Goal: Task Accomplishment & Management: Manage account settings

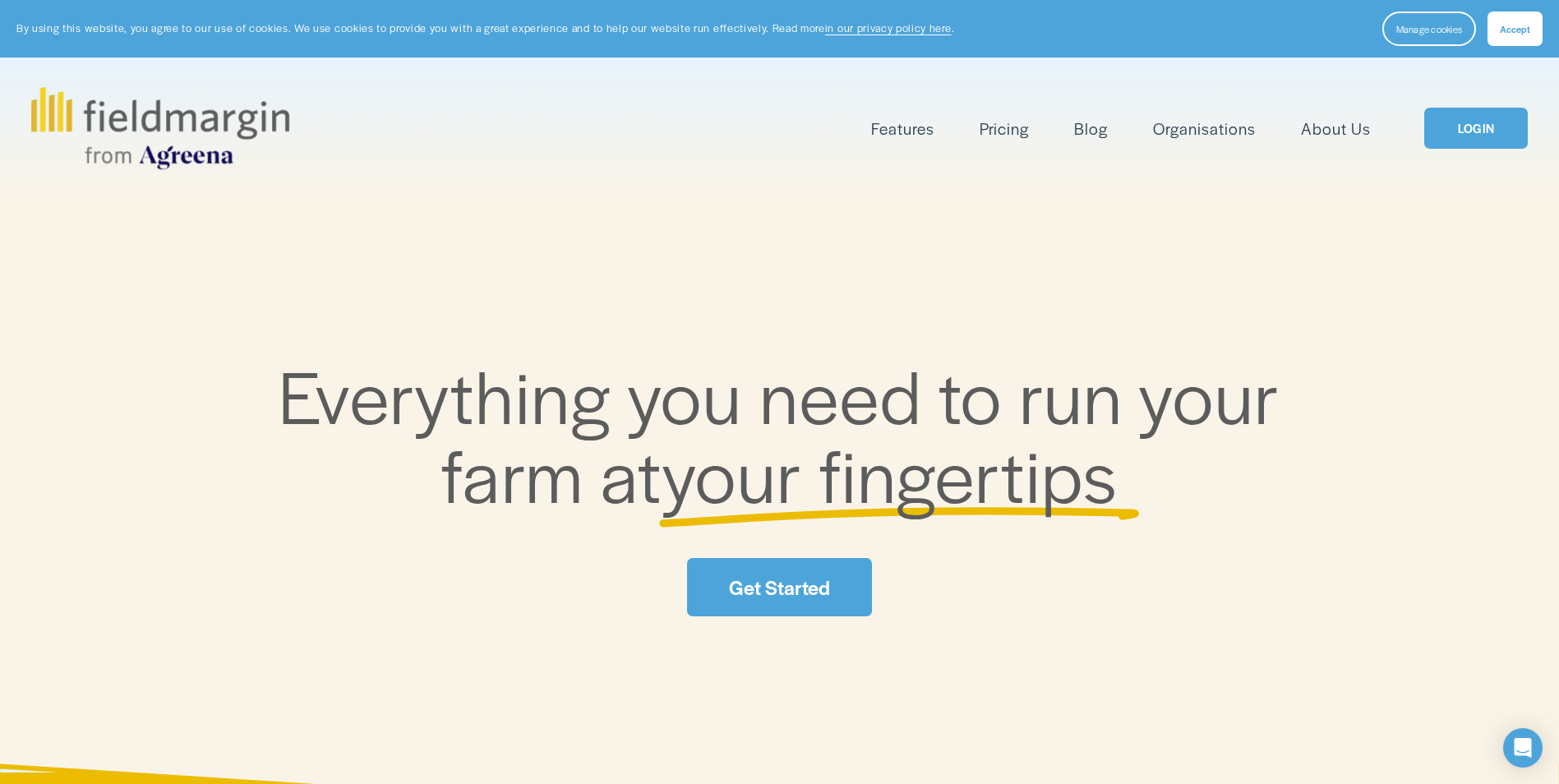
click at [1510, 30] on span "Accept" at bounding box center [1515, 28] width 30 height 13
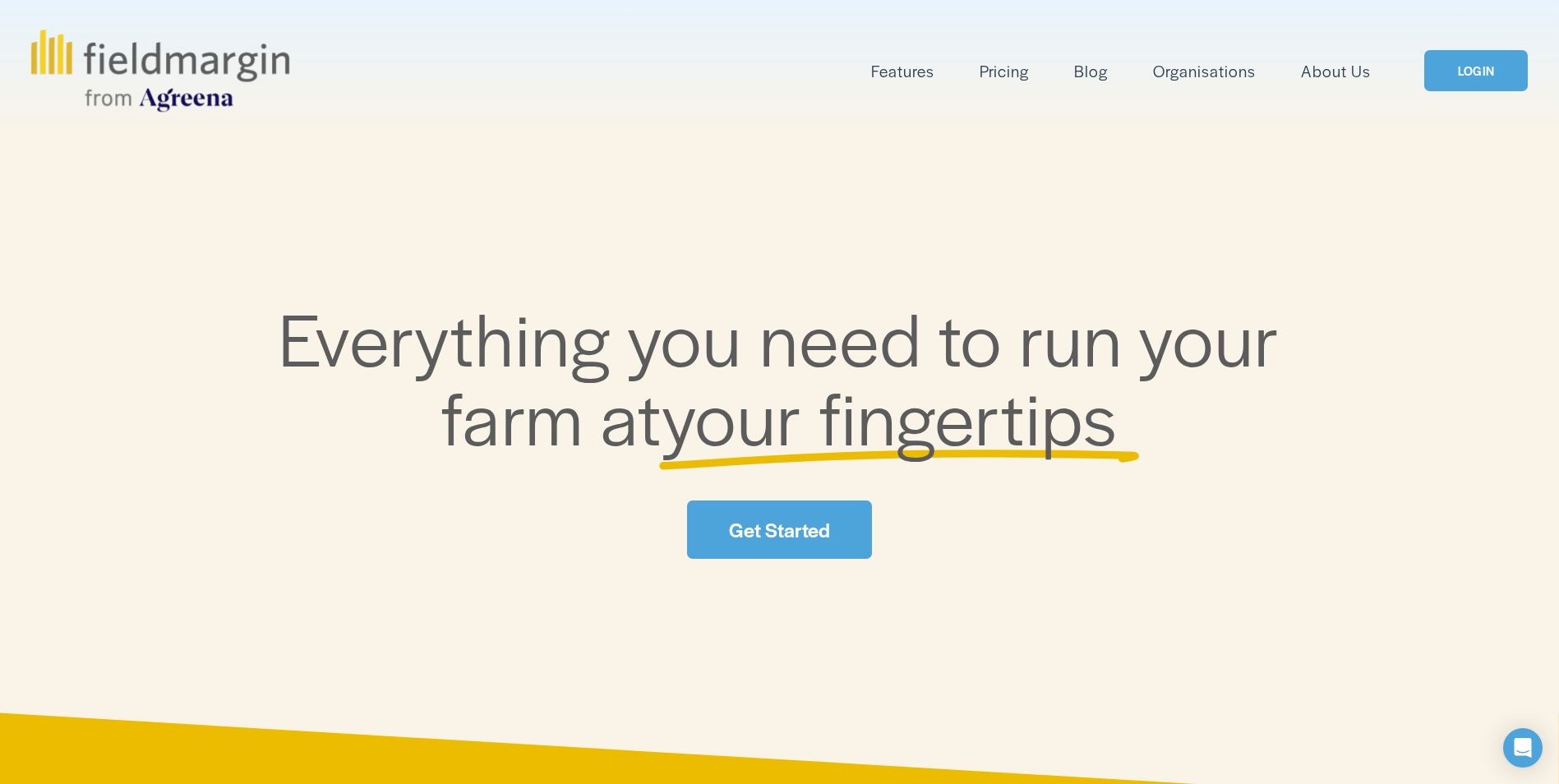
click at [1483, 77] on link "LOGIN" at bounding box center [1475, 71] width 104 height 42
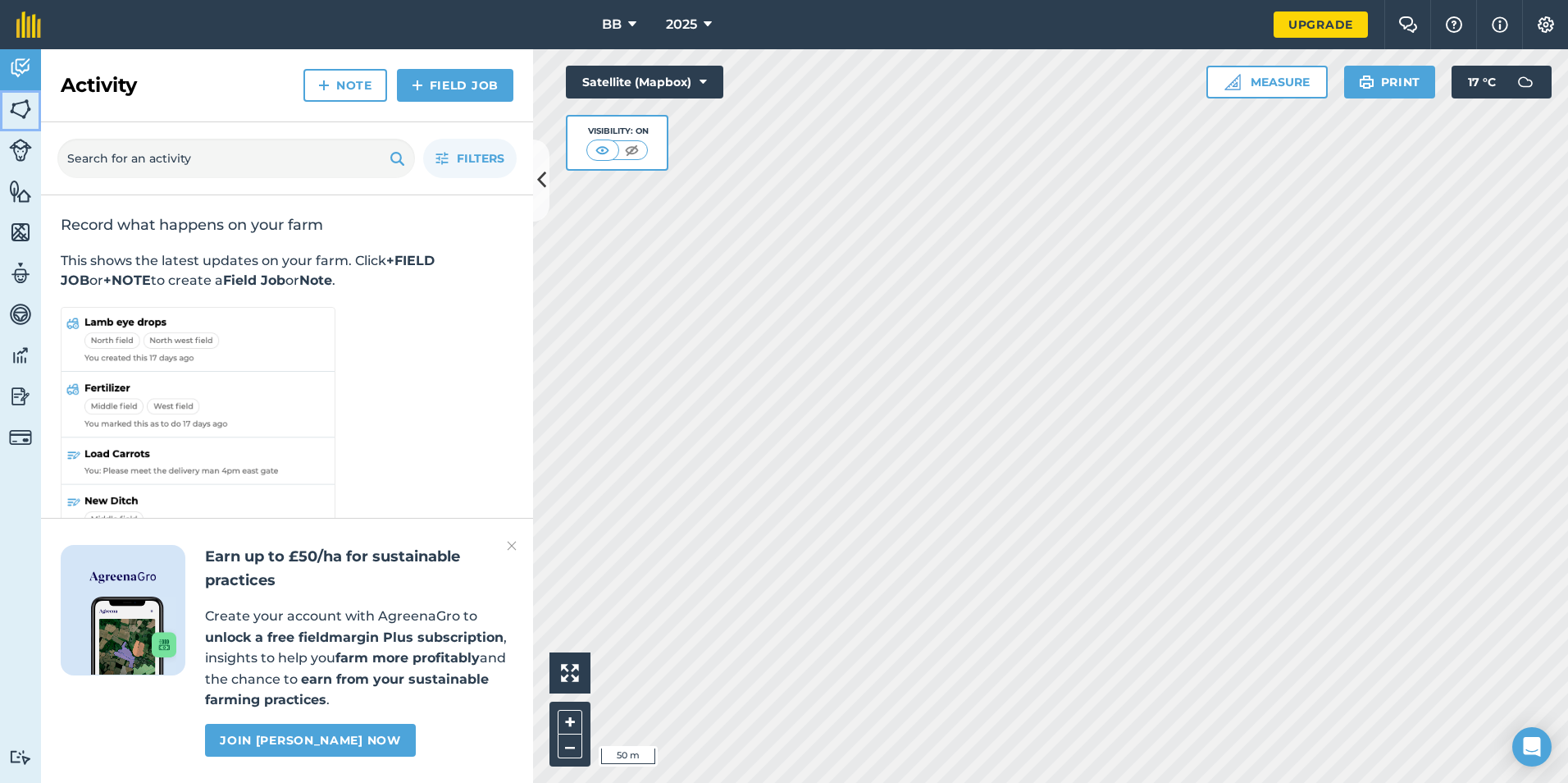
click at [30, 111] on img at bounding box center [20, 109] width 23 height 24
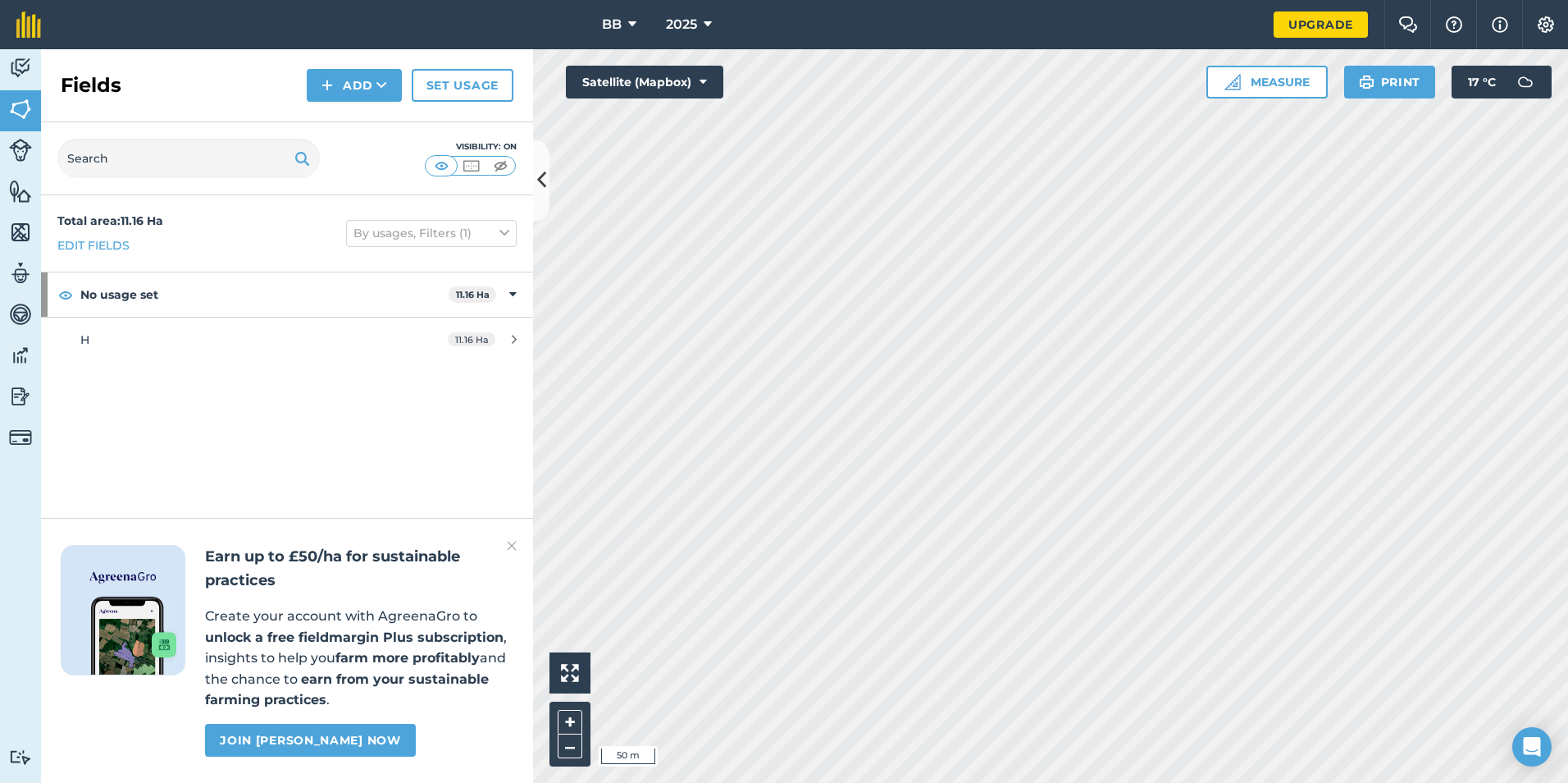
click at [512, 547] on img at bounding box center [511, 545] width 10 height 20
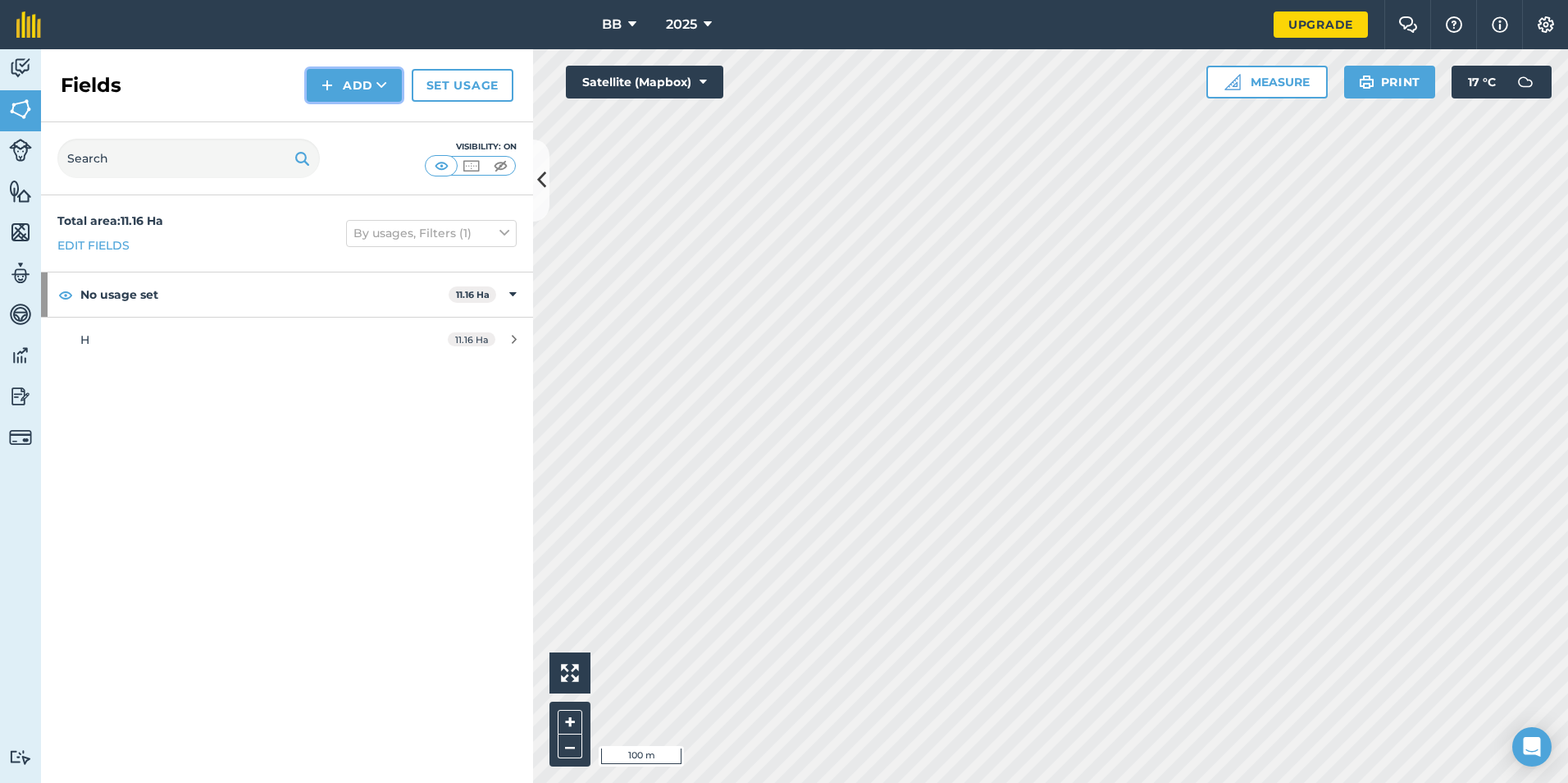
click at [374, 87] on button "Add" at bounding box center [354, 85] width 96 height 33
click at [371, 119] on link "Draw" at bounding box center [354, 123] width 90 height 36
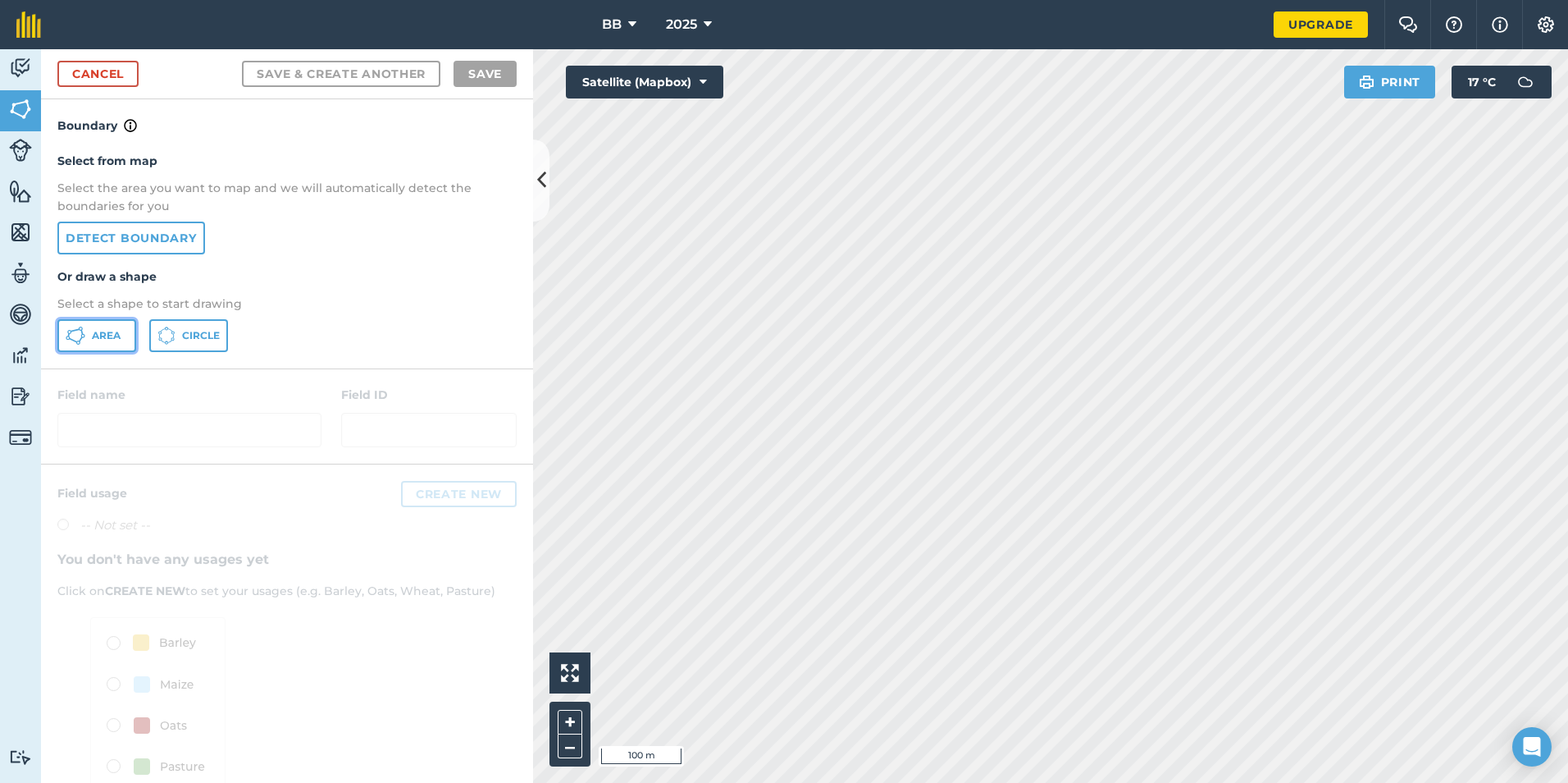
click at [118, 337] on span "Area" at bounding box center [106, 335] width 29 height 13
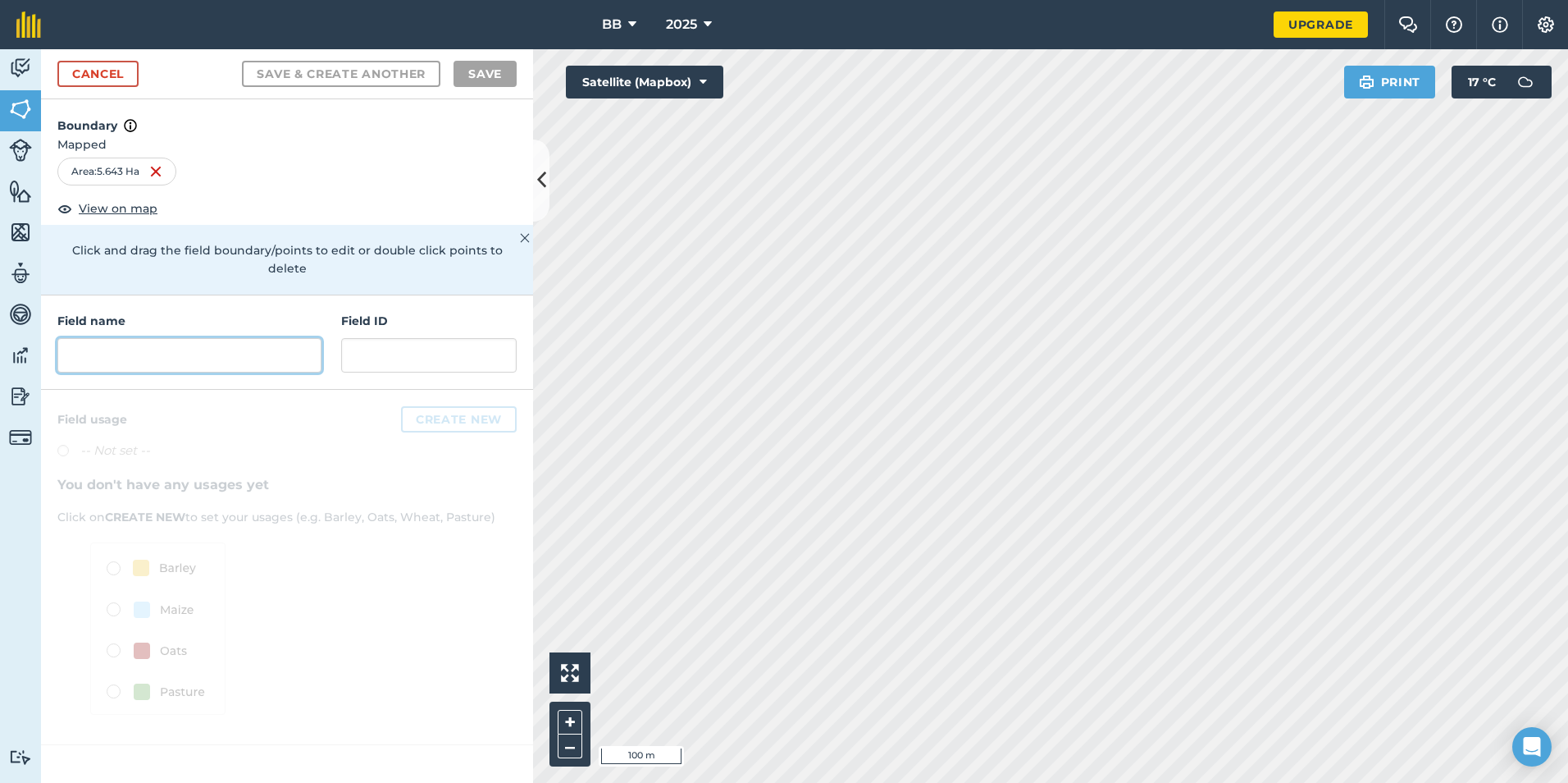
click at [129, 338] on input "text" at bounding box center [189, 355] width 264 height 35
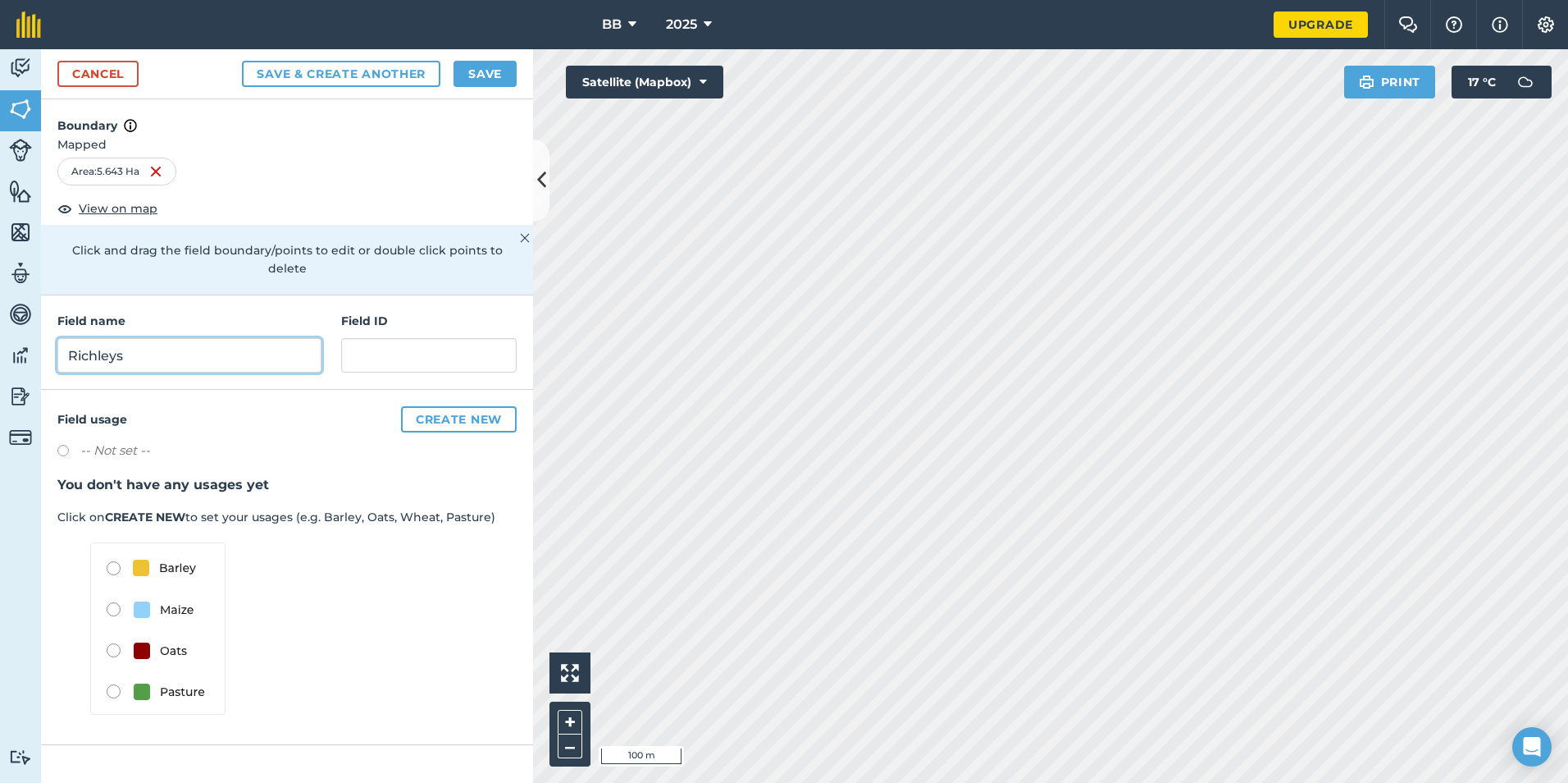
type input "Richleys"
click at [491, 75] on button "Save" at bounding box center [485, 74] width 63 height 26
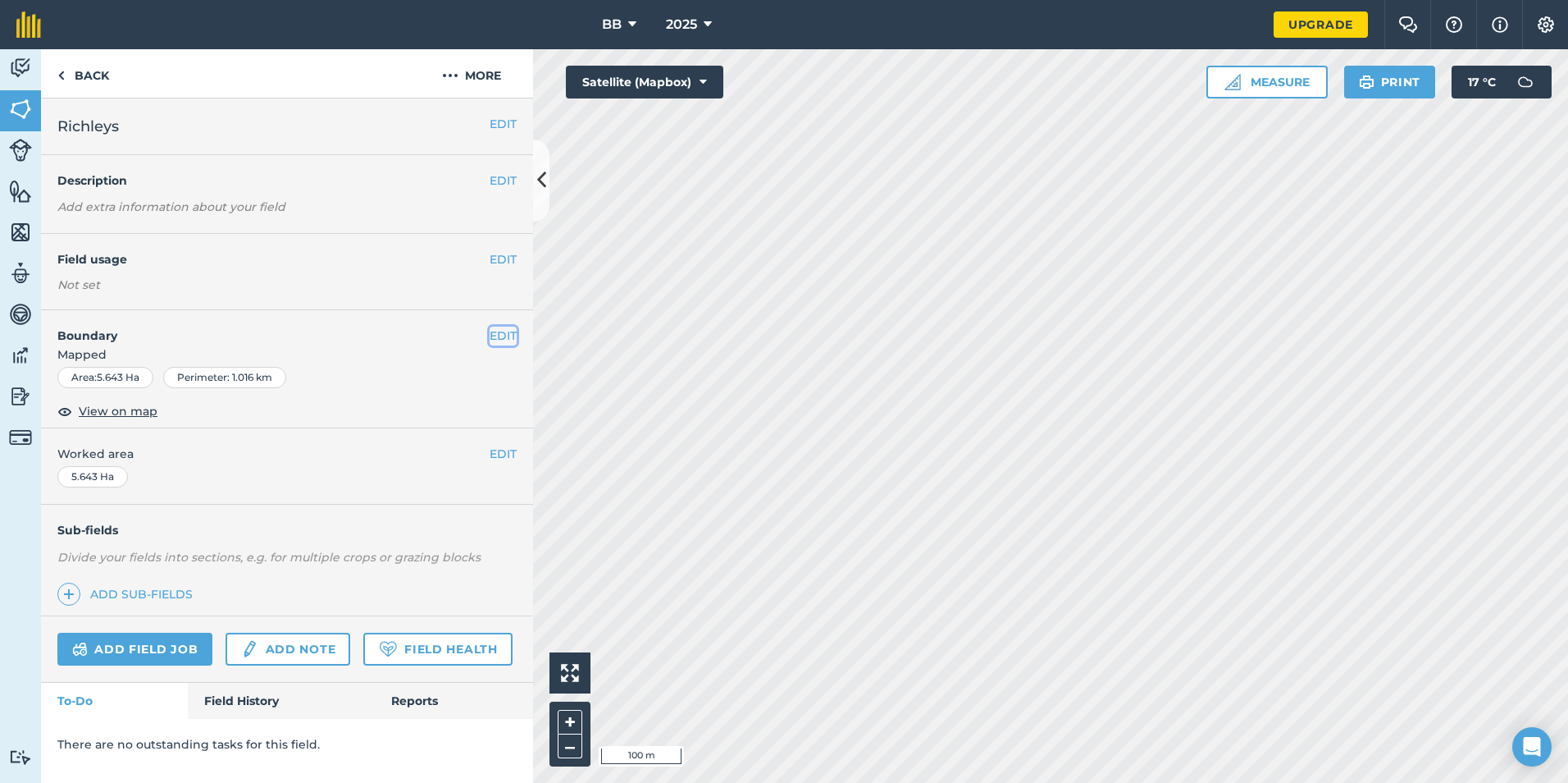
click at [501, 330] on button "EDIT" at bounding box center [503, 335] width 27 height 18
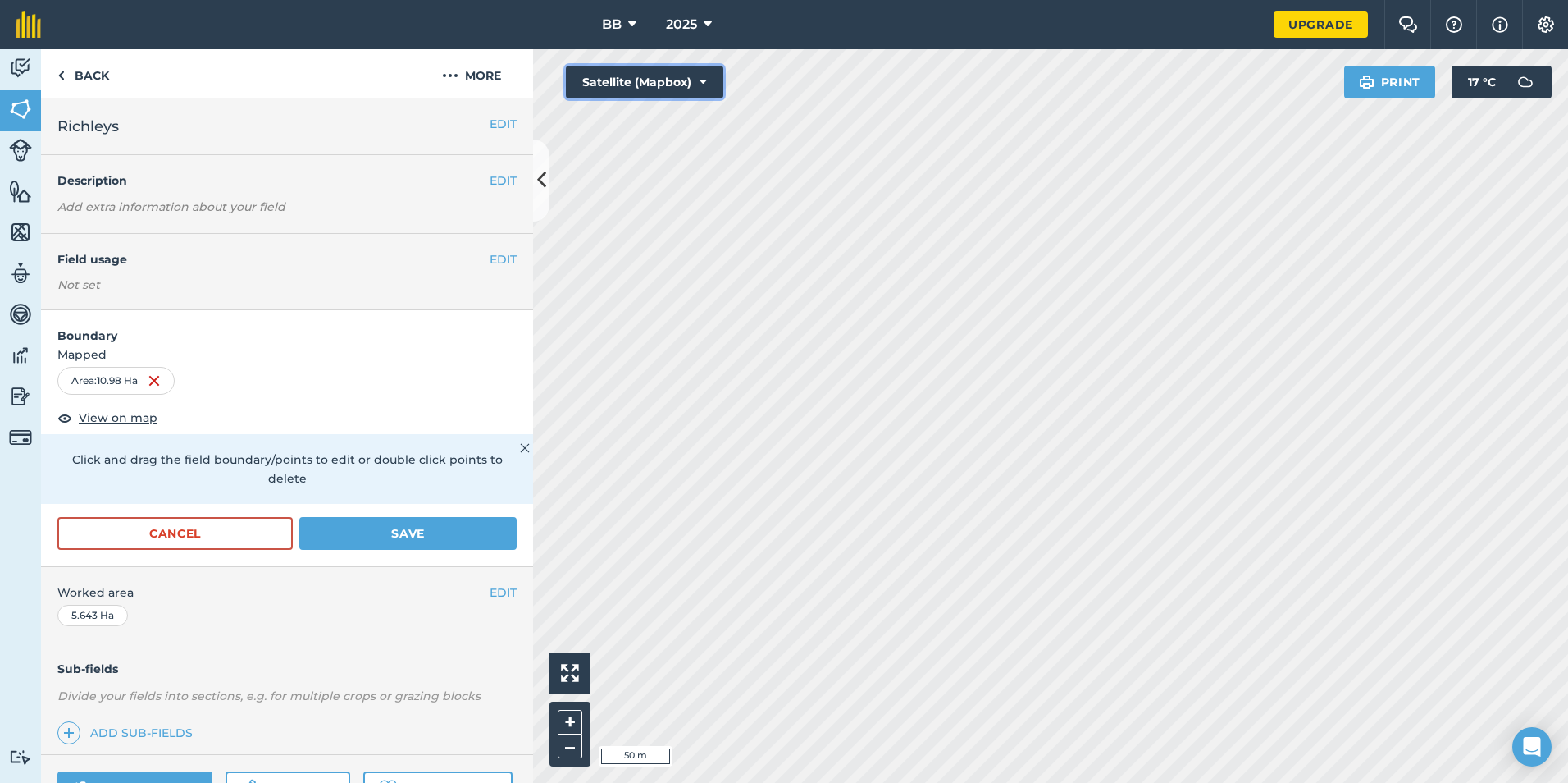
click at [706, 83] on icon at bounding box center [703, 82] width 7 height 17
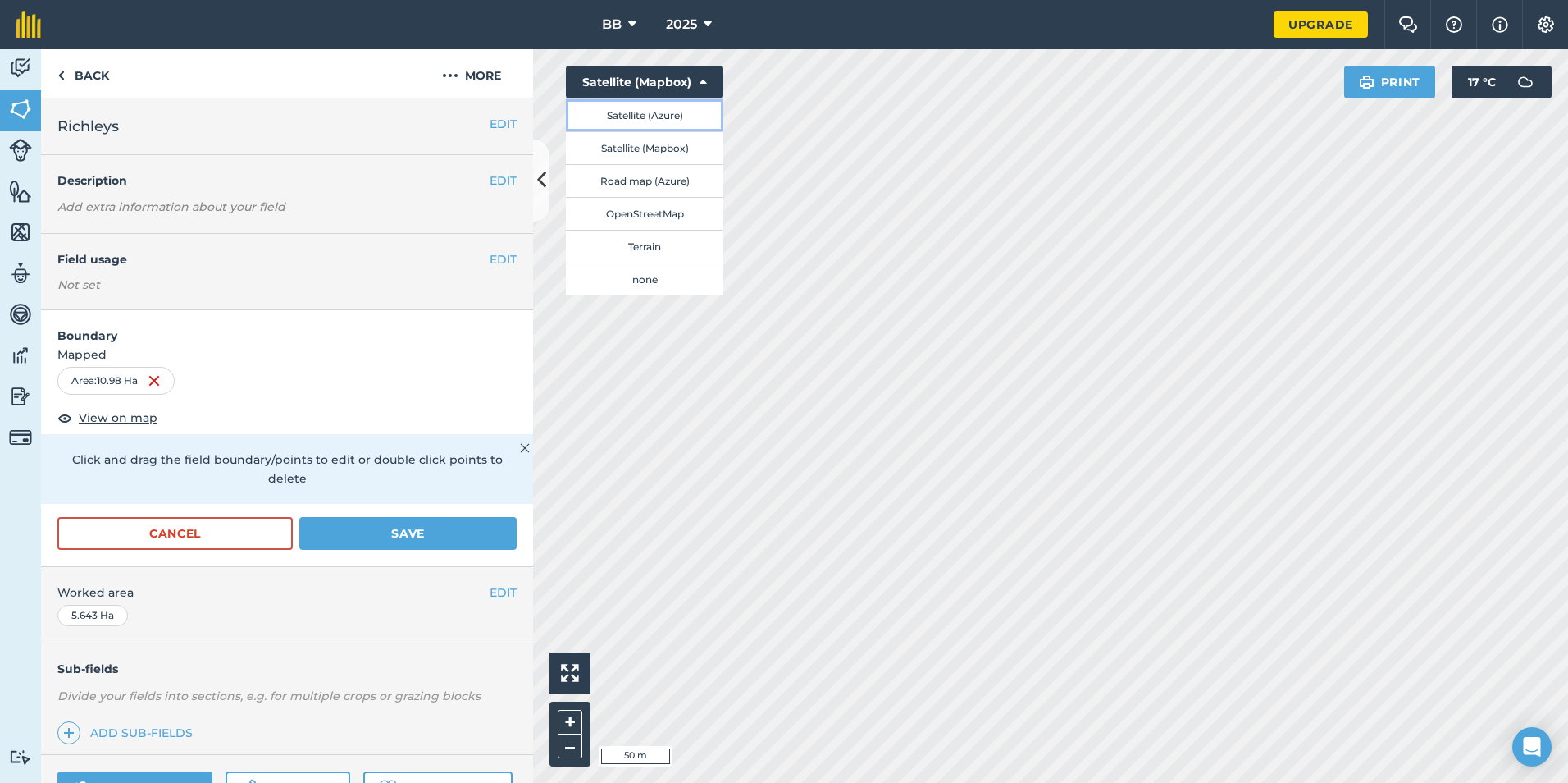
click at [678, 120] on button "Satellite (Azure)" at bounding box center [644, 115] width 157 height 33
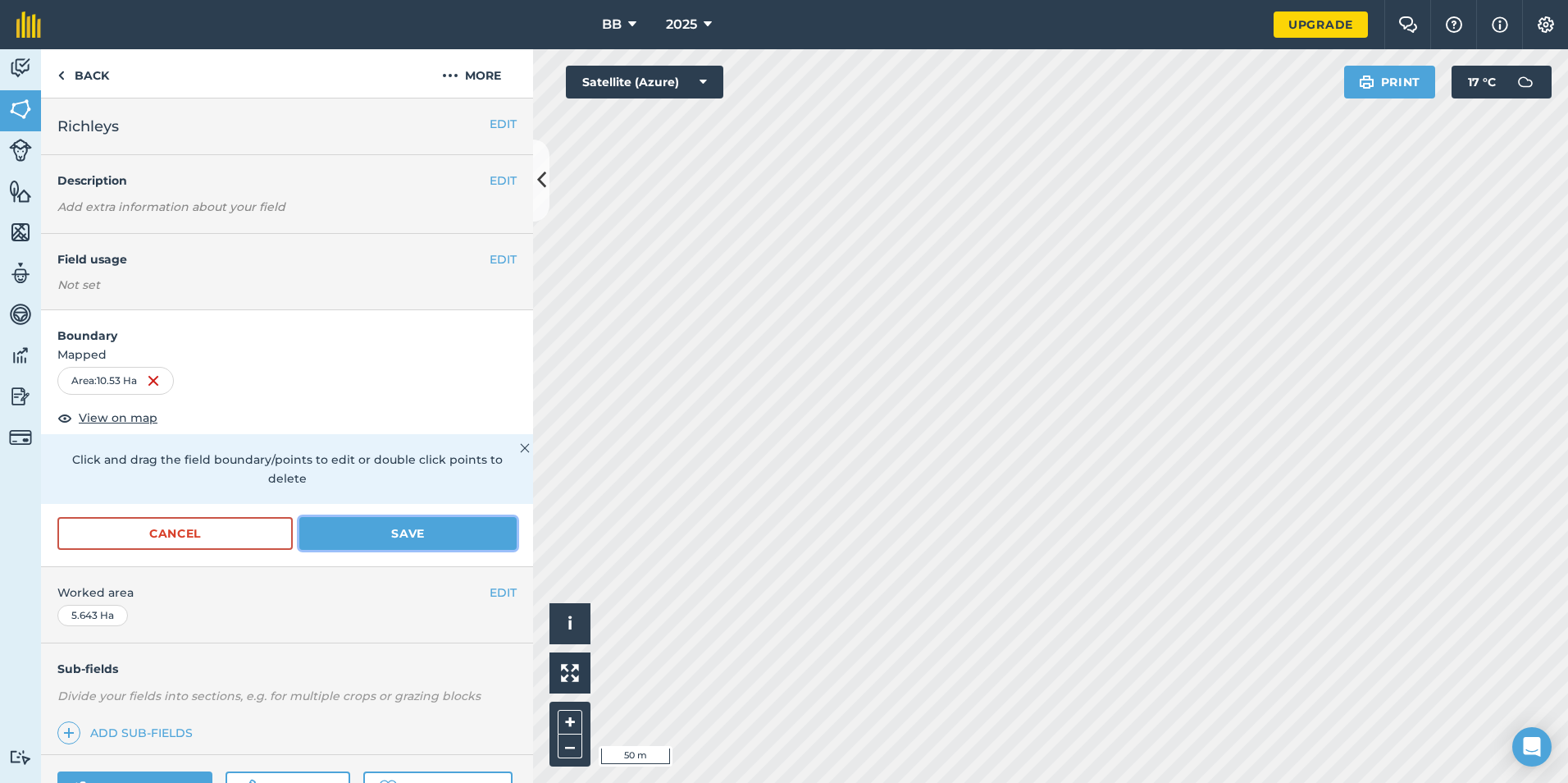
click at [420, 535] on button "Save" at bounding box center [408, 534] width 217 height 33
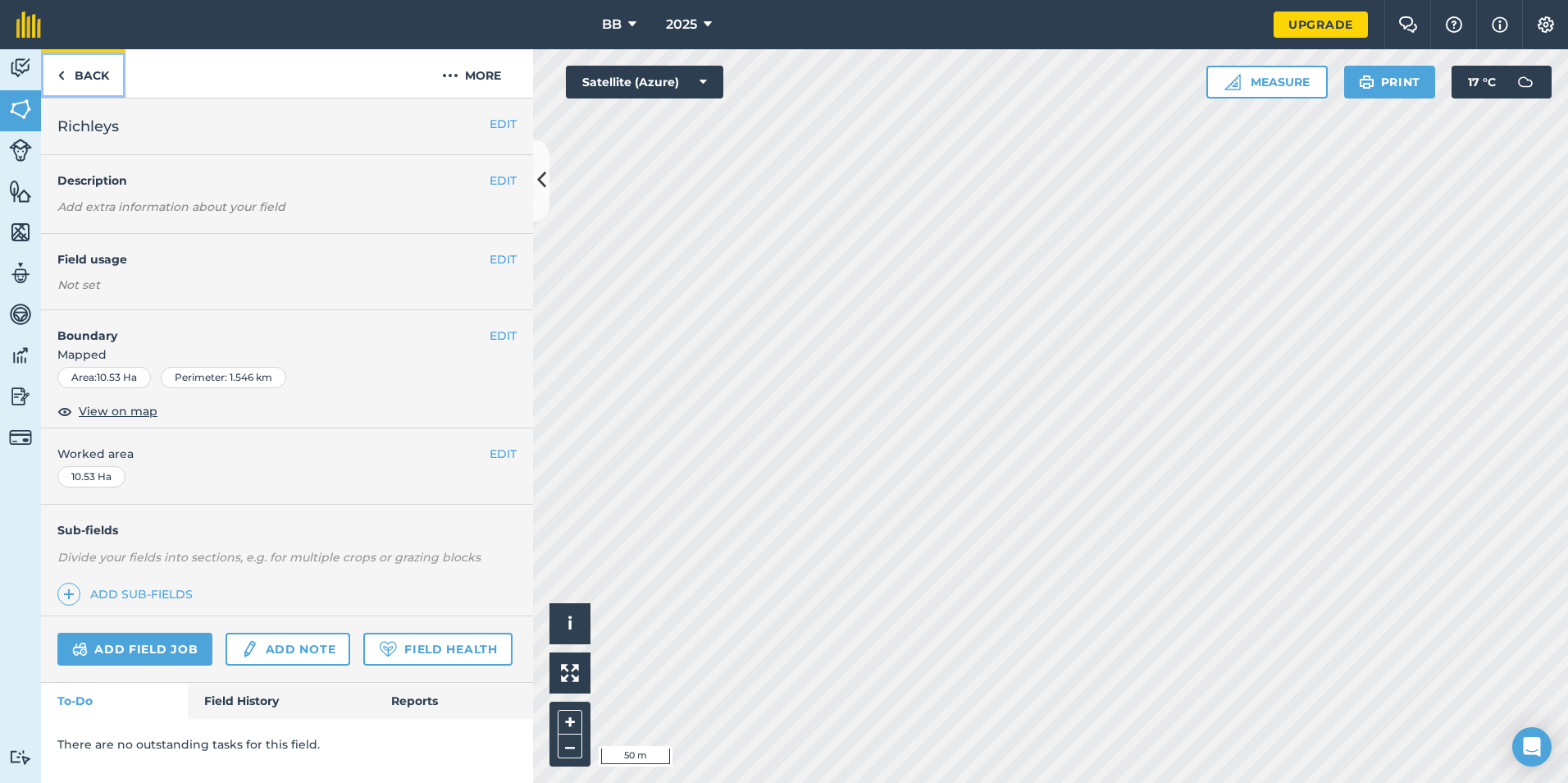
click at [83, 72] on link "Back" at bounding box center [83, 74] width 84 height 49
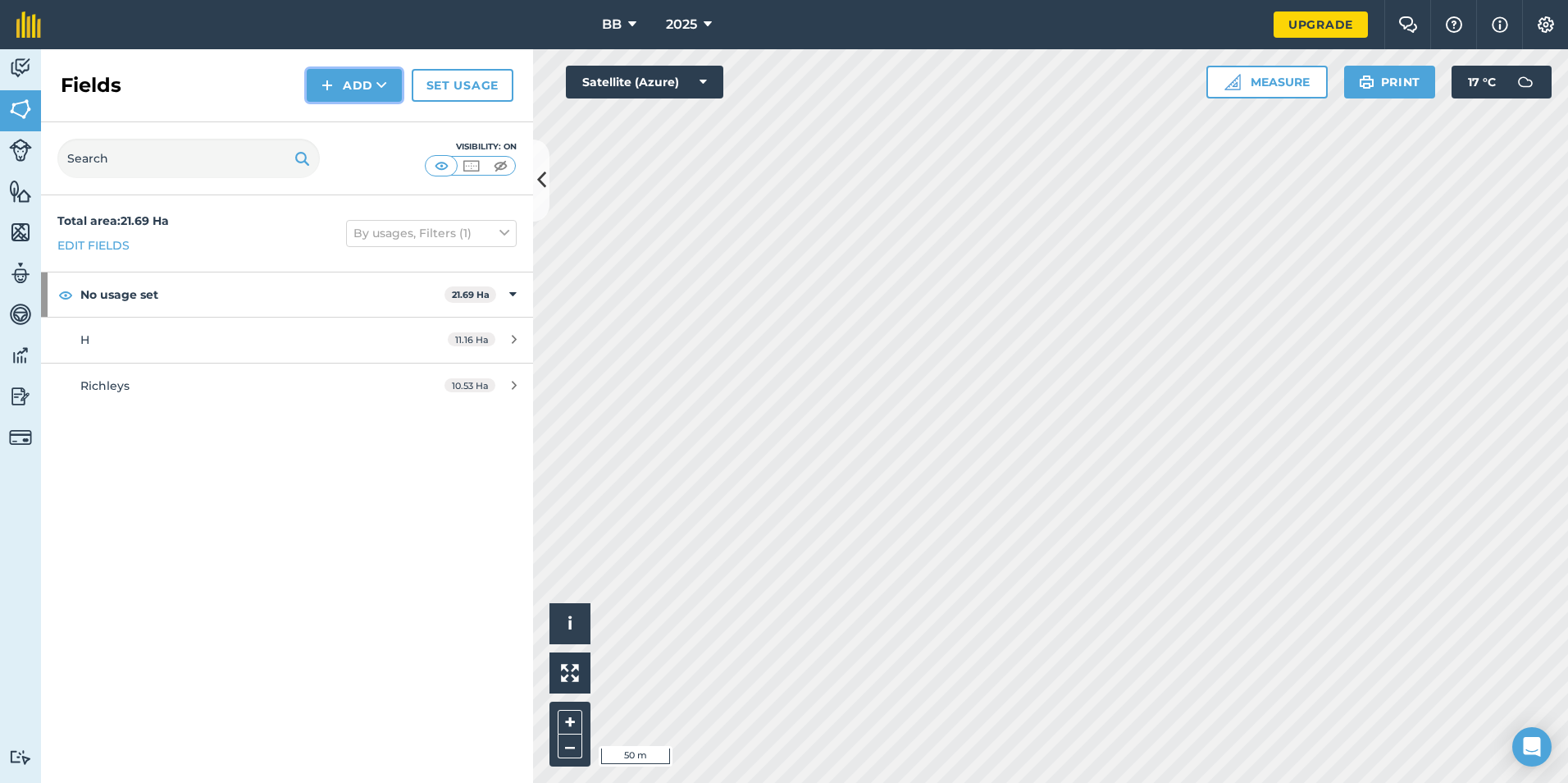
click at [371, 83] on button "Add" at bounding box center [354, 85] width 96 height 33
click at [367, 129] on link "Draw" at bounding box center [354, 123] width 90 height 36
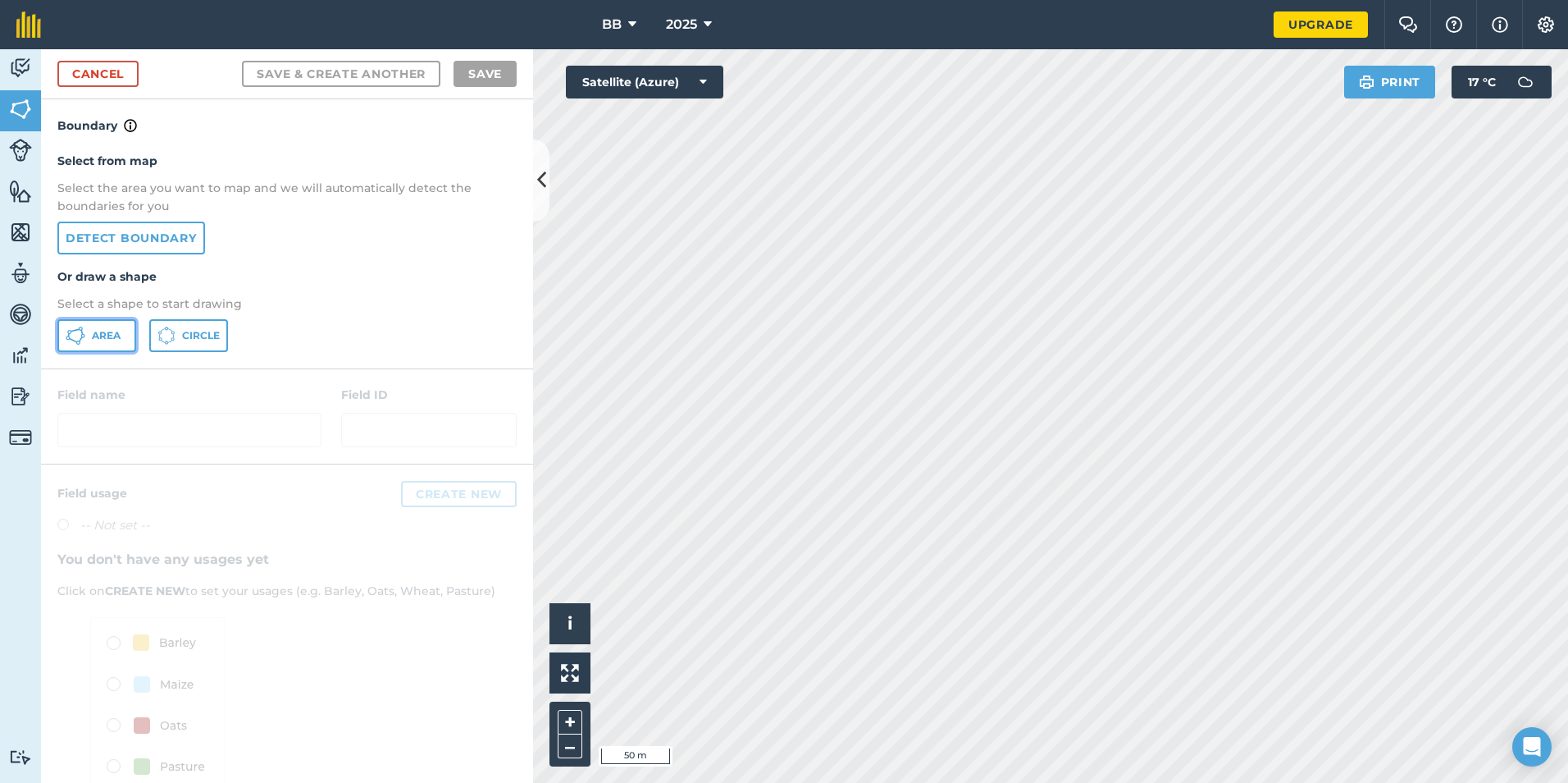
click at [96, 339] on span "Area" at bounding box center [106, 335] width 29 height 13
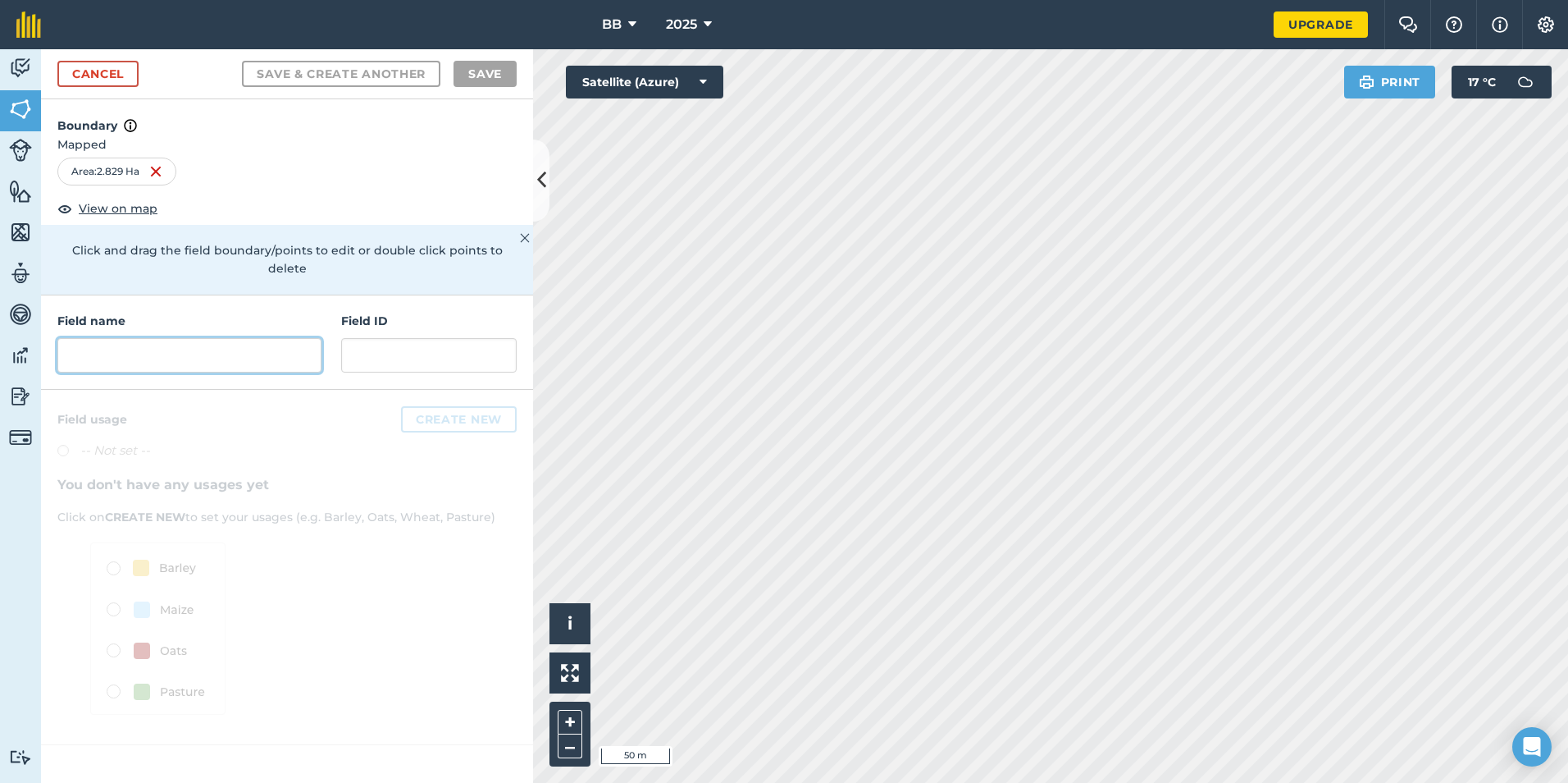
click at [166, 338] on input "text" at bounding box center [189, 355] width 264 height 35
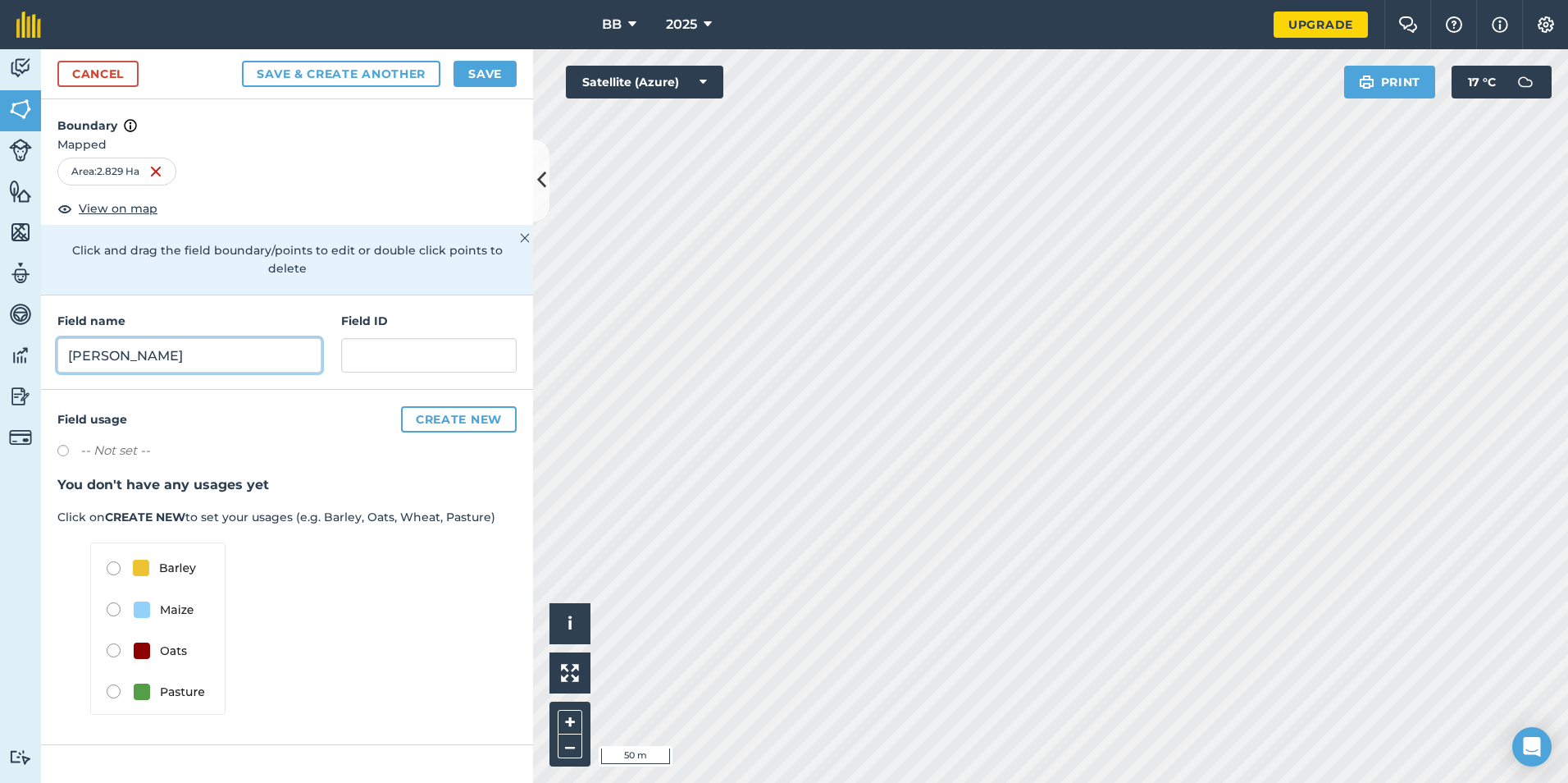
type input "Stevenson's"
click at [493, 80] on button "Save" at bounding box center [485, 74] width 63 height 26
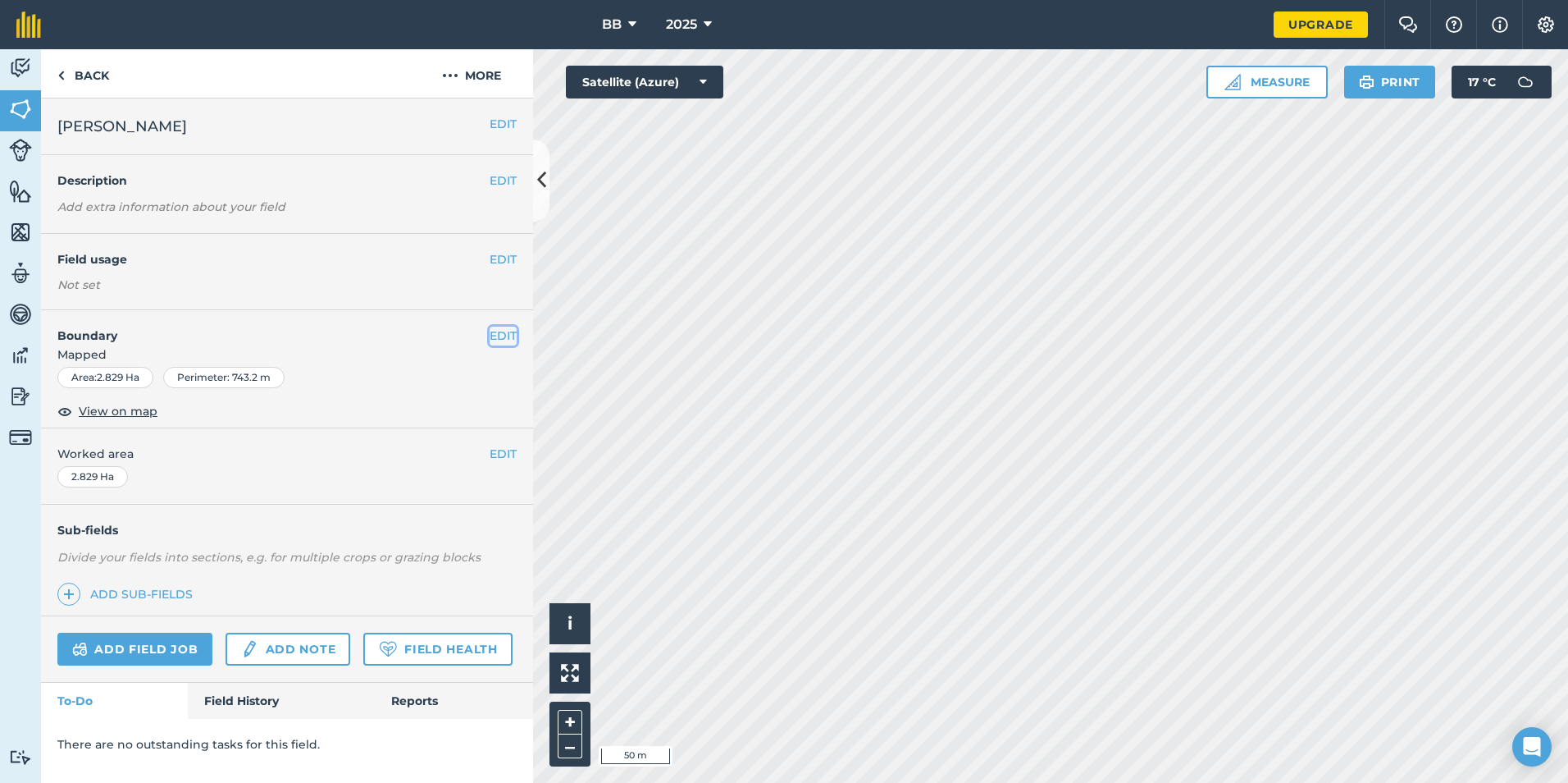
click at [503, 333] on button "EDIT" at bounding box center [503, 335] width 27 height 18
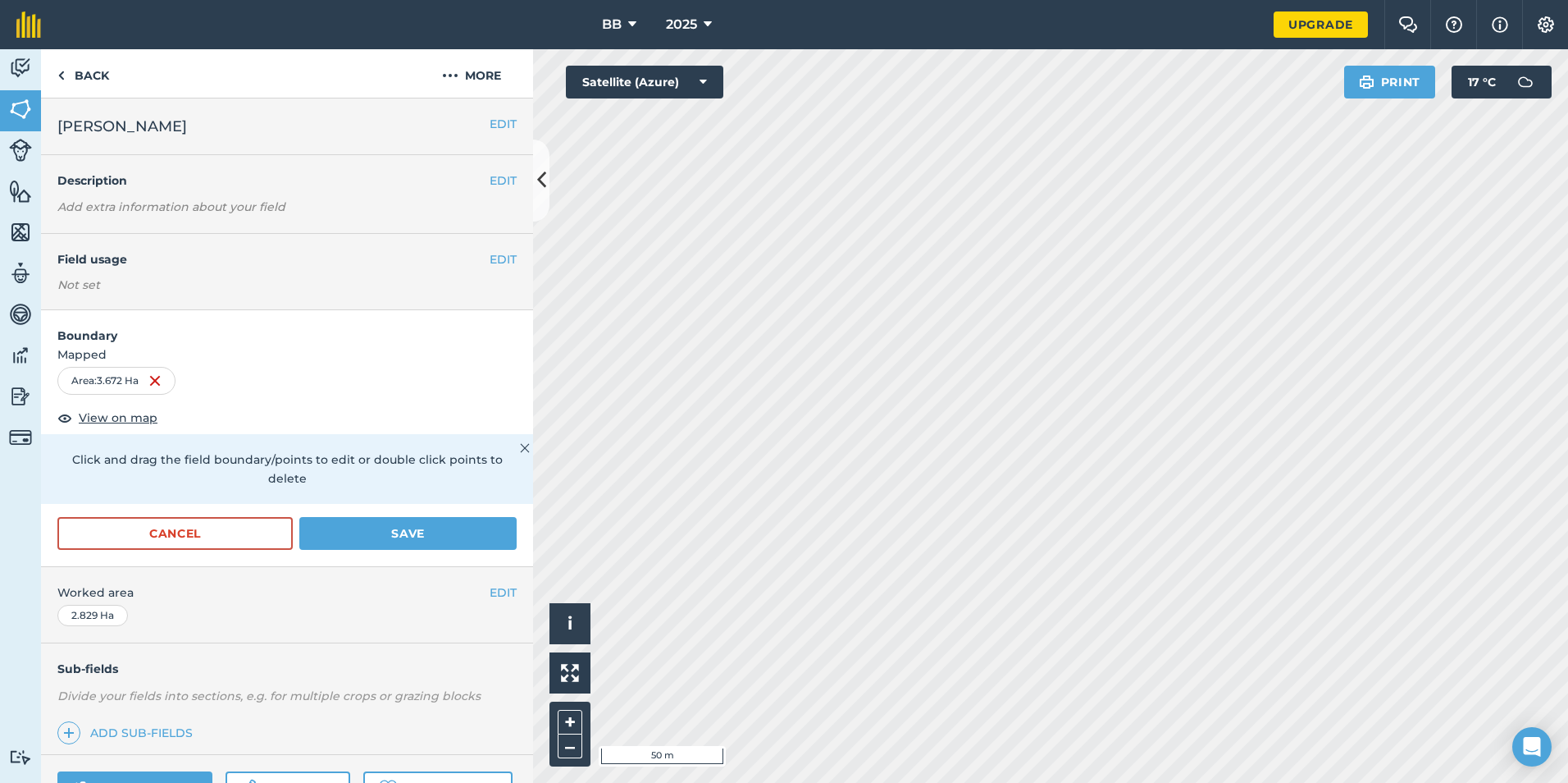
click at [501, 362] on div "Activity Fields Livestock Features Maps Team Vehicles Data Reporting Billing Tu…" at bounding box center [784, 416] width 1568 height 733
click at [374, 538] on button "Save" at bounding box center [408, 534] width 217 height 33
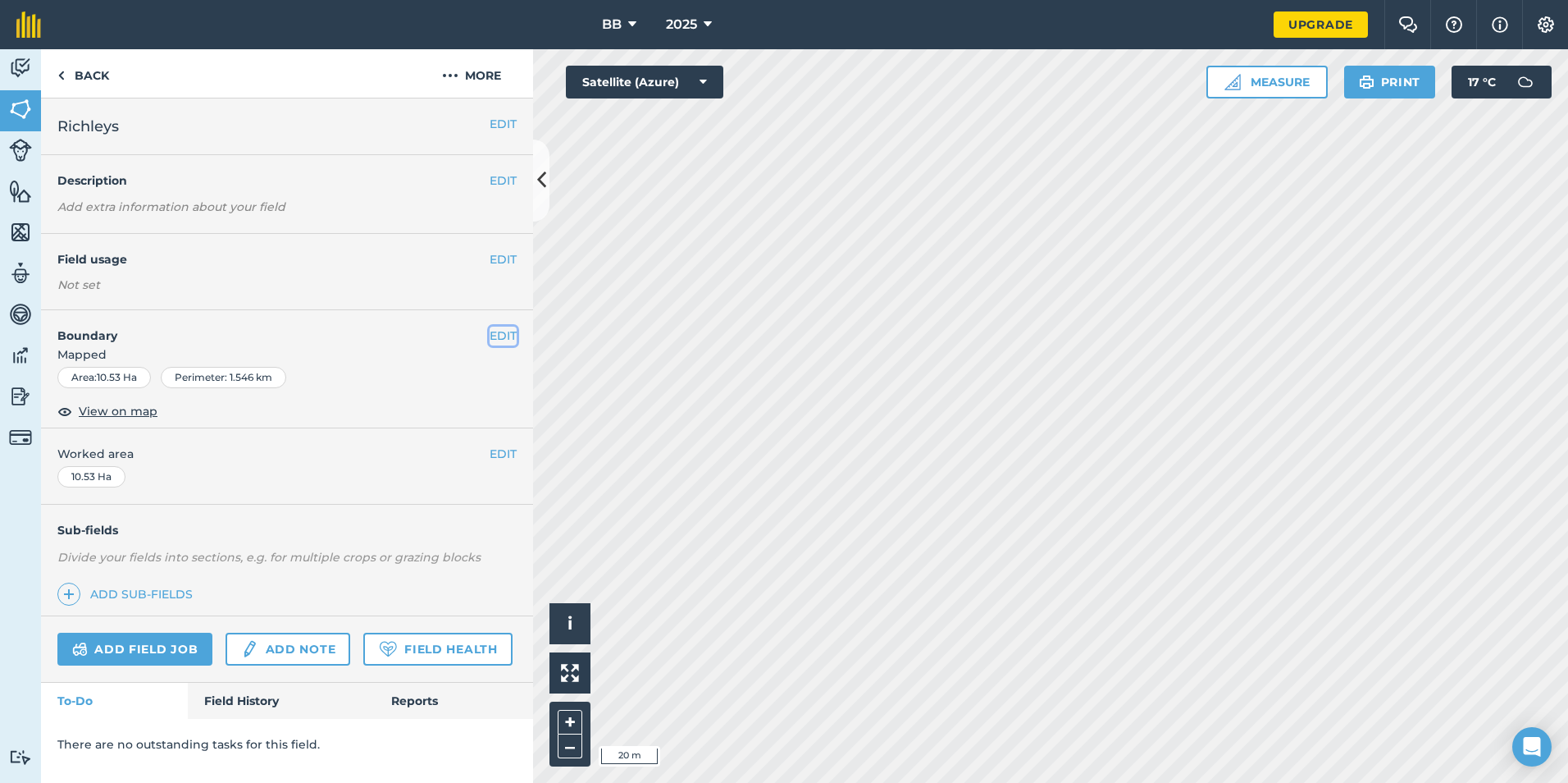
click at [508, 330] on button "EDIT" at bounding box center [503, 335] width 27 height 18
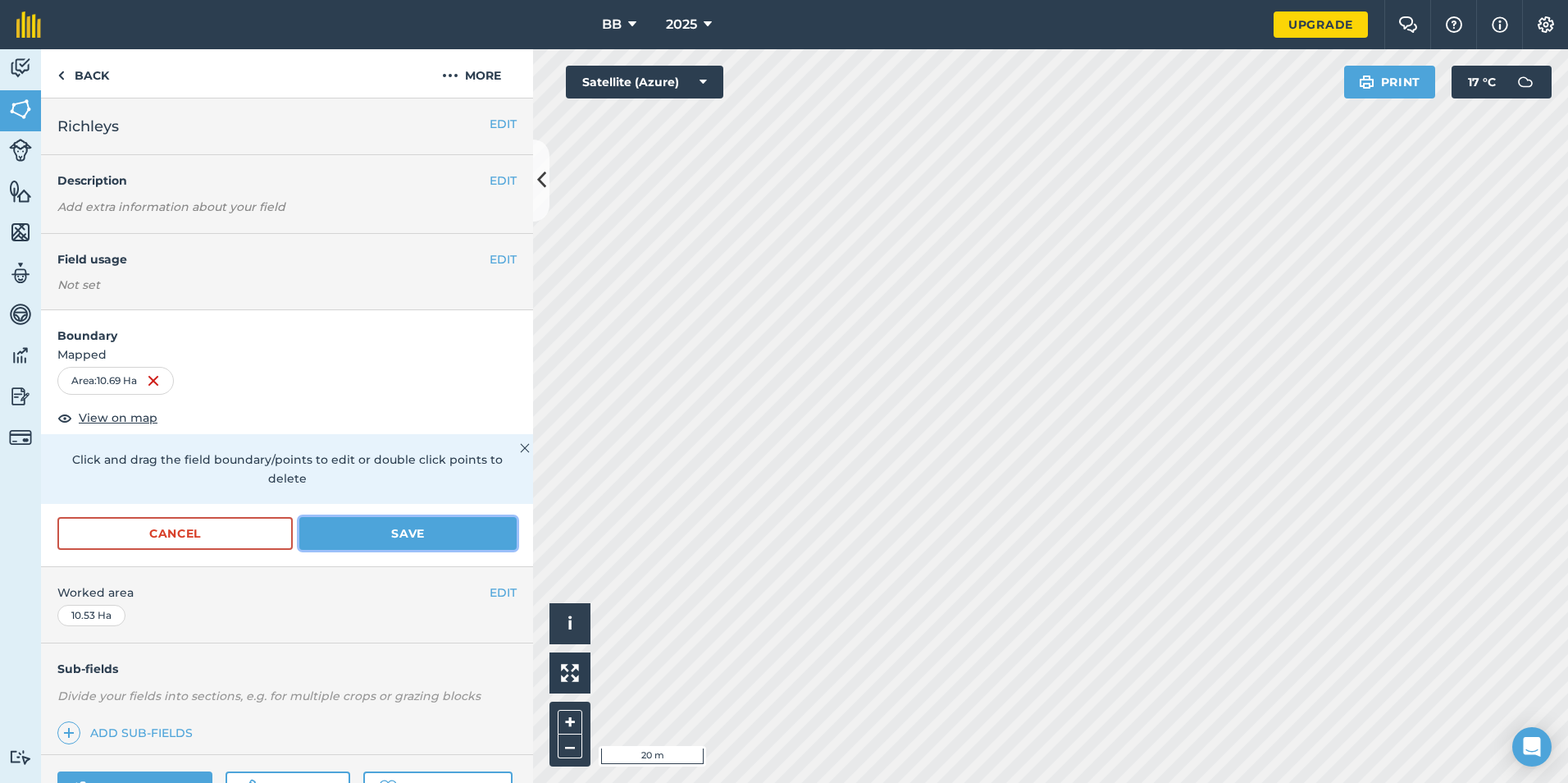
click at [435, 528] on button "Save" at bounding box center [408, 534] width 217 height 33
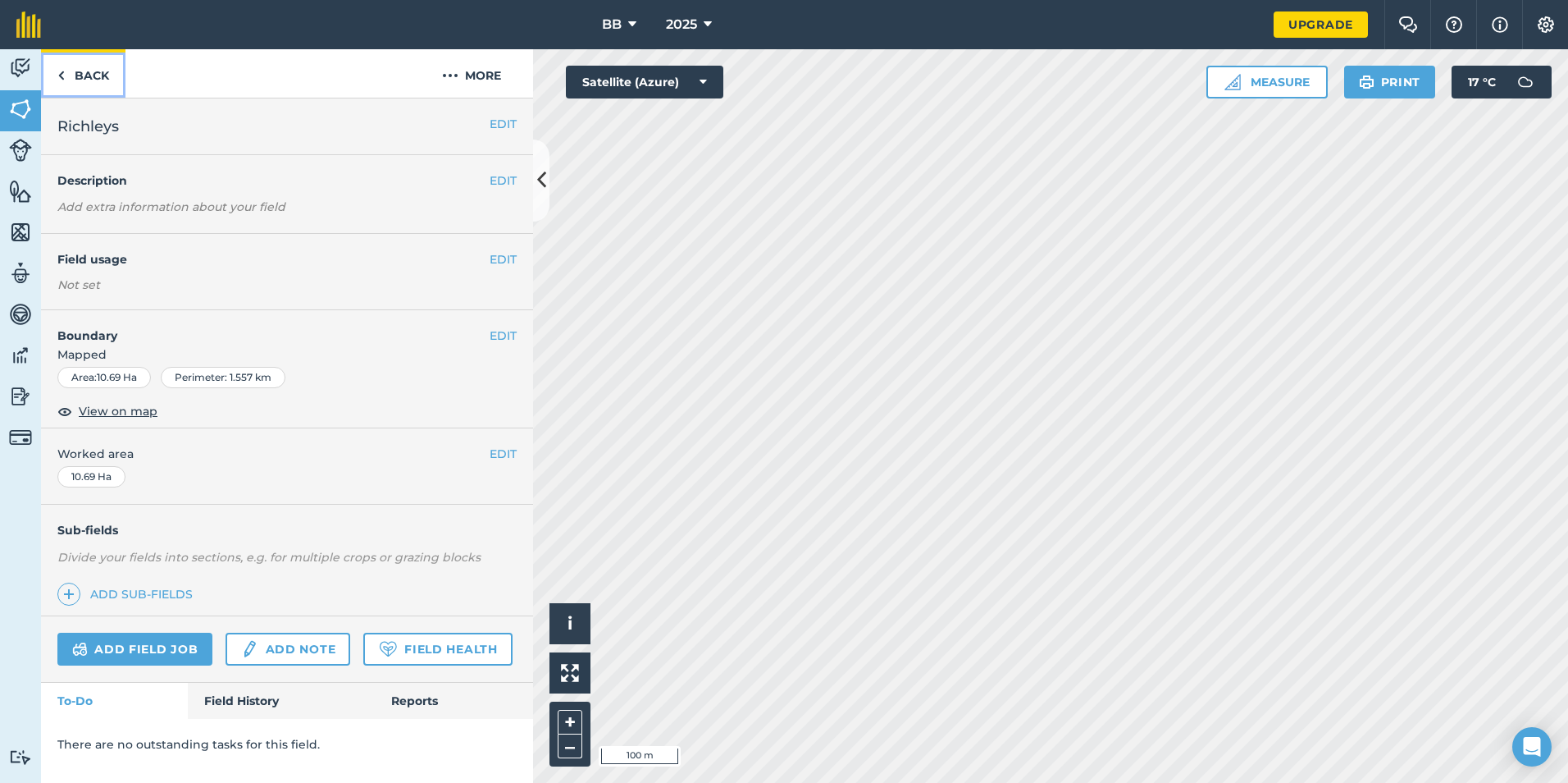
click at [83, 76] on link "Back" at bounding box center [83, 74] width 84 height 49
click at [87, 76] on link "Back" at bounding box center [83, 74] width 84 height 49
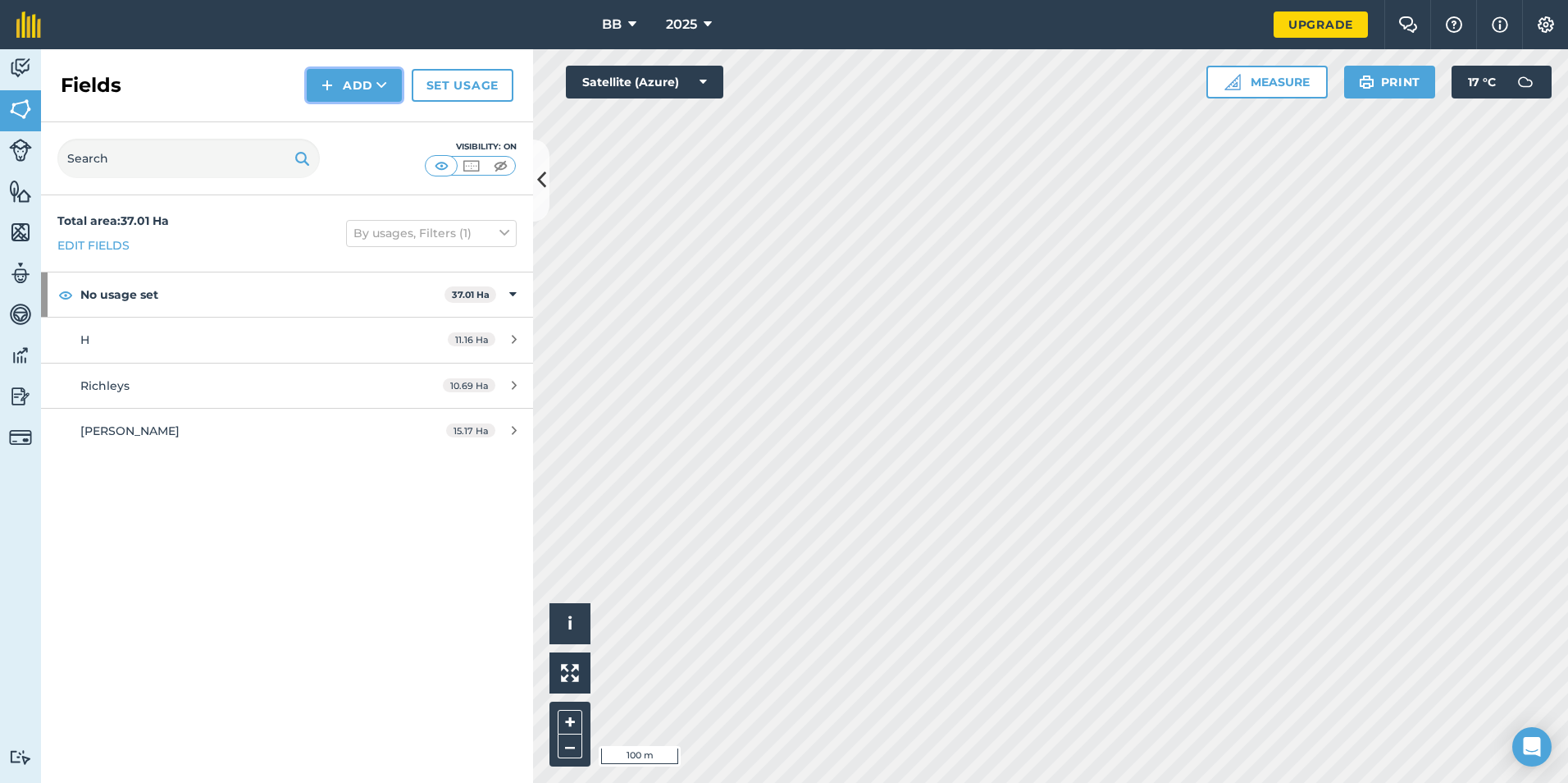
click at [367, 86] on button "Add" at bounding box center [354, 85] width 96 height 33
click at [345, 116] on link "Draw" at bounding box center [354, 123] width 90 height 36
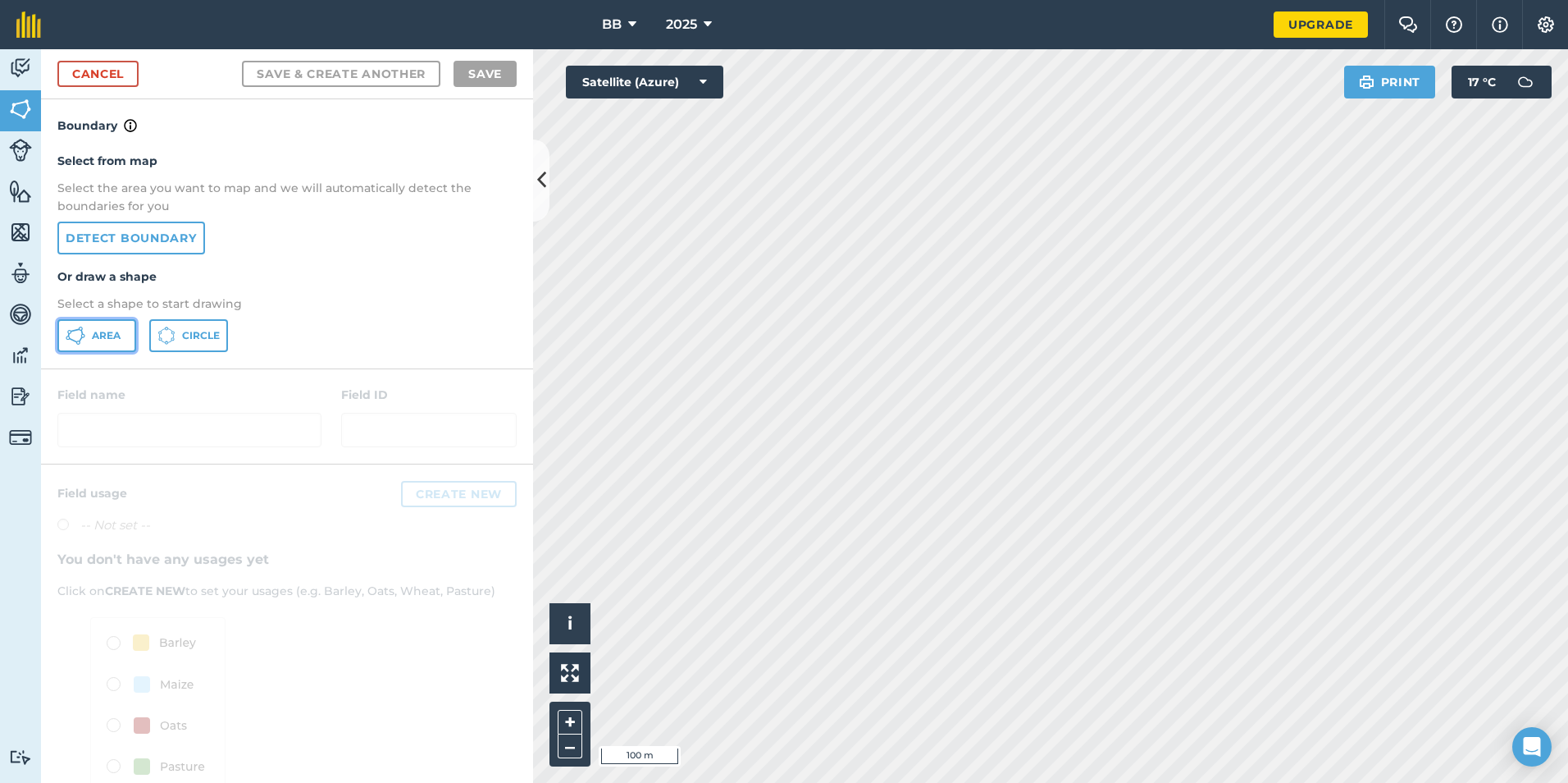
click at [117, 333] on span "Area" at bounding box center [106, 335] width 29 height 13
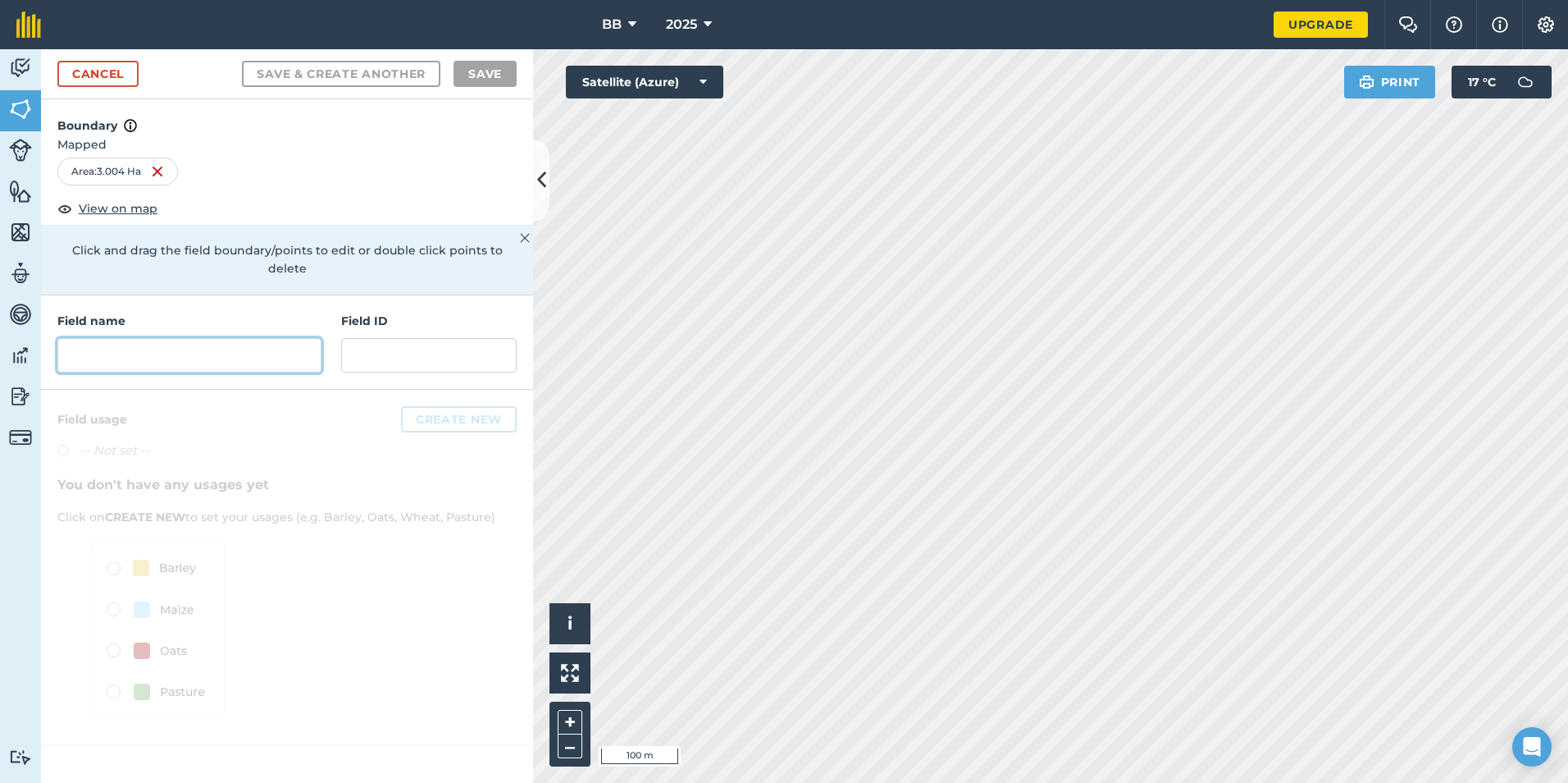
click at [120, 338] on input "text" at bounding box center [189, 355] width 264 height 35
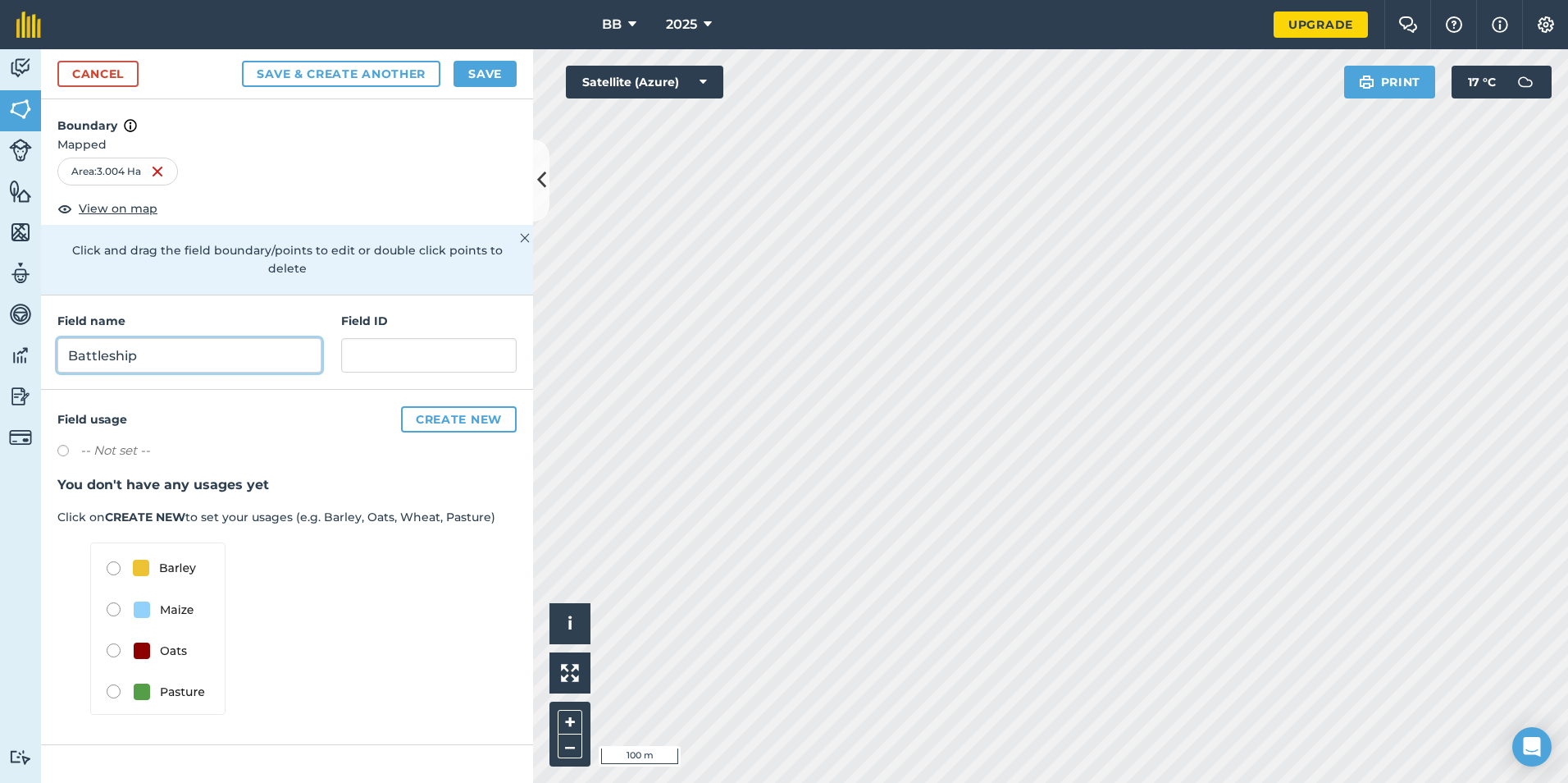
type input "Battleship"
click at [491, 75] on button "Save" at bounding box center [485, 74] width 63 height 26
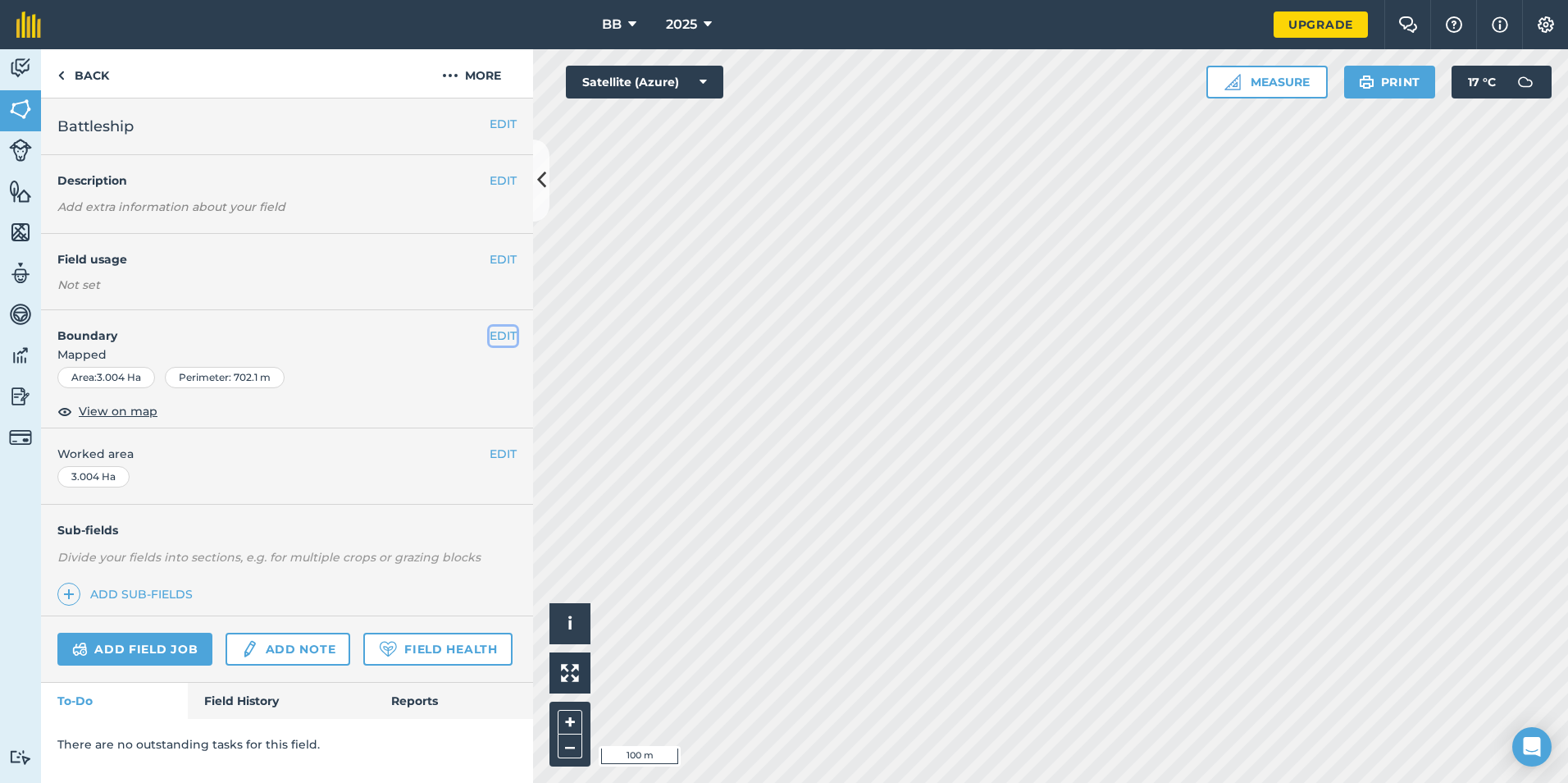
click at [500, 336] on button "EDIT" at bounding box center [503, 335] width 27 height 18
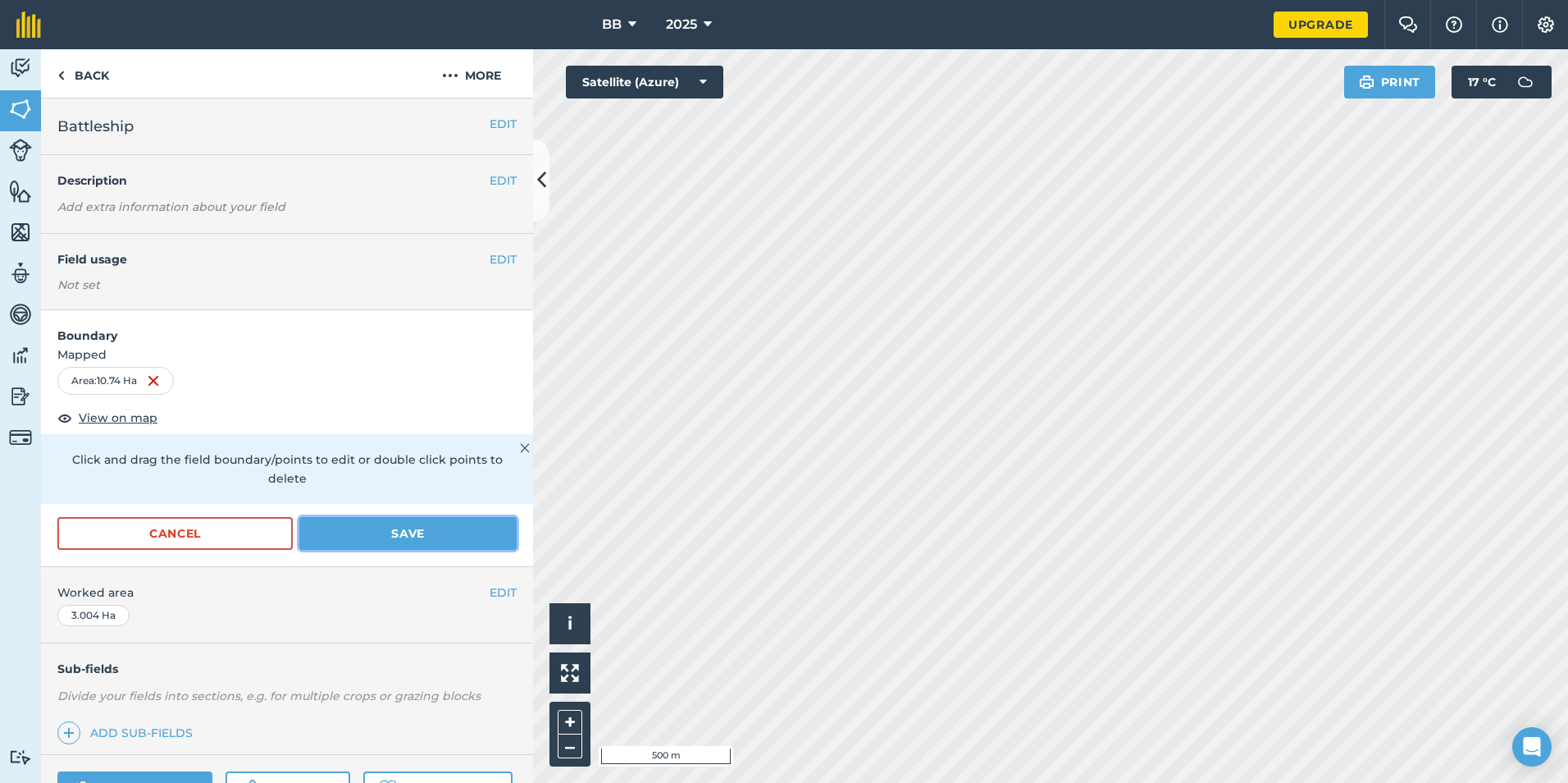
click at [399, 535] on button "Save" at bounding box center [408, 534] width 217 height 33
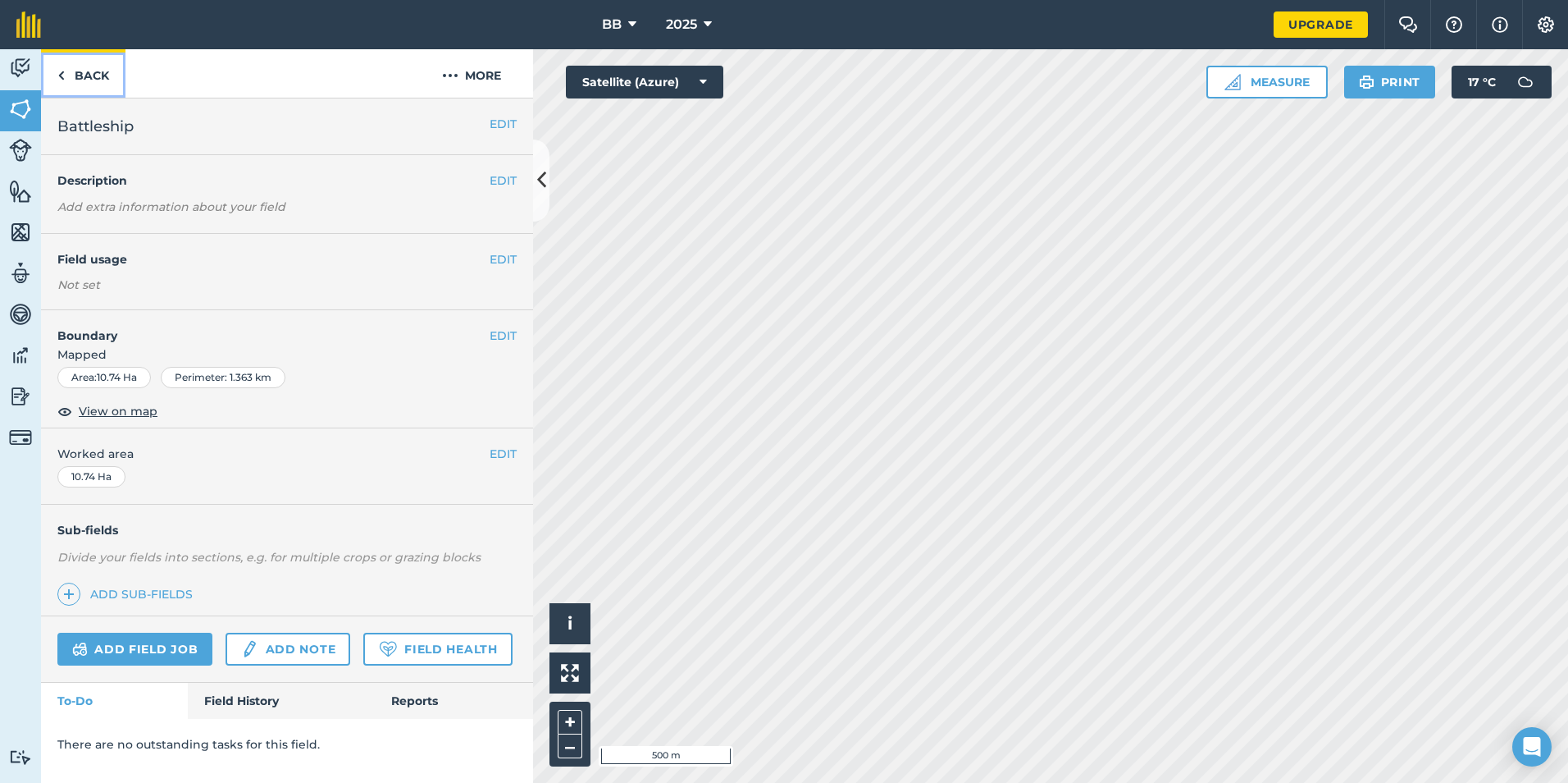
click at [83, 74] on link "Back" at bounding box center [83, 74] width 84 height 49
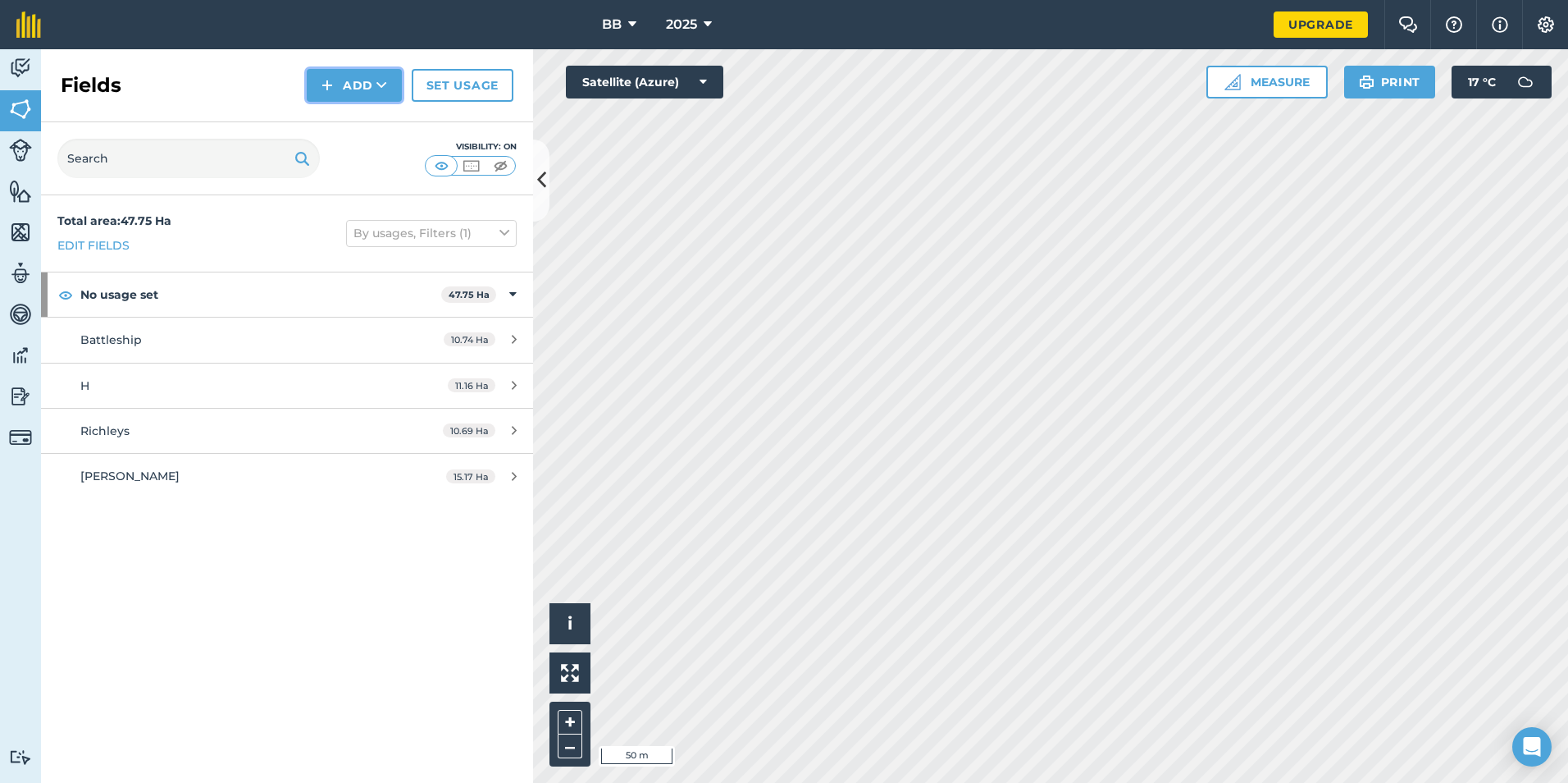
click at [360, 85] on button "Add" at bounding box center [354, 85] width 96 height 33
click at [338, 130] on link "Draw" at bounding box center [354, 123] width 90 height 36
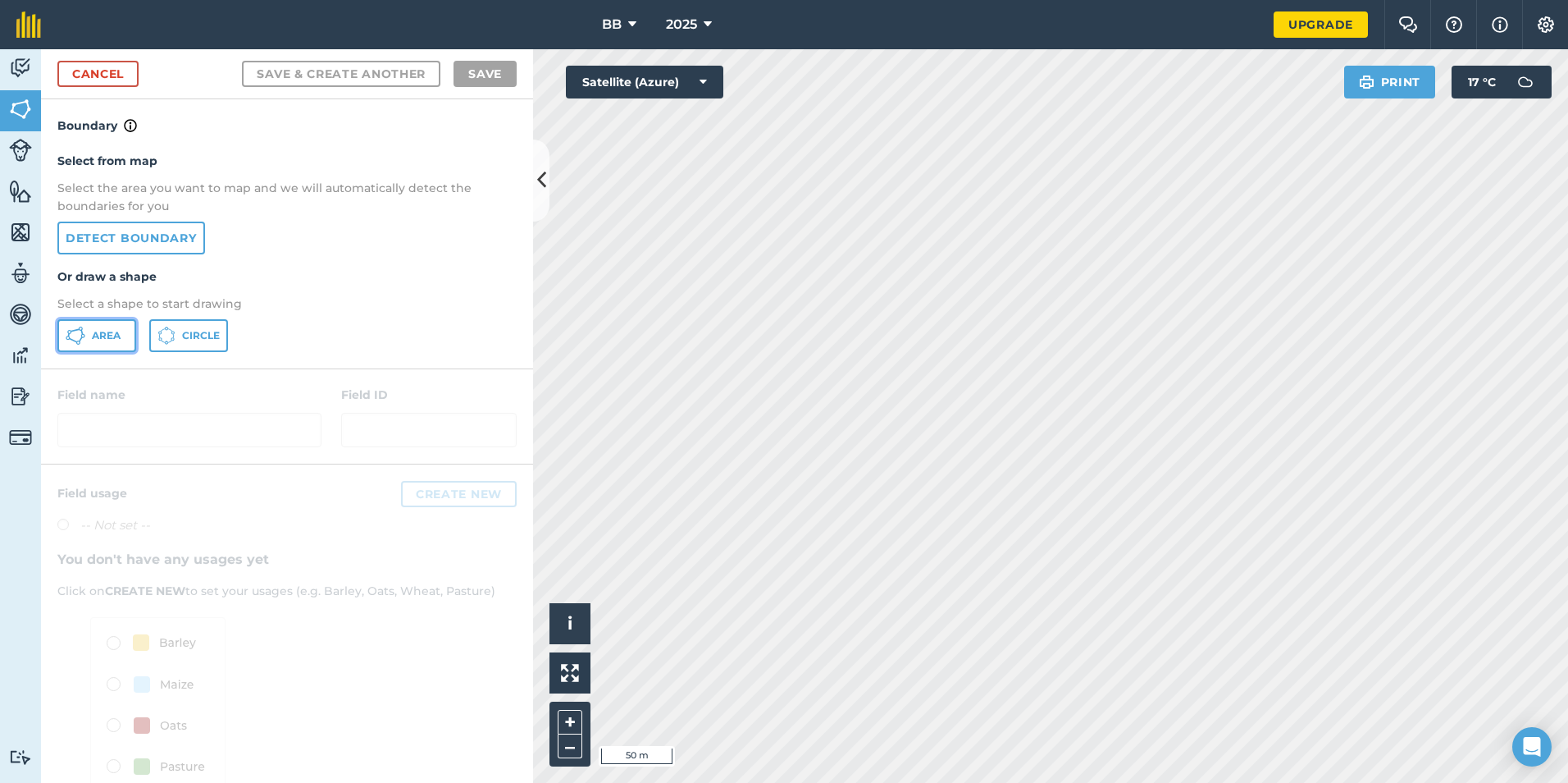
click at [116, 337] on span "Area" at bounding box center [106, 335] width 29 height 13
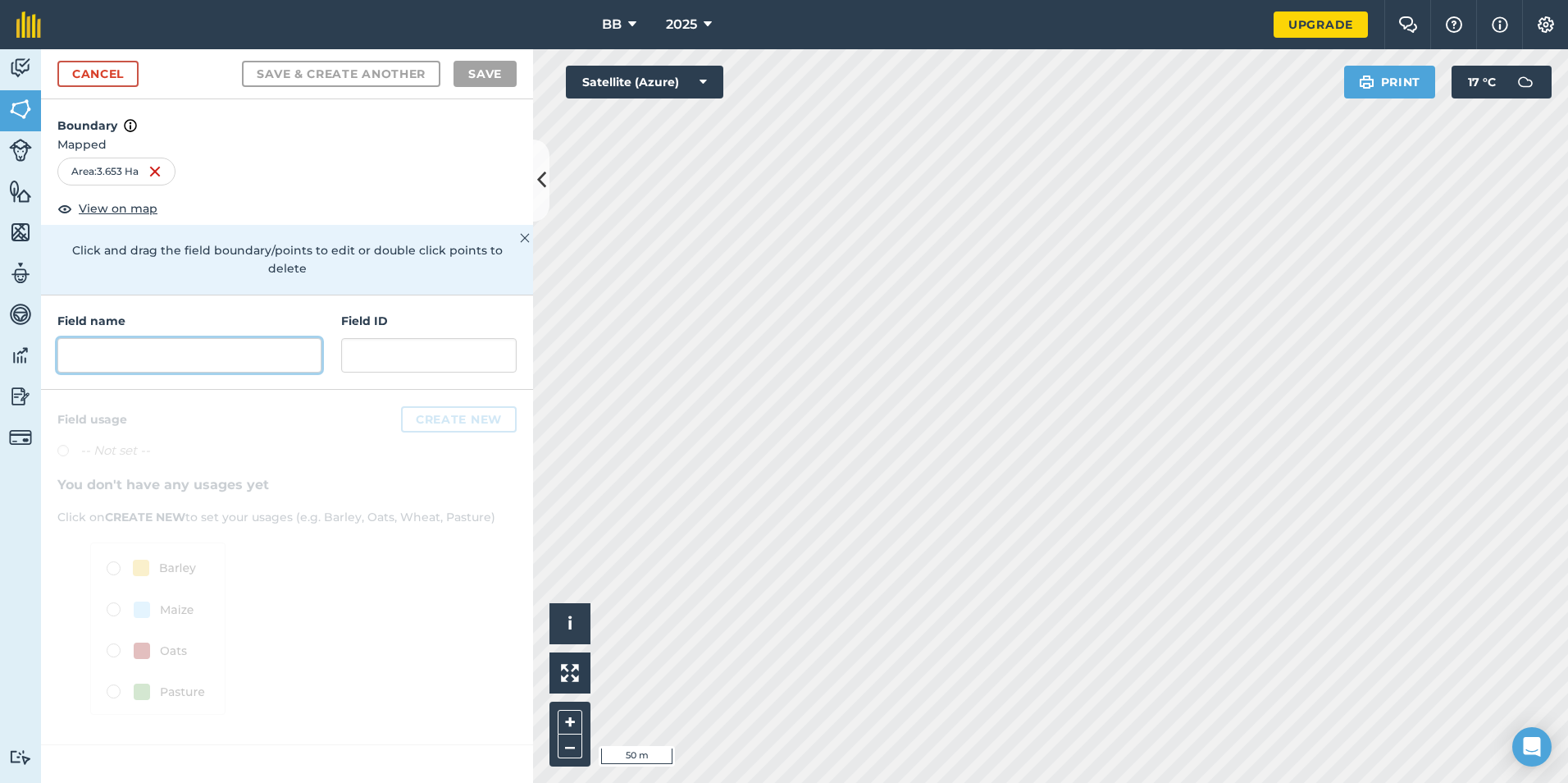
click at [215, 343] on input "text" at bounding box center [189, 355] width 264 height 35
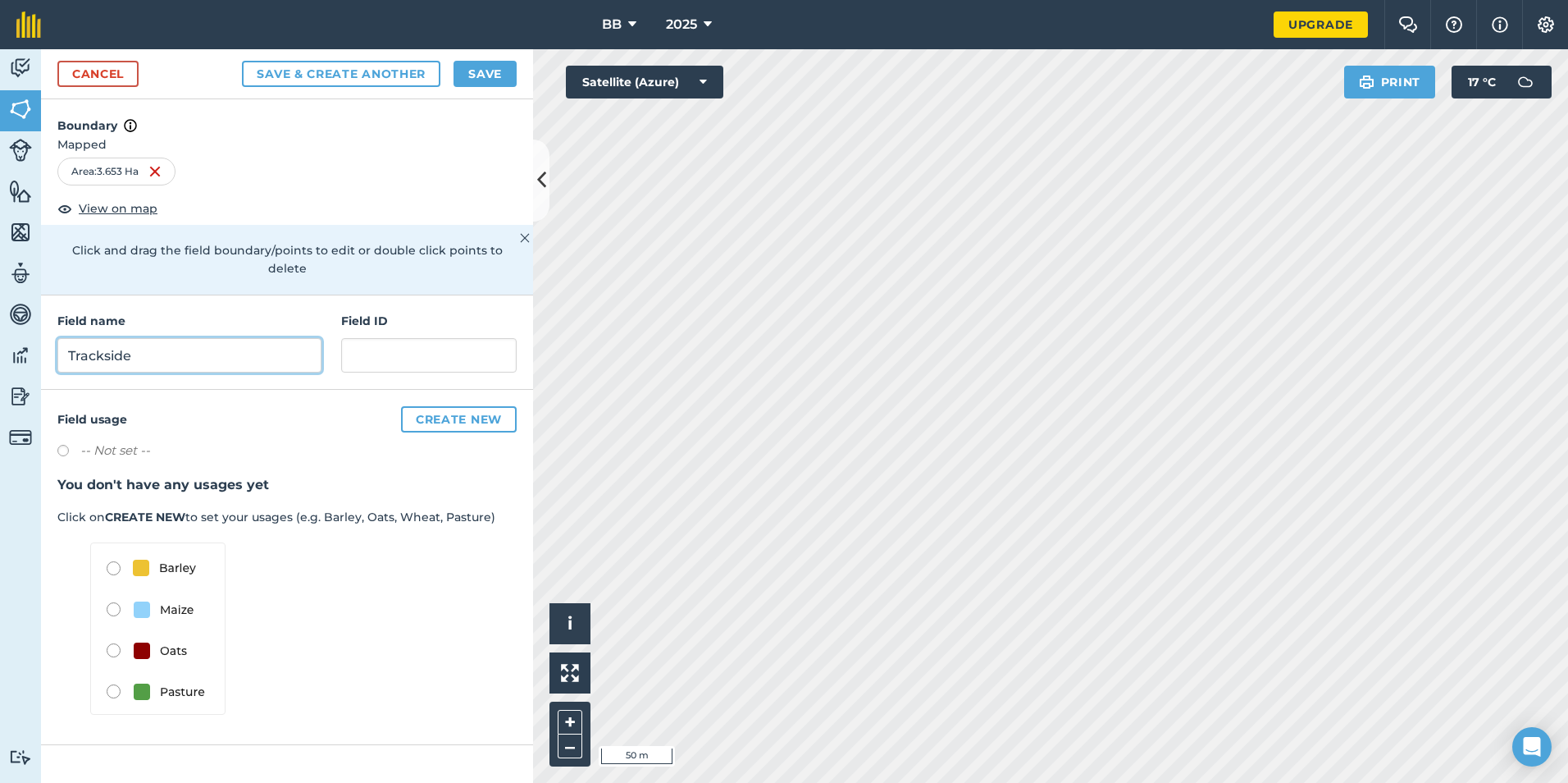
type input "Trackside"
click at [481, 79] on button "Save" at bounding box center [485, 74] width 63 height 26
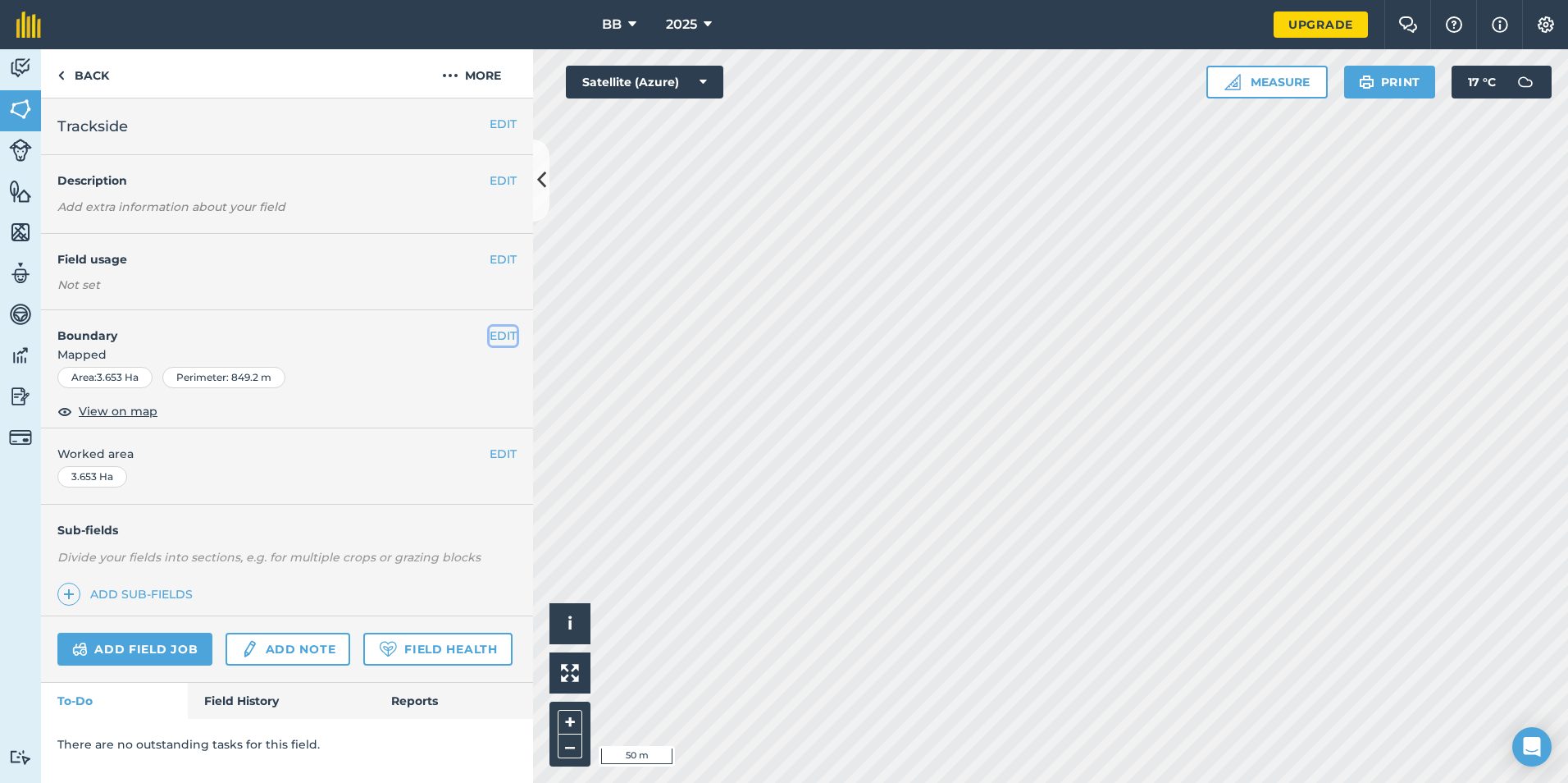
click at [505, 341] on button "EDIT" at bounding box center [503, 335] width 27 height 18
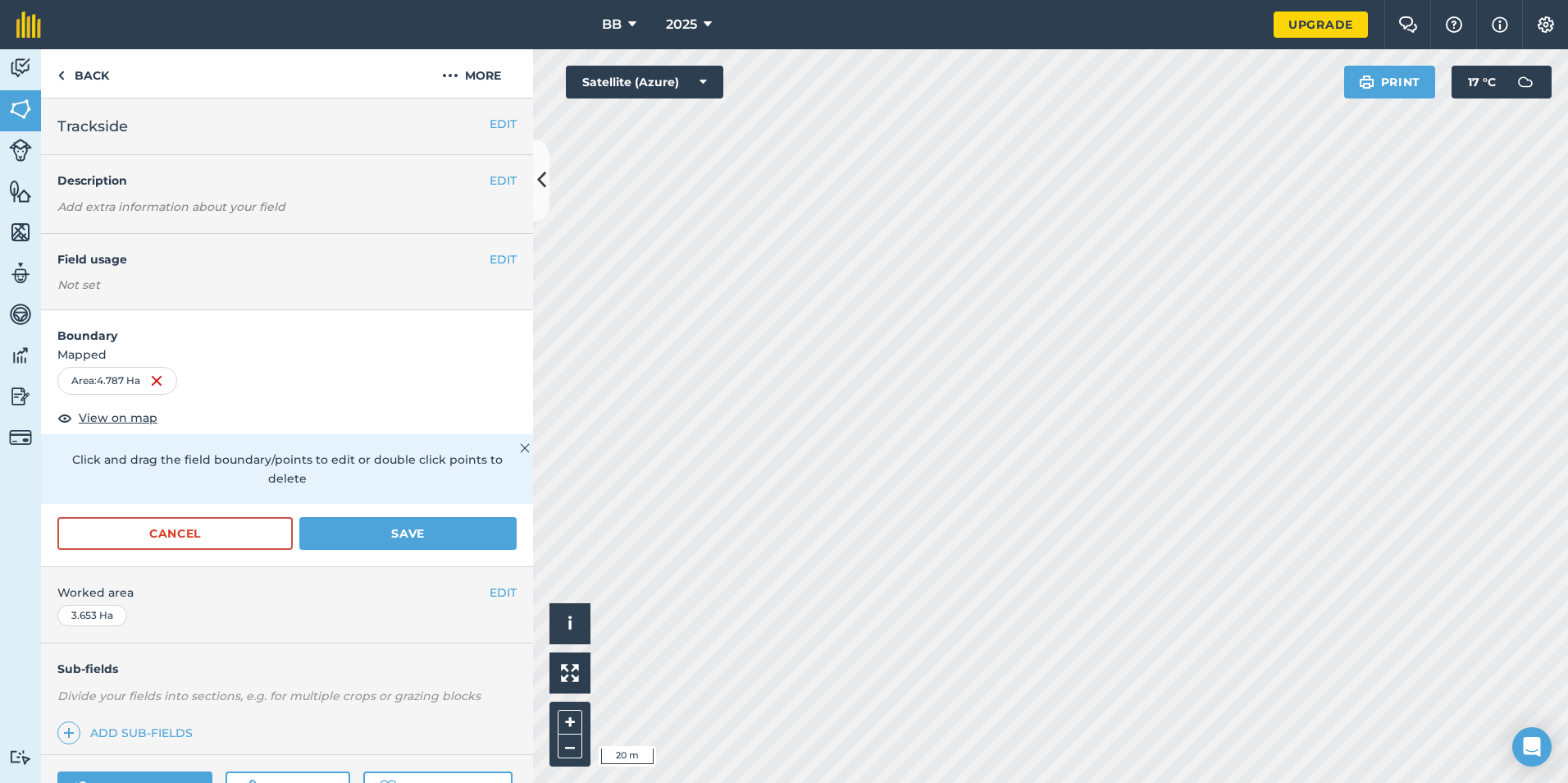
click at [519, 329] on div "Activity Fields Livestock Features Maps Team Vehicles Data Reporting Billing Tu…" at bounding box center [784, 416] width 1568 height 733
click at [385, 540] on button "Save" at bounding box center [408, 534] width 217 height 33
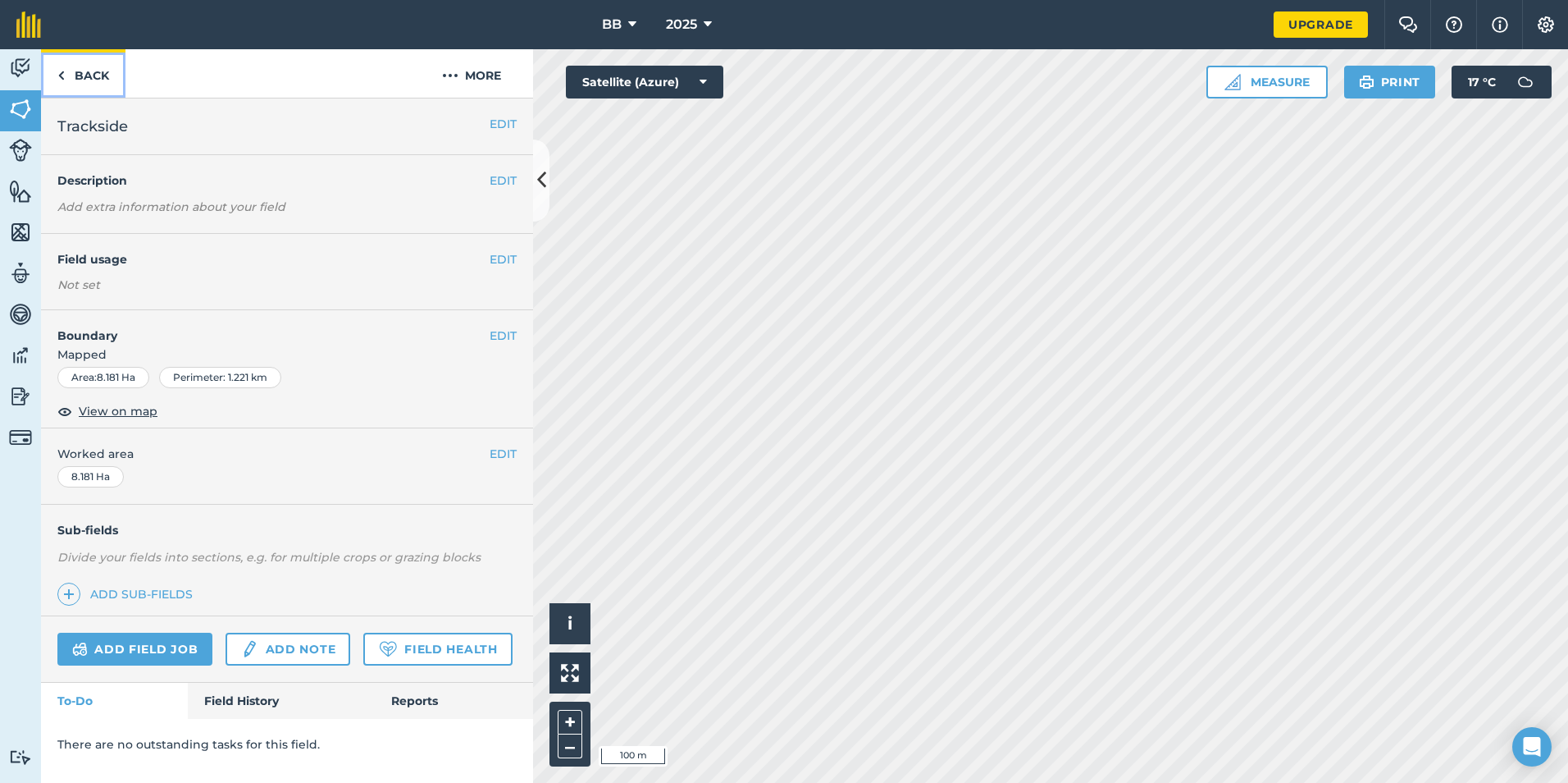
click at [94, 75] on link "Back" at bounding box center [83, 74] width 84 height 49
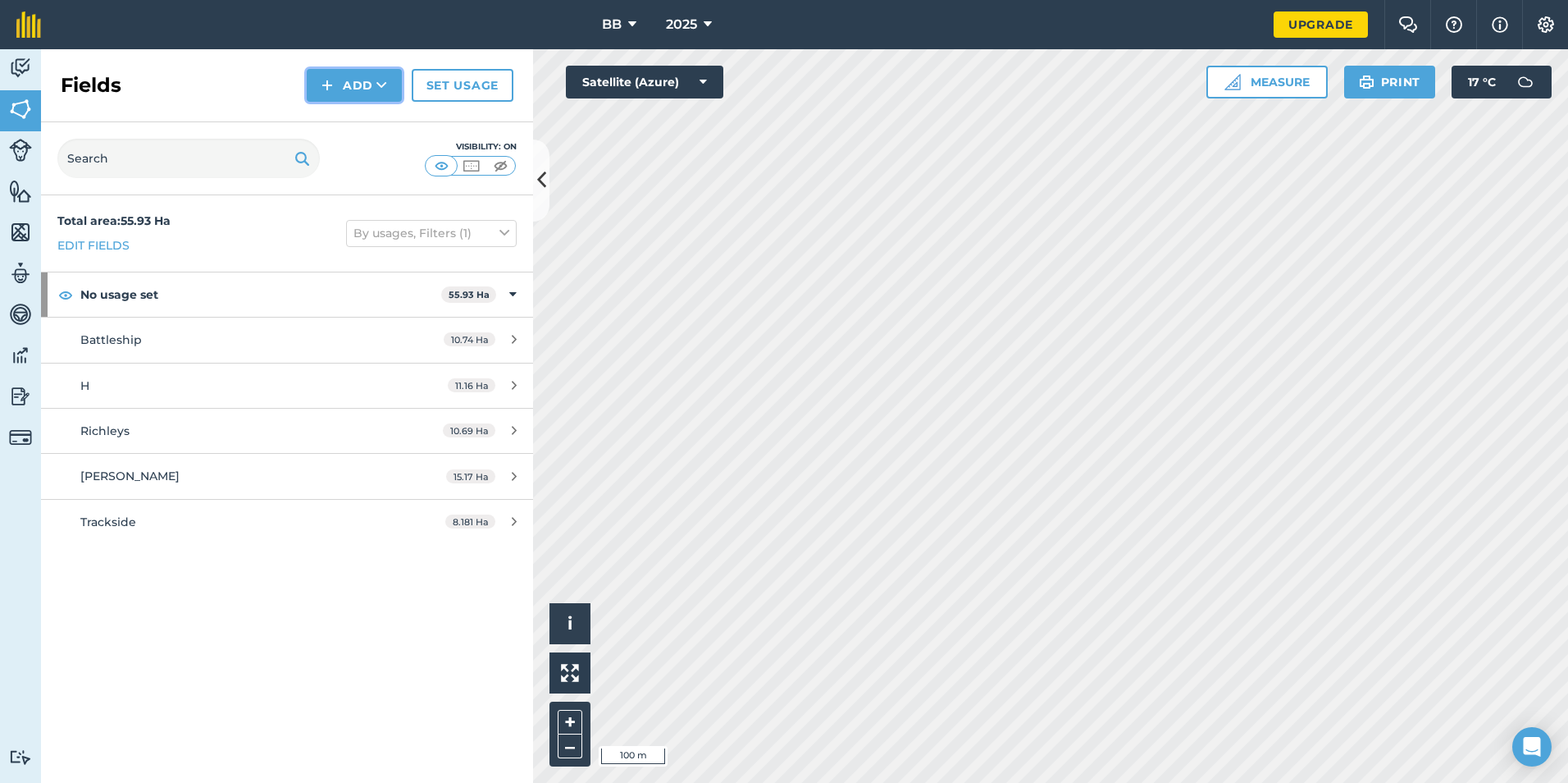
click at [375, 90] on button "Add" at bounding box center [354, 85] width 96 height 33
click at [367, 121] on link "Draw" at bounding box center [354, 123] width 90 height 36
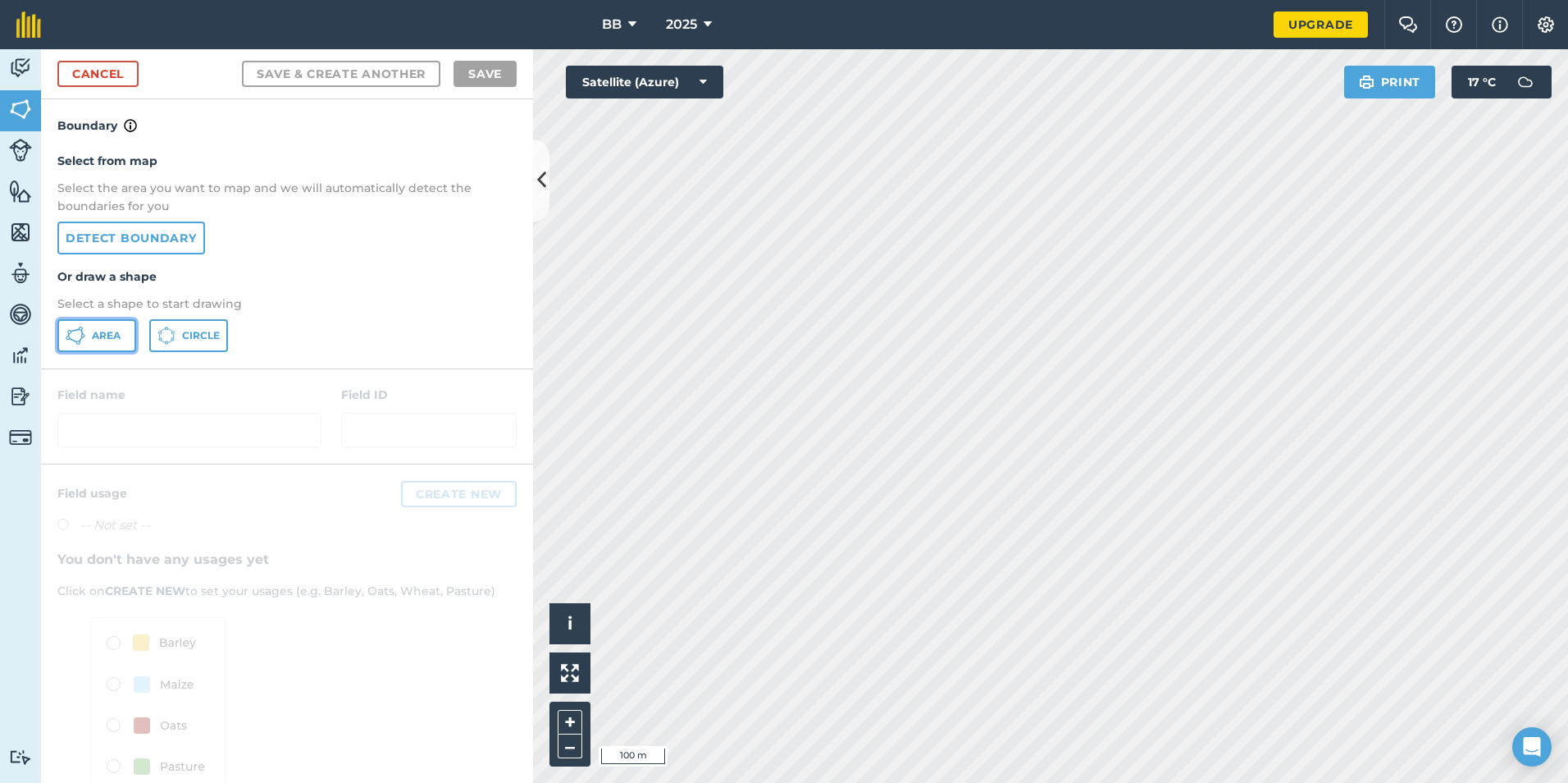
click at [120, 339] on span "Area" at bounding box center [106, 335] width 29 height 13
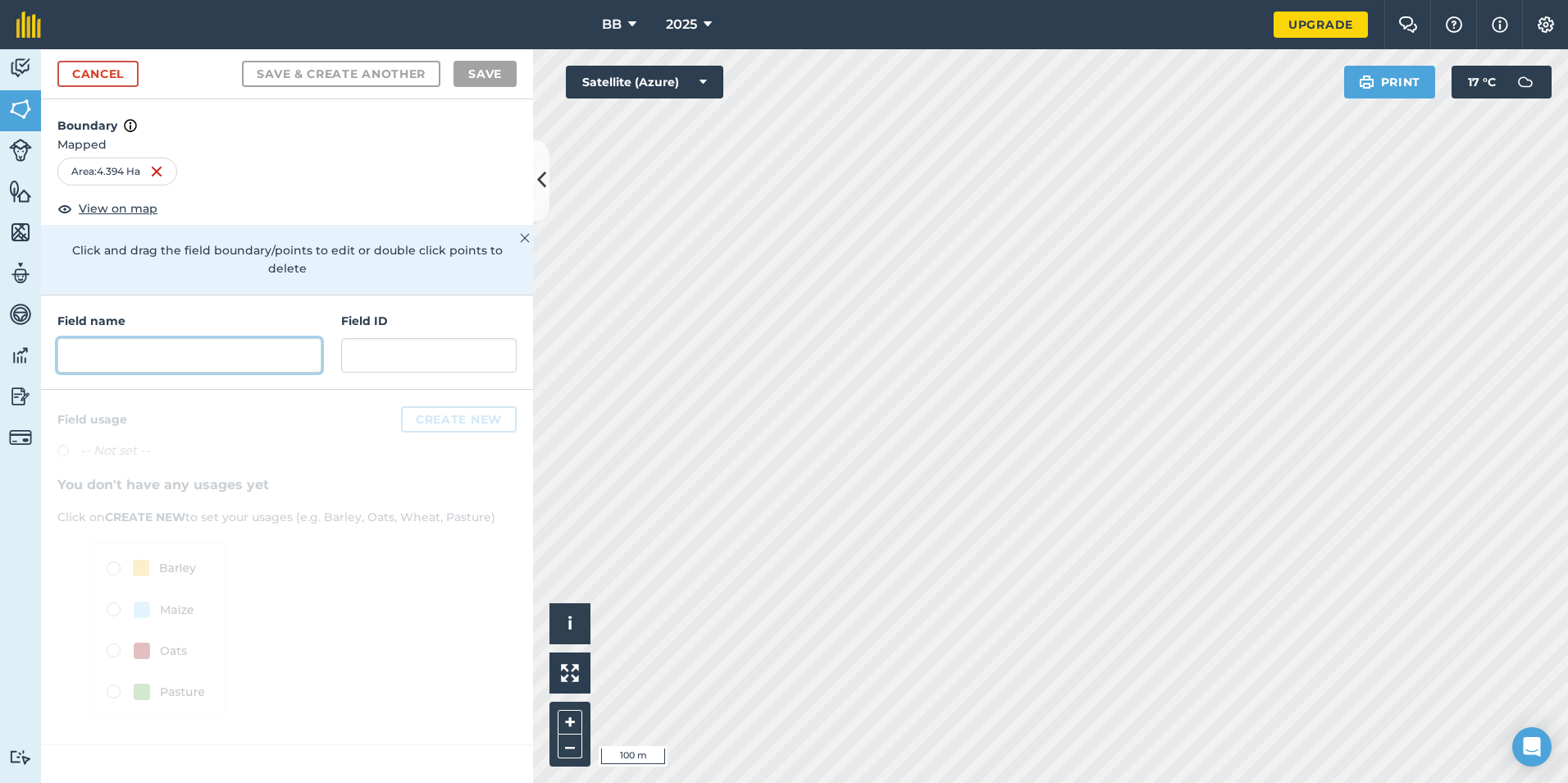
click at [190, 338] on input "text" at bounding box center [189, 355] width 264 height 35
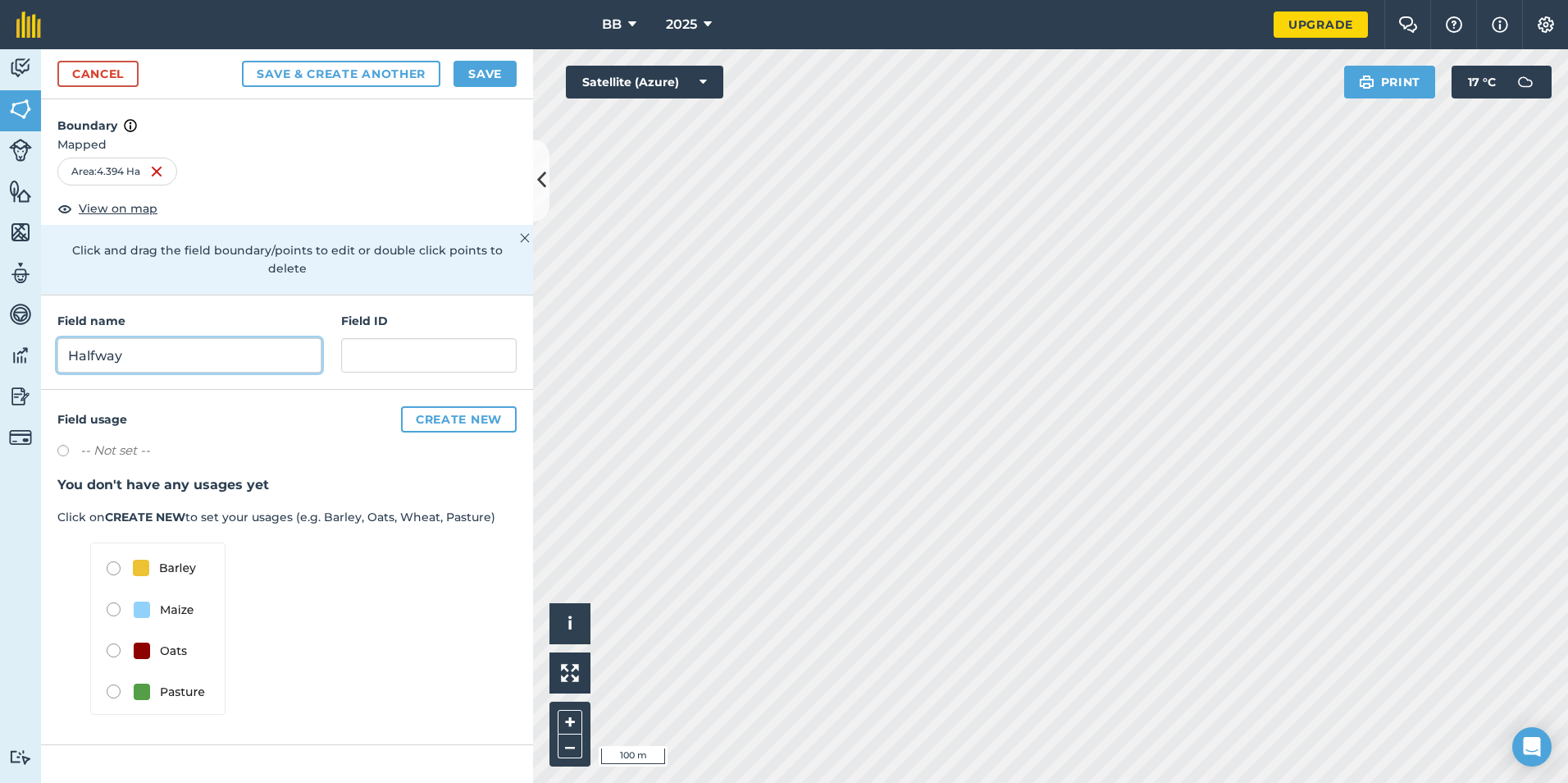
type input "Halfway"
click at [488, 73] on button "Save" at bounding box center [485, 74] width 63 height 26
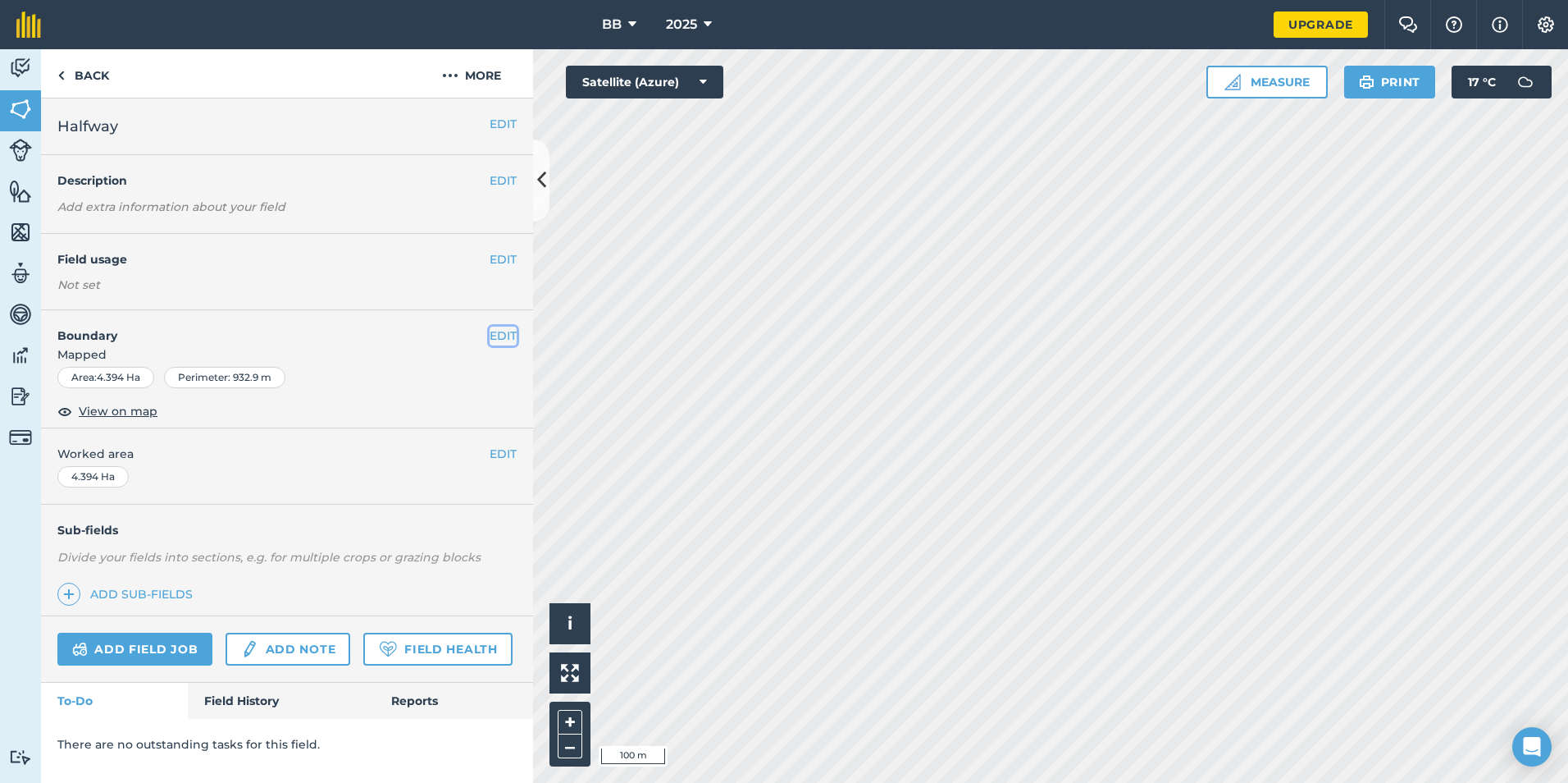
click at [505, 334] on button "EDIT" at bounding box center [503, 335] width 27 height 18
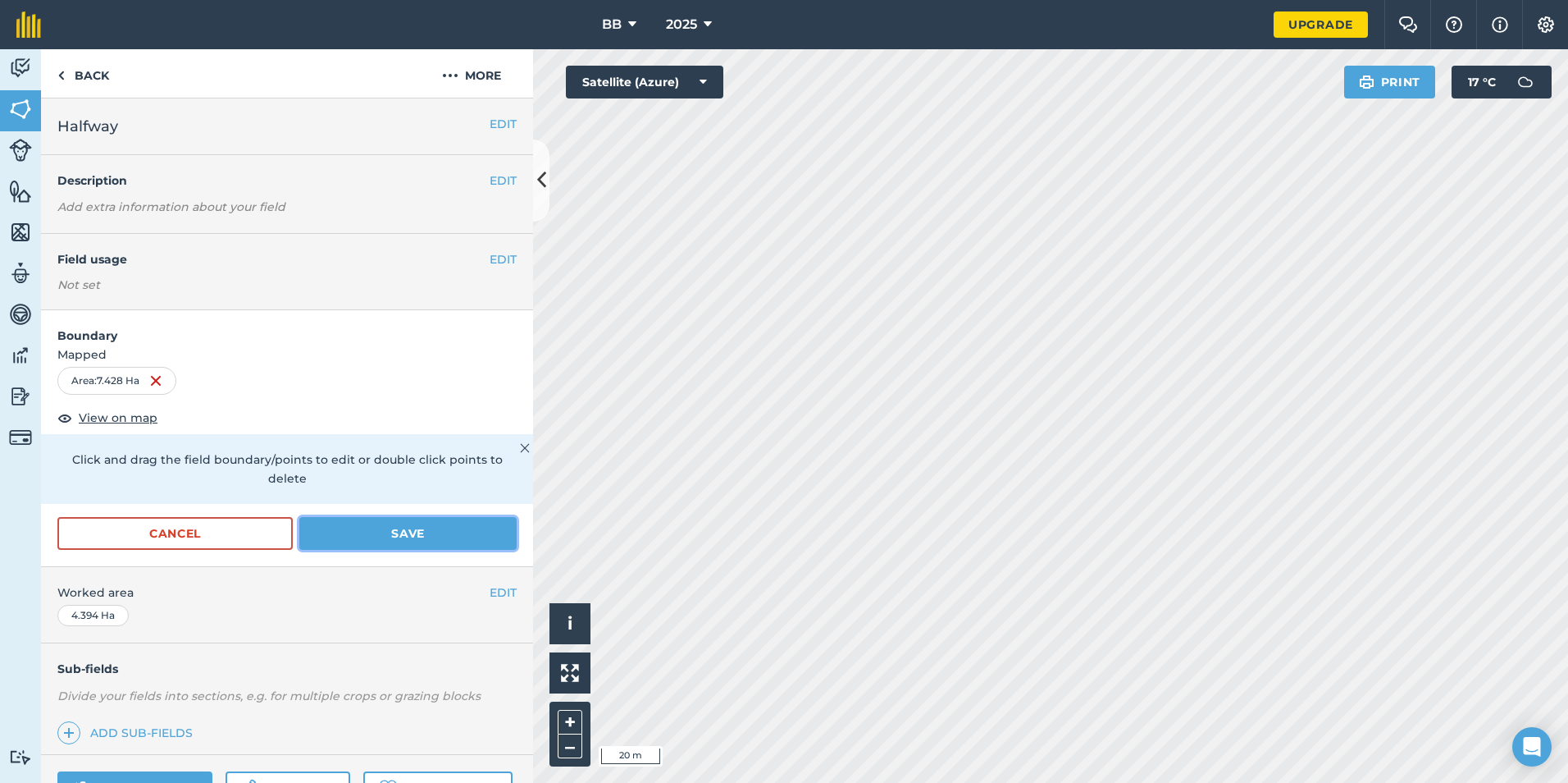
click at [390, 533] on button "Save" at bounding box center [408, 534] width 217 height 33
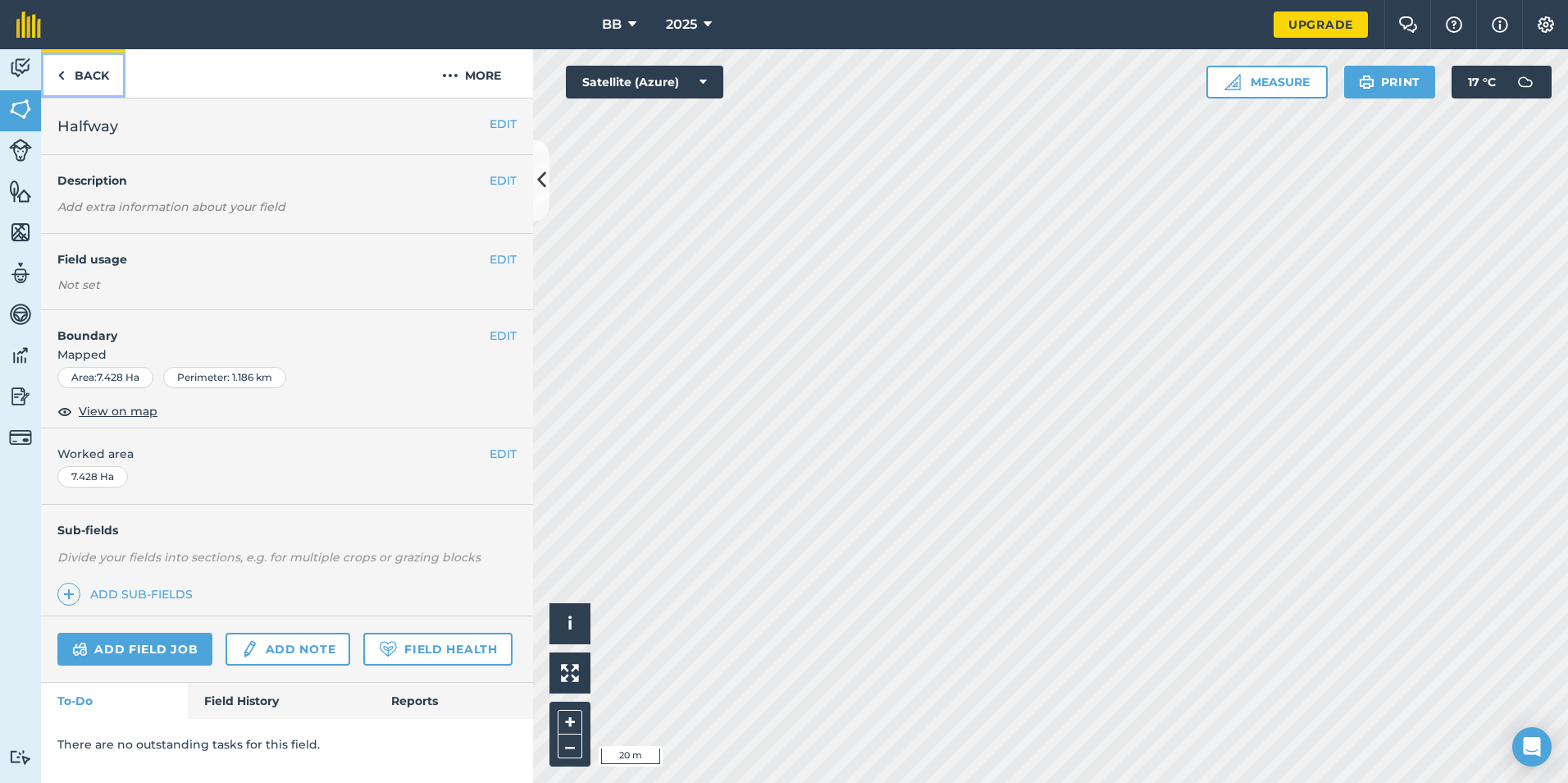
click at [96, 78] on link "Back" at bounding box center [83, 74] width 84 height 49
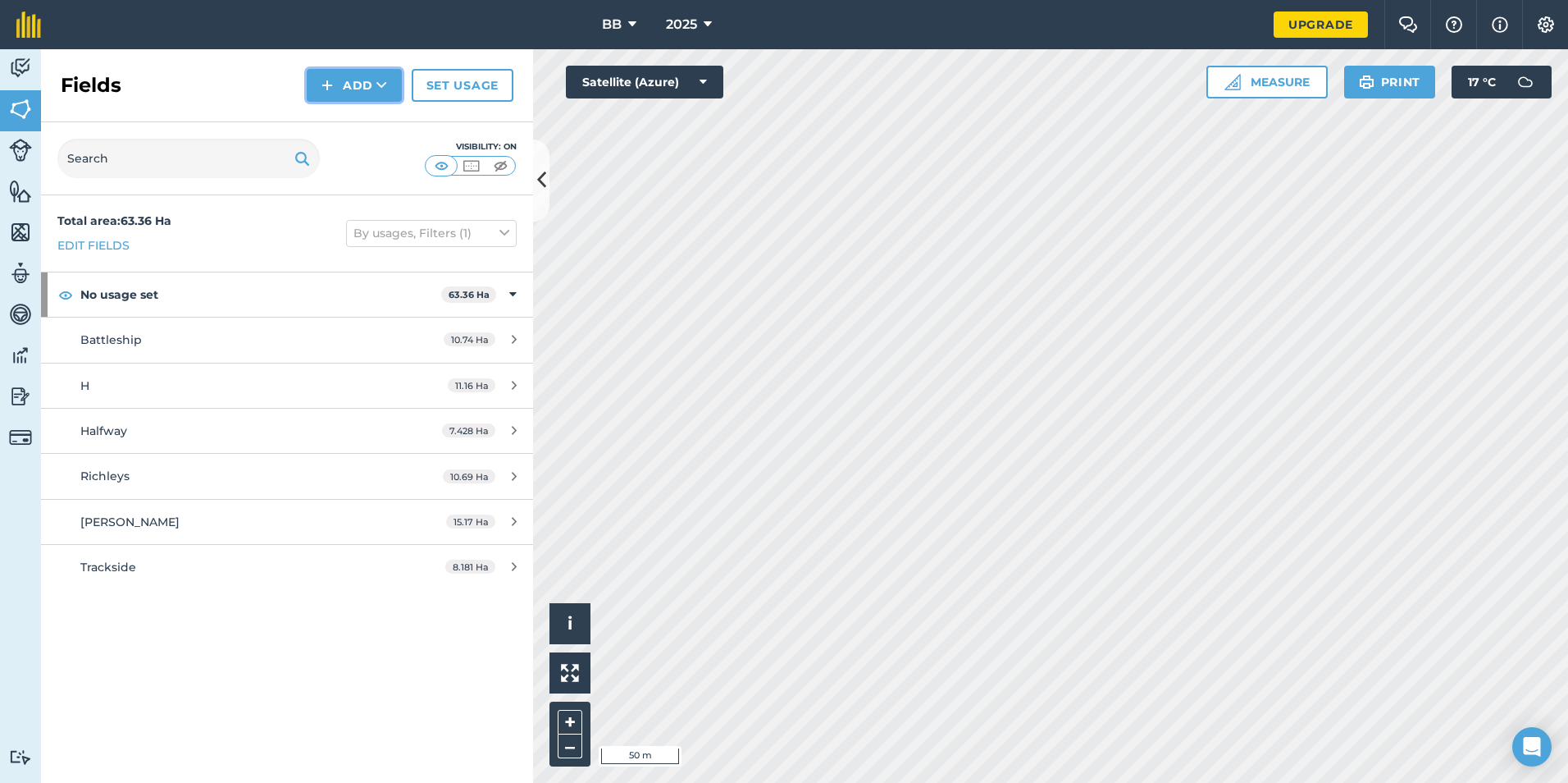
click at [361, 82] on button "Add" at bounding box center [354, 85] width 96 height 33
click at [381, 129] on link "Draw" at bounding box center [354, 123] width 90 height 36
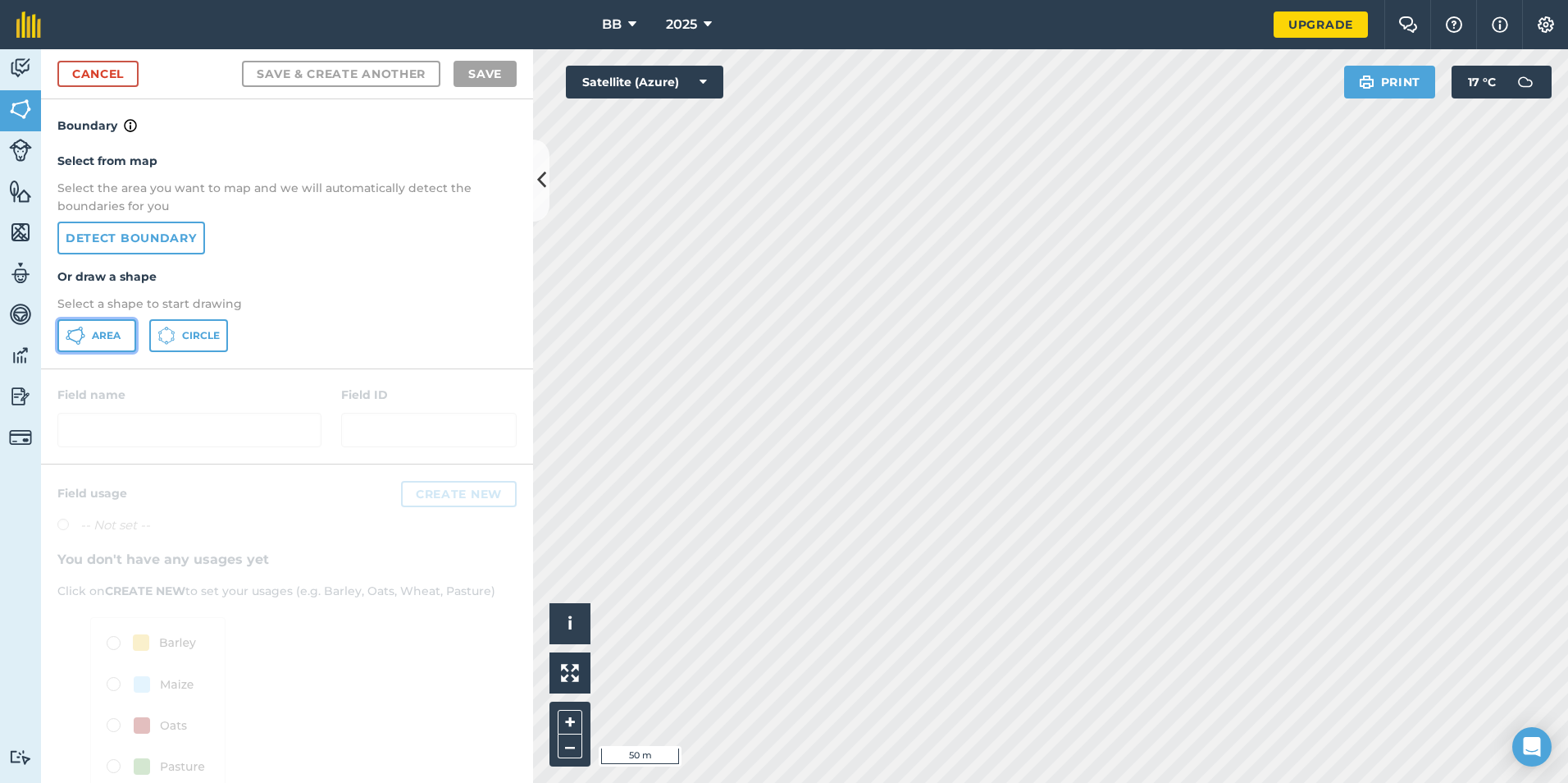
click at [107, 343] on button "Area" at bounding box center [96, 335] width 79 height 33
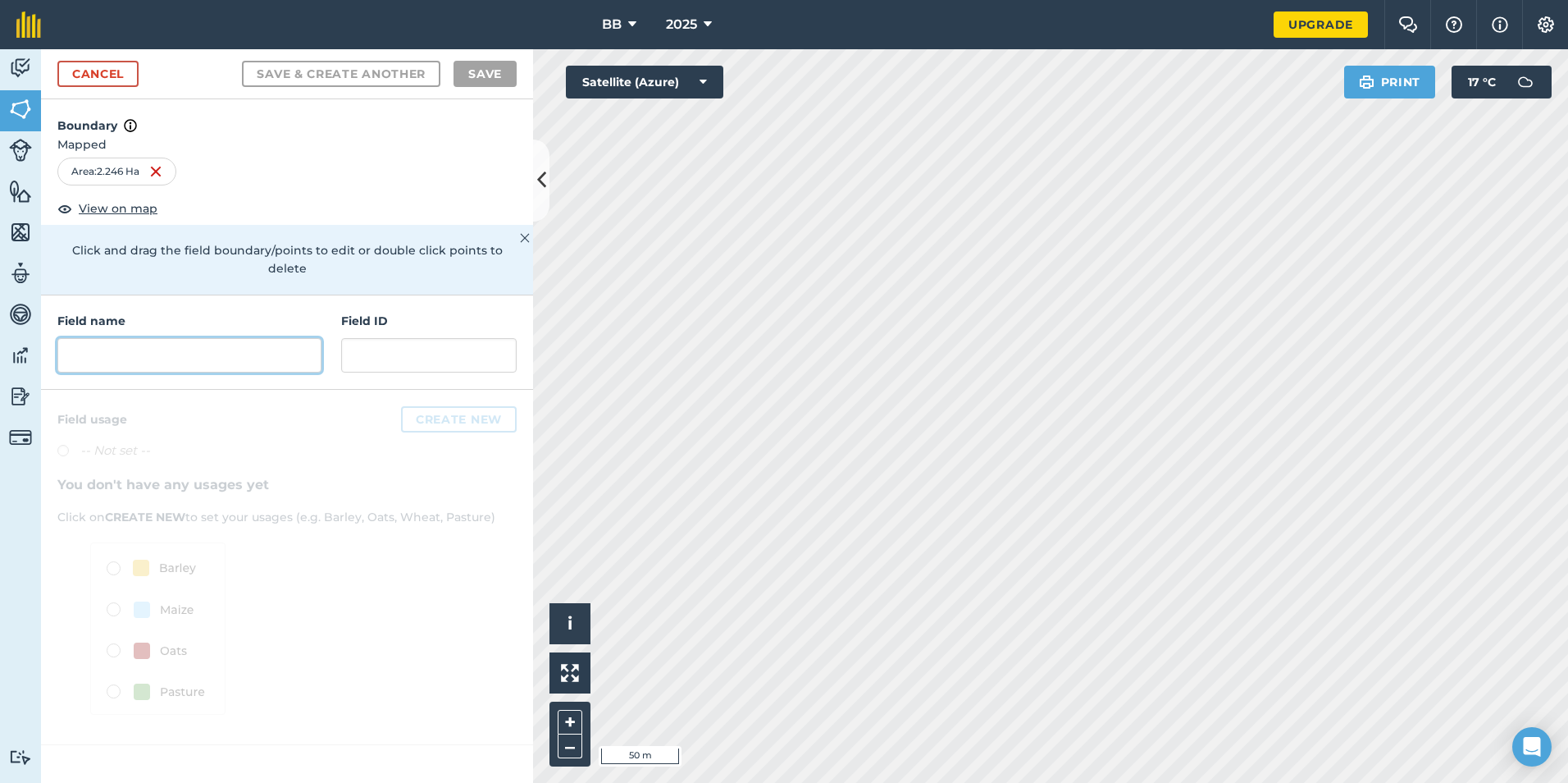
click at [212, 338] on input "text" at bounding box center [189, 355] width 264 height 35
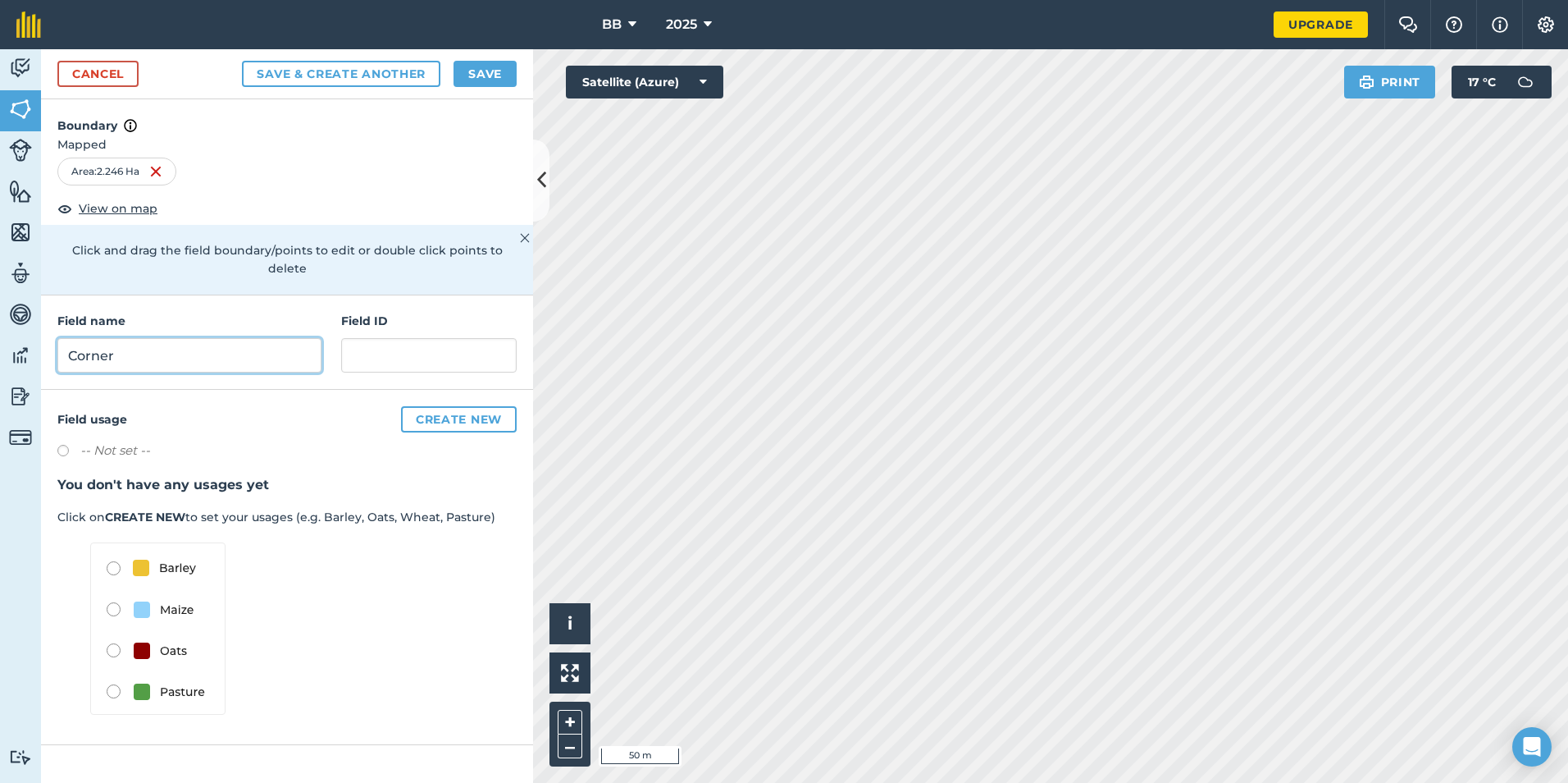
type input "Corner"
click at [486, 72] on button "Save" at bounding box center [485, 74] width 63 height 26
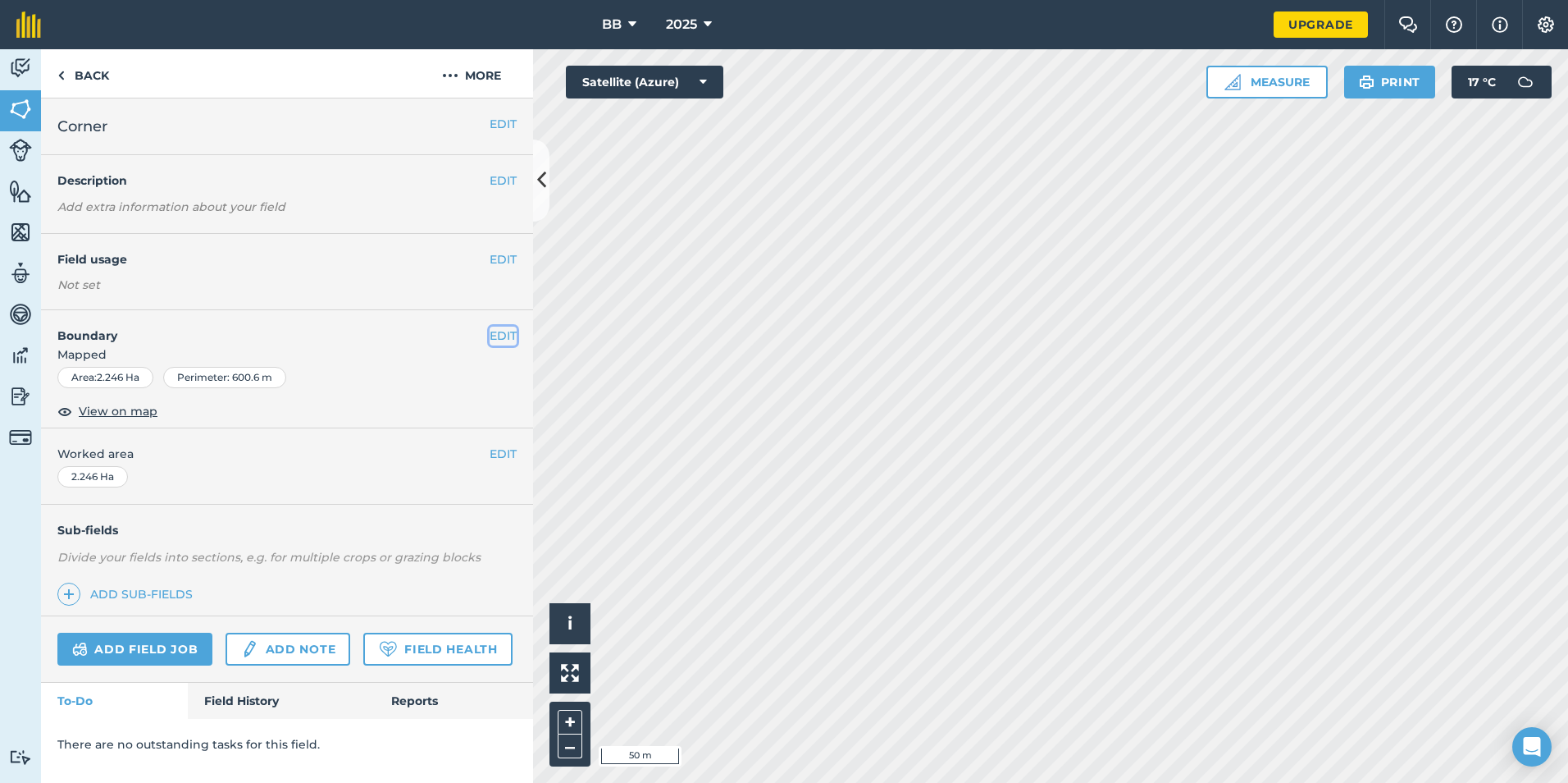
click at [500, 330] on button "EDIT" at bounding box center [503, 335] width 27 height 18
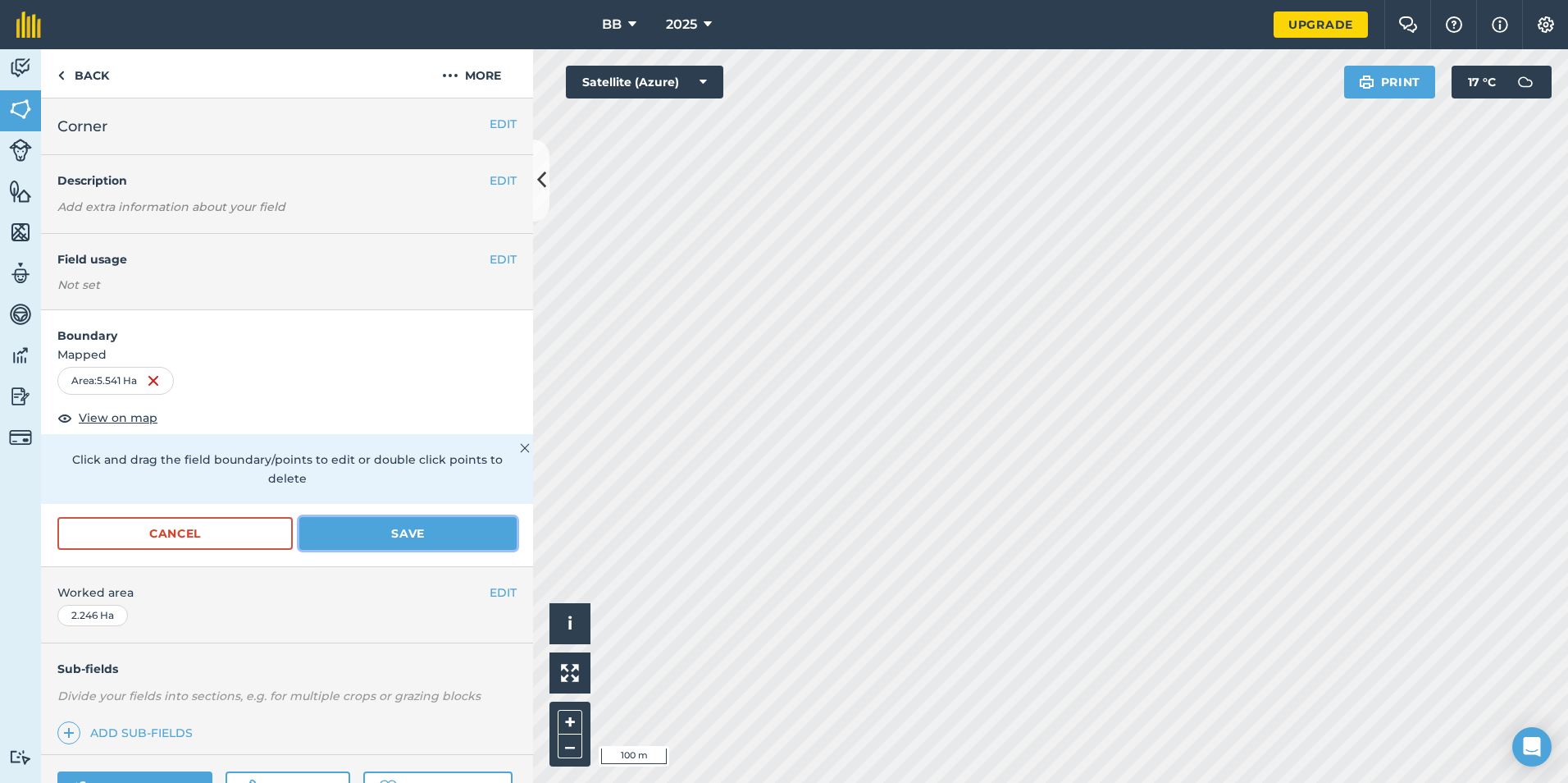
click at [398, 534] on button "Save" at bounding box center [408, 534] width 217 height 33
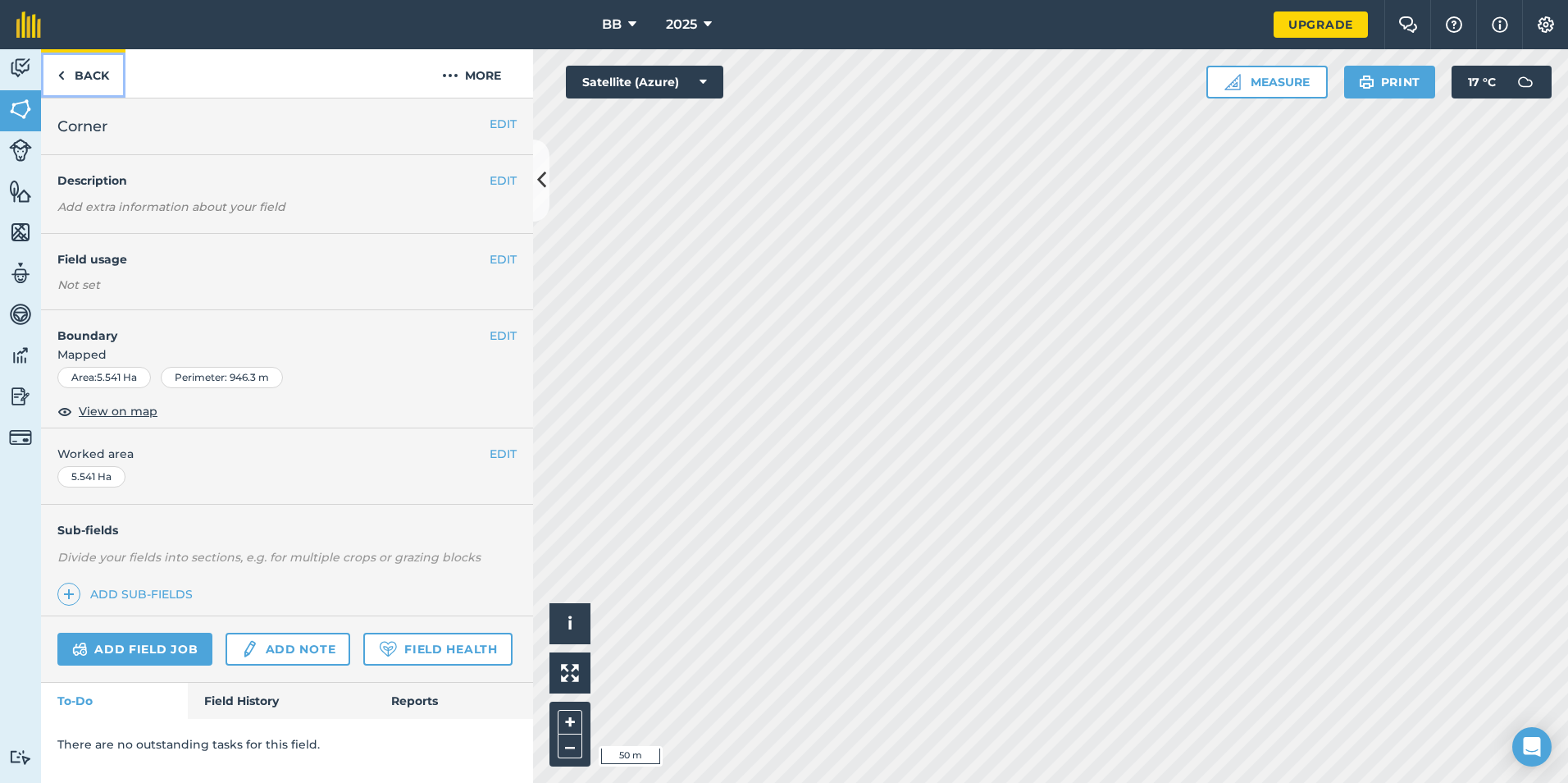
click at [97, 73] on link "Back" at bounding box center [83, 74] width 84 height 49
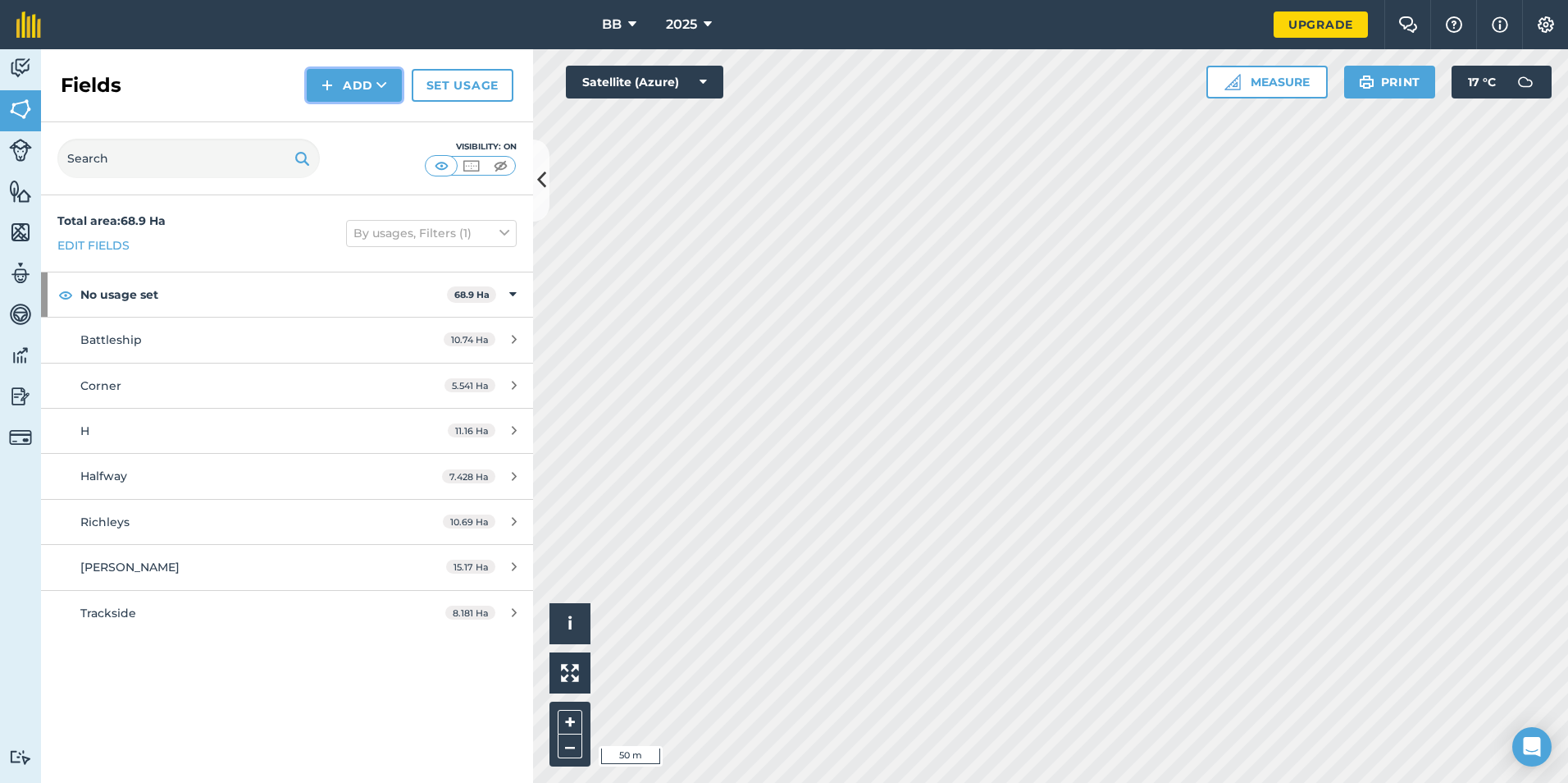
click at [352, 83] on button "Add" at bounding box center [354, 85] width 96 height 33
click at [356, 116] on link "Draw" at bounding box center [354, 123] width 90 height 36
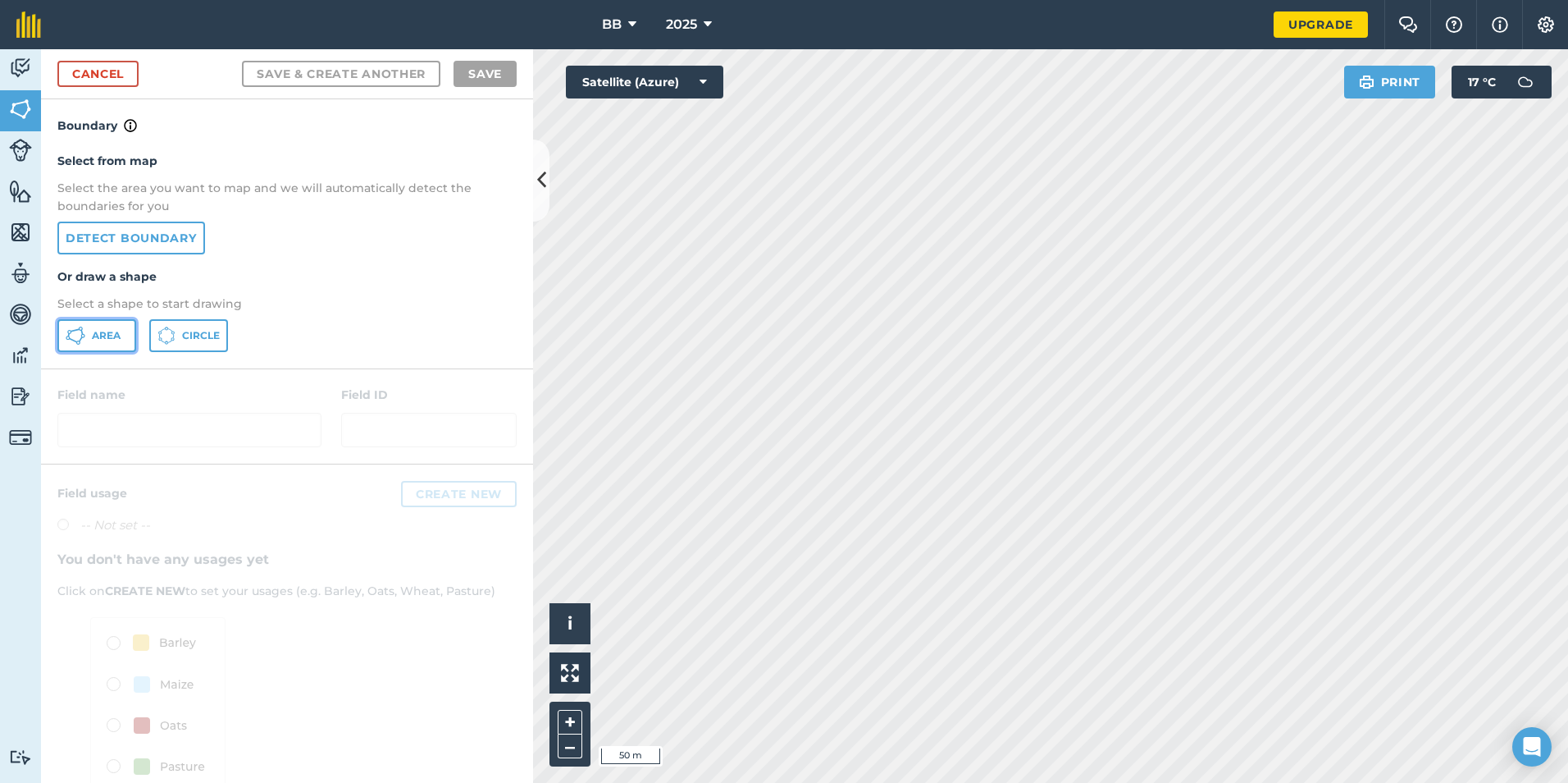
click at [121, 333] on span "Area" at bounding box center [106, 335] width 29 height 13
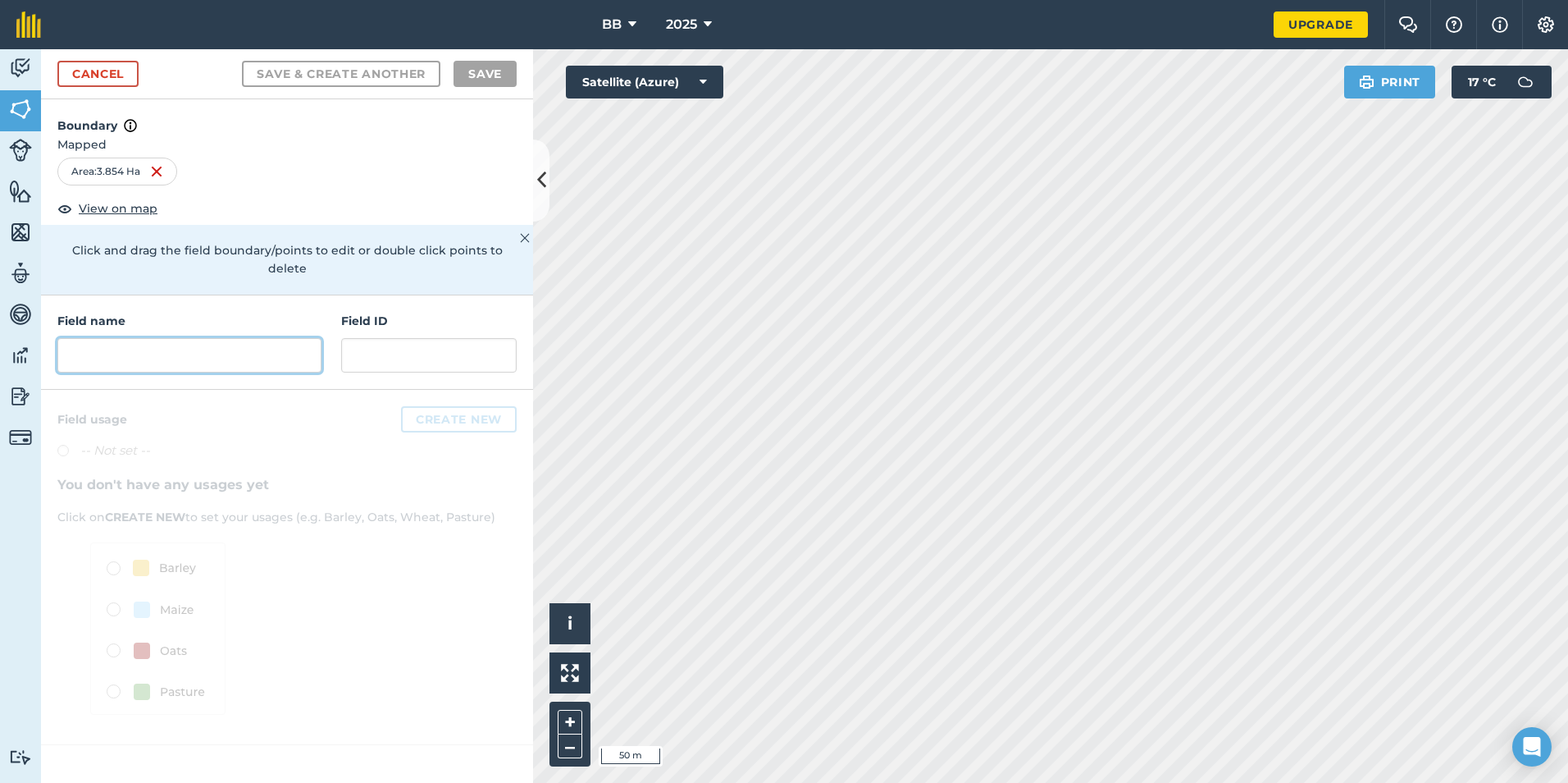
click at [224, 338] on input "text" at bounding box center [189, 355] width 264 height 35
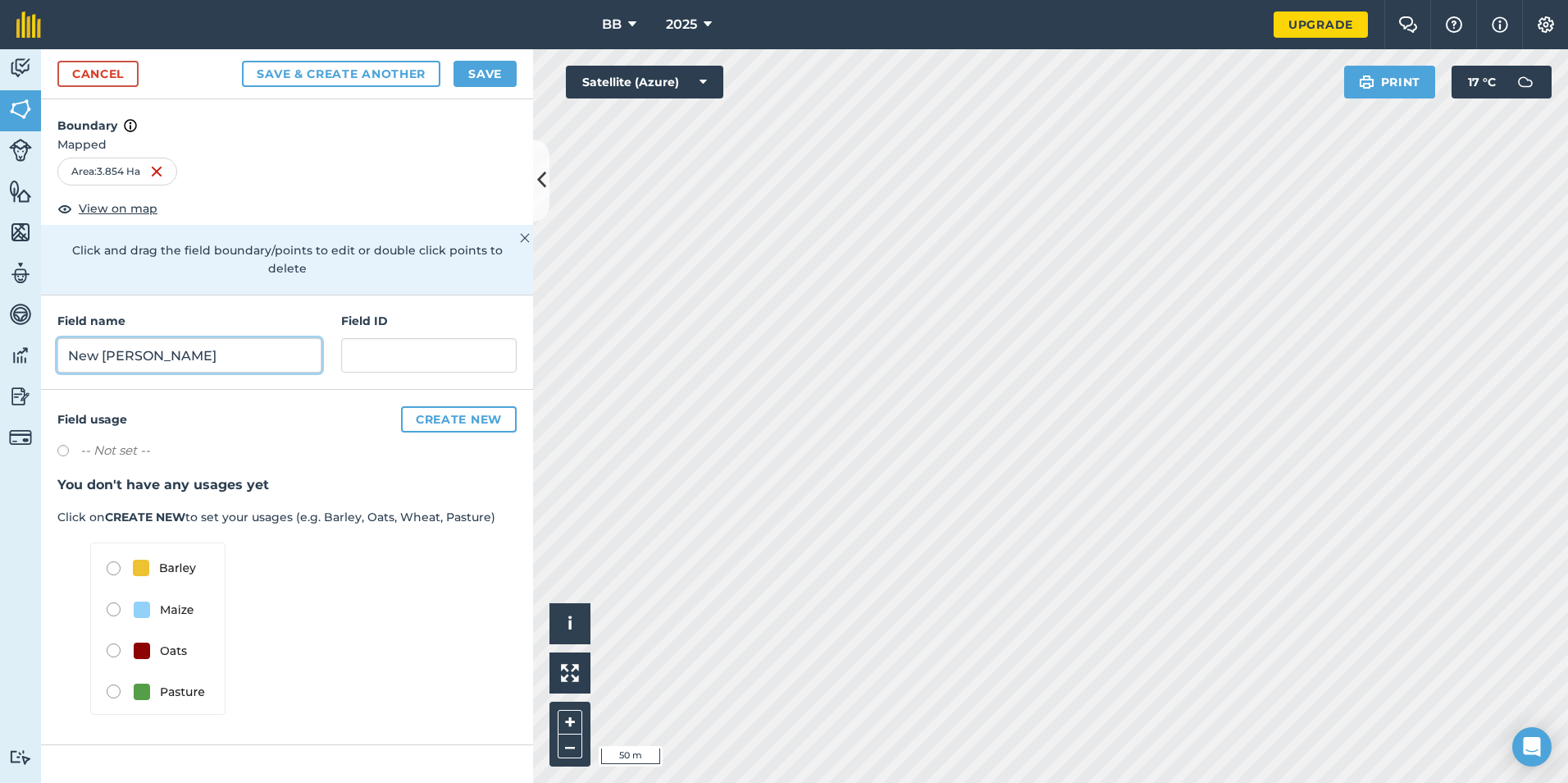
type input "New Hays"
click at [502, 80] on button "Save" at bounding box center [485, 74] width 63 height 26
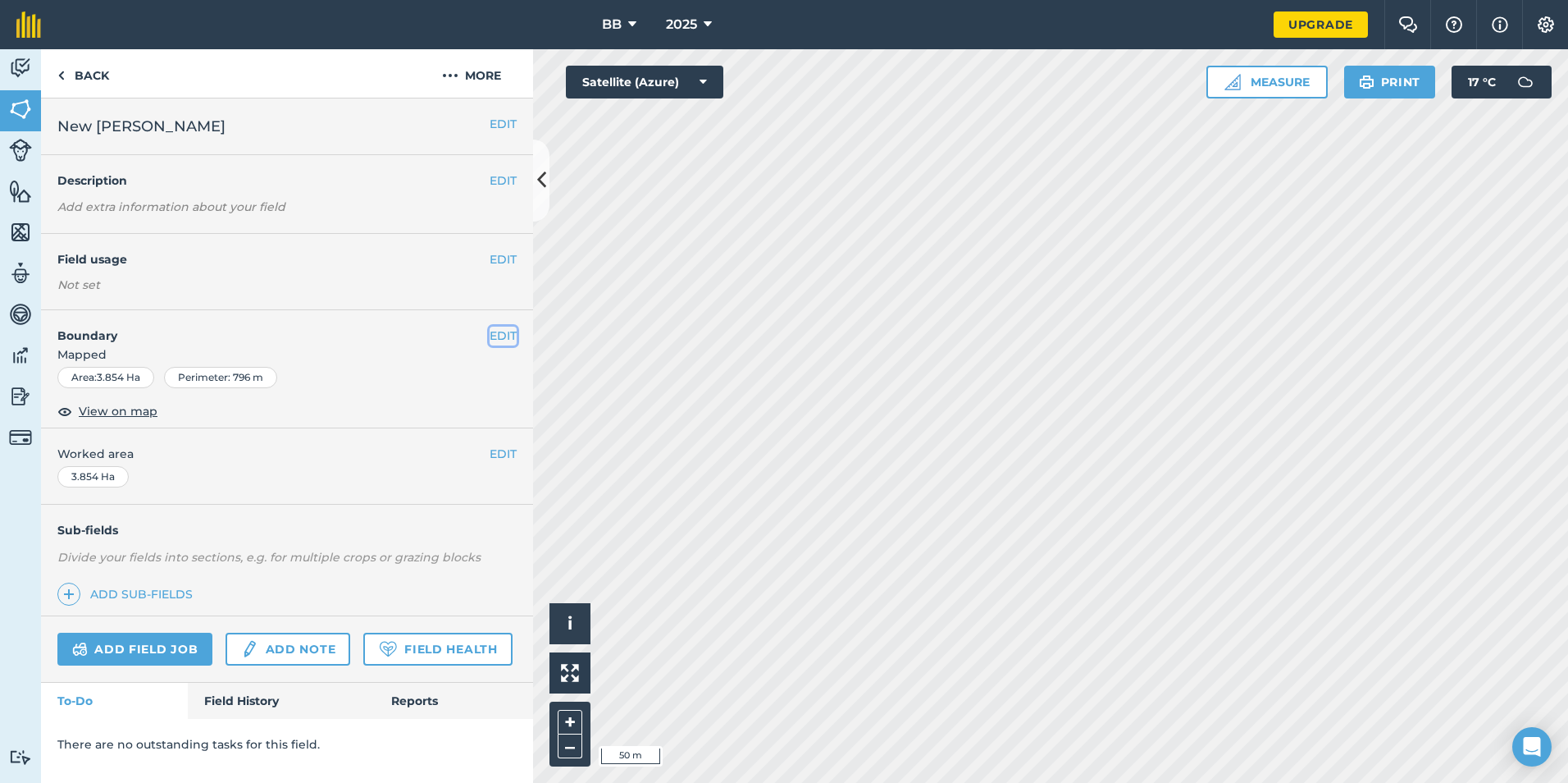
click at [500, 332] on button "EDIT" at bounding box center [503, 335] width 27 height 18
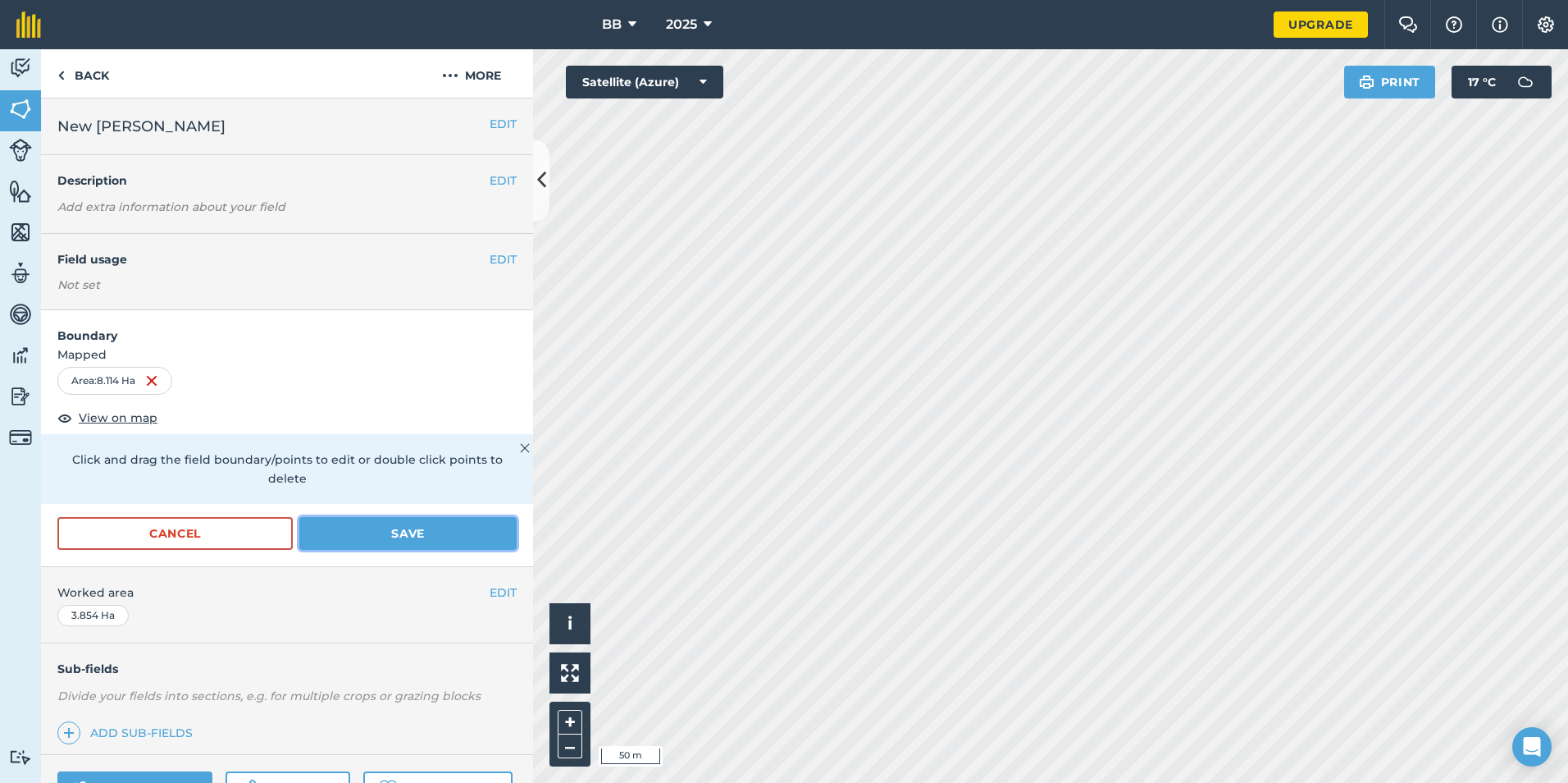
click at [403, 536] on button "Save" at bounding box center [408, 534] width 217 height 33
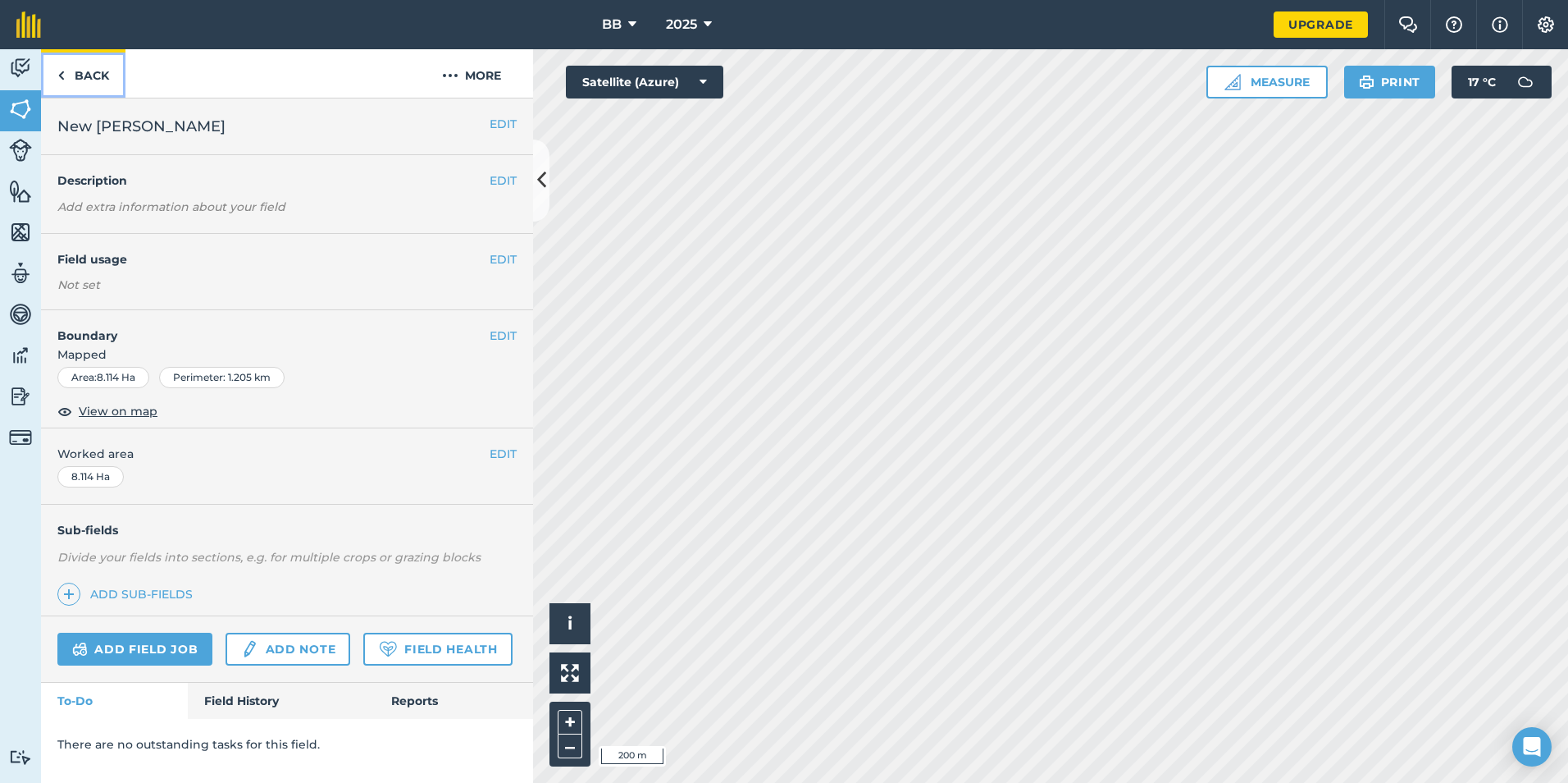
click at [94, 72] on link "Back" at bounding box center [83, 74] width 84 height 49
click at [502, 122] on button "EDIT" at bounding box center [503, 123] width 27 height 18
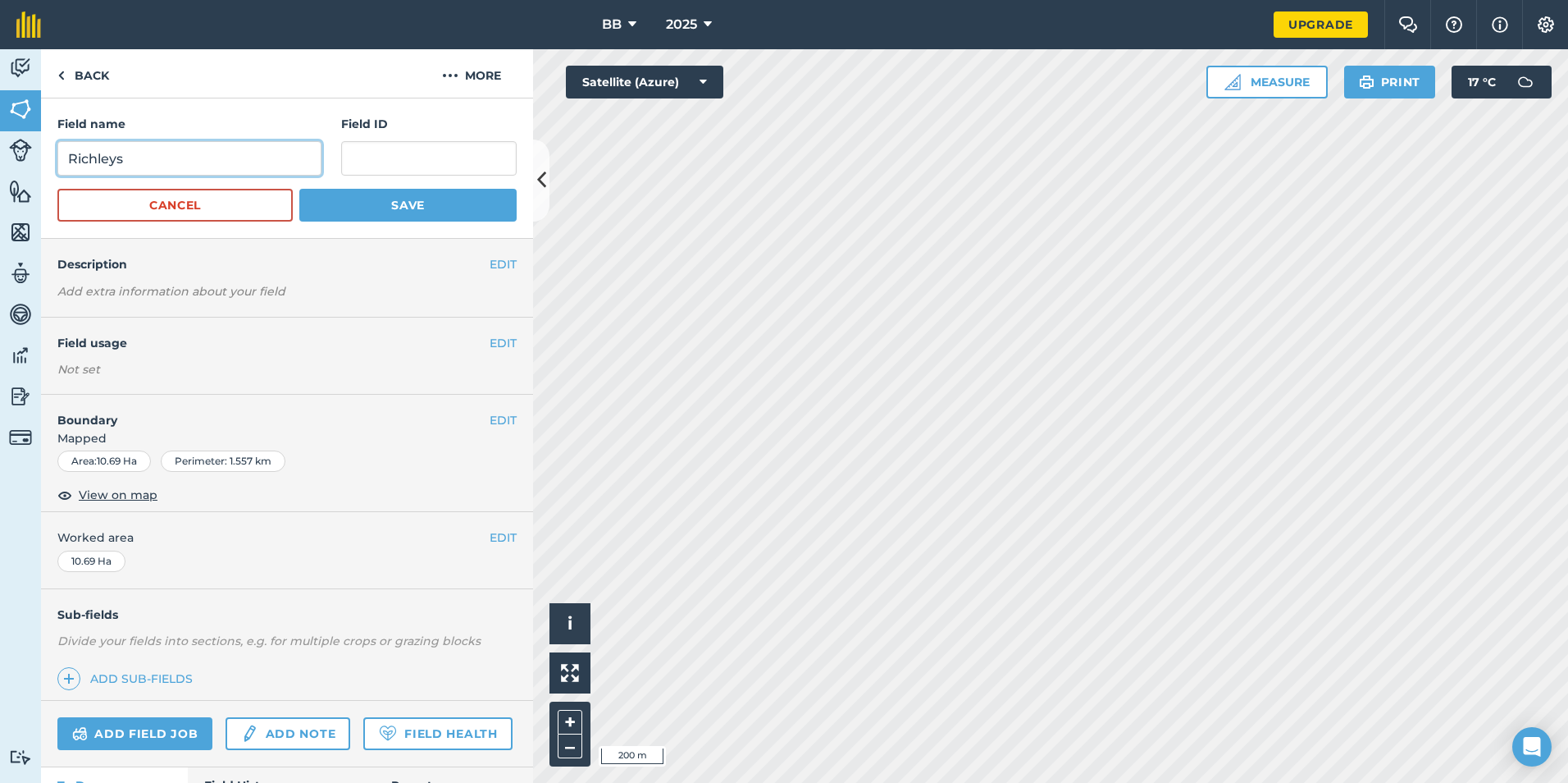
click at [288, 155] on input "Richleys" at bounding box center [189, 158] width 264 height 35
type input "R"
type input "1"
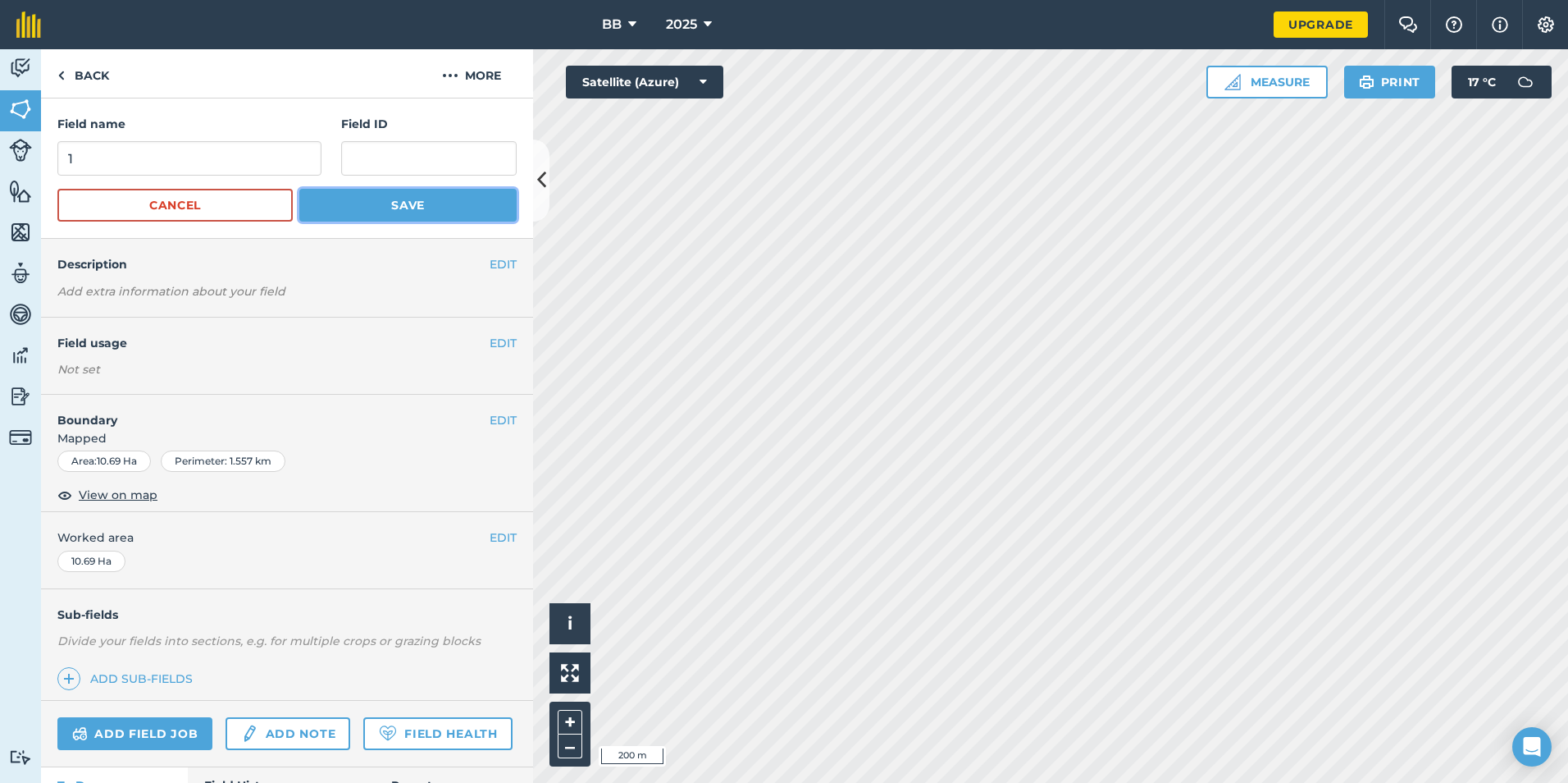
click at [405, 211] on button "Save" at bounding box center [408, 205] width 217 height 33
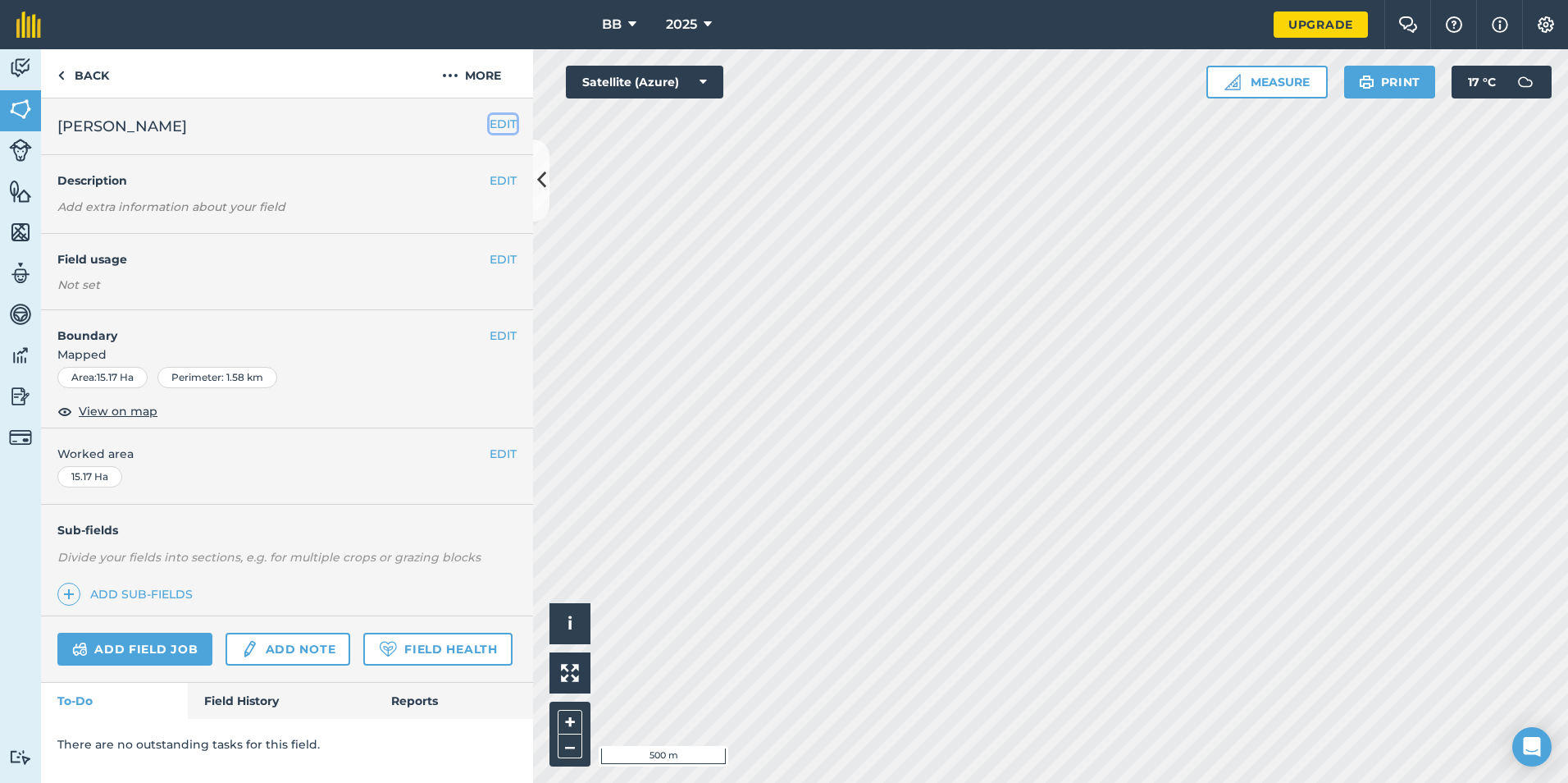
click at [507, 124] on button "EDIT" at bounding box center [503, 123] width 27 height 18
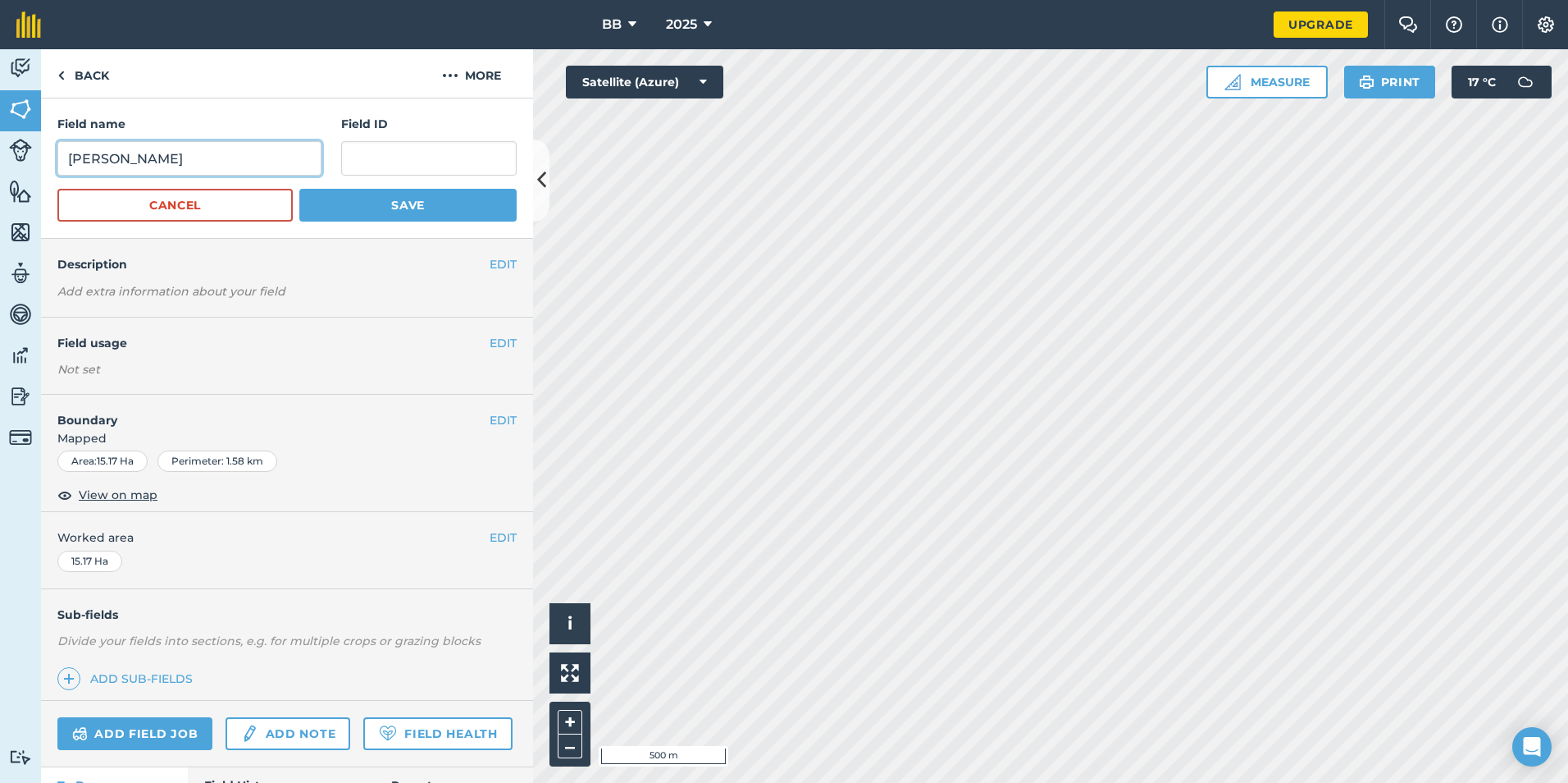
click at [260, 158] on input "Stevenson's" at bounding box center [189, 158] width 264 height 35
type input "S"
type input "2"
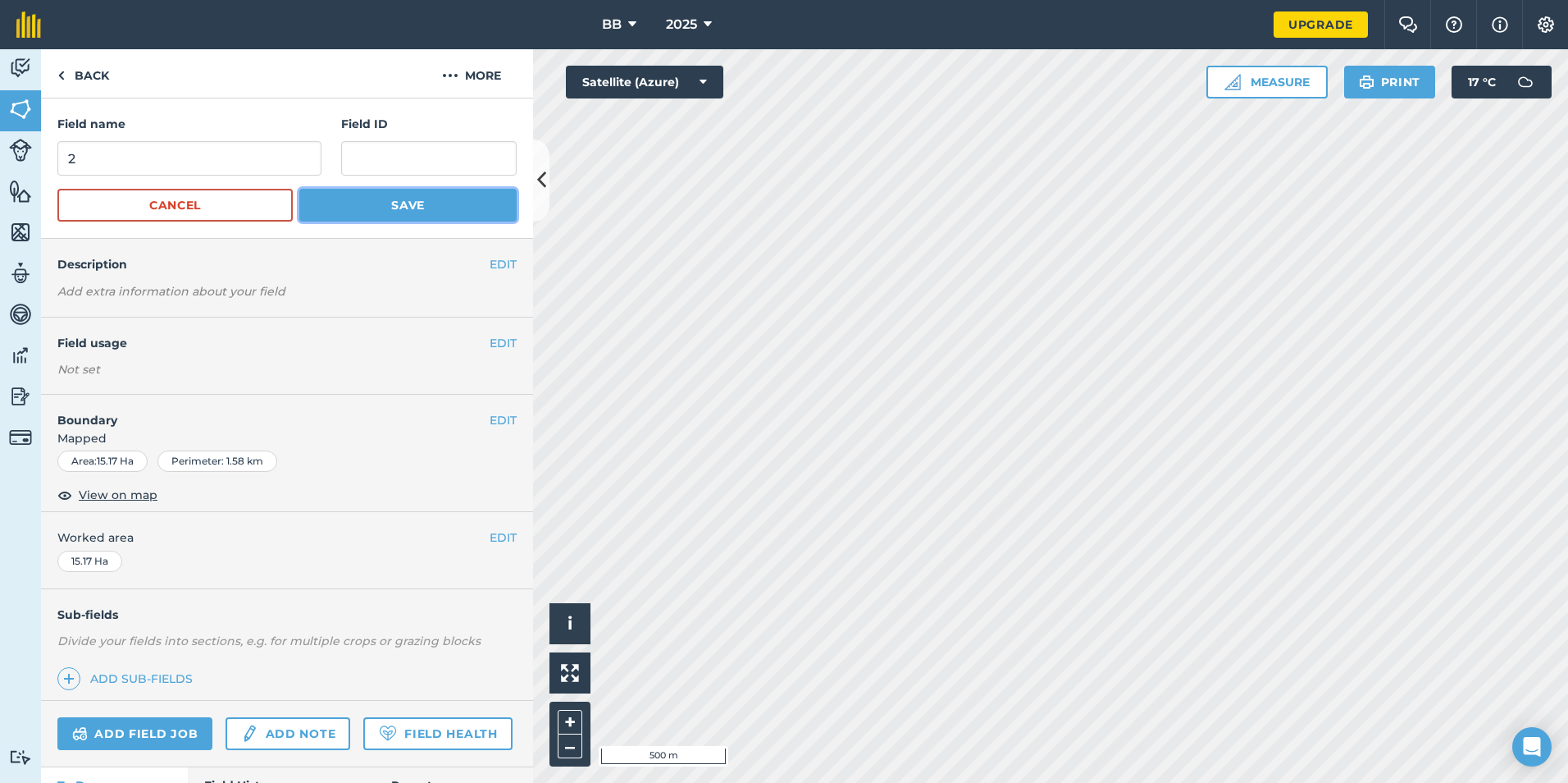
click at [390, 209] on button "Save" at bounding box center [408, 205] width 217 height 33
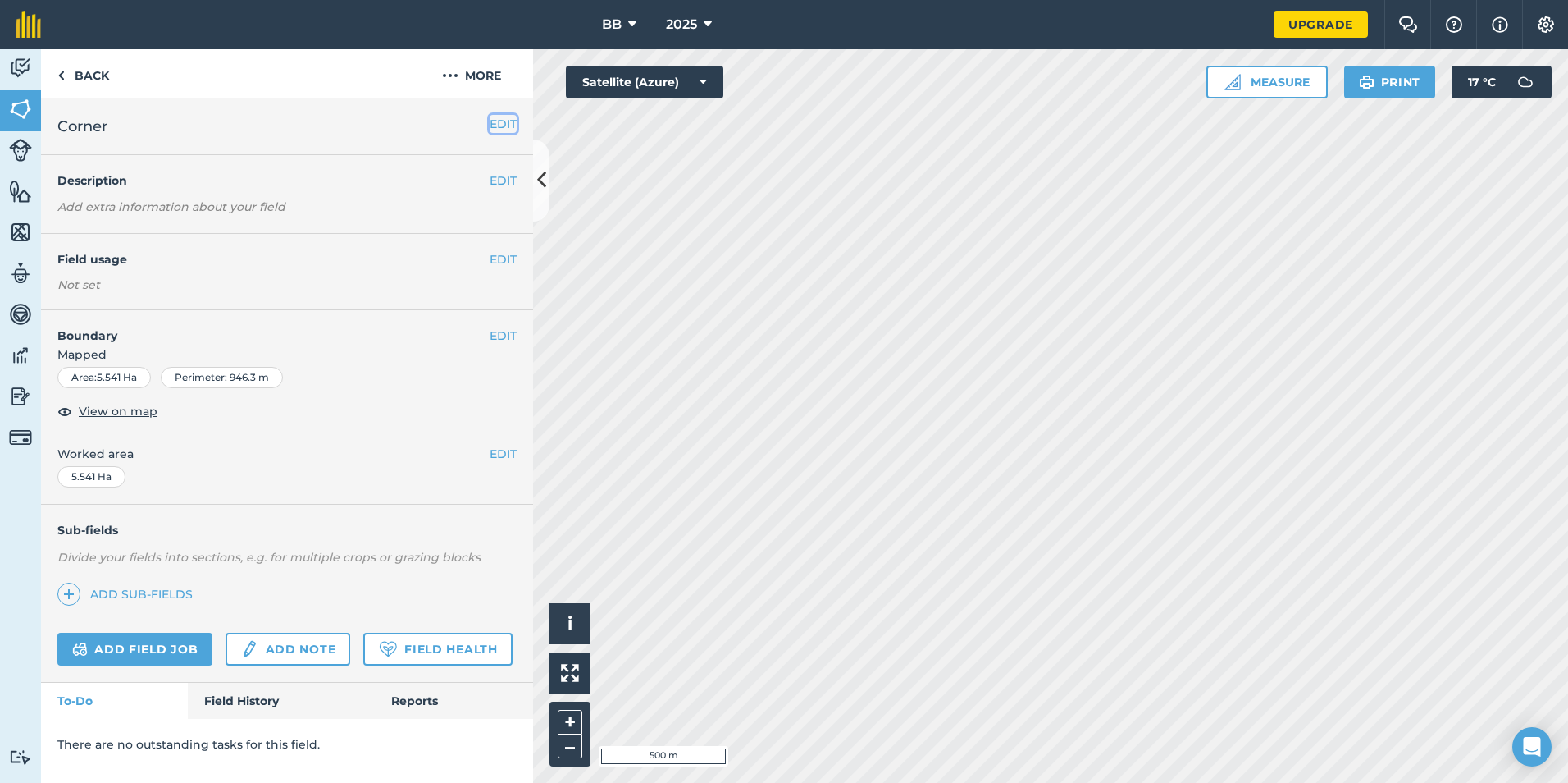
click at [510, 125] on button "EDIT" at bounding box center [503, 123] width 27 height 18
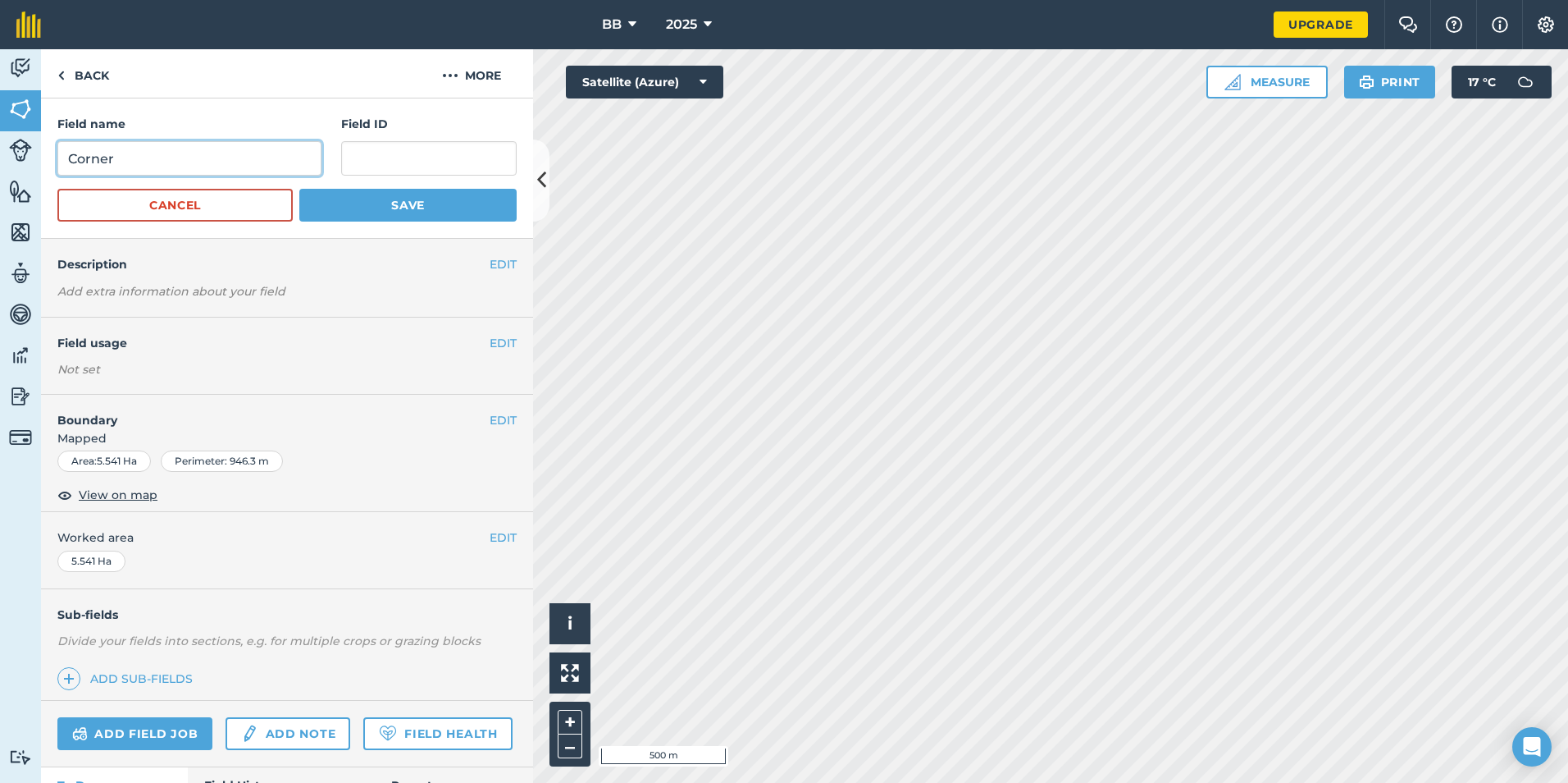
click at [275, 160] on input "Corner" at bounding box center [189, 158] width 264 height 35
type input "C"
type input "2"
type input "3"
click at [350, 209] on button "Save" at bounding box center [408, 205] width 217 height 33
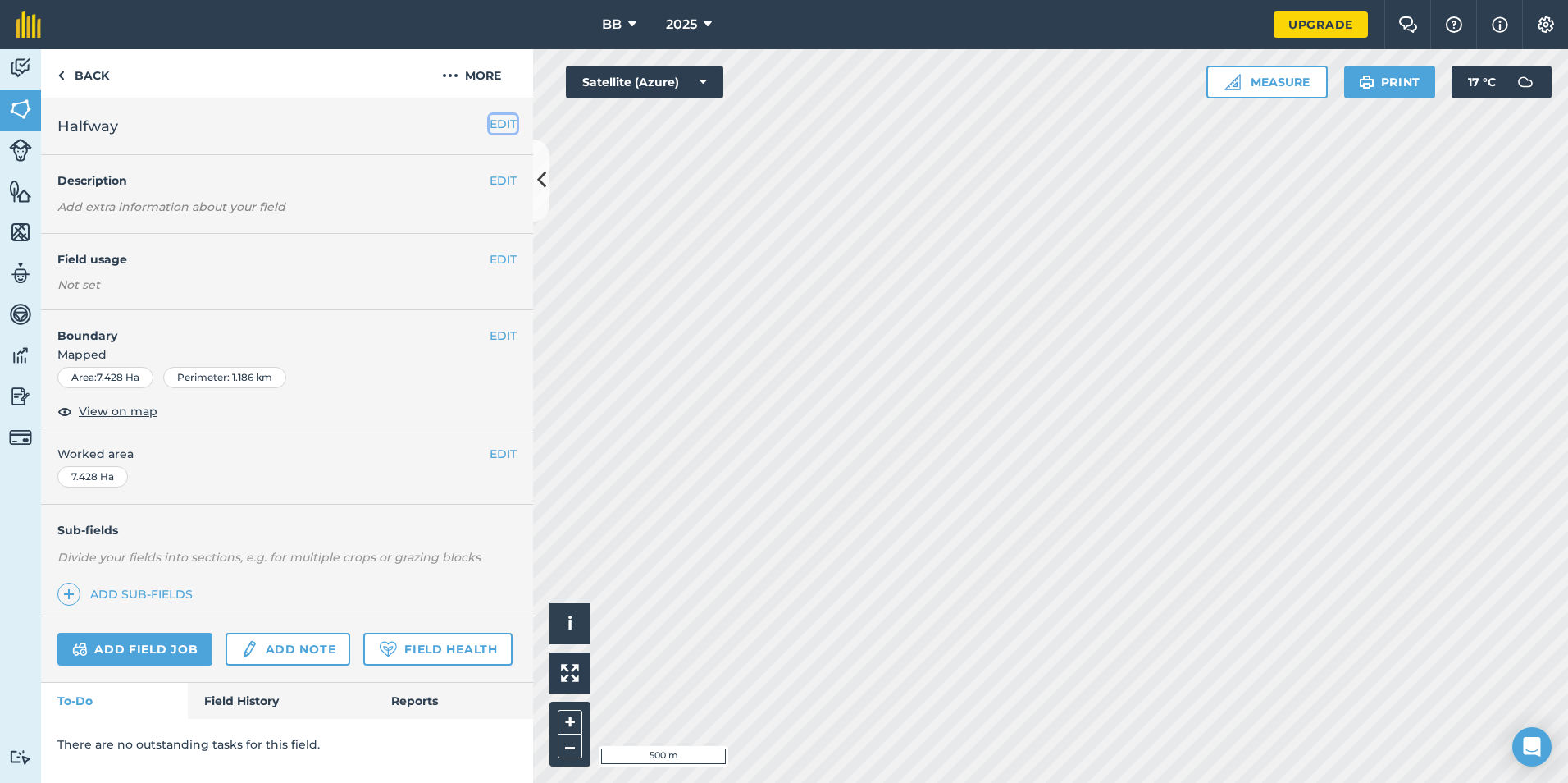
click at [499, 122] on button "EDIT" at bounding box center [503, 123] width 27 height 18
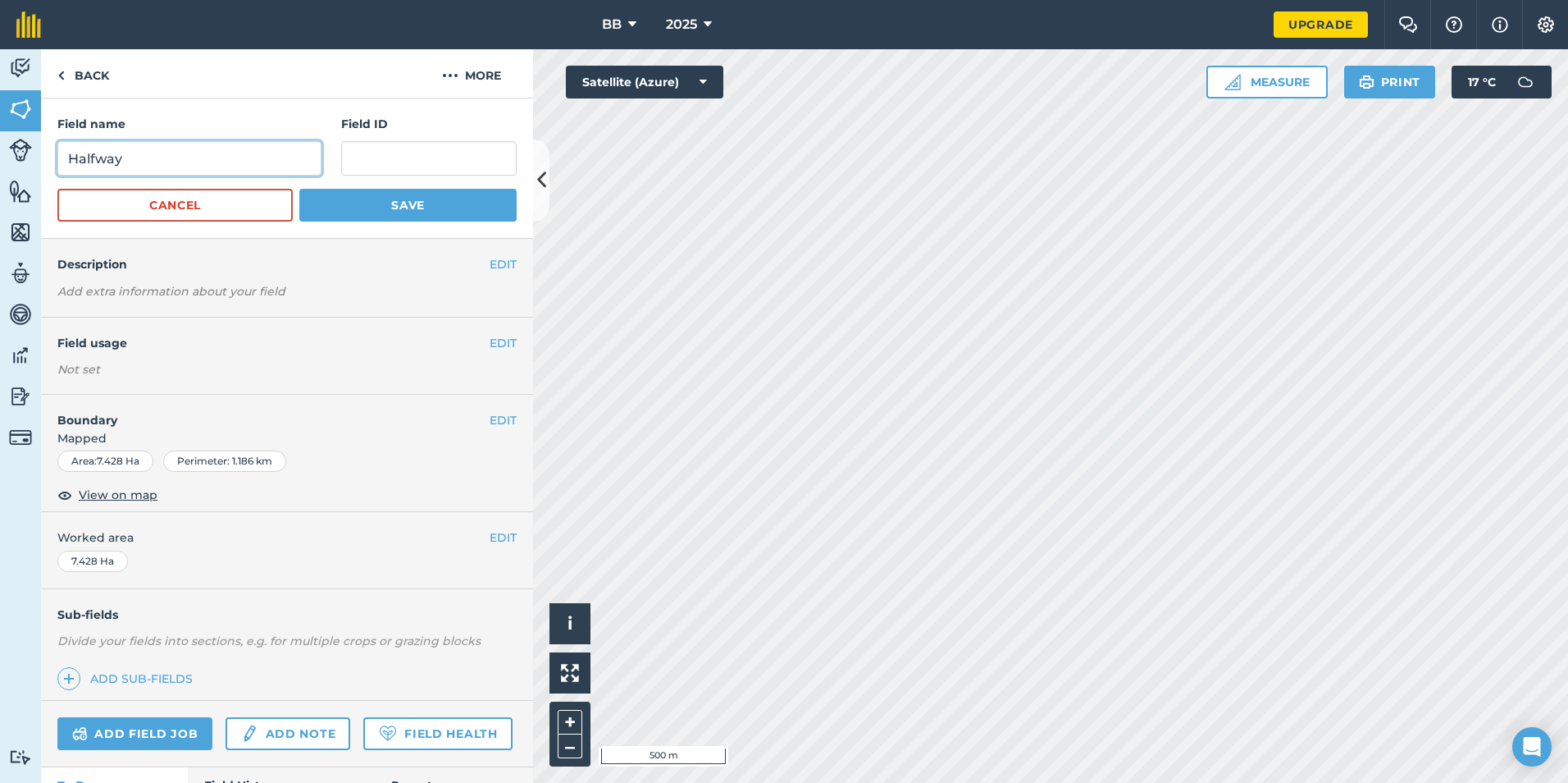
click at [205, 154] on input "Halfway" at bounding box center [189, 158] width 264 height 35
type input "H"
type input "4"
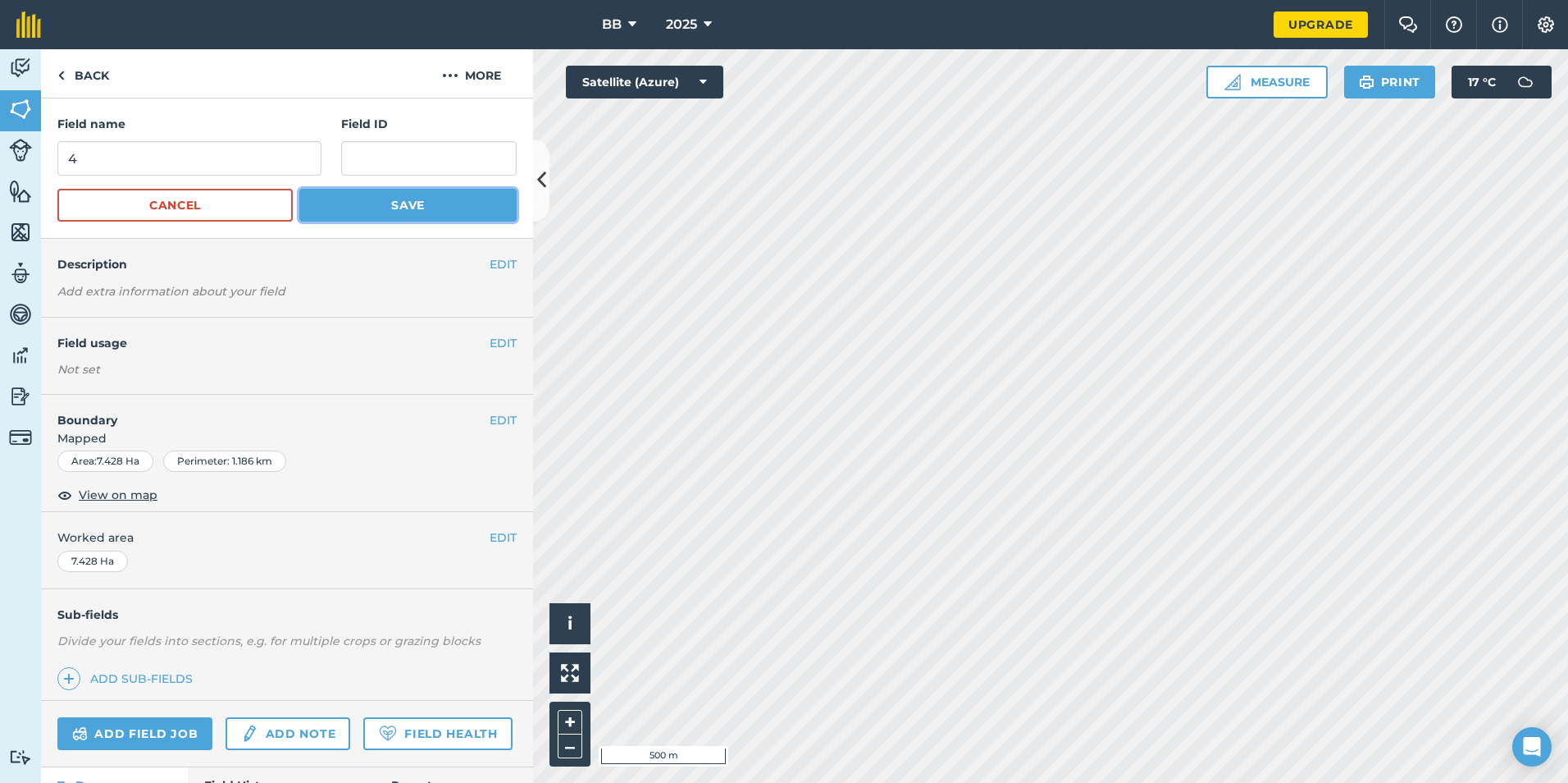
click at [377, 212] on button "Save" at bounding box center [408, 205] width 217 height 33
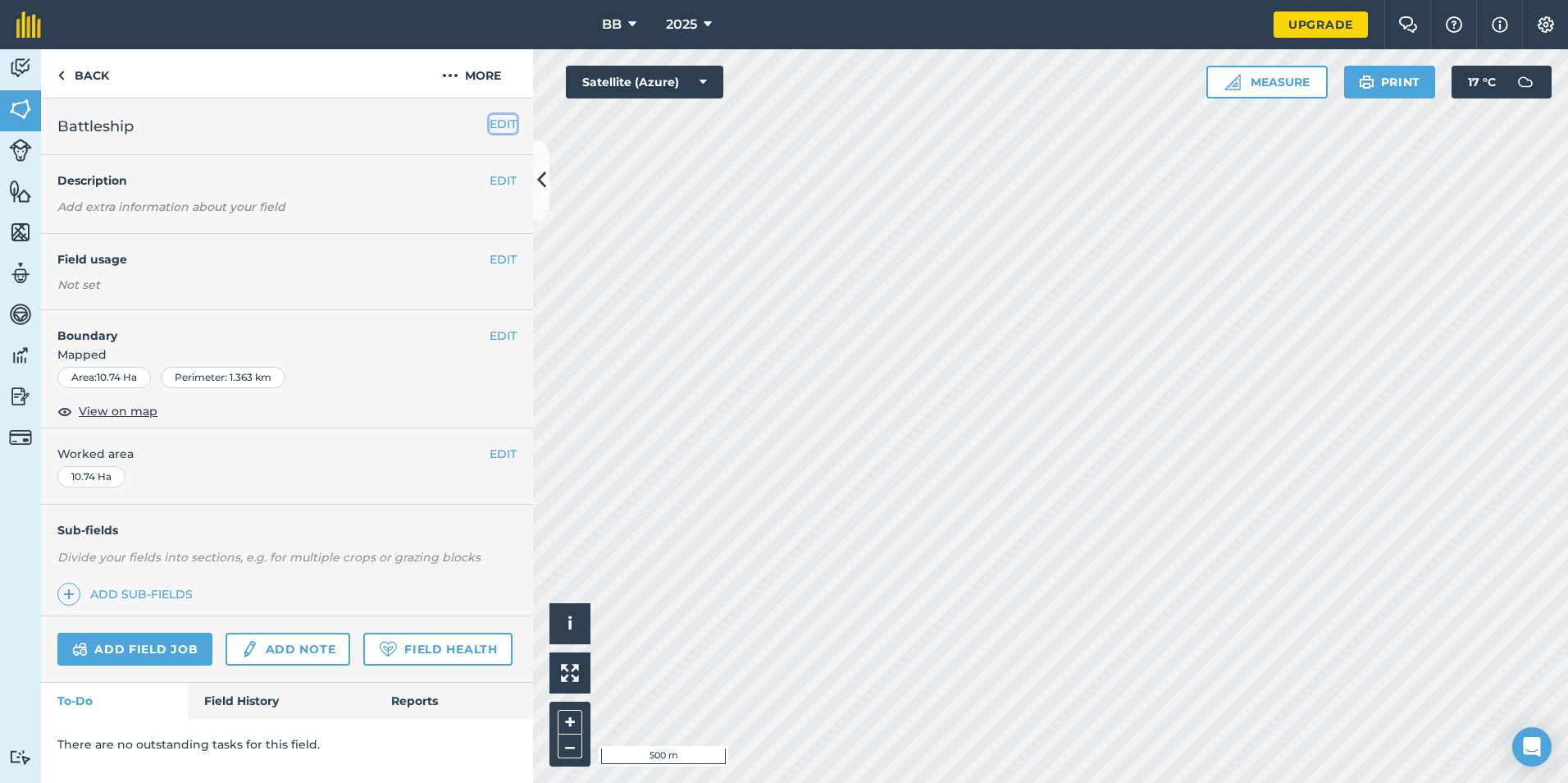
click at [506, 122] on button "EDIT" at bounding box center [503, 123] width 27 height 18
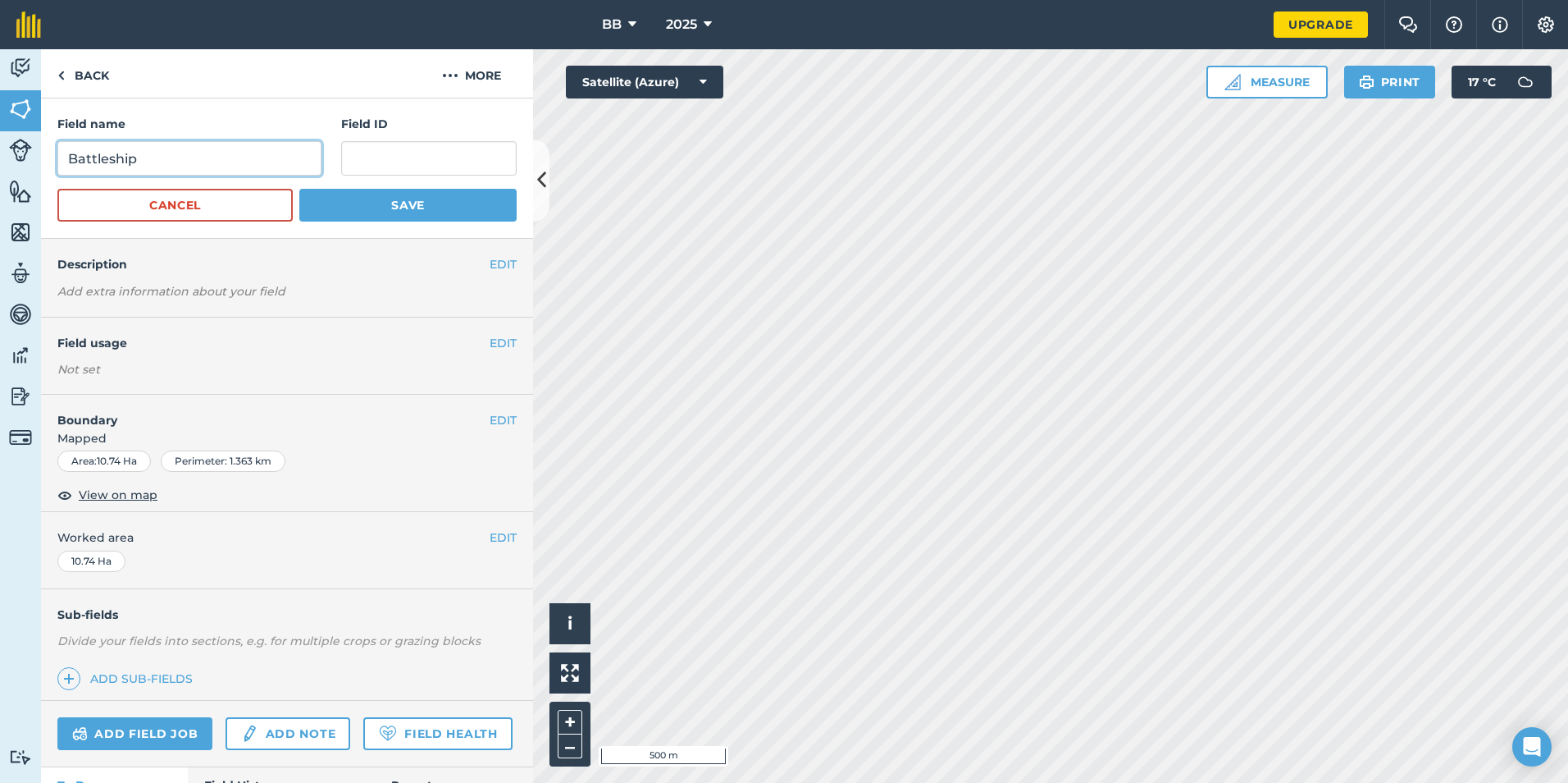
click at [261, 154] on input "Battleship" at bounding box center [189, 158] width 264 height 35
type input "B"
type input "5"
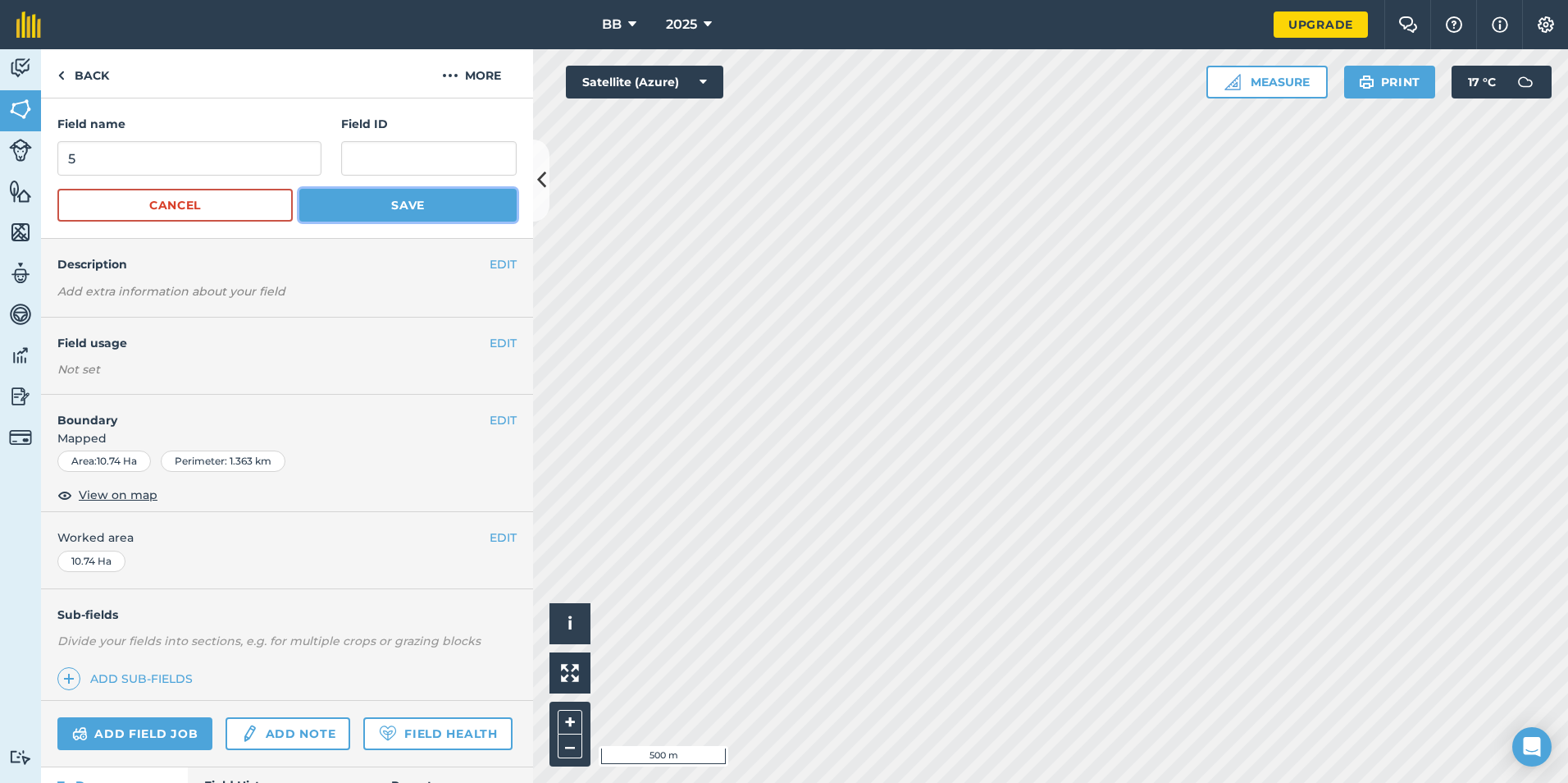
click at [399, 208] on button "Save" at bounding box center [408, 205] width 217 height 33
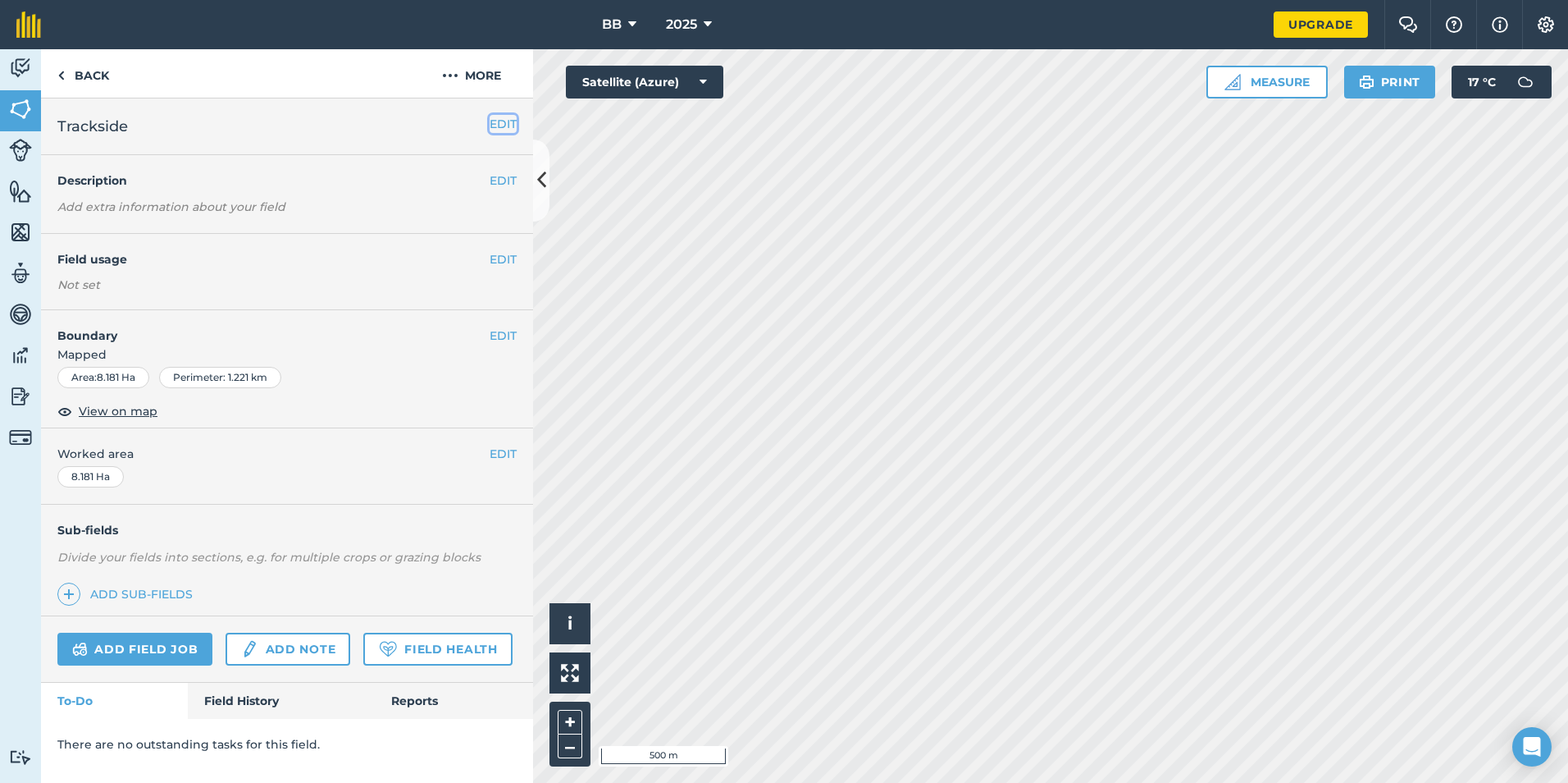
click at [504, 124] on button "EDIT" at bounding box center [503, 123] width 27 height 18
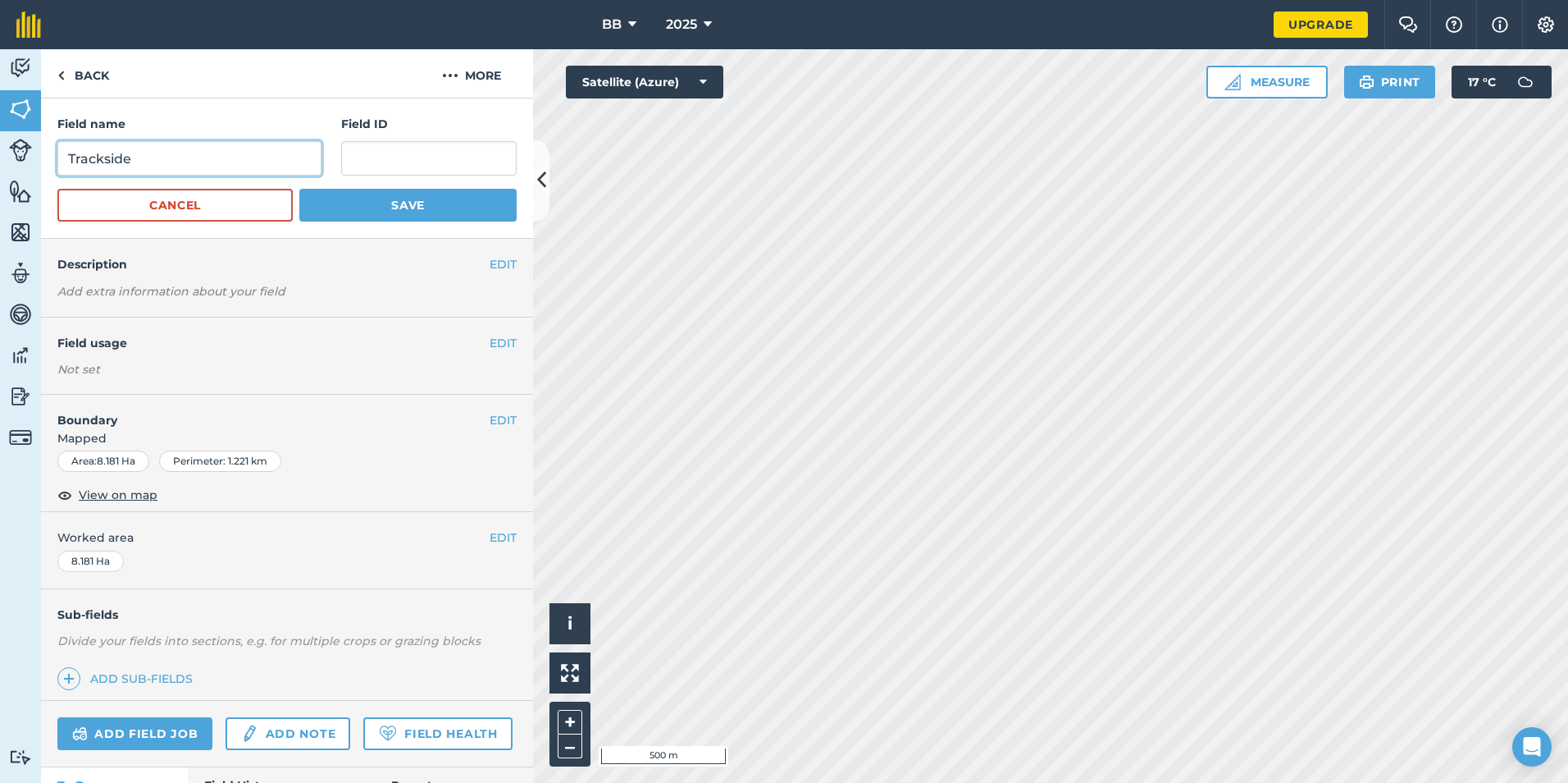
click at [189, 162] on input "Trackside" at bounding box center [189, 158] width 264 height 35
type input "T"
type input "6"
click at [382, 207] on button "Save" at bounding box center [408, 205] width 217 height 33
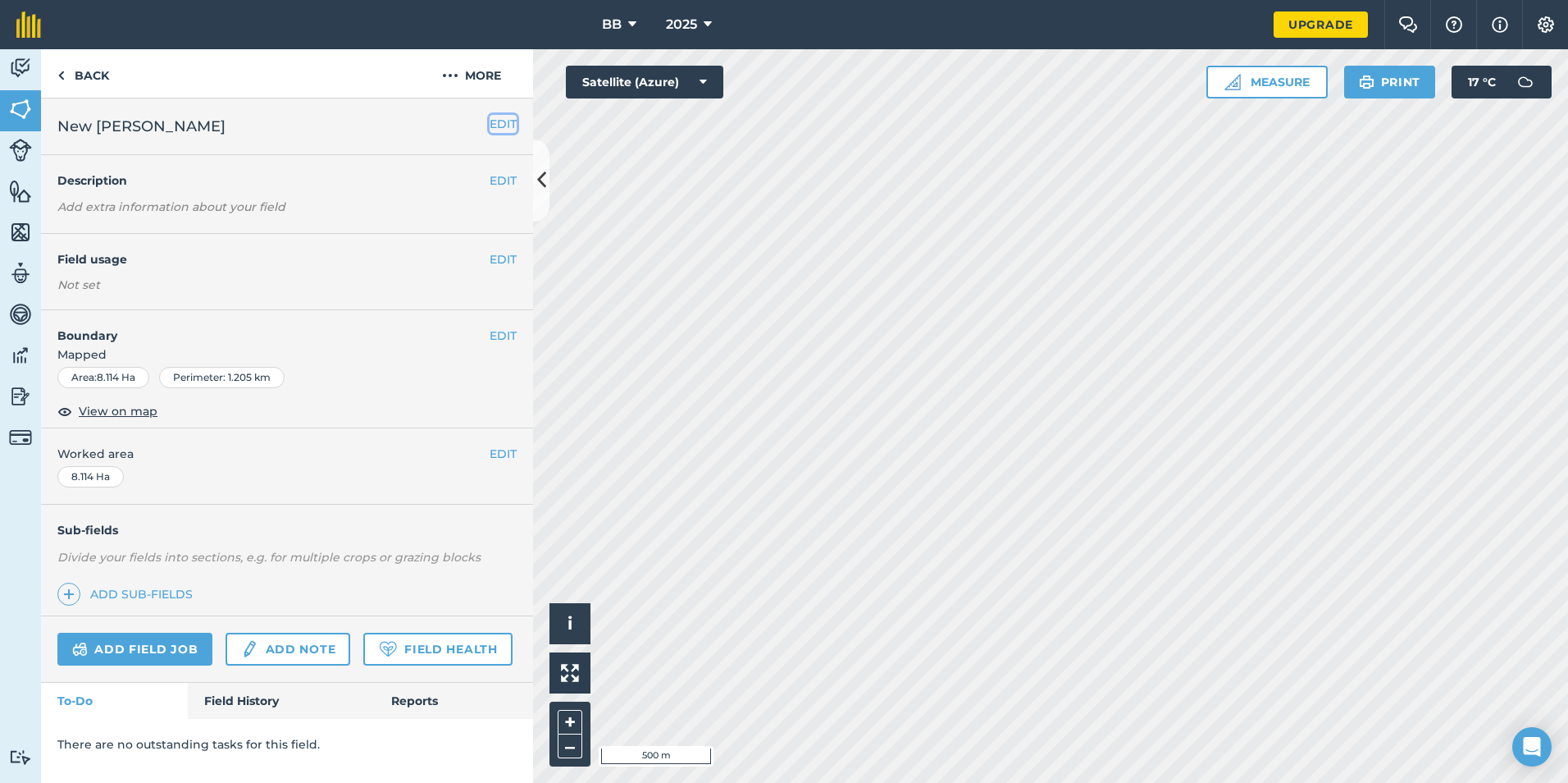
click at [503, 125] on button "EDIT" at bounding box center [503, 123] width 27 height 18
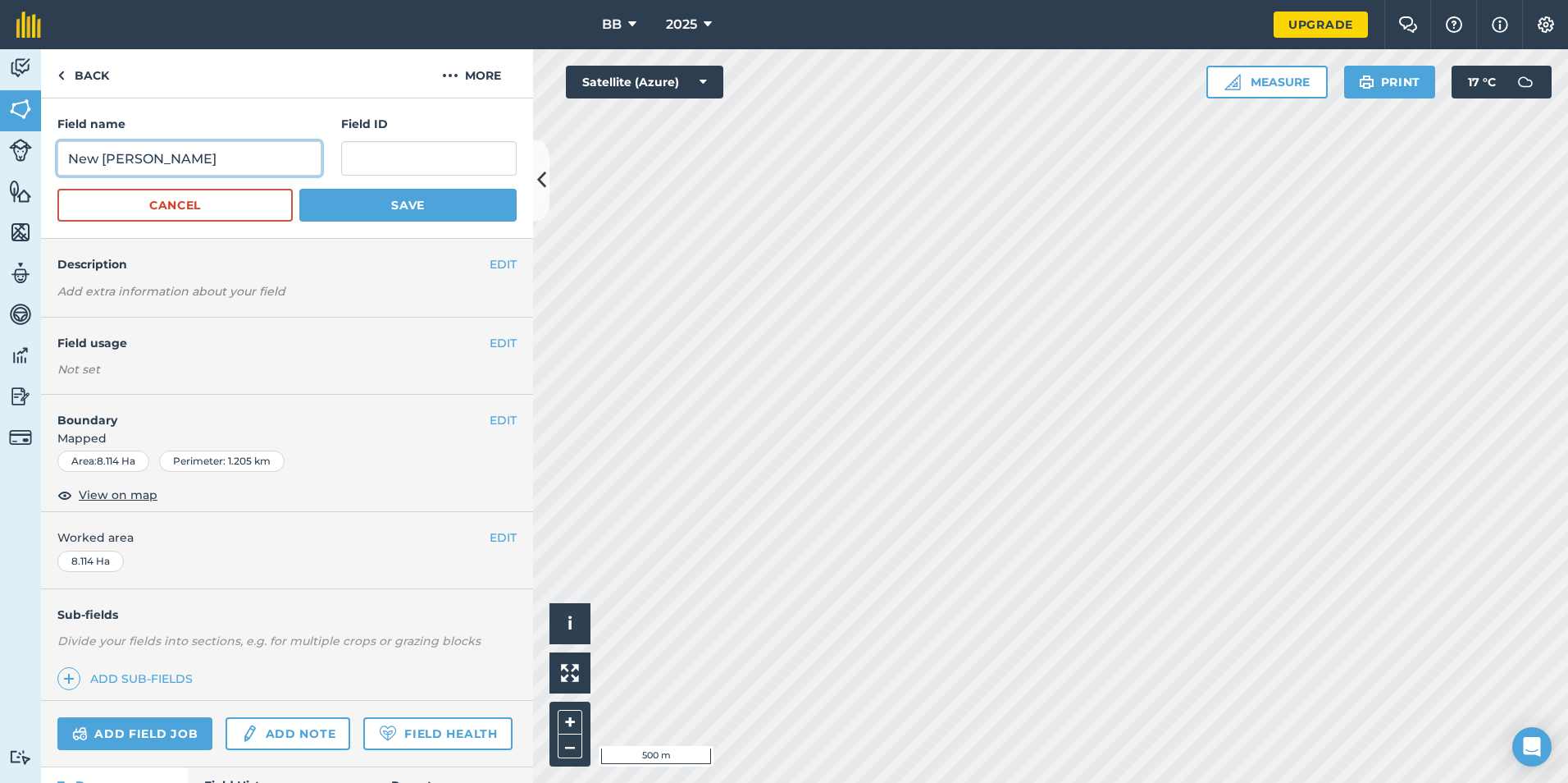
click at [265, 154] on input "New Hays" at bounding box center [189, 158] width 264 height 35
type input "N"
type input "7"
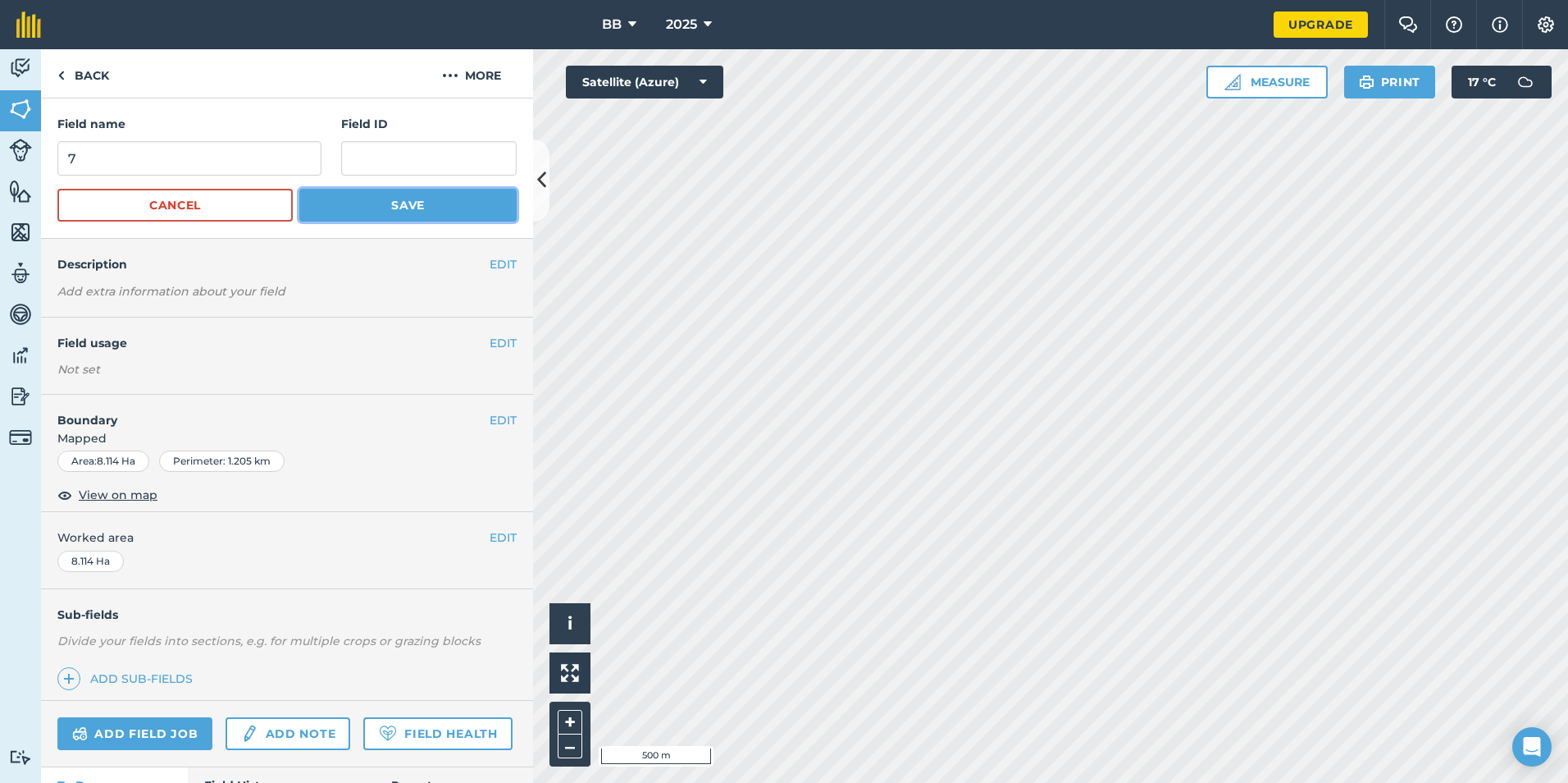
click at [384, 205] on button "Save" at bounding box center [408, 205] width 217 height 33
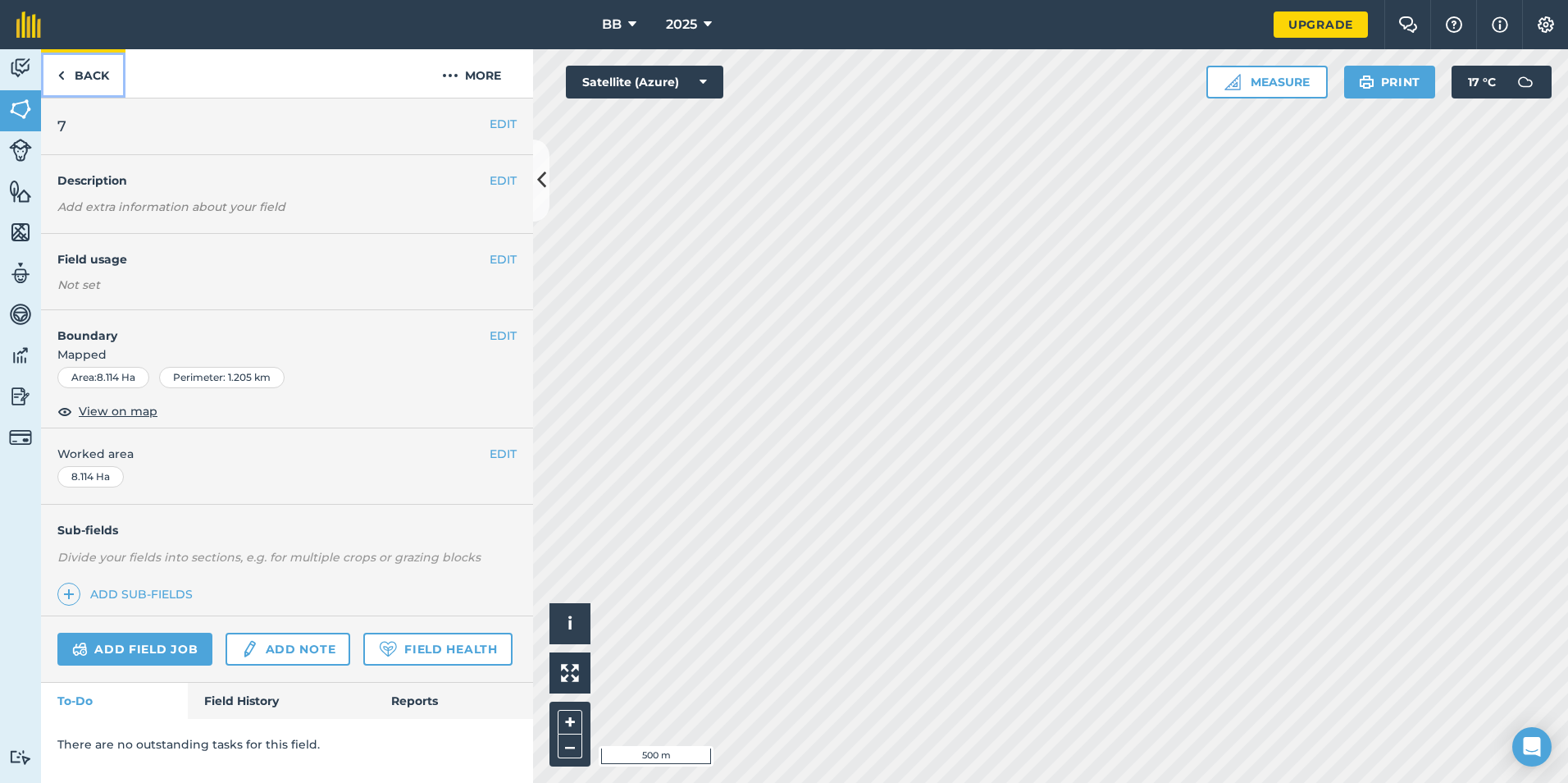
click at [100, 70] on link "Back" at bounding box center [83, 74] width 84 height 49
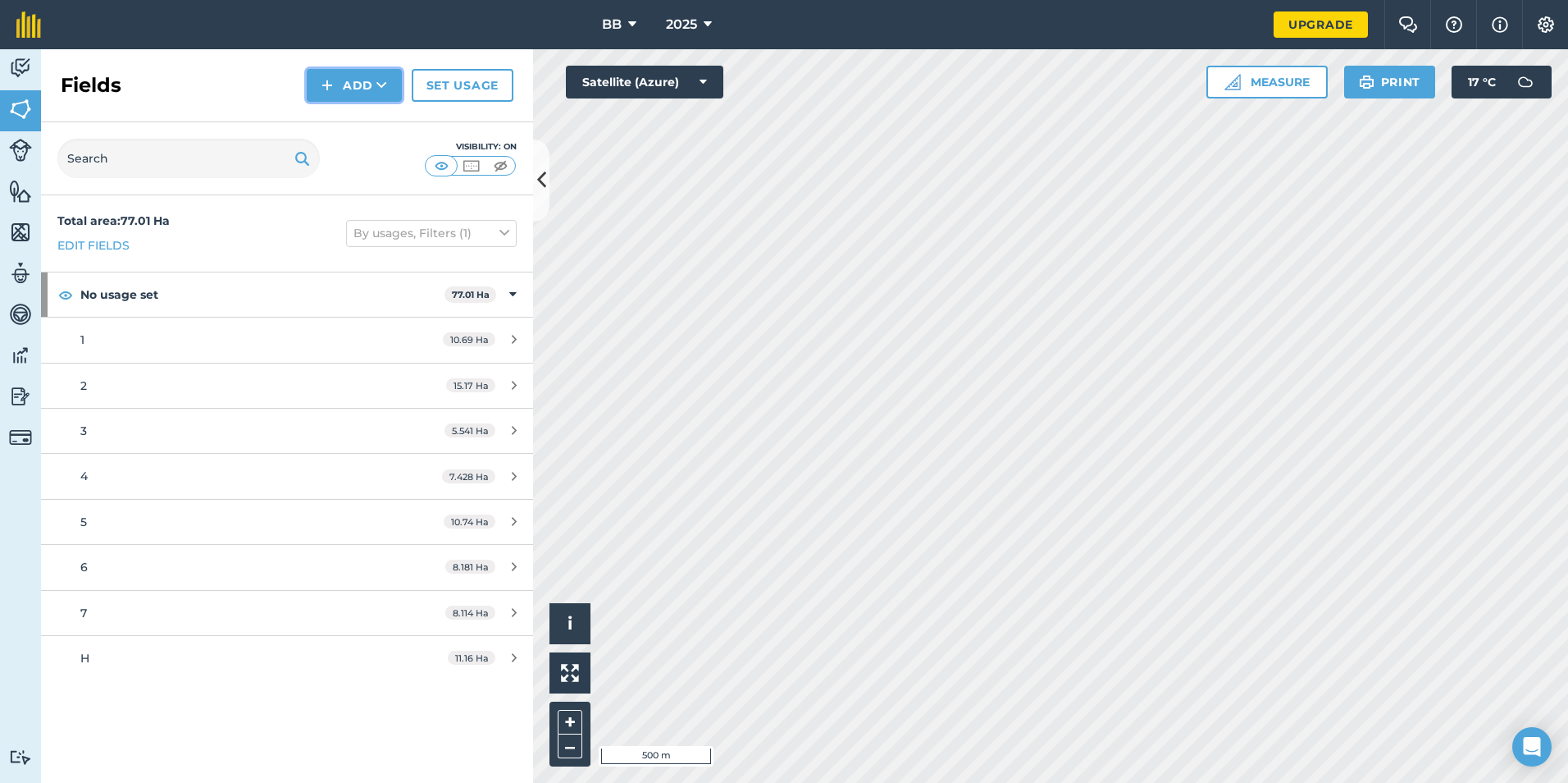
click at [366, 82] on button "Add" at bounding box center [354, 85] width 96 height 33
click at [347, 127] on link "Draw" at bounding box center [354, 123] width 90 height 36
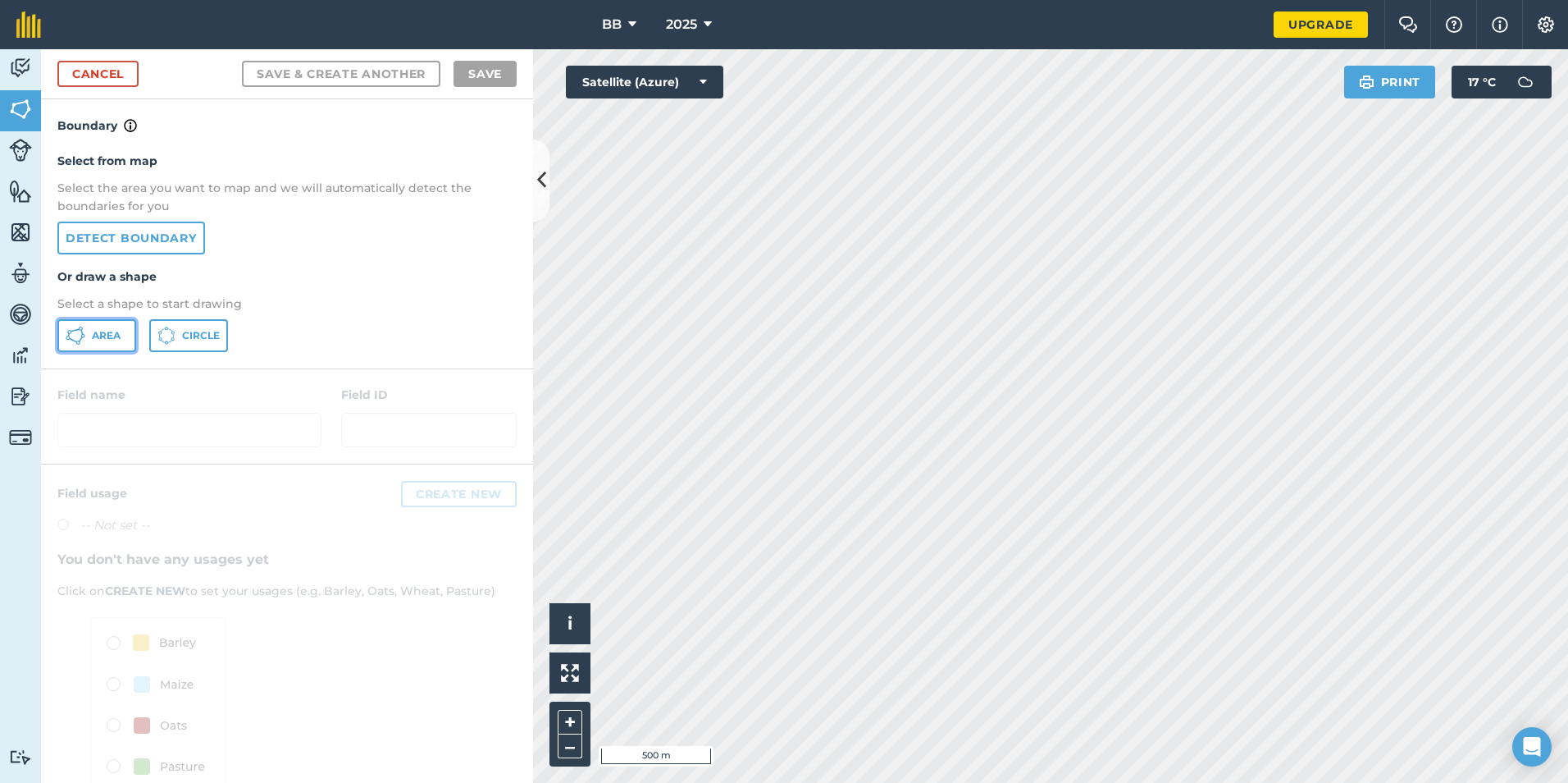
click at [108, 328] on button "Area" at bounding box center [96, 335] width 79 height 33
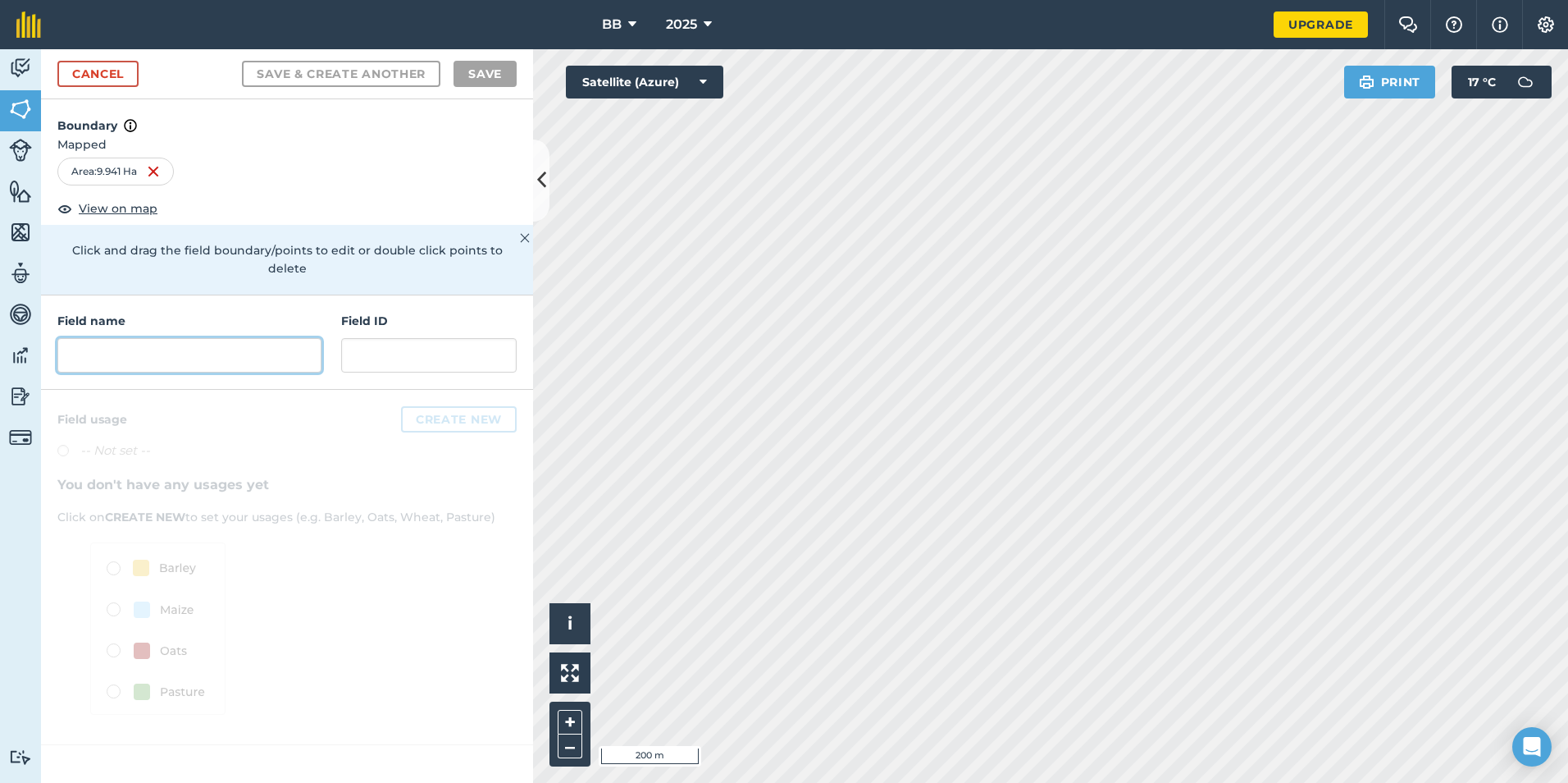
click at [208, 343] on input "text" at bounding box center [189, 355] width 264 height 35
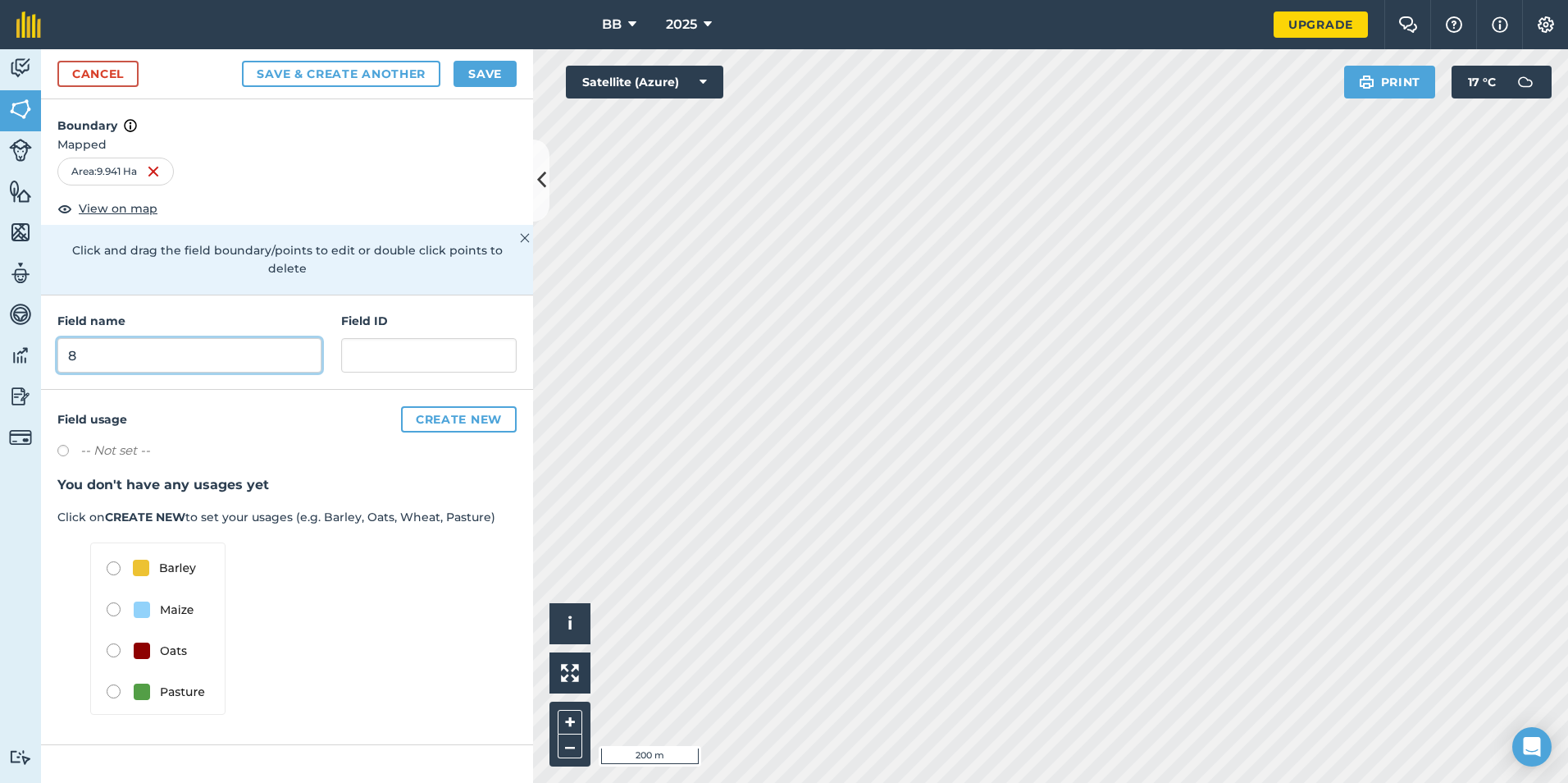
type input "8"
click at [491, 76] on button "Save" at bounding box center [485, 74] width 63 height 26
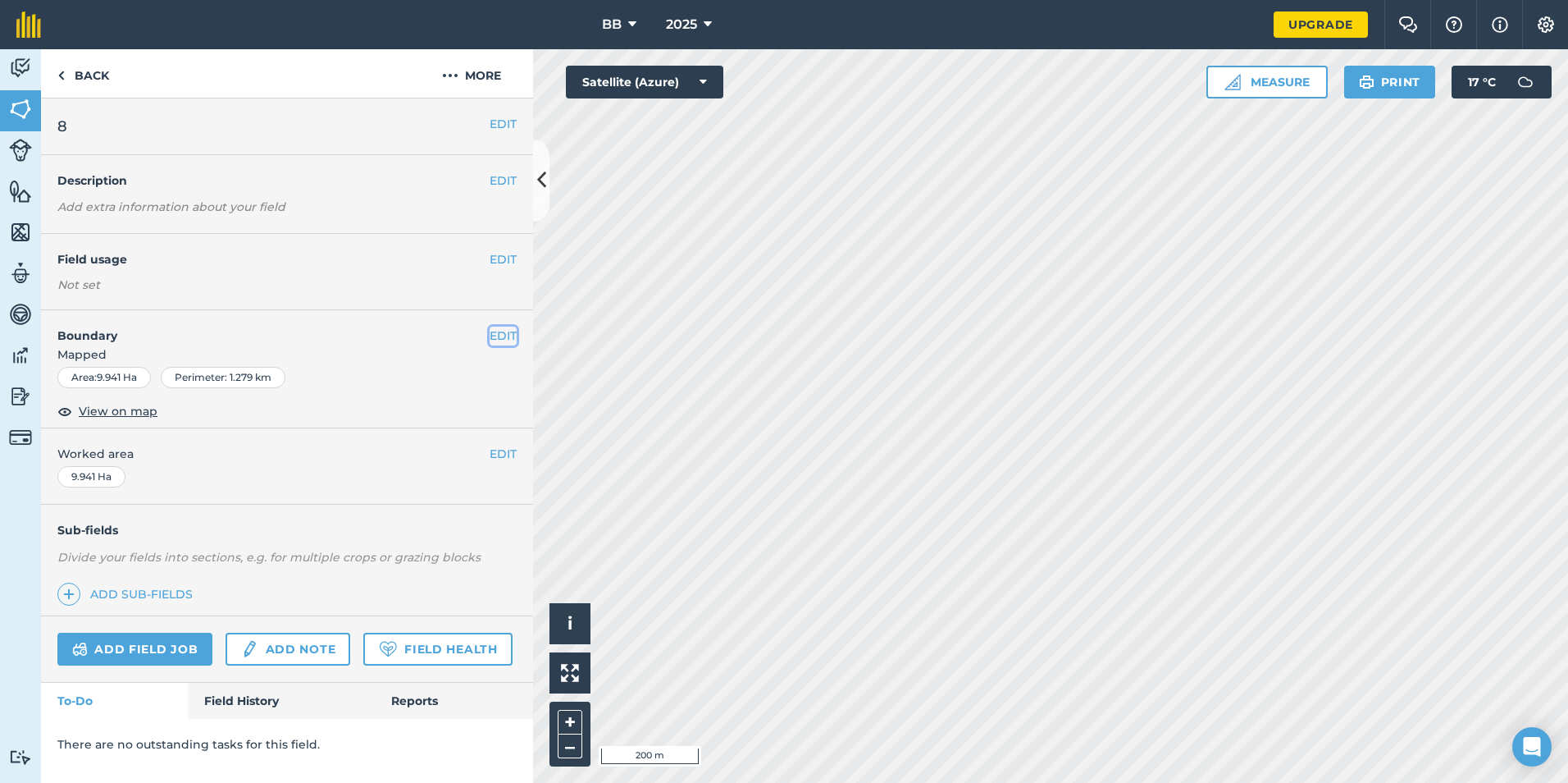
click at [507, 332] on button "EDIT" at bounding box center [503, 335] width 27 height 18
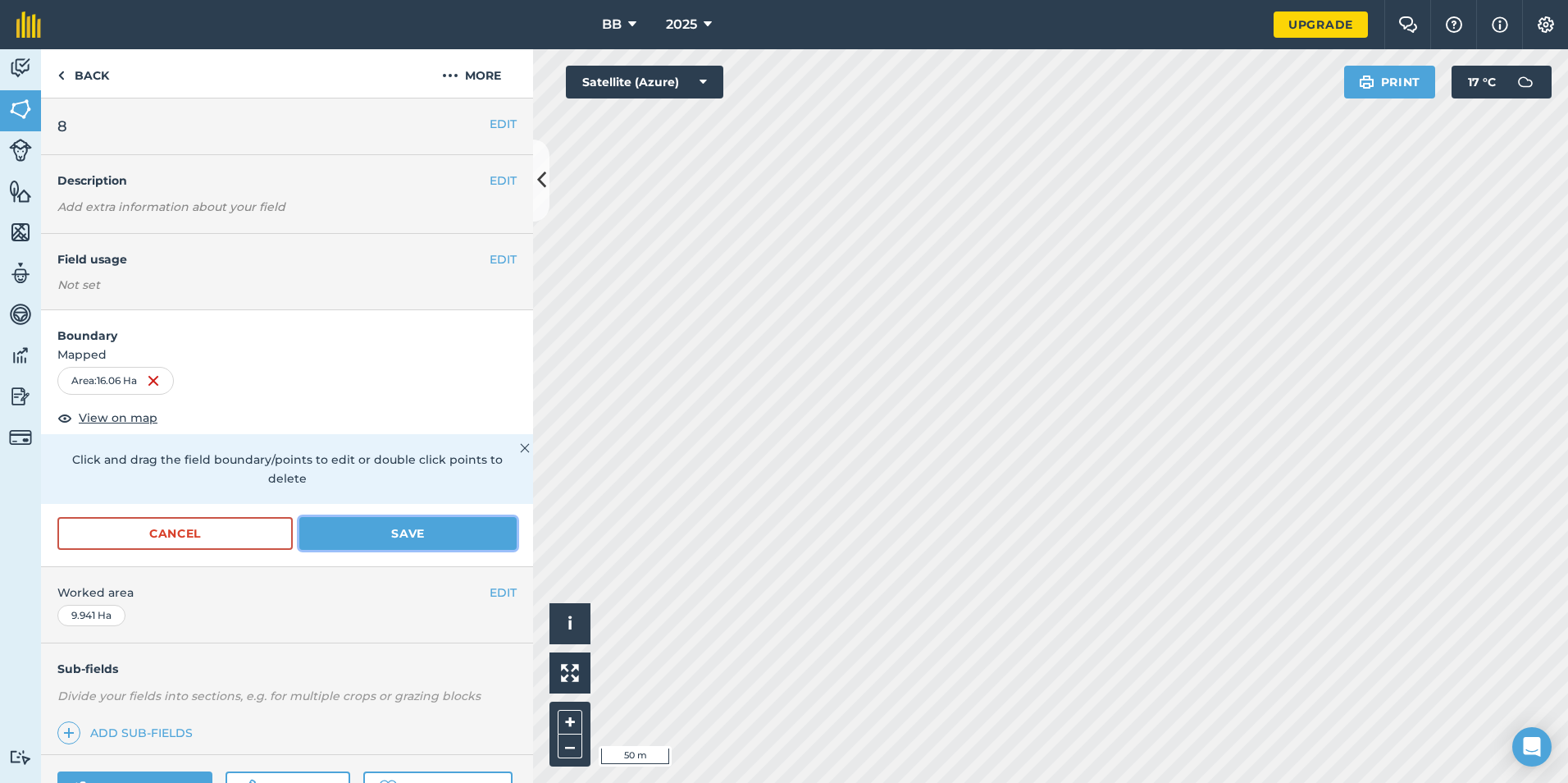
click at [398, 536] on button "Save" at bounding box center [408, 534] width 217 height 33
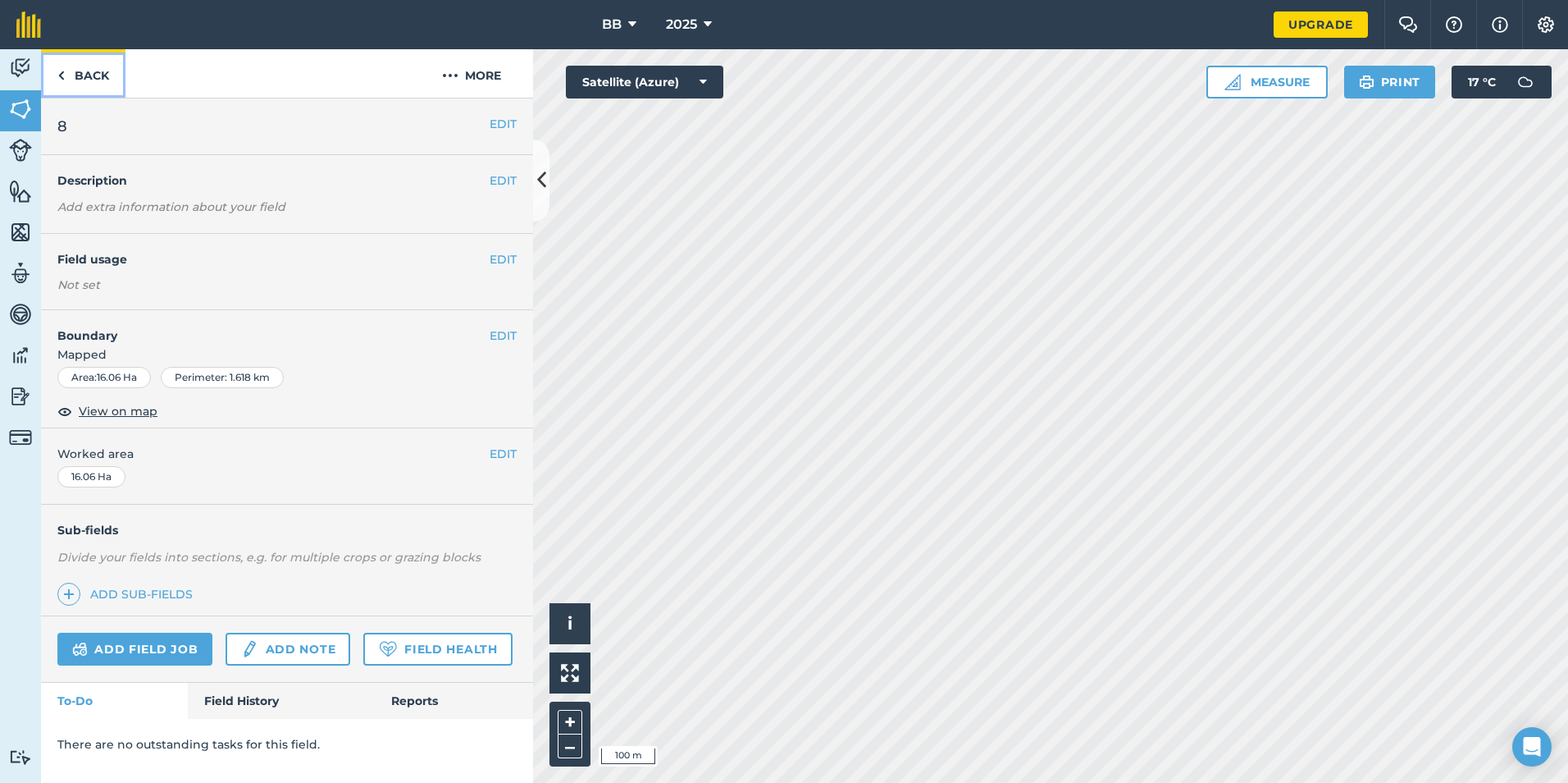
click at [89, 73] on link "Back" at bounding box center [83, 74] width 84 height 49
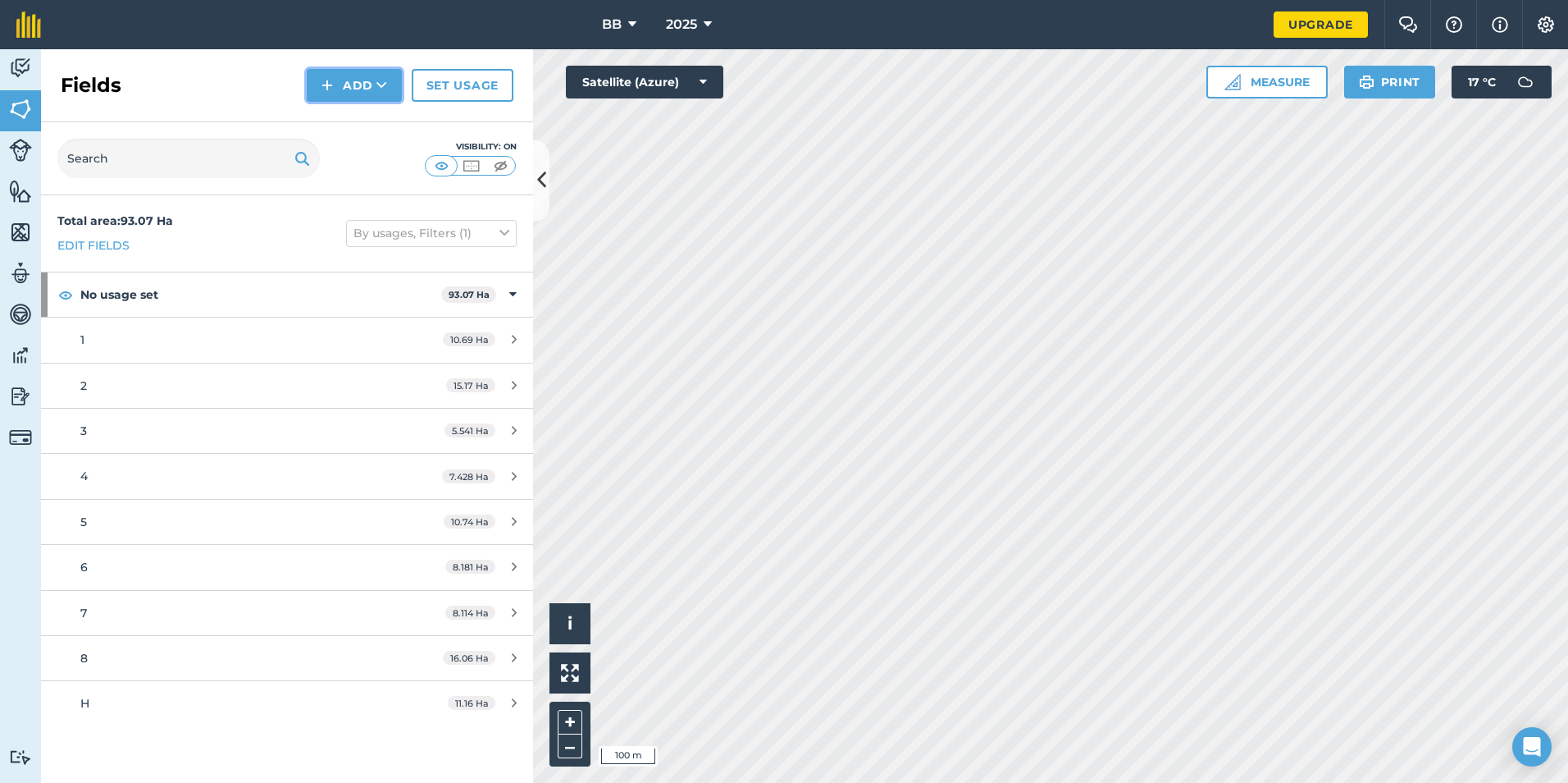
click at [362, 82] on button "Add" at bounding box center [354, 85] width 96 height 33
click at [357, 121] on link "Draw" at bounding box center [354, 123] width 90 height 36
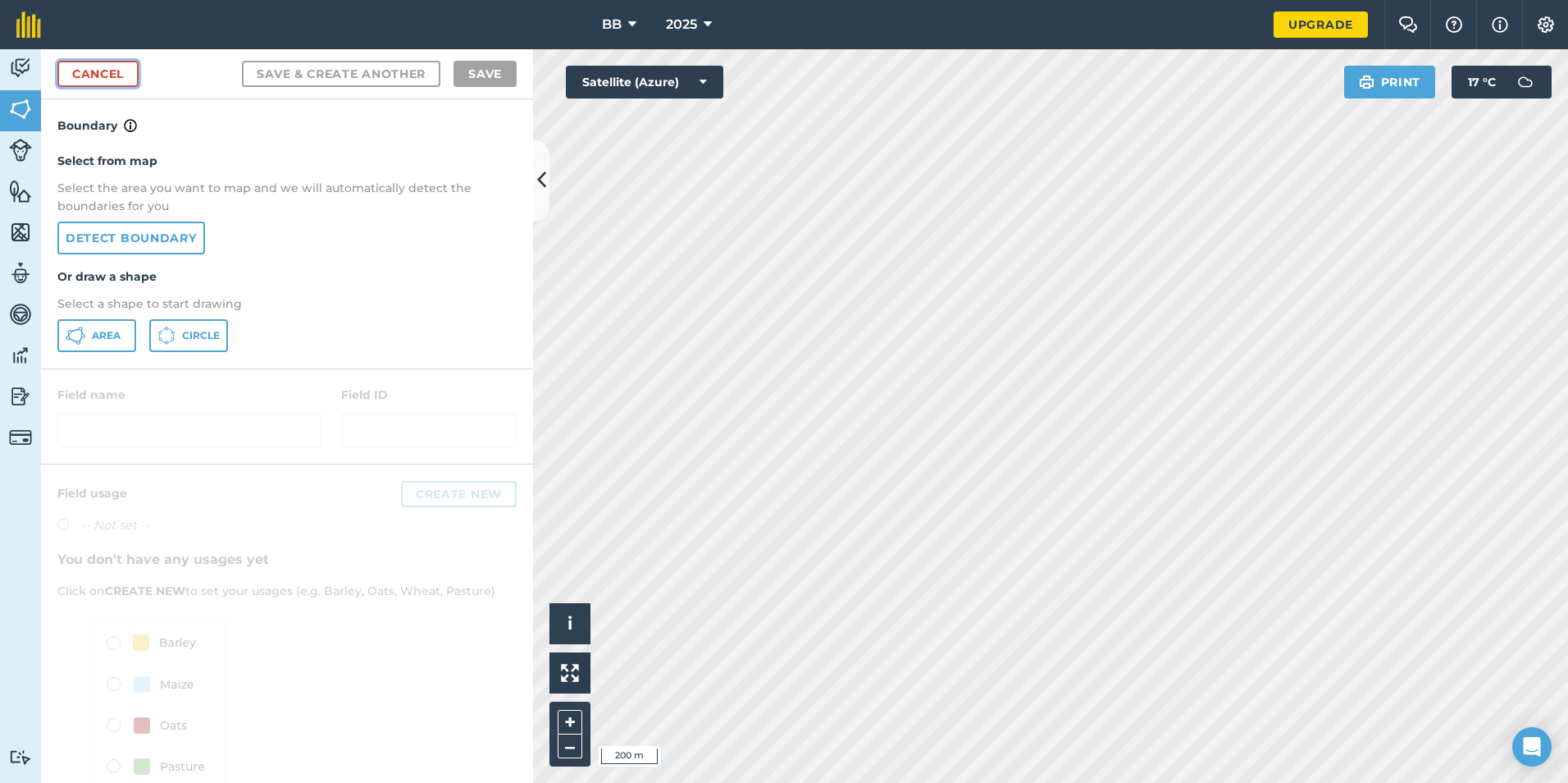
click at [115, 74] on link "Cancel" at bounding box center [97, 74] width 81 height 26
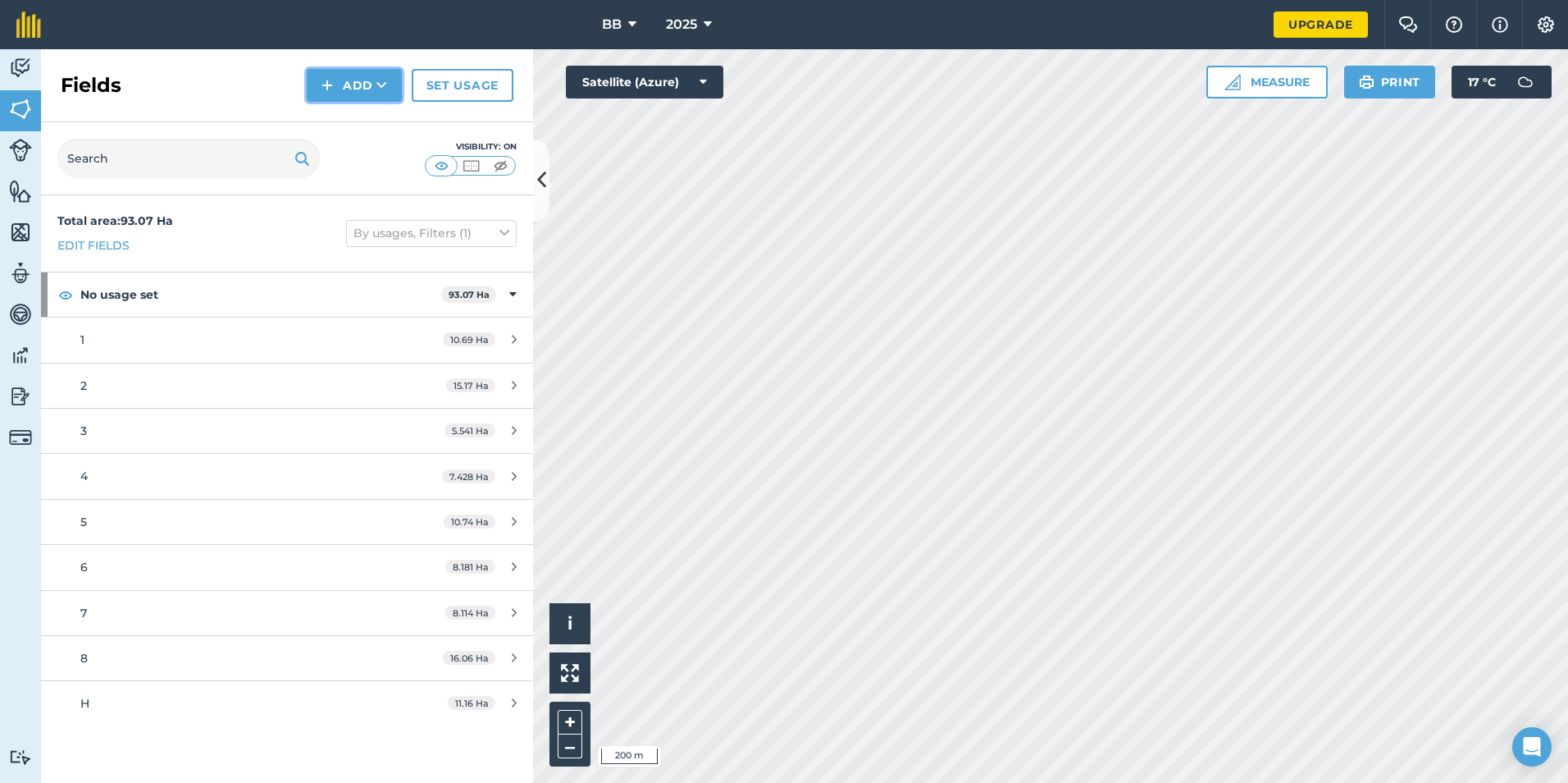
click at [373, 83] on button "Add" at bounding box center [354, 85] width 96 height 33
click at [353, 85] on button "Add" at bounding box center [354, 85] width 96 height 33
click at [344, 124] on link "Draw" at bounding box center [354, 123] width 90 height 36
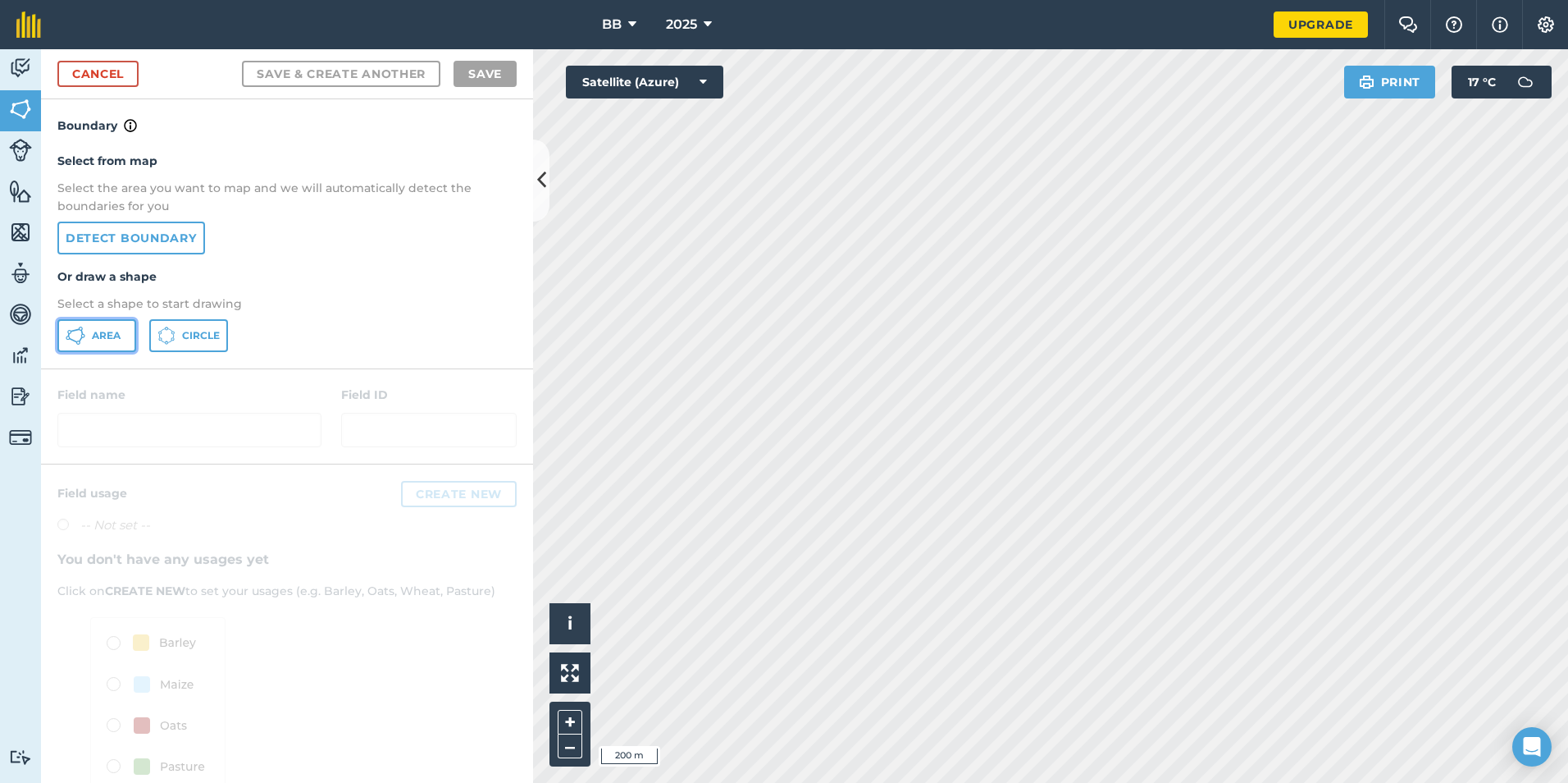
click at [116, 338] on span "Area" at bounding box center [106, 335] width 29 height 13
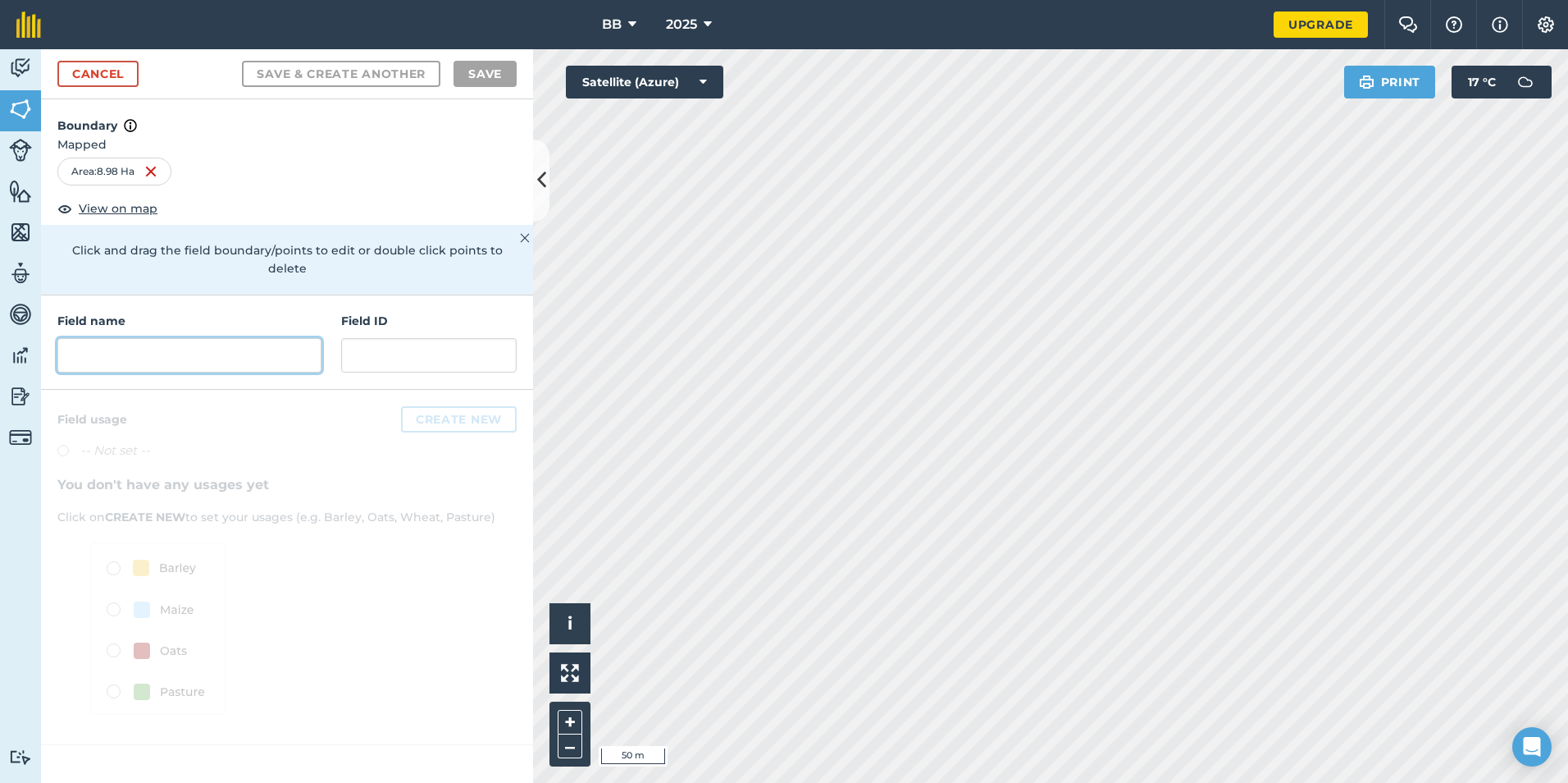
click at [103, 339] on input "text" at bounding box center [189, 355] width 264 height 35
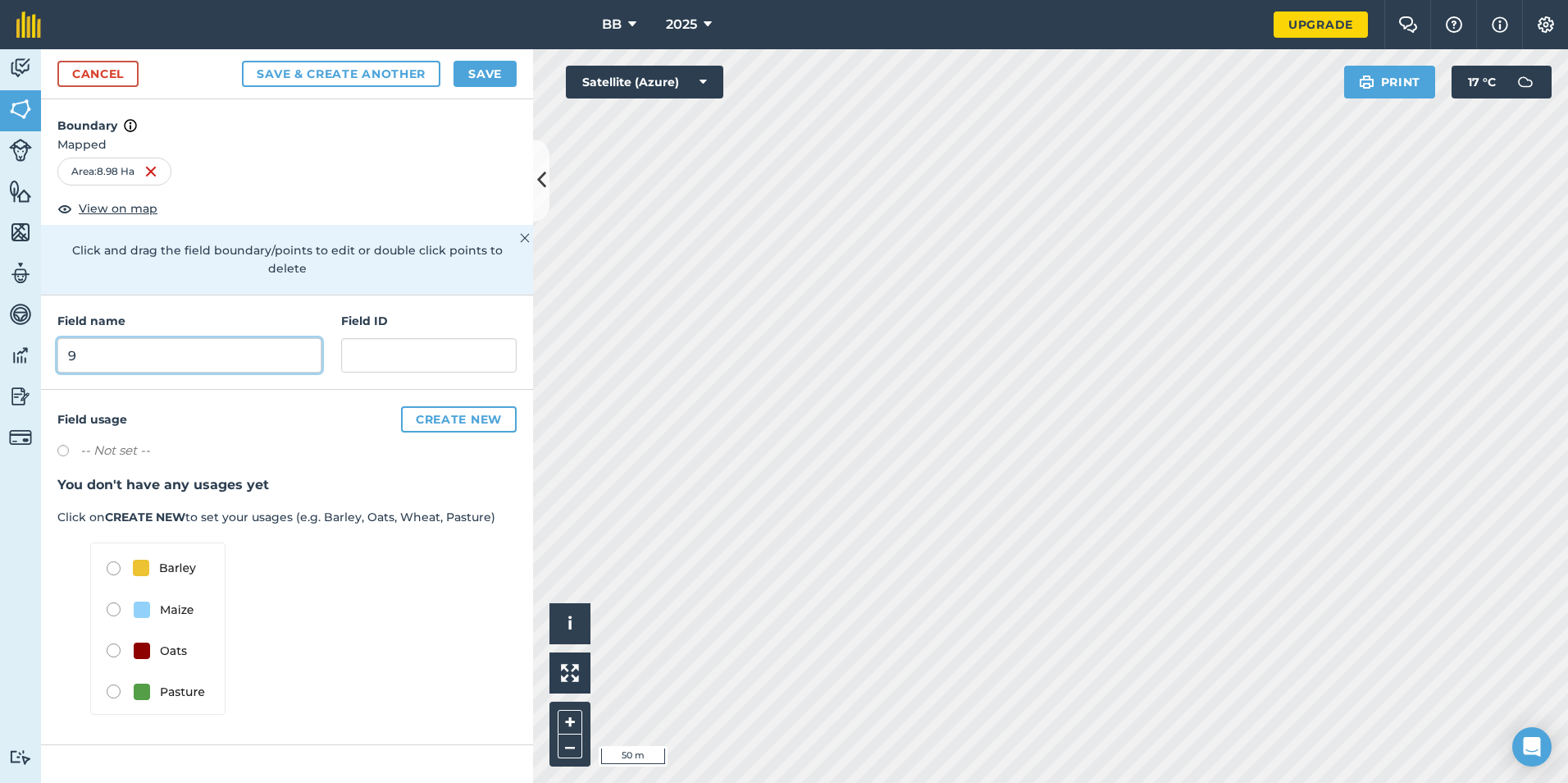
type input "9"
click at [497, 76] on button "Save" at bounding box center [485, 74] width 63 height 26
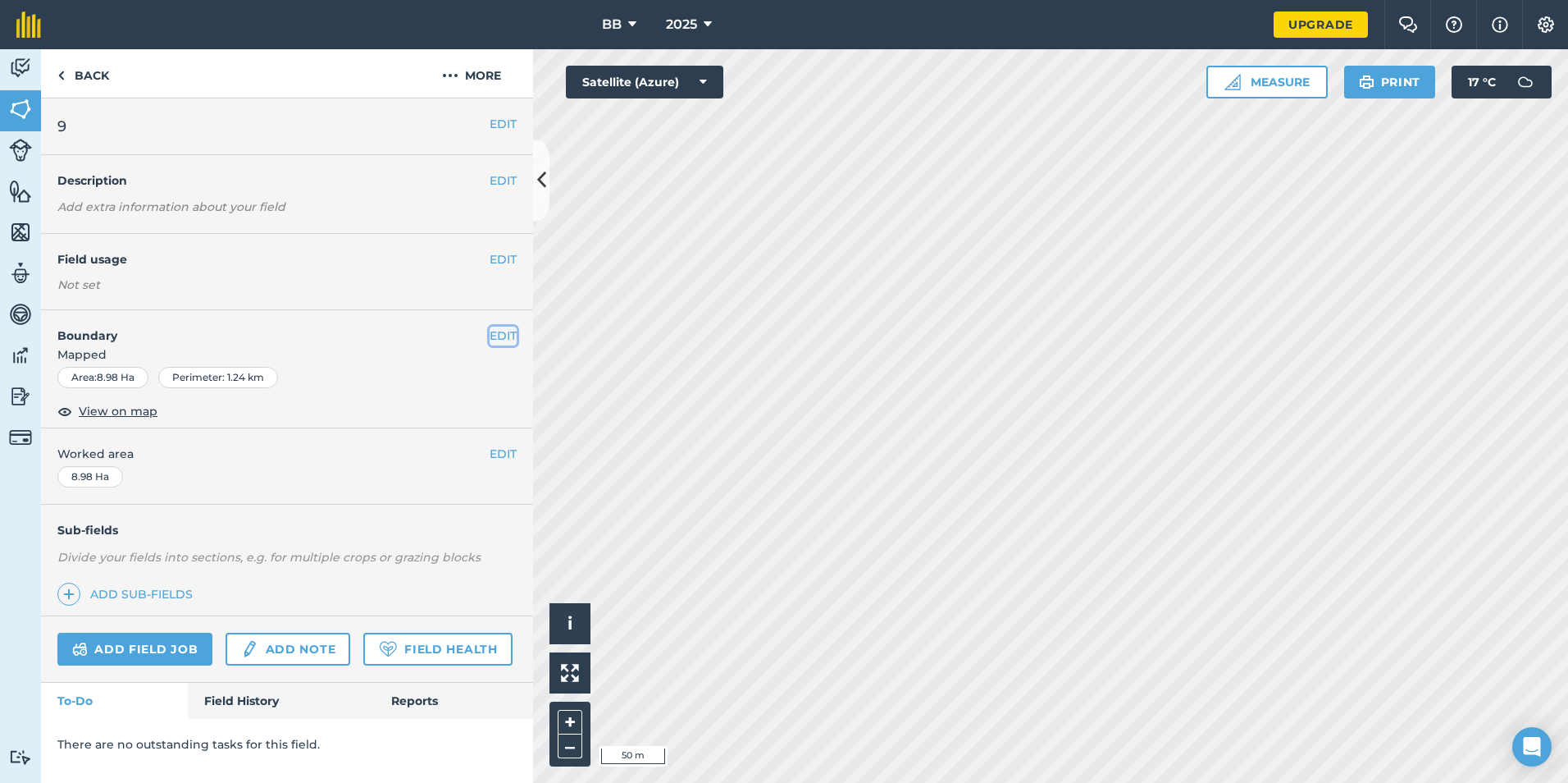
click at [506, 335] on button "EDIT" at bounding box center [503, 335] width 27 height 18
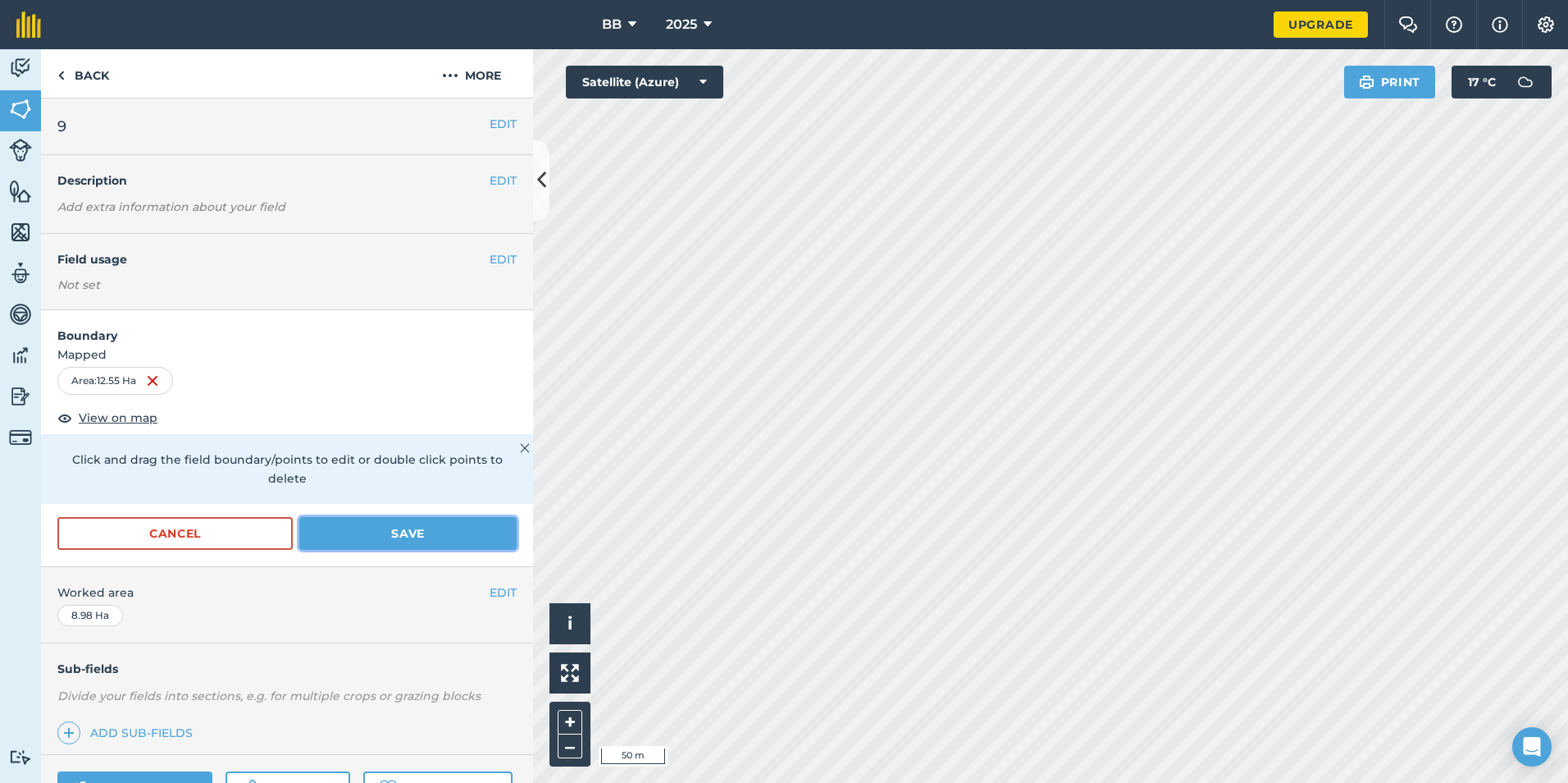
click at [440, 532] on button "Save" at bounding box center [408, 534] width 217 height 33
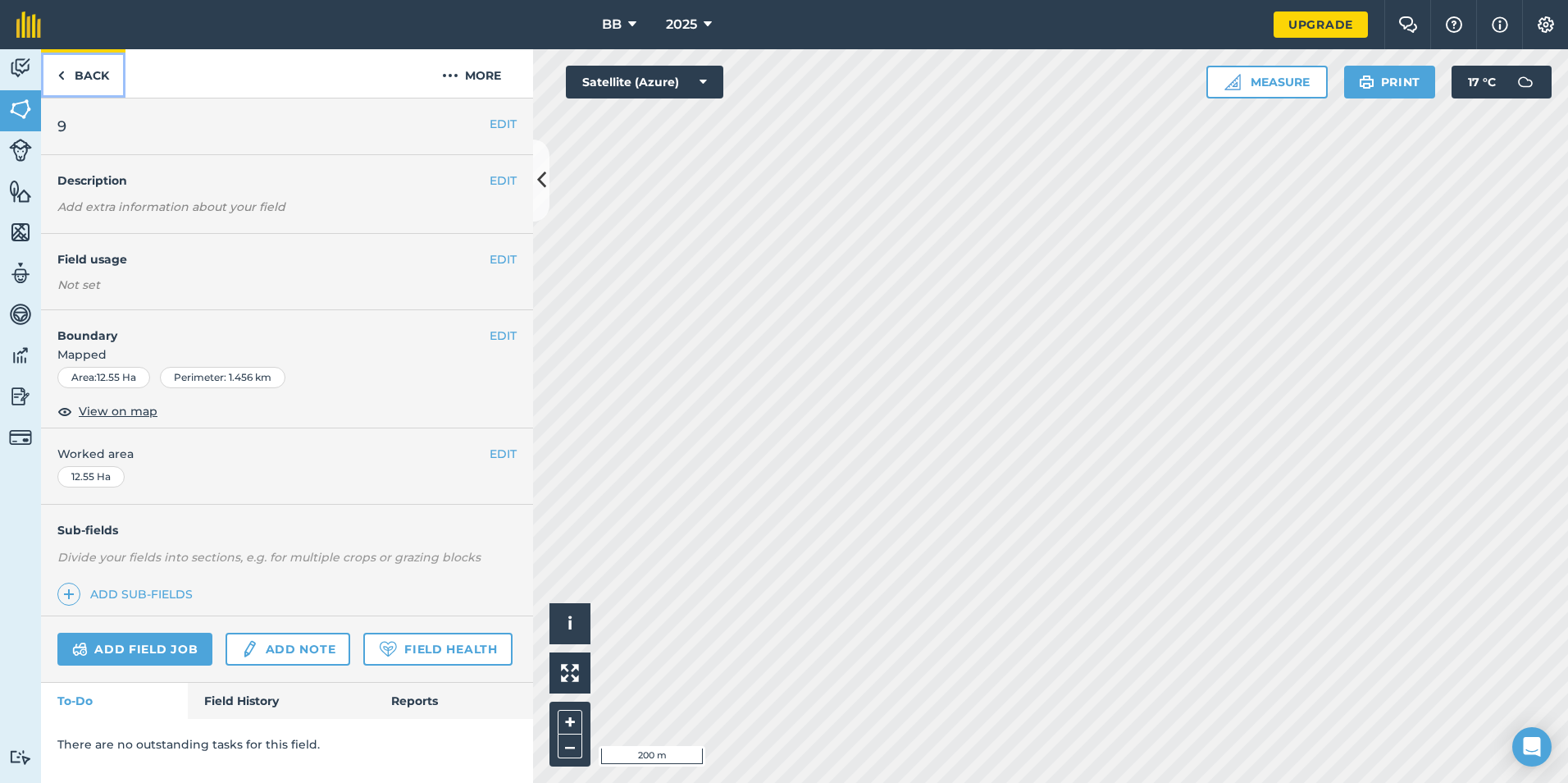
click at [93, 78] on link "Back" at bounding box center [83, 74] width 84 height 49
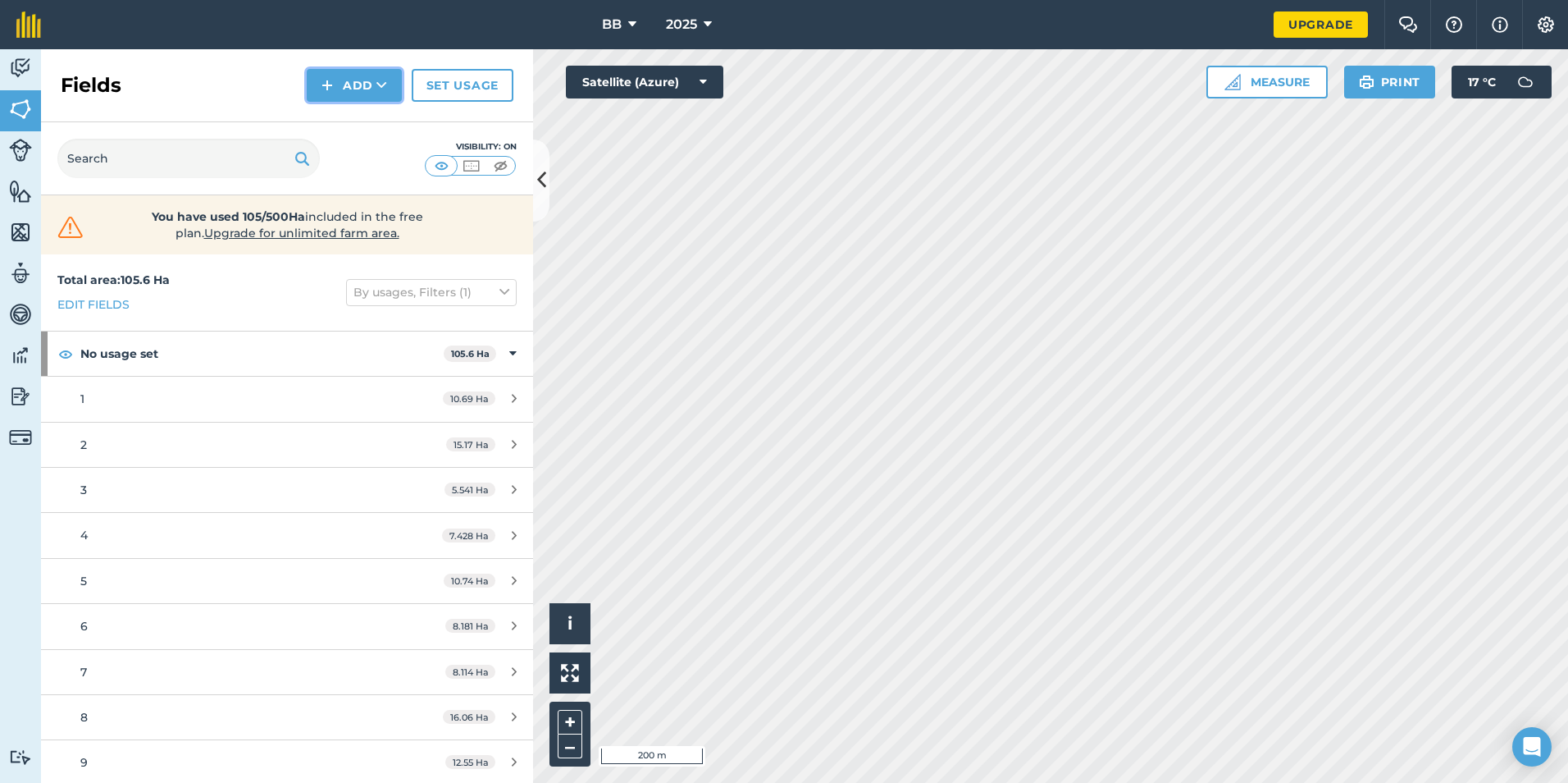
click at [356, 90] on button "Add" at bounding box center [354, 85] width 96 height 33
click at [347, 124] on link "Draw" at bounding box center [354, 123] width 90 height 36
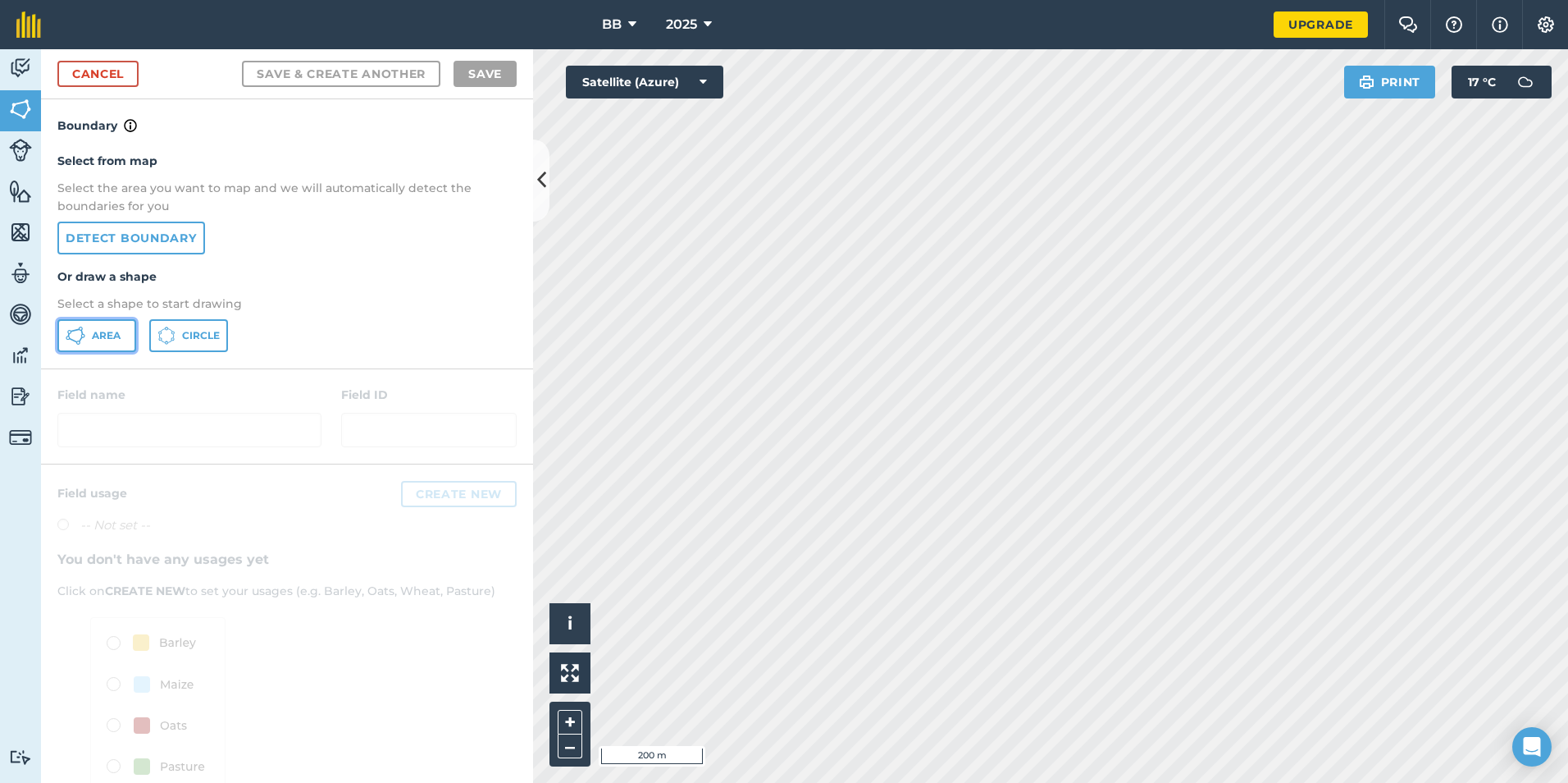
click at [100, 334] on span "Area" at bounding box center [106, 335] width 29 height 13
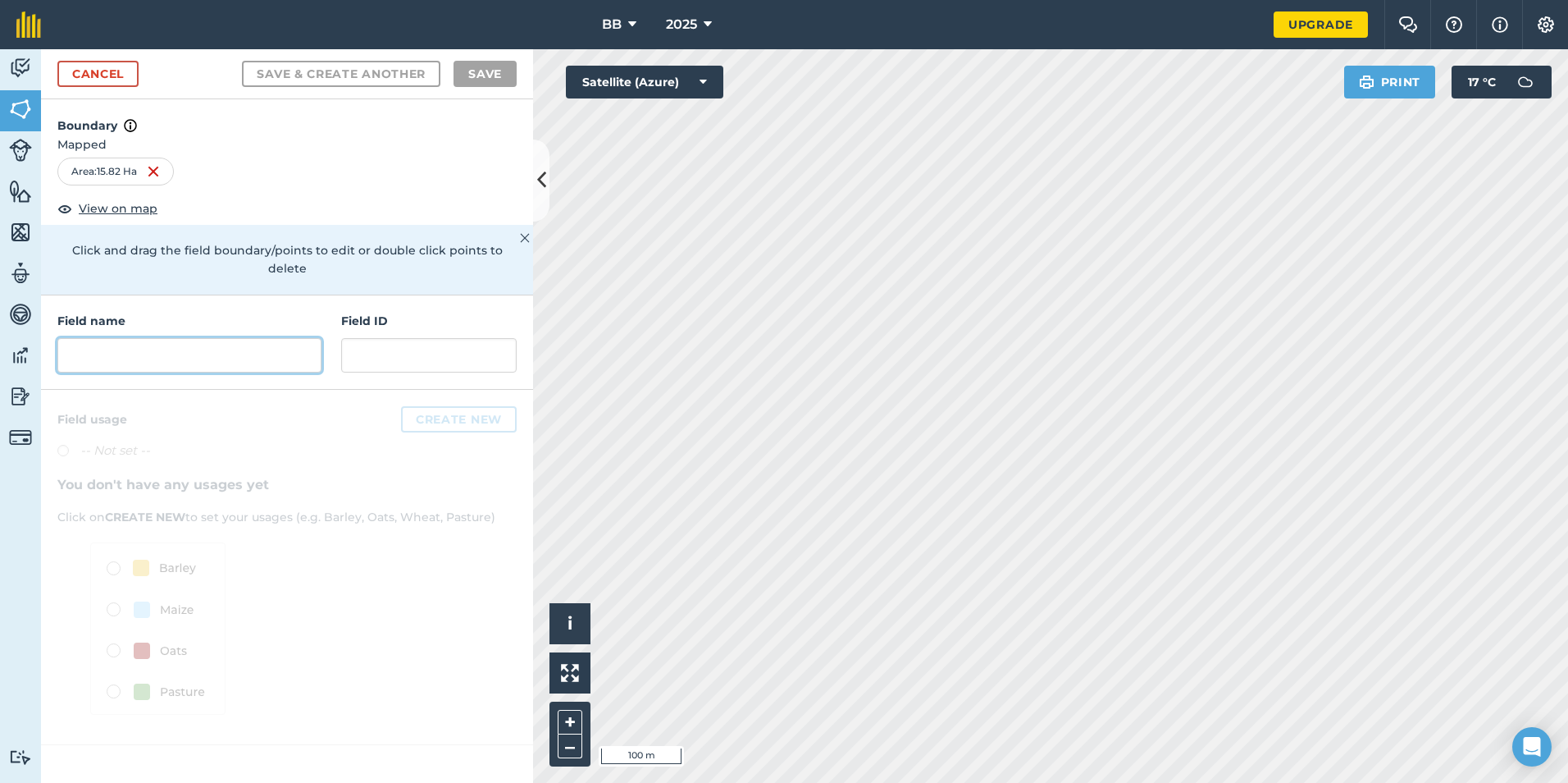
click at [159, 338] on input "text" at bounding box center [189, 355] width 264 height 35
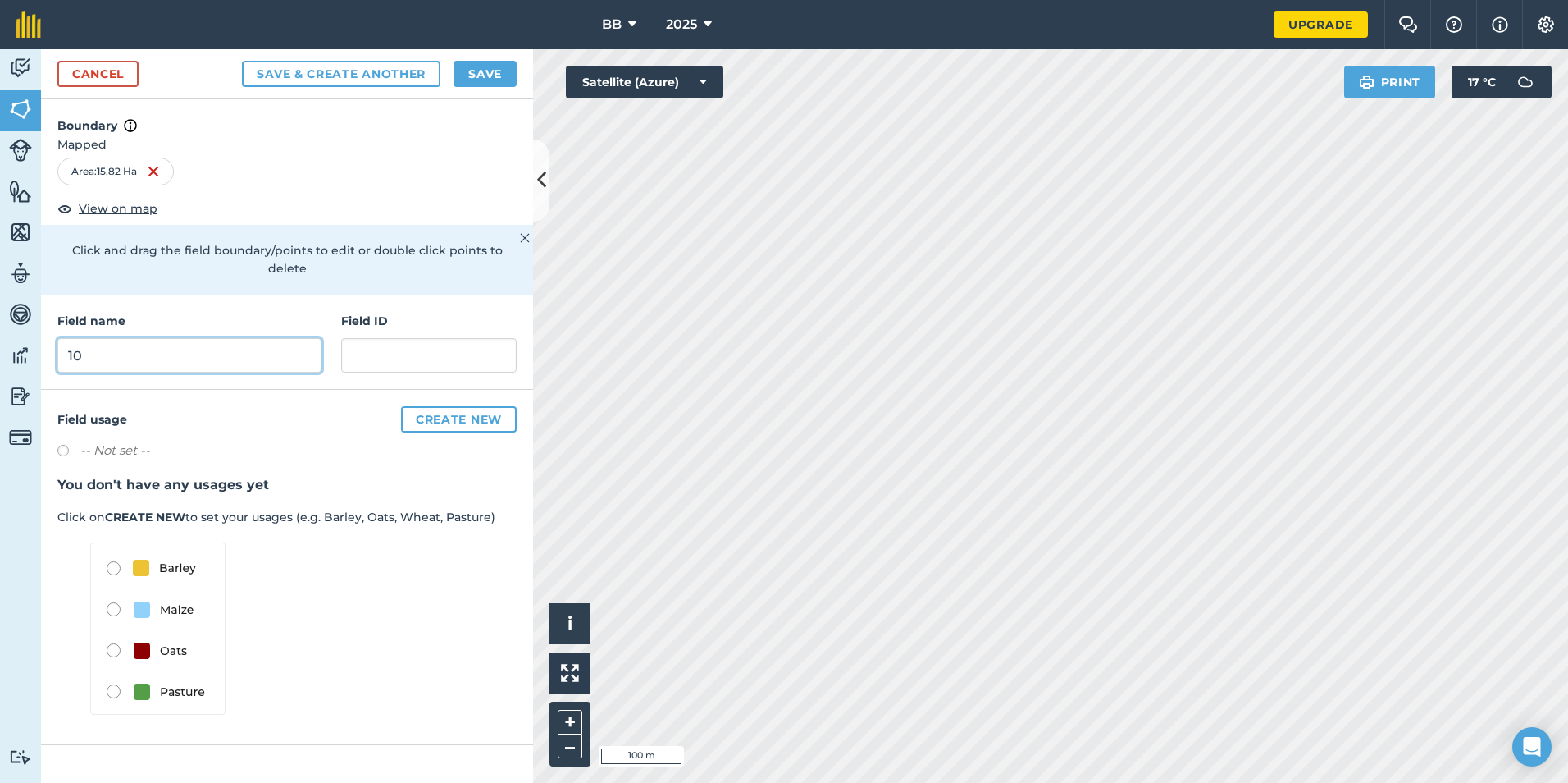
type input "10"
click at [492, 75] on button "Save" at bounding box center [485, 74] width 63 height 26
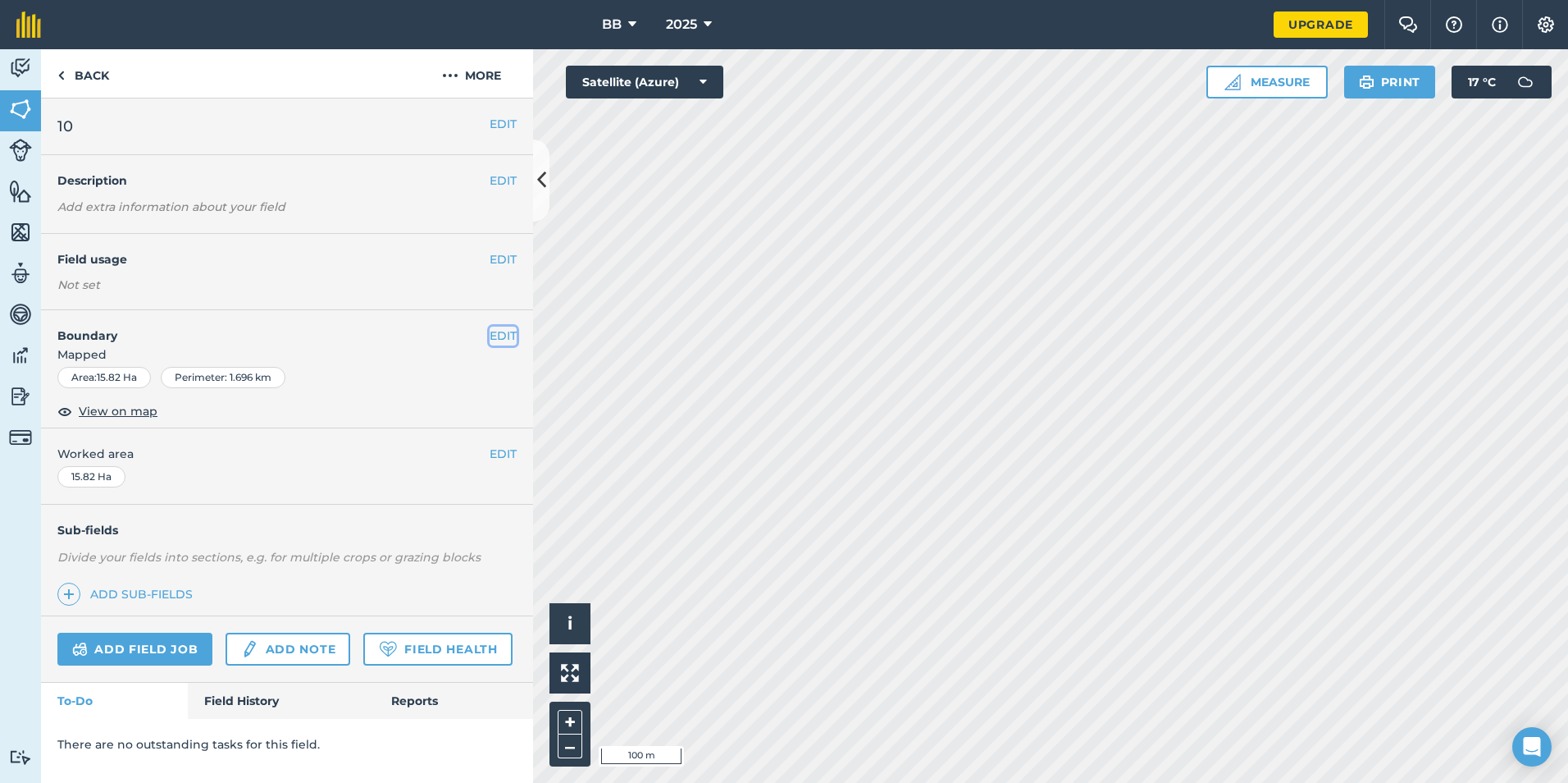
click at [504, 339] on button "EDIT" at bounding box center [503, 335] width 27 height 18
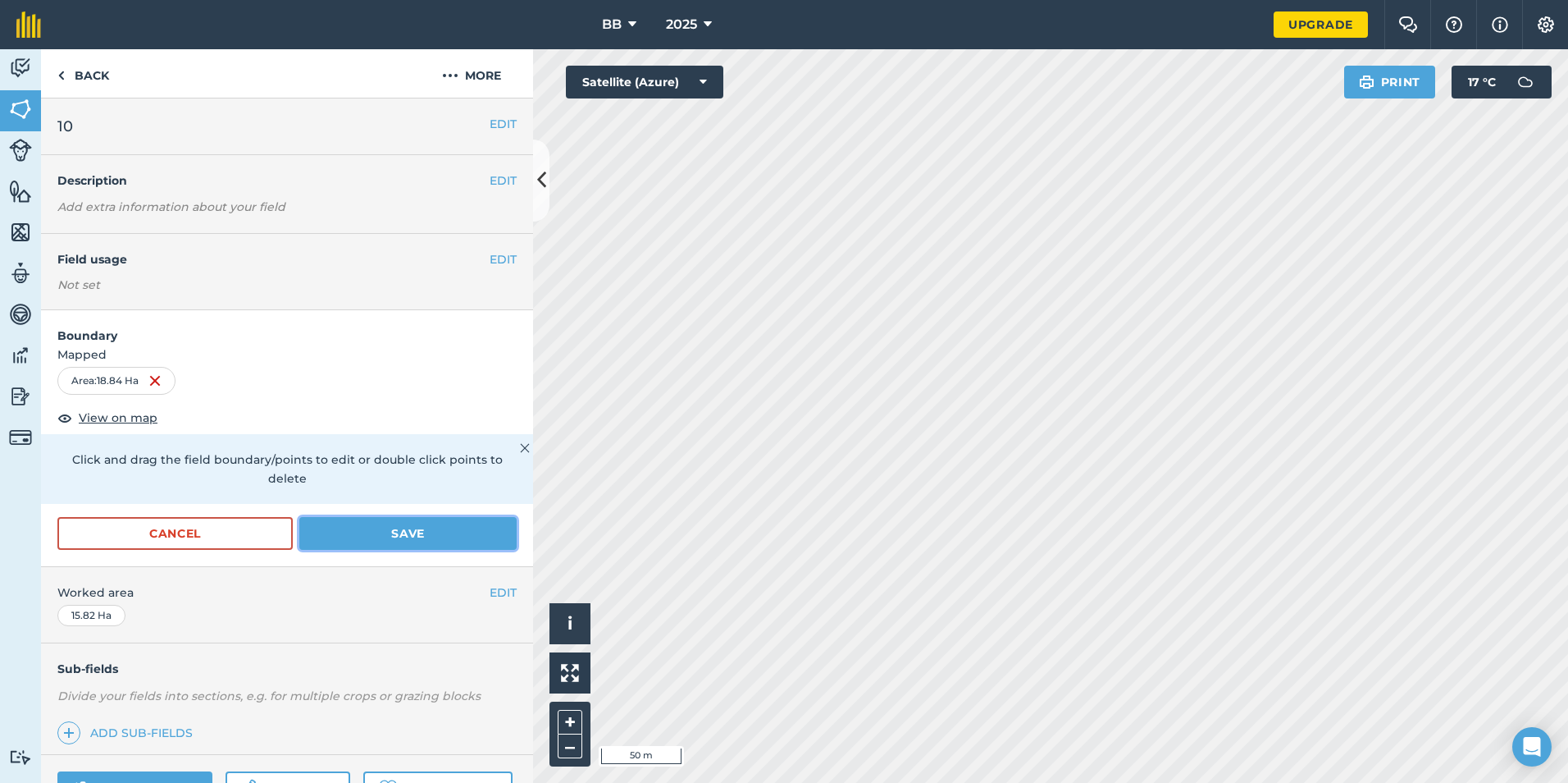
click at [402, 534] on button "Save" at bounding box center [408, 534] width 217 height 33
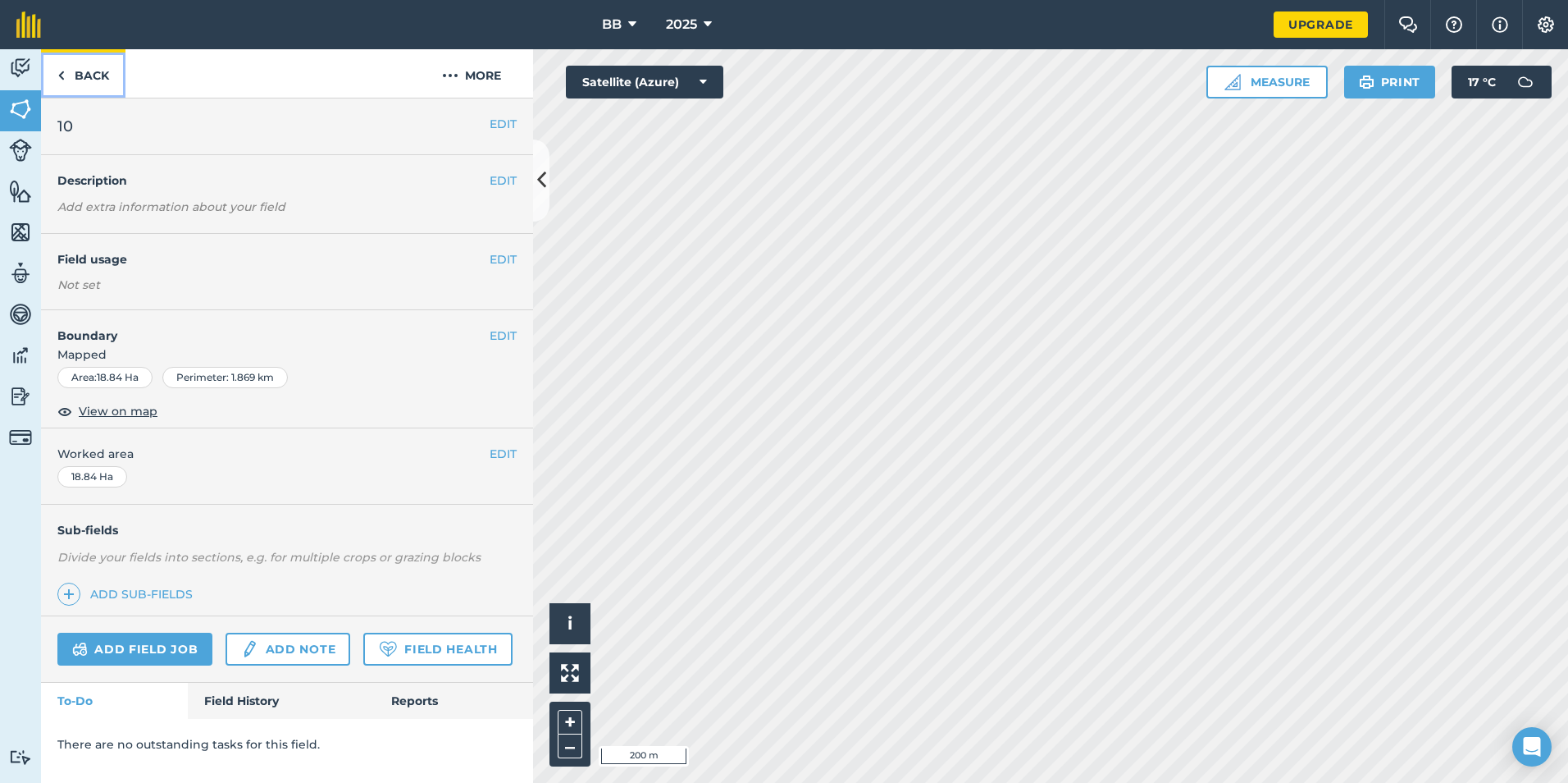
click at [86, 76] on link "Back" at bounding box center [83, 74] width 84 height 49
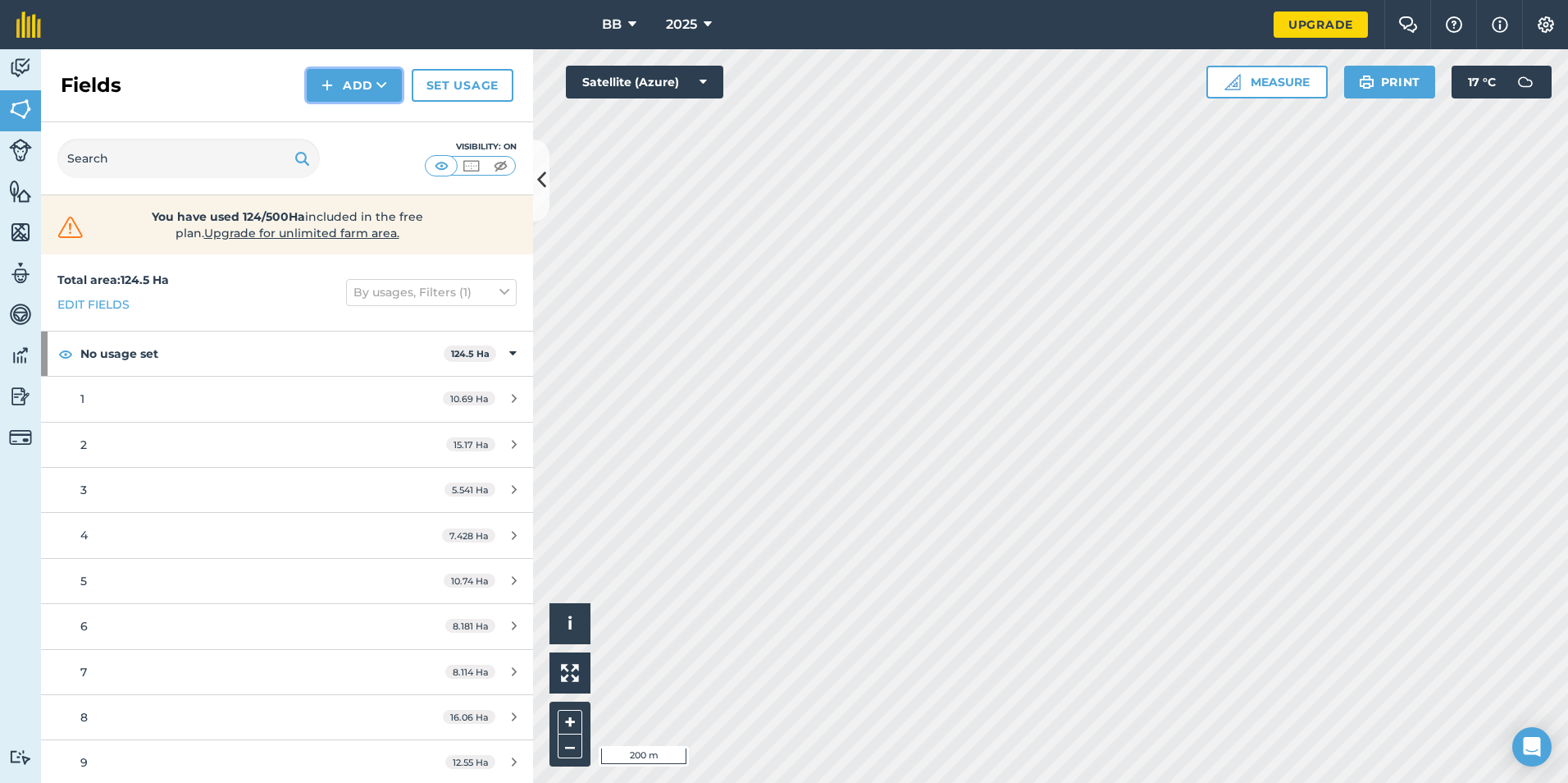
click at [362, 85] on button "Add" at bounding box center [354, 85] width 96 height 33
click at [355, 125] on link "Draw" at bounding box center [354, 123] width 90 height 36
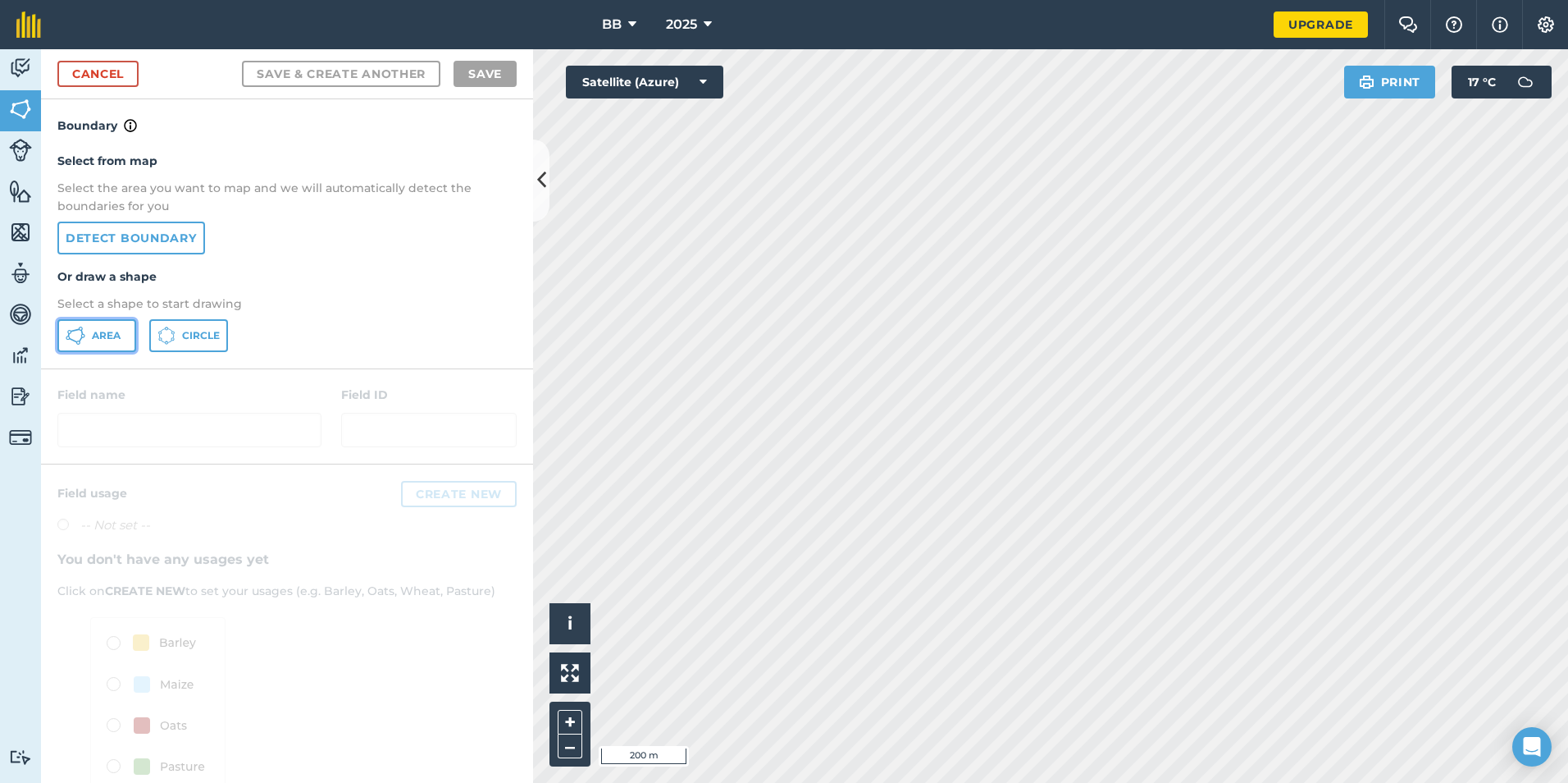
click at [121, 330] on span "Area" at bounding box center [106, 335] width 29 height 13
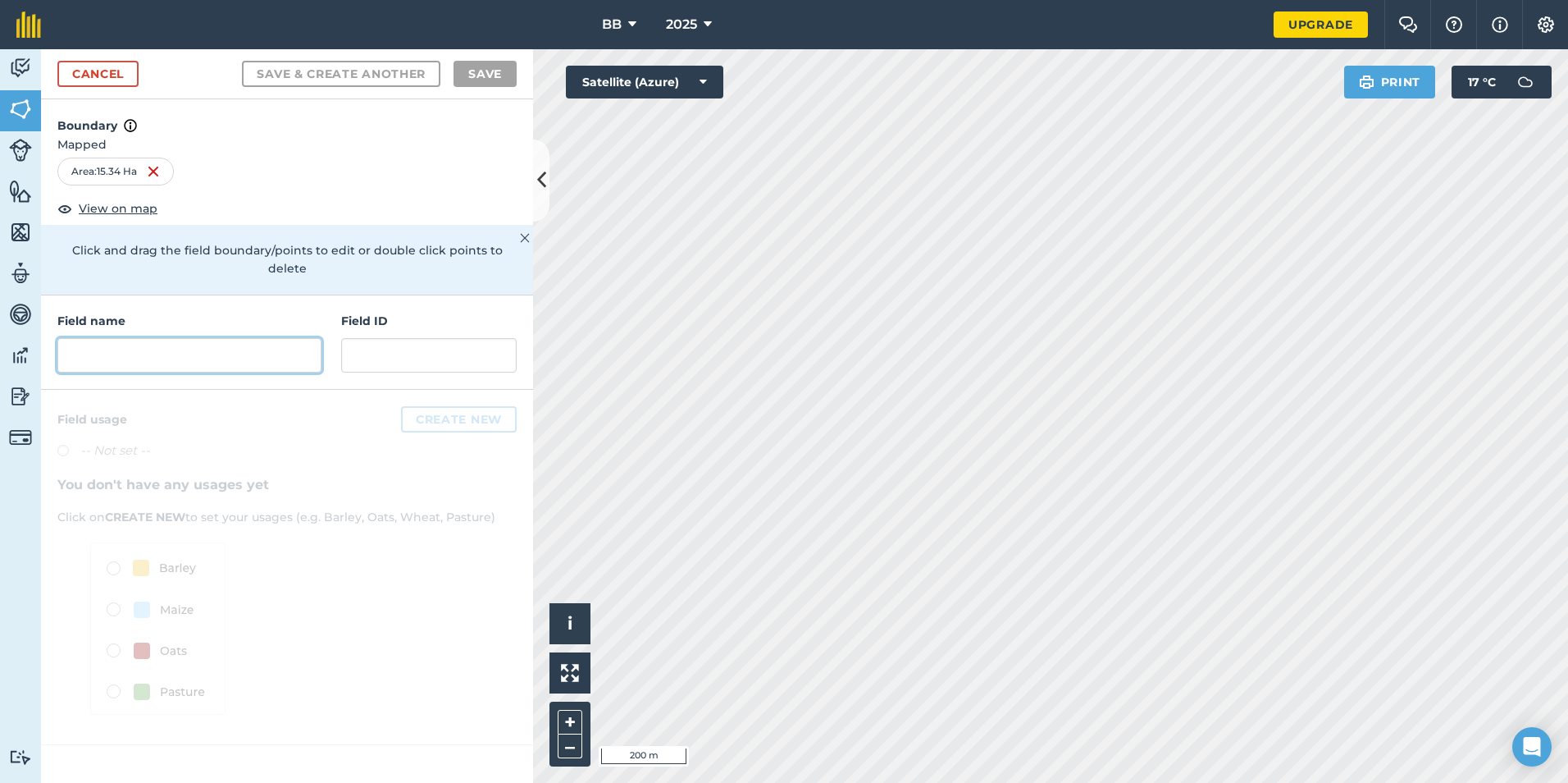
click at [240, 338] on input "text" at bounding box center [189, 355] width 264 height 35
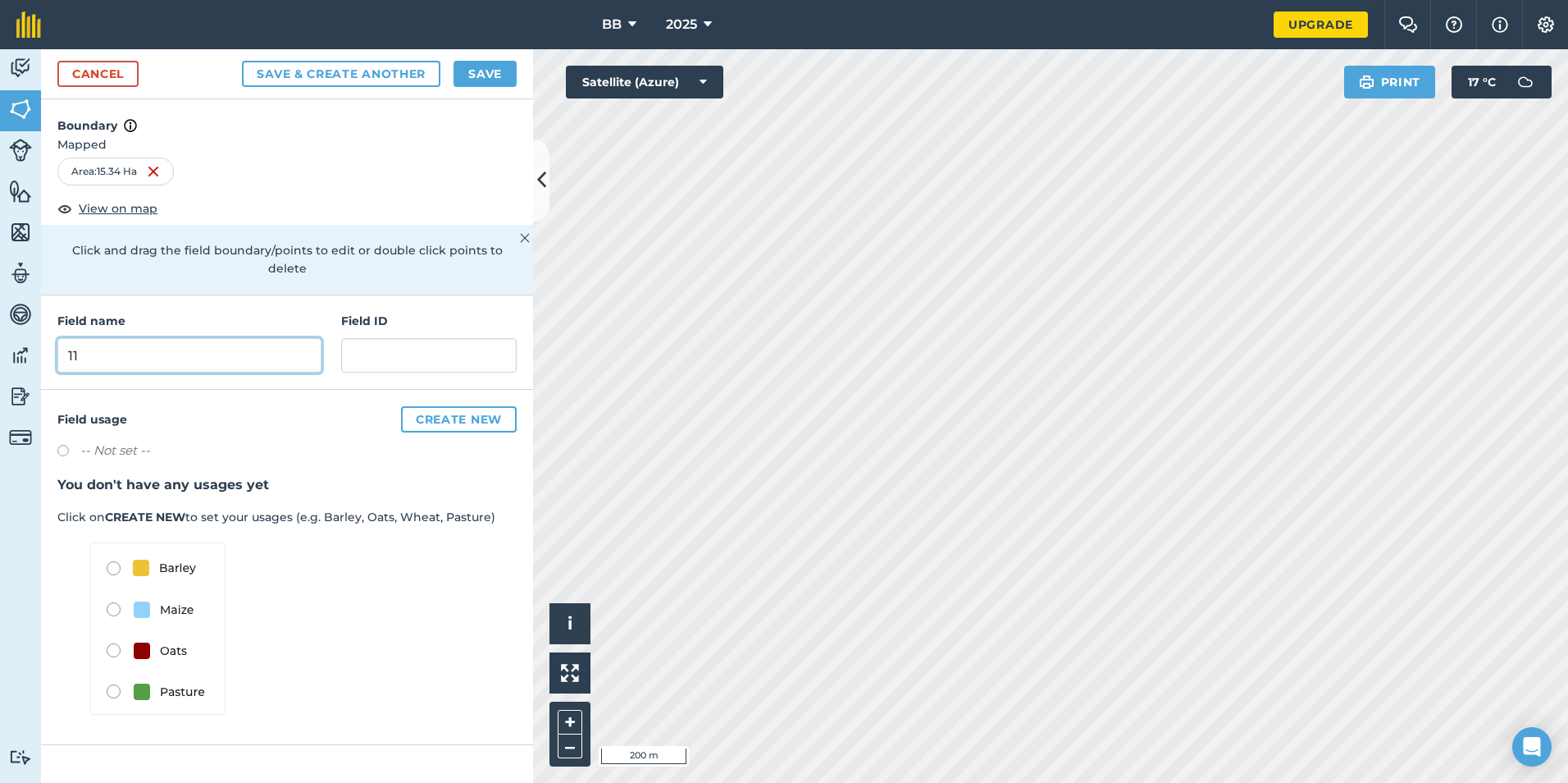
type input "11"
click at [467, 75] on button "Save" at bounding box center [485, 74] width 63 height 26
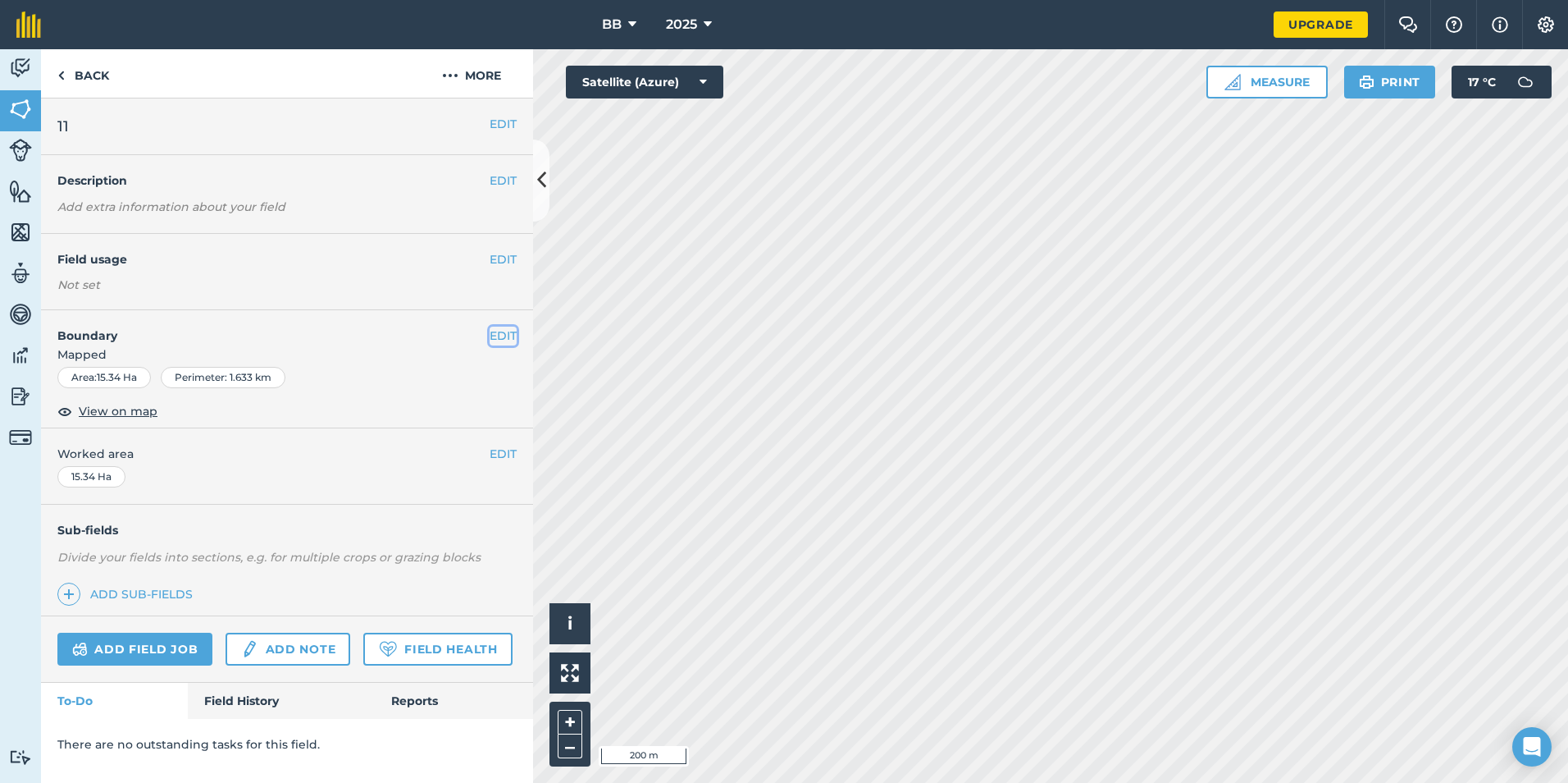
click at [507, 335] on button "EDIT" at bounding box center [503, 335] width 27 height 18
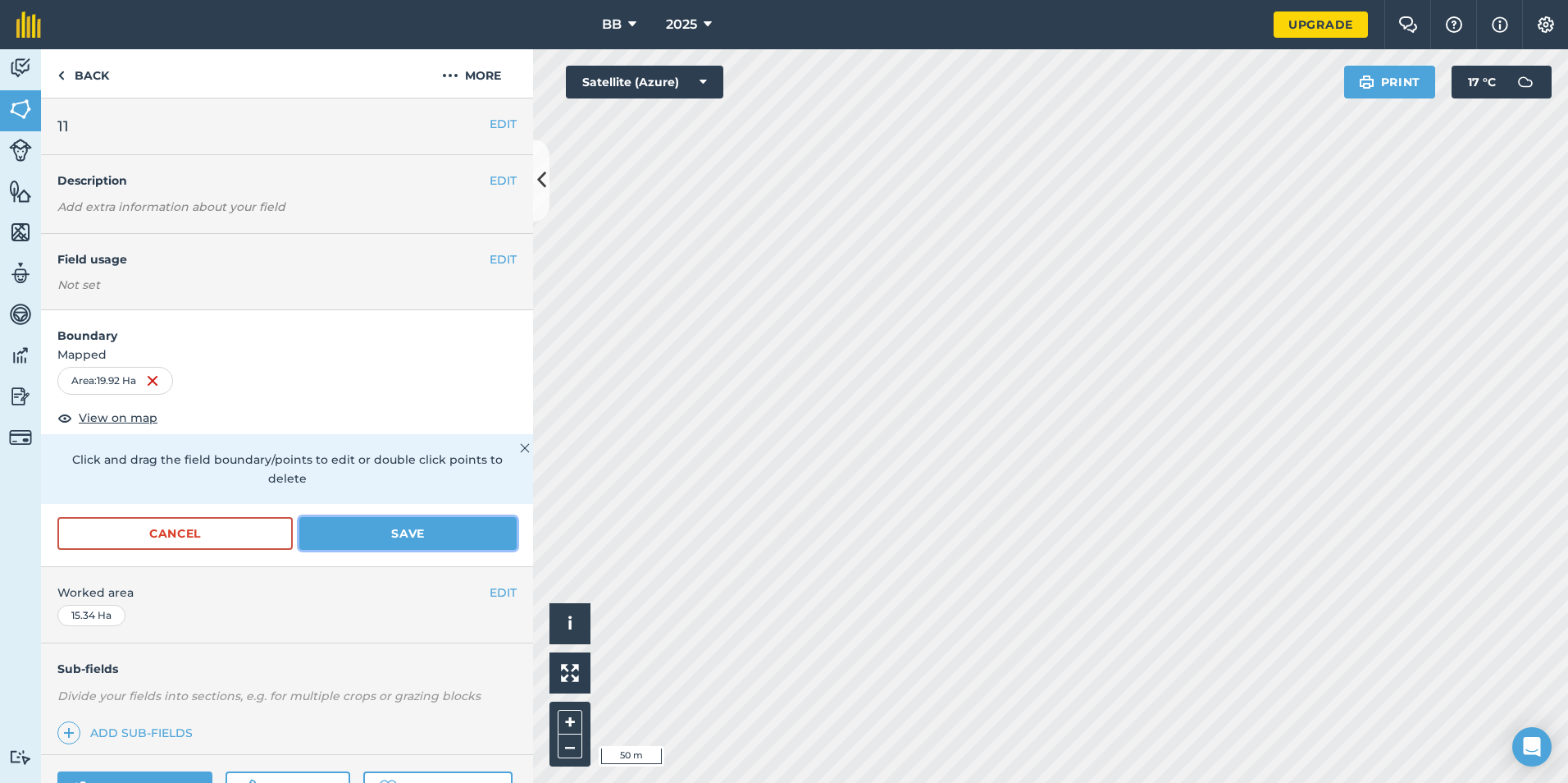
click at [453, 537] on button "Save" at bounding box center [408, 534] width 217 height 33
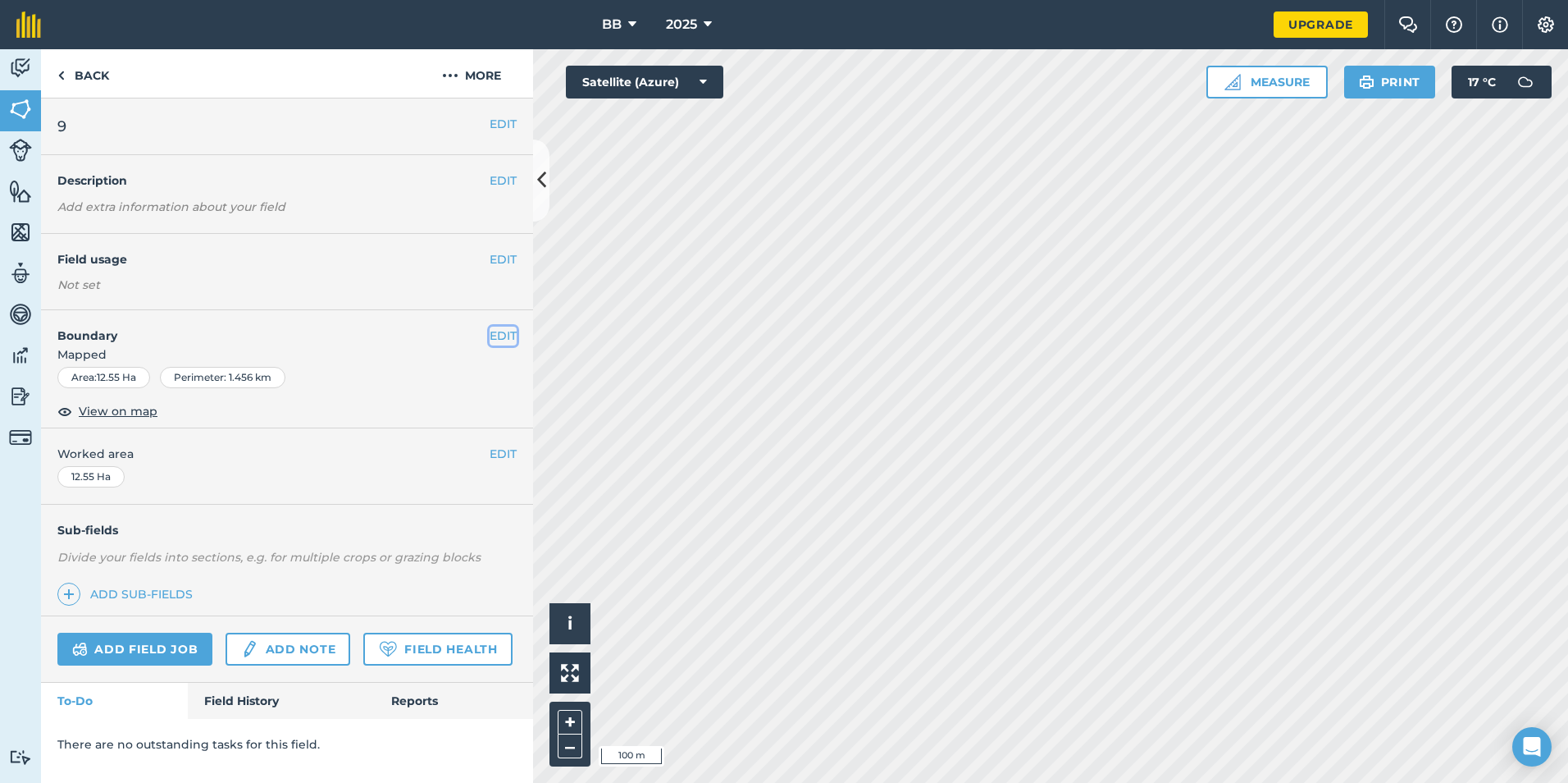
click at [507, 335] on button "EDIT" at bounding box center [503, 335] width 27 height 18
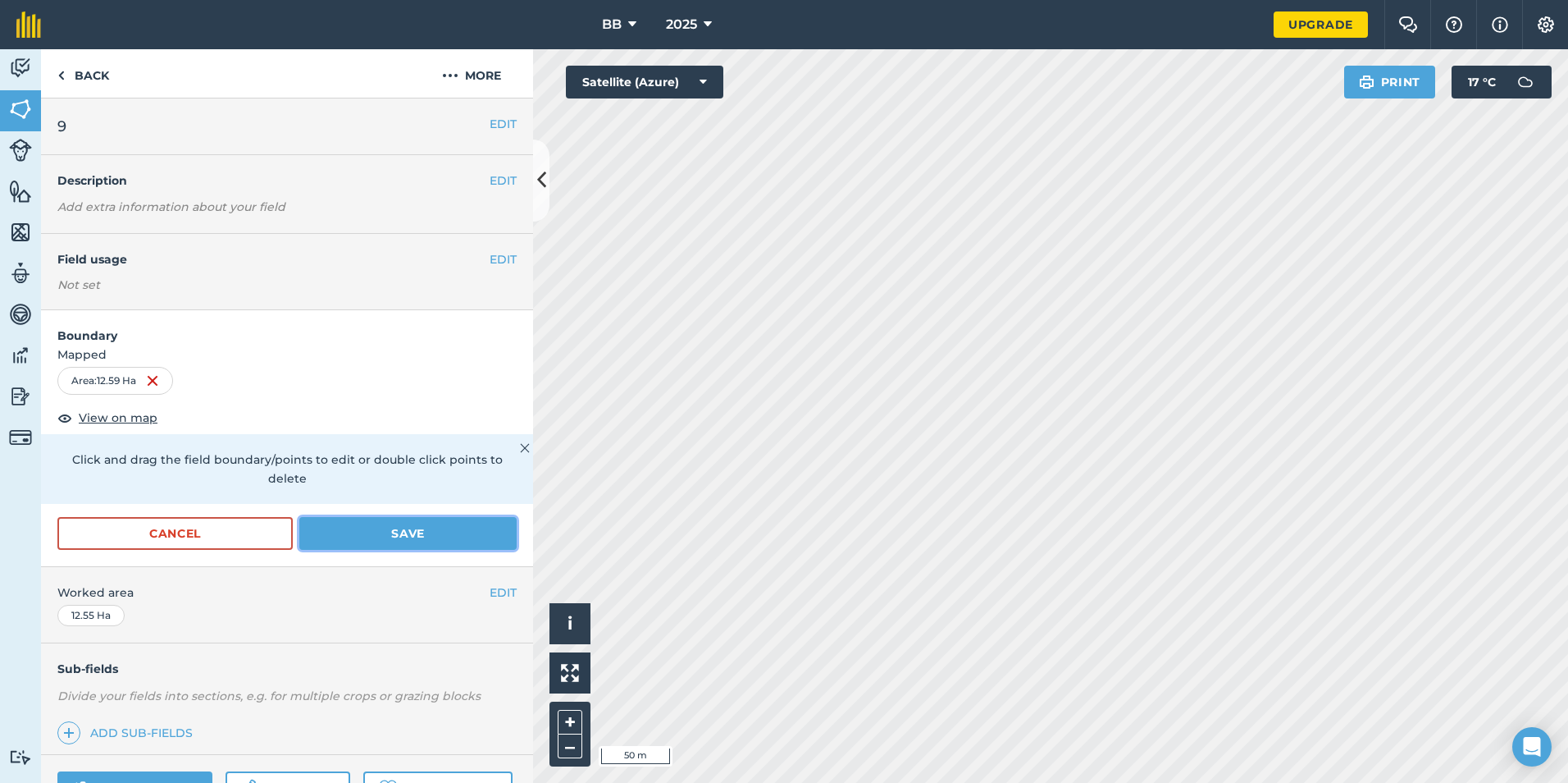
click at [407, 535] on button "Save" at bounding box center [408, 534] width 217 height 33
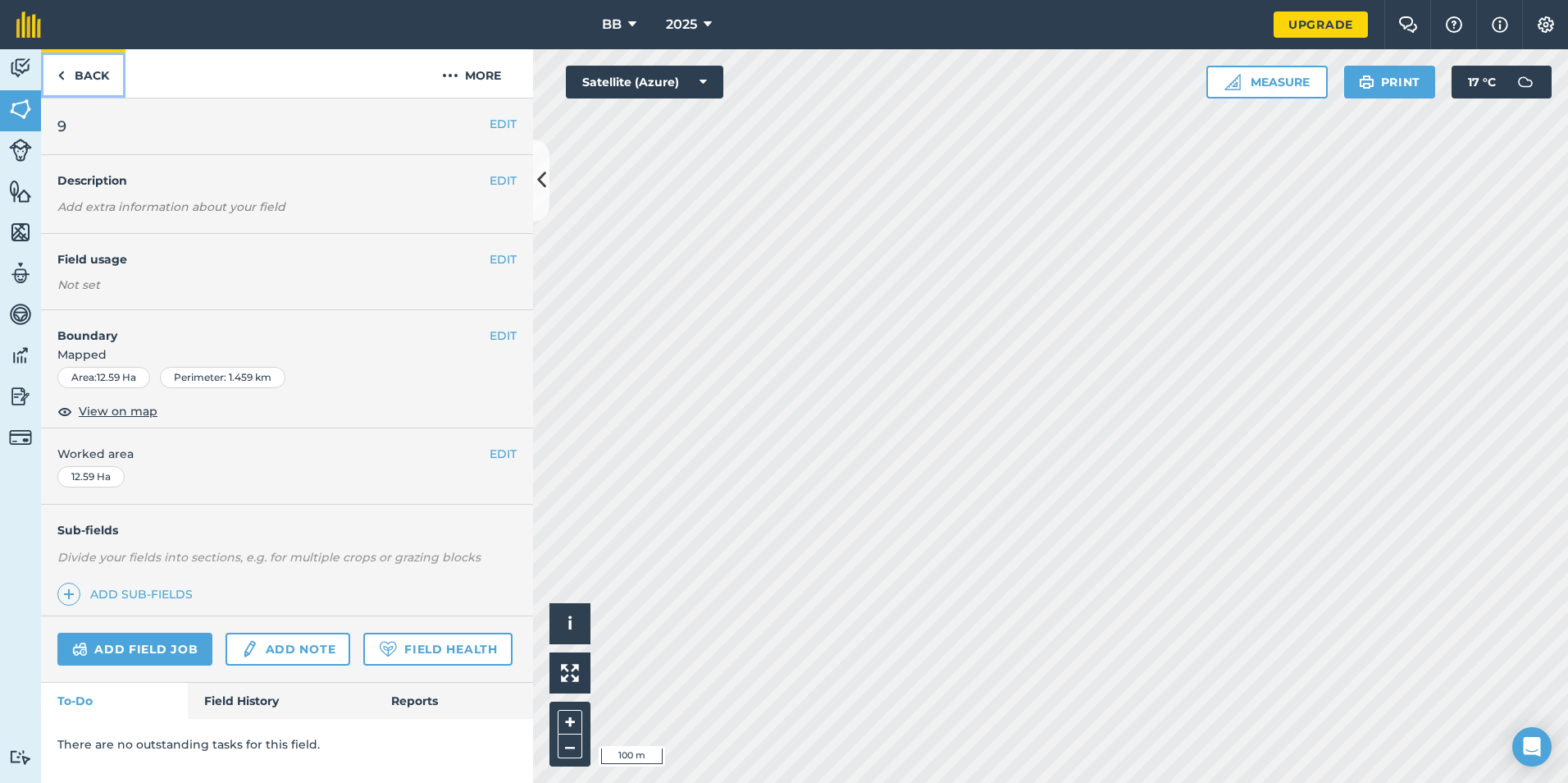
click at [103, 77] on link "Back" at bounding box center [83, 74] width 84 height 49
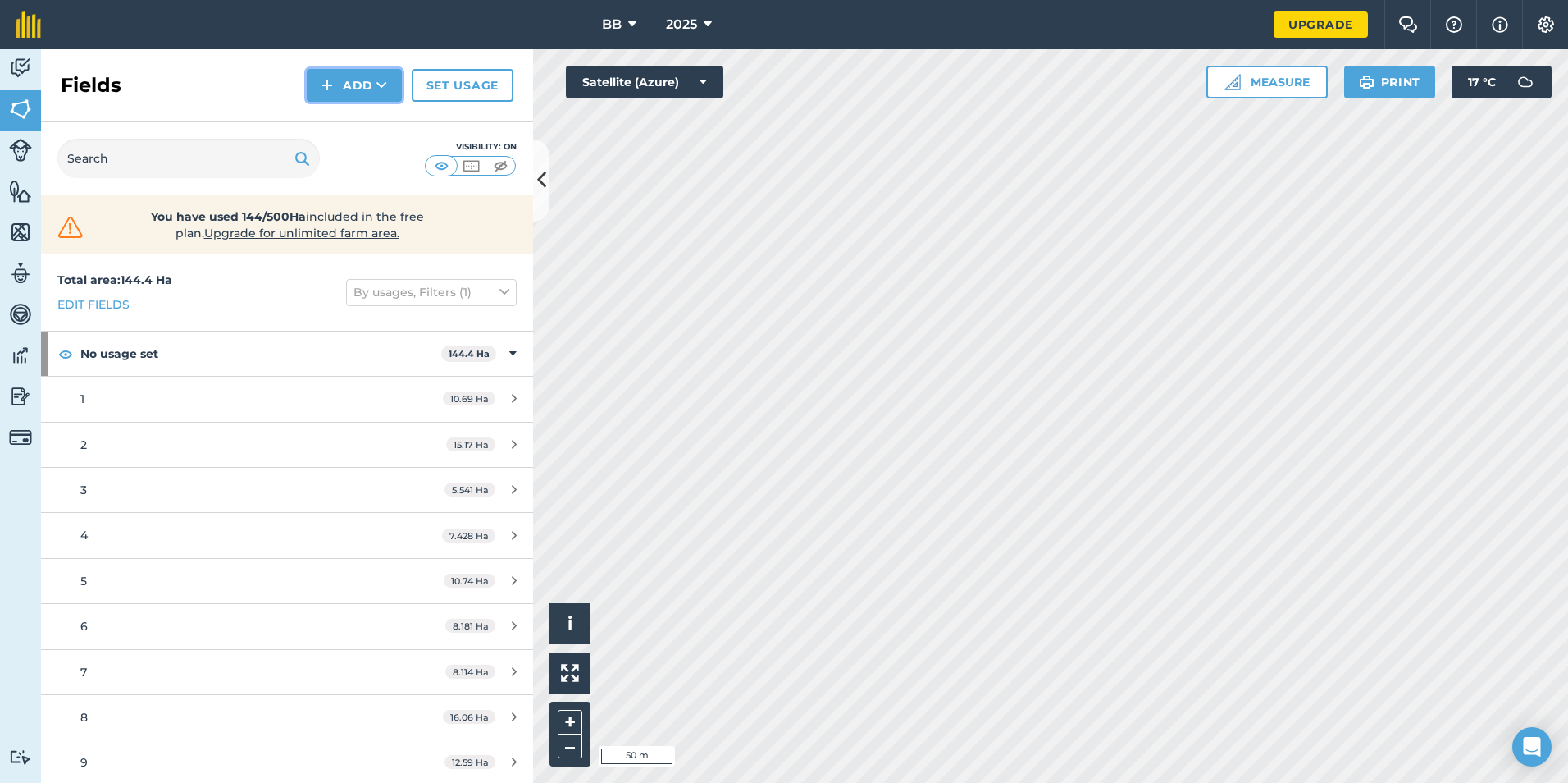
click at [380, 84] on icon at bounding box center [381, 85] width 10 height 17
click at [355, 124] on link "Draw" at bounding box center [354, 123] width 90 height 36
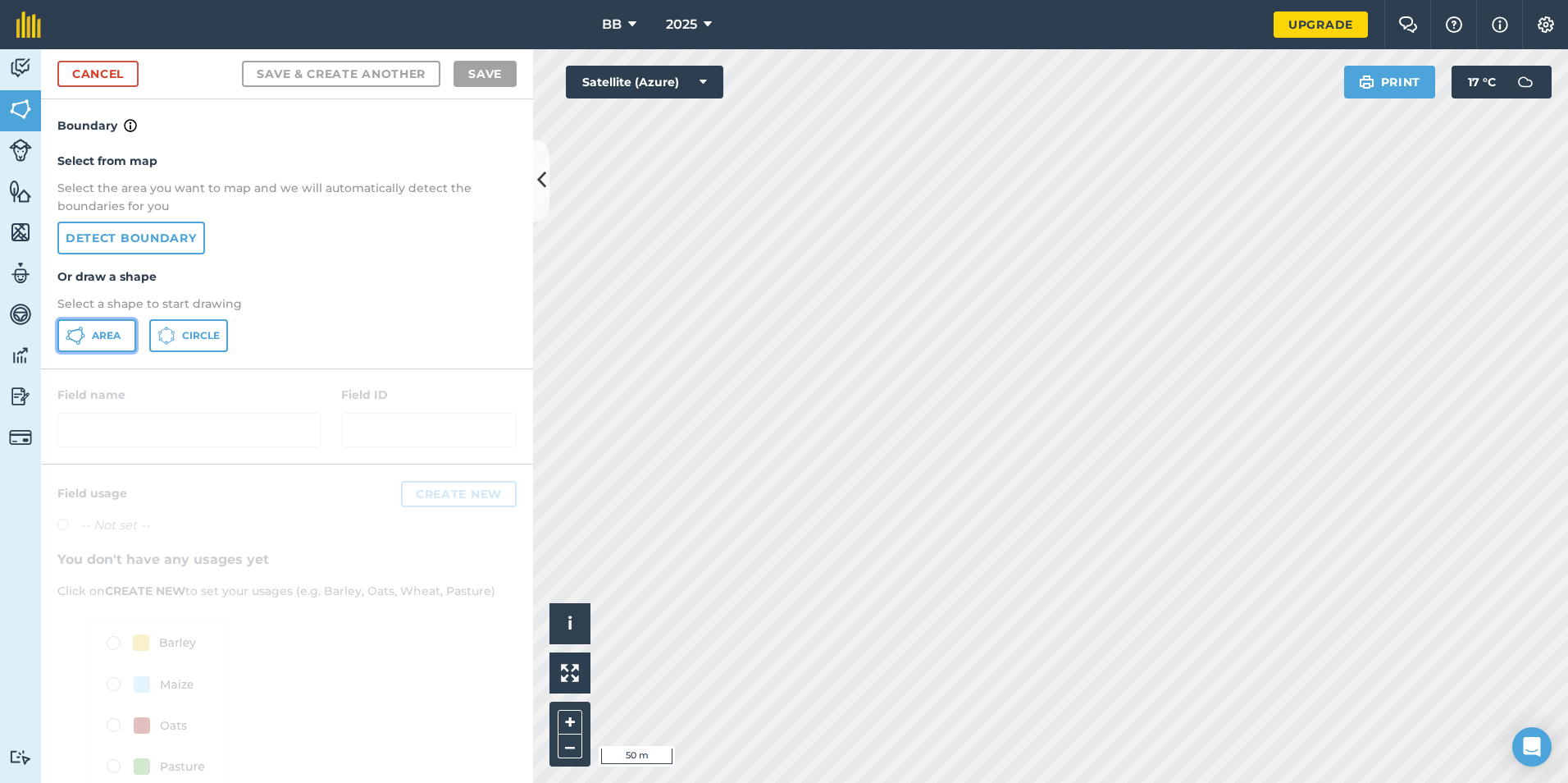
click at [97, 335] on span "Area" at bounding box center [106, 335] width 29 height 13
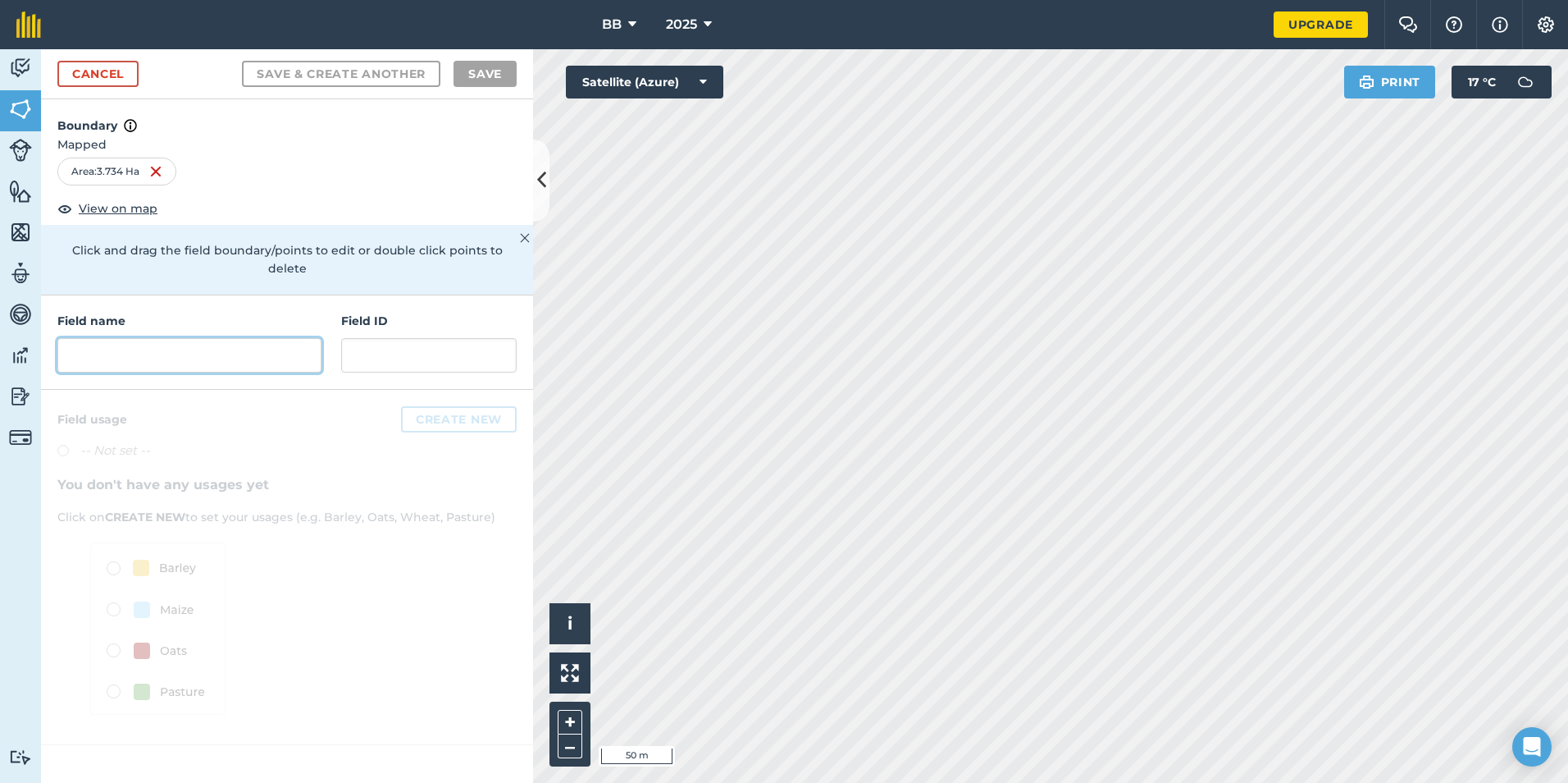
click at [241, 338] on input "text" at bounding box center [189, 355] width 264 height 35
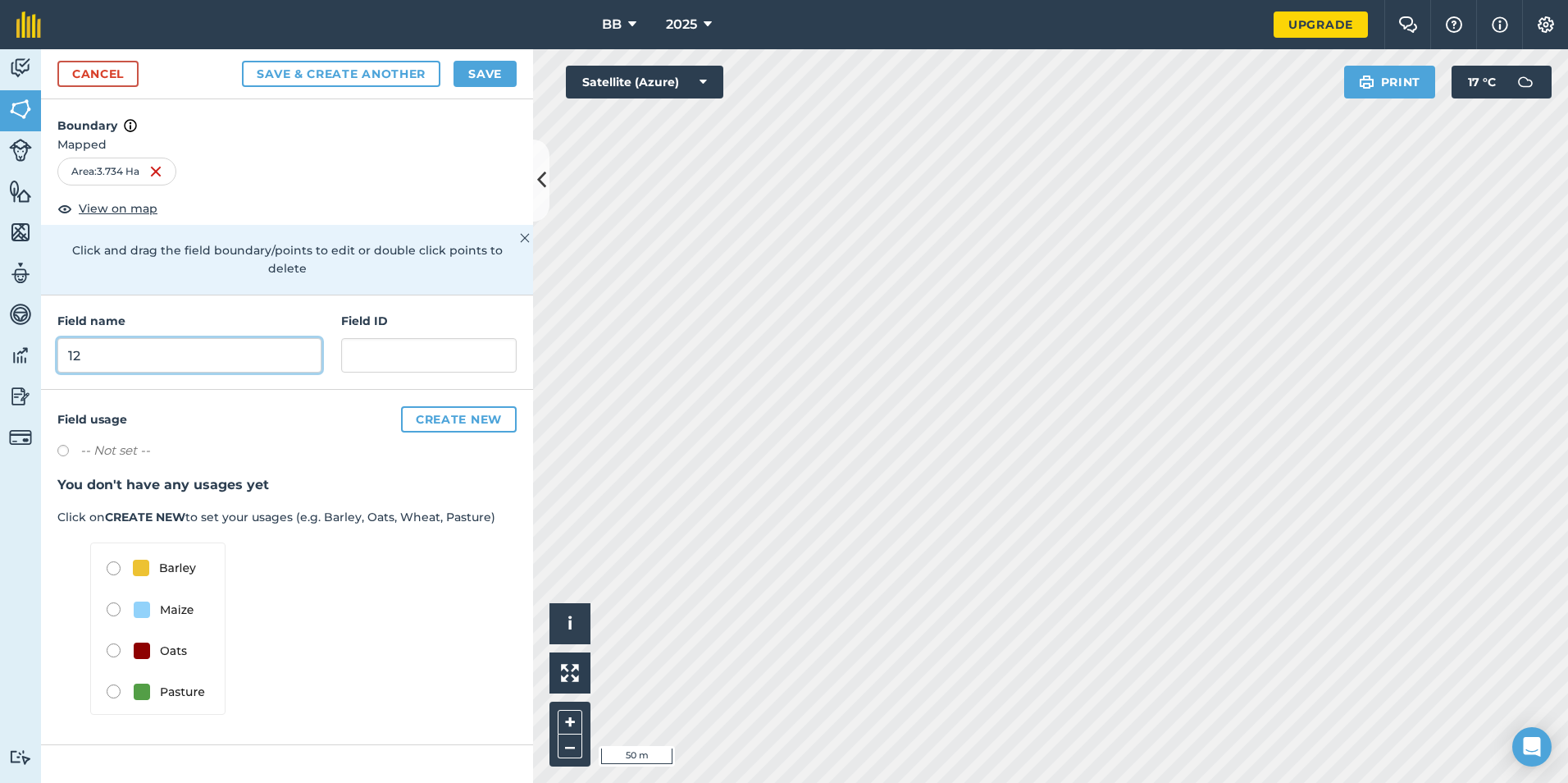
type input "12"
click at [484, 68] on button "Save" at bounding box center [485, 74] width 63 height 26
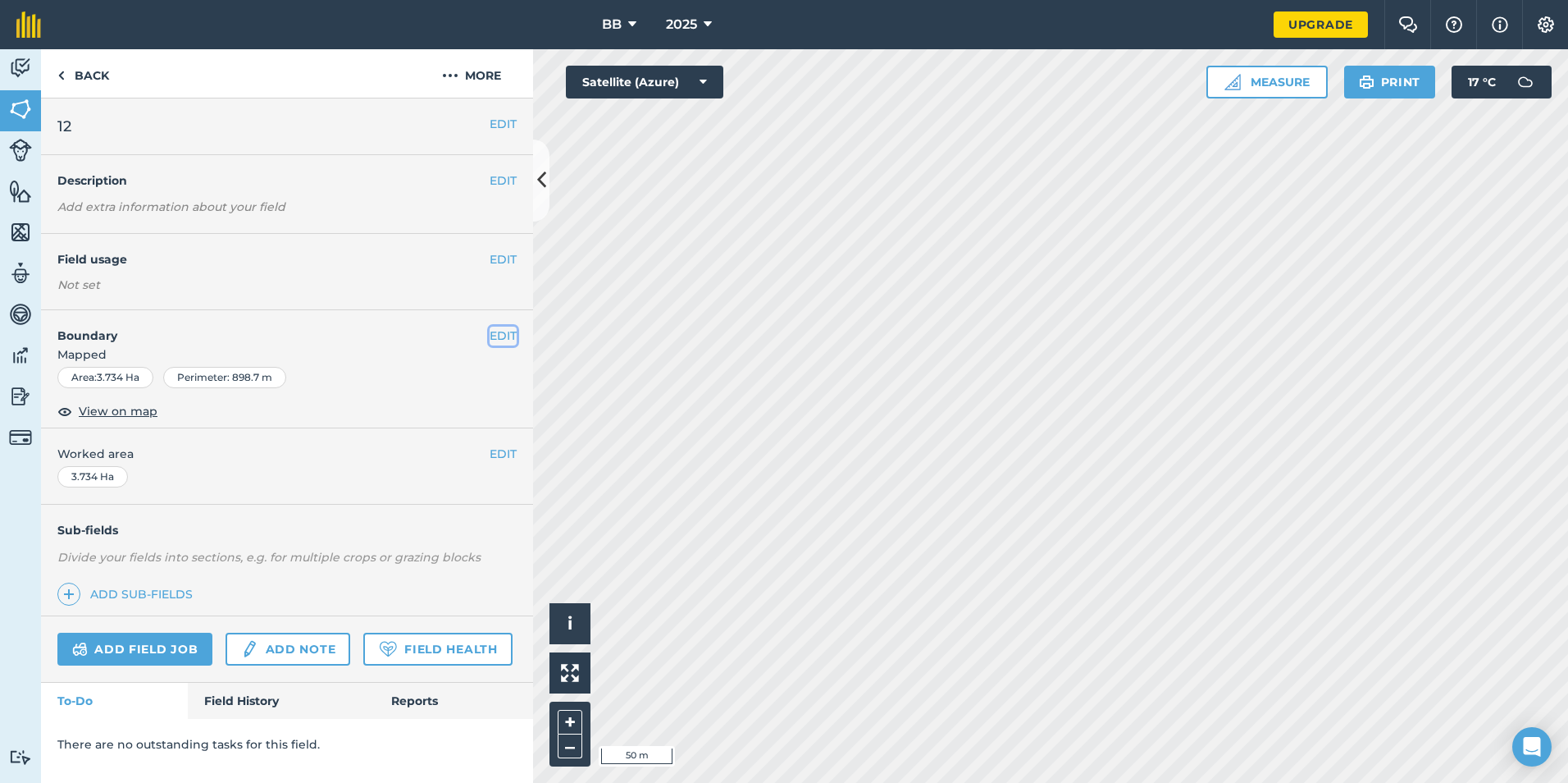
click at [503, 335] on button "EDIT" at bounding box center [503, 335] width 27 height 18
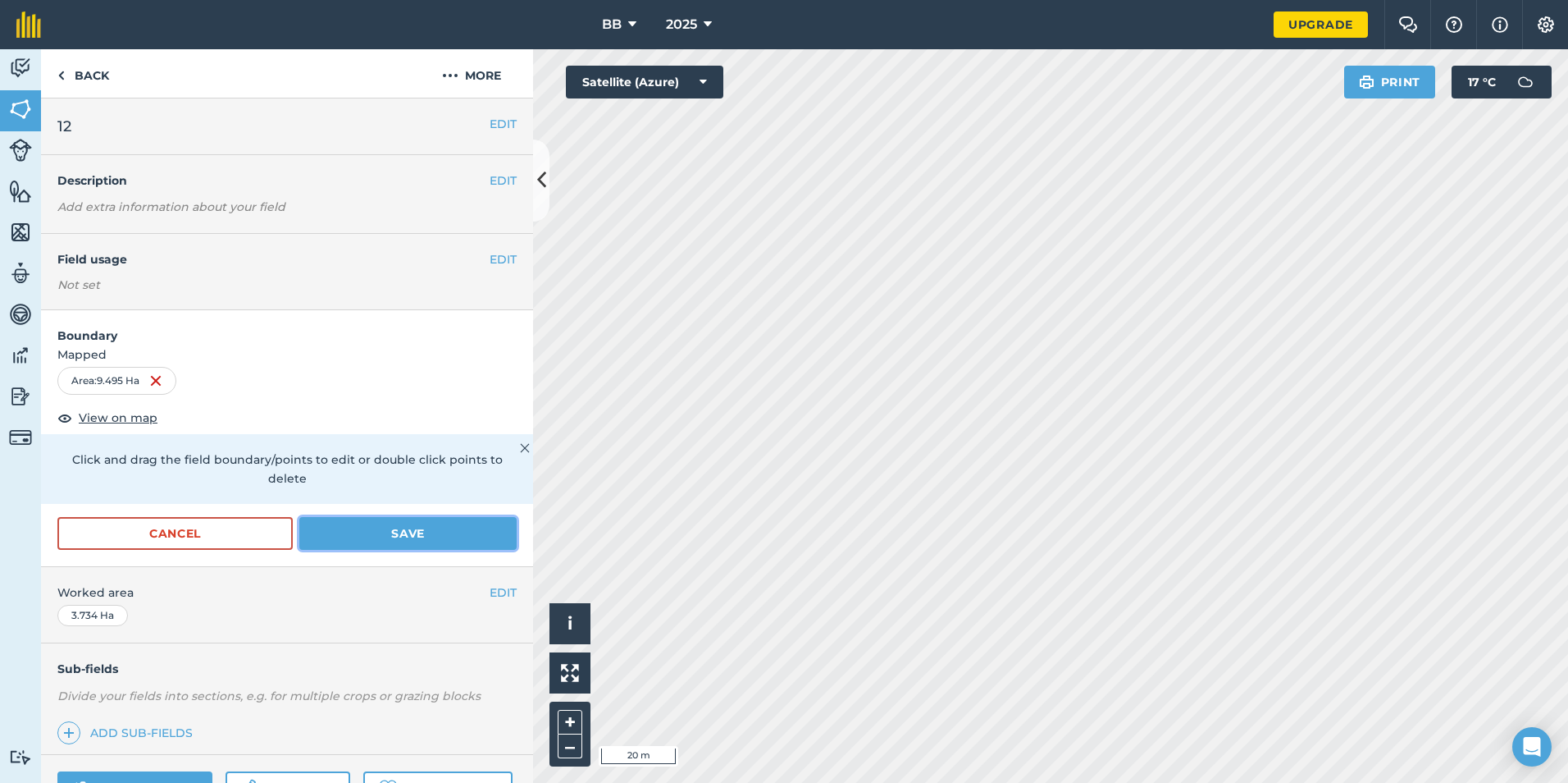
click at [391, 526] on button "Save" at bounding box center [408, 534] width 217 height 33
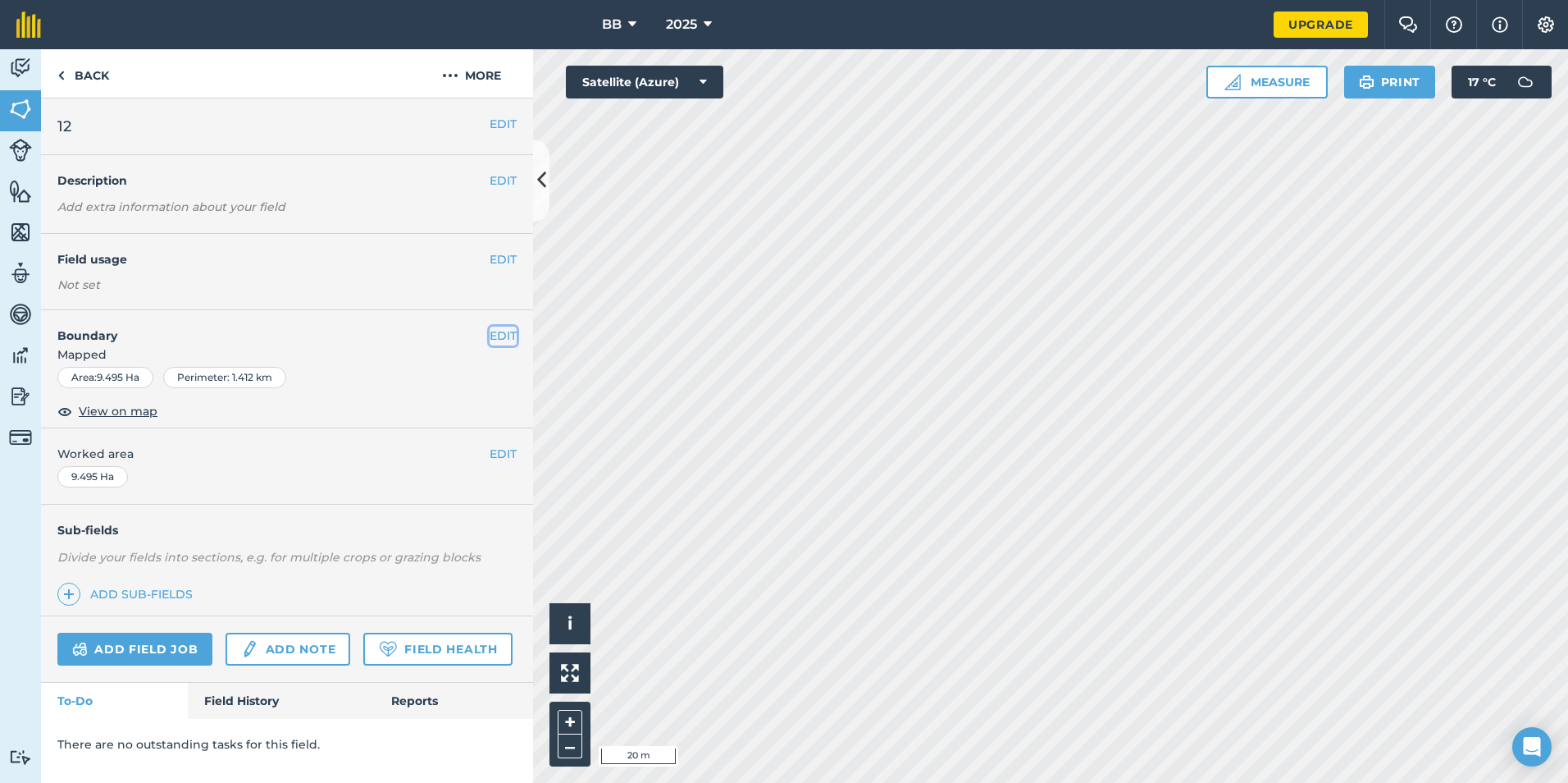
drag, startPoint x: 500, startPoint y: 337, endPoint x: 530, endPoint y: 338, distance: 30.0
click at [501, 337] on button "EDIT" at bounding box center [503, 335] width 27 height 18
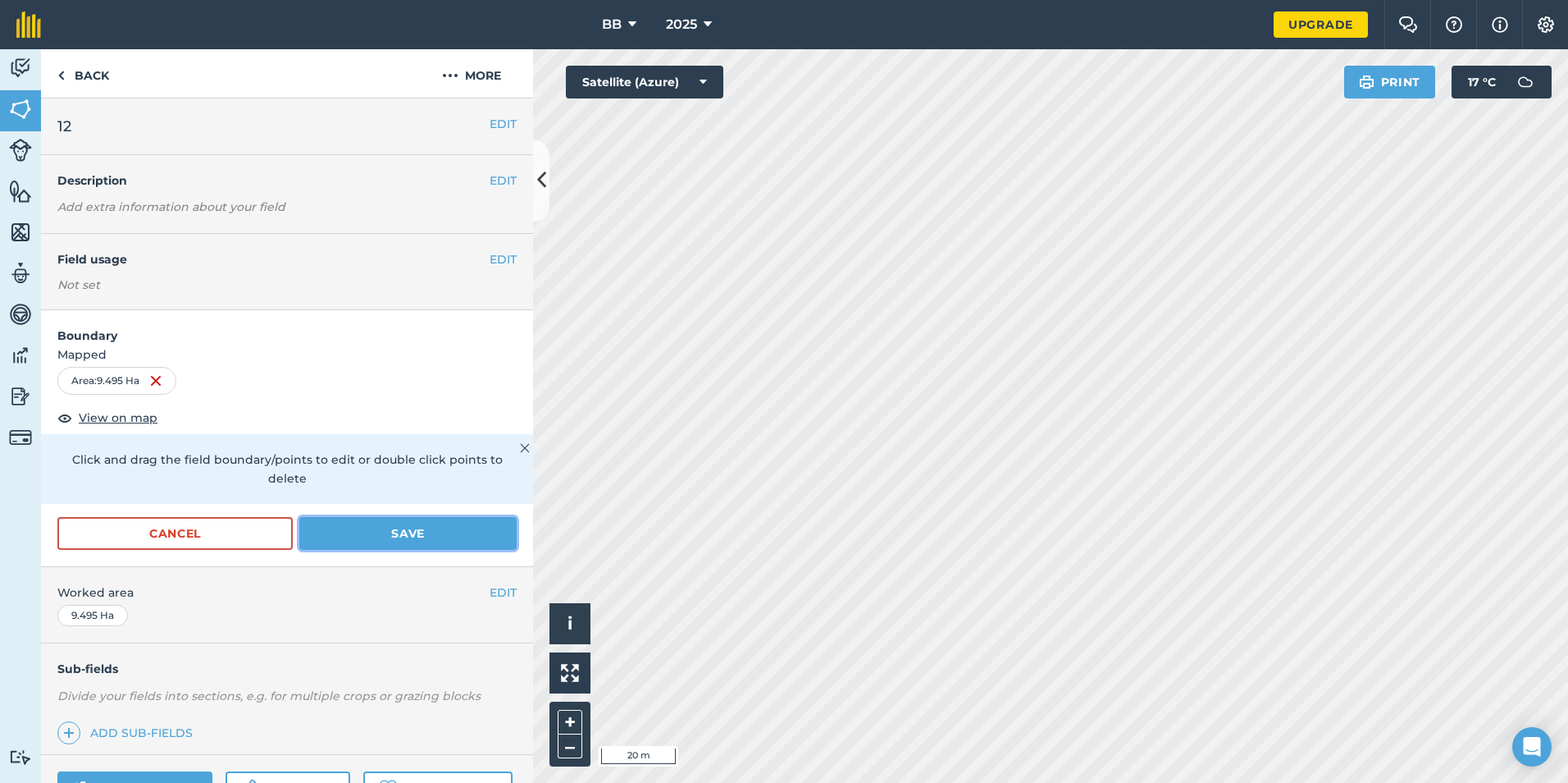
click at [397, 540] on button "Save" at bounding box center [408, 534] width 217 height 33
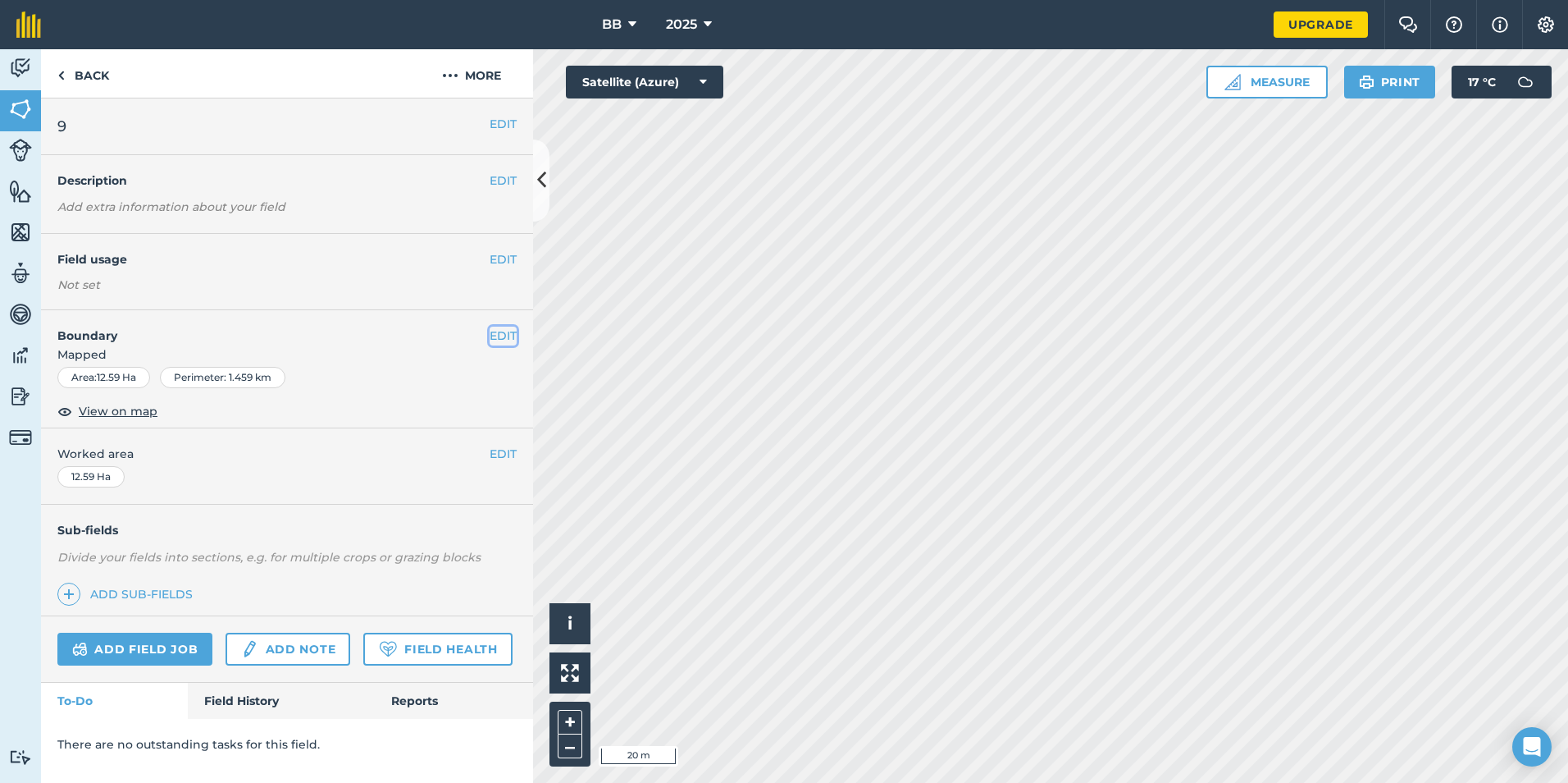
click at [501, 331] on button "EDIT" at bounding box center [503, 335] width 27 height 18
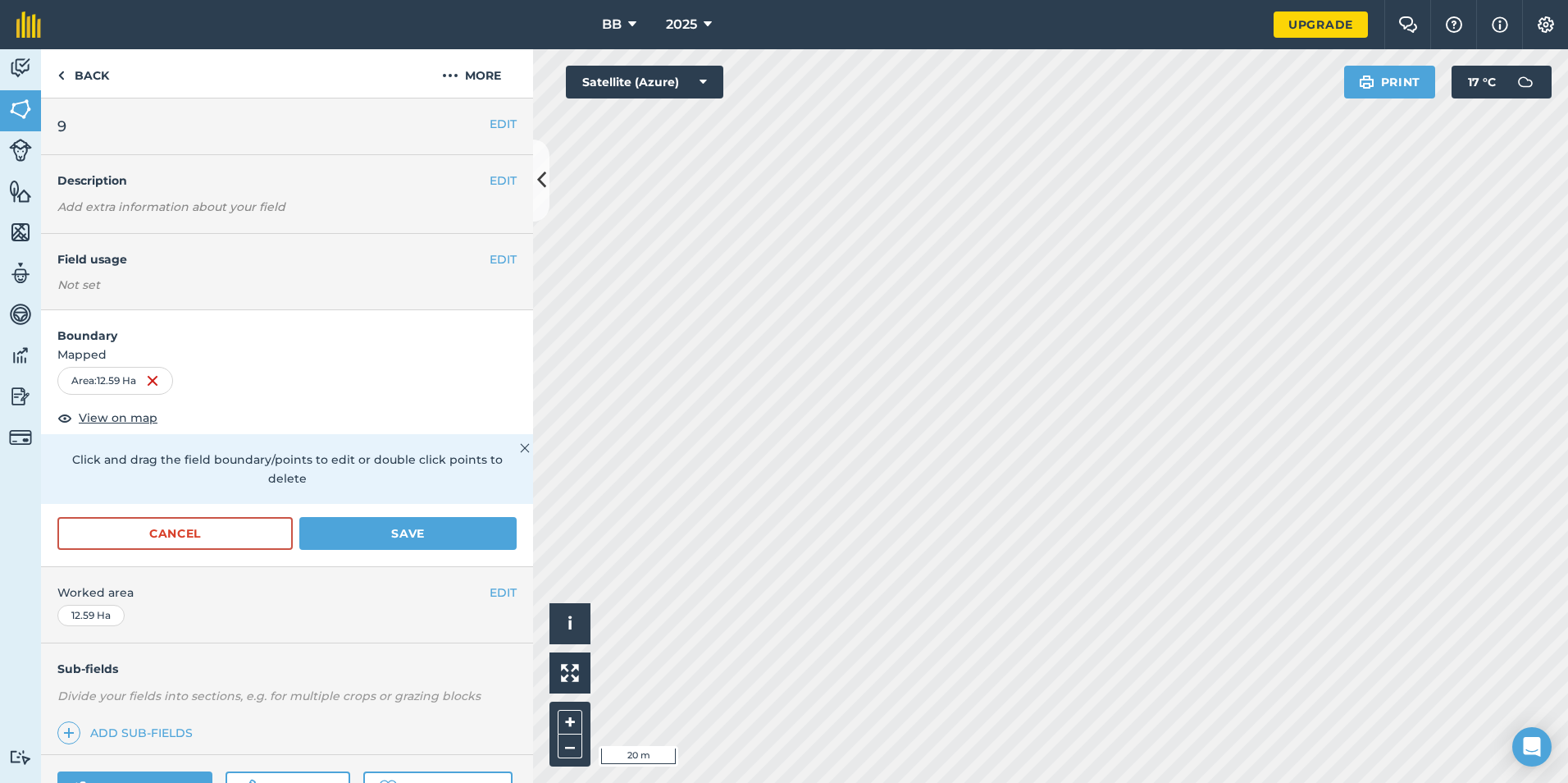
click at [436, 476] on div "Activity Fields Livestock Features Maps Team Vehicles Data Reporting Billing Tu…" at bounding box center [784, 416] width 1568 height 733
click at [472, 533] on button "Save" at bounding box center [408, 534] width 217 height 33
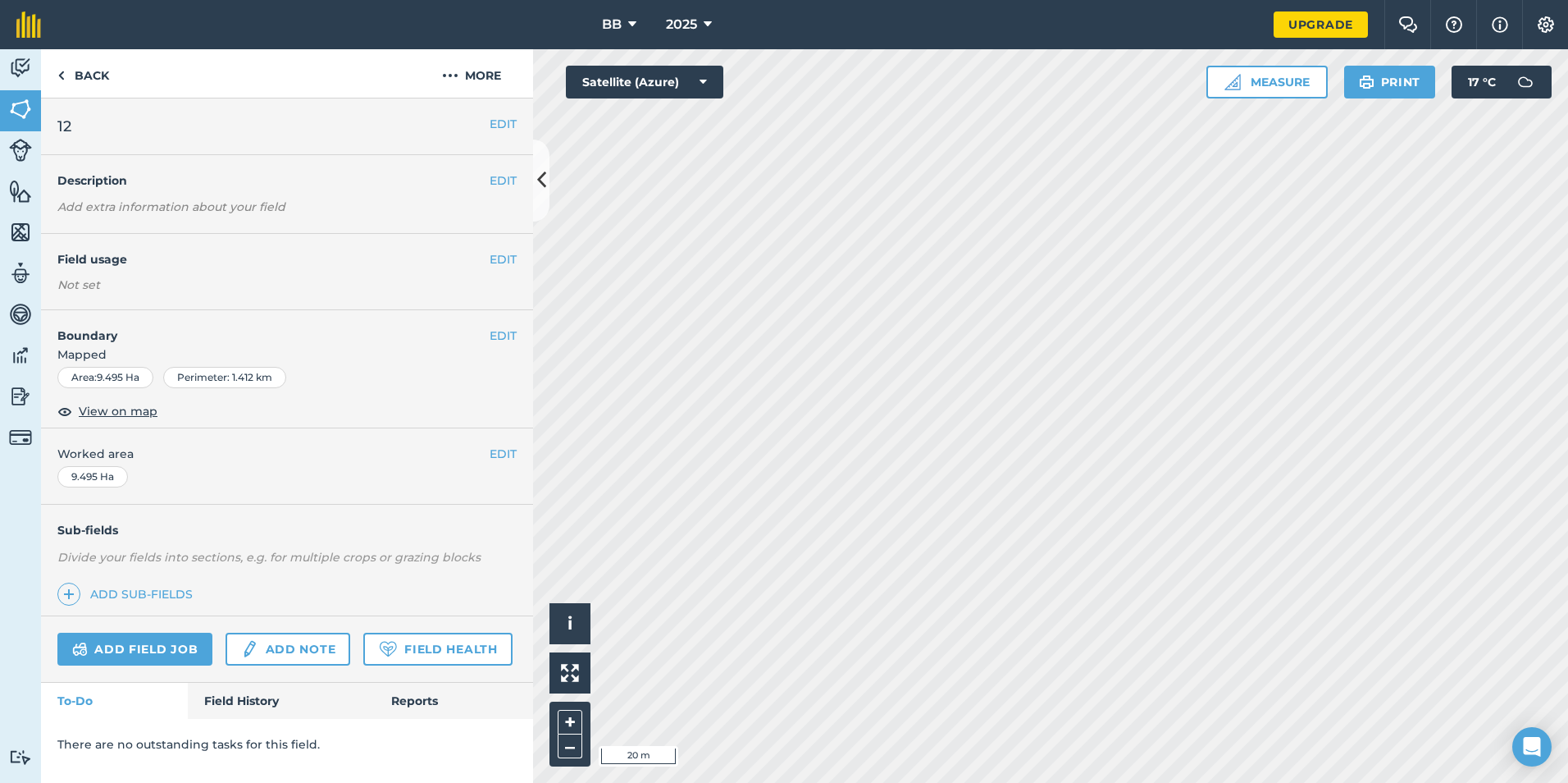
click at [507, 323] on div "EDIT Boundary Mapped Area : 9.495 Ha Perimeter : 1.412 km View on map" at bounding box center [287, 369] width 492 height 118
click at [507, 335] on button "EDIT" at bounding box center [503, 335] width 27 height 18
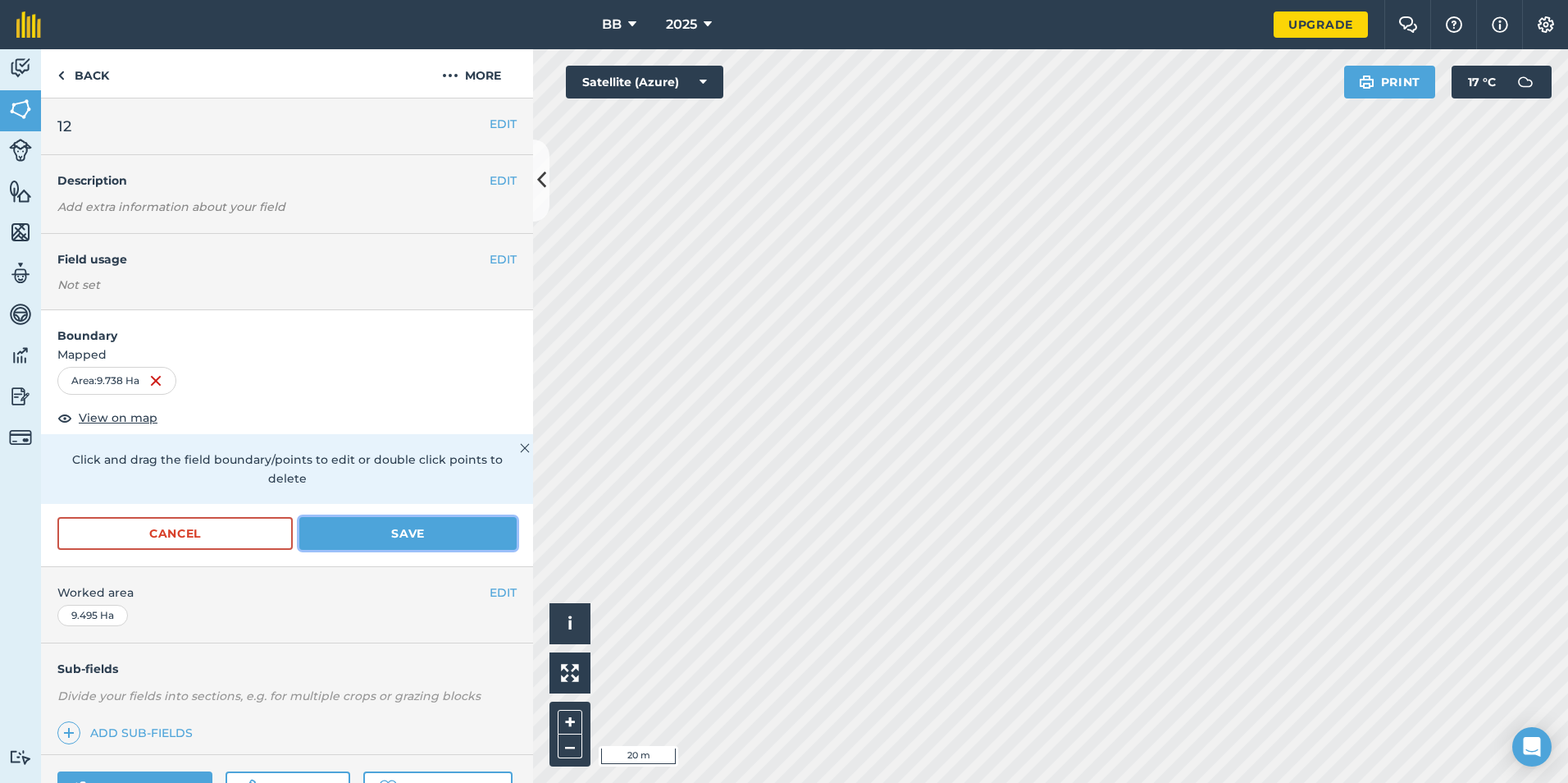
click at [473, 539] on button "Save" at bounding box center [408, 534] width 217 height 33
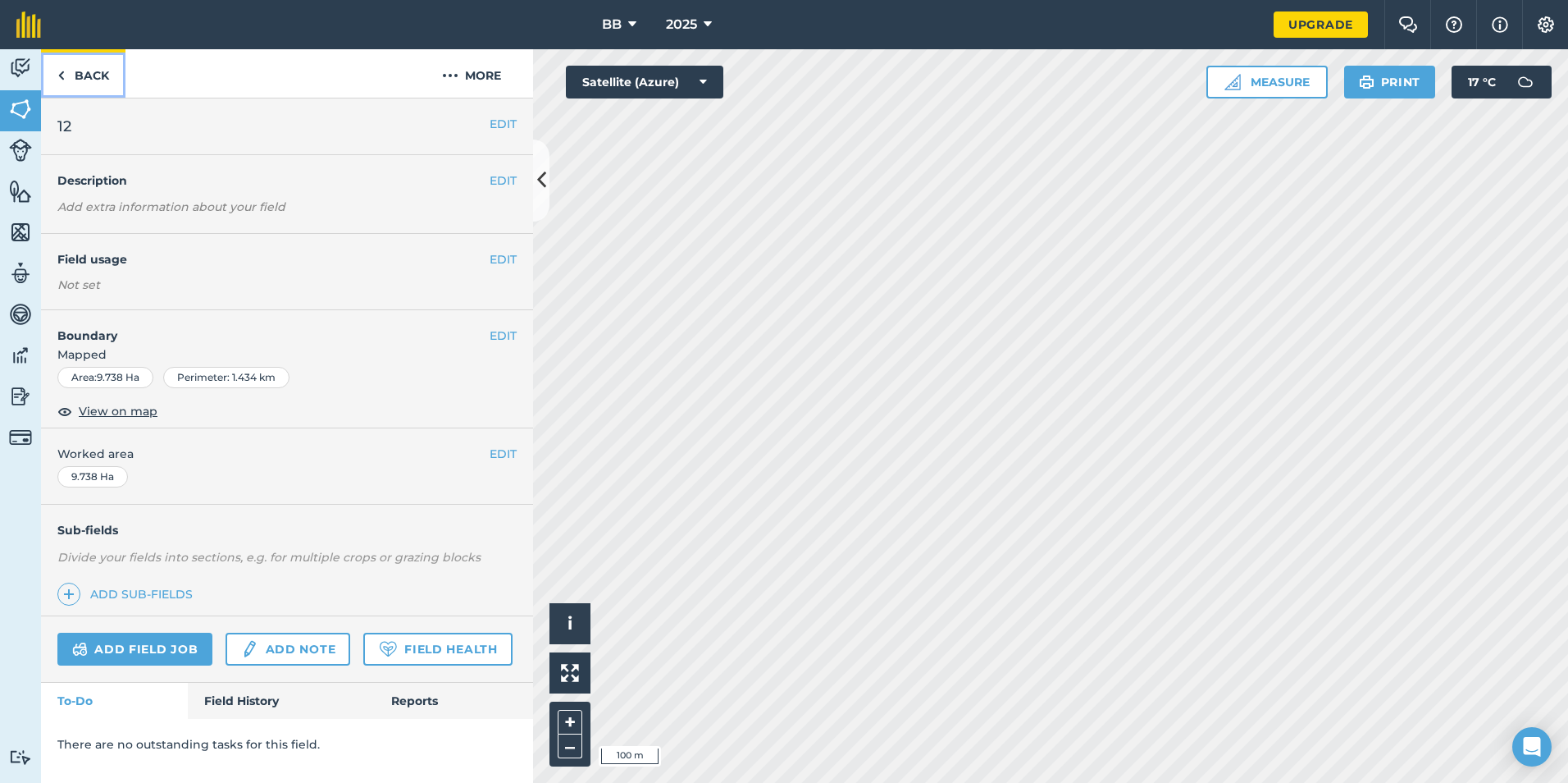
click at [96, 76] on link "Back" at bounding box center [83, 74] width 84 height 49
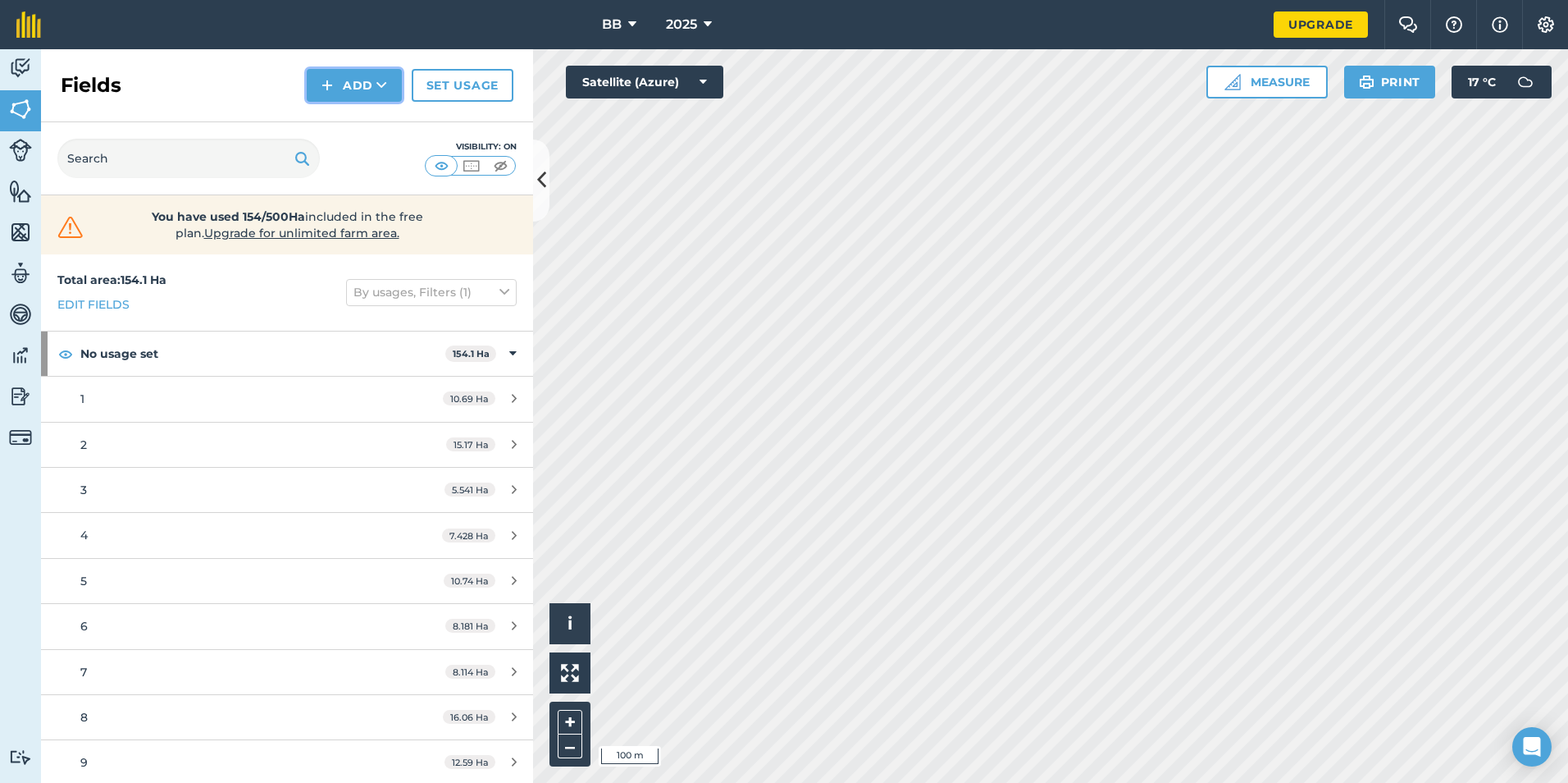
click at [363, 91] on button "Add" at bounding box center [354, 85] width 96 height 33
click at [354, 125] on link "Draw" at bounding box center [354, 123] width 90 height 36
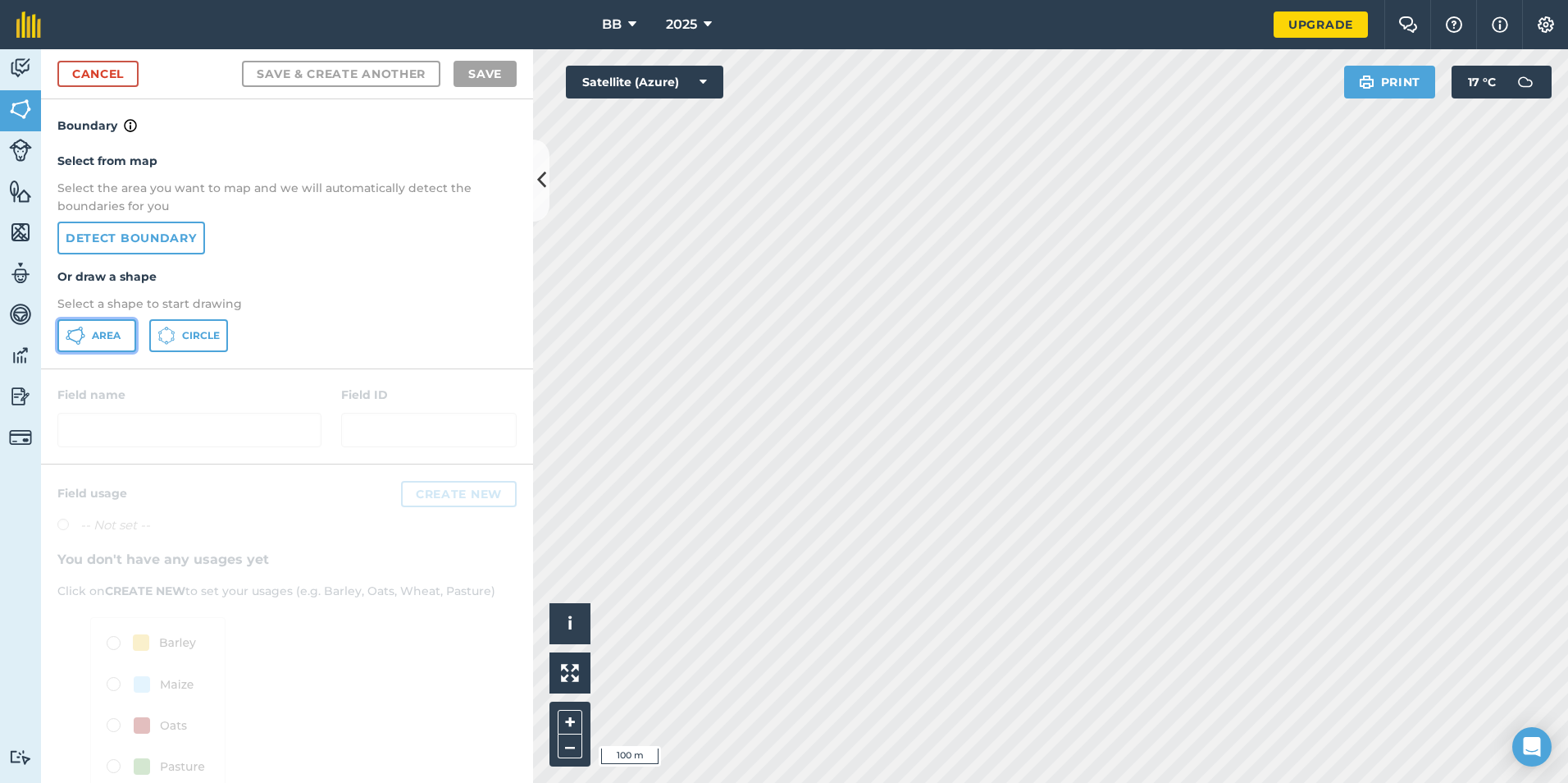
click at [105, 338] on span "Area" at bounding box center [106, 335] width 29 height 13
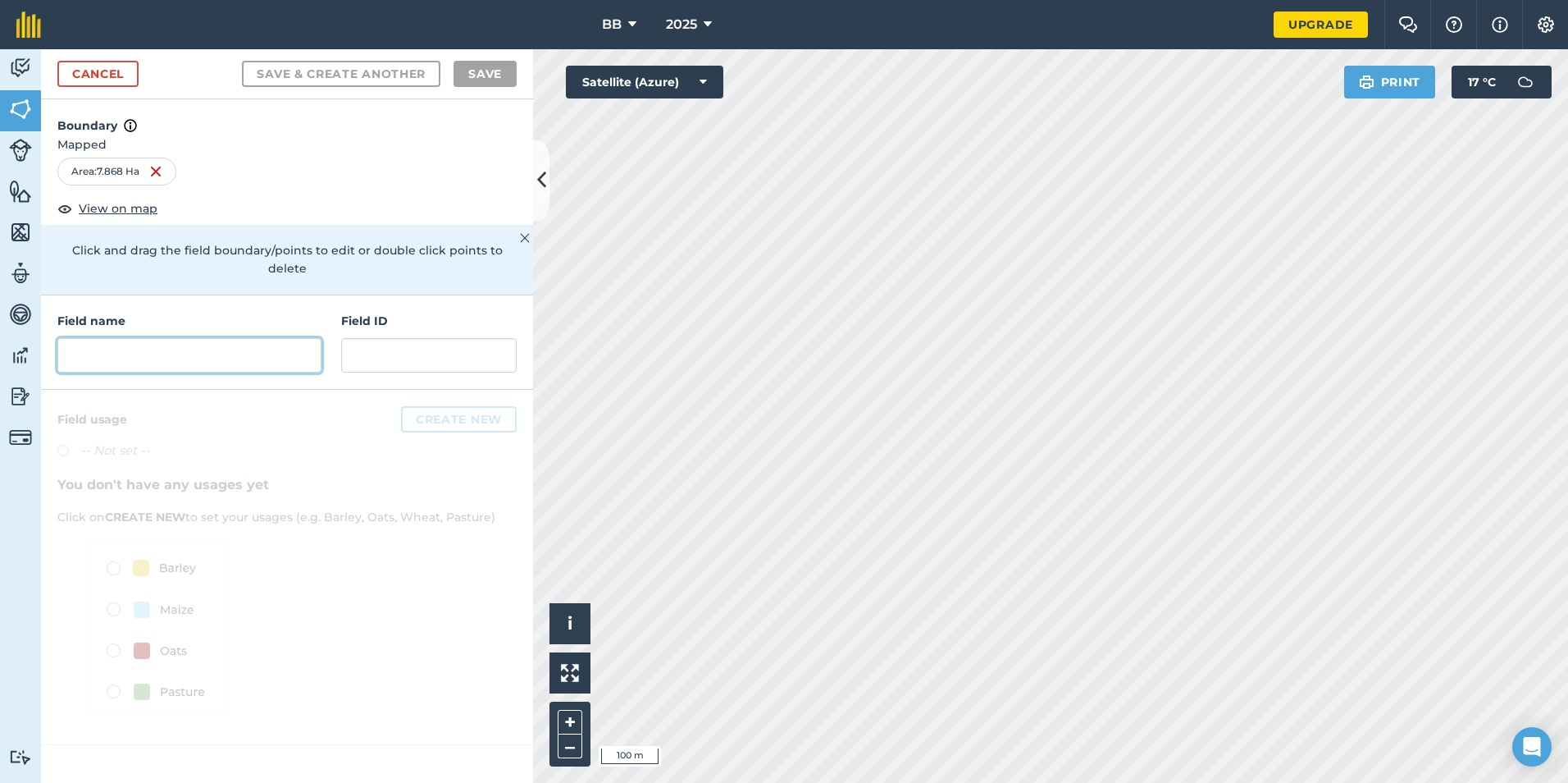
click at [212, 338] on input "text" at bounding box center [189, 355] width 264 height 35
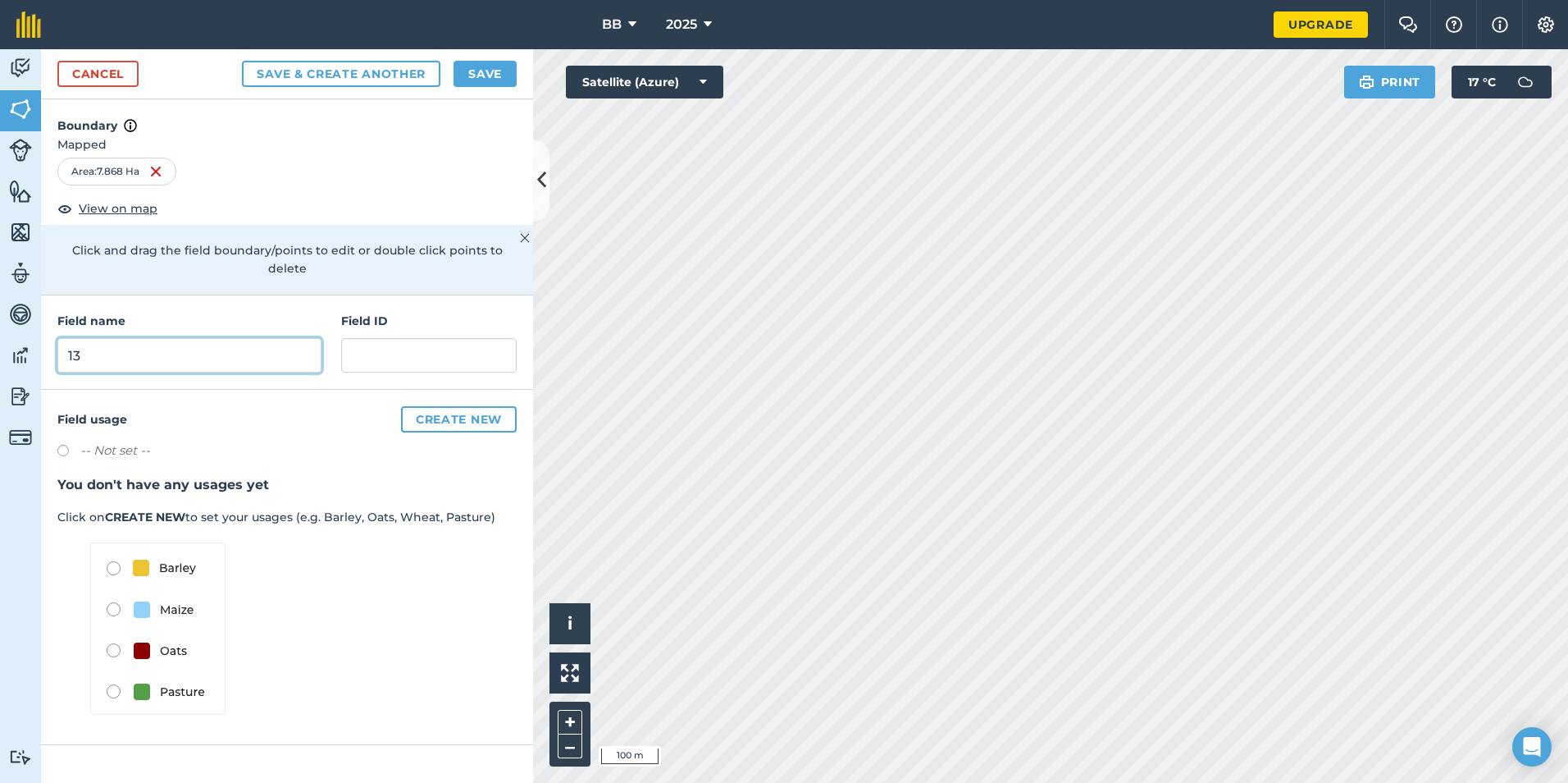
type input "13"
click at [474, 72] on button "Save" at bounding box center [485, 74] width 63 height 26
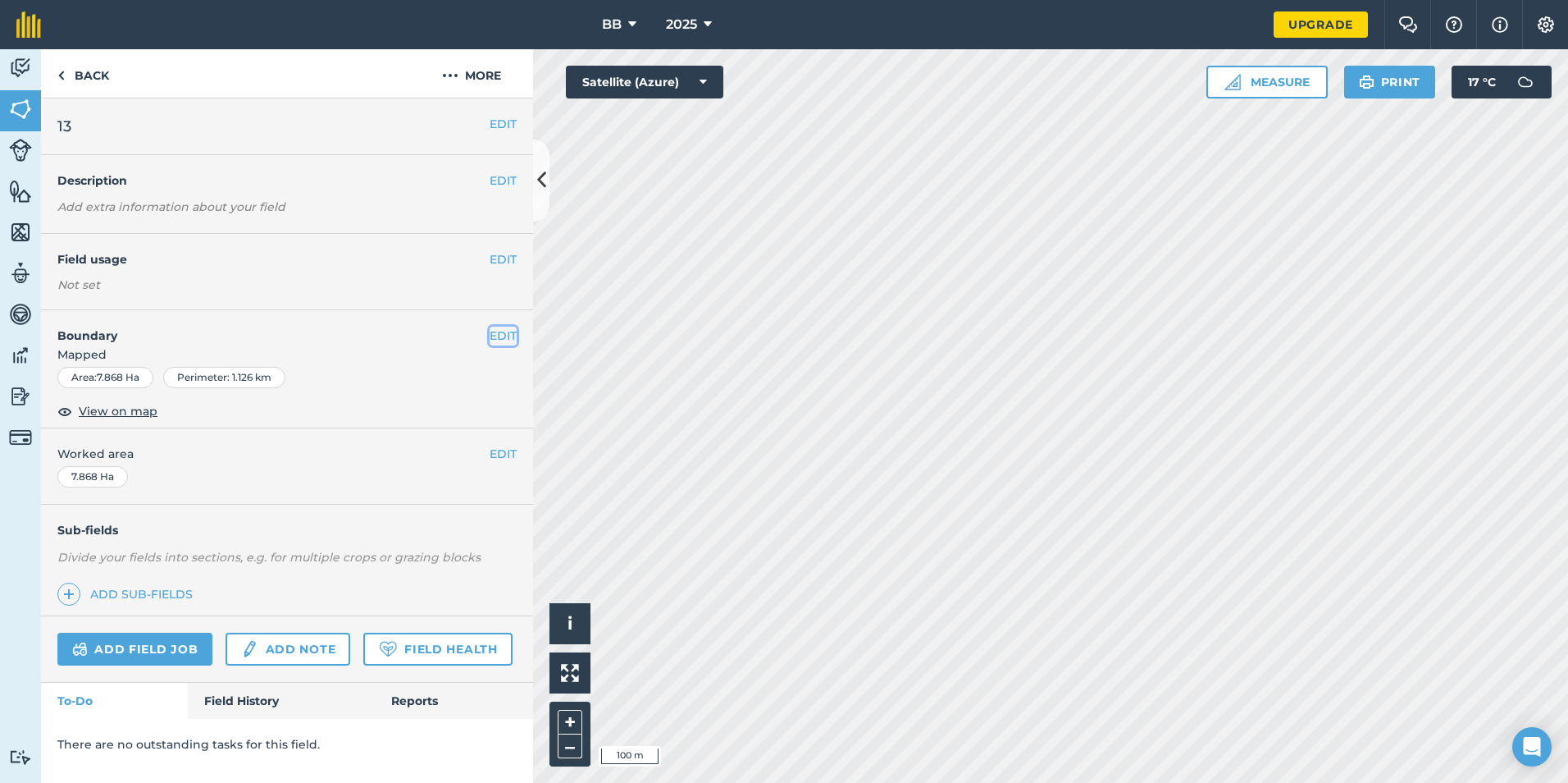
click at [513, 335] on button "EDIT" at bounding box center [503, 335] width 27 height 18
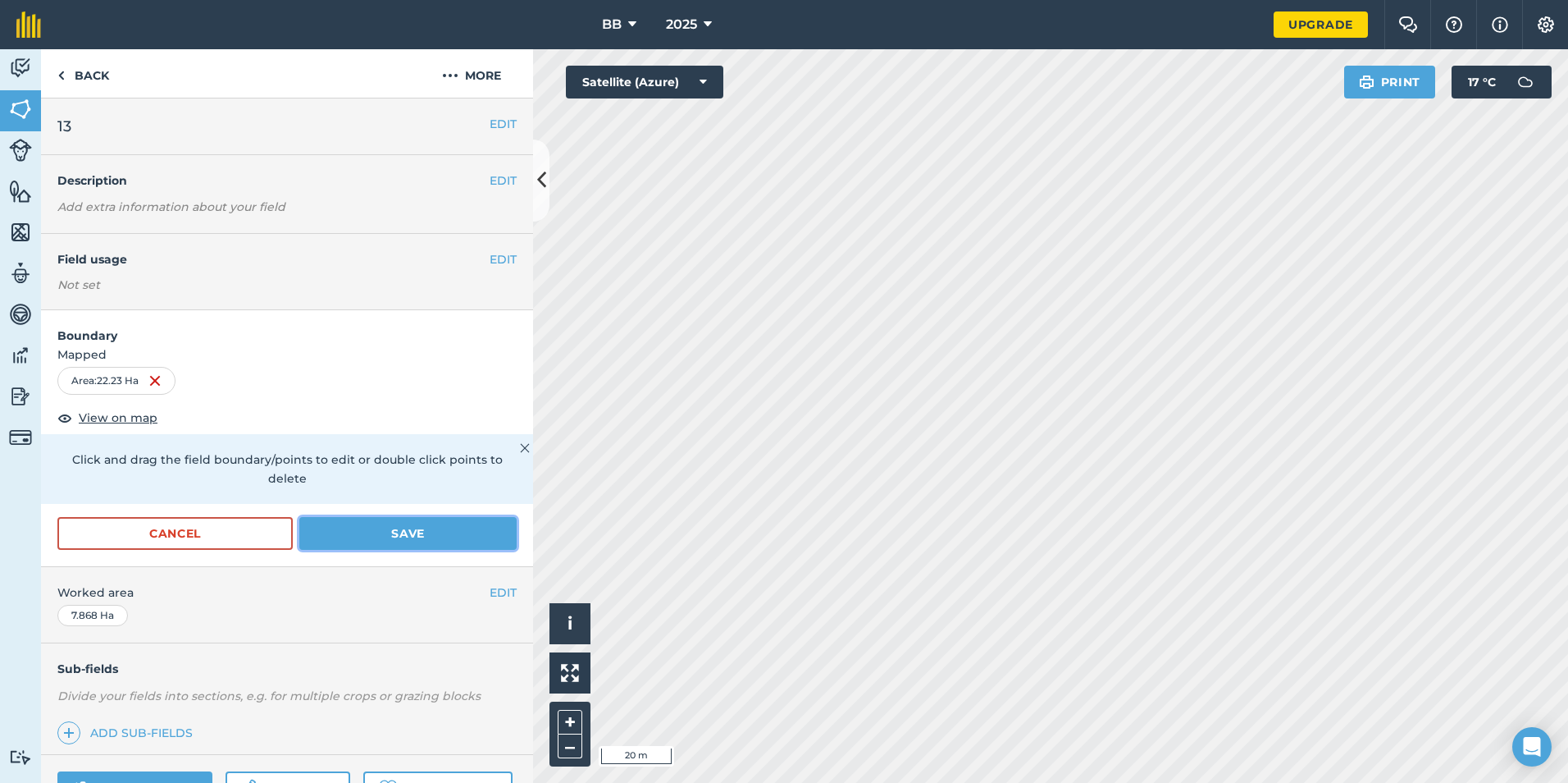
click at [383, 535] on button "Save" at bounding box center [408, 534] width 217 height 33
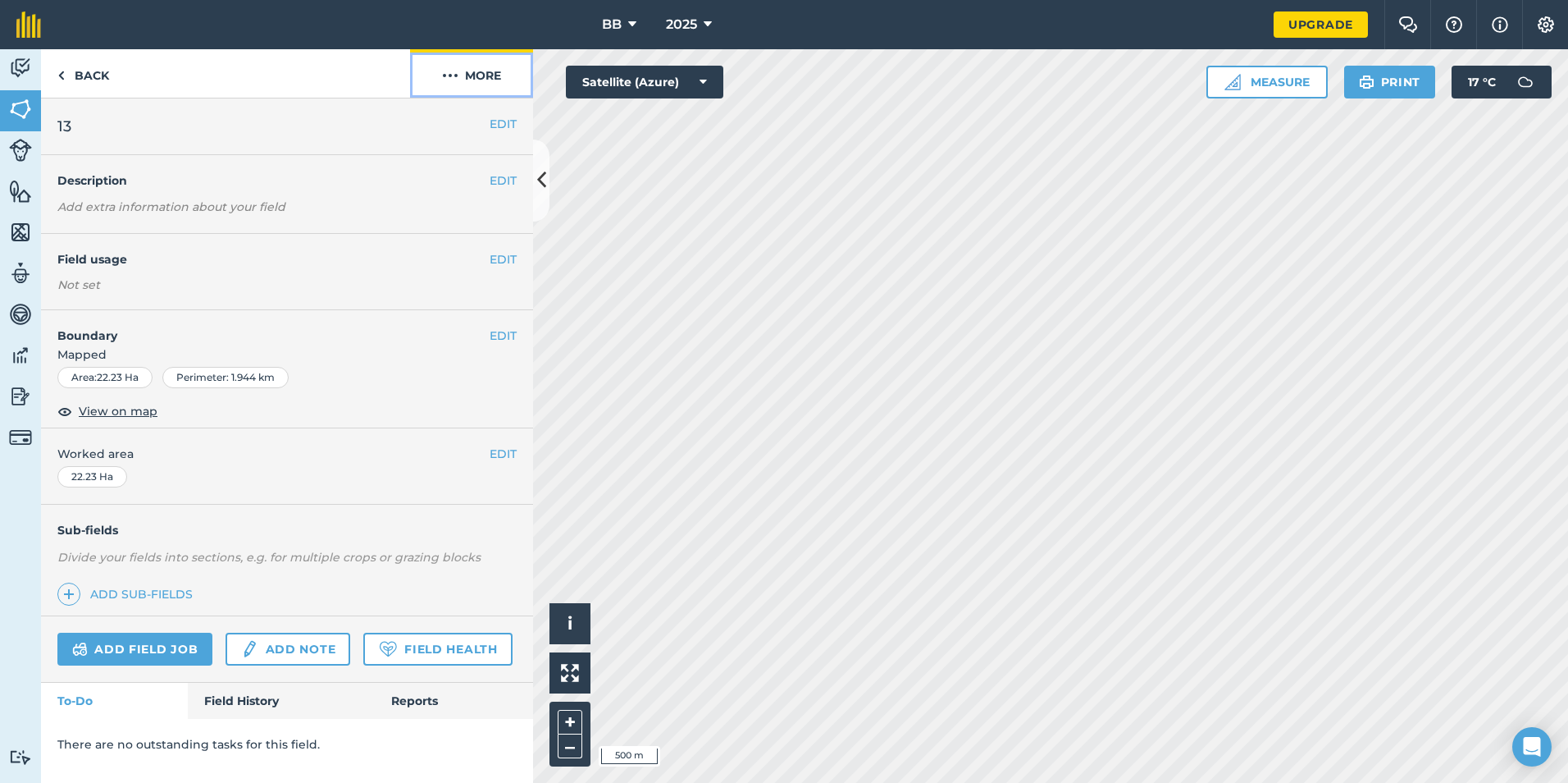
click at [491, 75] on button "More" at bounding box center [472, 74] width 123 height 49
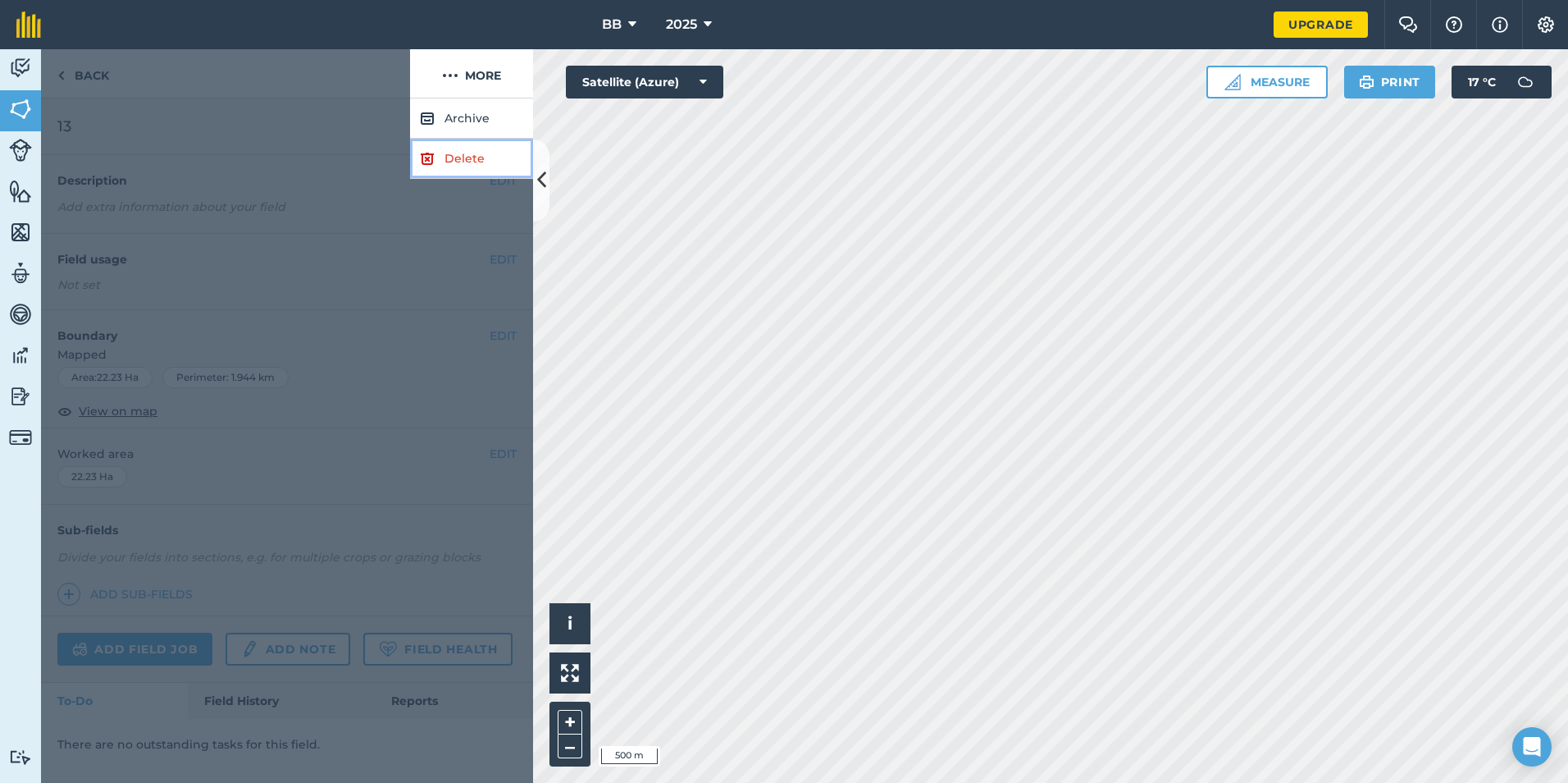
click at [472, 163] on link "Delete" at bounding box center [472, 159] width 123 height 40
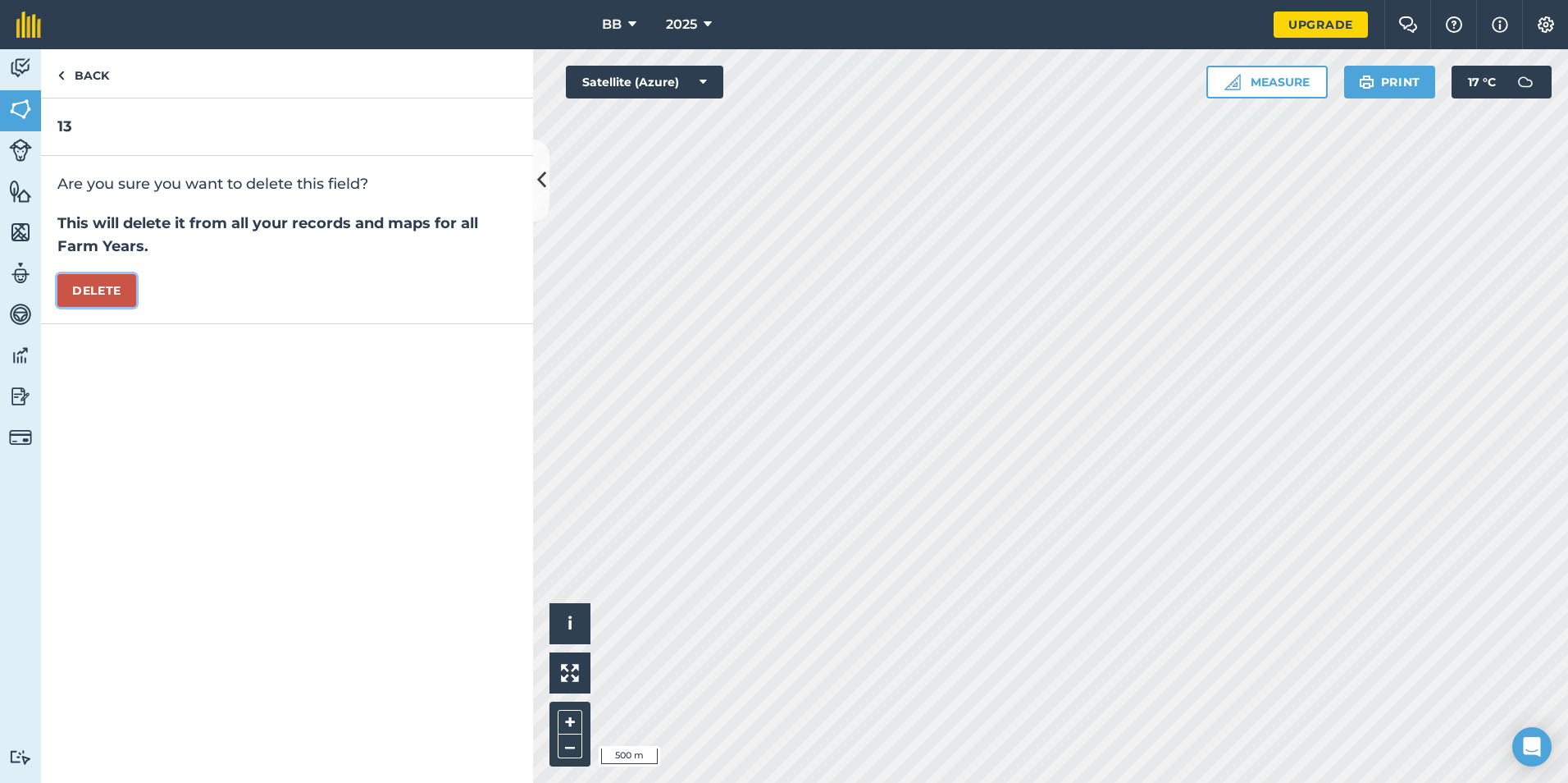
click at [113, 288] on button "Delete" at bounding box center [96, 290] width 79 height 33
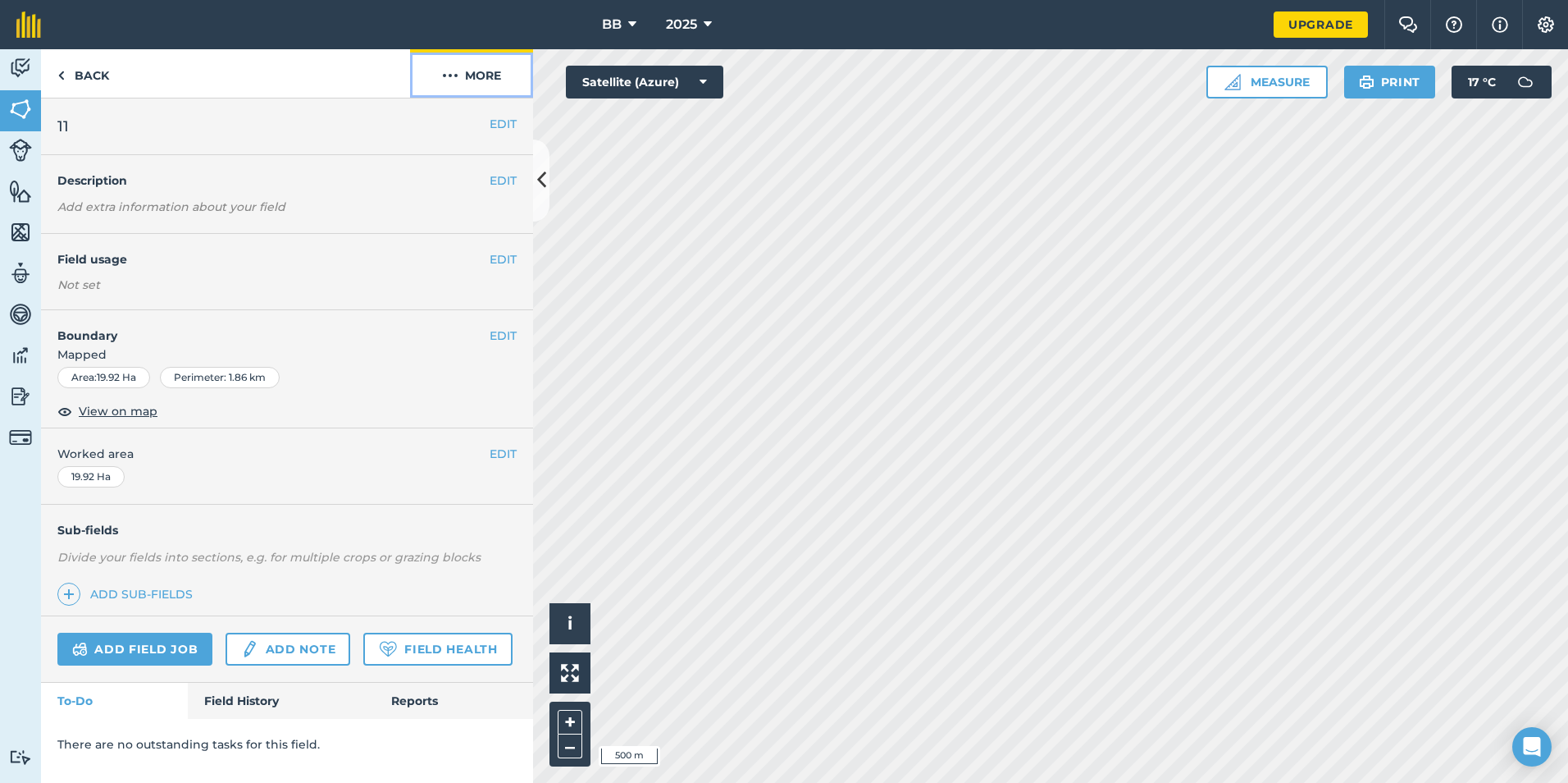
click at [496, 68] on button "More" at bounding box center [472, 74] width 123 height 49
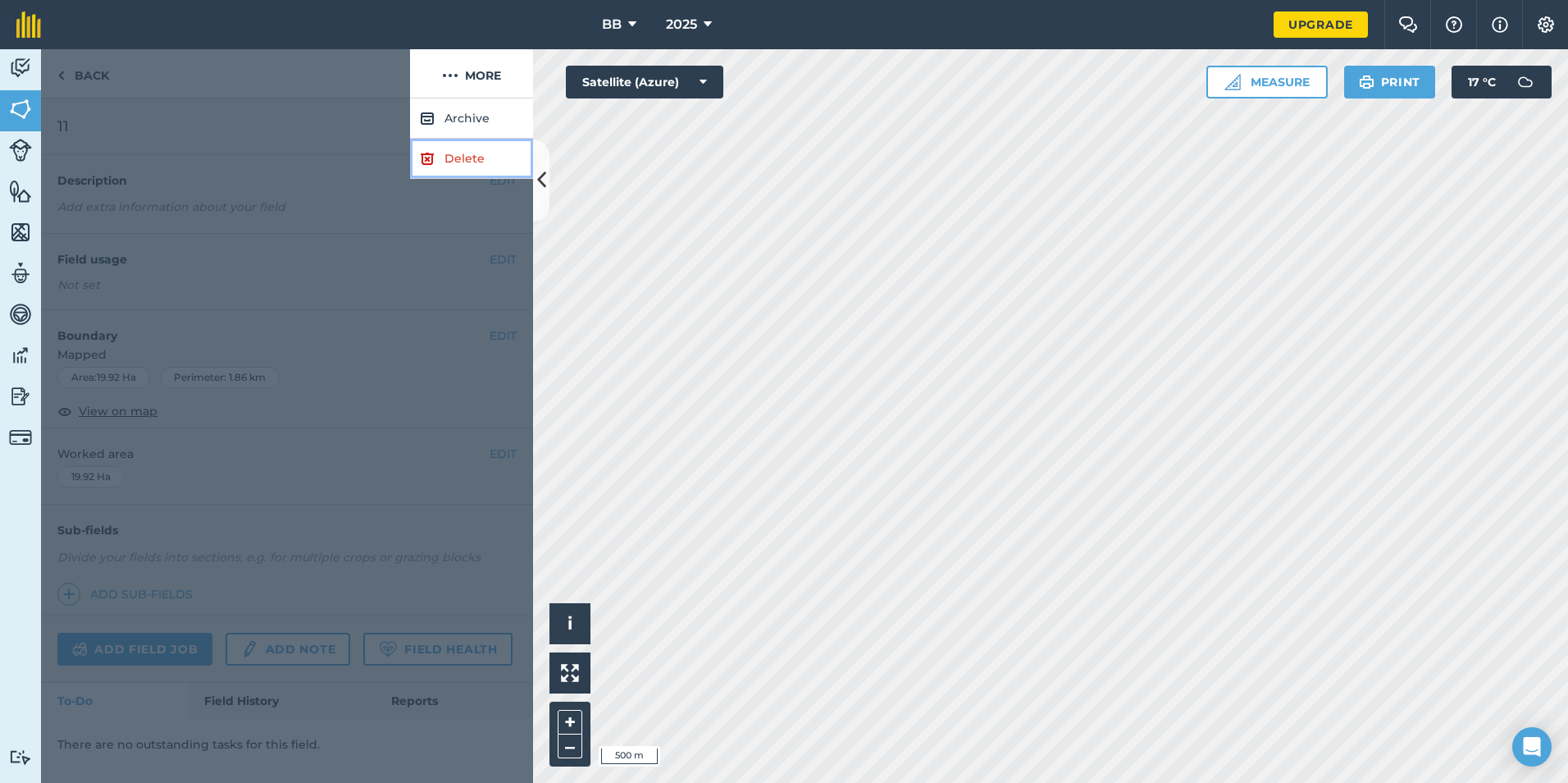
click at [472, 157] on link "Delete" at bounding box center [472, 159] width 123 height 40
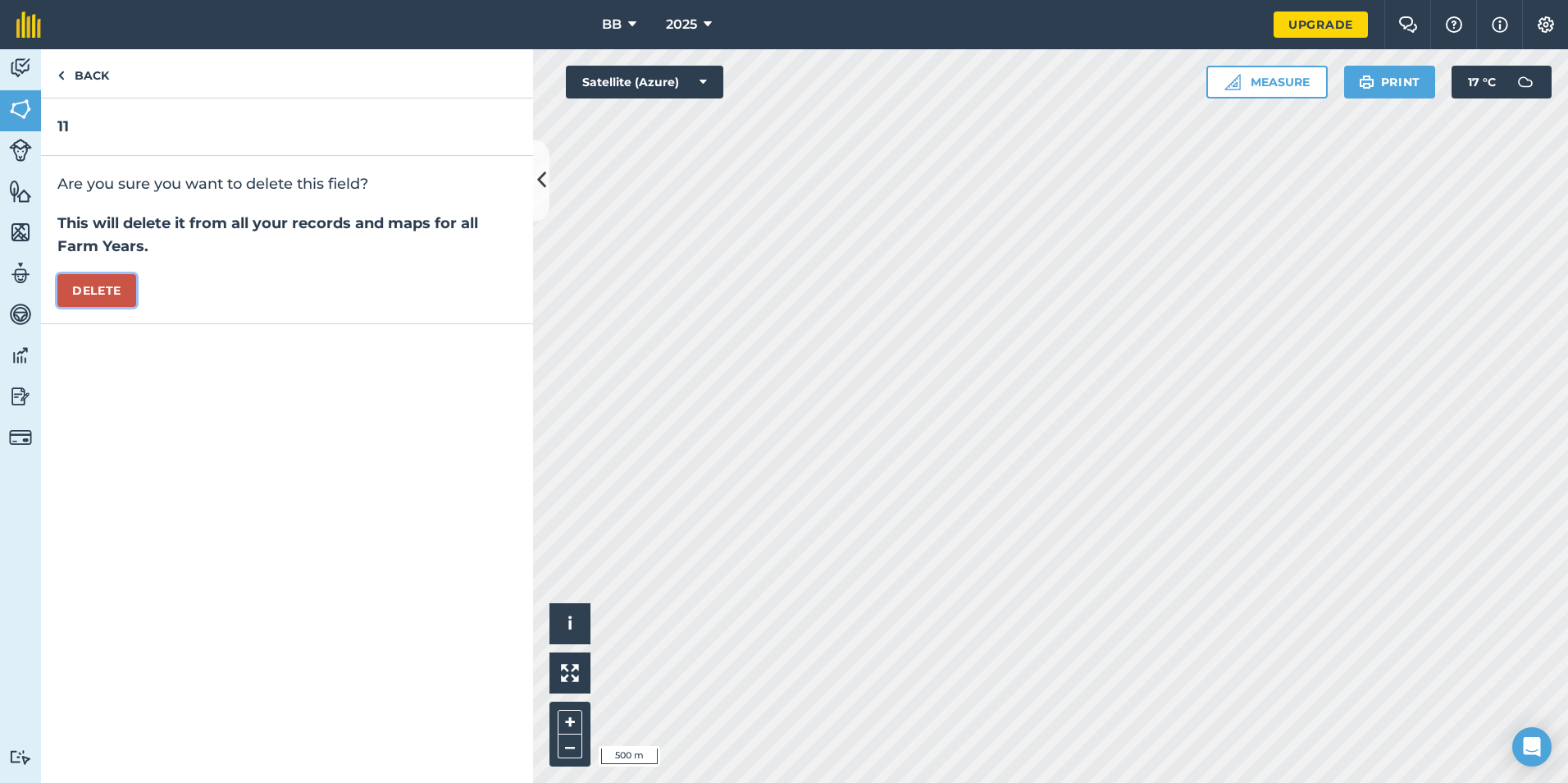
click at [119, 291] on button "Delete" at bounding box center [96, 290] width 79 height 33
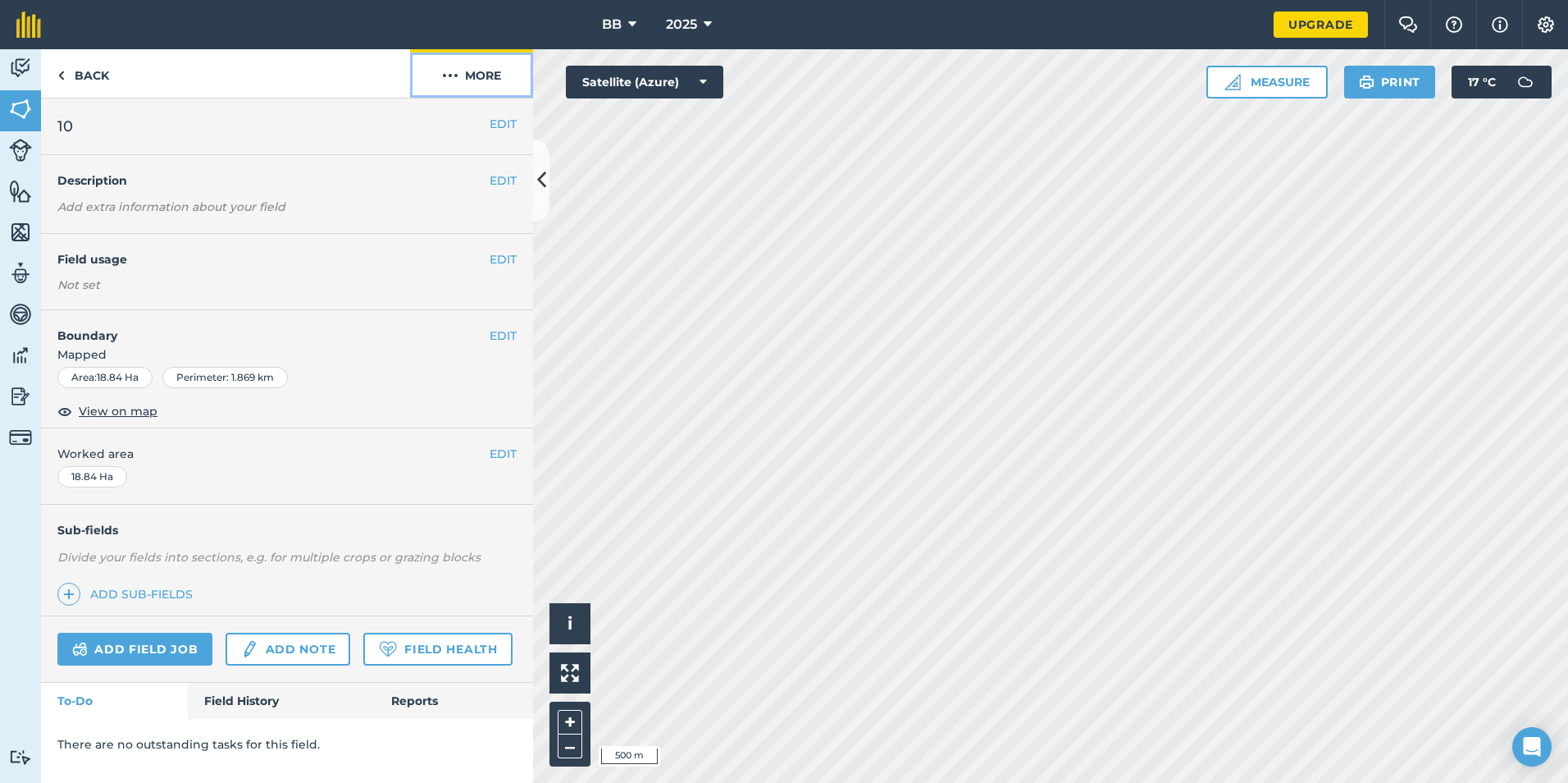
click at [491, 77] on button "More" at bounding box center [472, 74] width 123 height 49
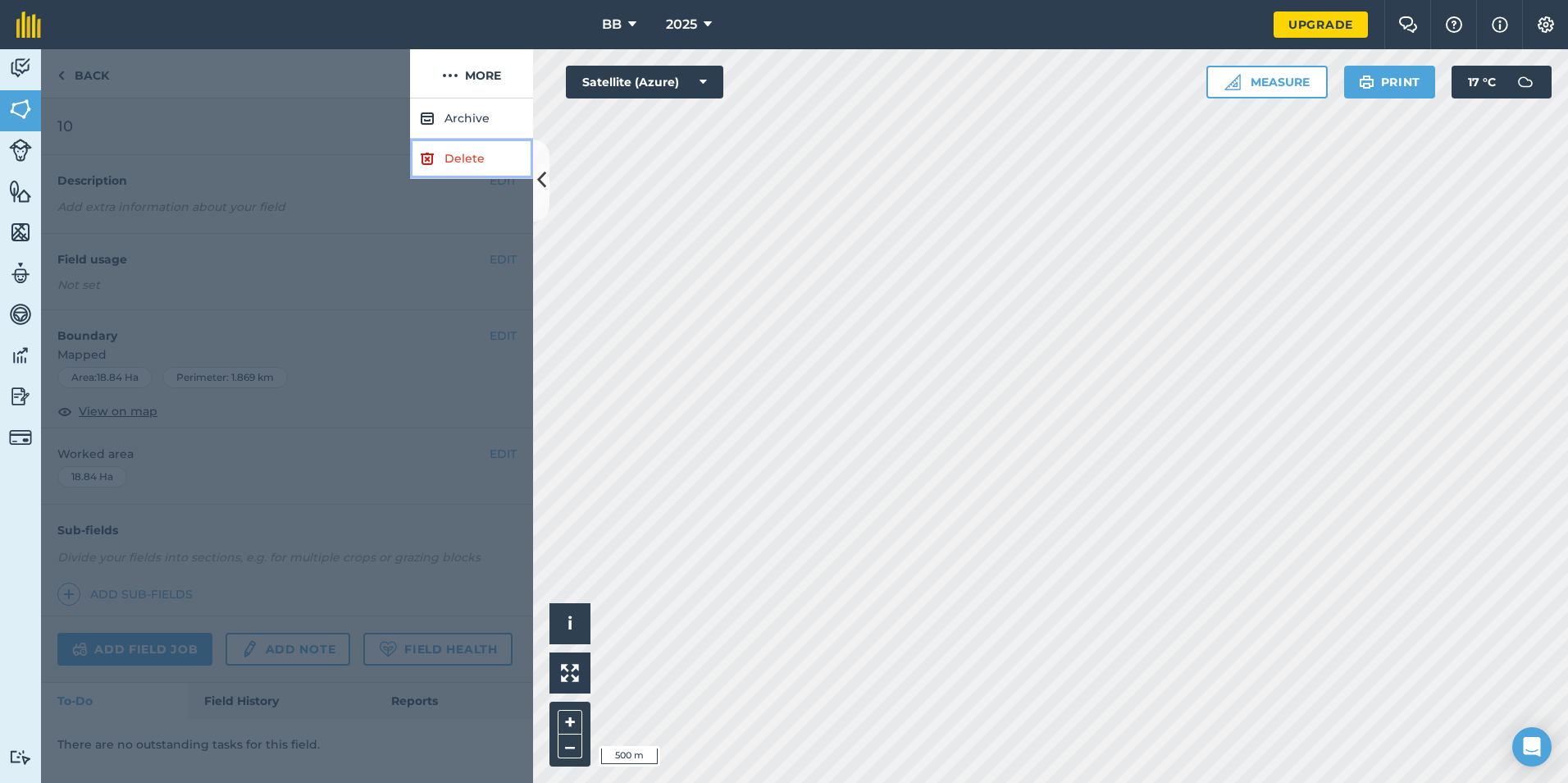
click at [460, 151] on link "Delete" at bounding box center [472, 159] width 123 height 40
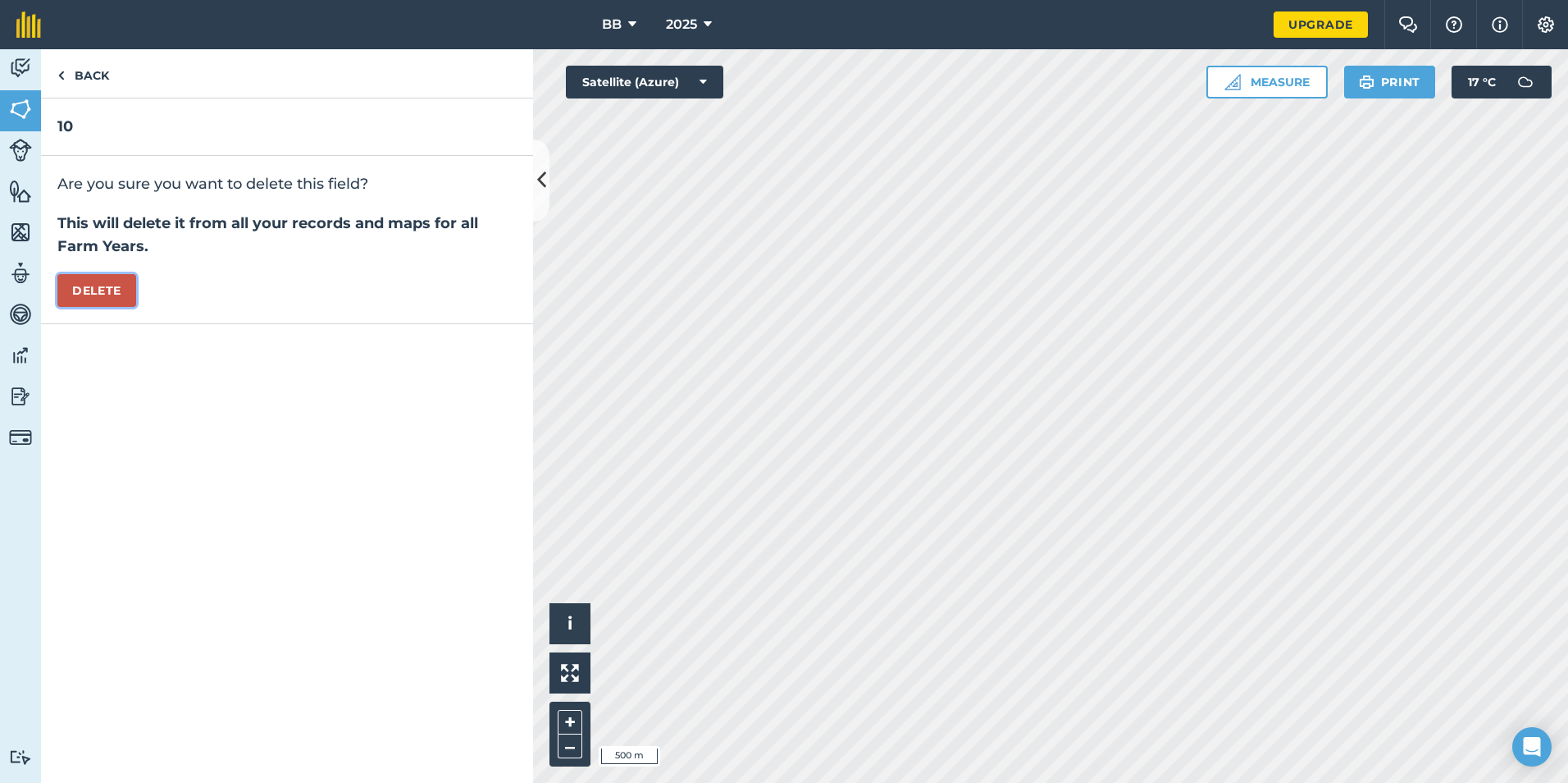
click at [79, 295] on button "Delete" at bounding box center [96, 290] width 79 height 33
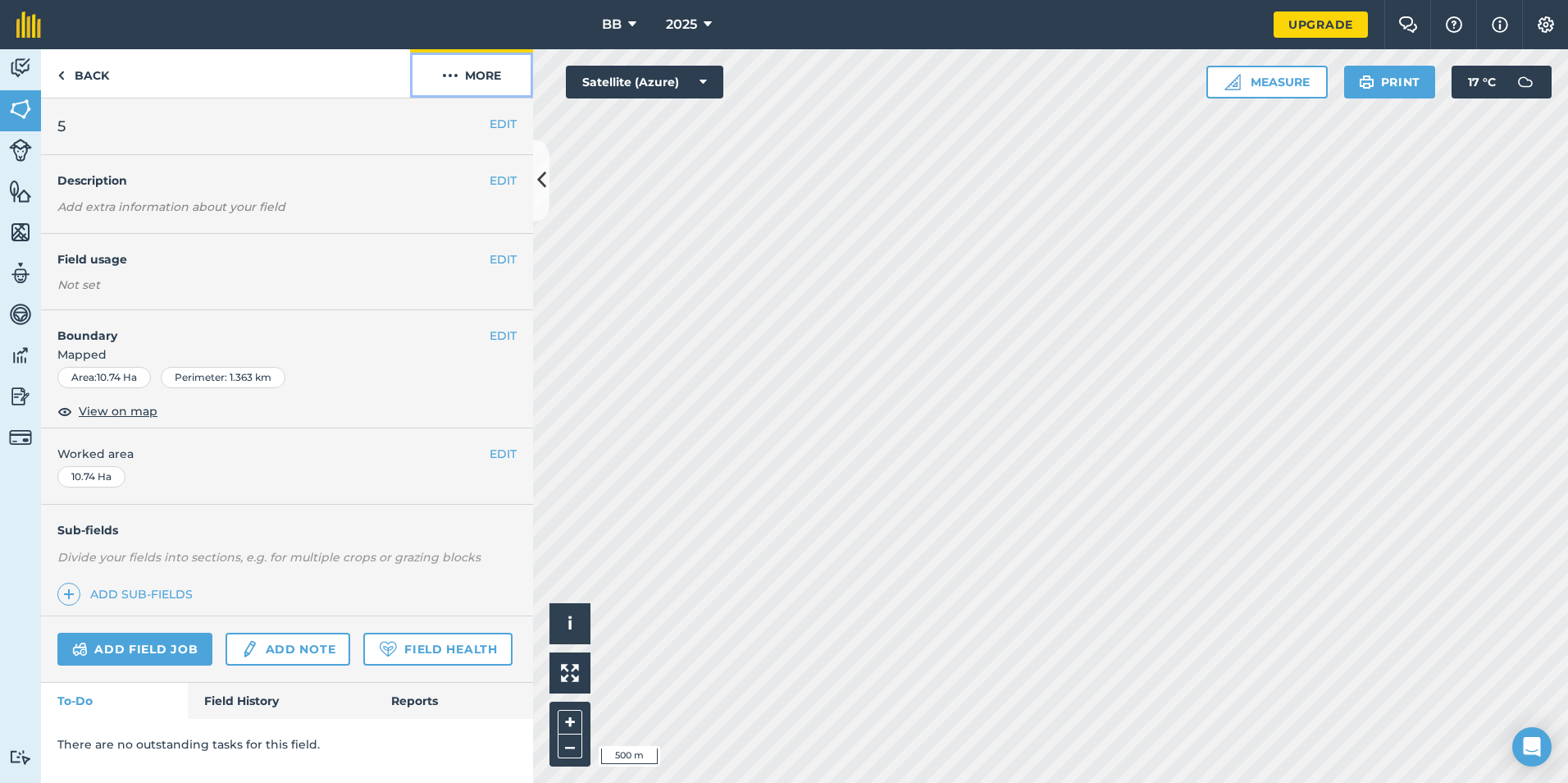
click at [496, 82] on button "More" at bounding box center [472, 74] width 123 height 49
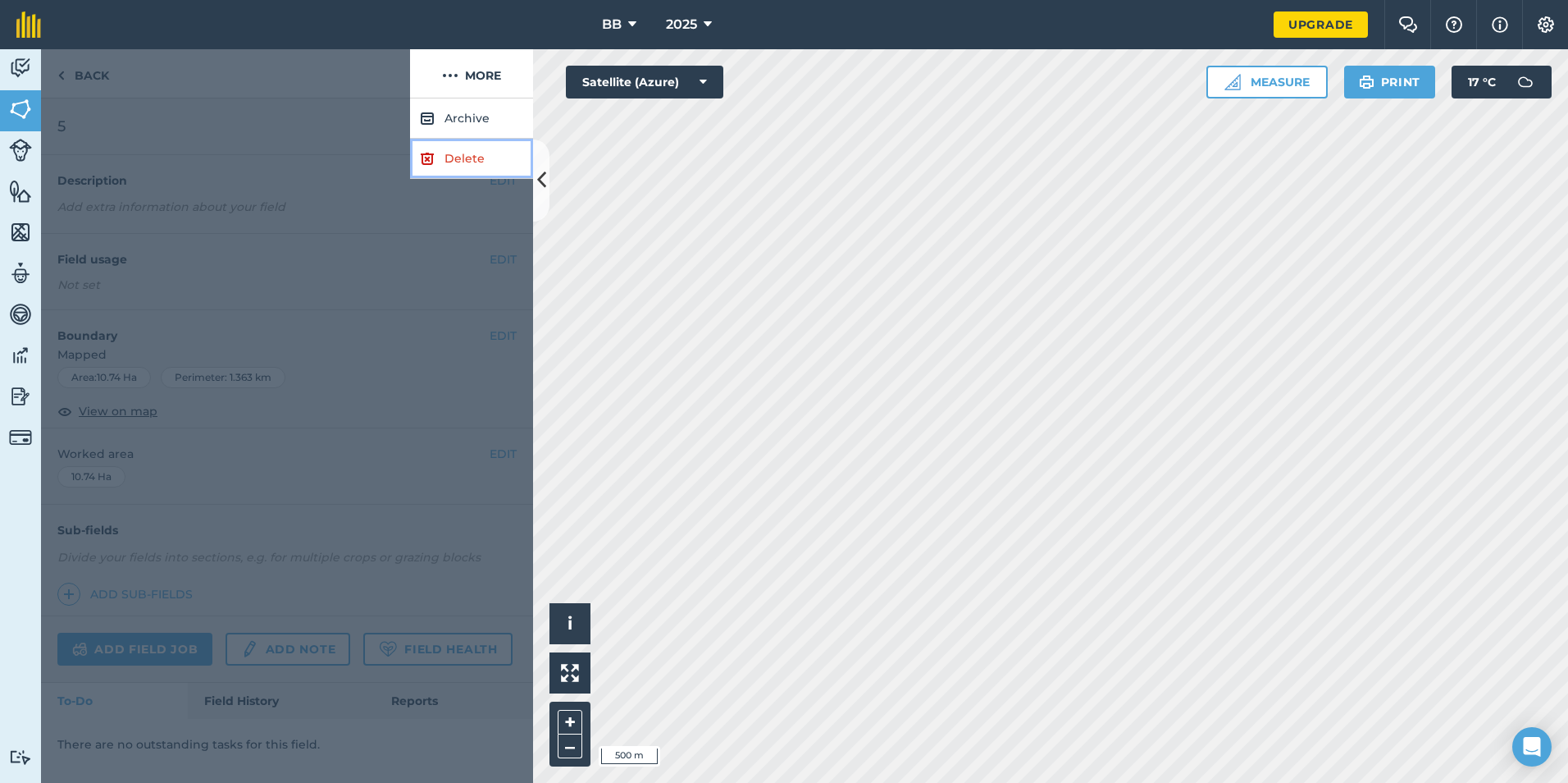
click at [482, 161] on link "Delete" at bounding box center [472, 159] width 123 height 40
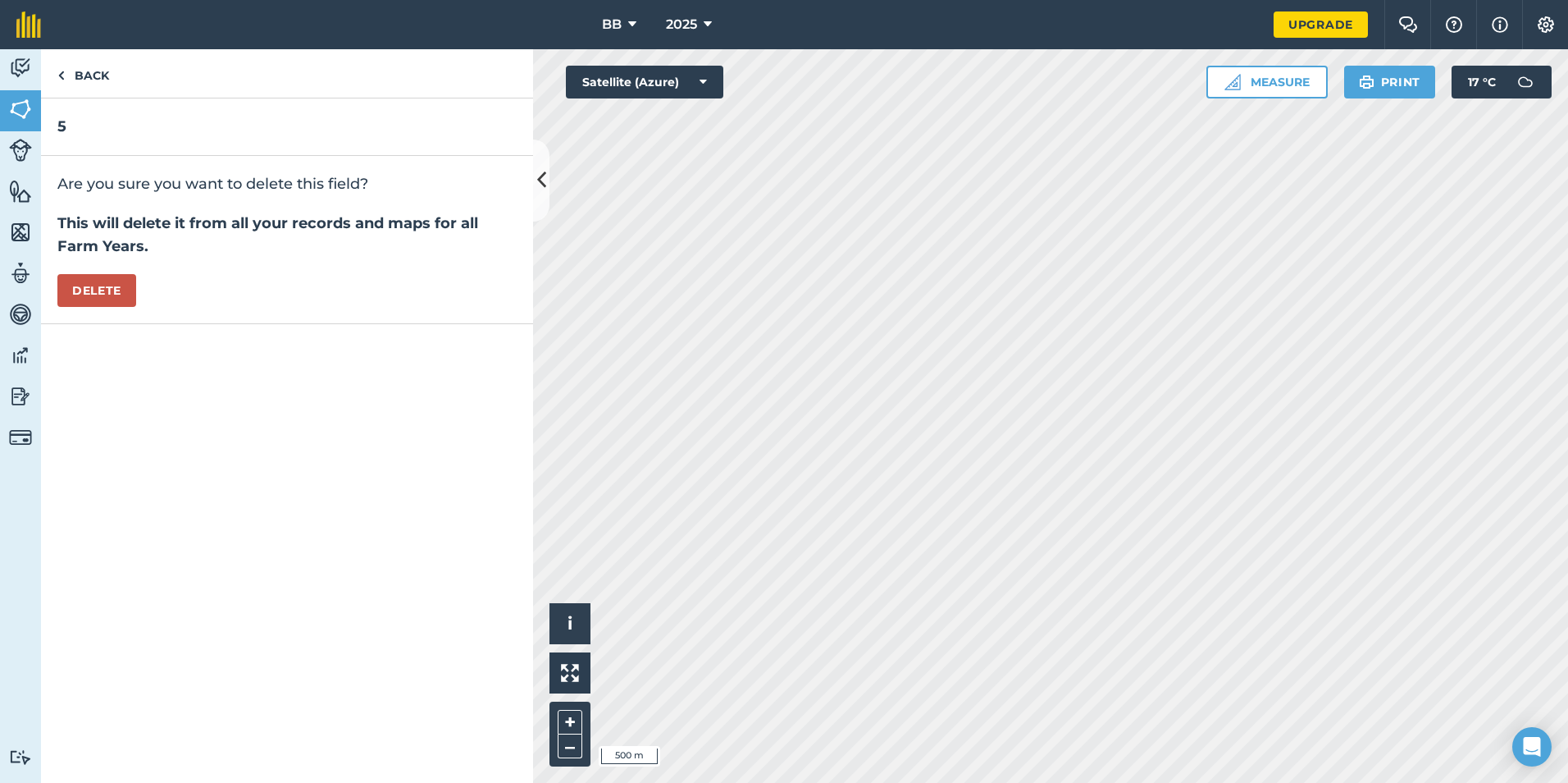
click at [235, 300] on div "Are you sure you want to delete this field? This will delete it from all your r…" at bounding box center [287, 240] width 492 height 169
click at [102, 289] on button "Delete" at bounding box center [96, 290] width 79 height 33
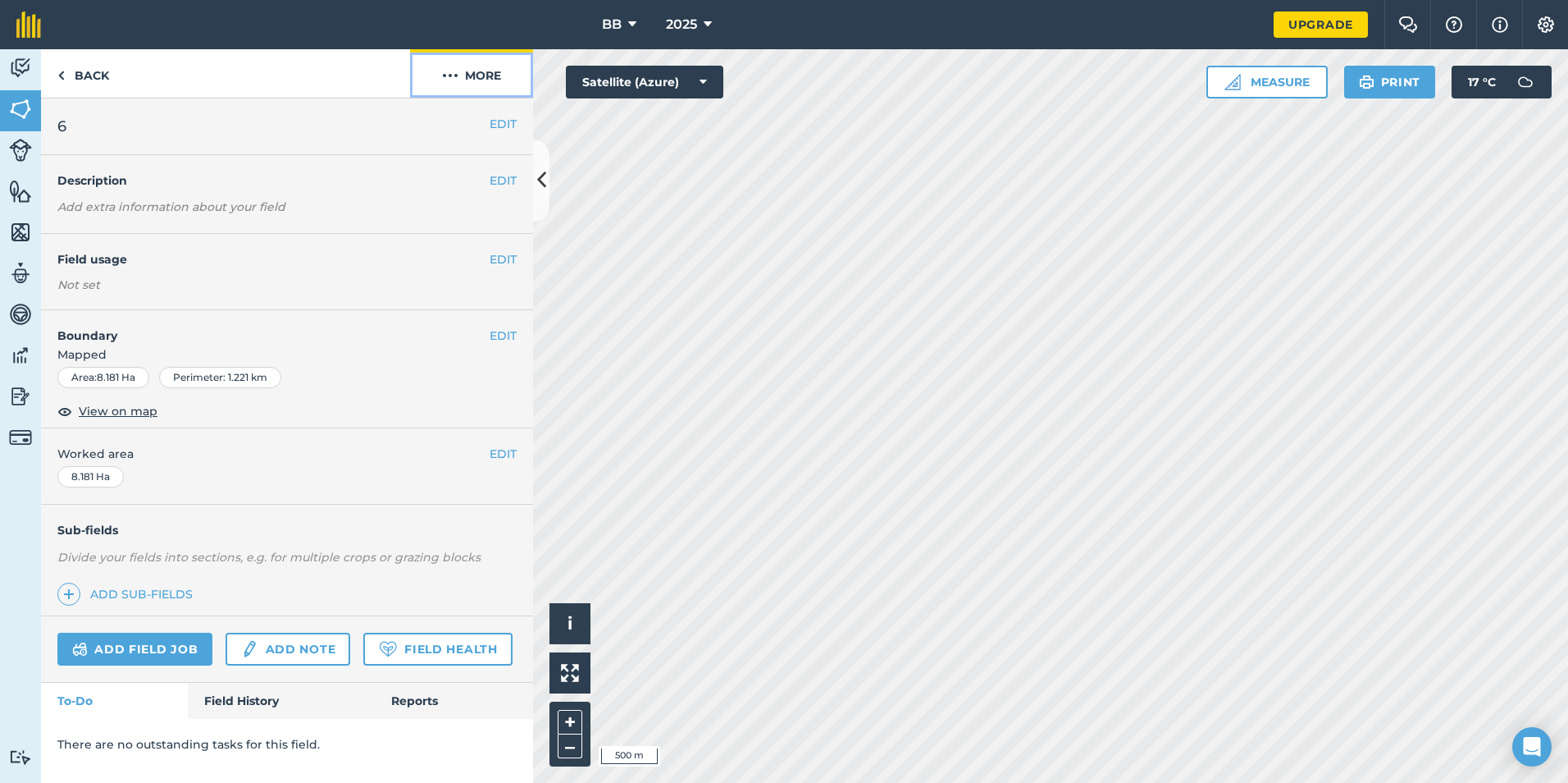
click at [493, 79] on button "More" at bounding box center [472, 74] width 123 height 49
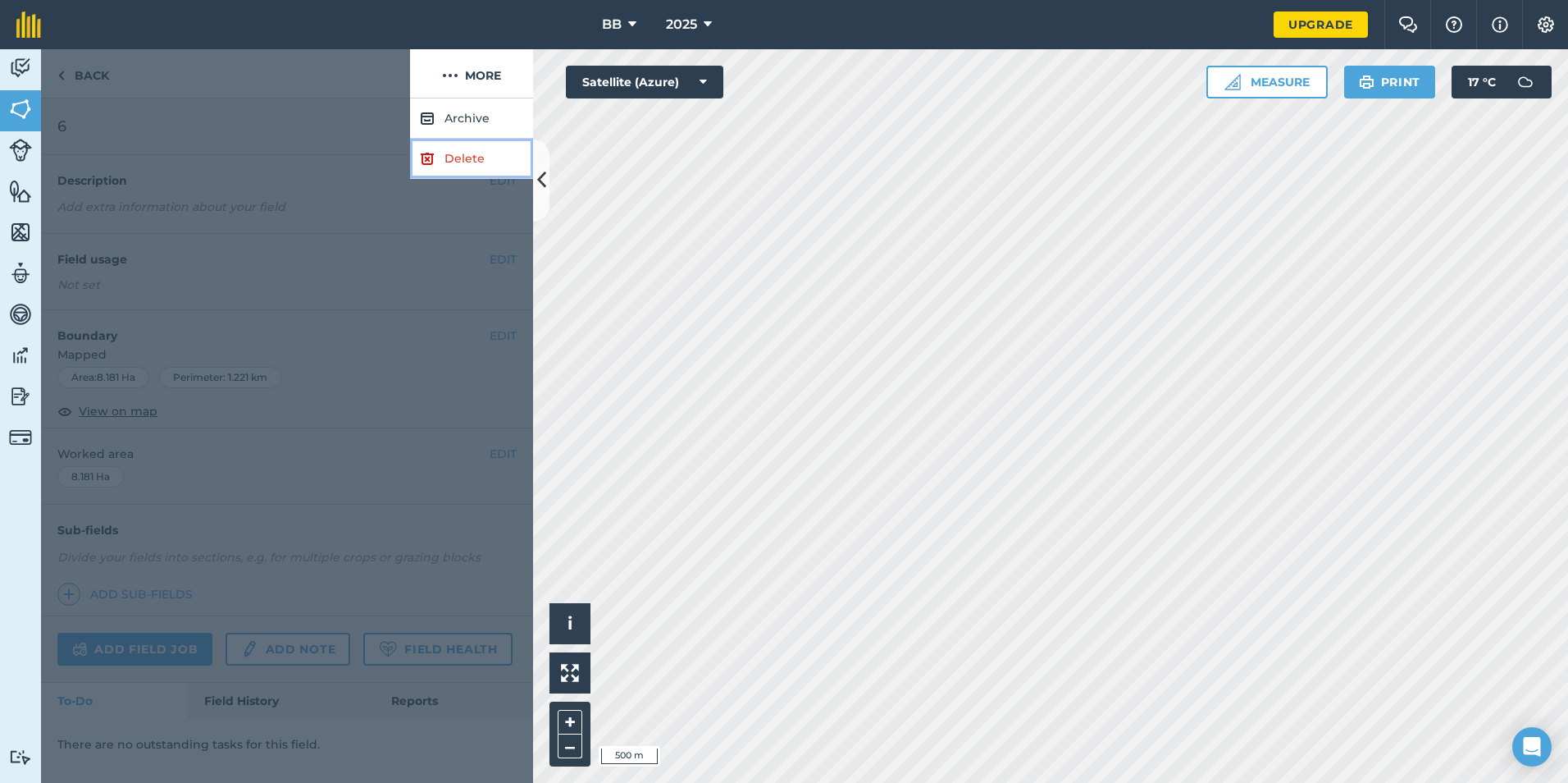
click at [458, 169] on link "Delete" at bounding box center [472, 159] width 123 height 40
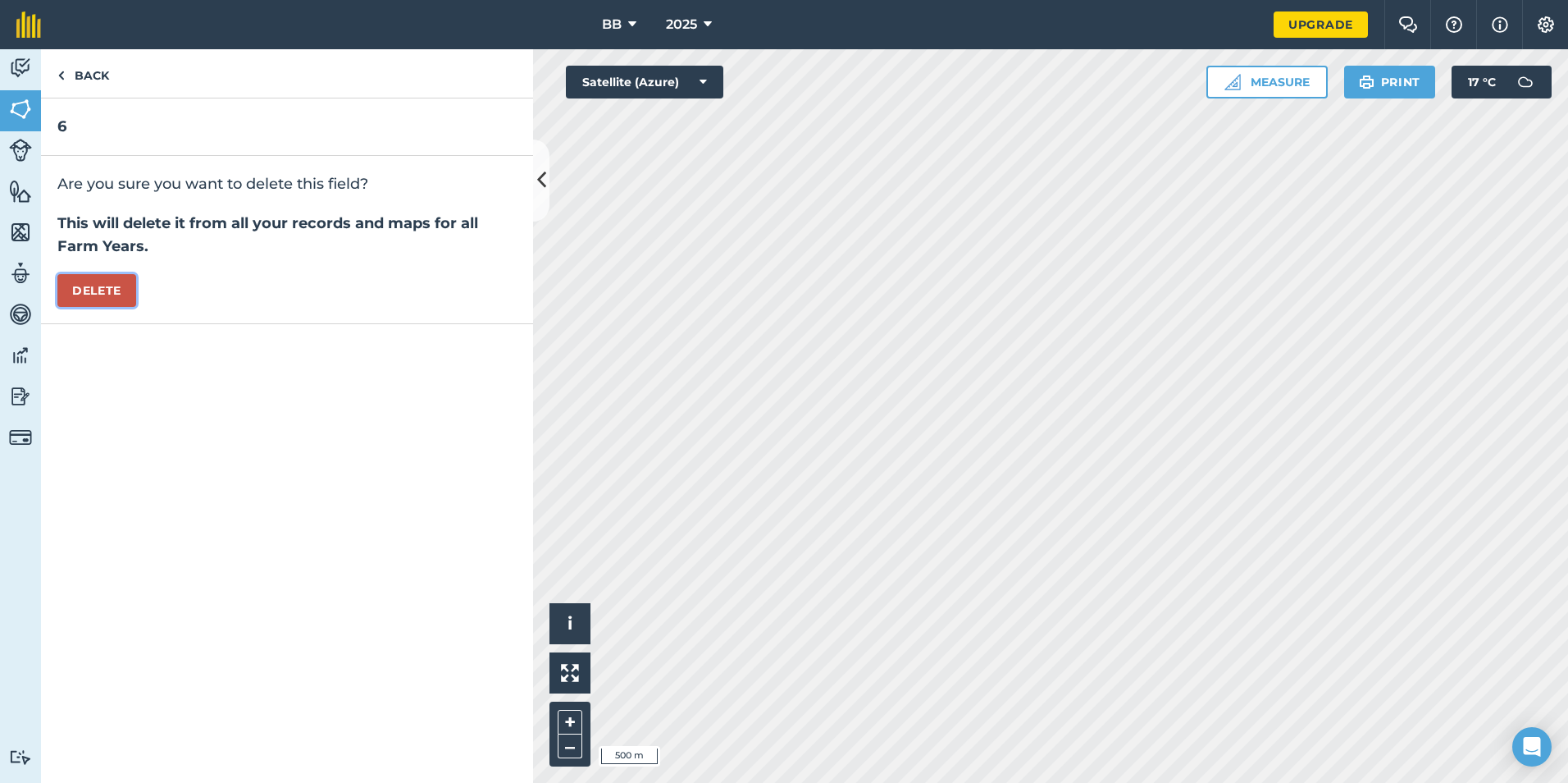
click at [93, 300] on button "Delete" at bounding box center [96, 290] width 79 height 33
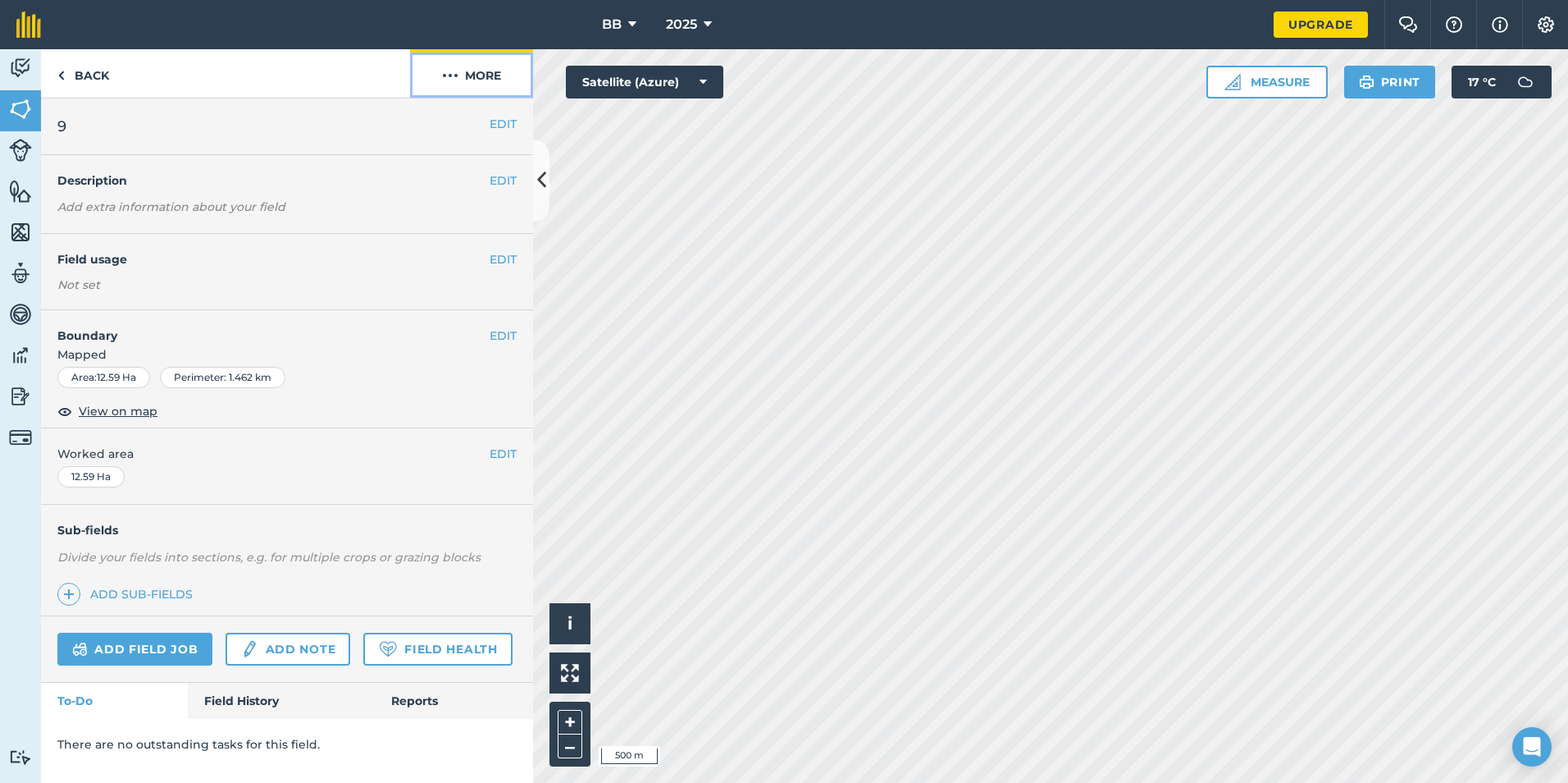
click at [485, 76] on button "More" at bounding box center [472, 74] width 123 height 49
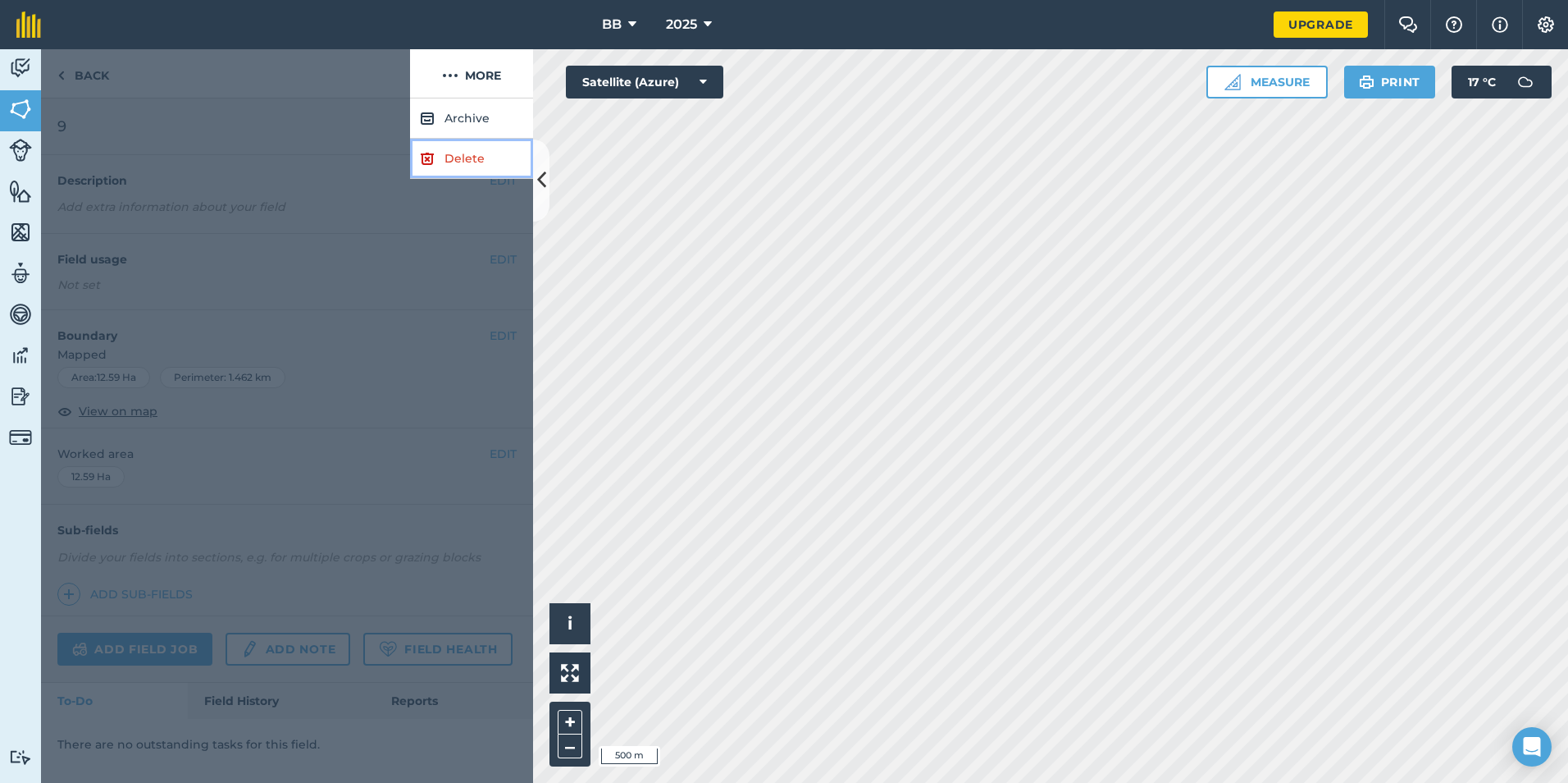
click at [461, 167] on link "Delete" at bounding box center [472, 159] width 123 height 40
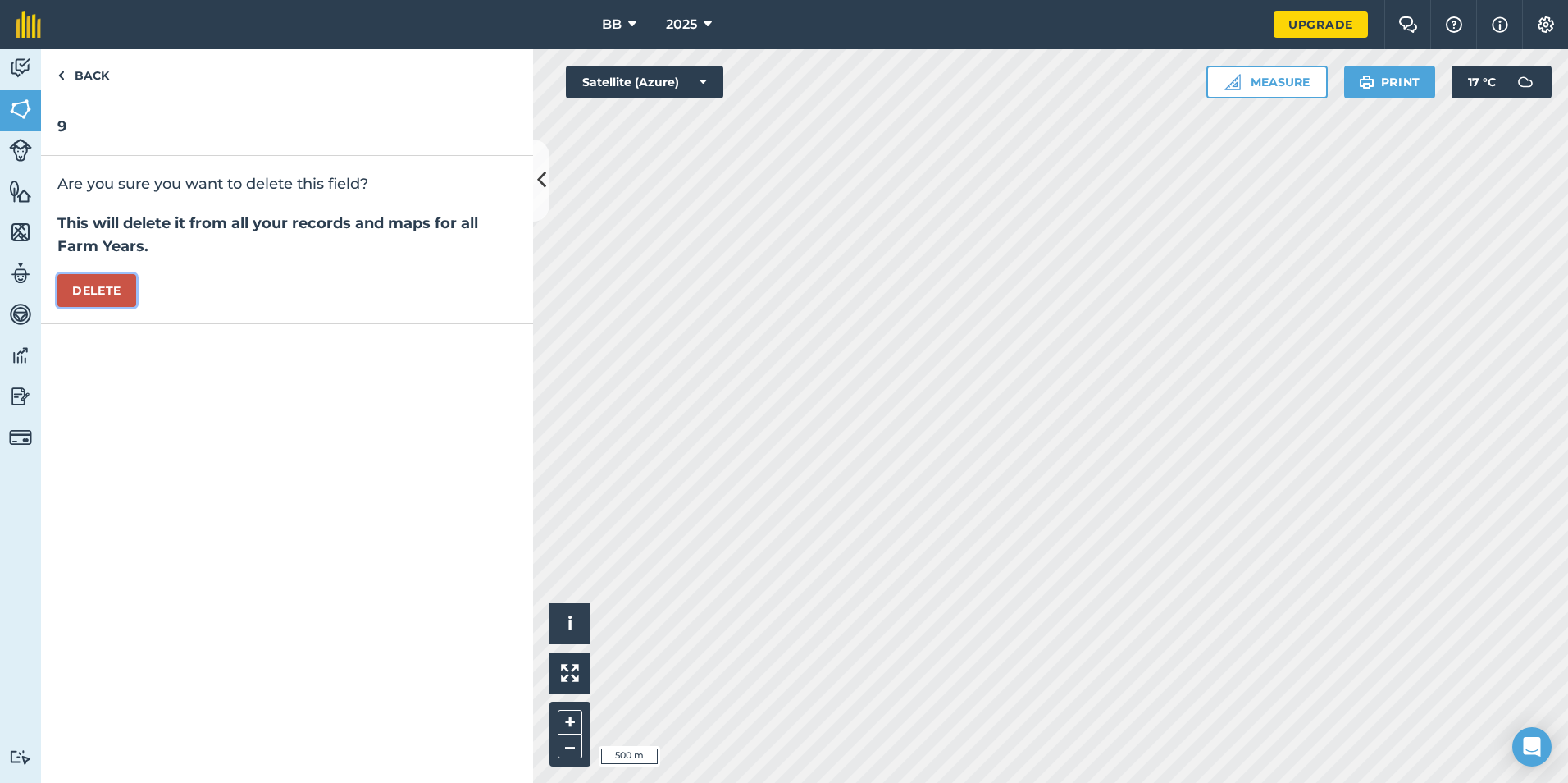
click at [106, 292] on button "Delete" at bounding box center [96, 290] width 79 height 33
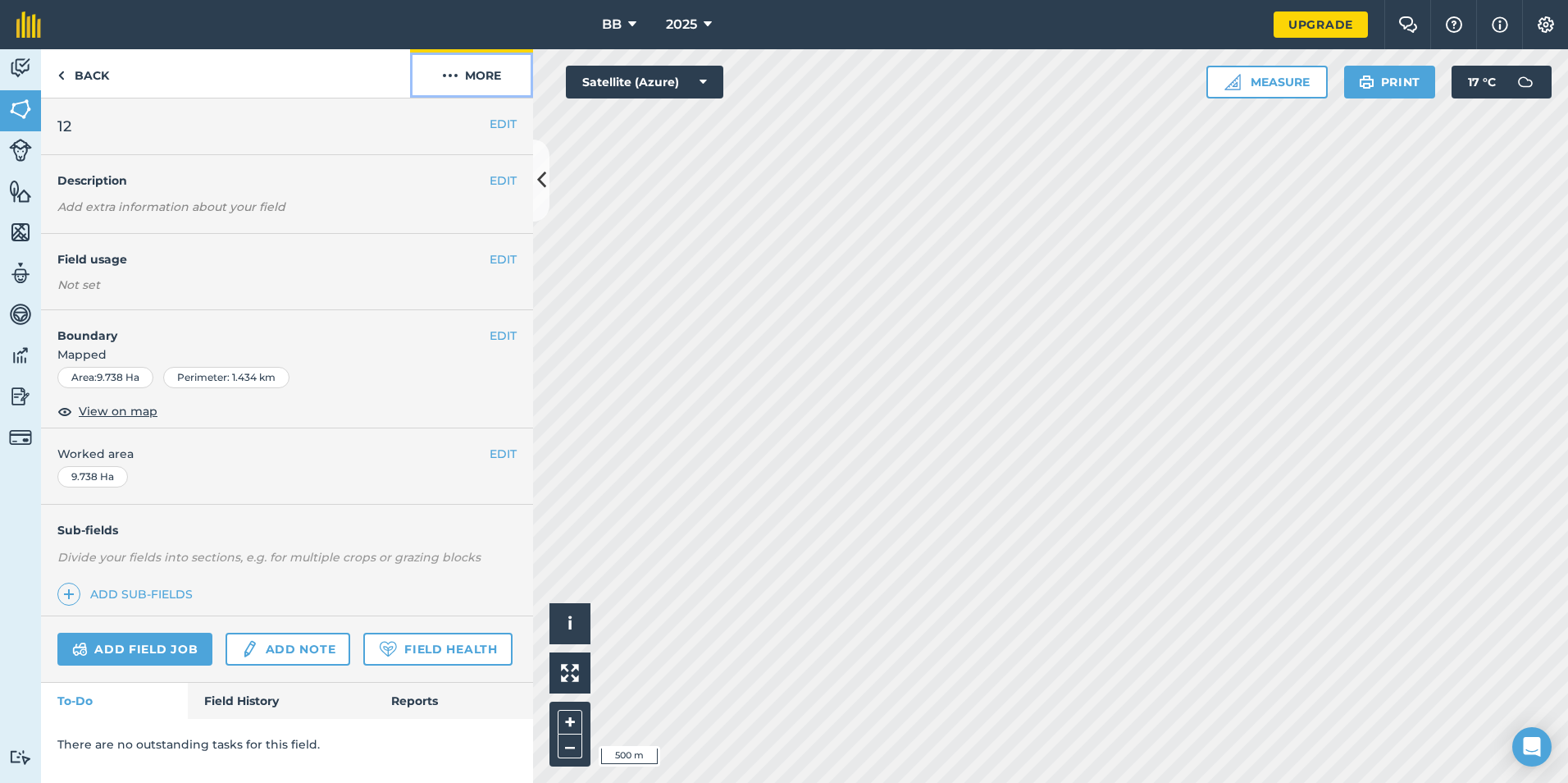
click at [466, 71] on button "More" at bounding box center [472, 74] width 123 height 49
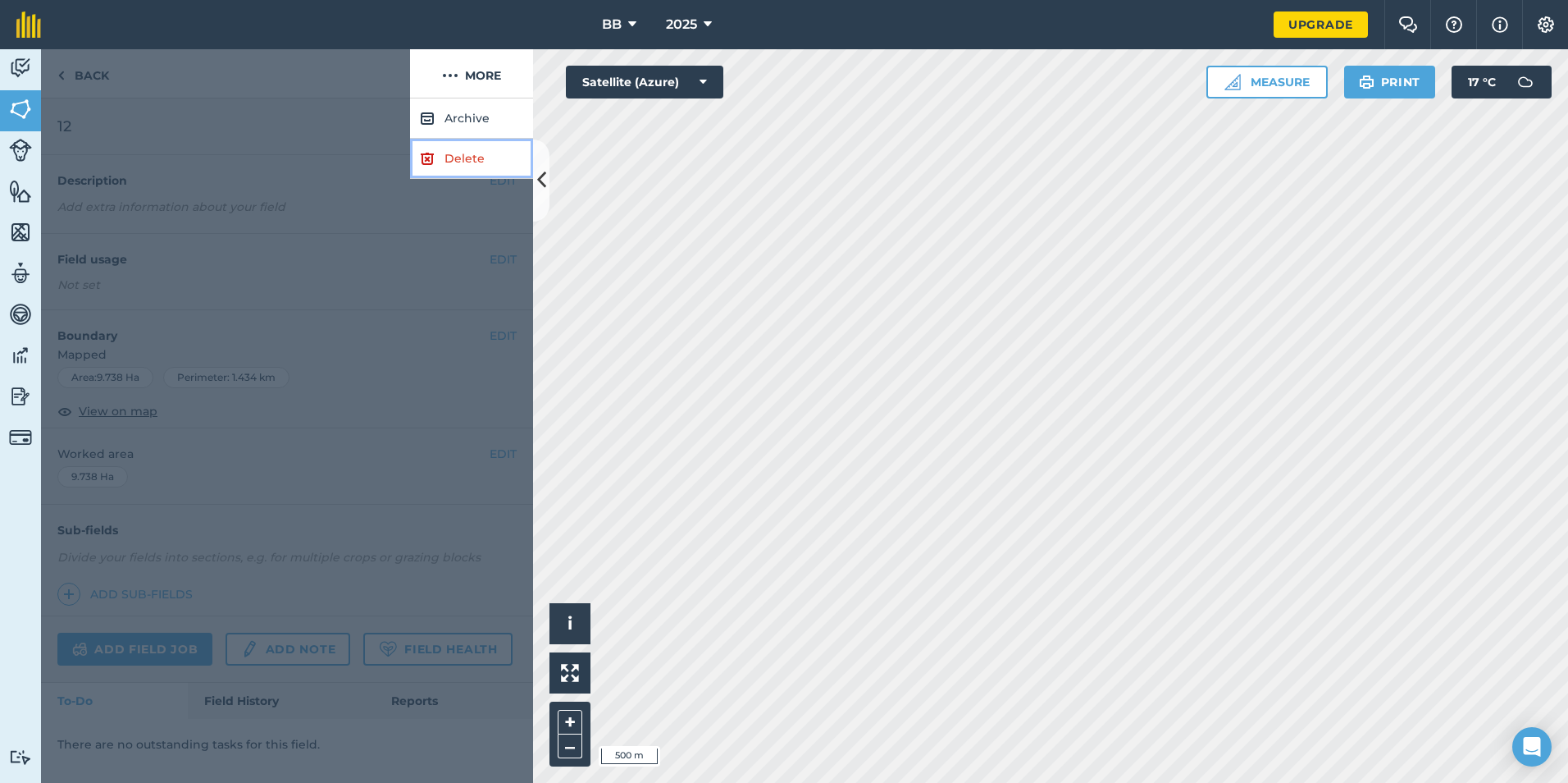
click at [440, 158] on link "Delete" at bounding box center [472, 159] width 123 height 40
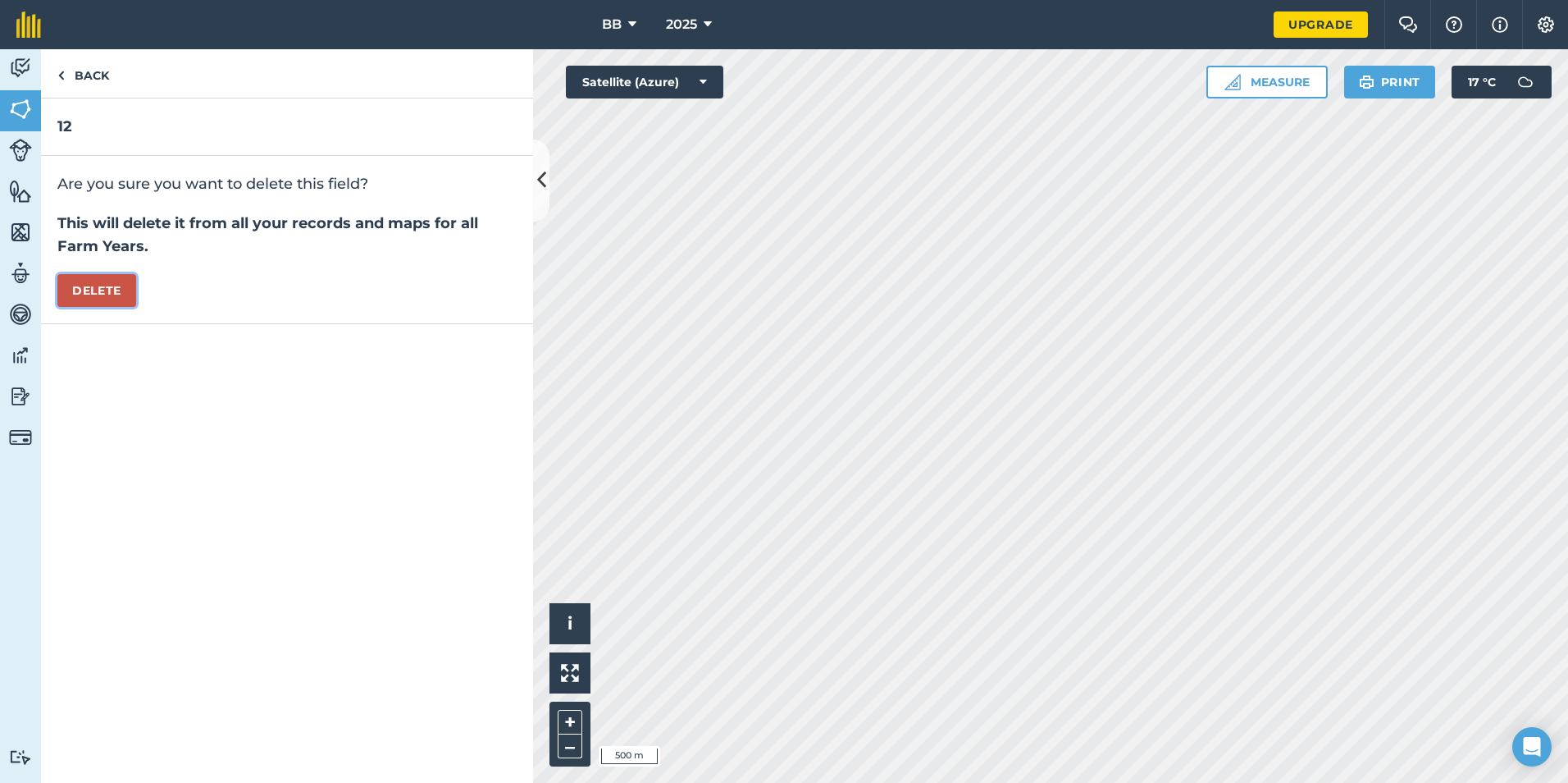
click at [121, 286] on button "Delete" at bounding box center [96, 290] width 79 height 33
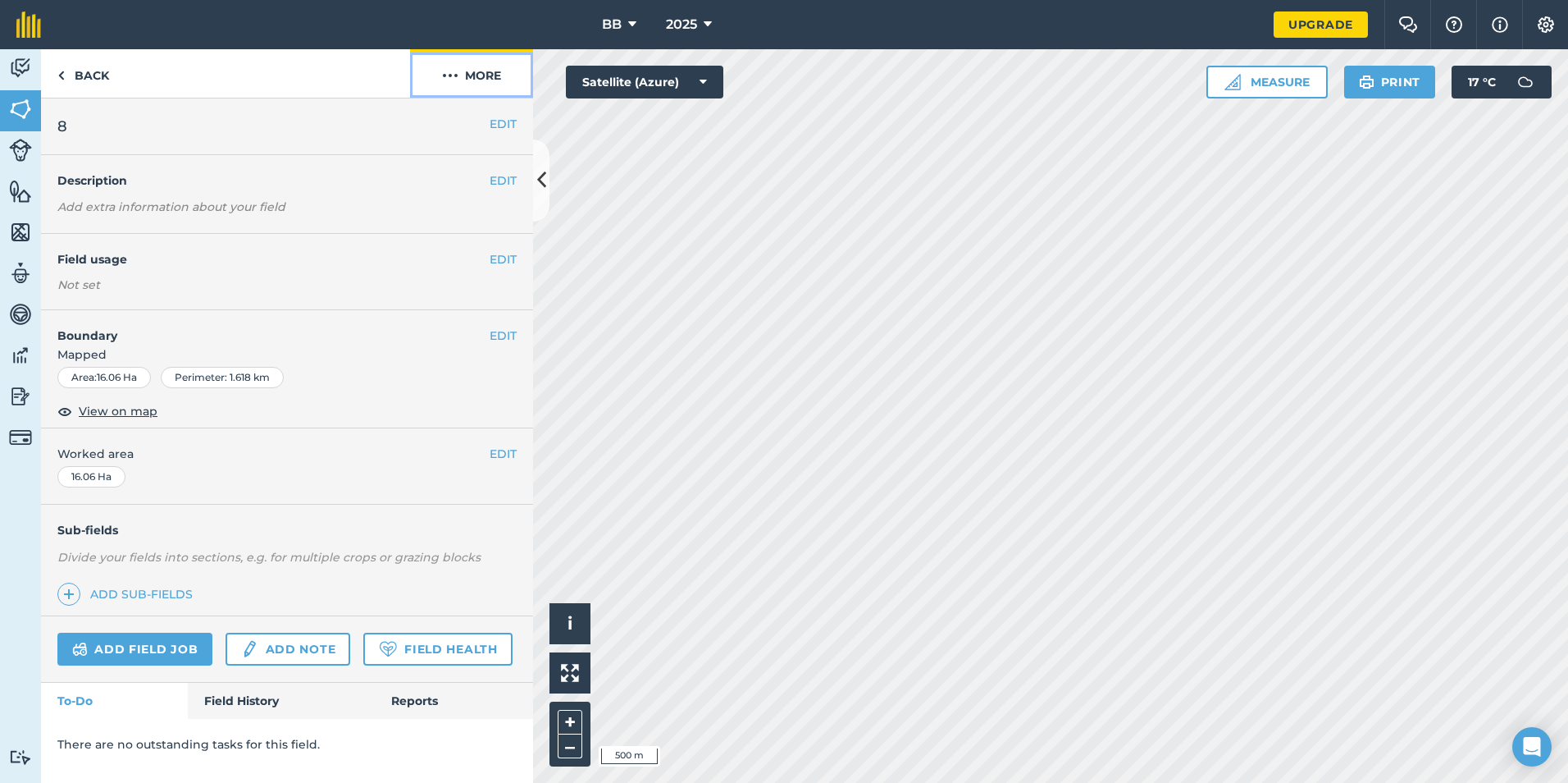
click at [477, 80] on button "More" at bounding box center [472, 74] width 123 height 49
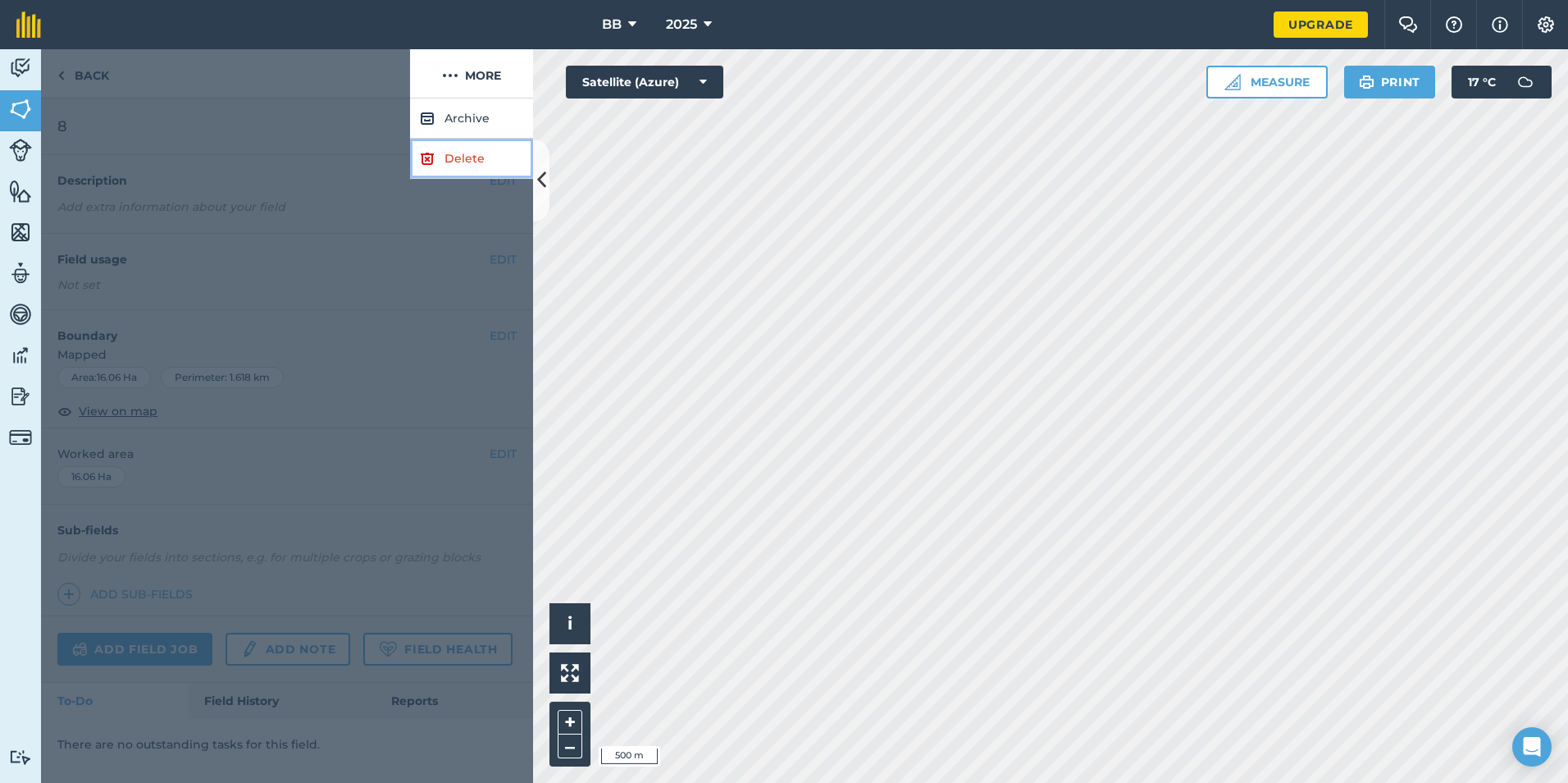
click at [447, 163] on link "Delete" at bounding box center [472, 159] width 123 height 40
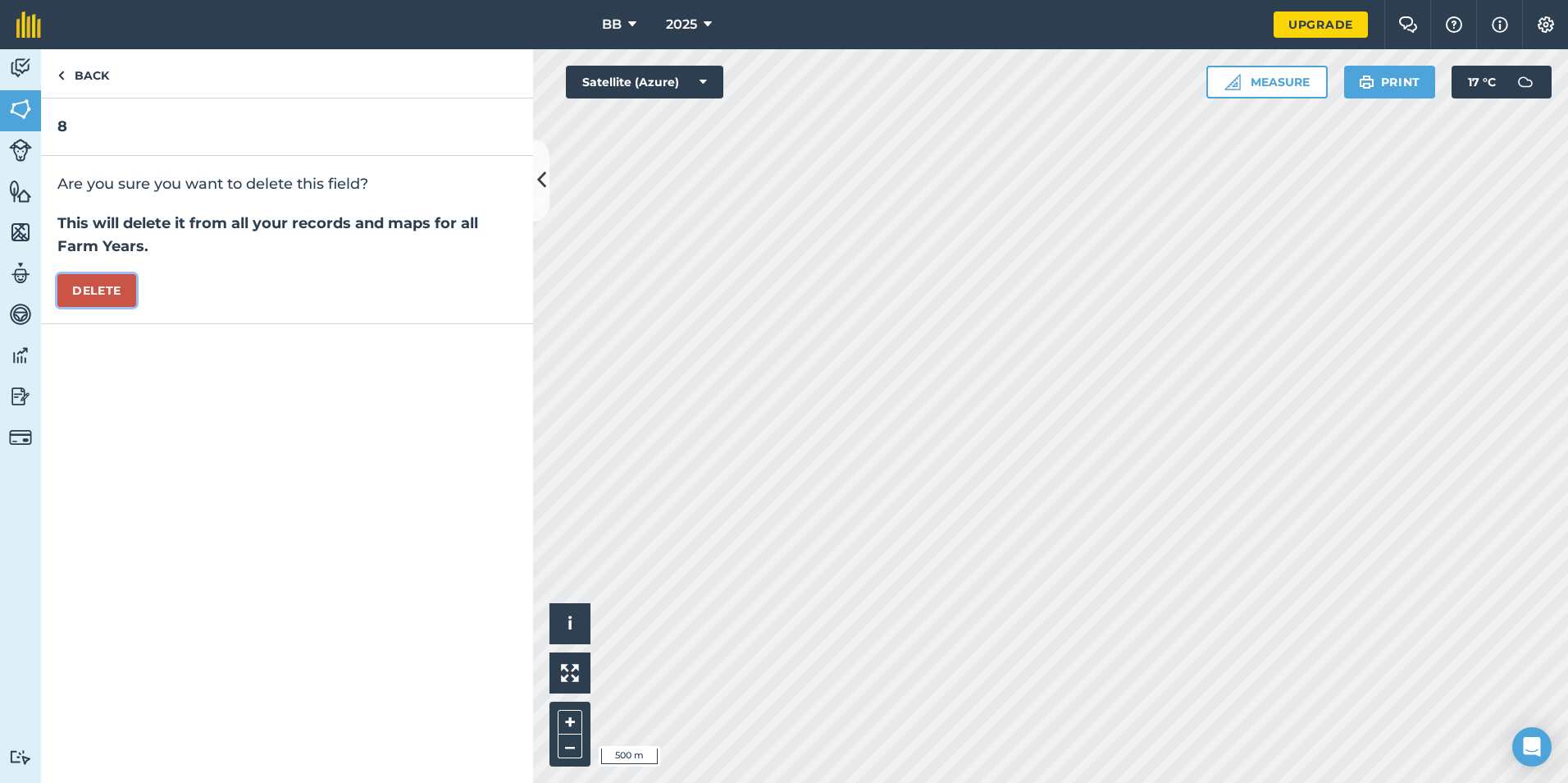
click at [116, 289] on button "Delete" at bounding box center [96, 290] width 79 height 33
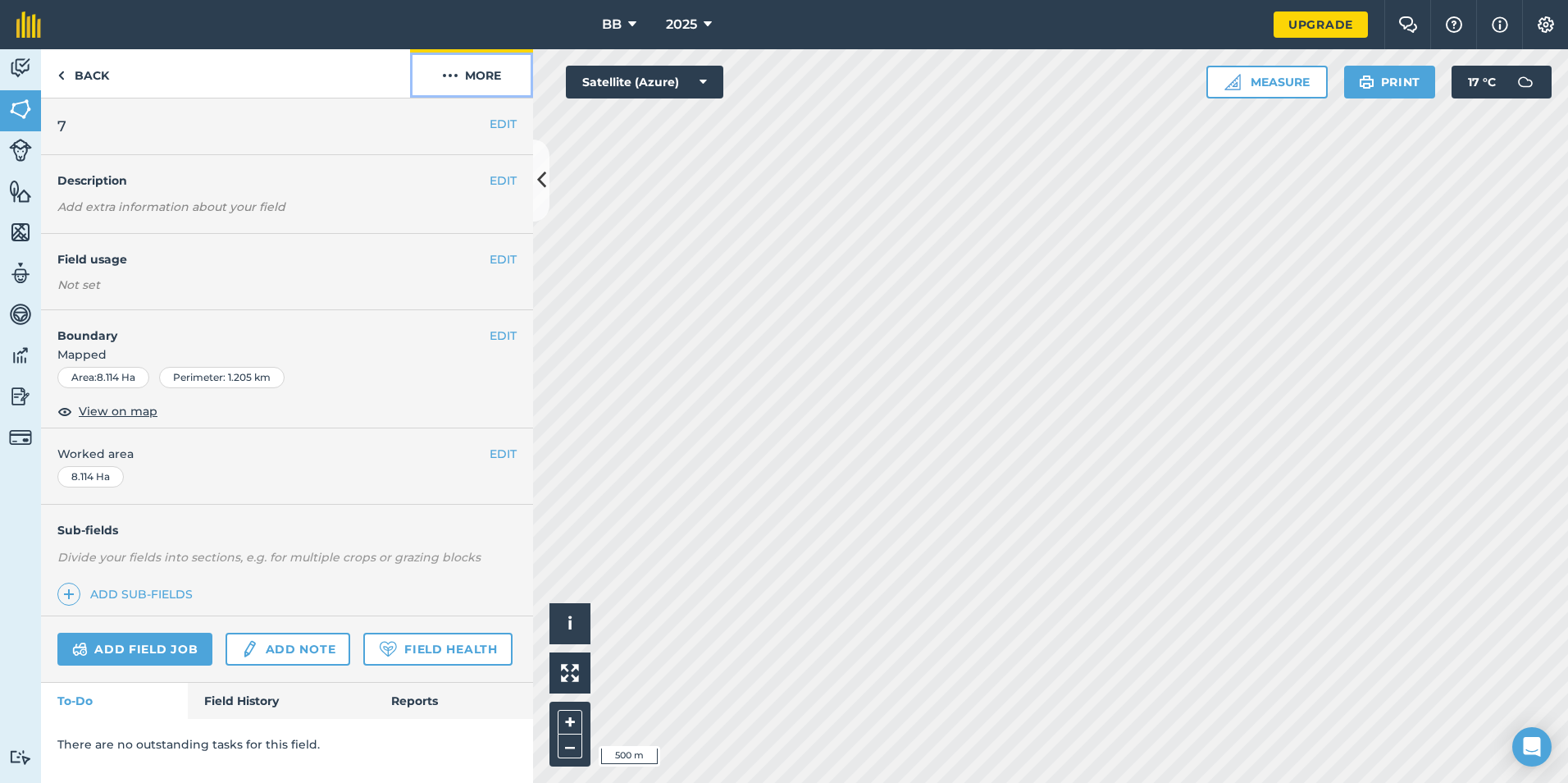
drag, startPoint x: 451, startPoint y: 76, endPoint x: 424, endPoint y: 96, distance: 33.6
click at [451, 77] on img at bounding box center [450, 76] width 17 height 20
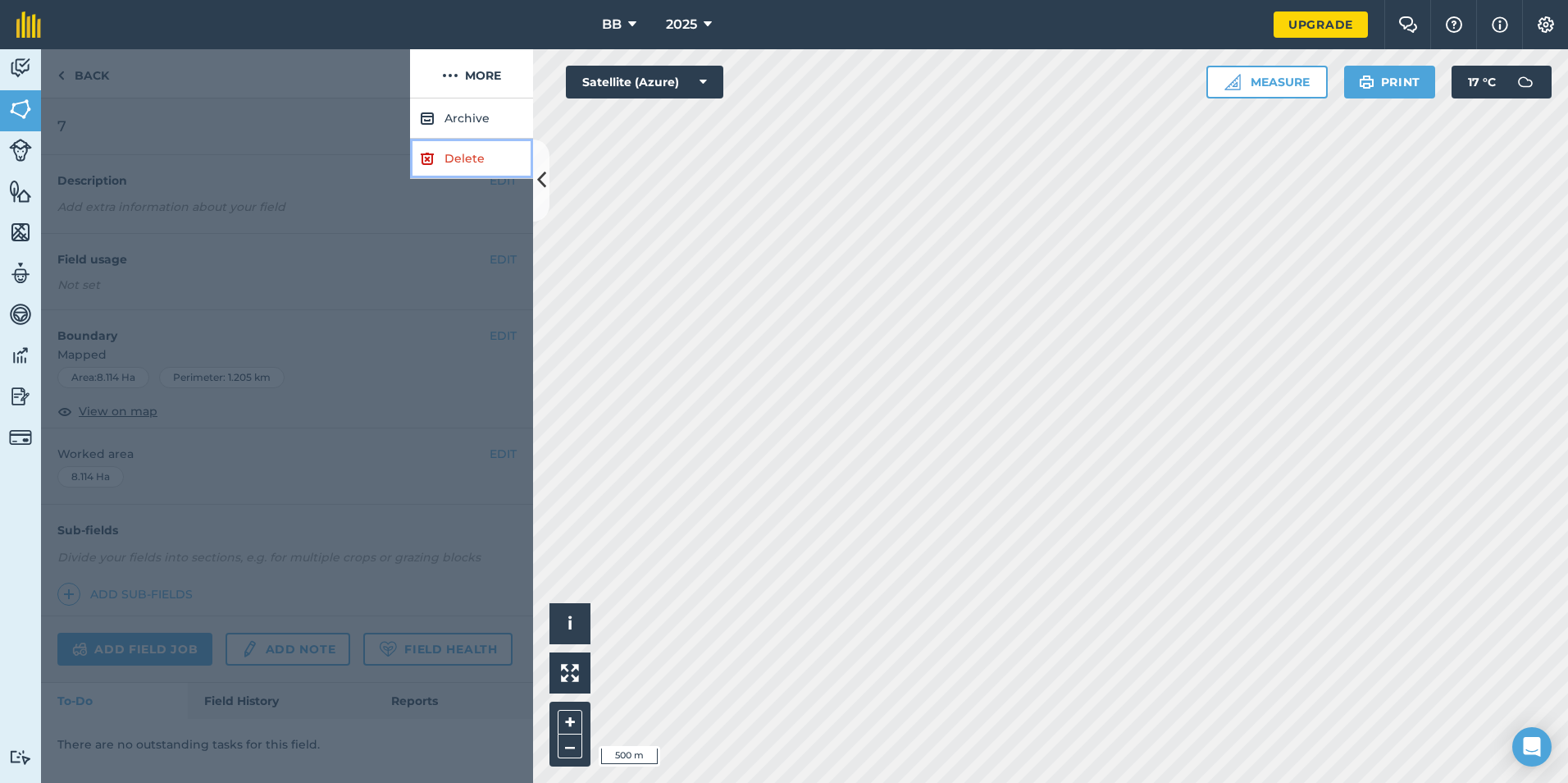
click at [457, 167] on link "Delete" at bounding box center [472, 159] width 123 height 40
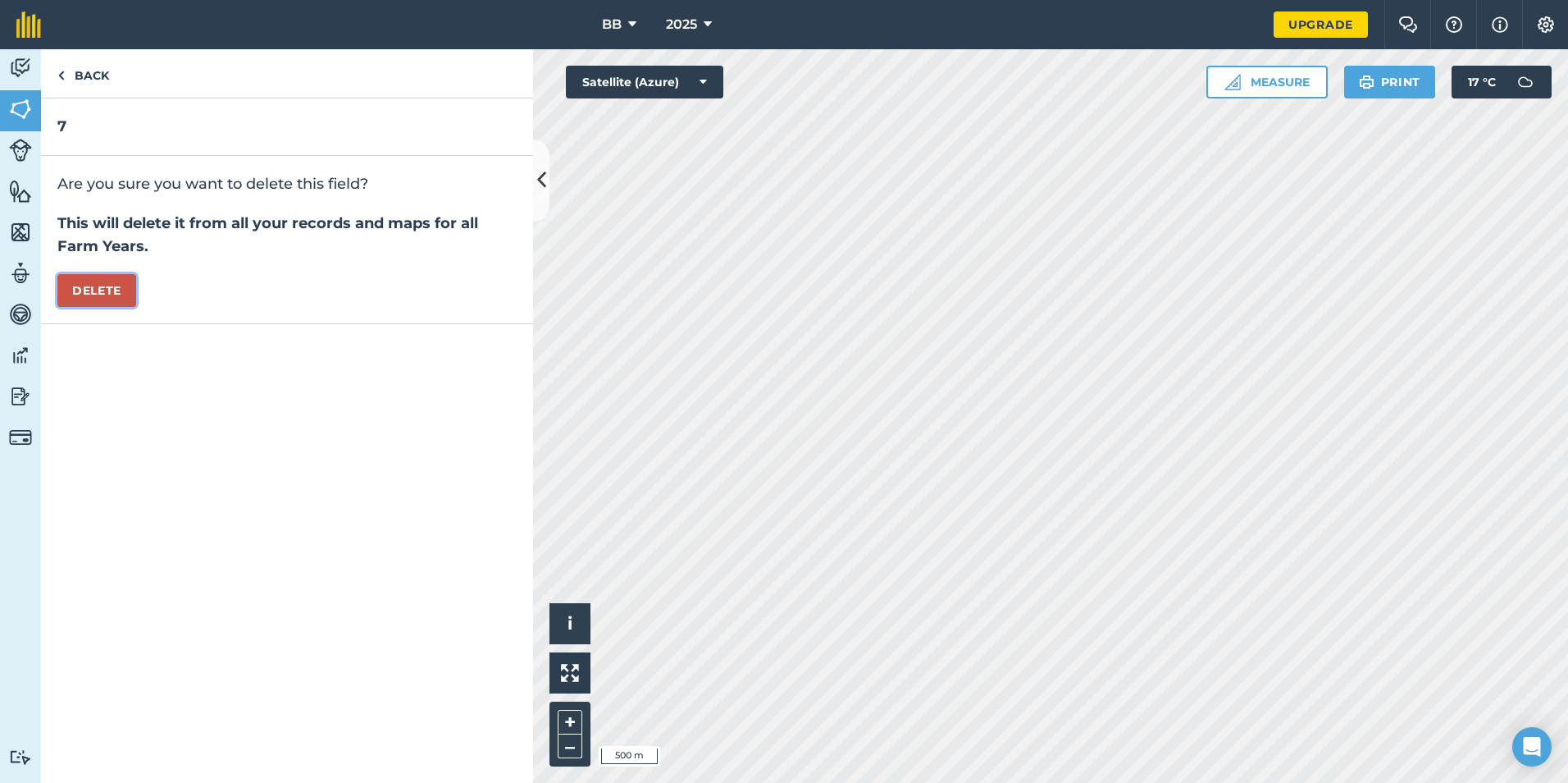
click at [96, 296] on button "Delete" at bounding box center [96, 290] width 79 height 33
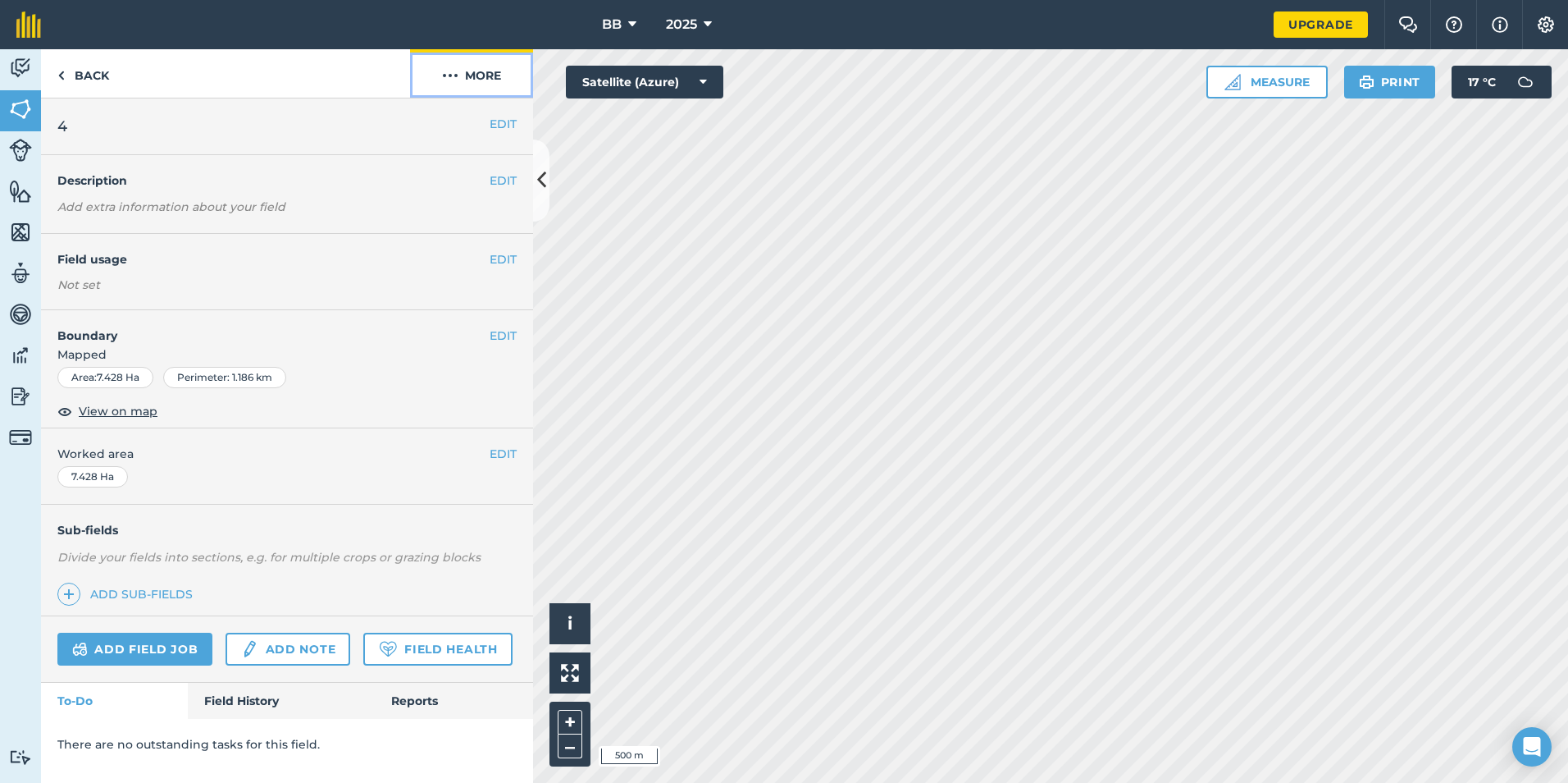
drag, startPoint x: 482, startPoint y: 73, endPoint x: 480, endPoint y: 83, distance: 10.2
click at [482, 74] on button "More" at bounding box center [472, 74] width 123 height 49
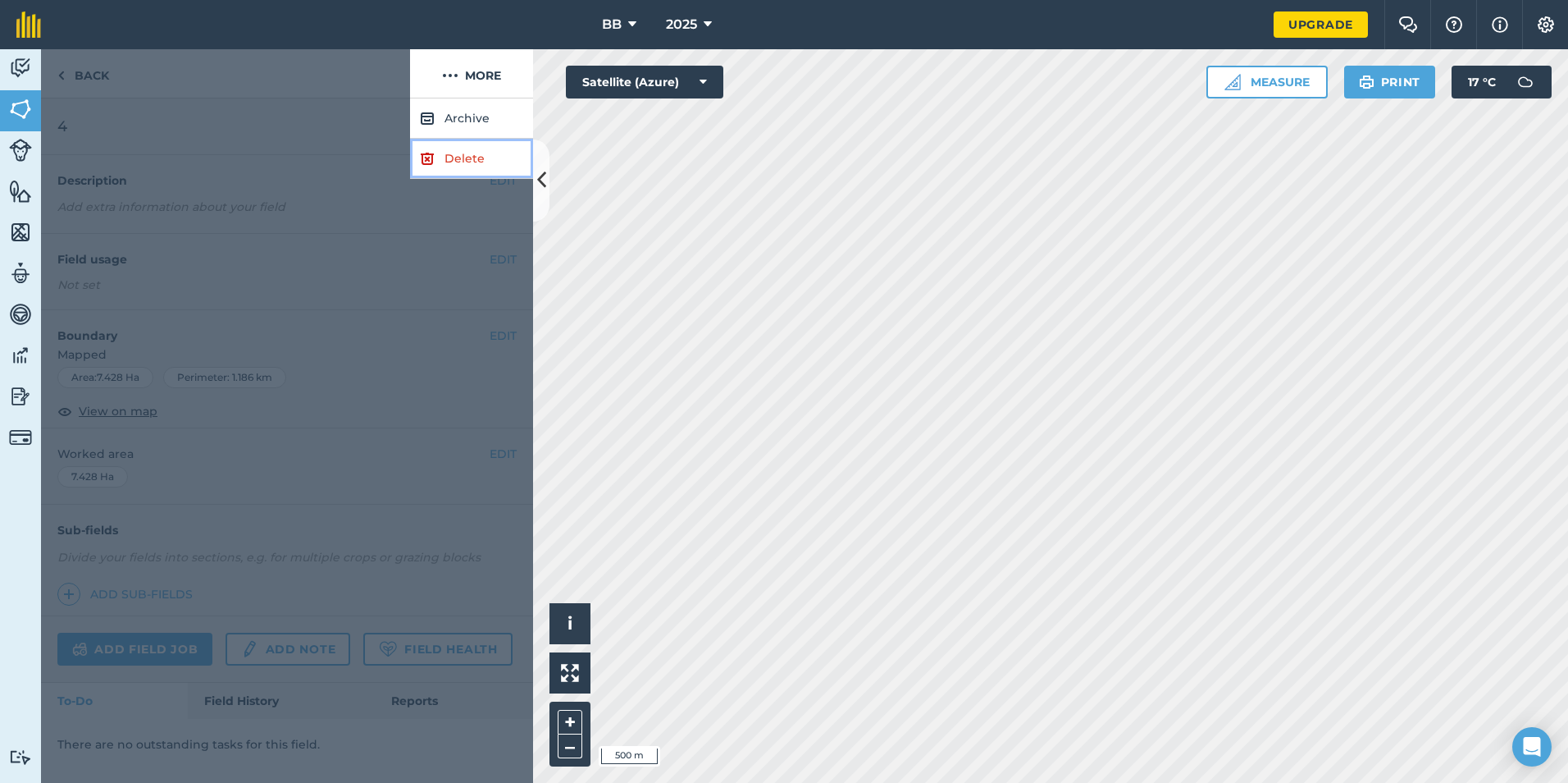
click at [444, 164] on link "Delete" at bounding box center [472, 159] width 123 height 40
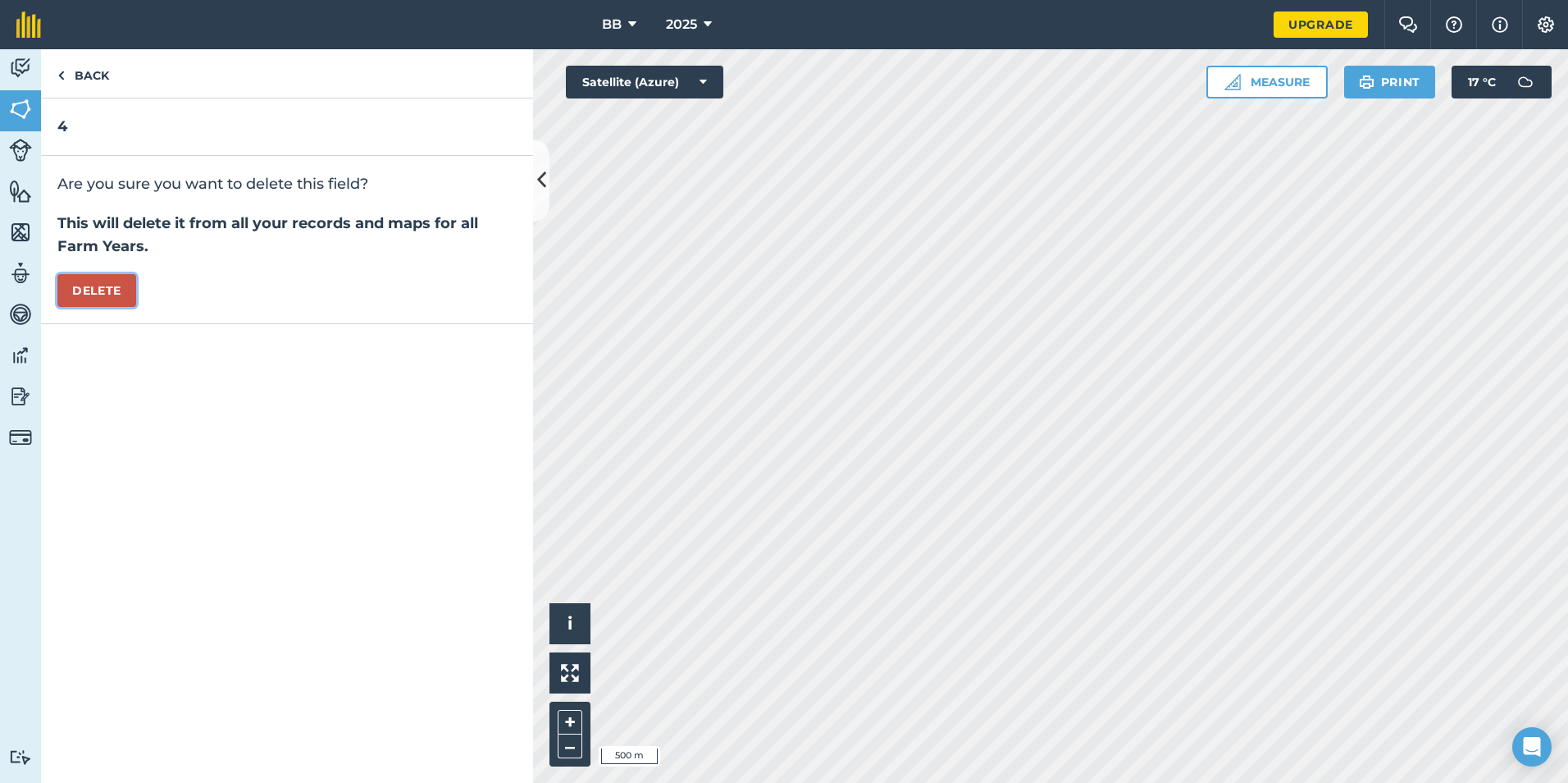
click at [82, 296] on button "Delete" at bounding box center [96, 290] width 79 height 33
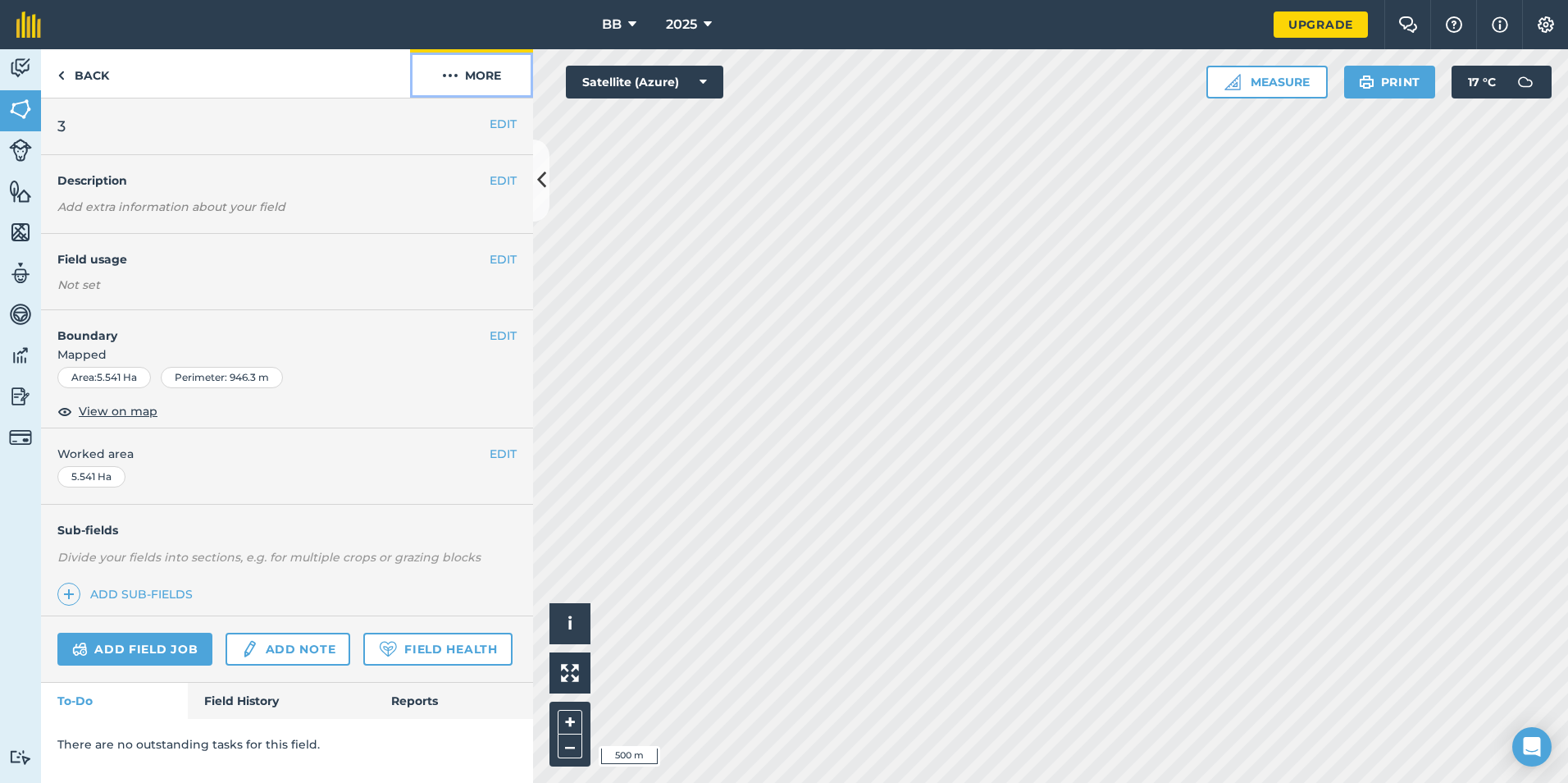
drag, startPoint x: 476, startPoint y: 80, endPoint x: 457, endPoint y: 92, distance: 22.5
click at [475, 81] on button "More" at bounding box center [472, 74] width 123 height 49
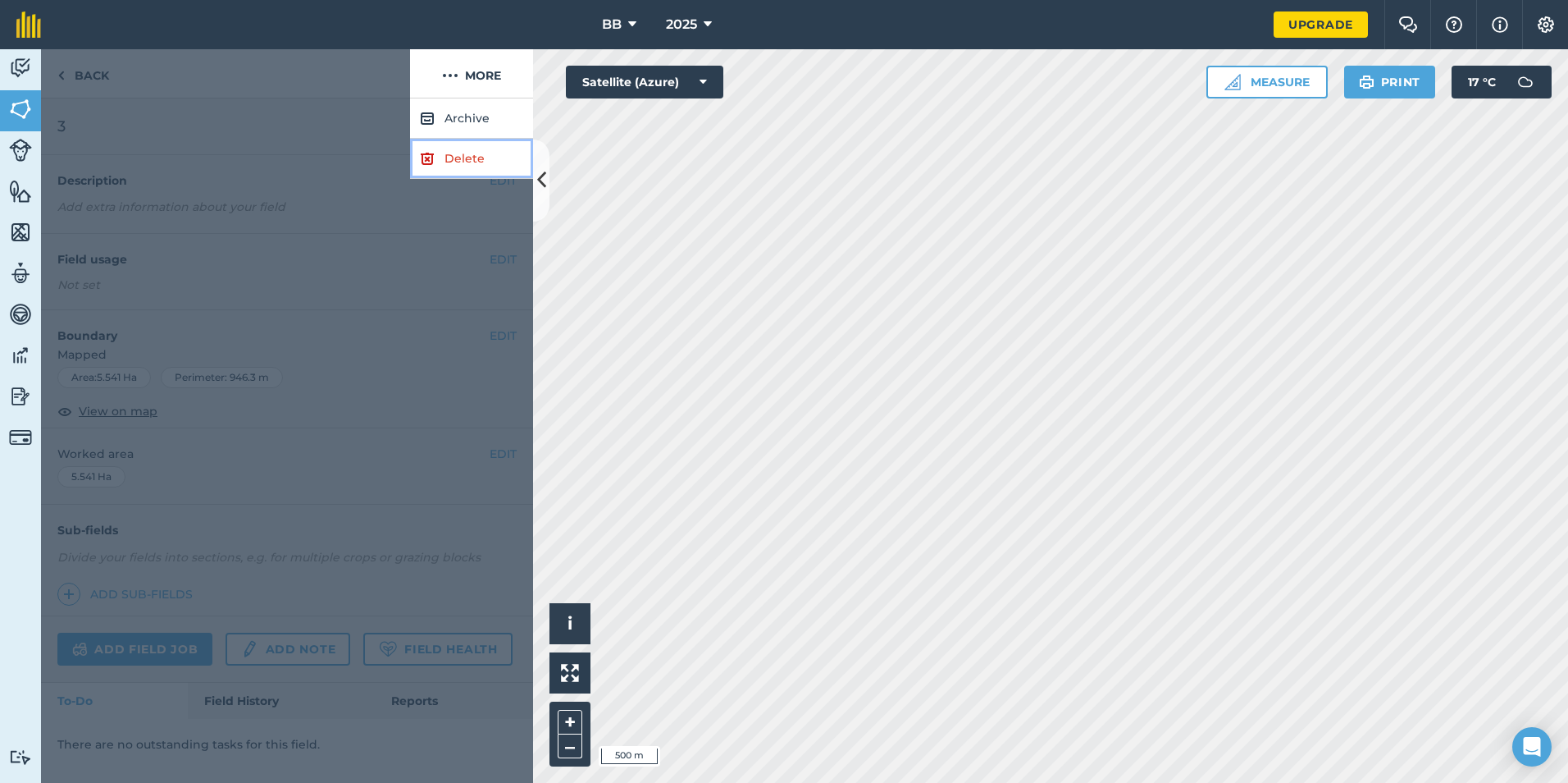
click at [454, 156] on link "Delete" at bounding box center [472, 159] width 123 height 40
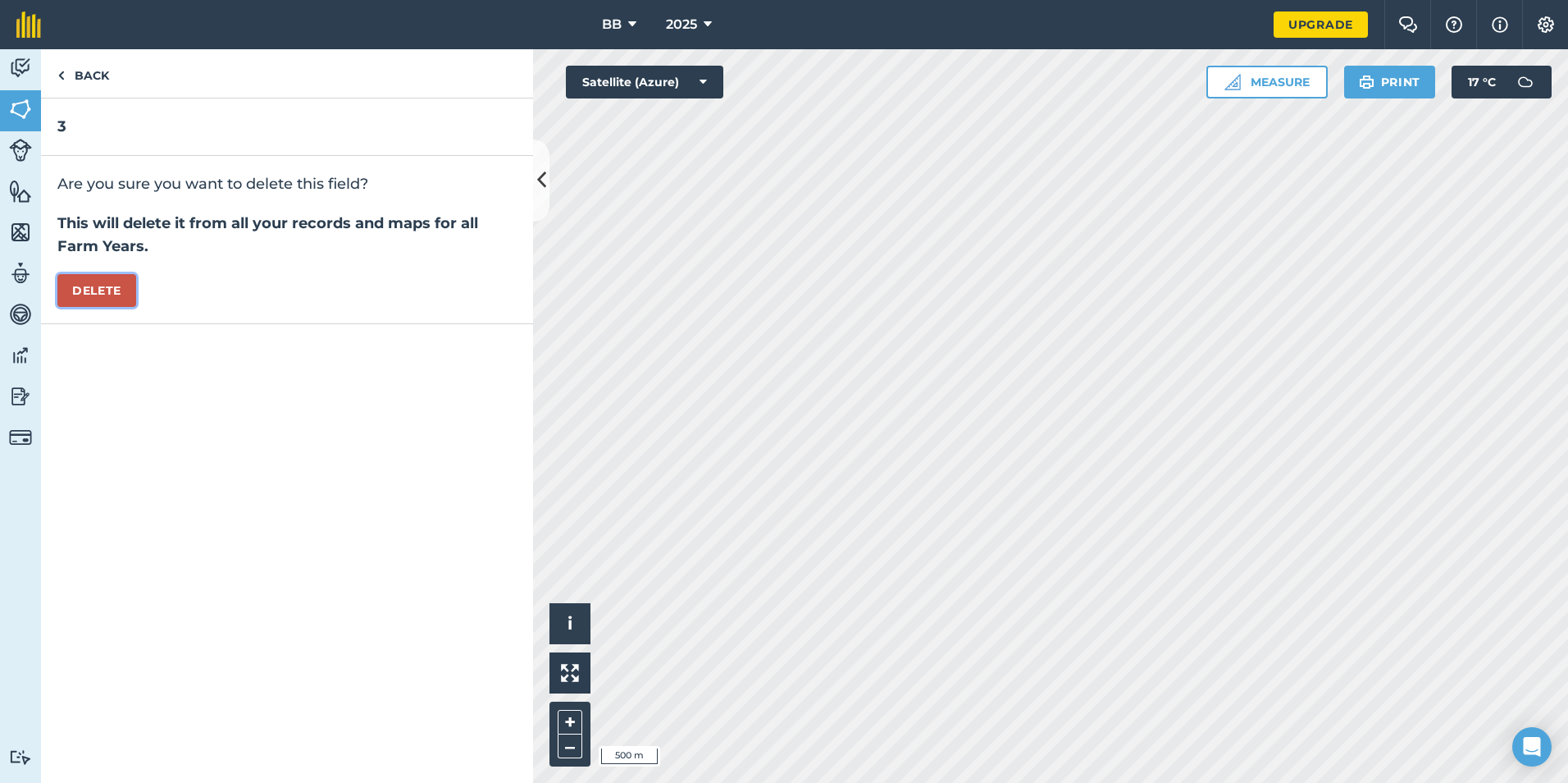
click at [128, 294] on button "Delete" at bounding box center [96, 290] width 79 height 33
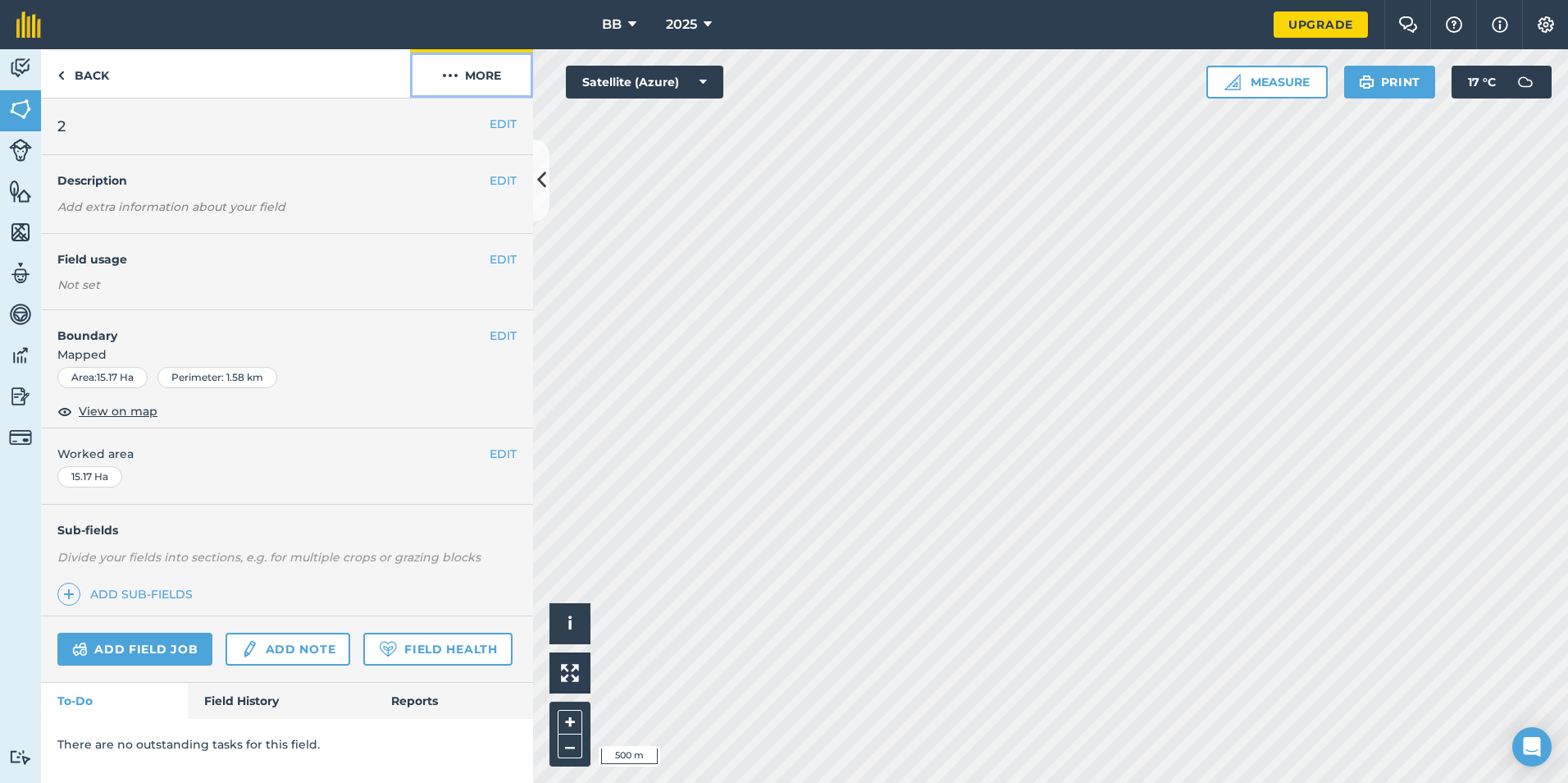
click at [480, 78] on button "More" at bounding box center [472, 74] width 123 height 49
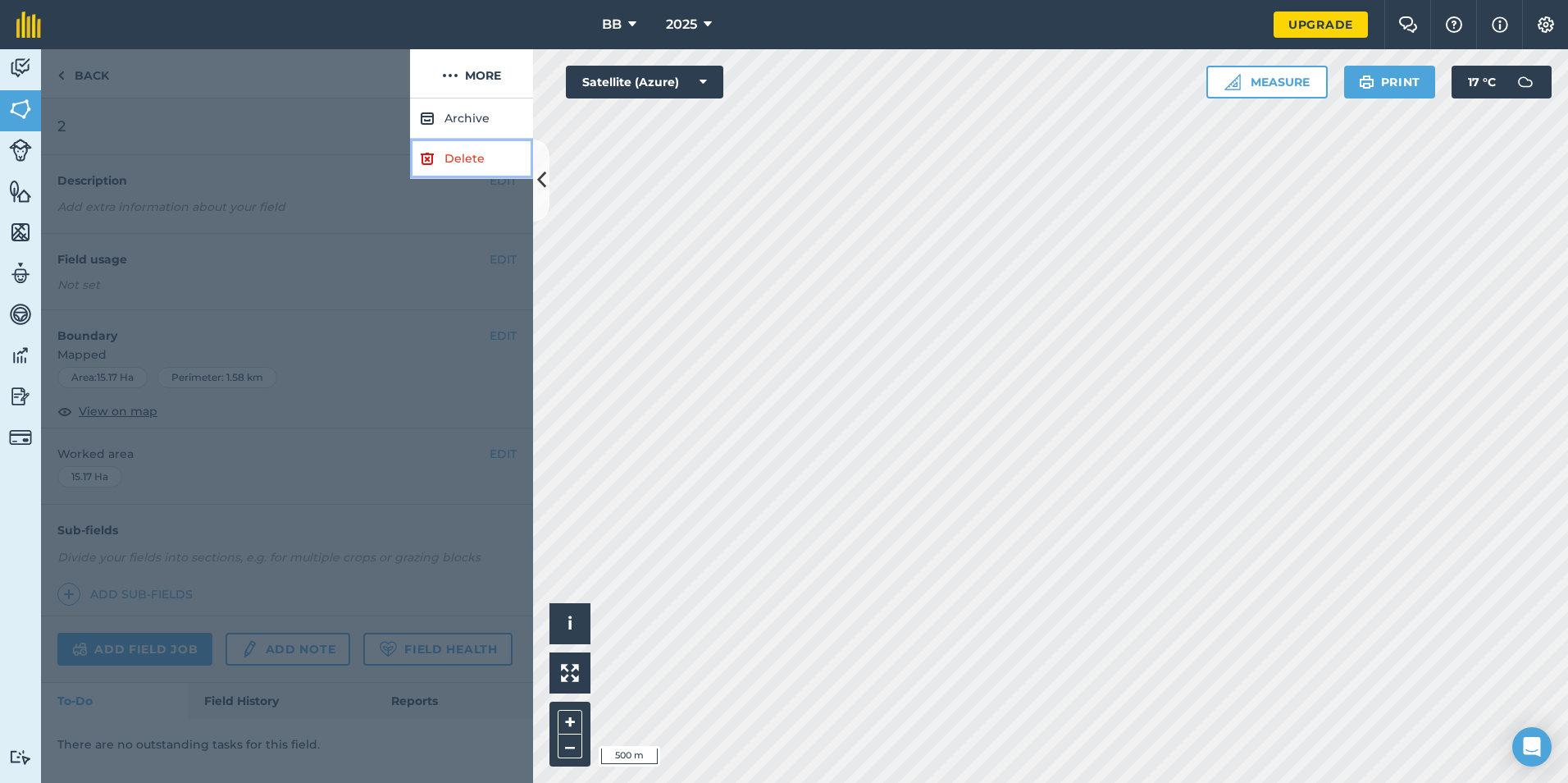
click at [454, 156] on link "Delete" at bounding box center [472, 159] width 123 height 40
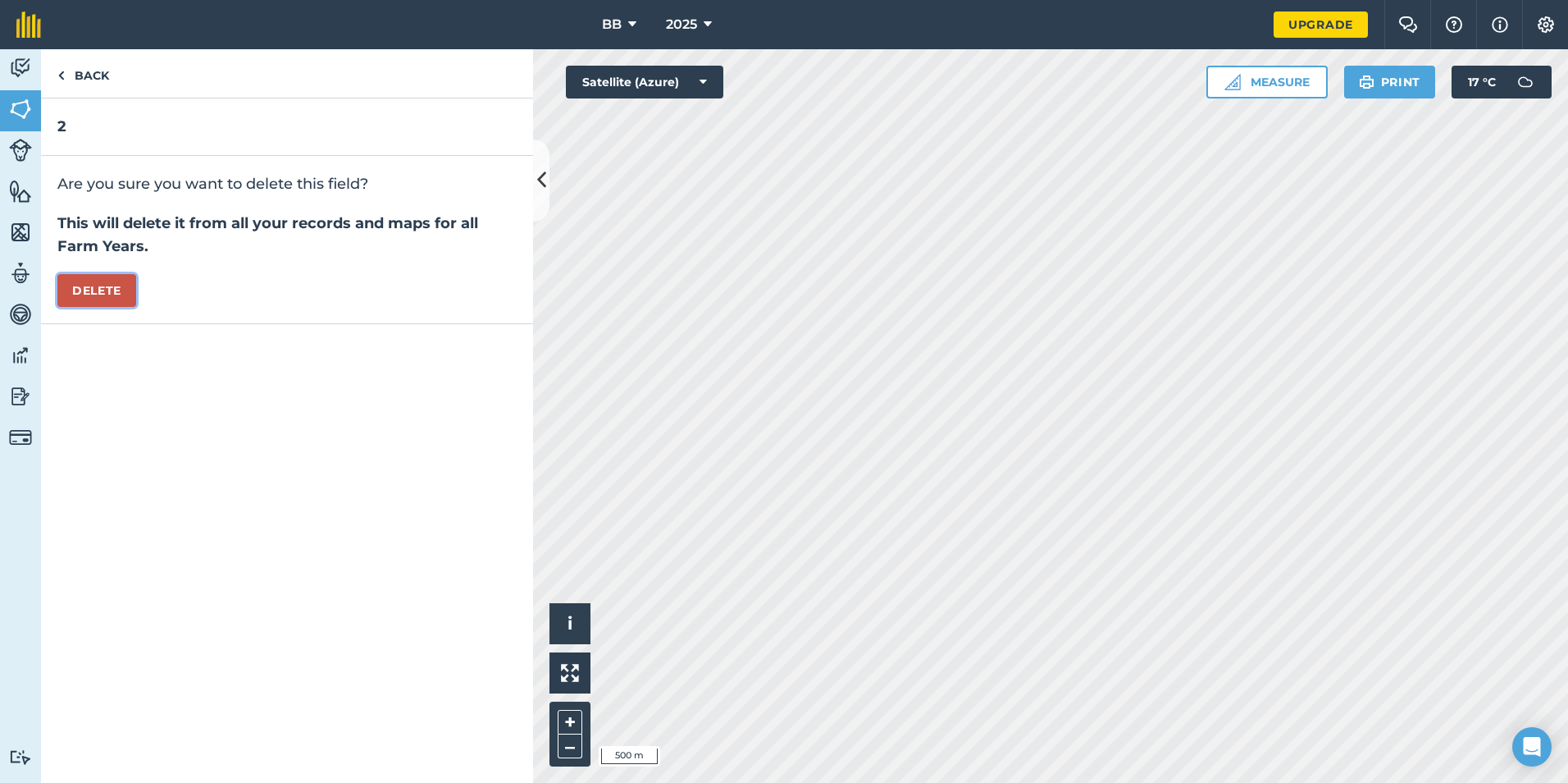
click at [89, 284] on button "Delete" at bounding box center [96, 290] width 79 height 33
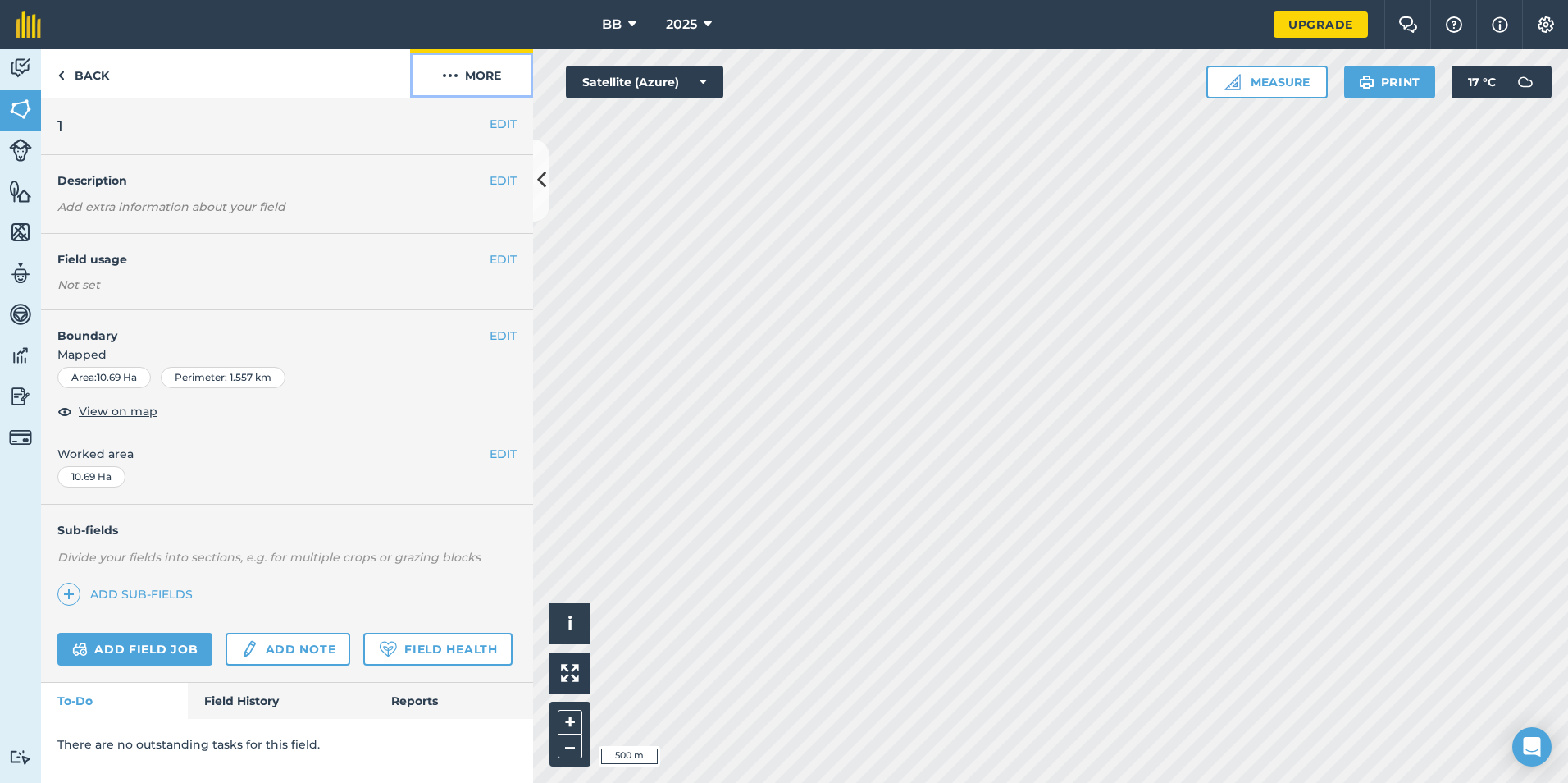
drag, startPoint x: 488, startPoint y: 80, endPoint x: 487, endPoint y: 91, distance: 11.0
click at [487, 88] on button "More" at bounding box center [472, 74] width 123 height 49
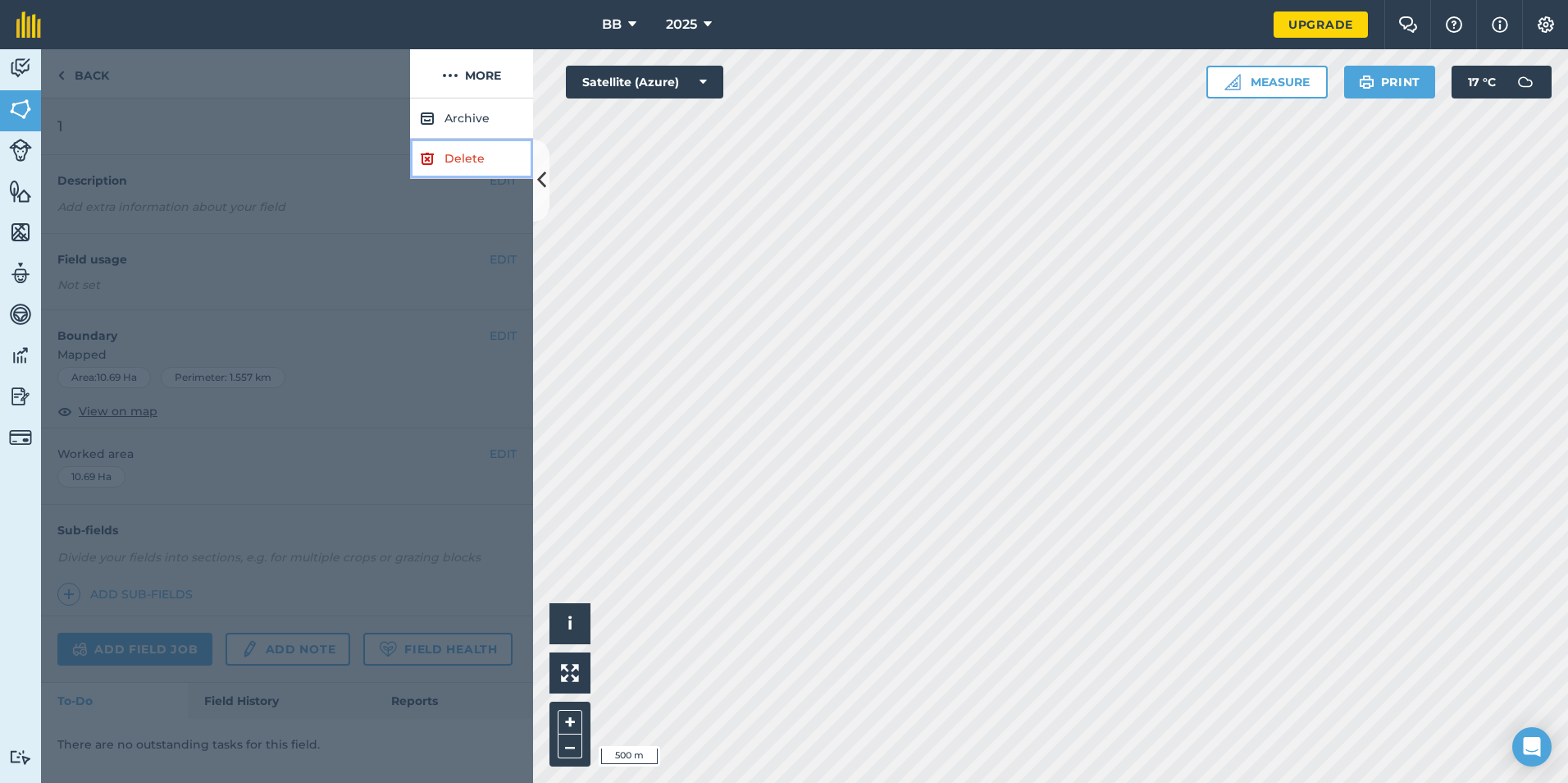
click at [454, 165] on link "Delete" at bounding box center [472, 159] width 123 height 40
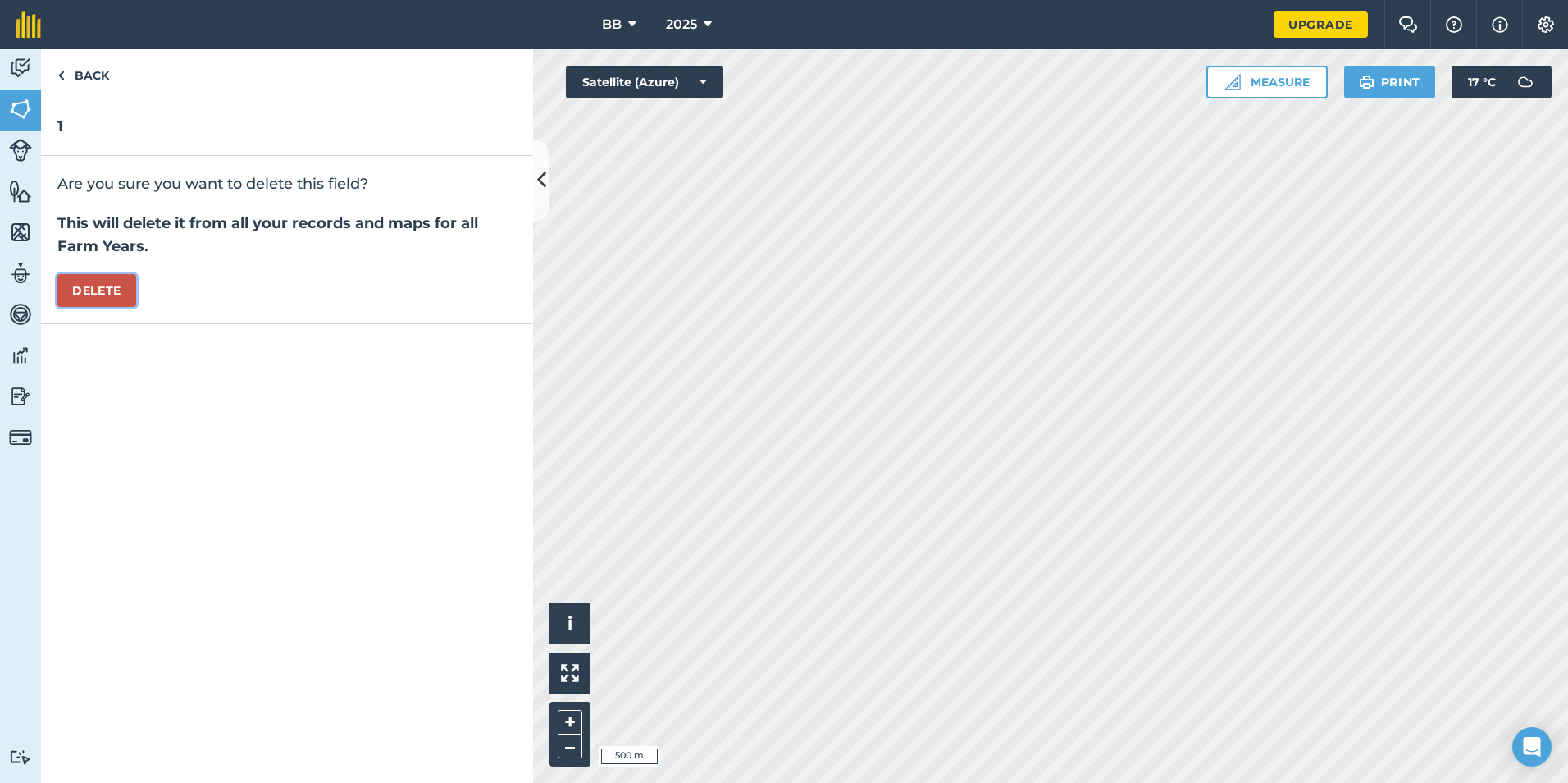
click at [106, 300] on button "Delete" at bounding box center [96, 290] width 79 height 33
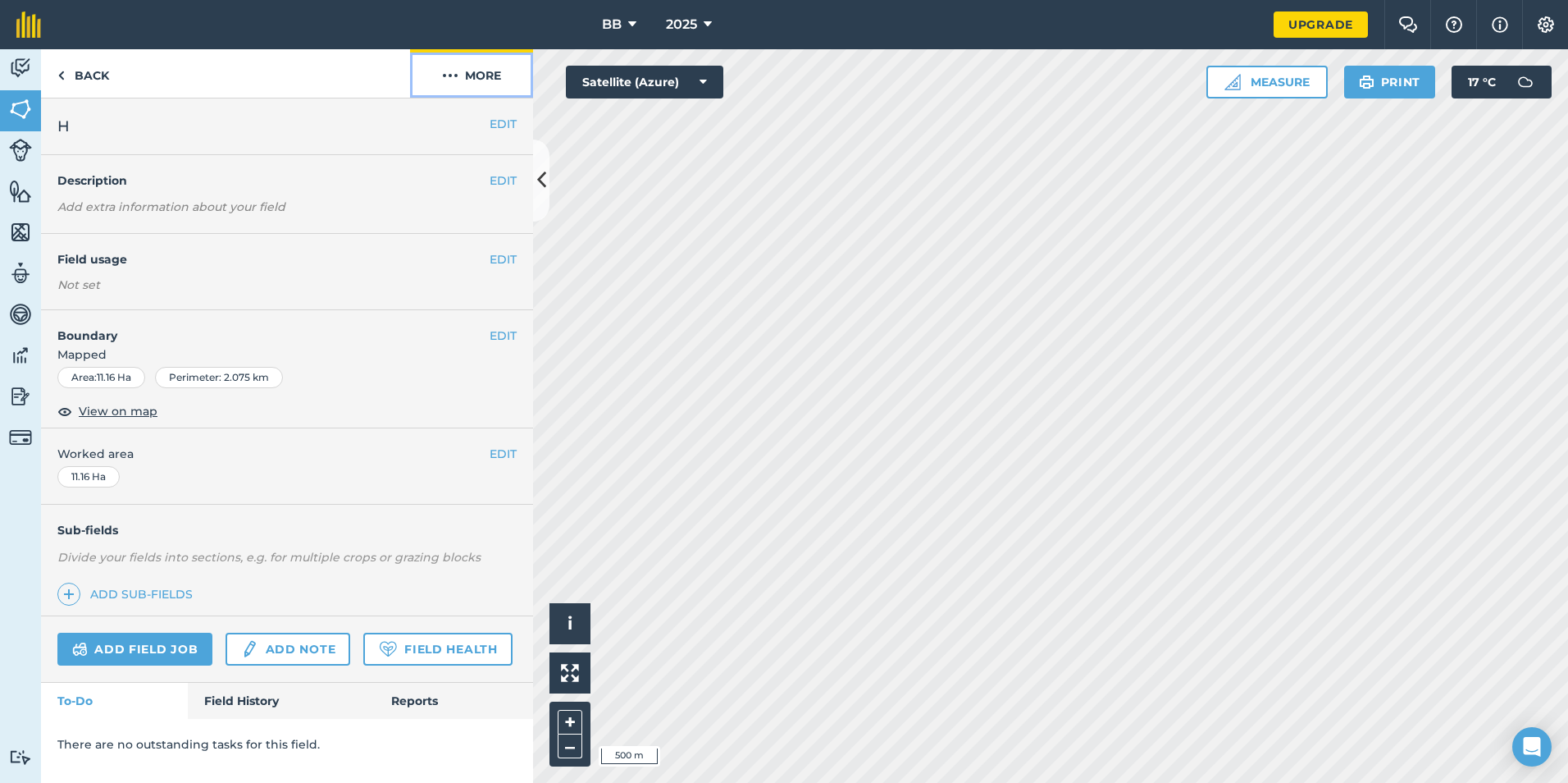
click at [473, 76] on button "More" at bounding box center [472, 74] width 123 height 49
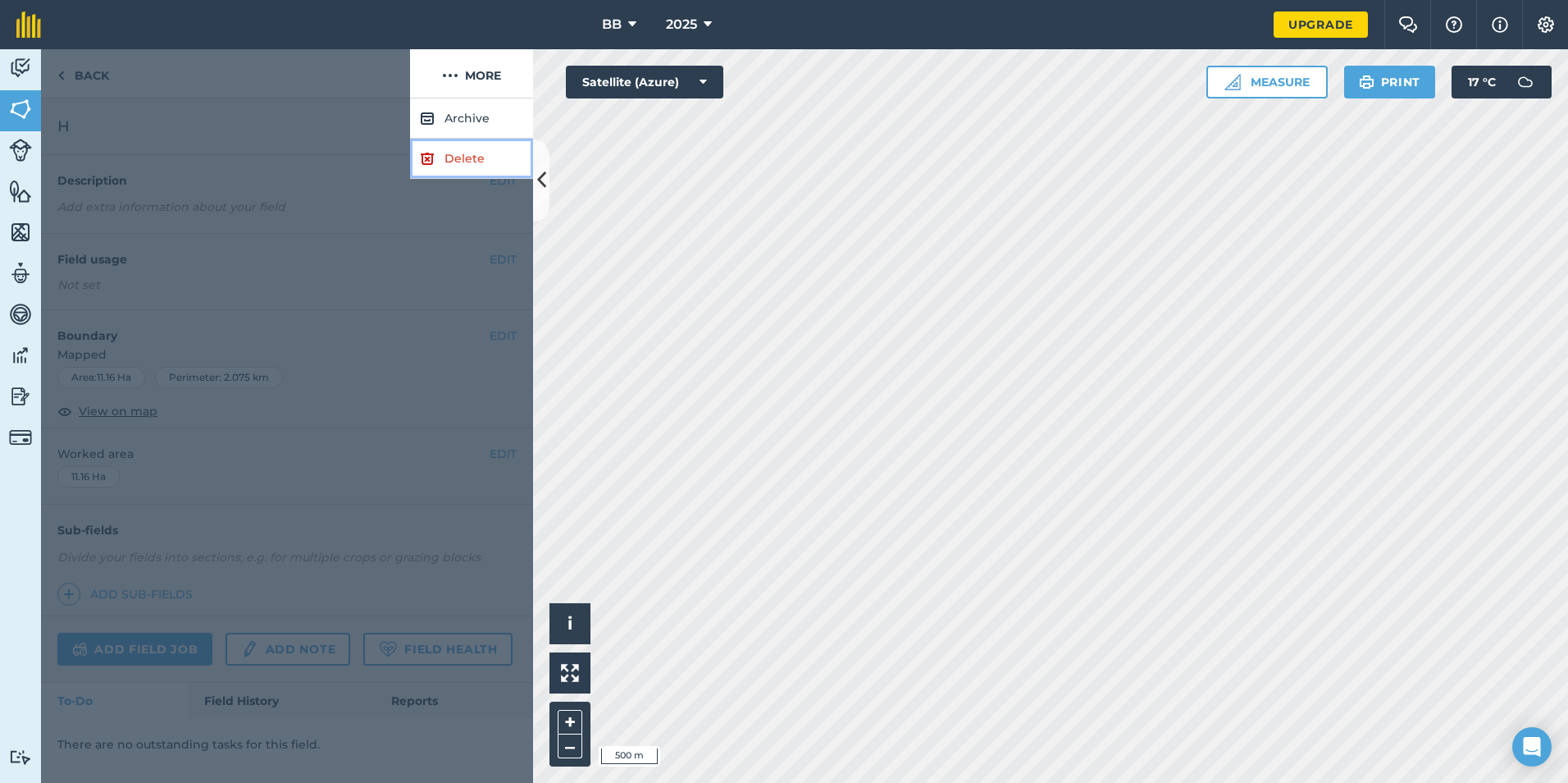
click at [455, 169] on link "Delete" at bounding box center [472, 159] width 123 height 40
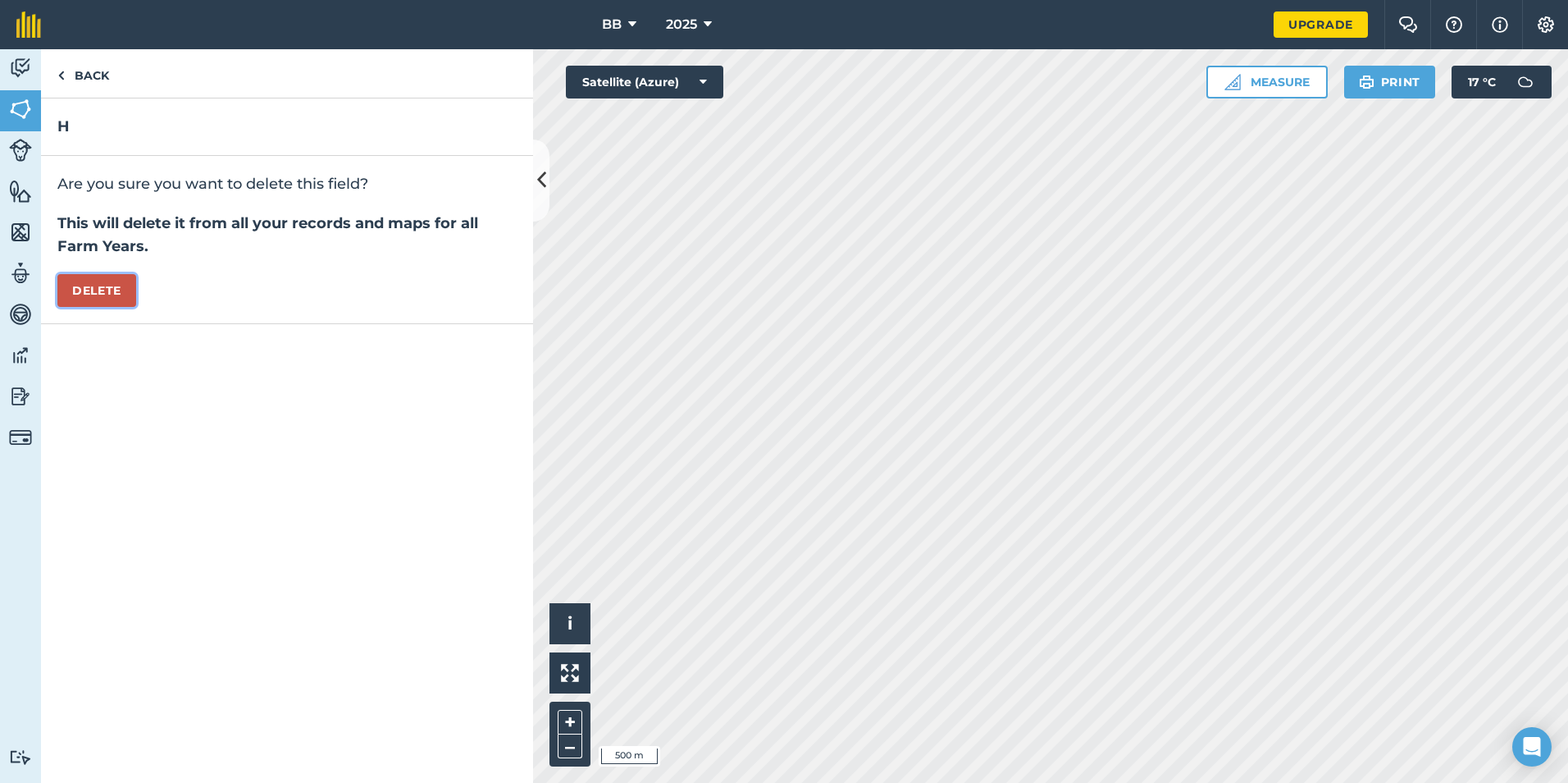
click at [96, 287] on button "Delete" at bounding box center [96, 290] width 79 height 33
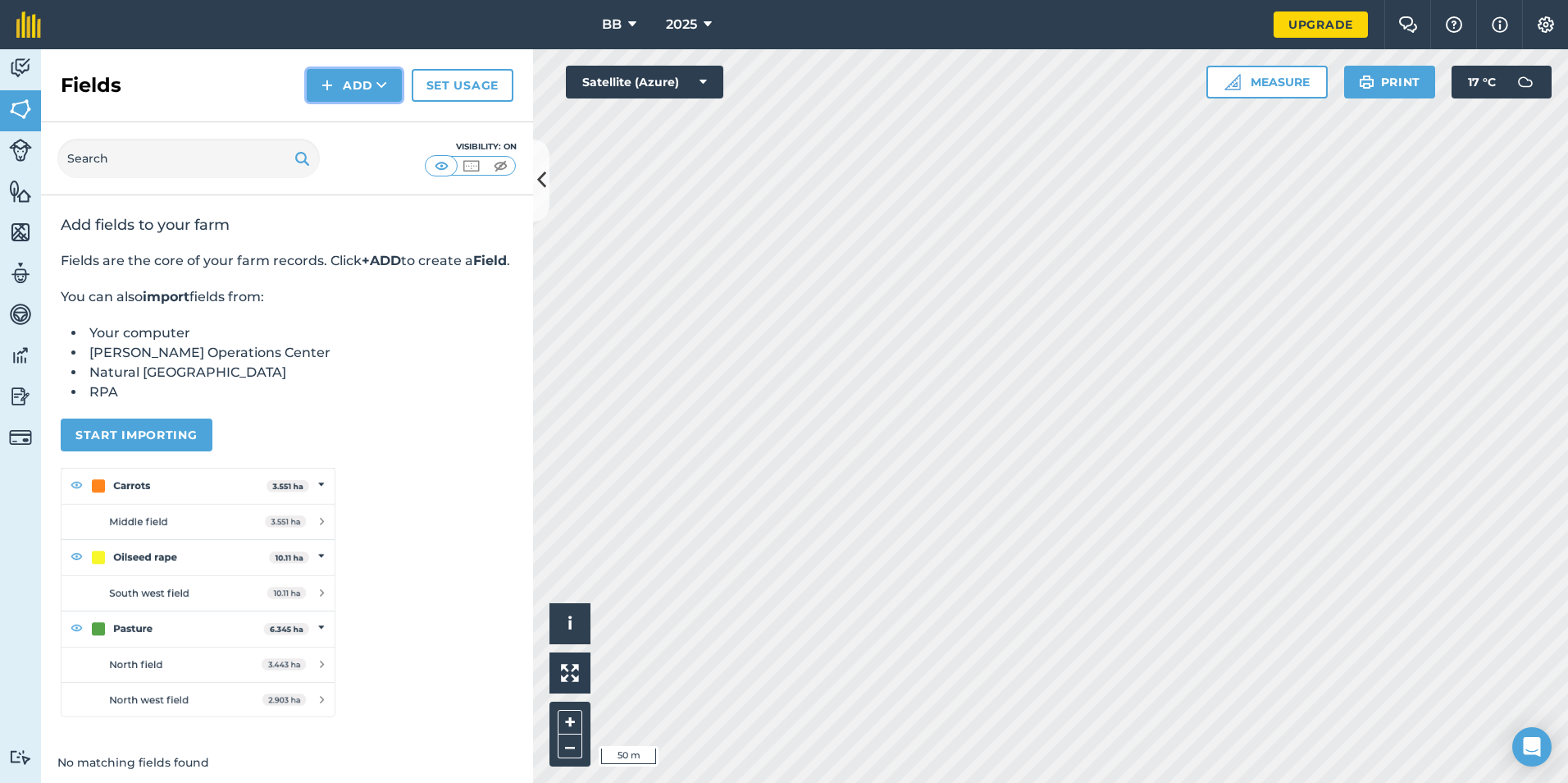
click at [373, 83] on button "Add" at bounding box center [354, 85] width 96 height 33
click at [357, 125] on link "Draw" at bounding box center [354, 123] width 90 height 36
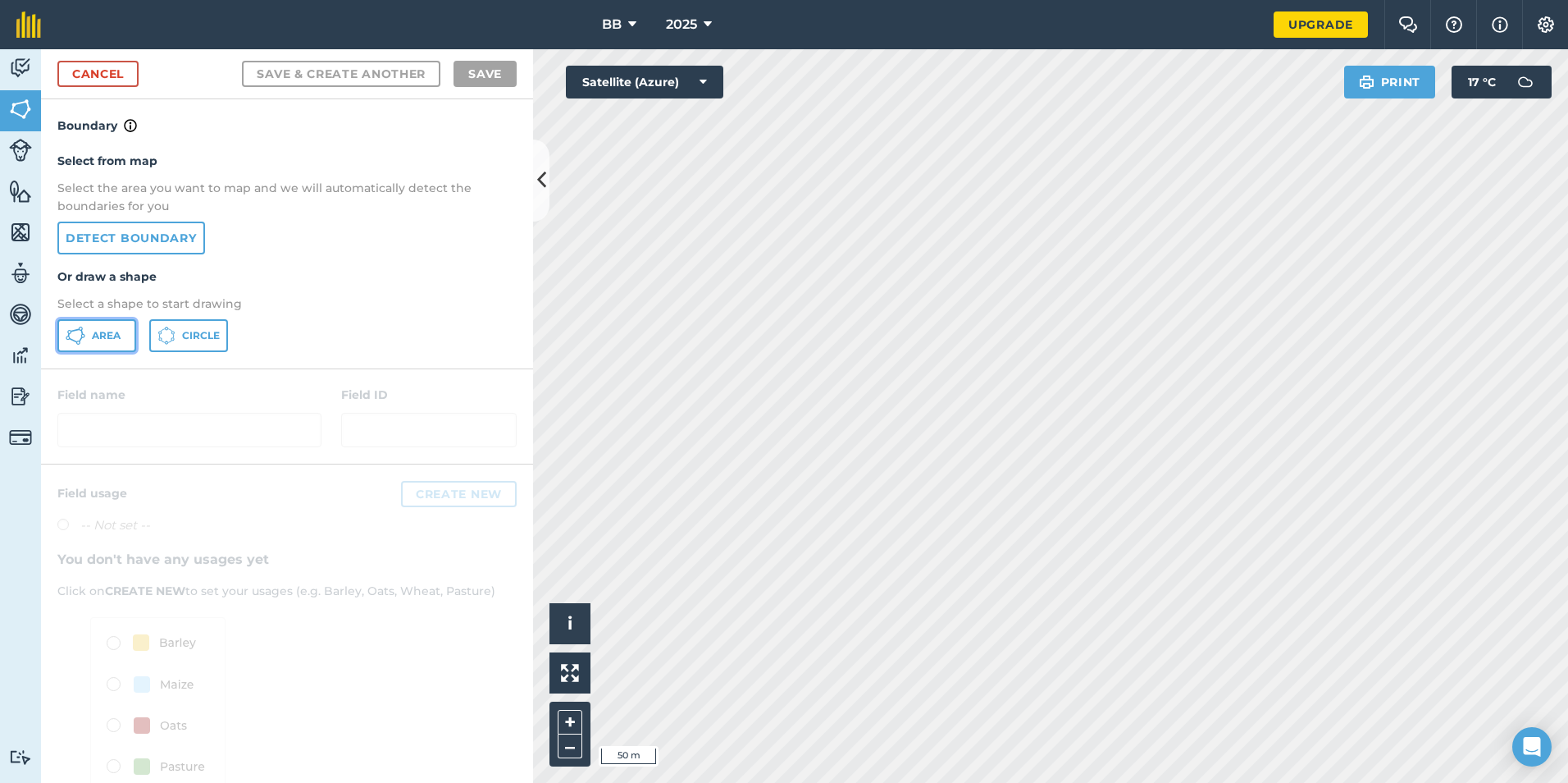
click at [105, 336] on span "Area" at bounding box center [106, 335] width 29 height 13
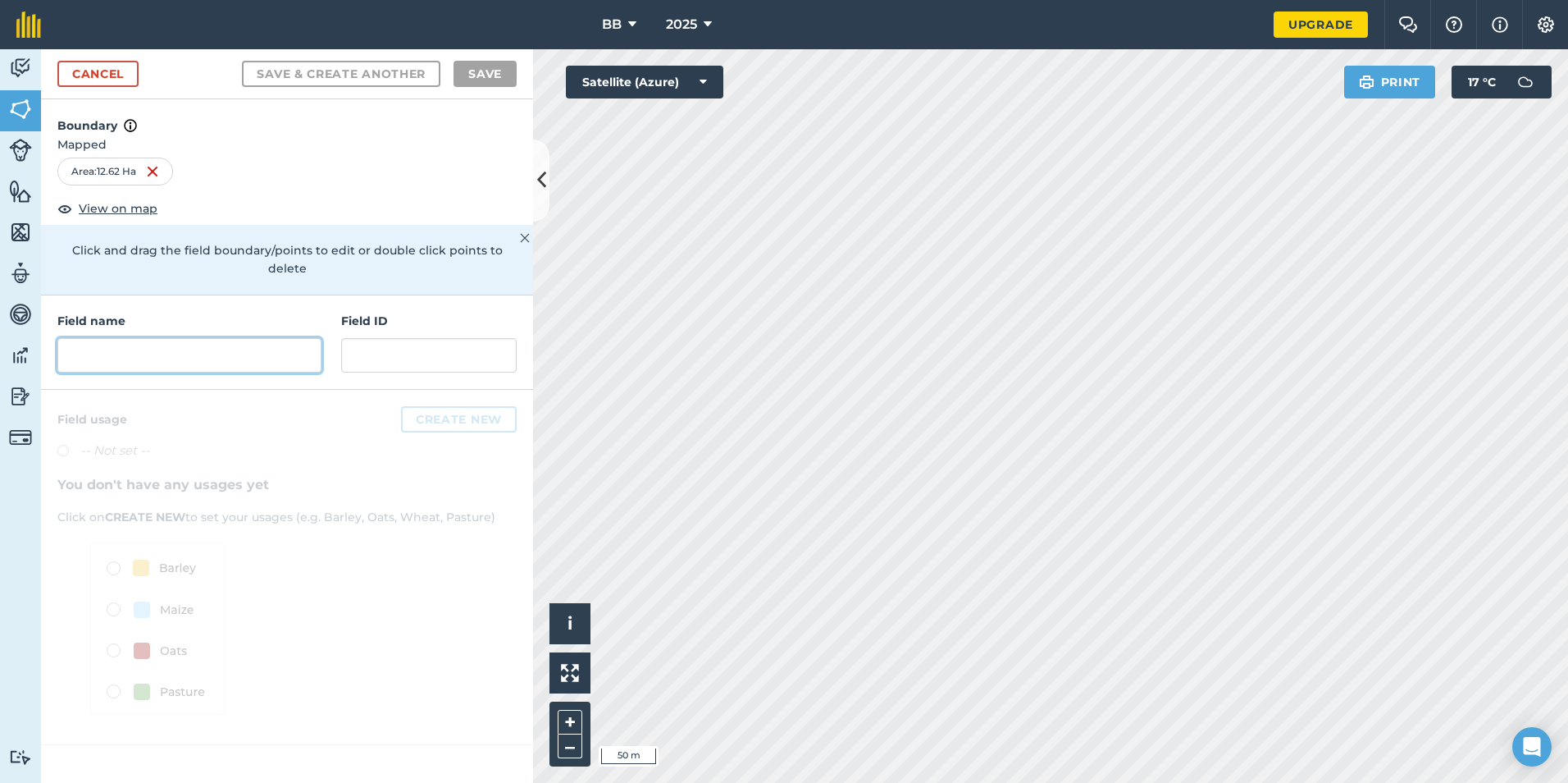
click at [122, 338] on input "text" at bounding box center [189, 355] width 264 height 35
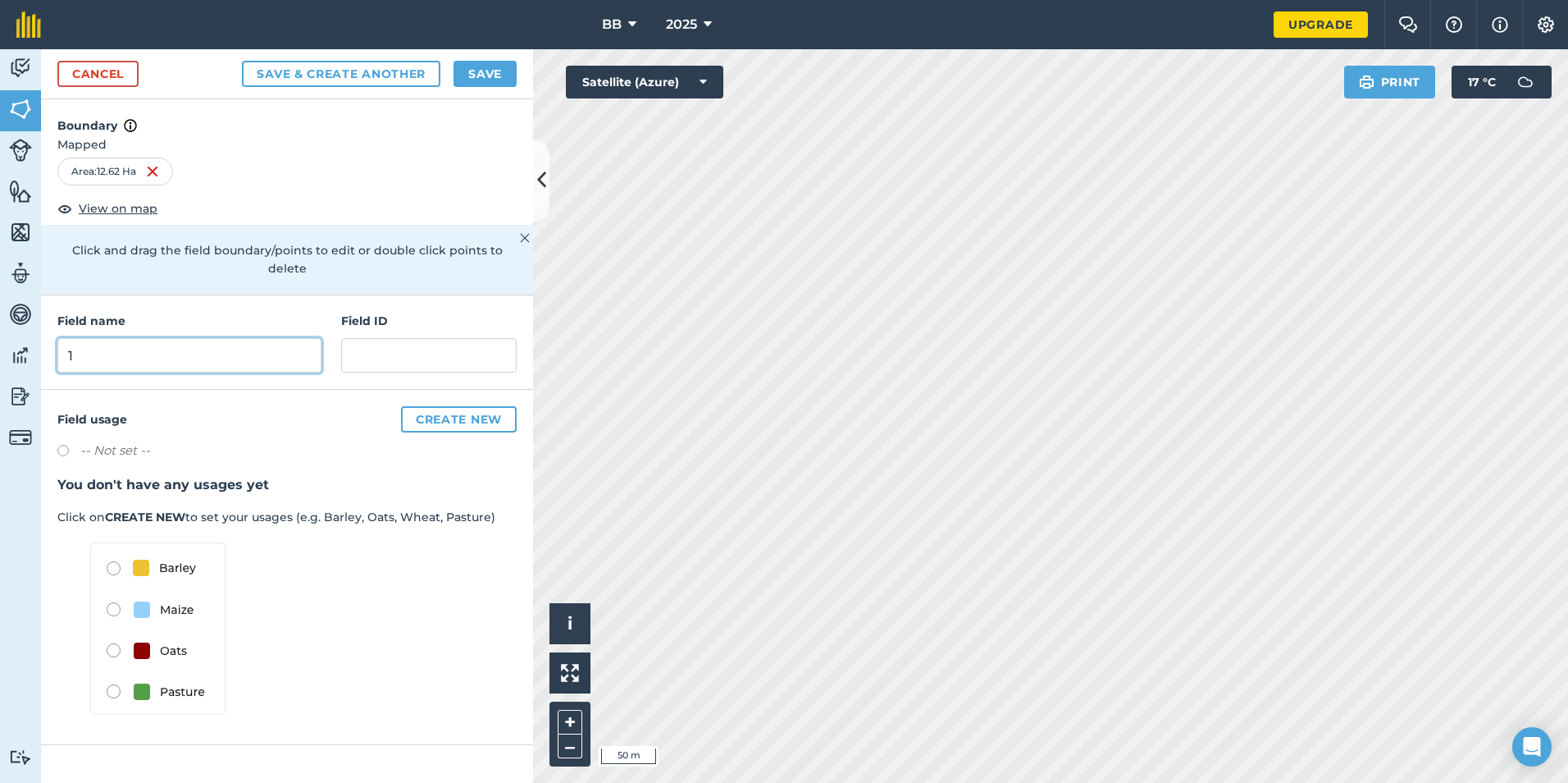
type input "1"
click at [475, 69] on button "Save" at bounding box center [485, 74] width 63 height 26
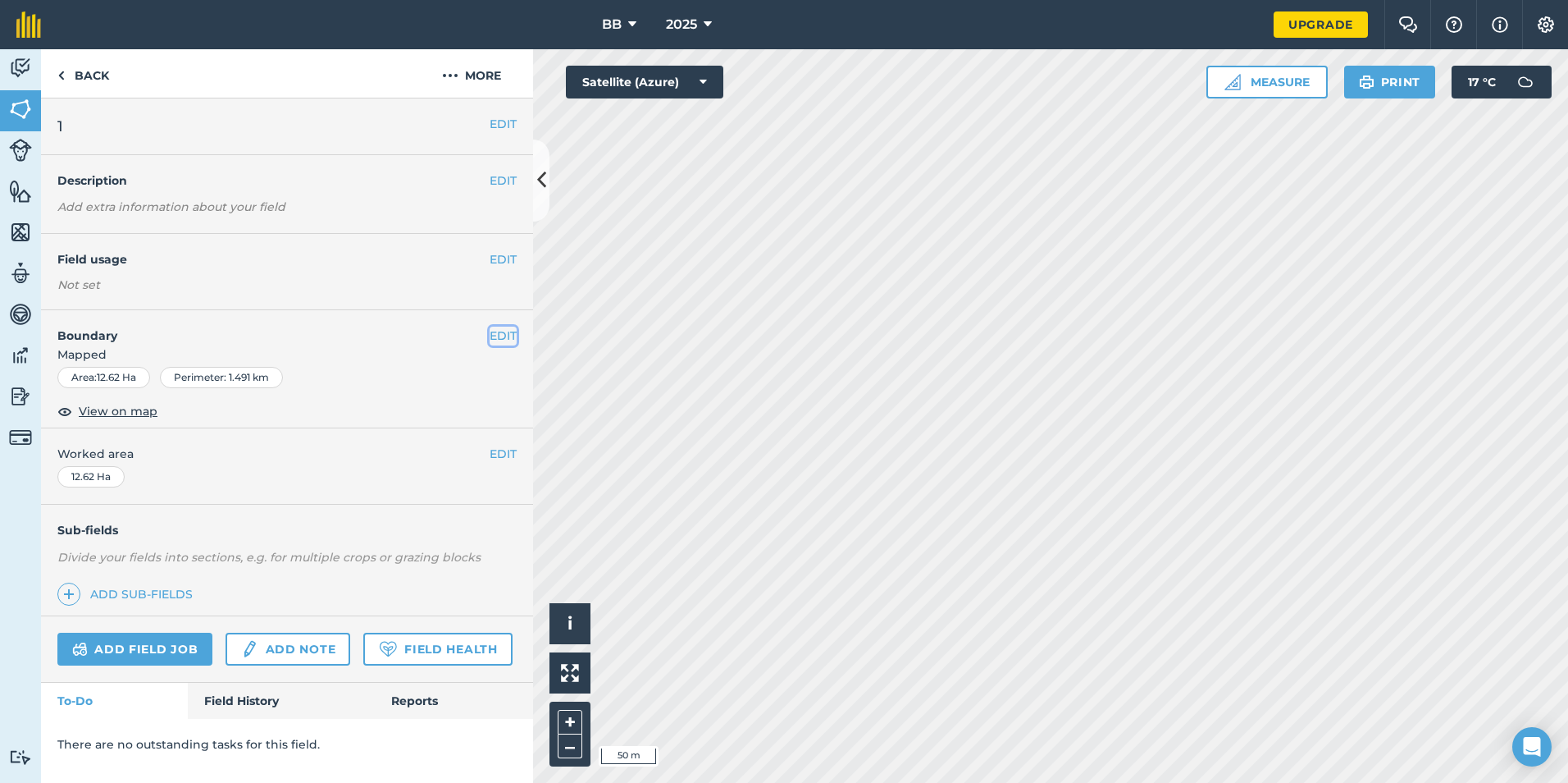
click at [508, 332] on button "EDIT" at bounding box center [503, 335] width 27 height 18
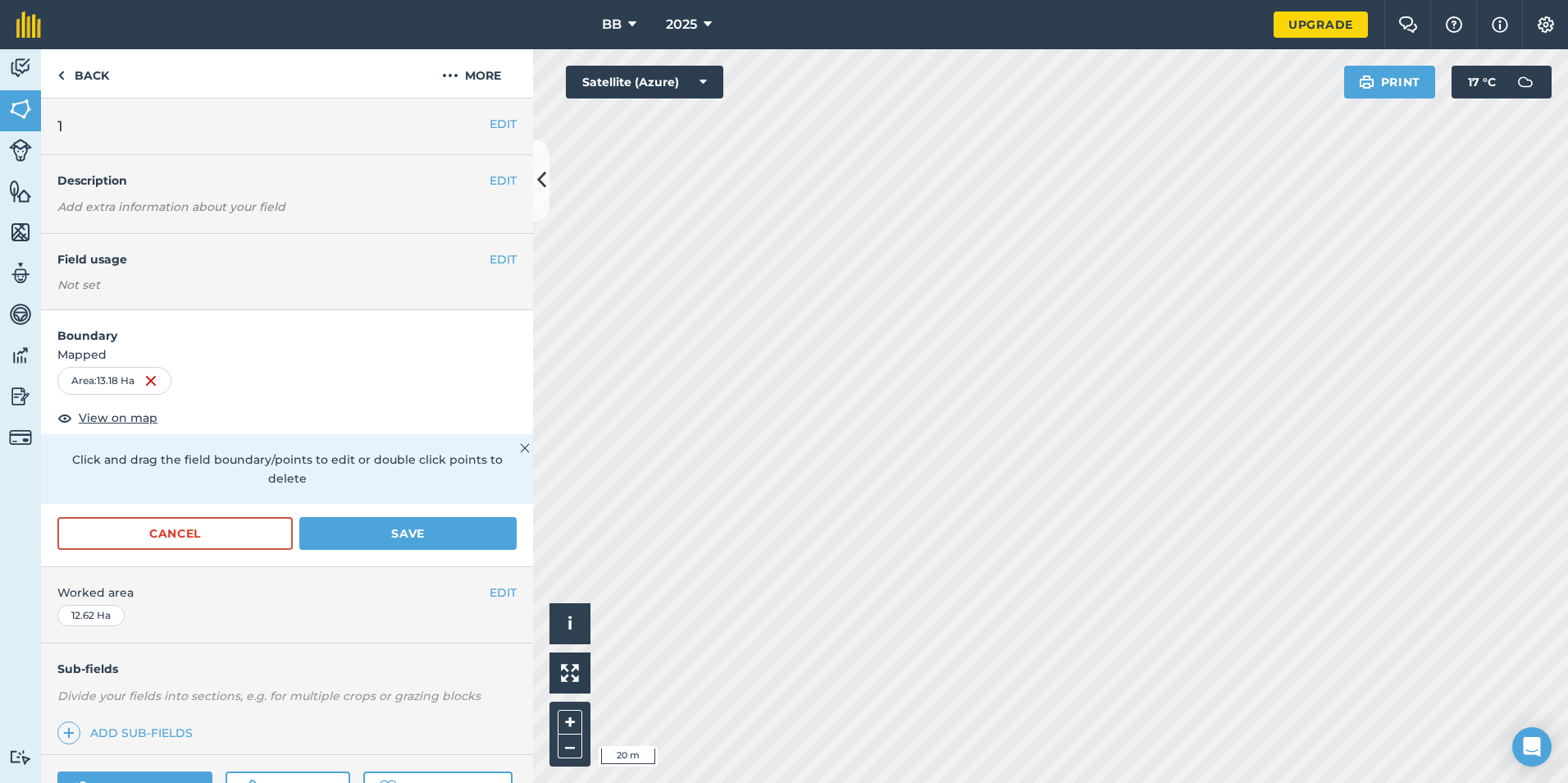
click at [698, 21] on div "BB 2025 Upgrade Farm Chat Help Info Settings Map printing is not available on o…" at bounding box center [784, 391] width 1568 height 783
click at [387, 535] on button "Save" at bounding box center [408, 534] width 217 height 33
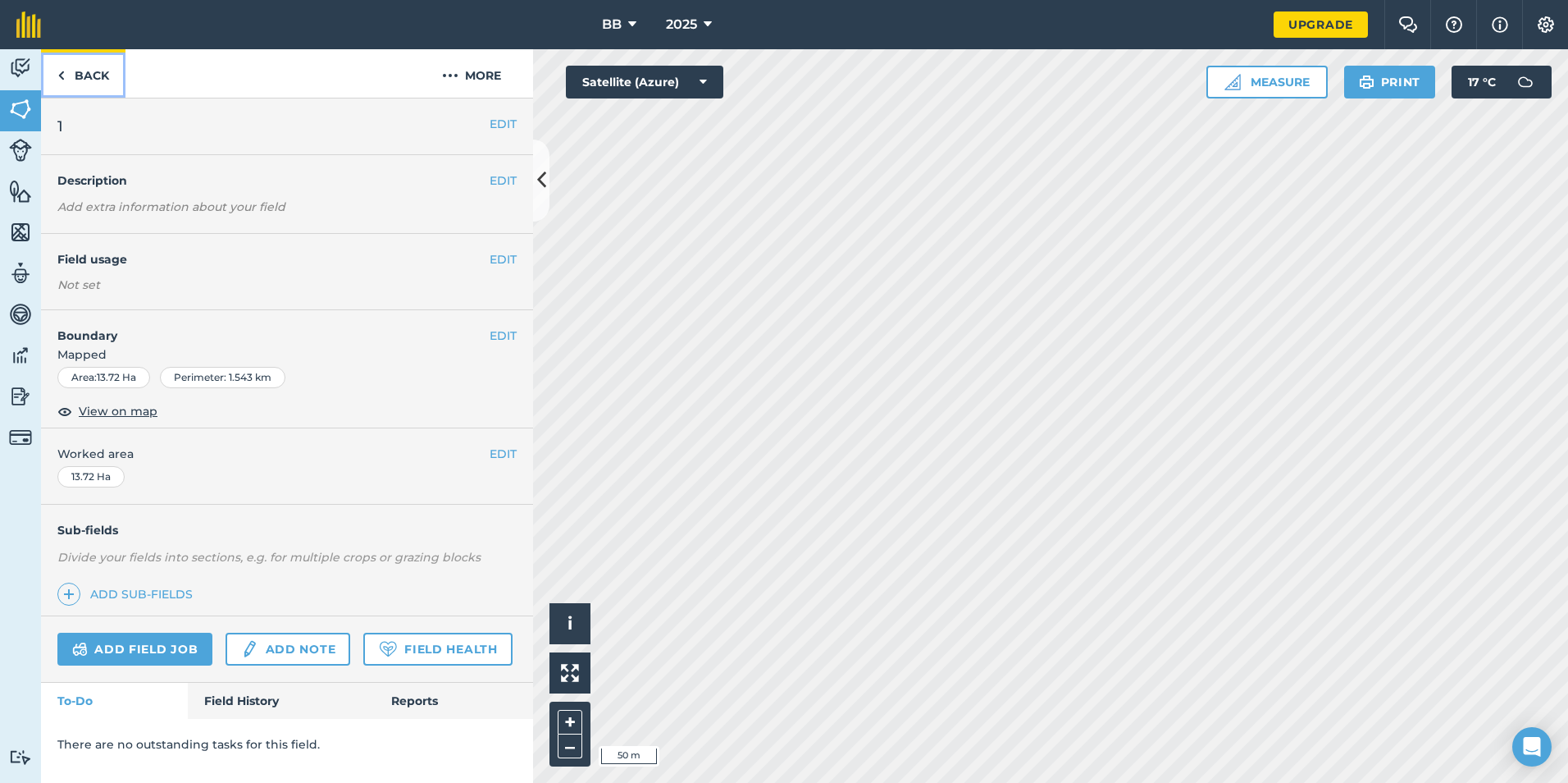
click at [95, 76] on link "Back" at bounding box center [83, 74] width 84 height 49
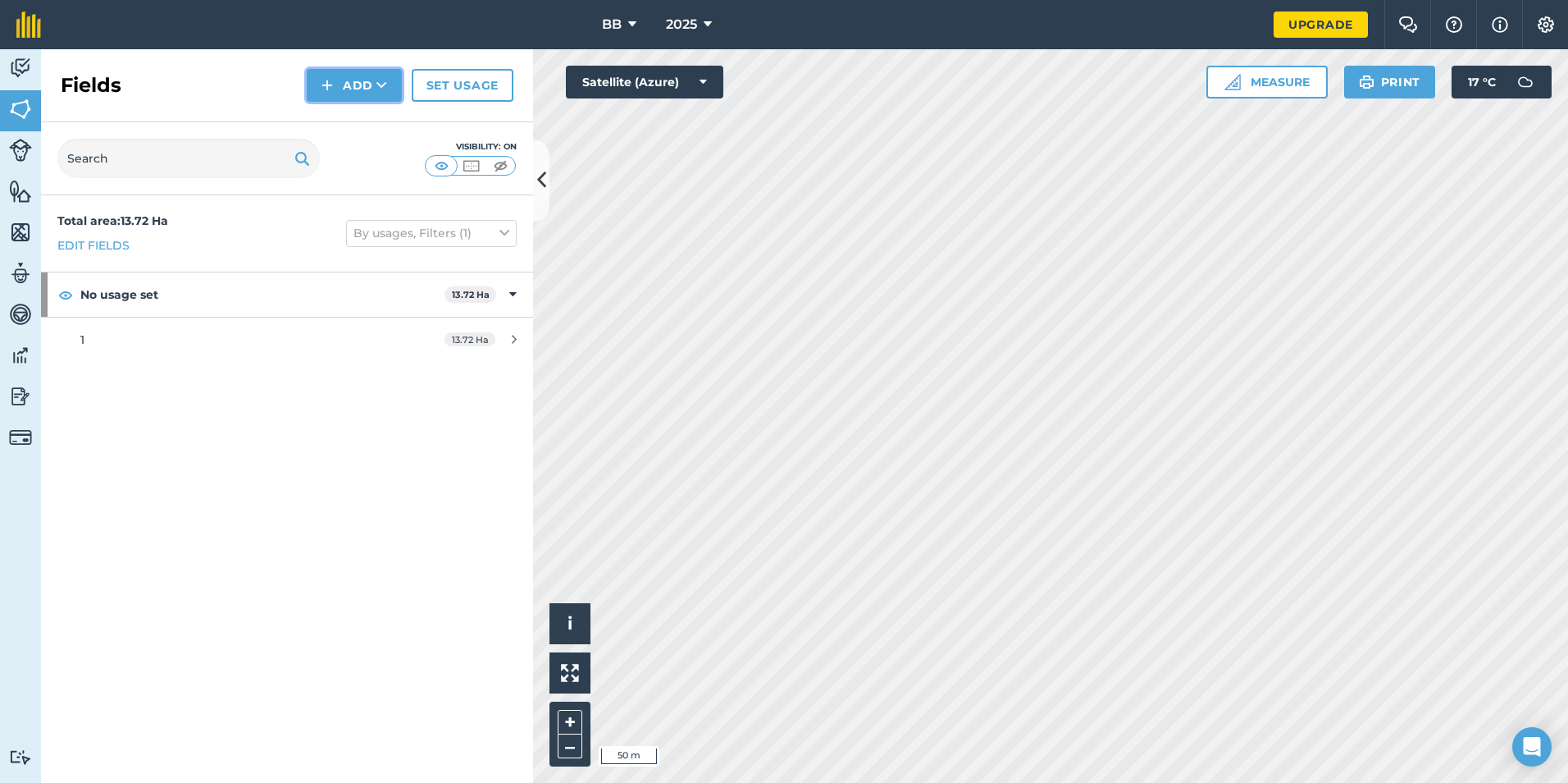
click at [343, 90] on button "Add" at bounding box center [354, 85] width 96 height 33
click at [354, 124] on link "Draw" at bounding box center [354, 123] width 90 height 36
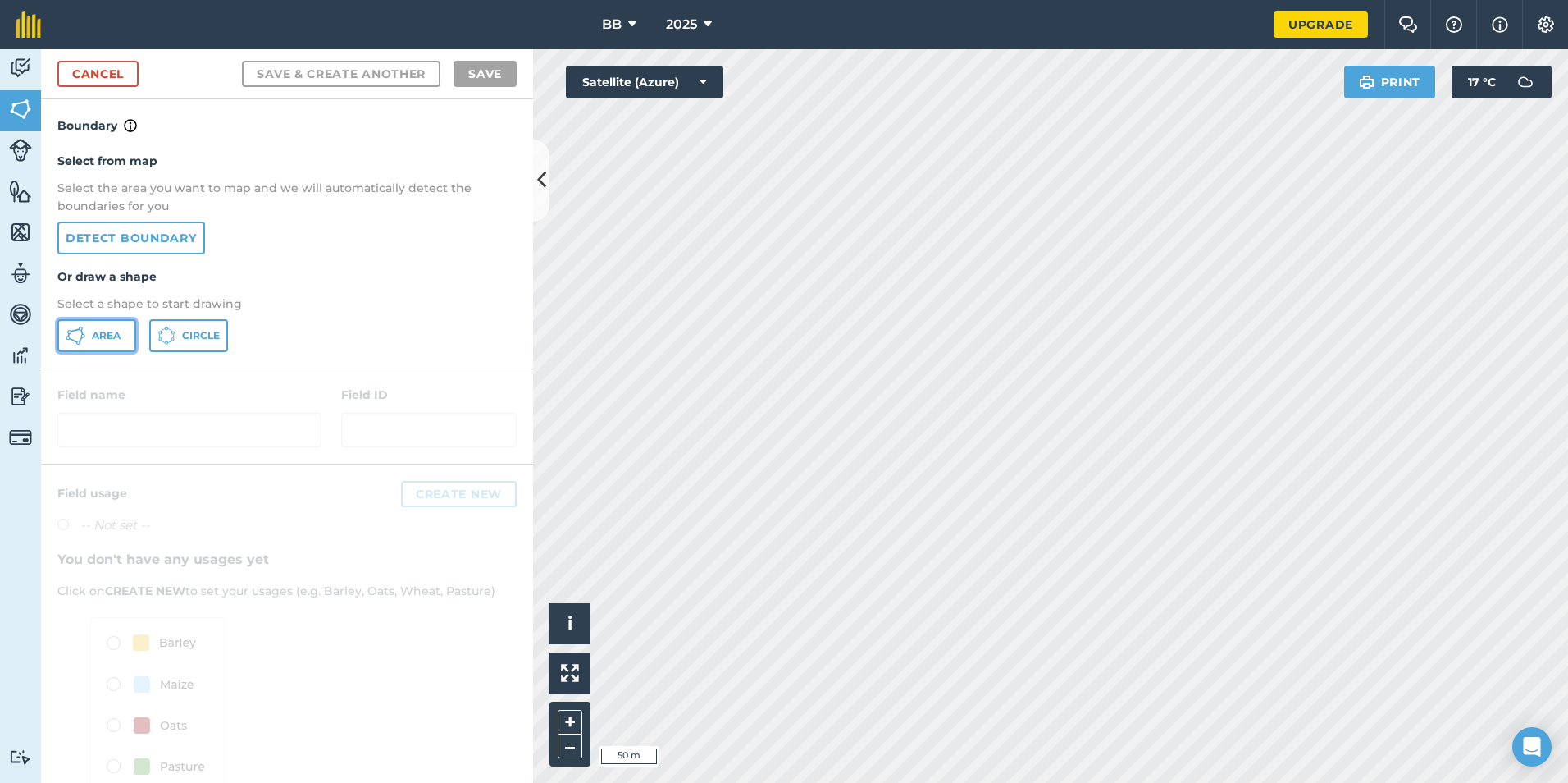
click at [125, 334] on button "Area" at bounding box center [96, 335] width 79 height 33
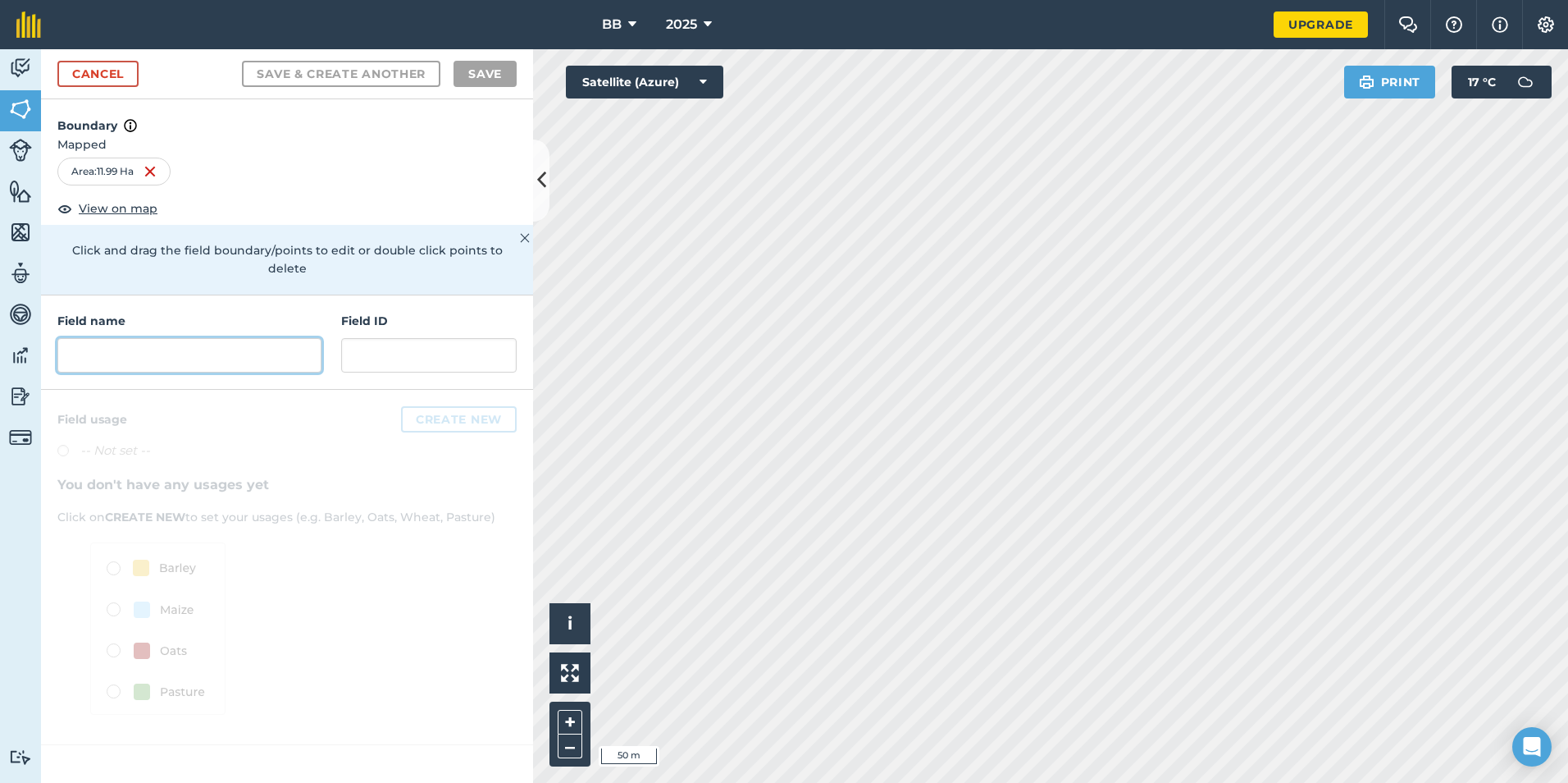
click at [138, 338] on input "text" at bounding box center [189, 355] width 264 height 35
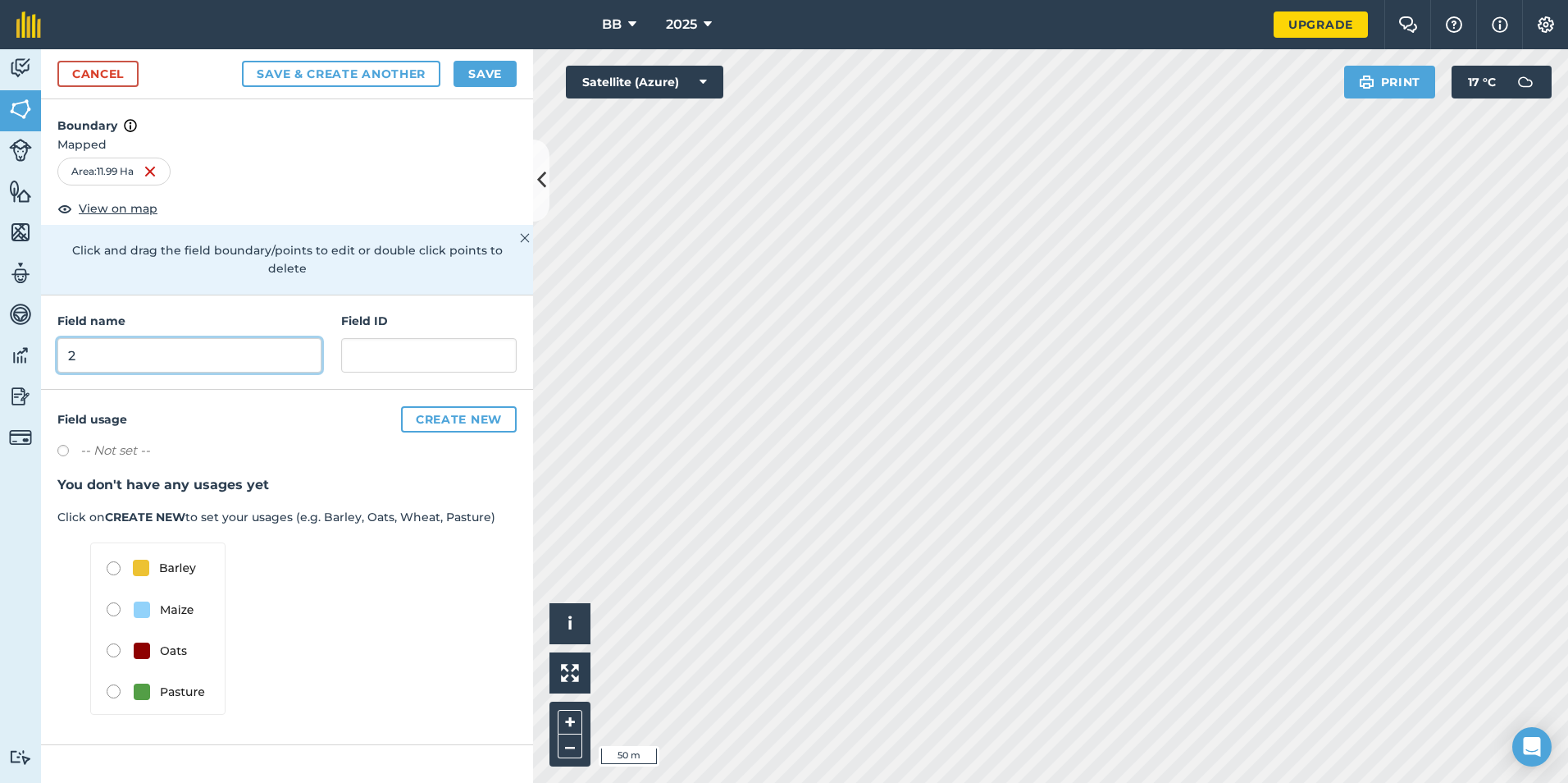
type input "2"
click at [482, 72] on button "Save" at bounding box center [485, 74] width 63 height 26
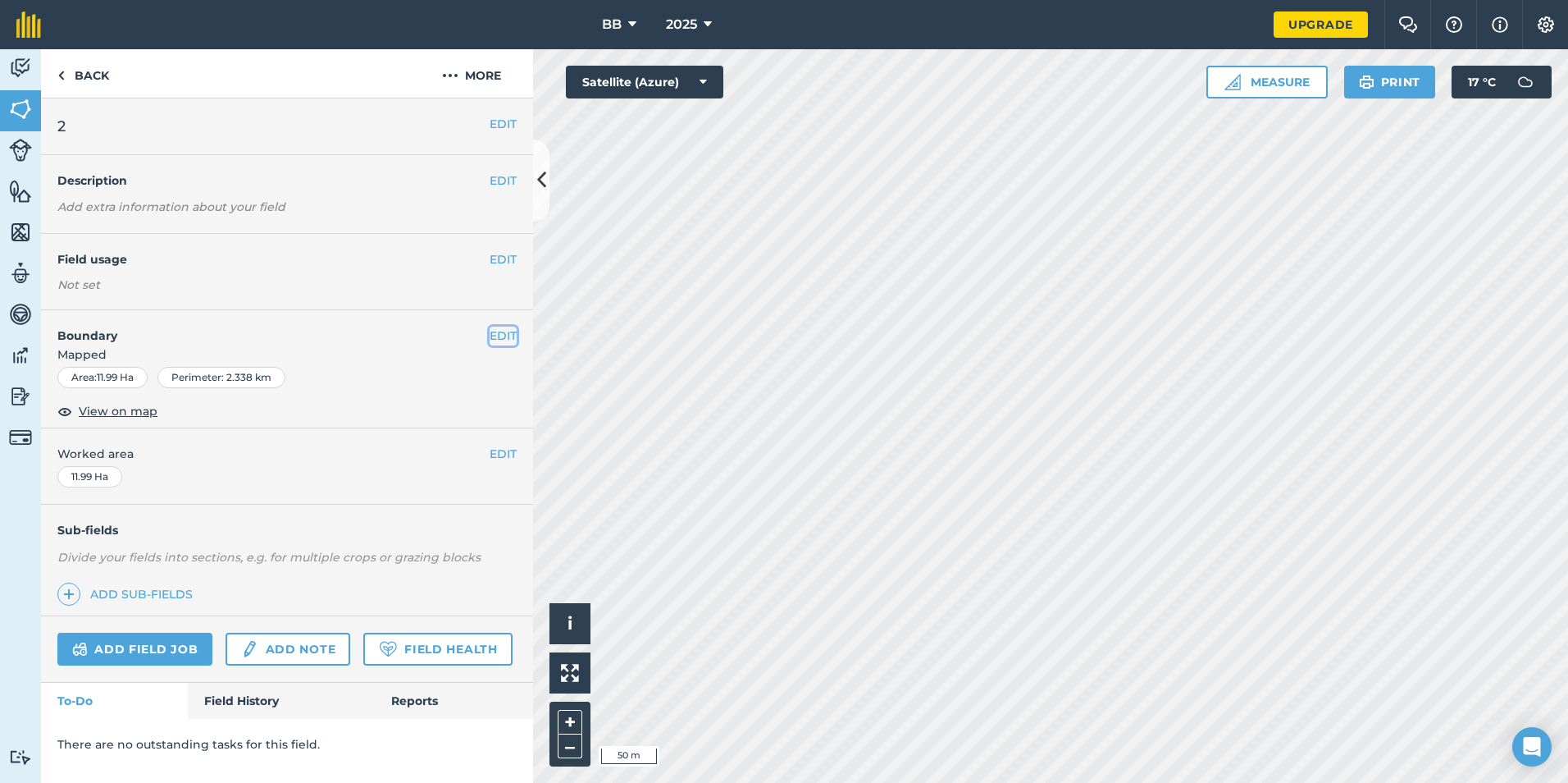
click at [498, 341] on button "EDIT" at bounding box center [503, 335] width 27 height 18
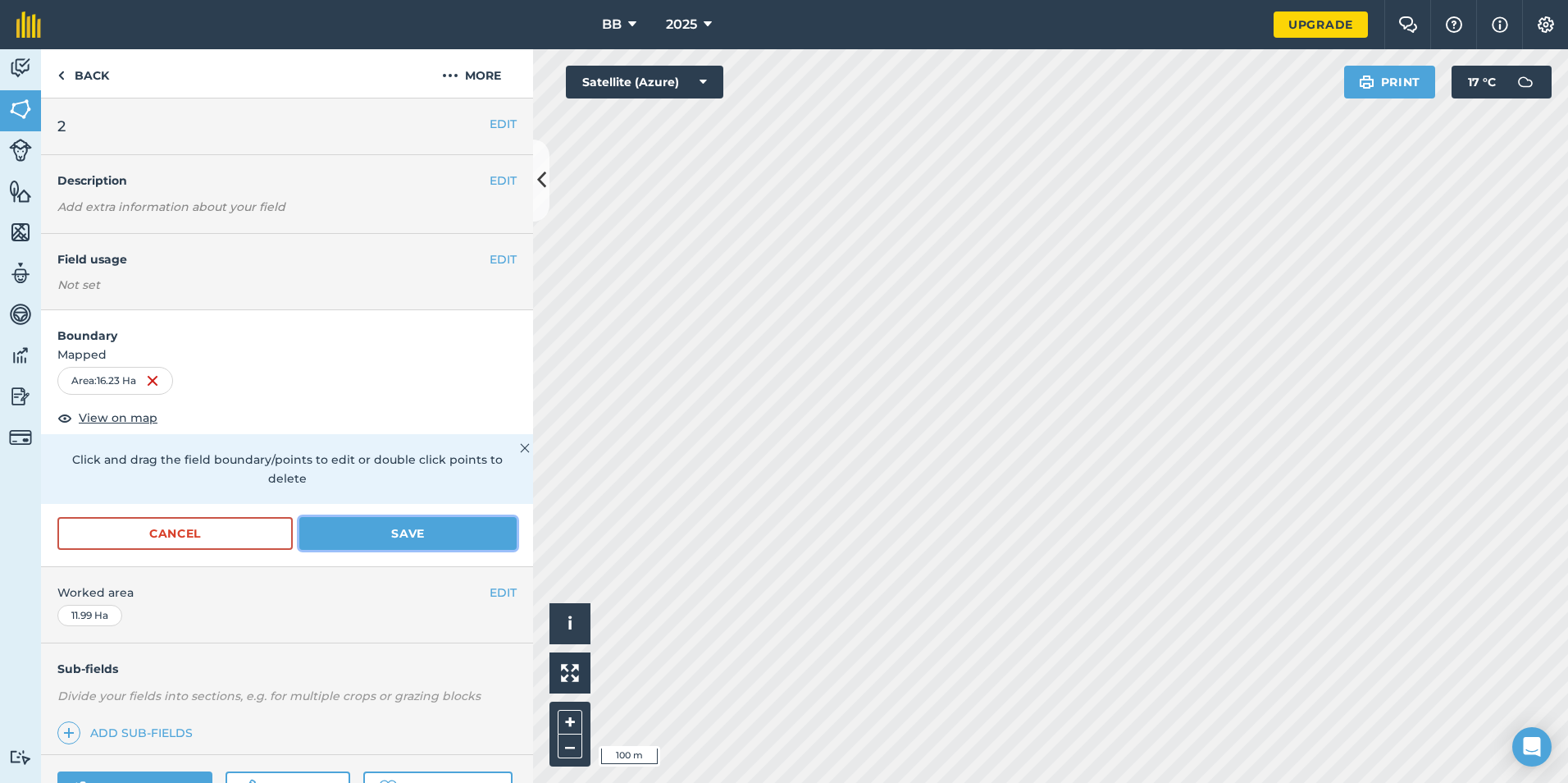
click at [433, 546] on button "Save" at bounding box center [408, 534] width 217 height 33
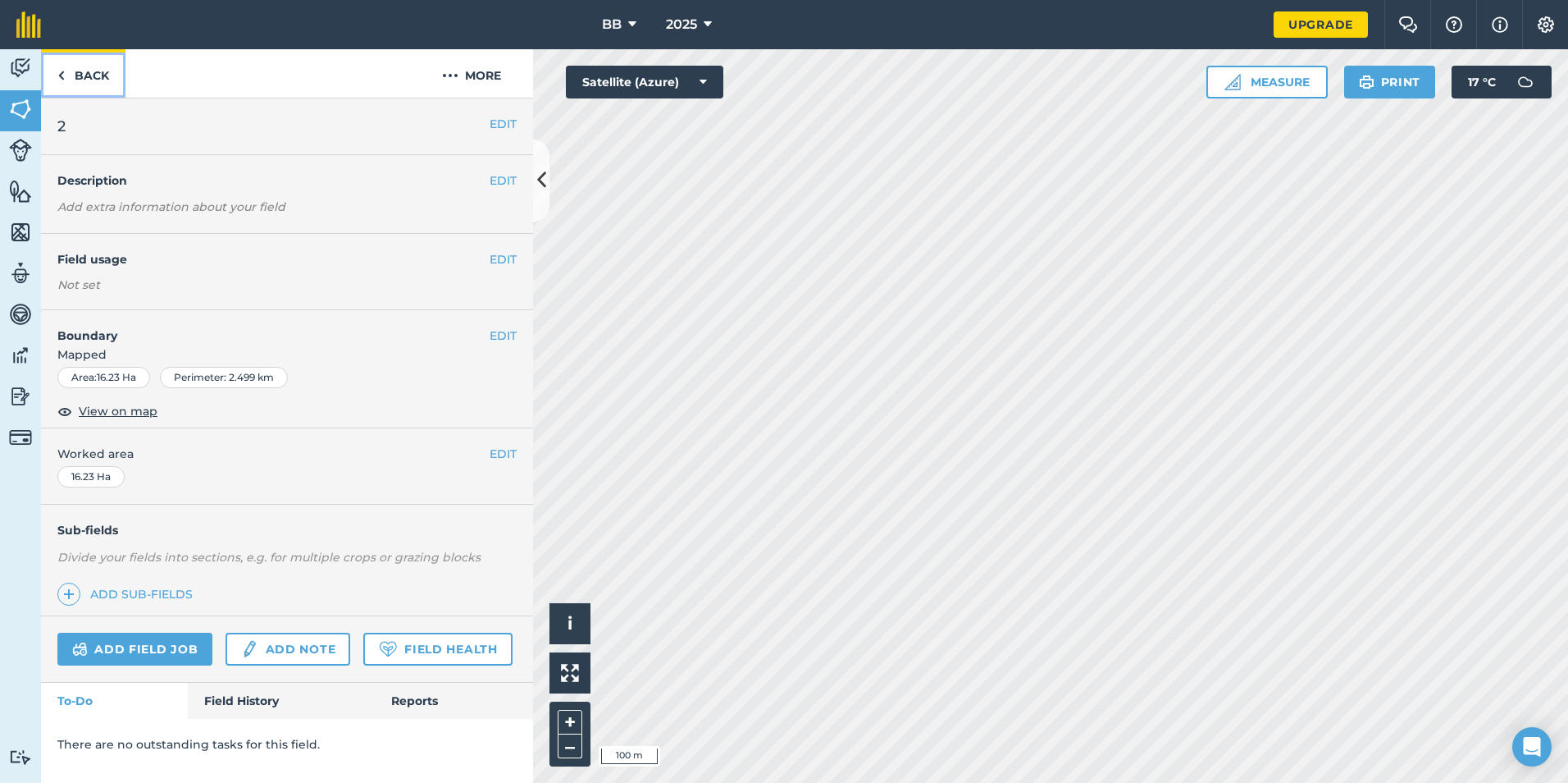
click at [95, 72] on link "Back" at bounding box center [83, 74] width 84 height 49
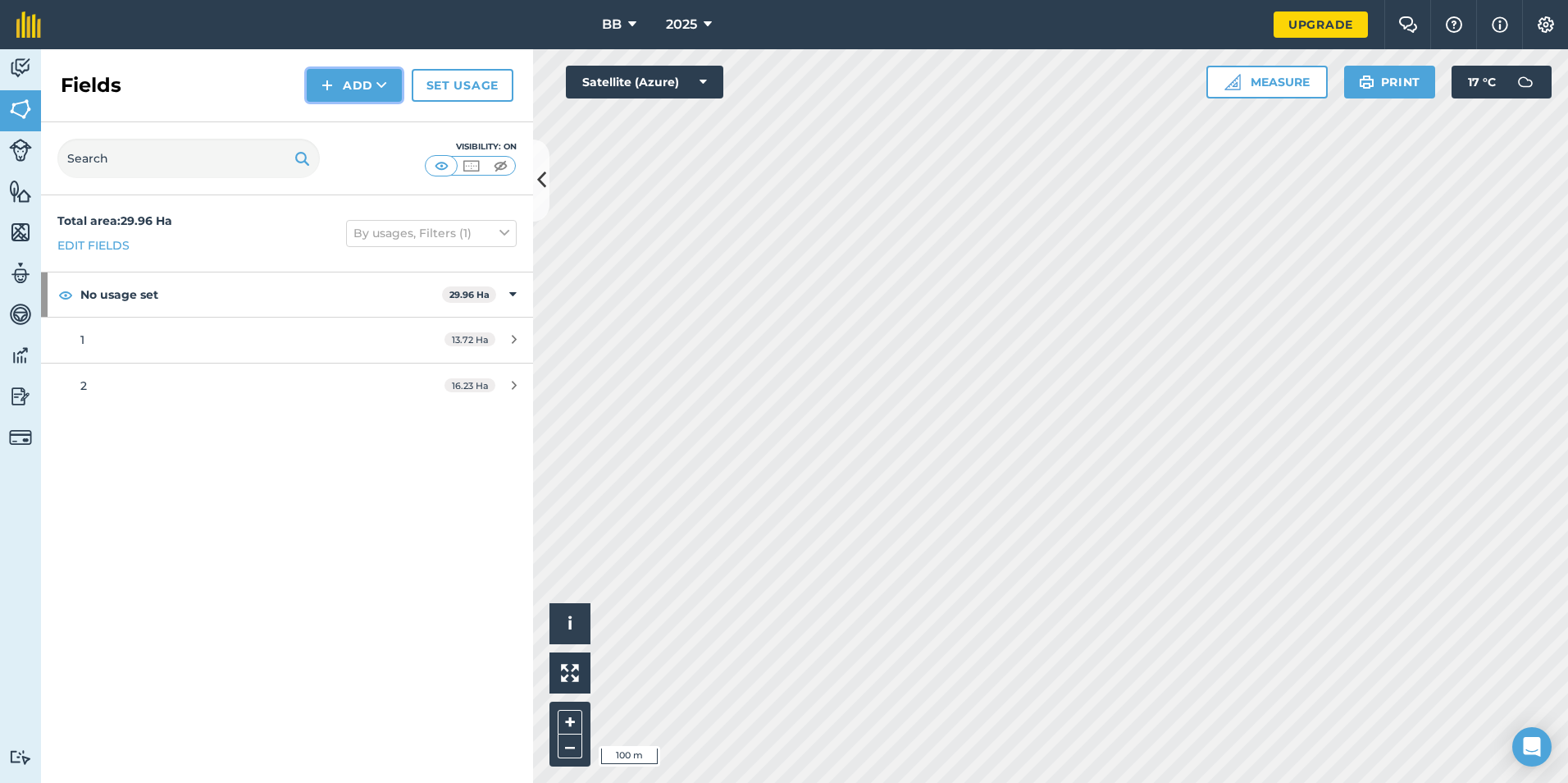
click at [377, 90] on icon at bounding box center [381, 85] width 10 height 17
click at [364, 129] on link "Draw" at bounding box center [354, 123] width 90 height 36
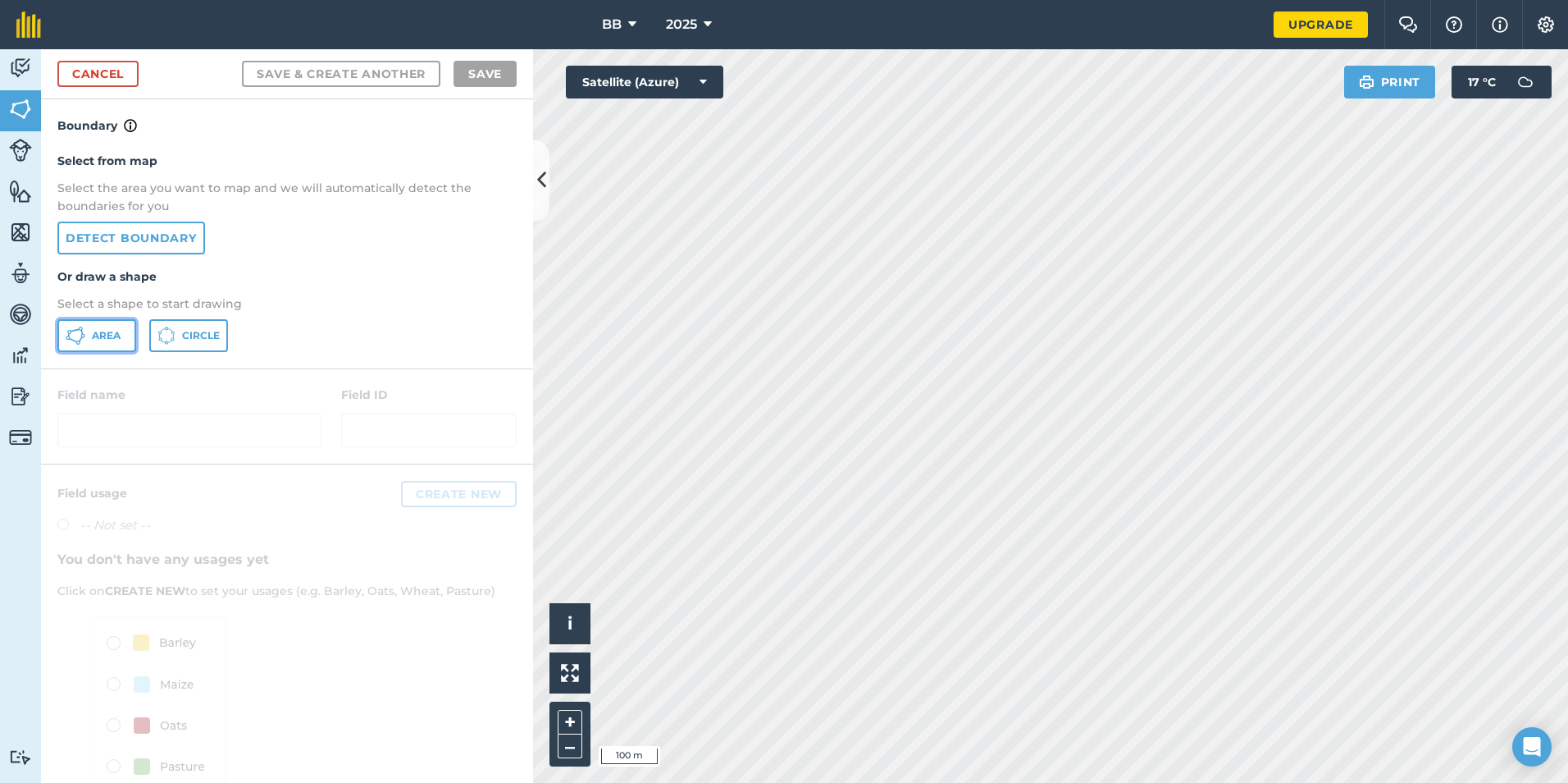
click at [111, 338] on span "Area" at bounding box center [106, 335] width 29 height 13
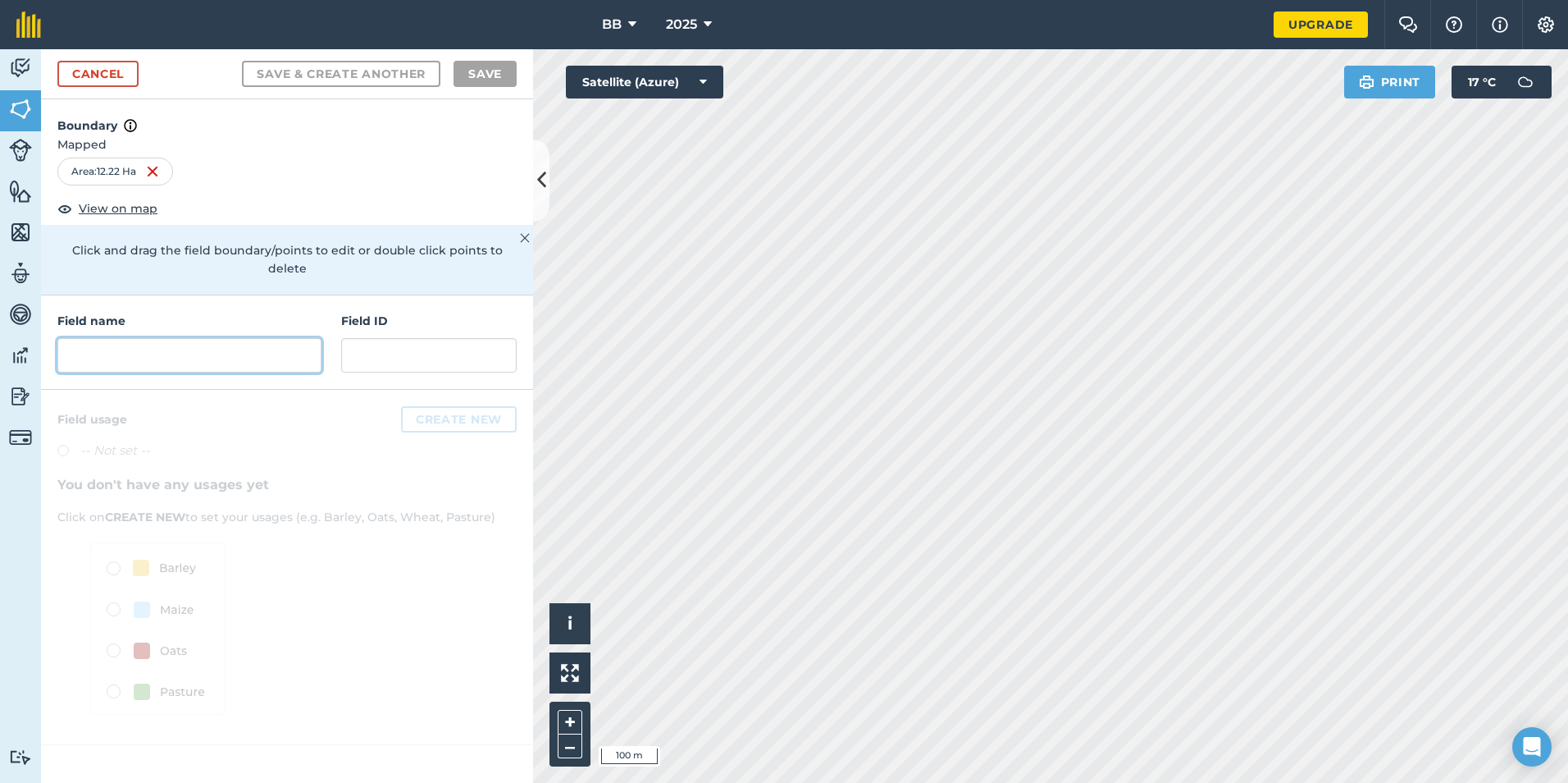
click at [125, 338] on input "text" at bounding box center [189, 355] width 264 height 35
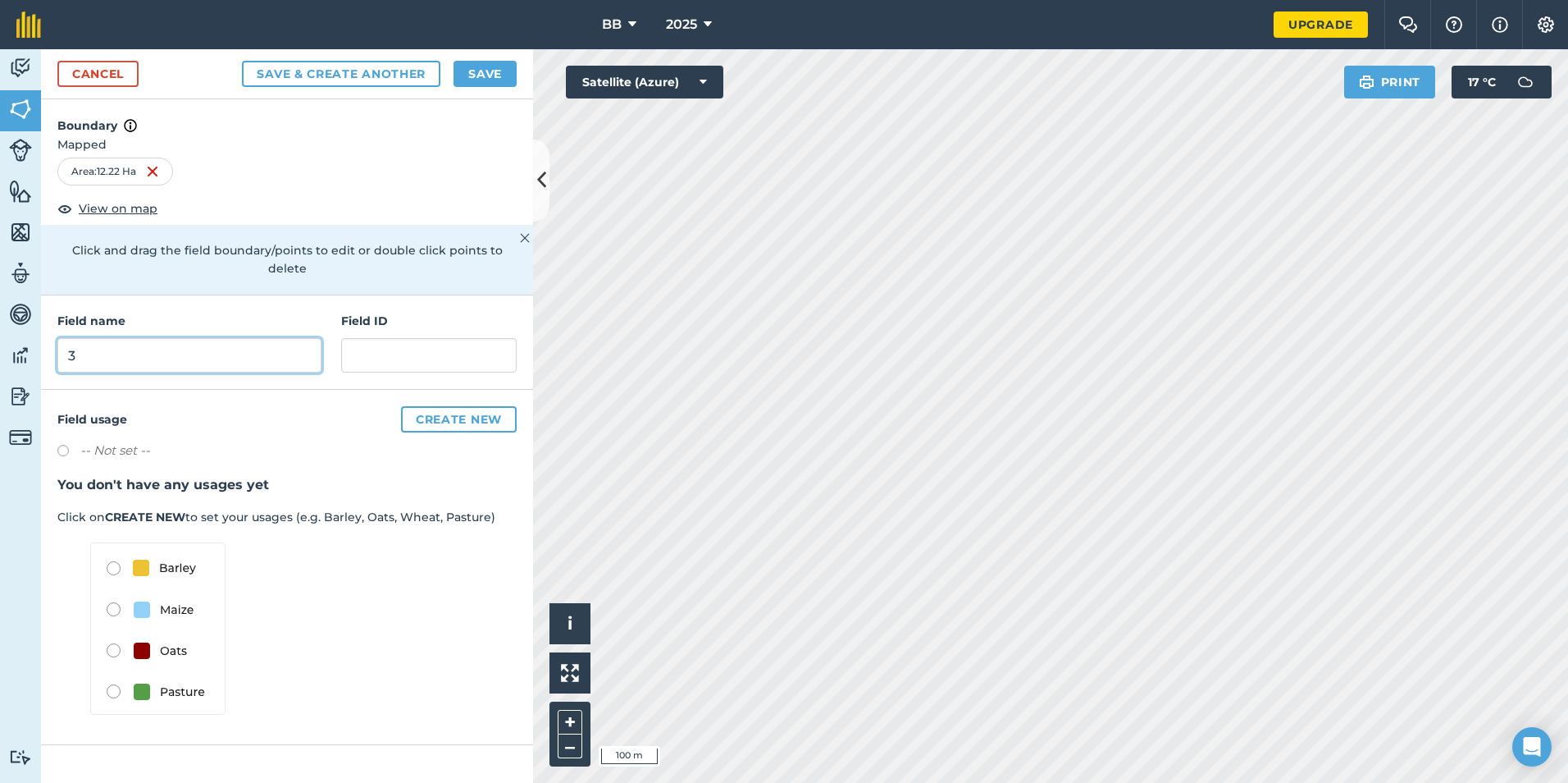
type input "3"
click at [490, 74] on button "Save" at bounding box center [485, 74] width 63 height 26
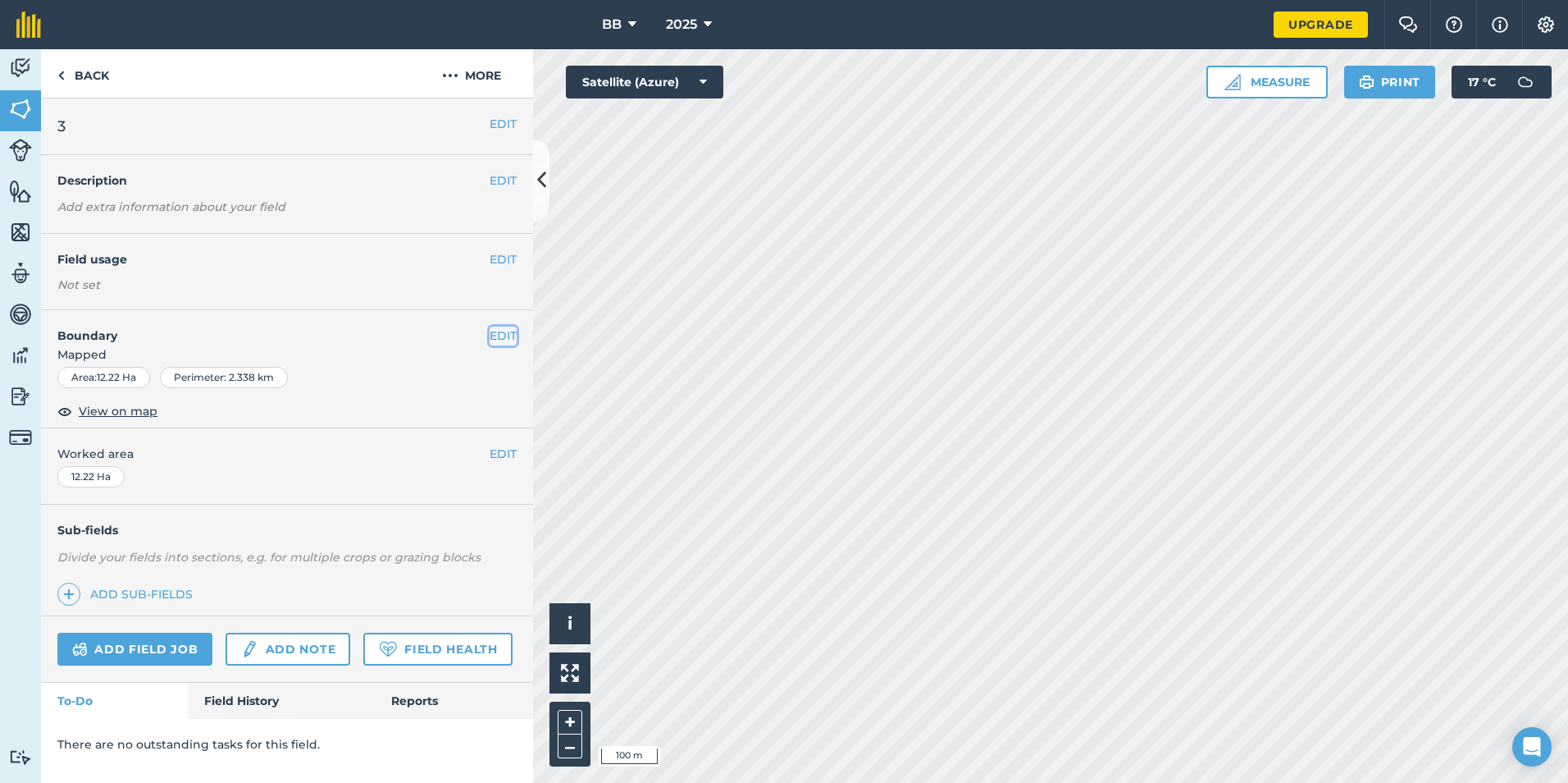
click at [506, 334] on button "EDIT" at bounding box center [503, 335] width 27 height 18
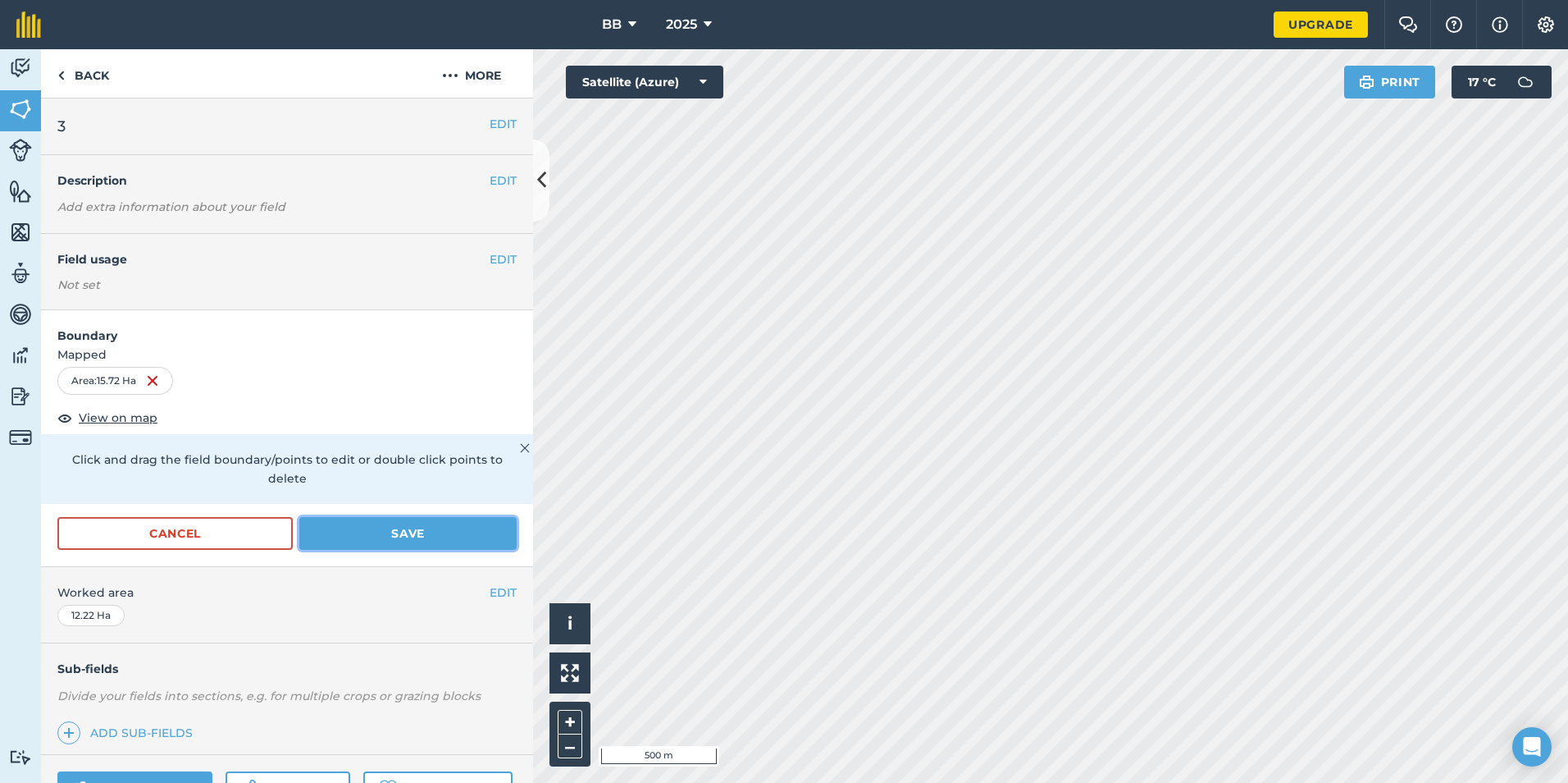
click at [393, 539] on button "Save" at bounding box center [408, 534] width 217 height 33
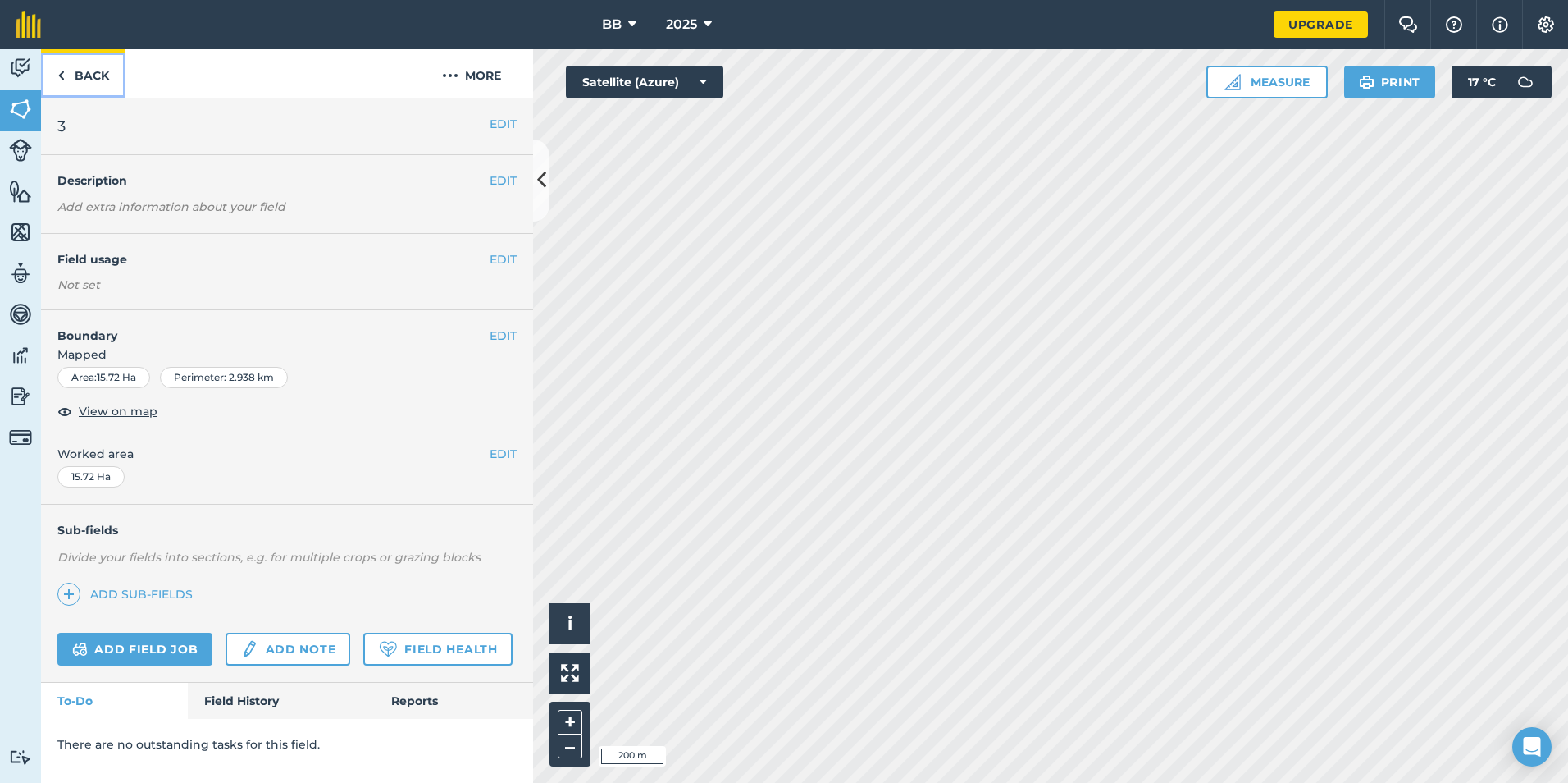
click at [96, 77] on link "Back" at bounding box center [83, 74] width 84 height 49
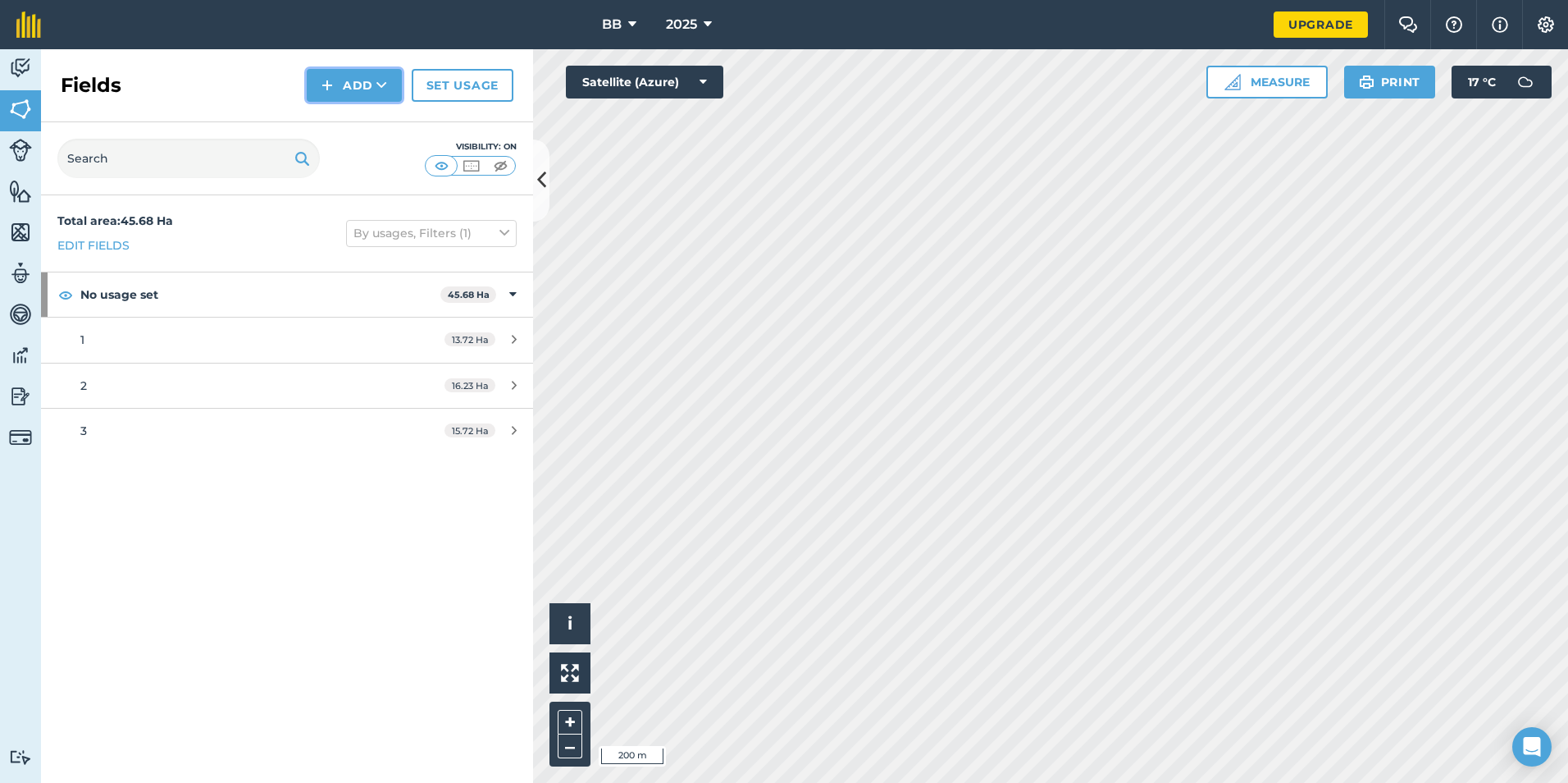
click at [372, 87] on button "Add" at bounding box center [354, 85] width 96 height 33
click at [357, 123] on link "Draw" at bounding box center [354, 123] width 90 height 36
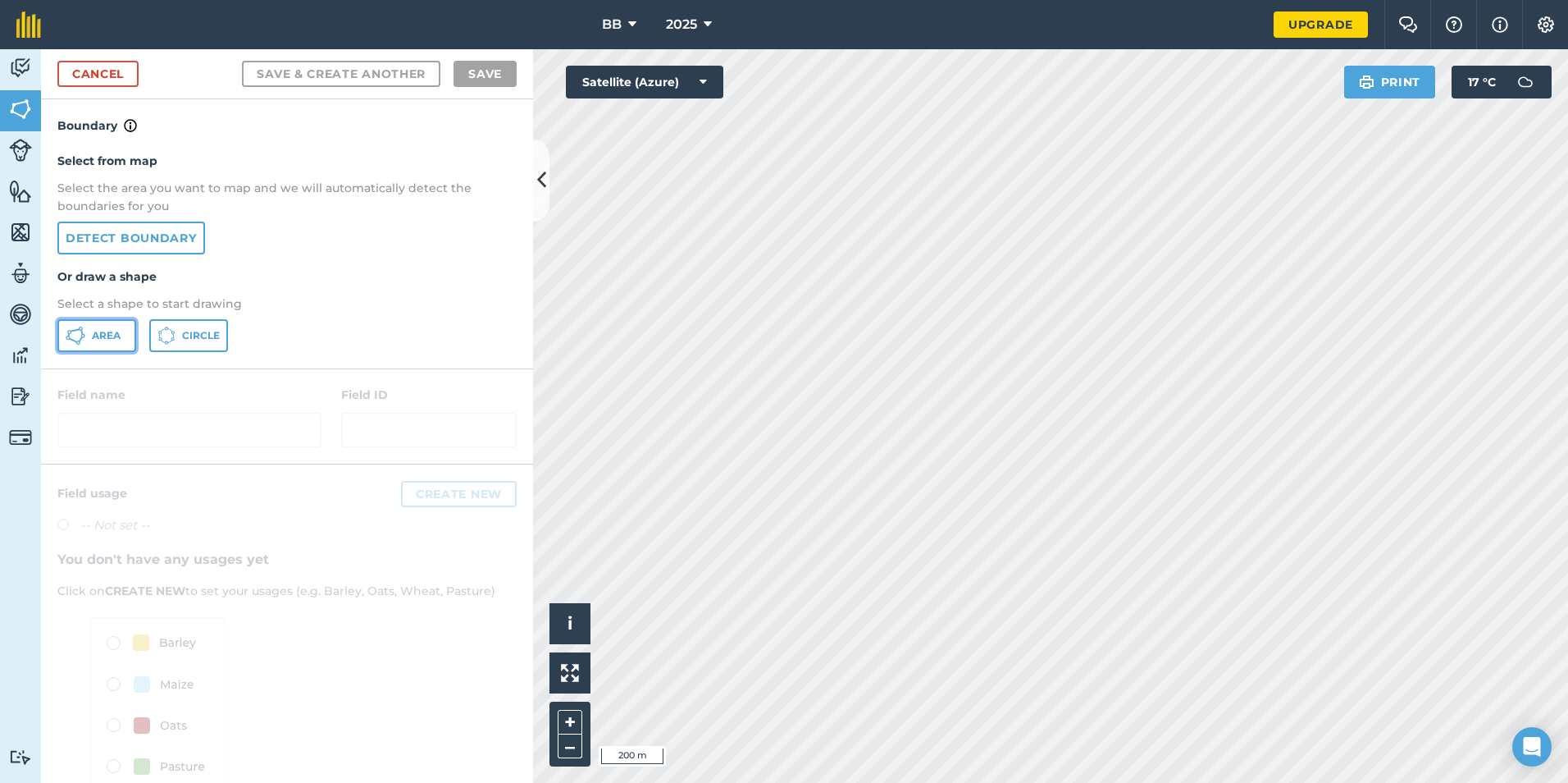
click at [109, 338] on span "Area" at bounding box center [106, 335] width 29 height 13
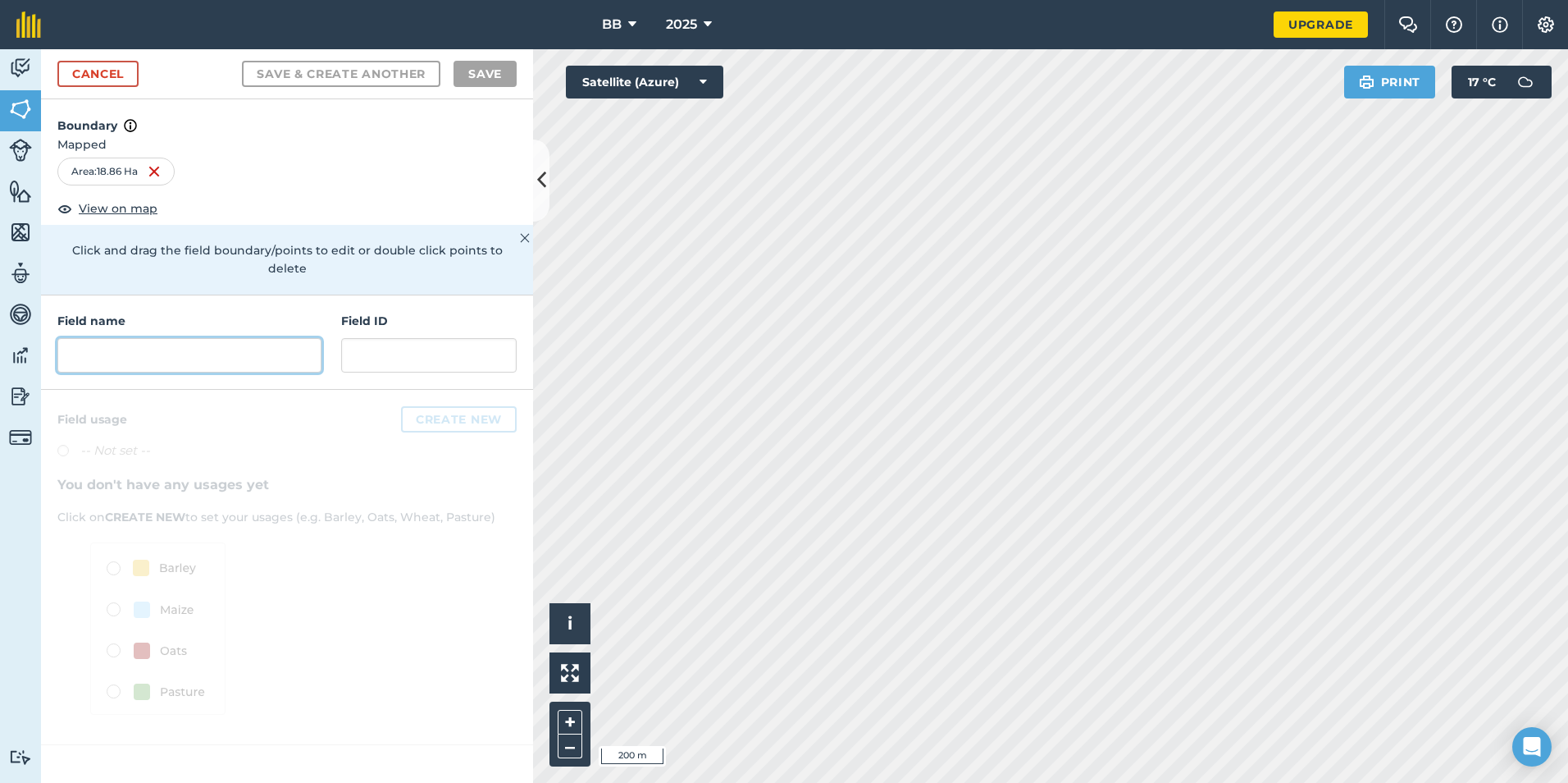
click at [216, 343] on input "text" at bounding box center [189, 355] width 264 height 35
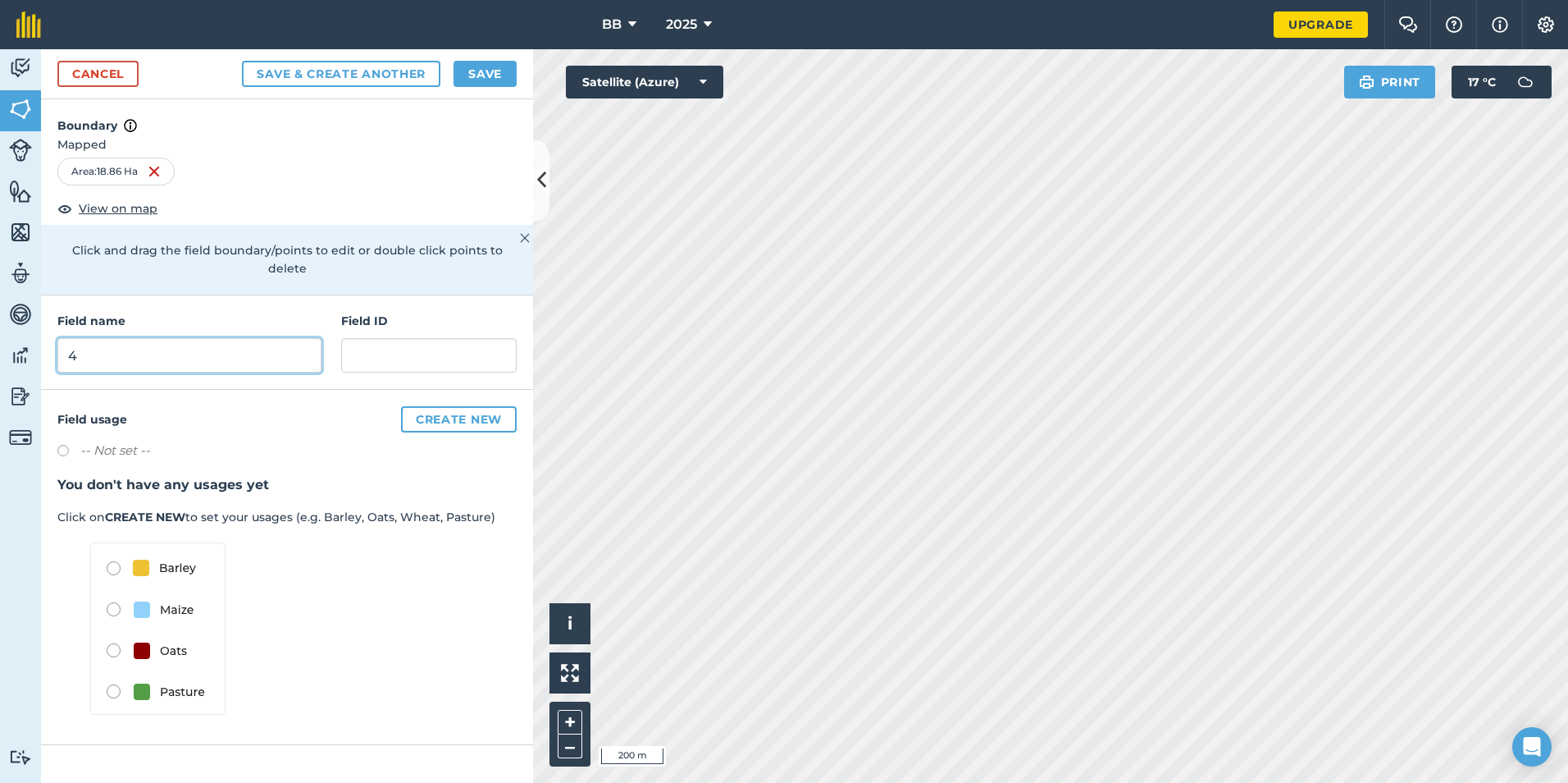
type input "4"
click at [474, 68] on button "Save" at bounding box center [485, 74] width 63 height 26
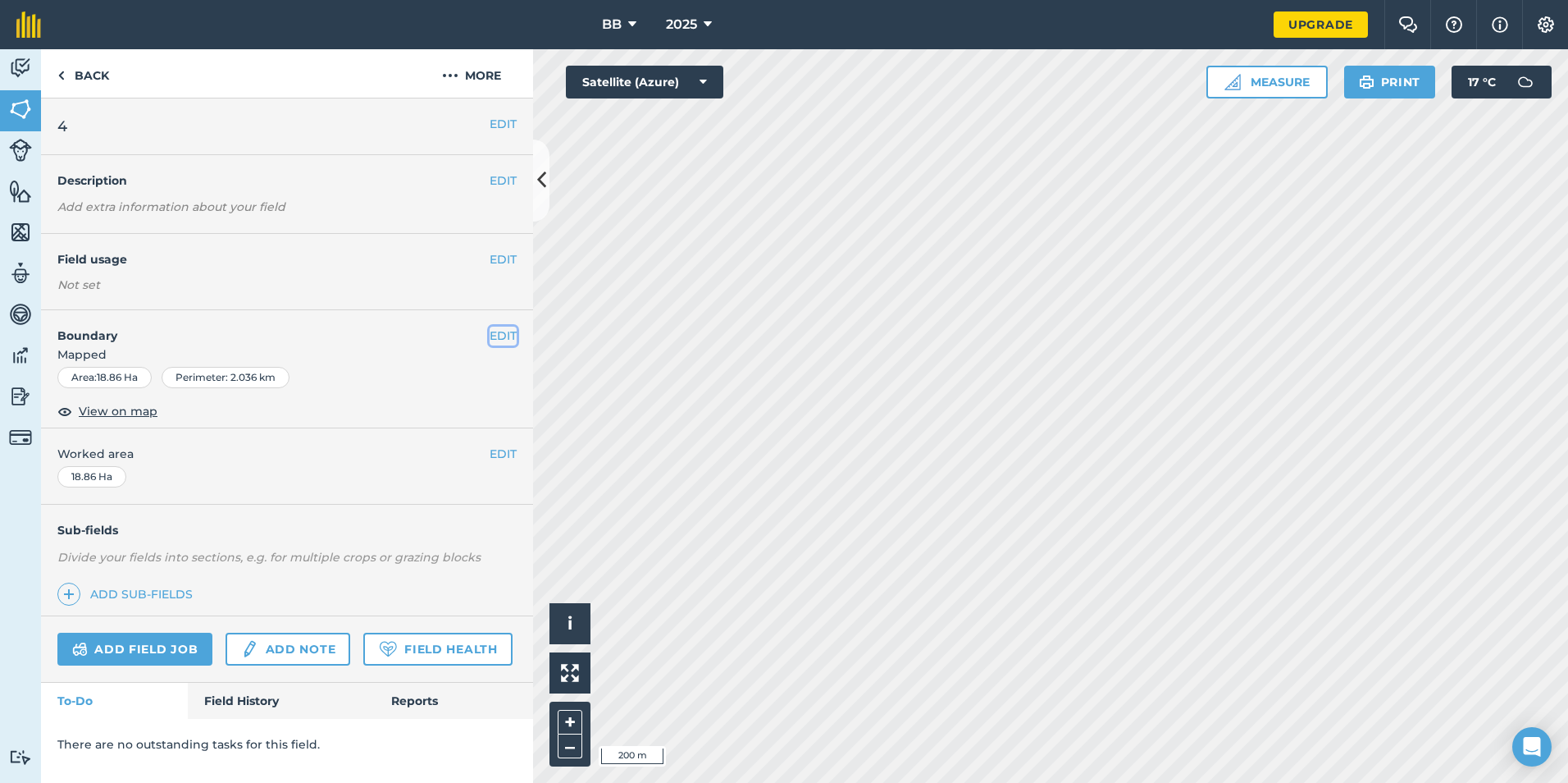
click at [504, 334] on button "EDIT" at bounding box center [503, 335] width 27 height 18
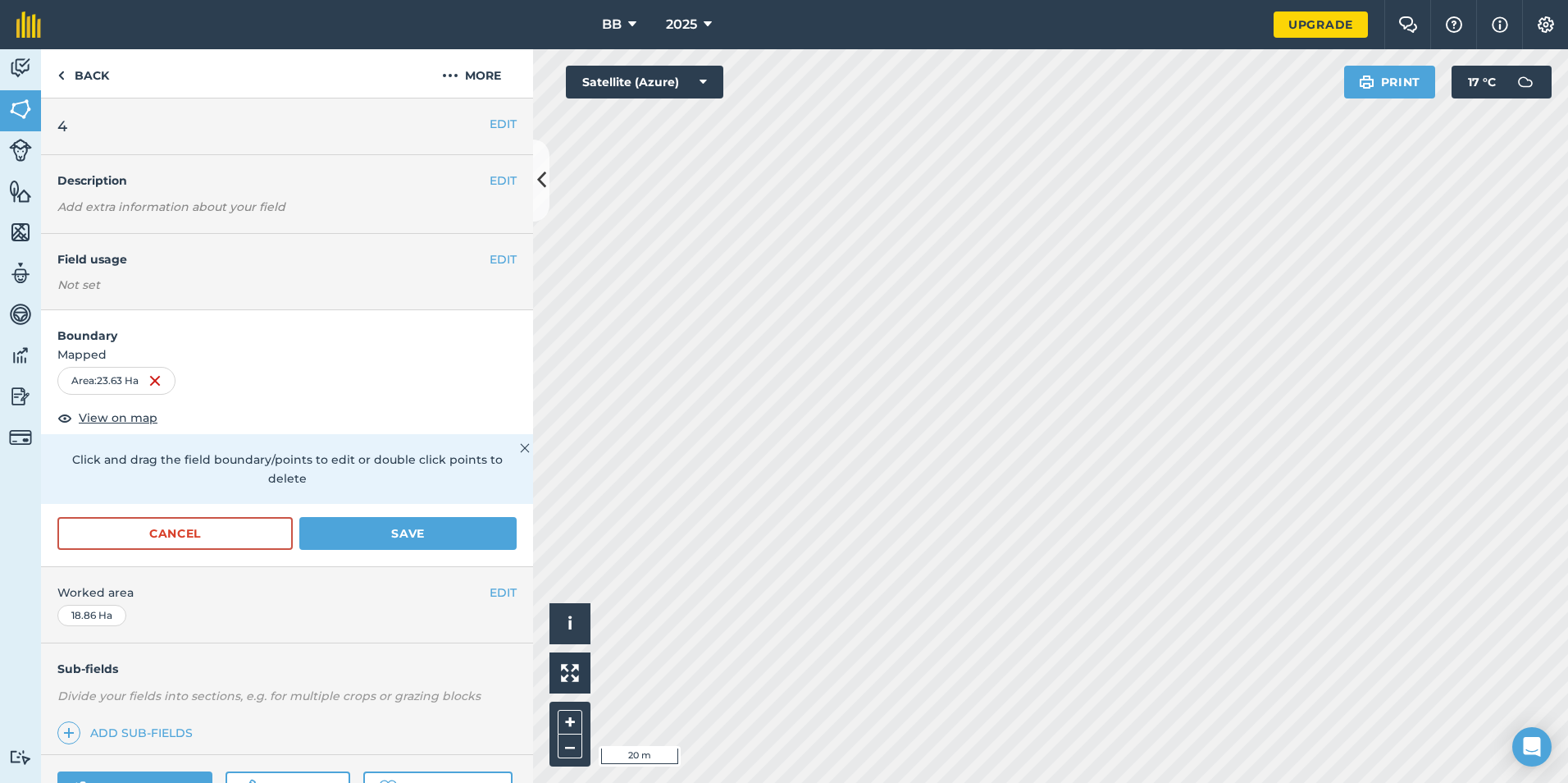
click at [849, 40] on div "BB 2025 Upgrade Farm Chat Help Info Settings Map printing is not available on o…" at bounding box center [784, 391] width 1568 height 783
click at [676, 26] on div "BB 2025 Upgrade Farm Chat Help Info Settings Map printing is not available on o…" at bounding box center [784, 391] width 1568 height 783
click at [93, 71] on link "Back" at bounding box center [83, 74] width 84 height 49
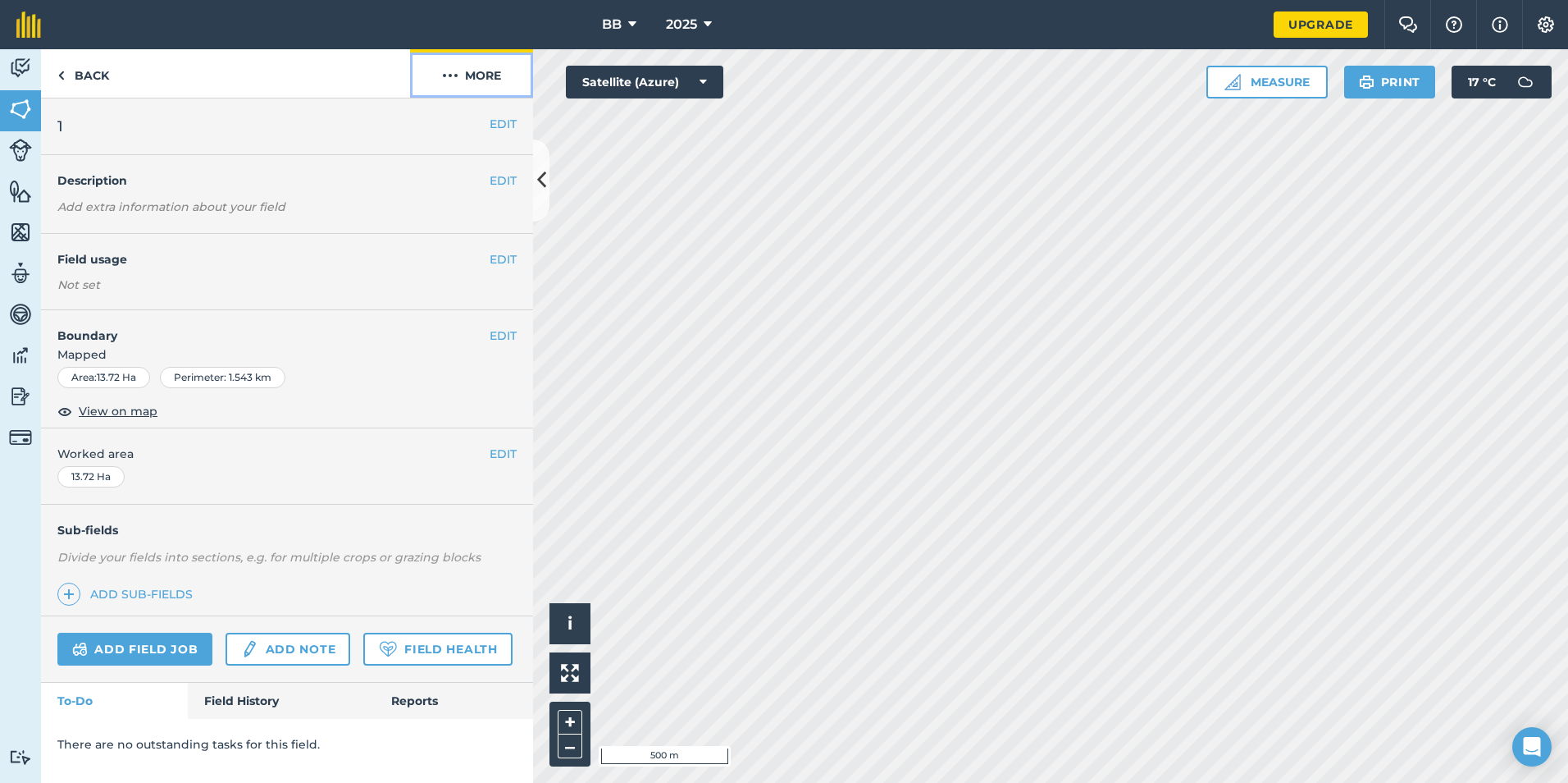
click at [489, 72] on button "More" at bounding box center [472, 74] width 123 height 49
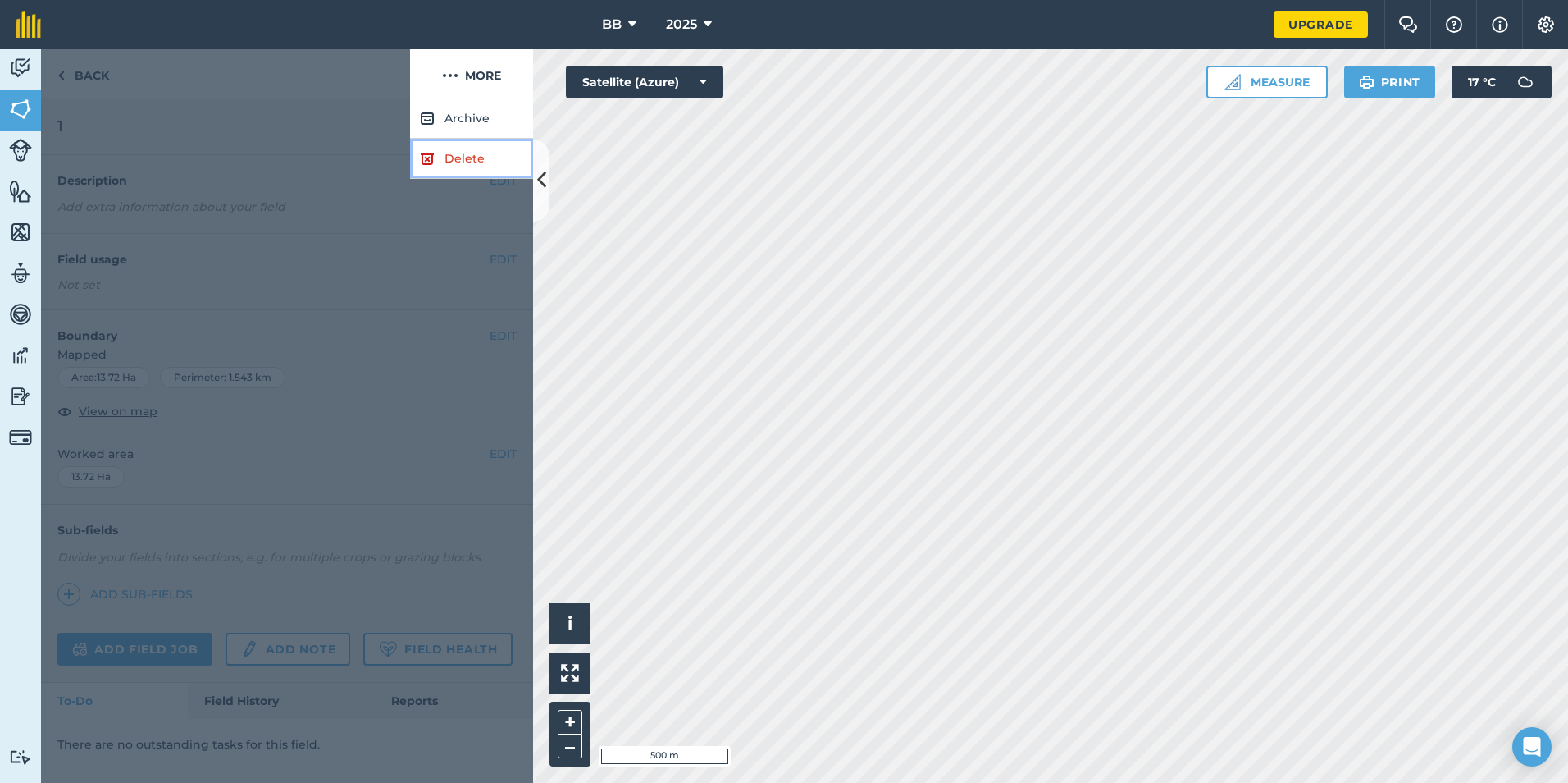
click at [461, 161] on link "Delete" at bounding box center [472, 159] width 123 height 40
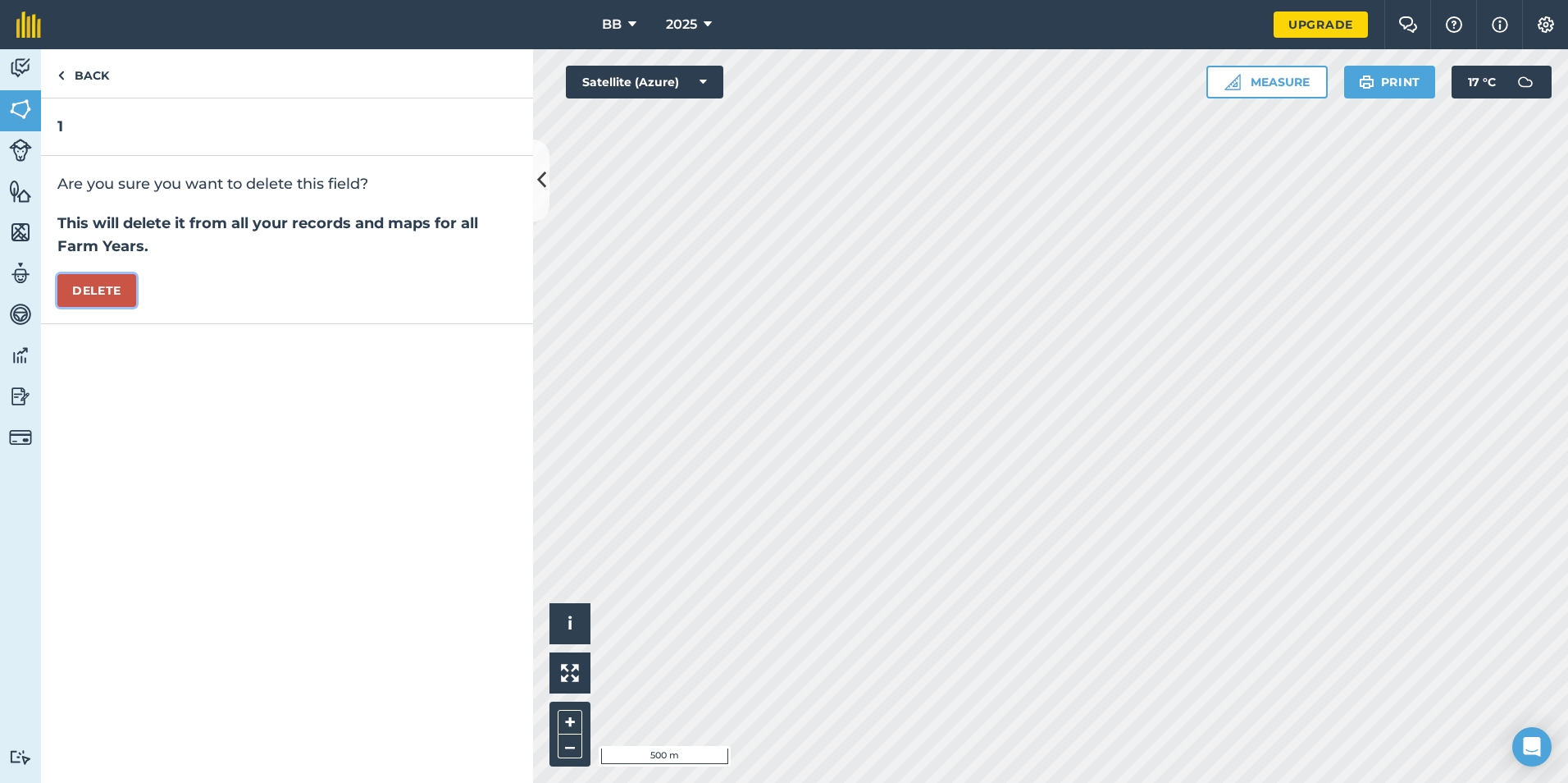
click at [109, 287] on button "Delete" at bounding box center [96, 290] width 79 height 33
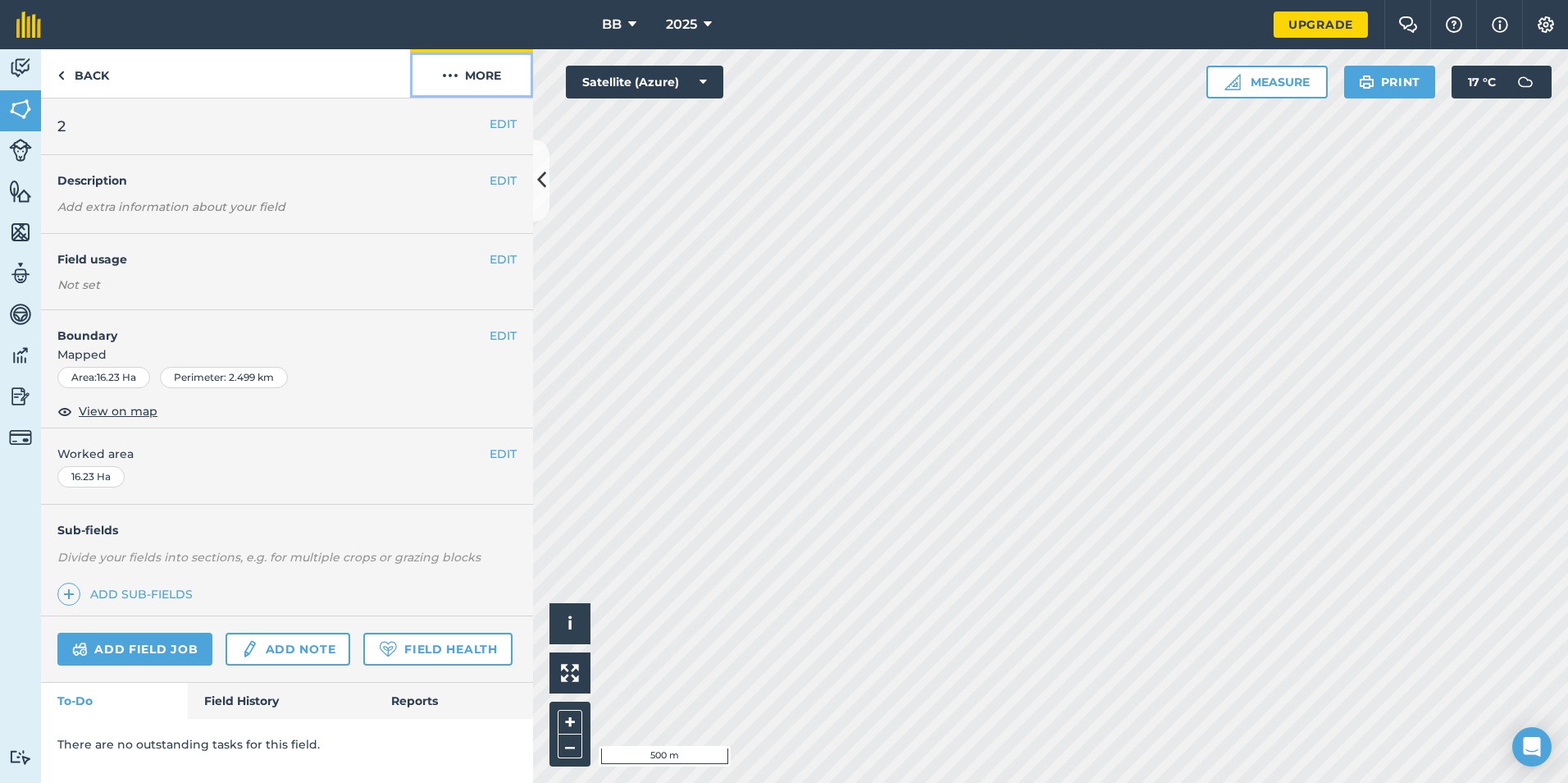
click at [476, 79] on button "More" at bounding box center [472, 74] width 123 height 49
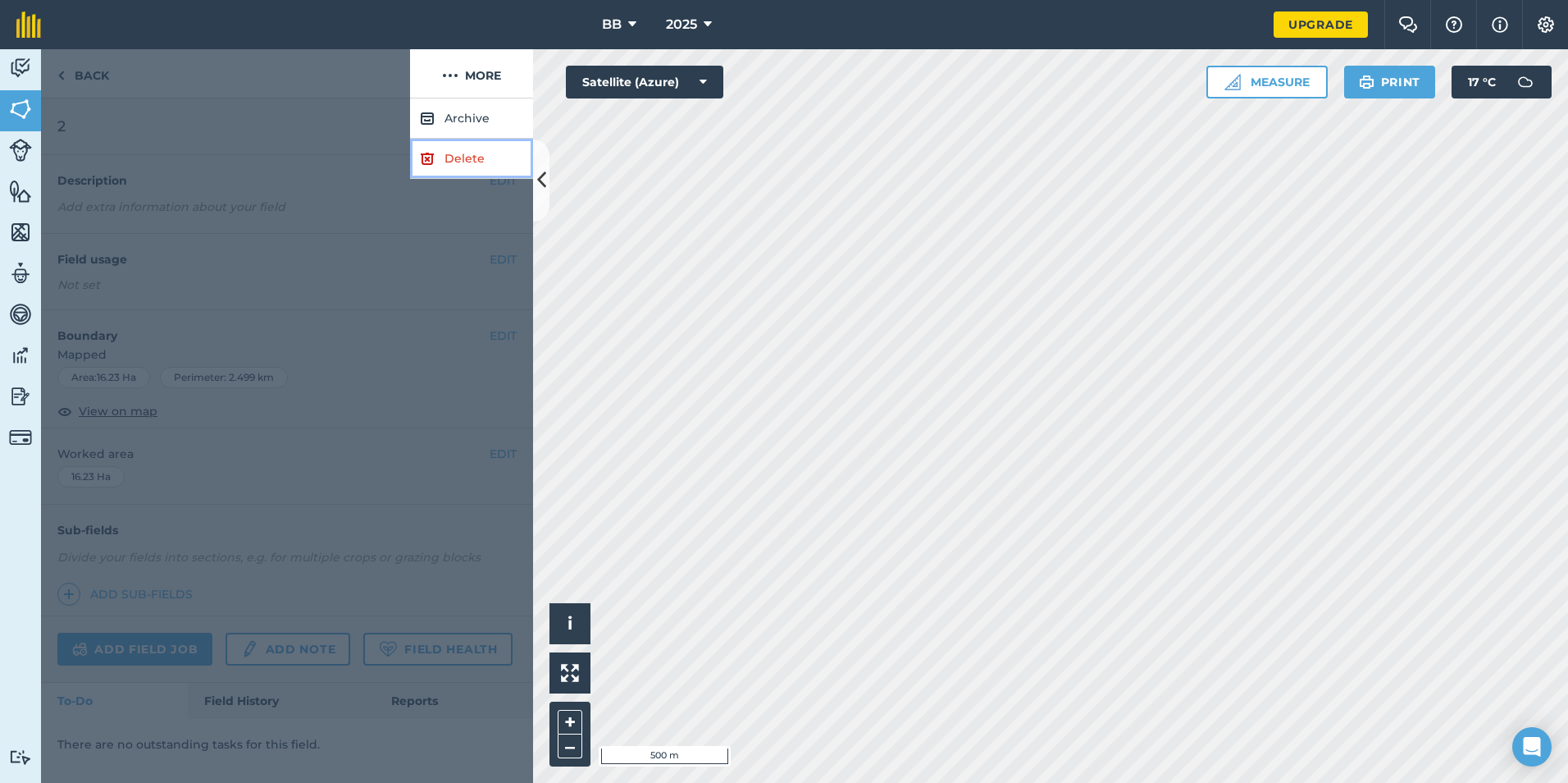
click at [468, 159] on link "Delete" at bounding box center [472, 159] width 123 height 40
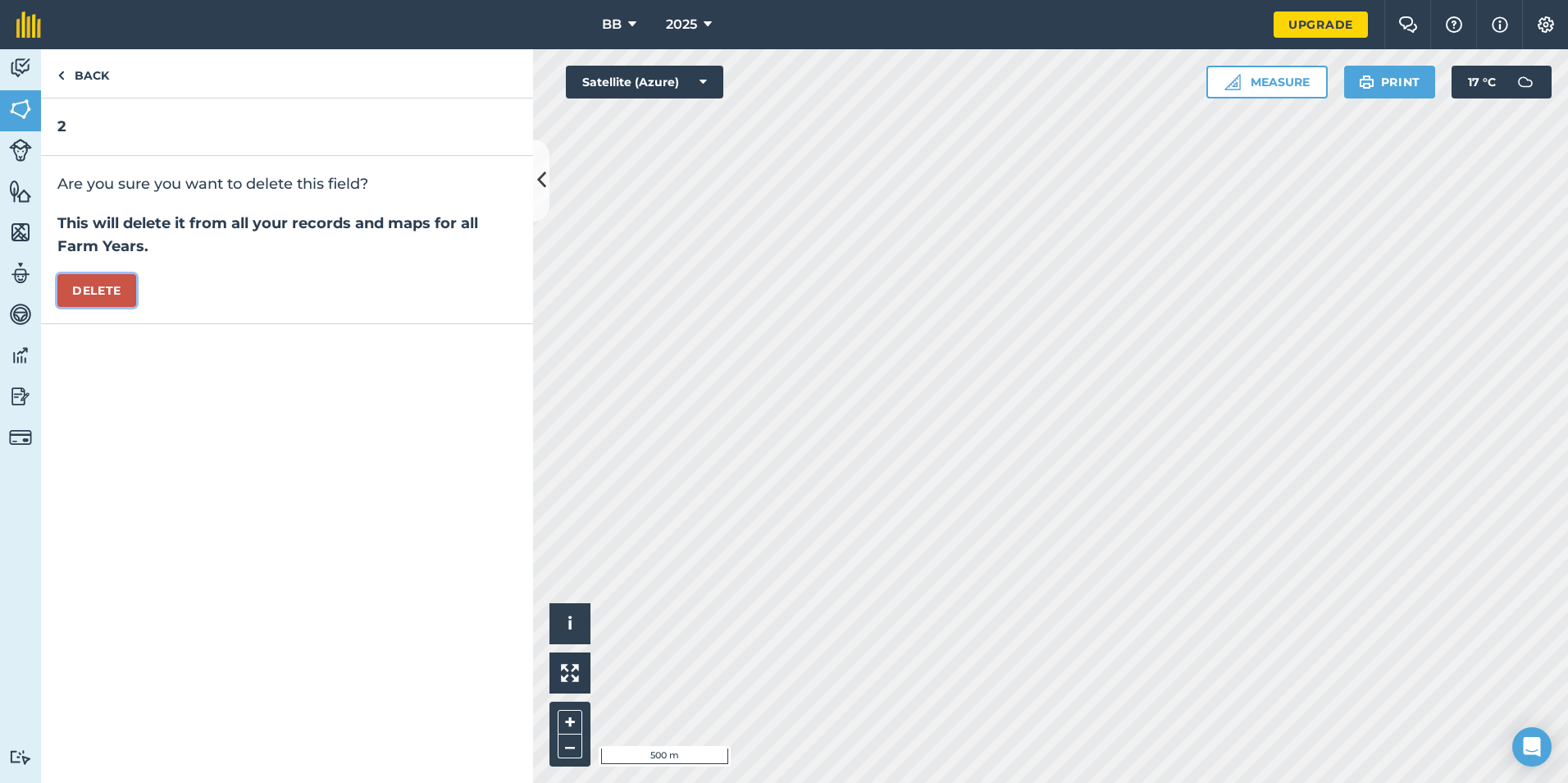
click at [109, 287] on button "Delete" at bounding box center [96, 290] width 79 height 33
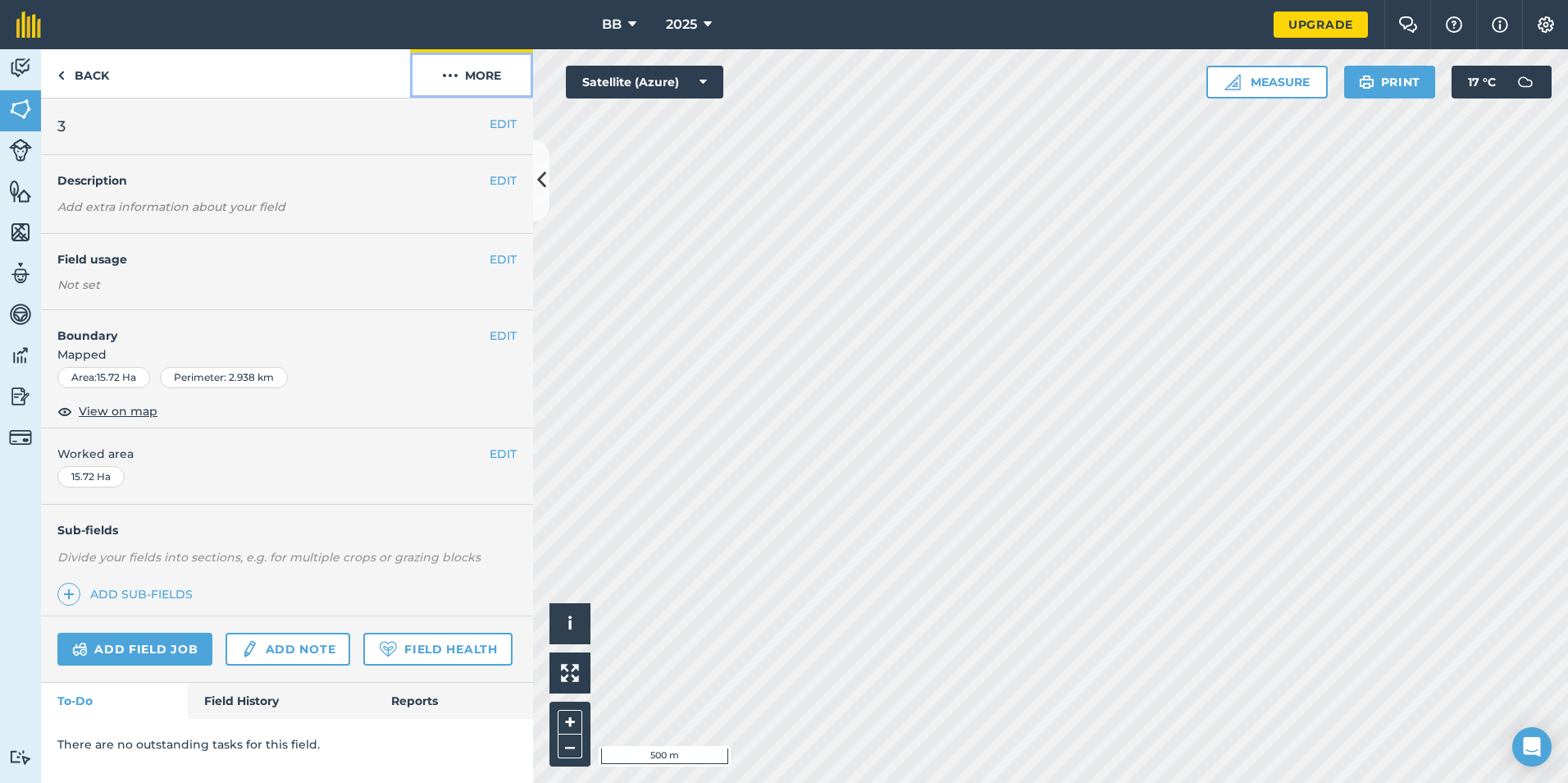
click at [479, 80] on button "More" at bounding box center [472, 74] width 123 height 49
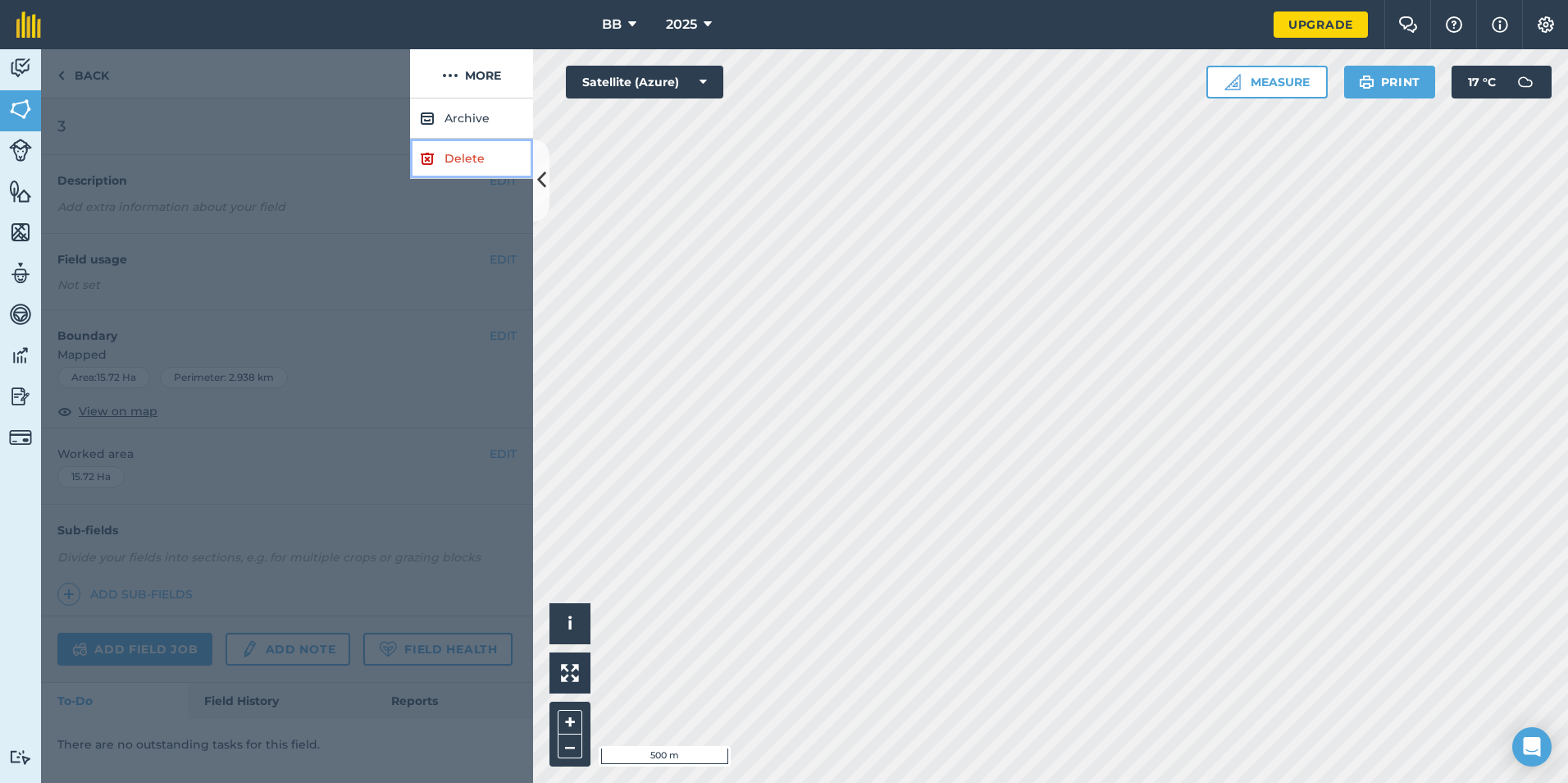
click at [460, 149] on link "Delete" at bounding box center [472, 159] width 123 height 40
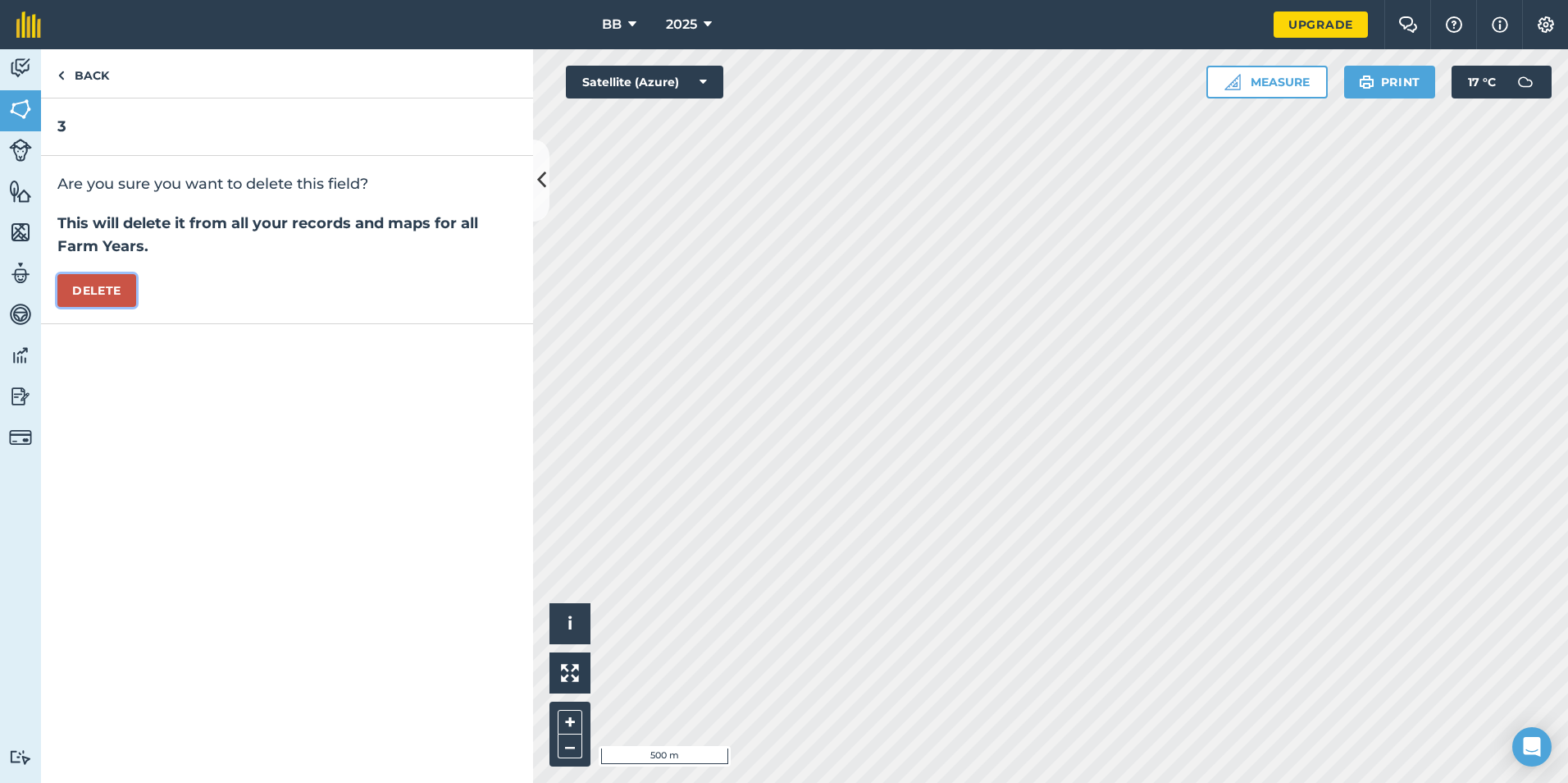
drag, startPoint x: 108, startPoint y: 286, endPoint x: 154, endPoint y: 280, distance: 46.4
click at [115, 284] on button "Delete" at bounding box center [96, 290] width 79 height 33
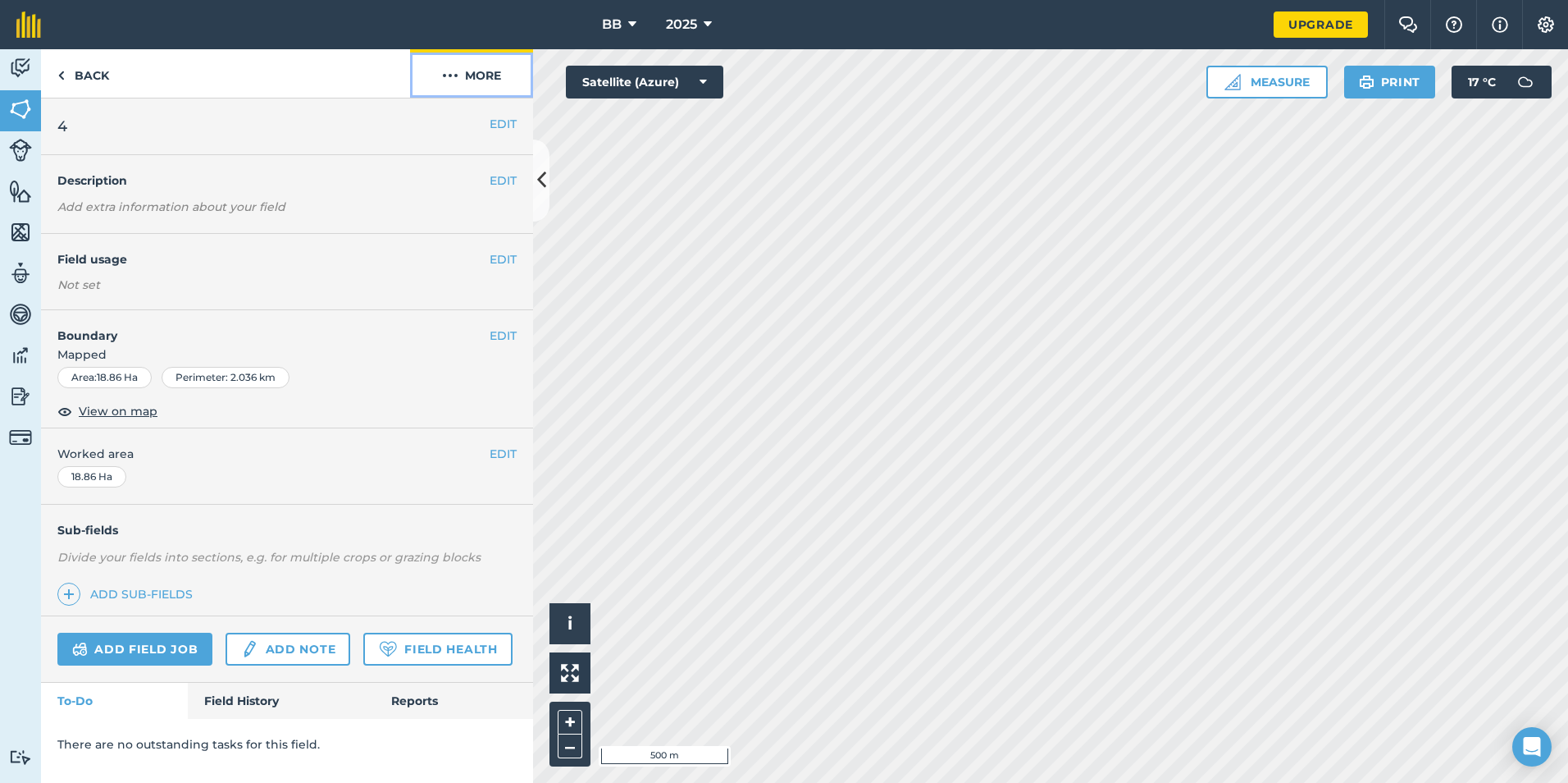
click at [489, 82] on button "More" at bounding box center [472, 74] width 123 height 49
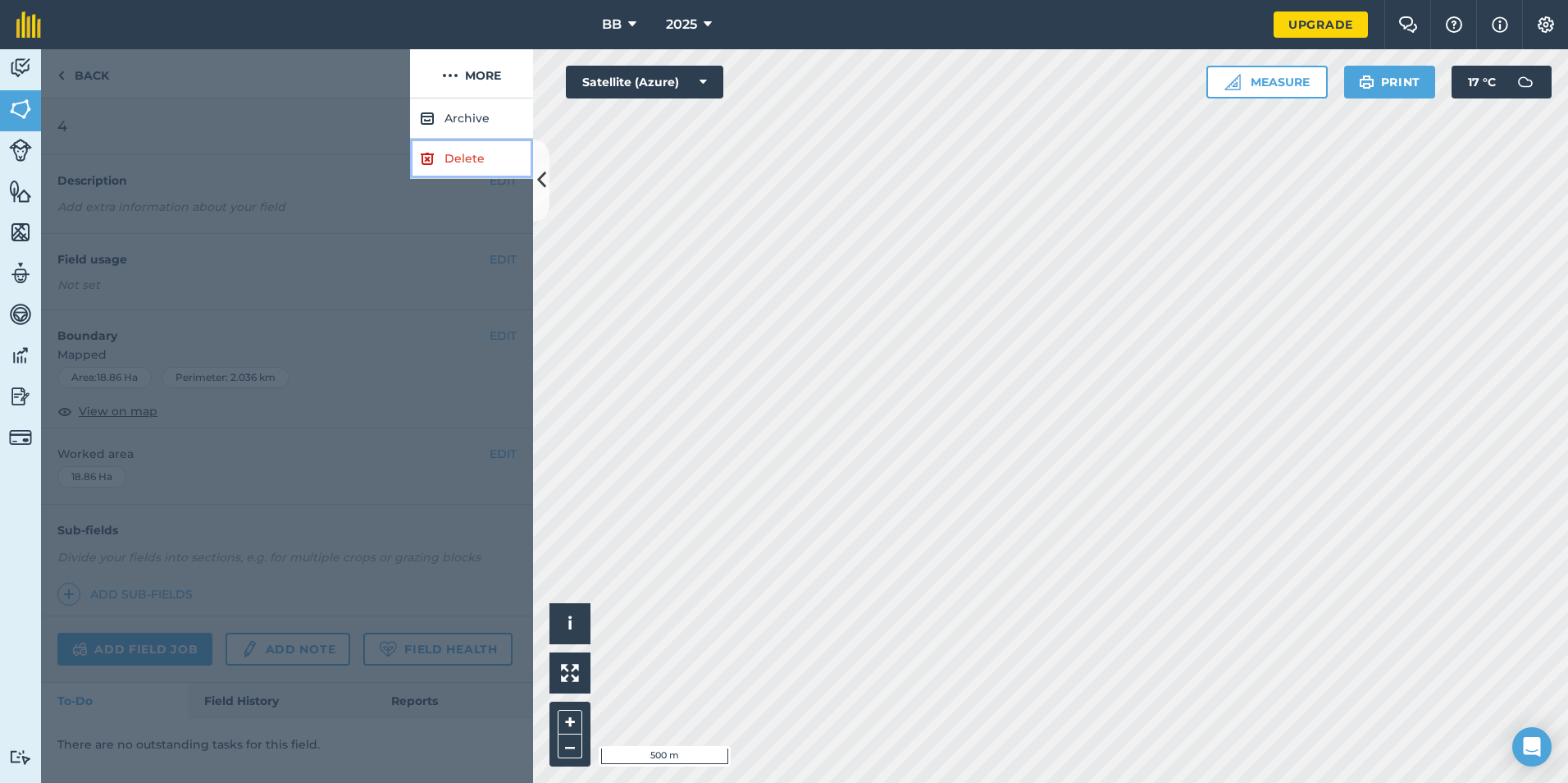
click at [466, 164] on link "Delete" at bounding box center [472, 159] width 123 height 40
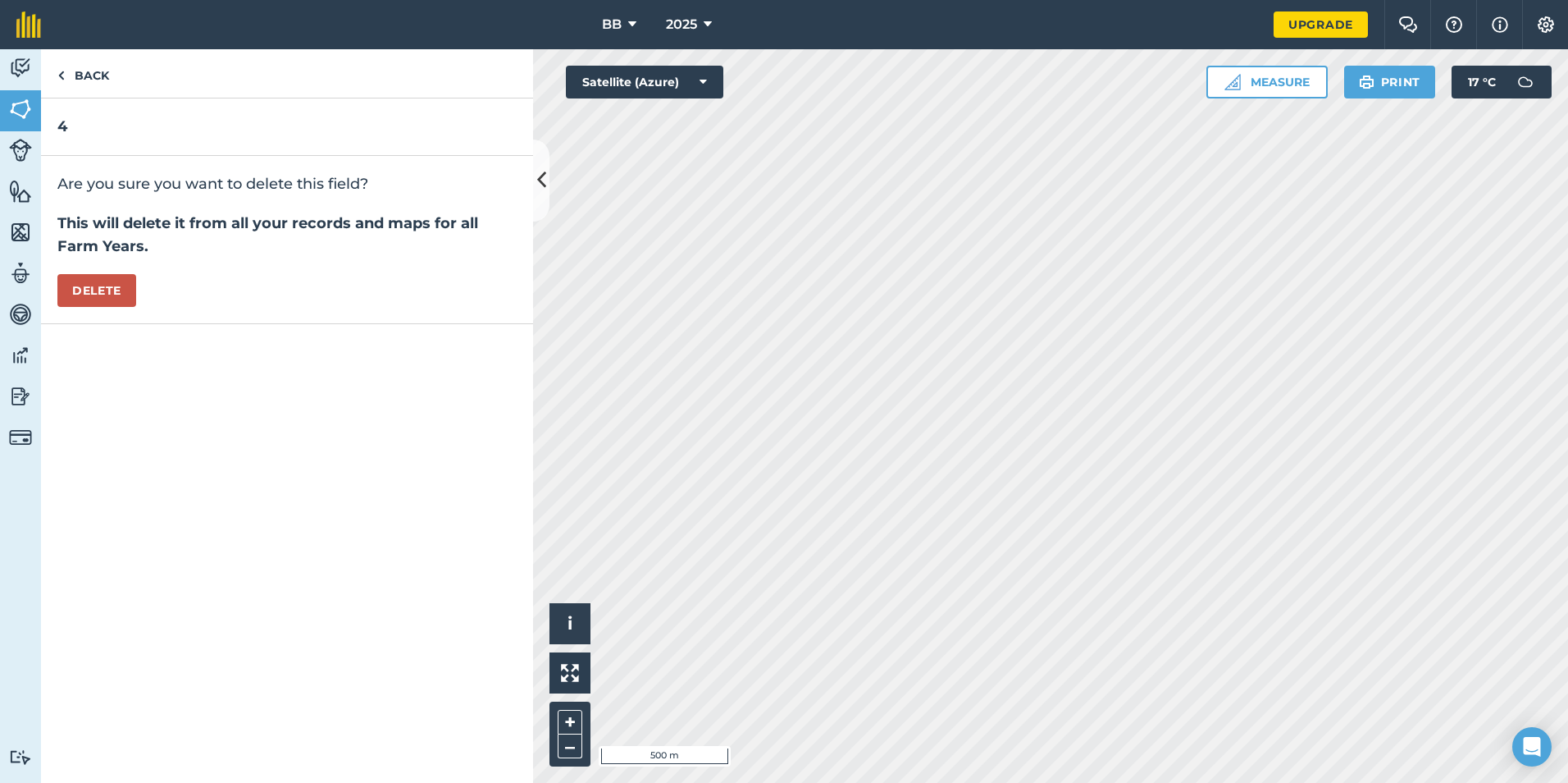
drag, startPoint x: 191, startPoint y: 297, endPoint x: 191, endPoint y: 309, distance: 12.0
click at [190, 302] on div "Are you sure you want to delete this field? This will delete it from all your r…" at bounding box center [287, 240] width 492 height 169
click at [98, 296] on button "Delete" at bounding box center [96, 290] width 79 height 33
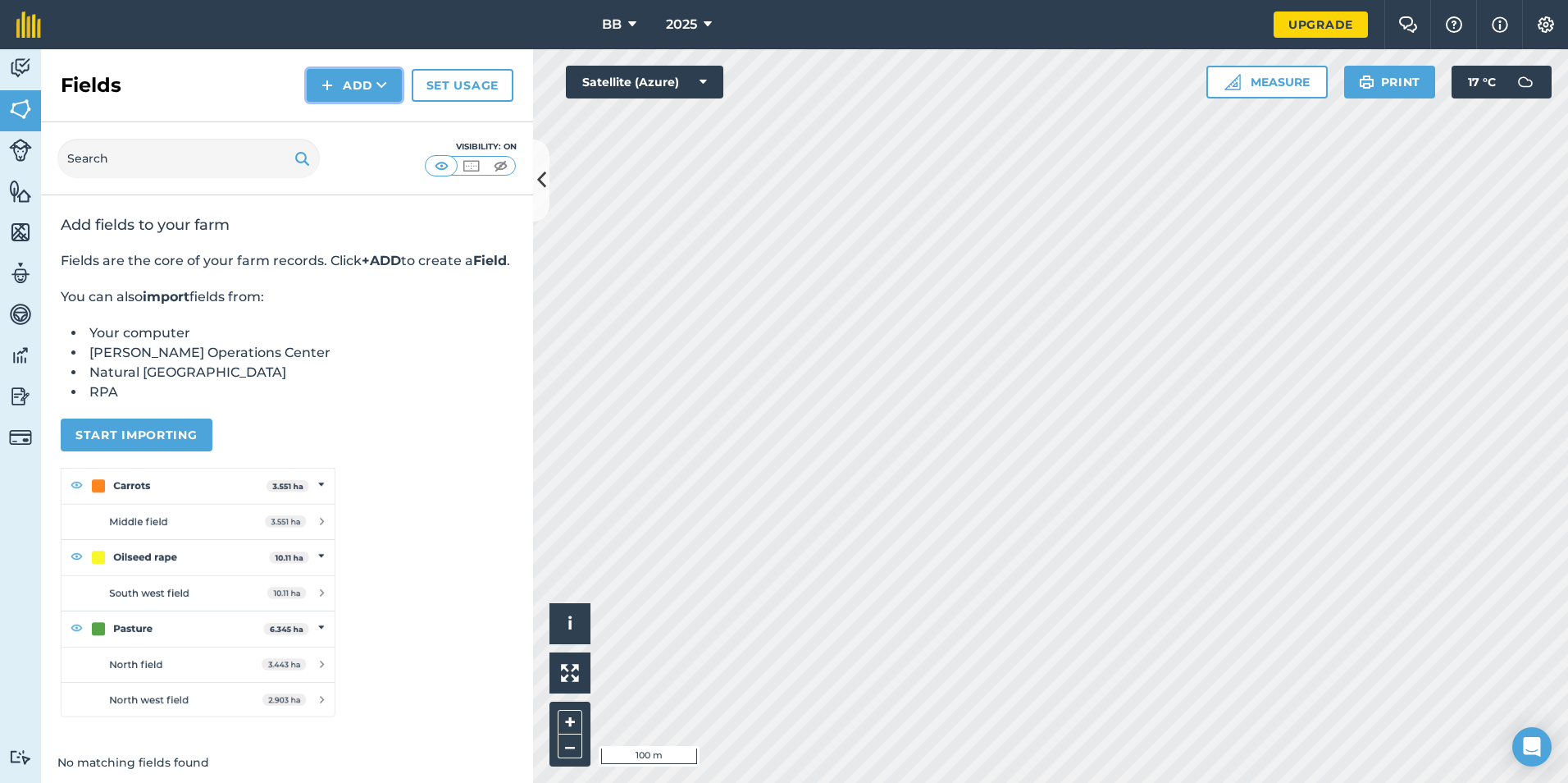
click at [380, 83] on icon at bounding box center [381, 85] width 10 height 17
click at [370, 127] on link "Draw" at bounding box center [354, 123] width 90 height 36
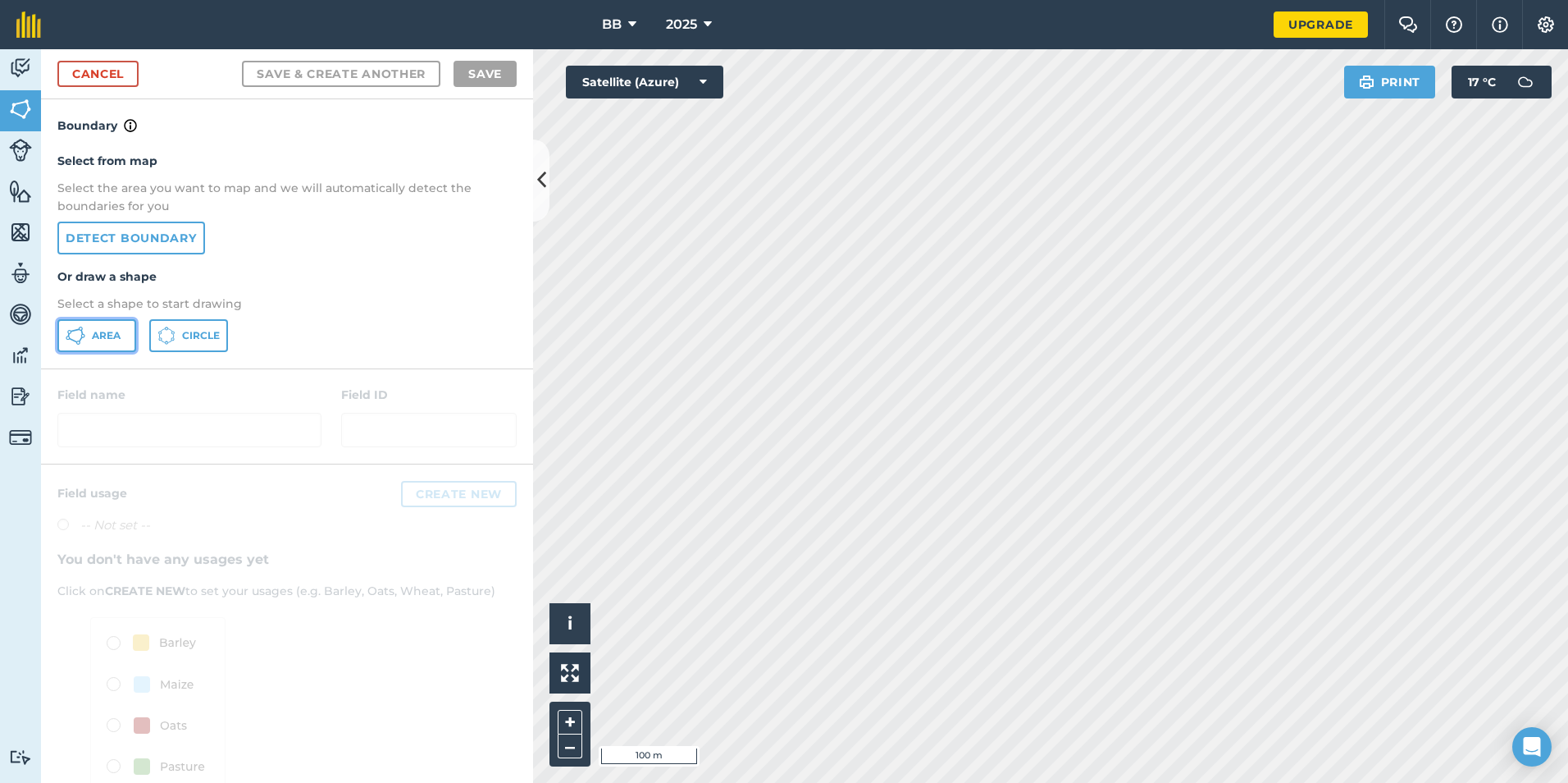
click at [96, 339] on span "Area" at bounding box center [106, 335] width 29 height 13
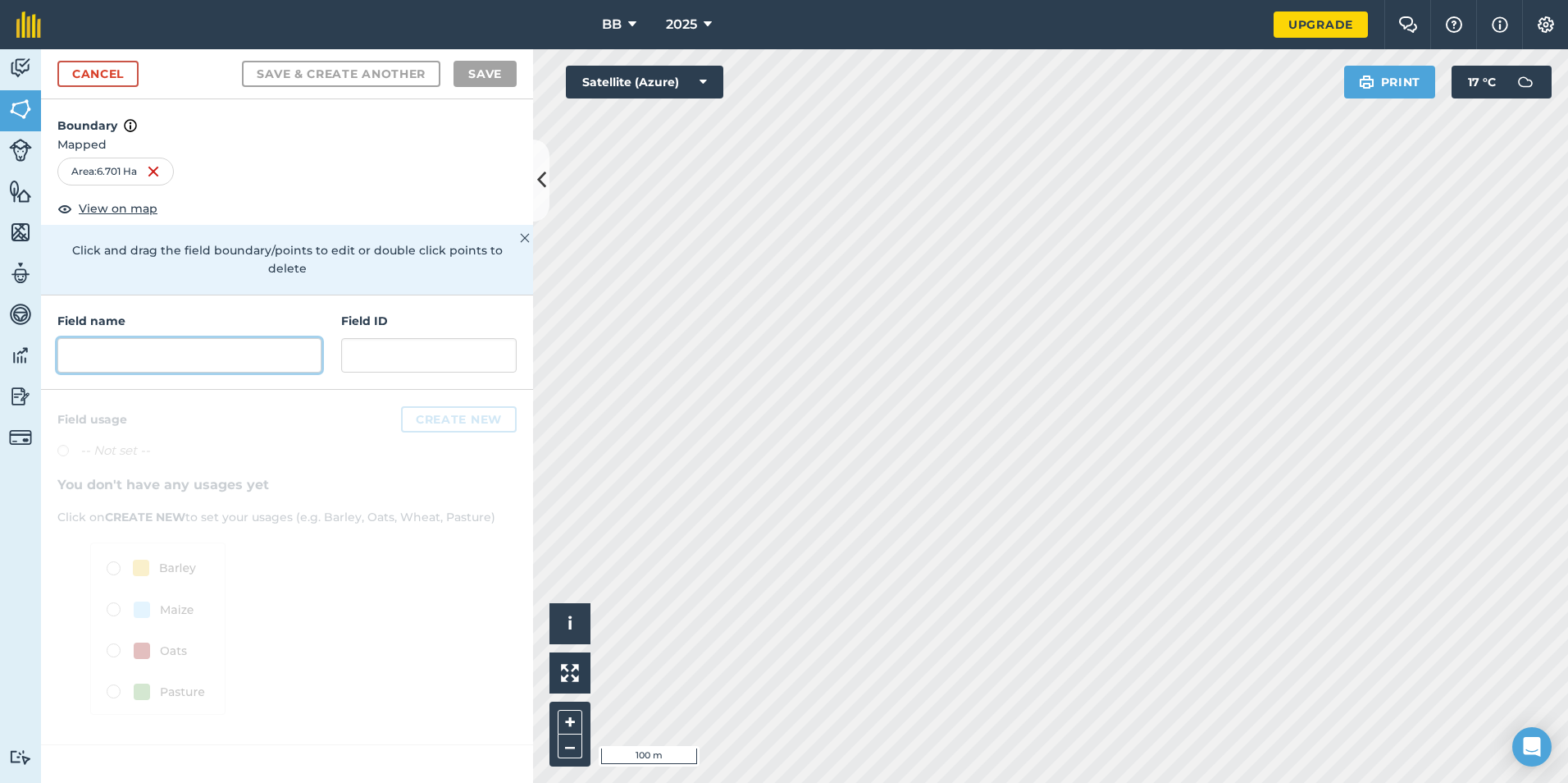
click at [221, 344] on input "text" at bounding box center [189, 355] width 264 height 35
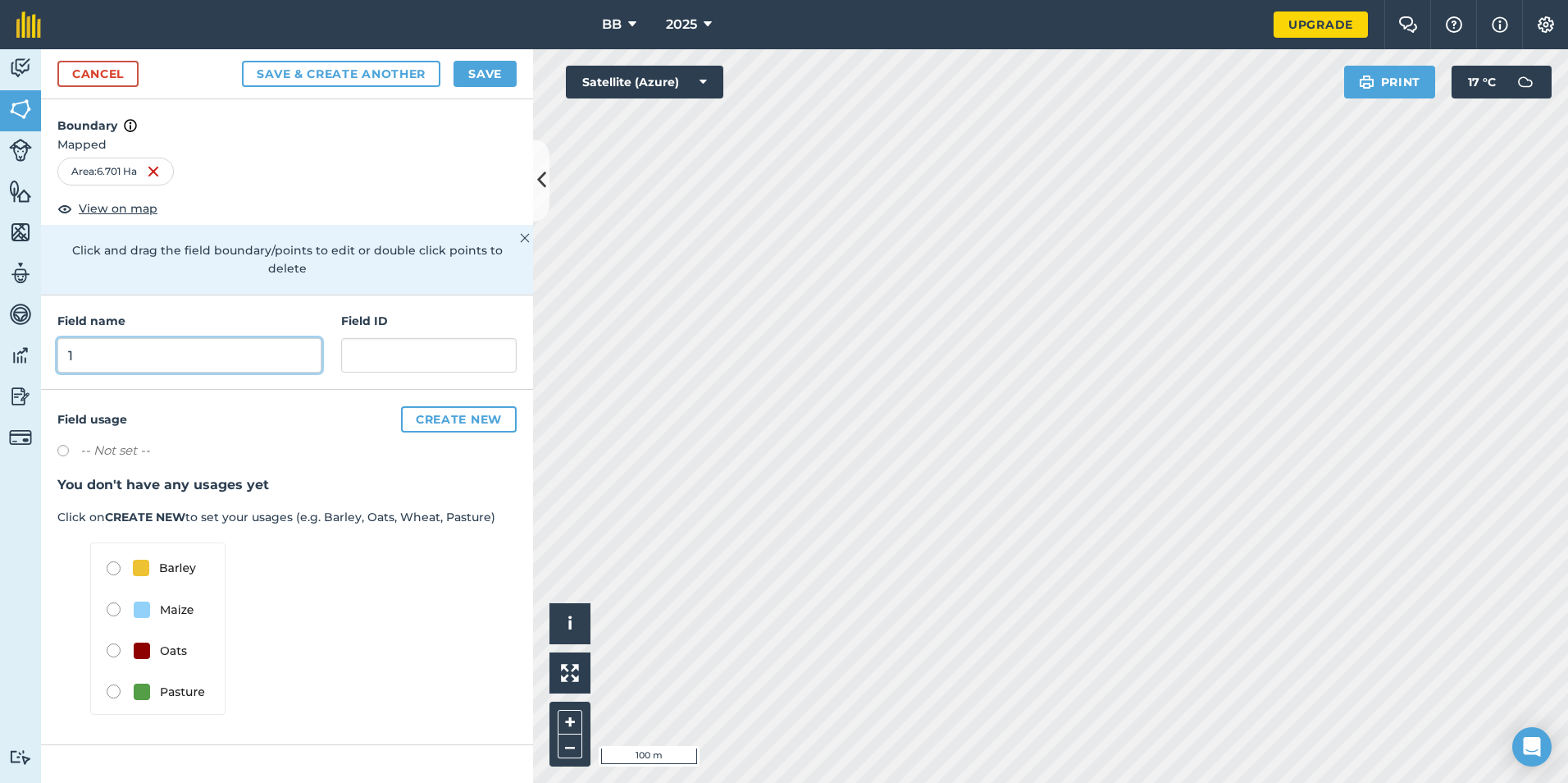
type input "1"
click at [490, 73] on button "Save" at bounding box center [485, 74] width 63 height 26
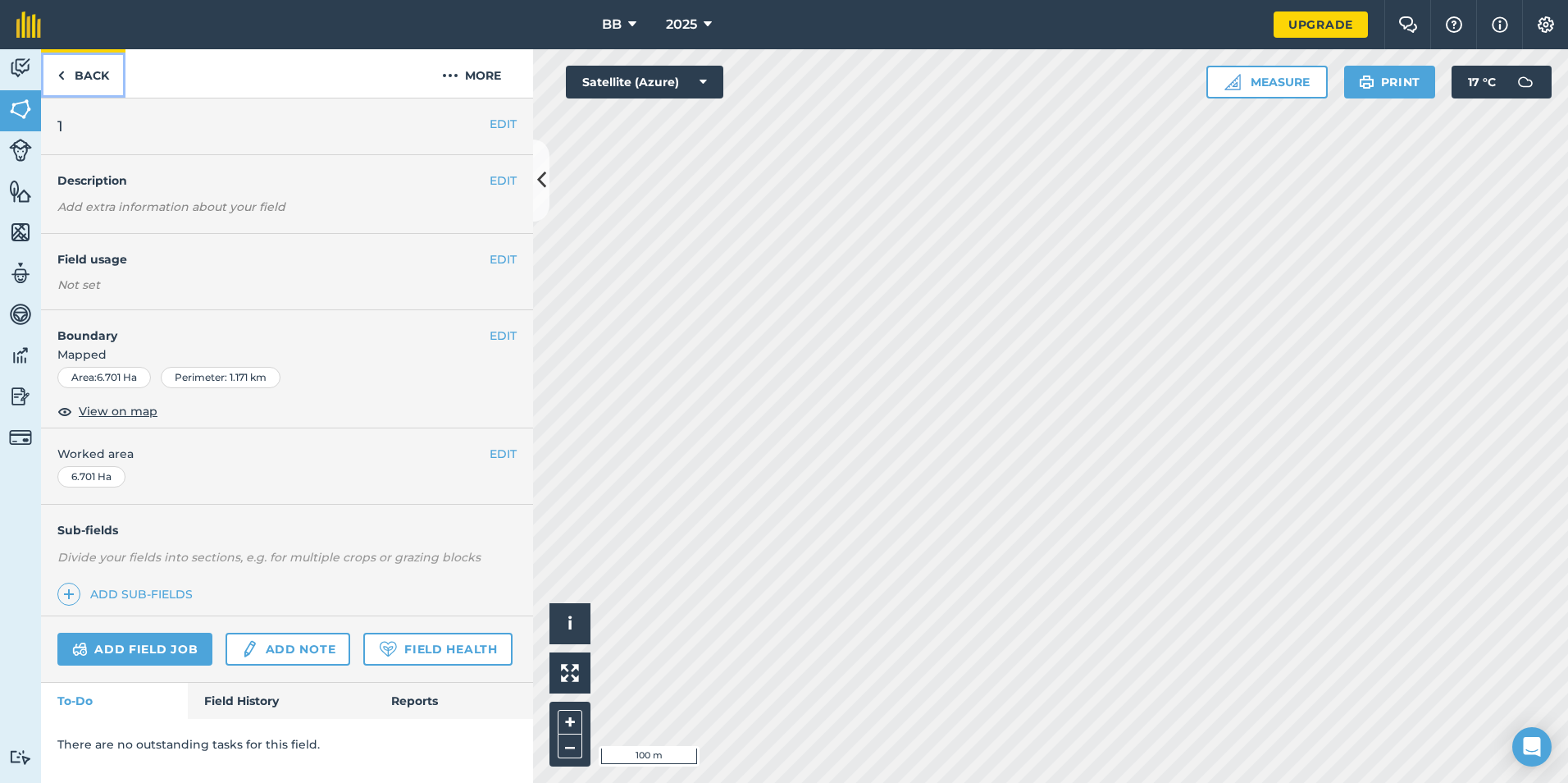
click at [84, 78] on link "Back" at bounding box center [83, 74] width 84 height 49
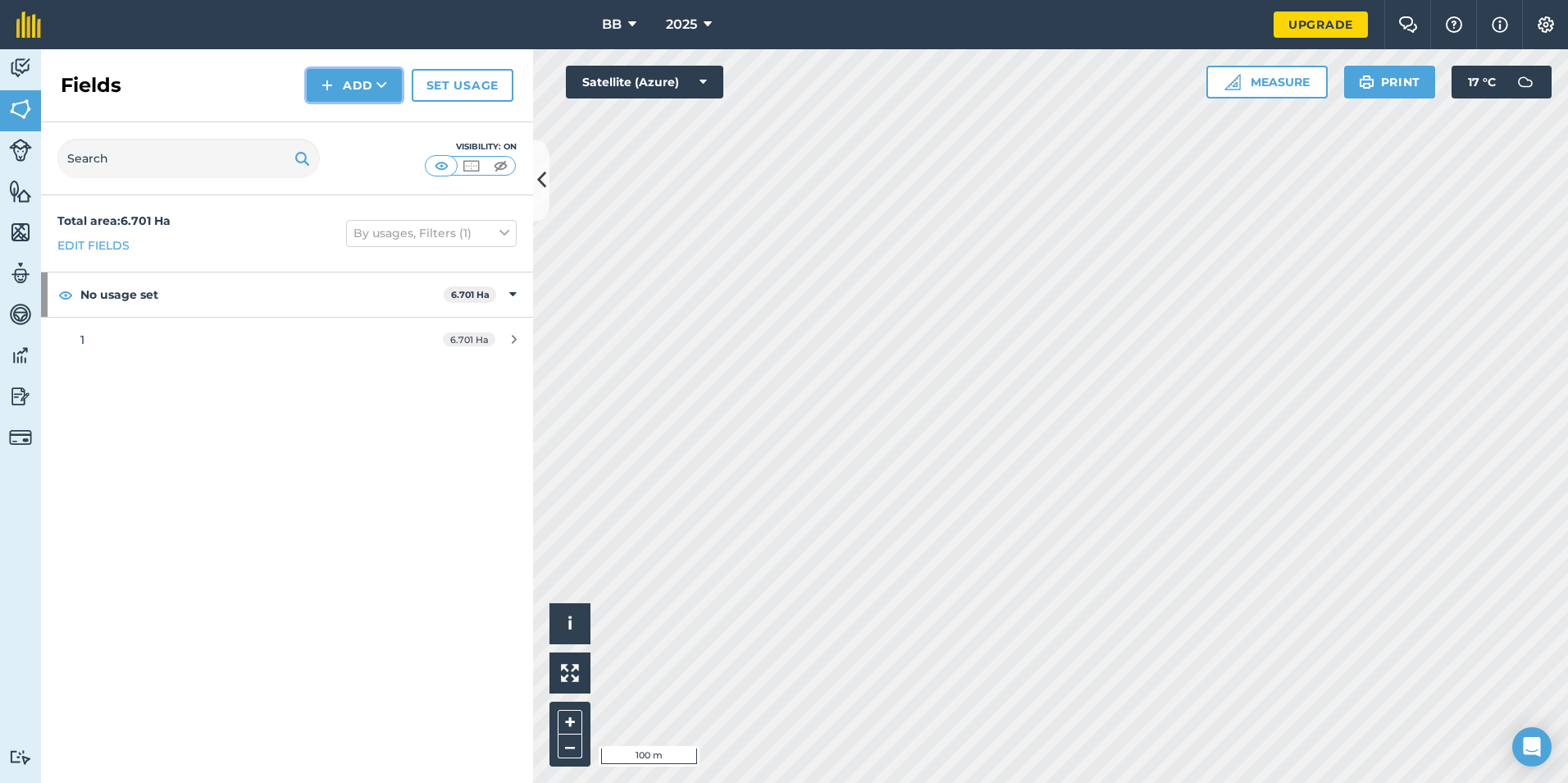
click at [364, 78] on button "Add" at bounding box center [354, 85] width 96 height 33
click at [362, 124] on link "Draw" at bounding box center [354, 123] width 90 height 36
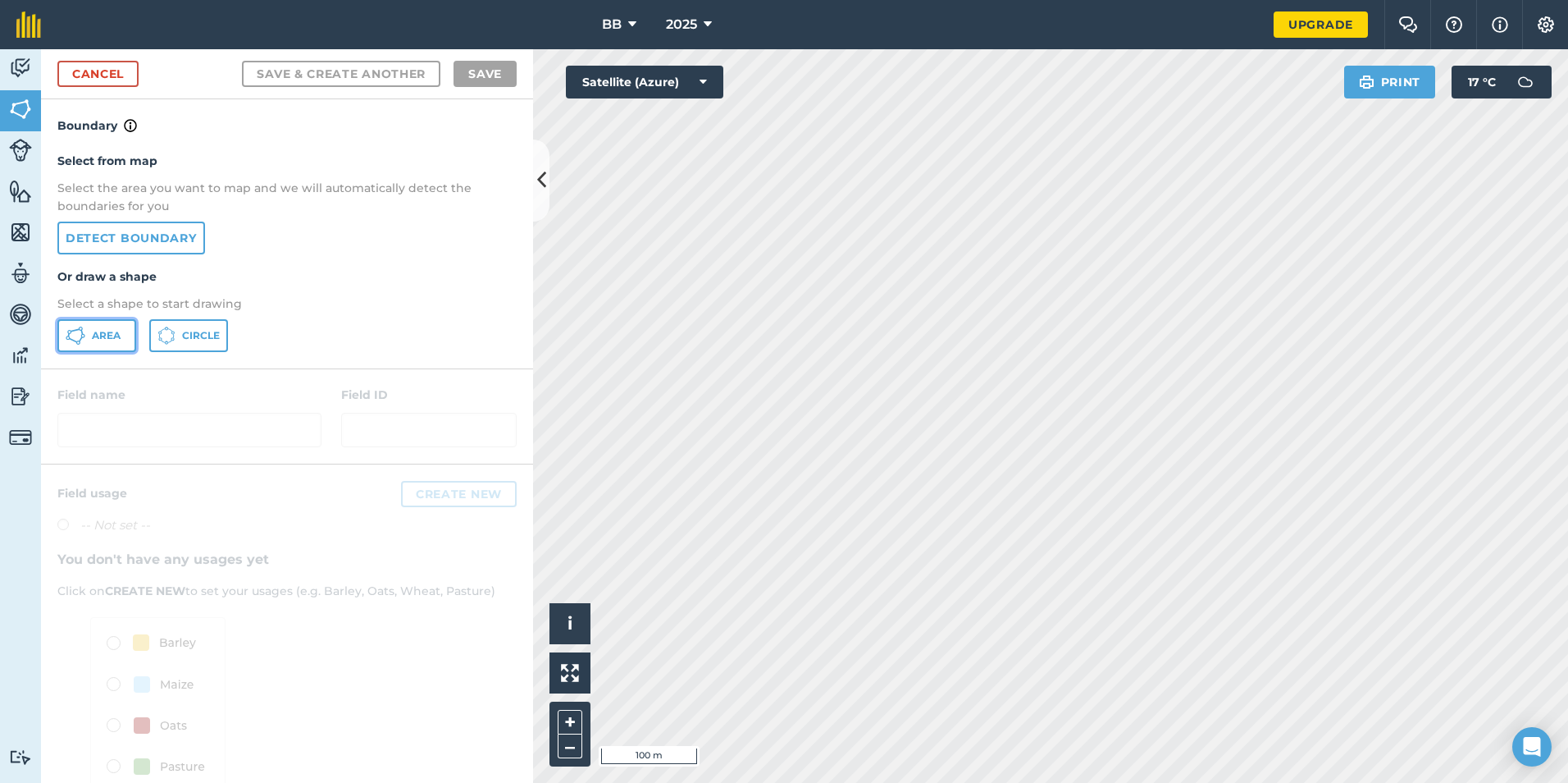
click at [121, 332] on span "Area" at bounding box center [106, 335] width 29 height 13
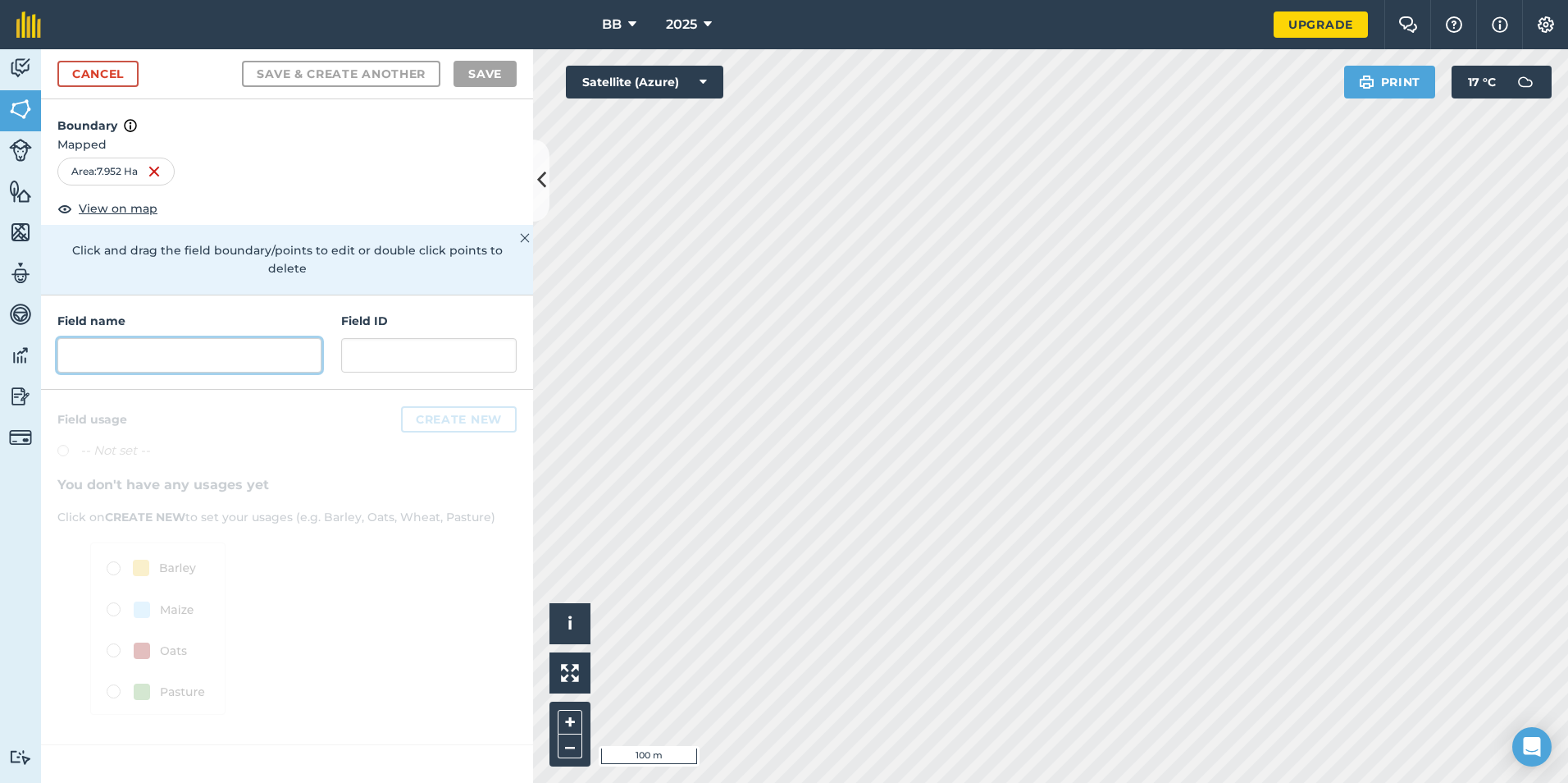
click at [222, 338] on input "text" at bounding box center [189, 355] width 264 height 35
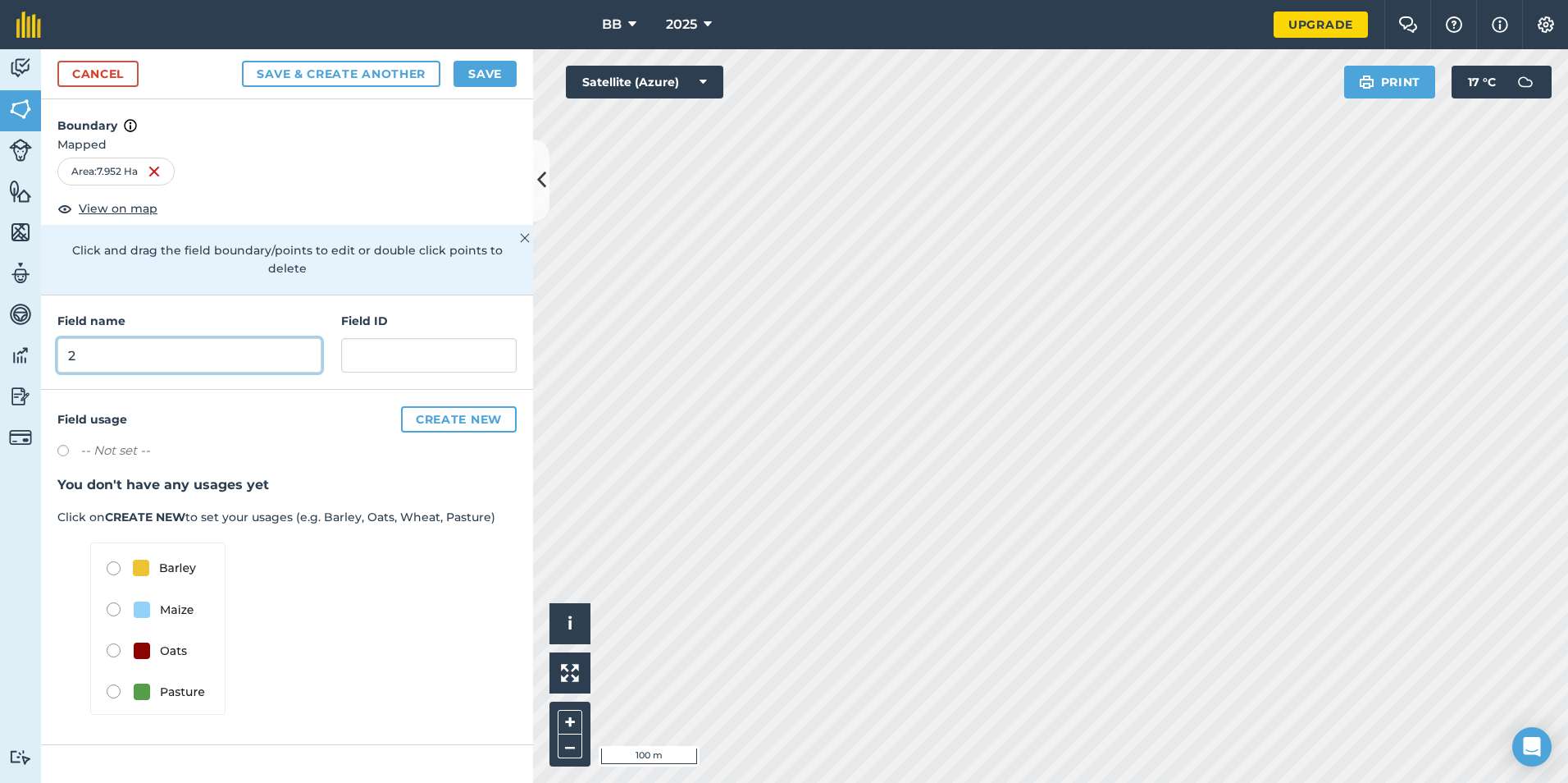
type input "2"
click at [311, 71] on button "Save & Create Another" at bounding box center [341, 74] width 198 height 26
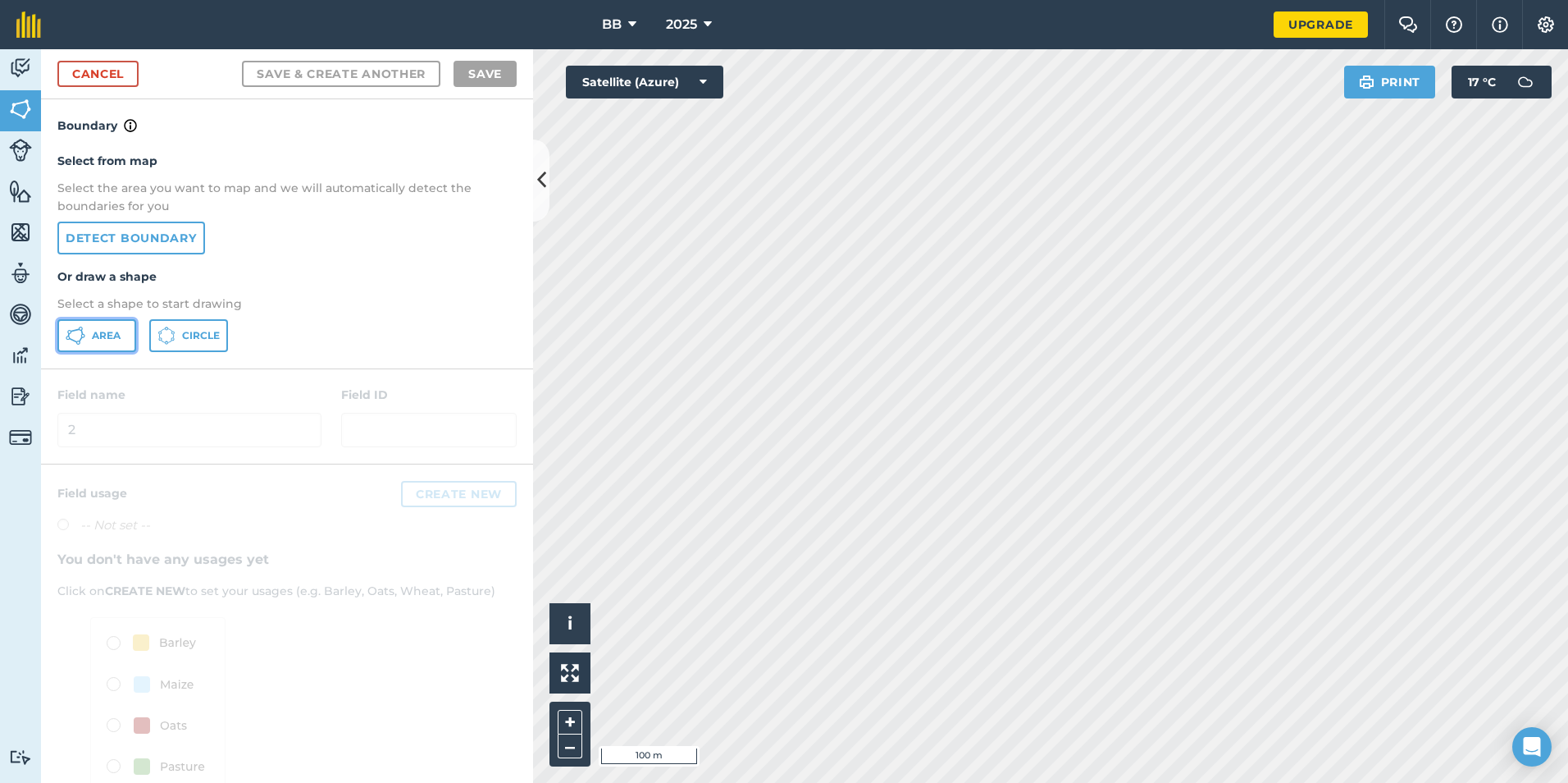
click at [116, 335] on span "Area" at bounding box center [106, 335] width 29 height 13
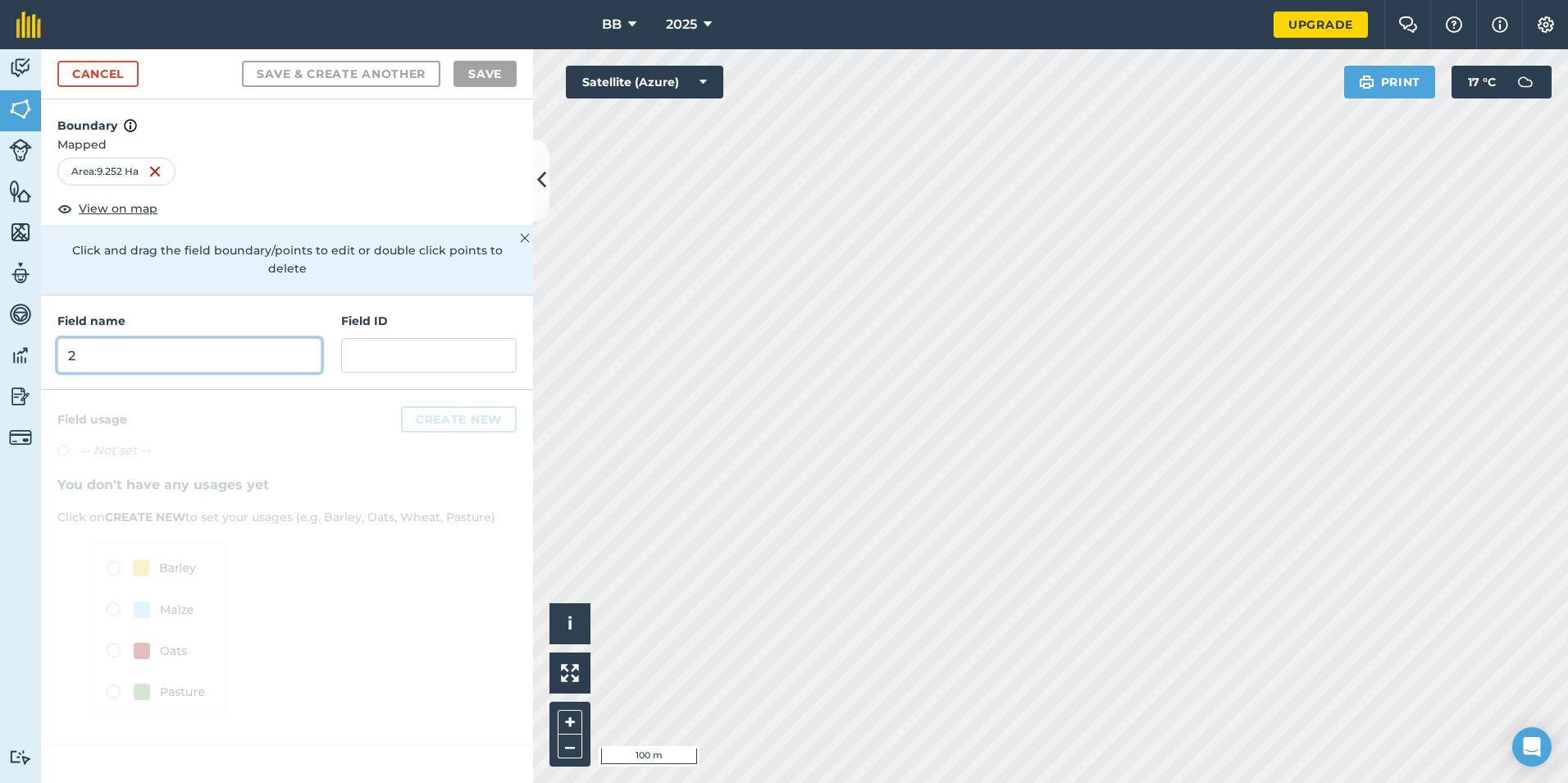
click at [222, 344] on input "2" at bounding box center [189, 355] width 264 height 35
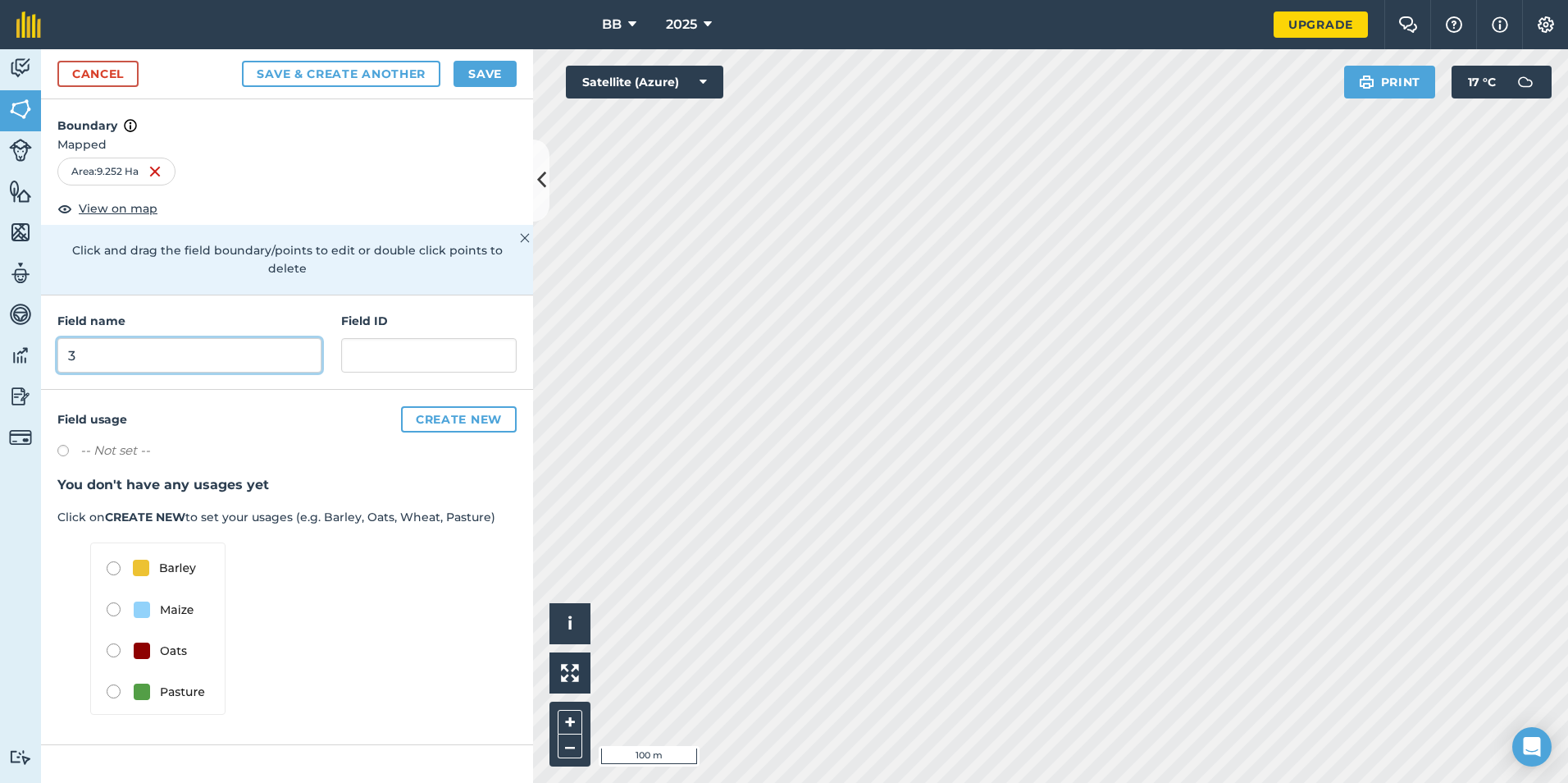
type input "3"
click at [288, 66] on button "Save & Create Another" at bounding box center [341, 74] width 198 height 26
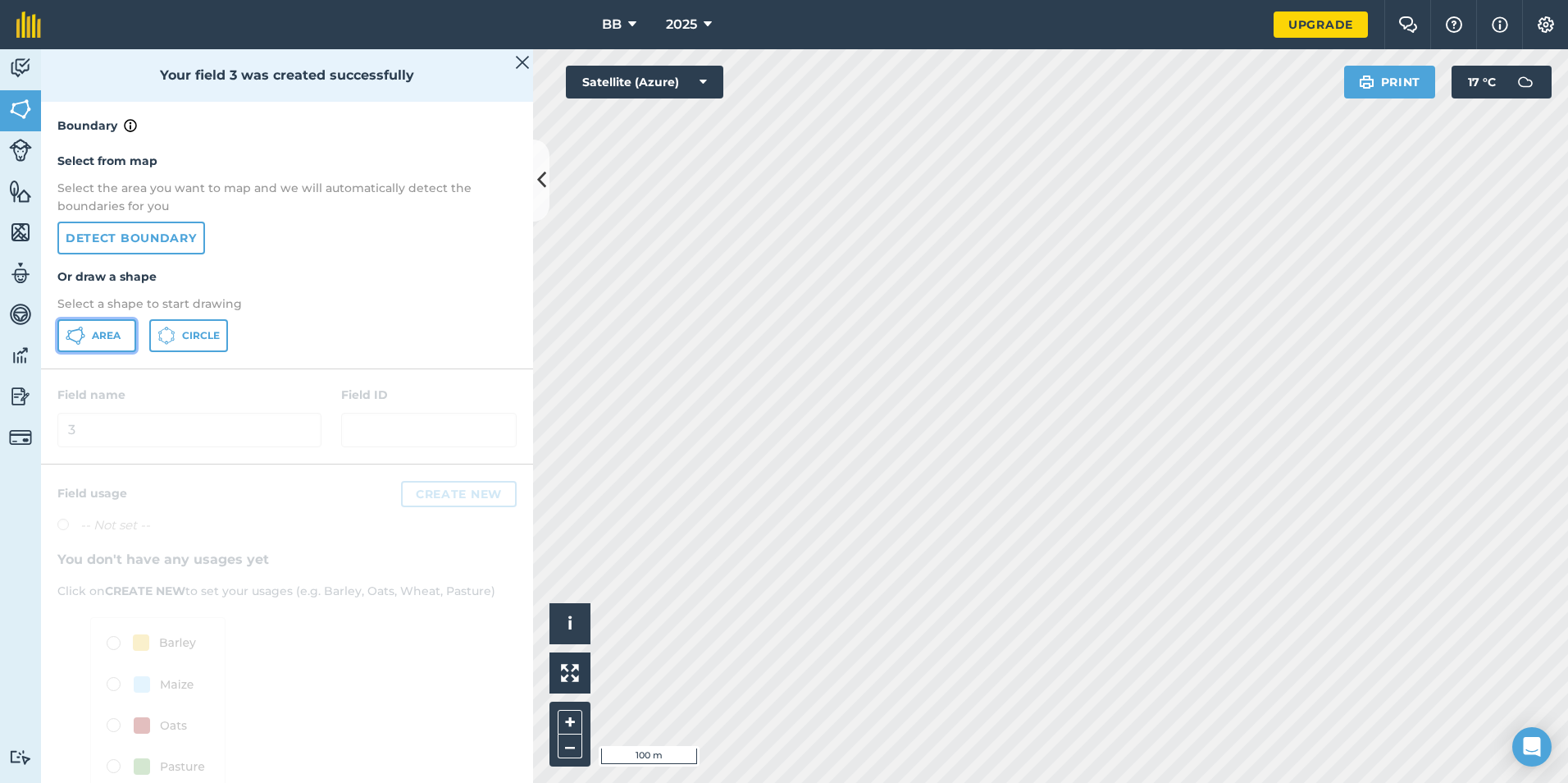
click at [84, 329] on icon at bounding box center [76, 335] width 20 height 20
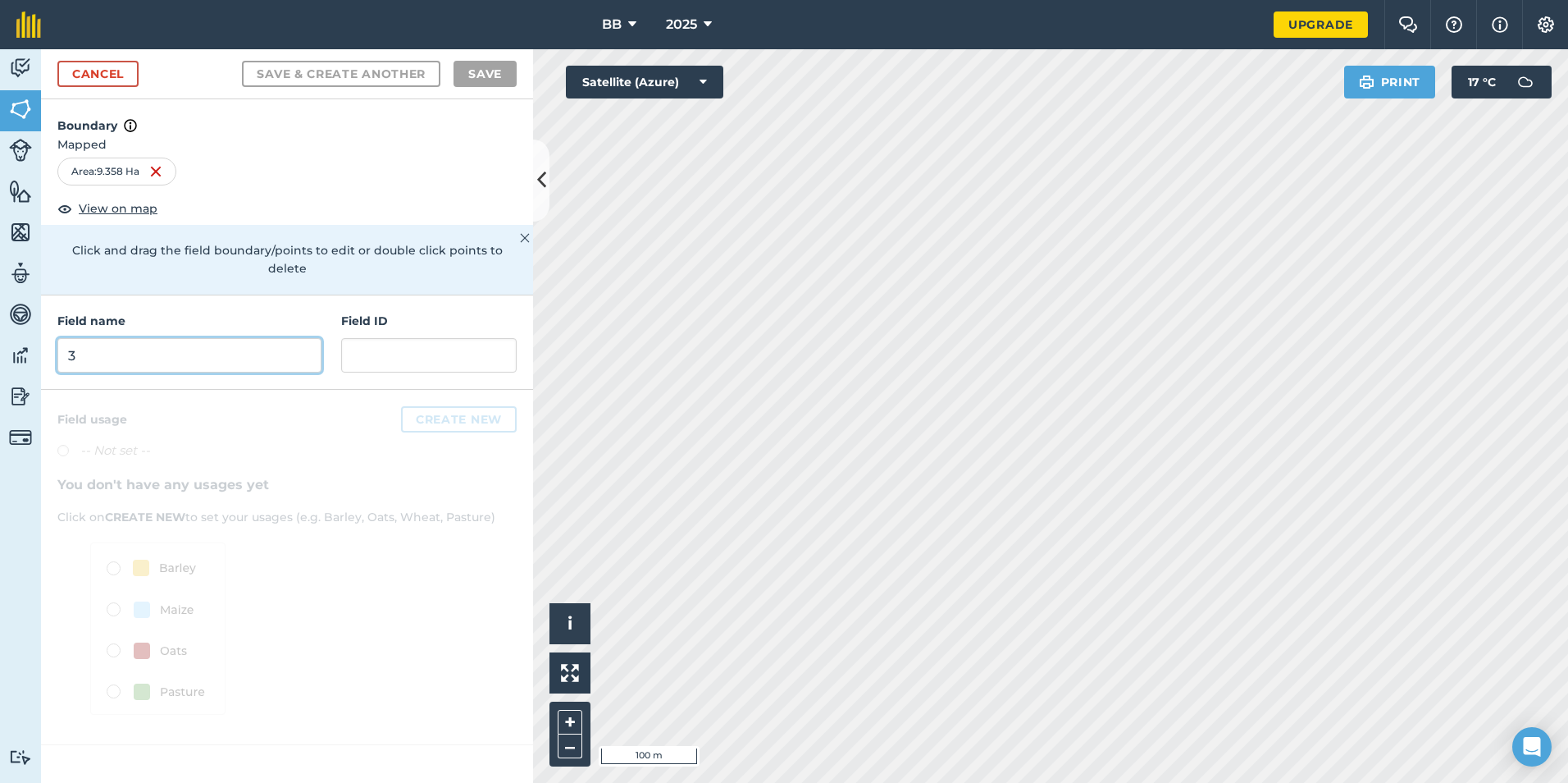
click at [258, 342] on input "3" at bounding box center [189, 355] width 264 height 35
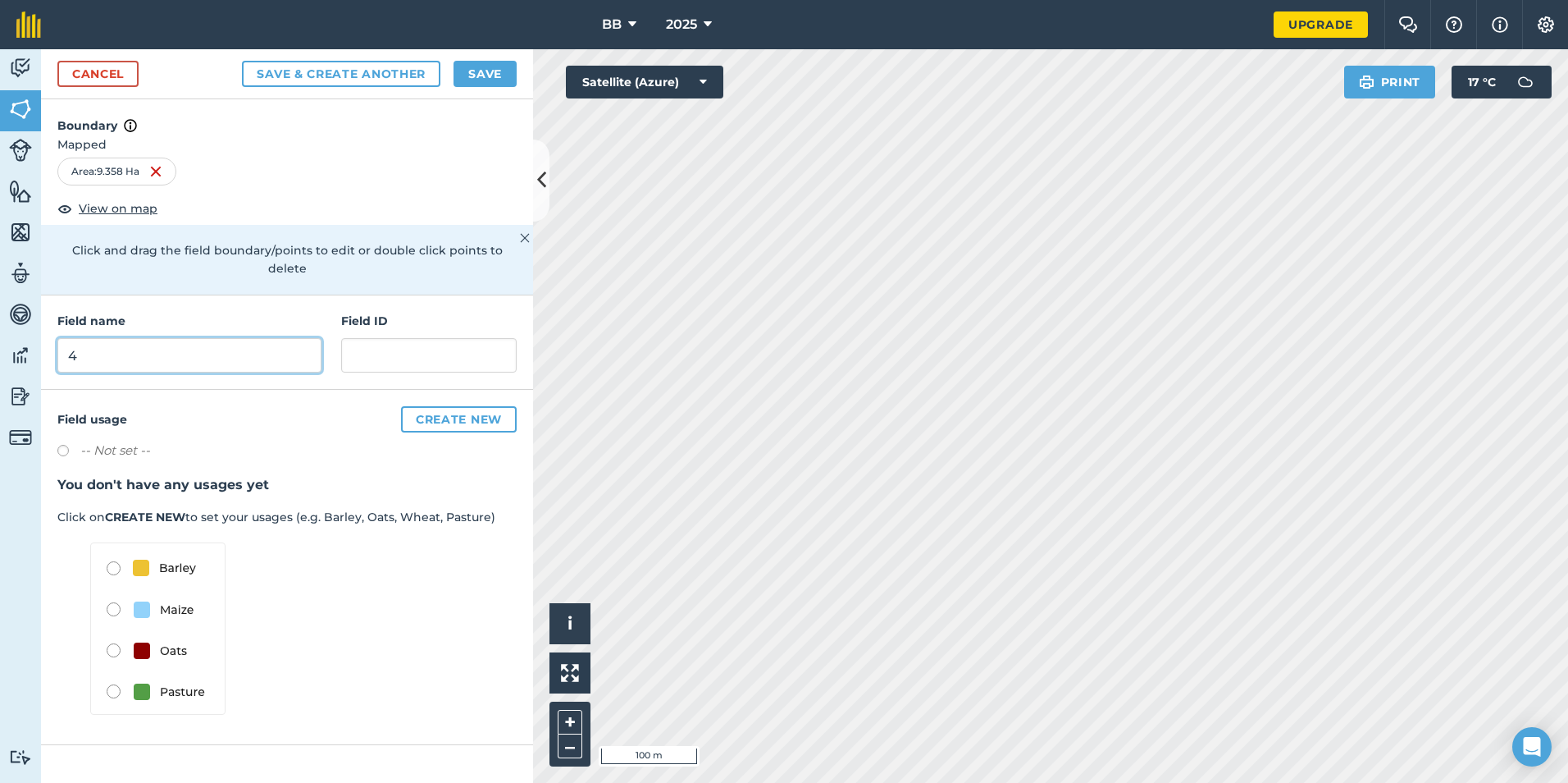
type input "4"
click at [430, 76] on button "Save & Create Another" at bounding box center [341, 74] width 198 height 26
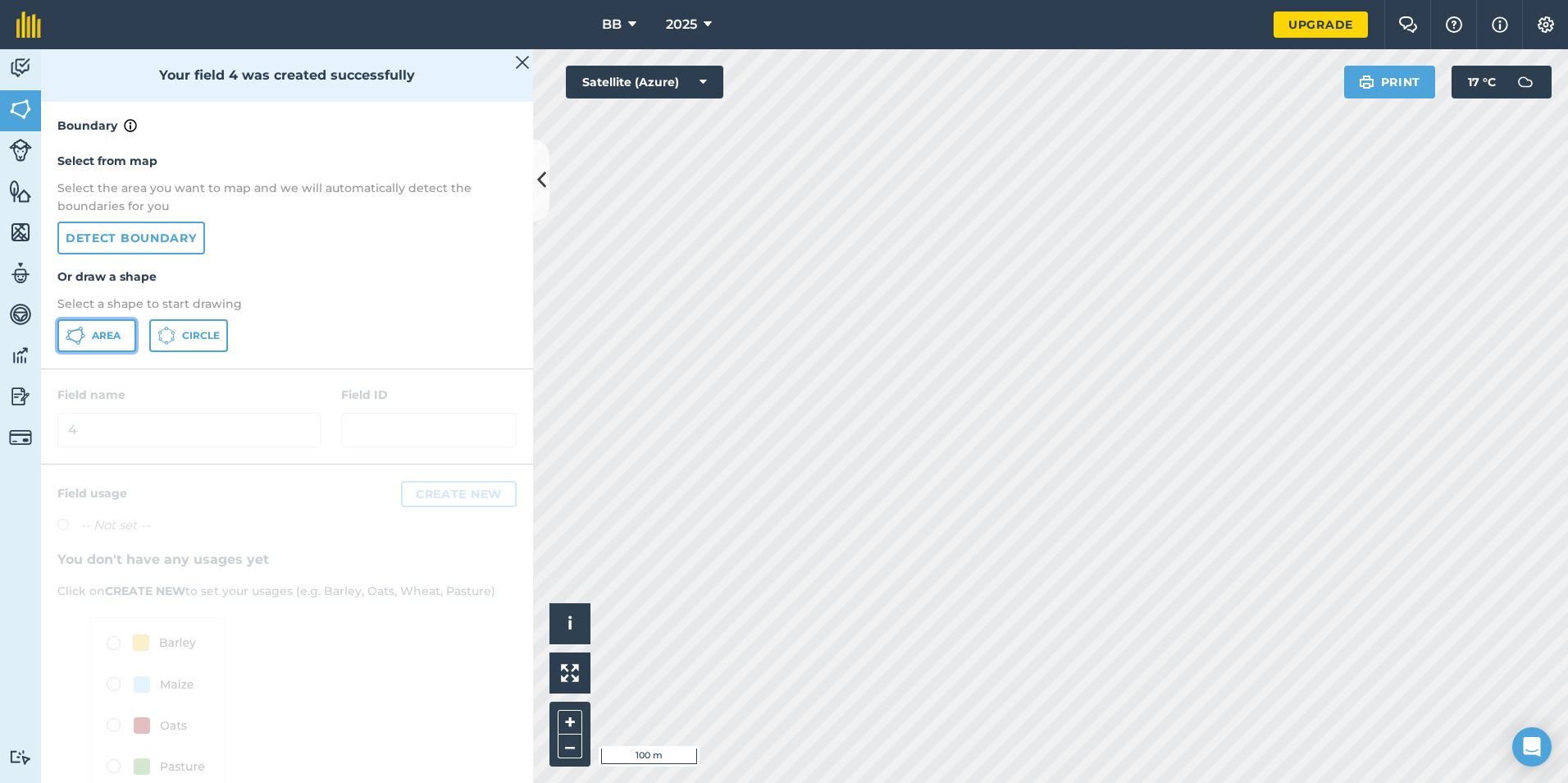
click at [104, 336] on span "Area" at bounding box center [106, 335] width 29 height 13
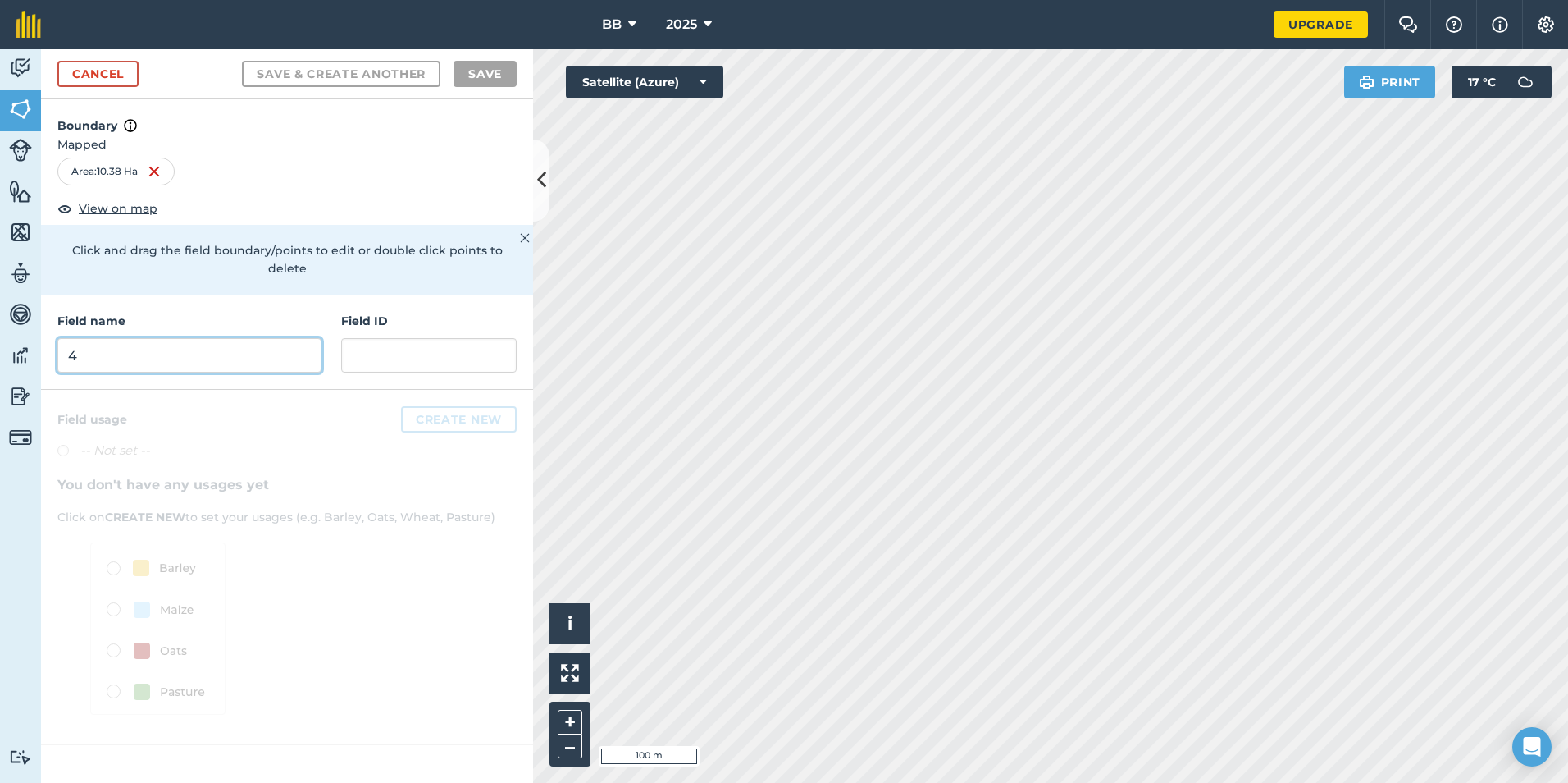
click at [256, 338] on input "4" at bounding box center [189, 355] width 264 height 35
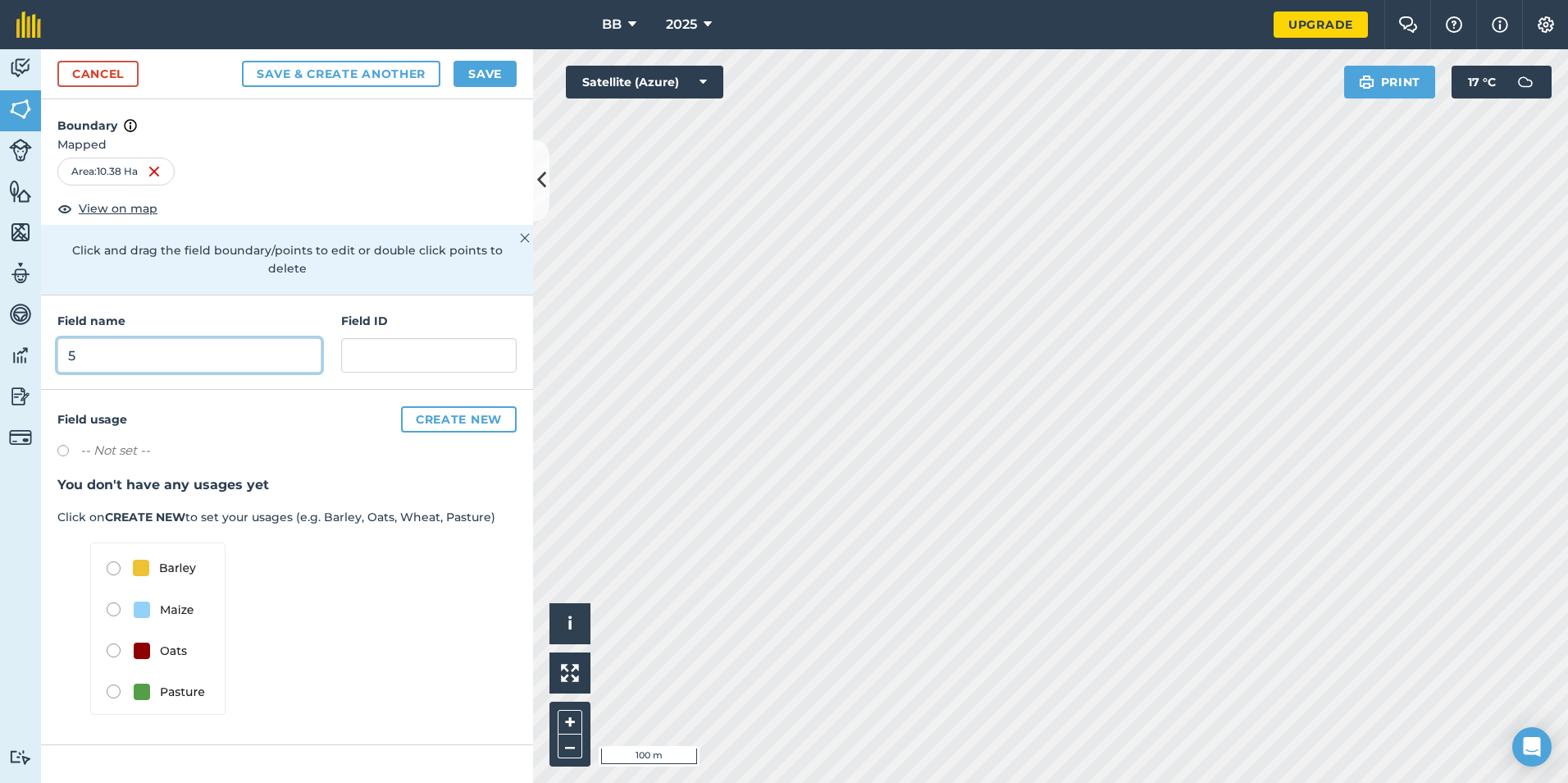
type input "5"
click at [495, 76] on button "Save" at bounding box center [485, 74] width 63 height 26
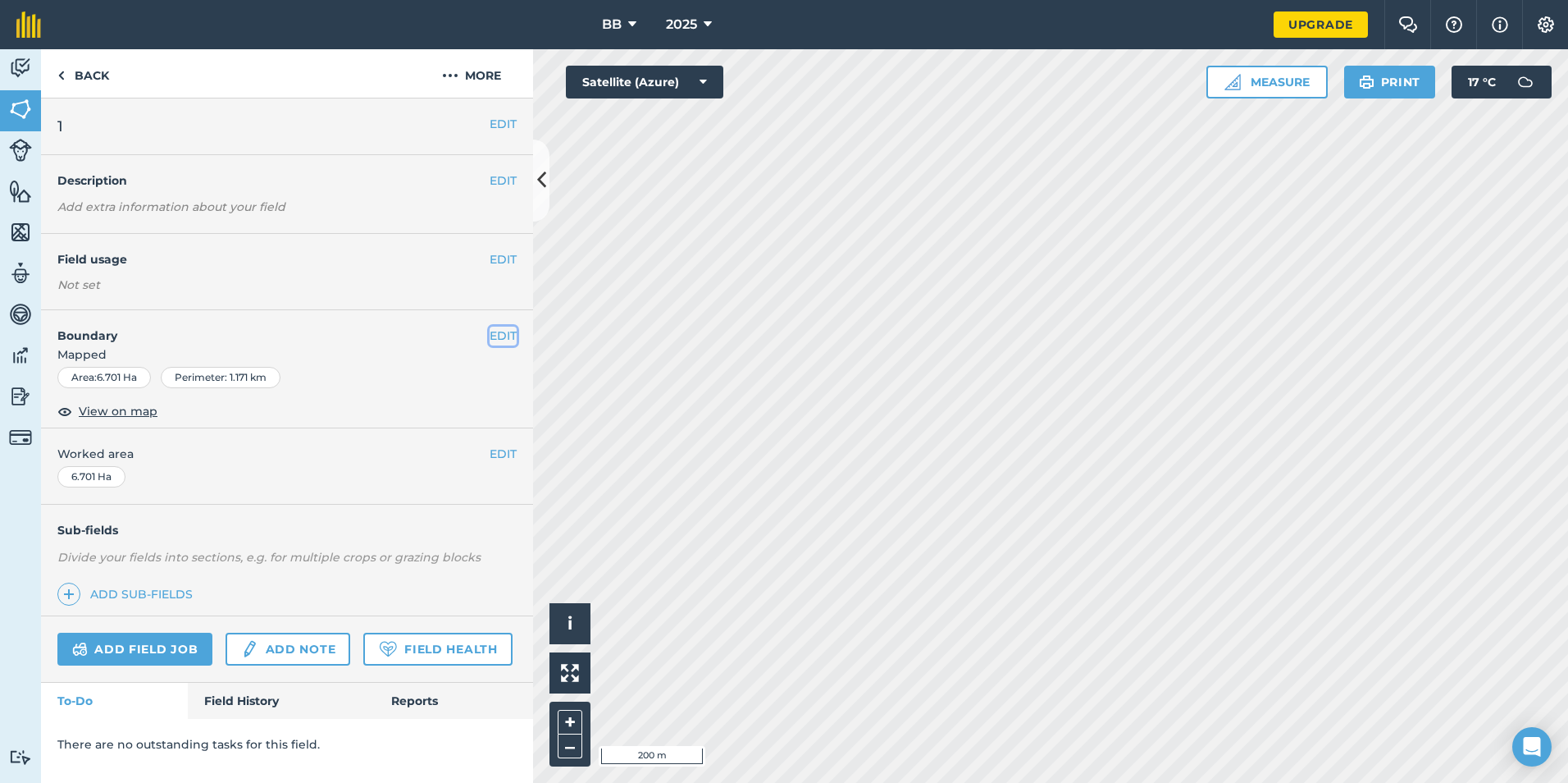
click at [508, 334] on button "EDIT" at bounding box center [503, 335] width 27 height 18
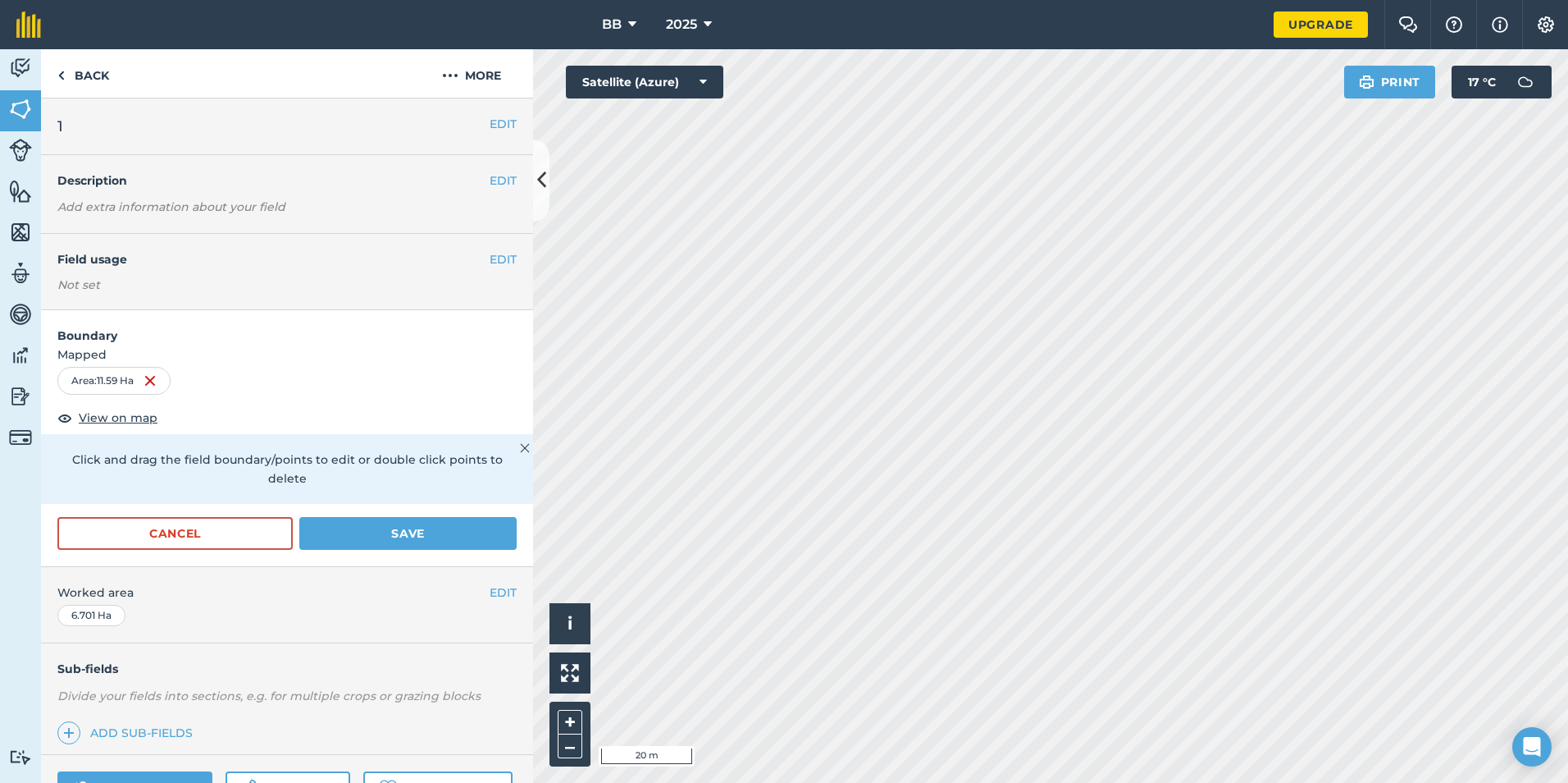
click at [1378, 782] on html "BB 2025 Upgrade Farm Chat Help Info Settings Map printing is not available on o…" at bounding box center [784, 391] width 1568 height 783
click at [407, 539] on button "Save" at bounding box center [408, 534] width 217 height 33
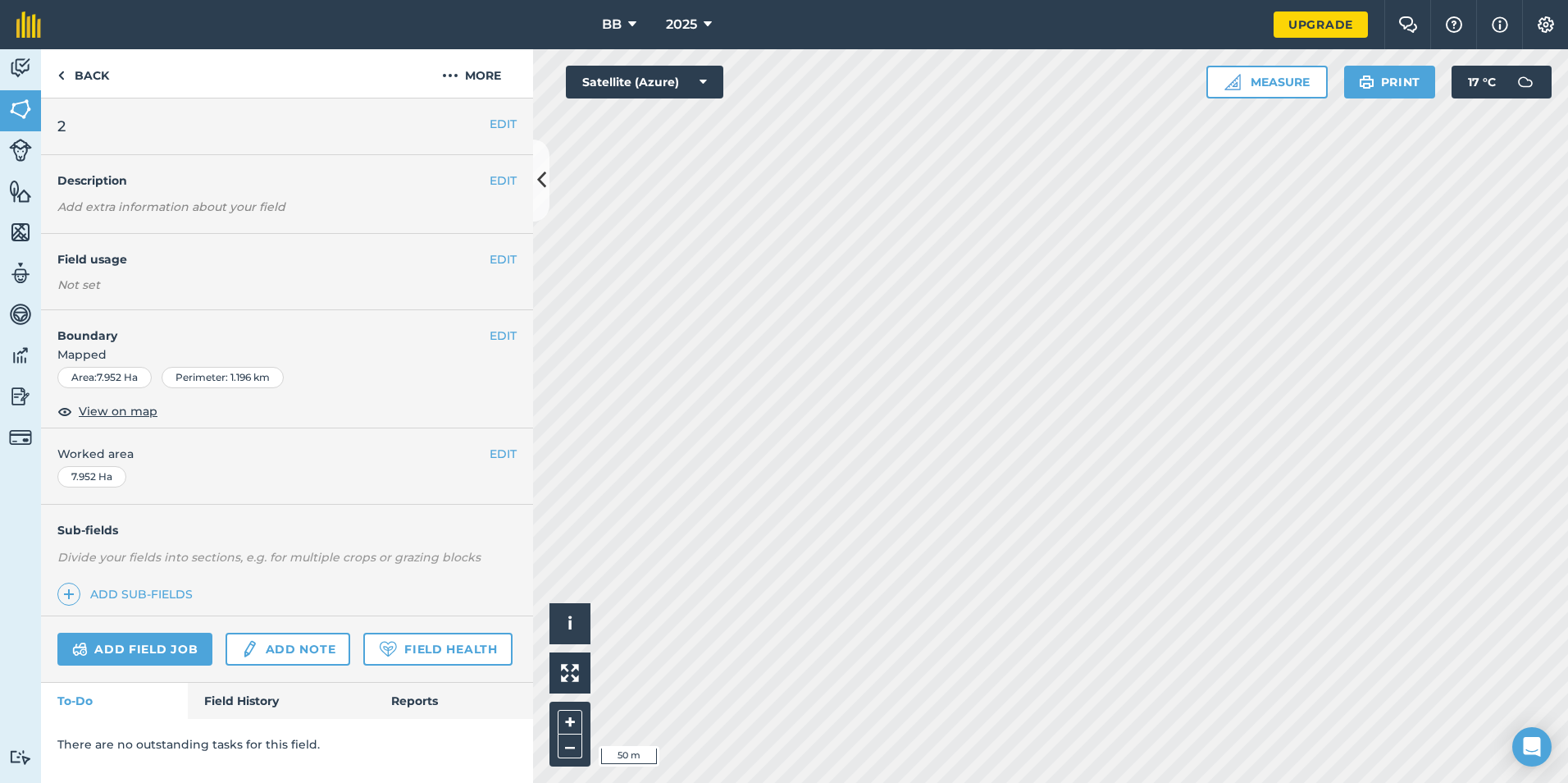
click at [503, 326] on div "EDIT Boundary Mapped Area : 7.952 Ha Perimeter : 1.196 km View on map" at bounding box center [287, 369] width 492 height 118
click at [513, 339] on button "EDIT" at bounding box center [503, 335] width 27 height 18
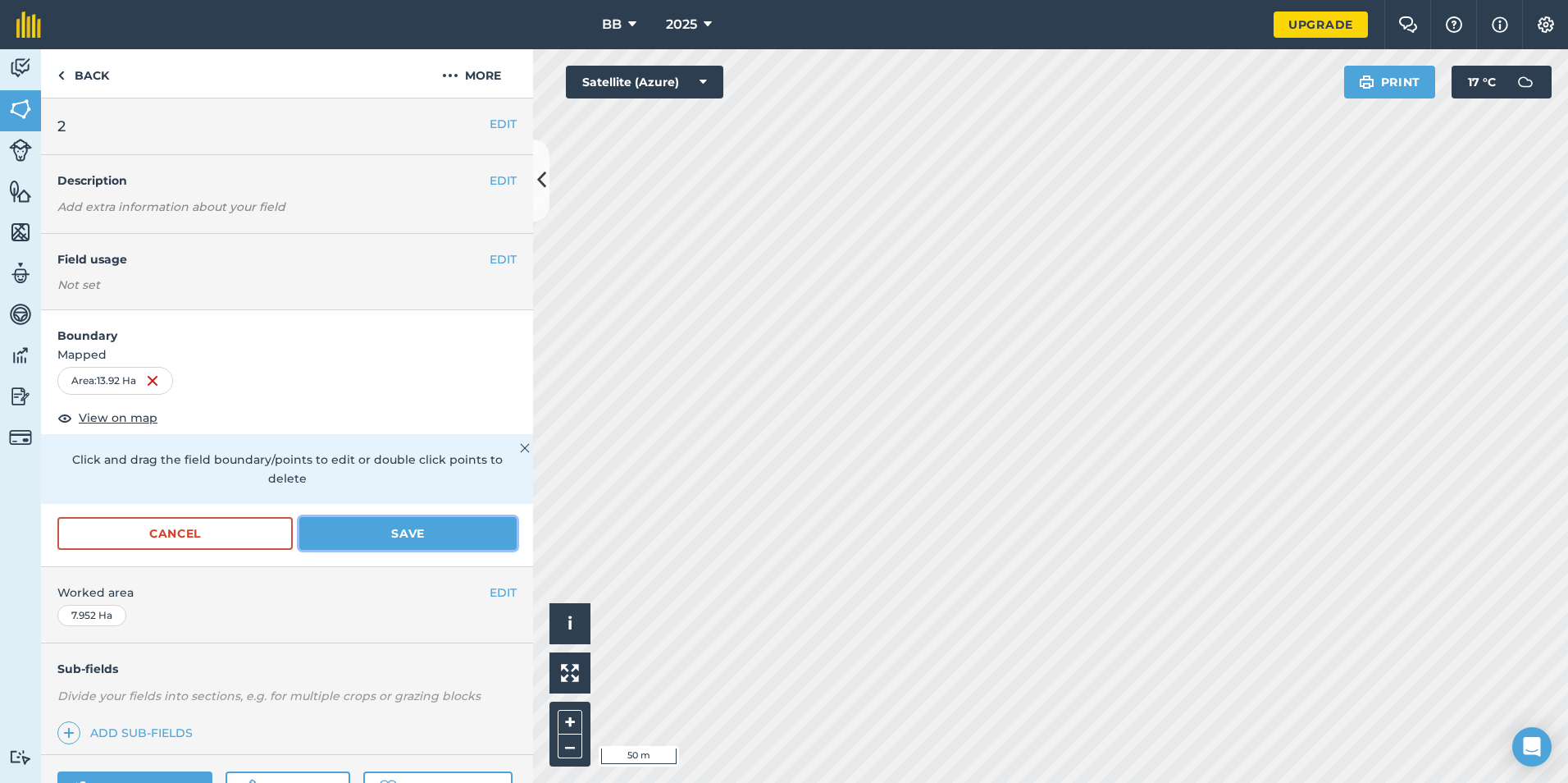
click at [443, 527] on button "Save" at bounding box center [408, 534] width 217 height 33
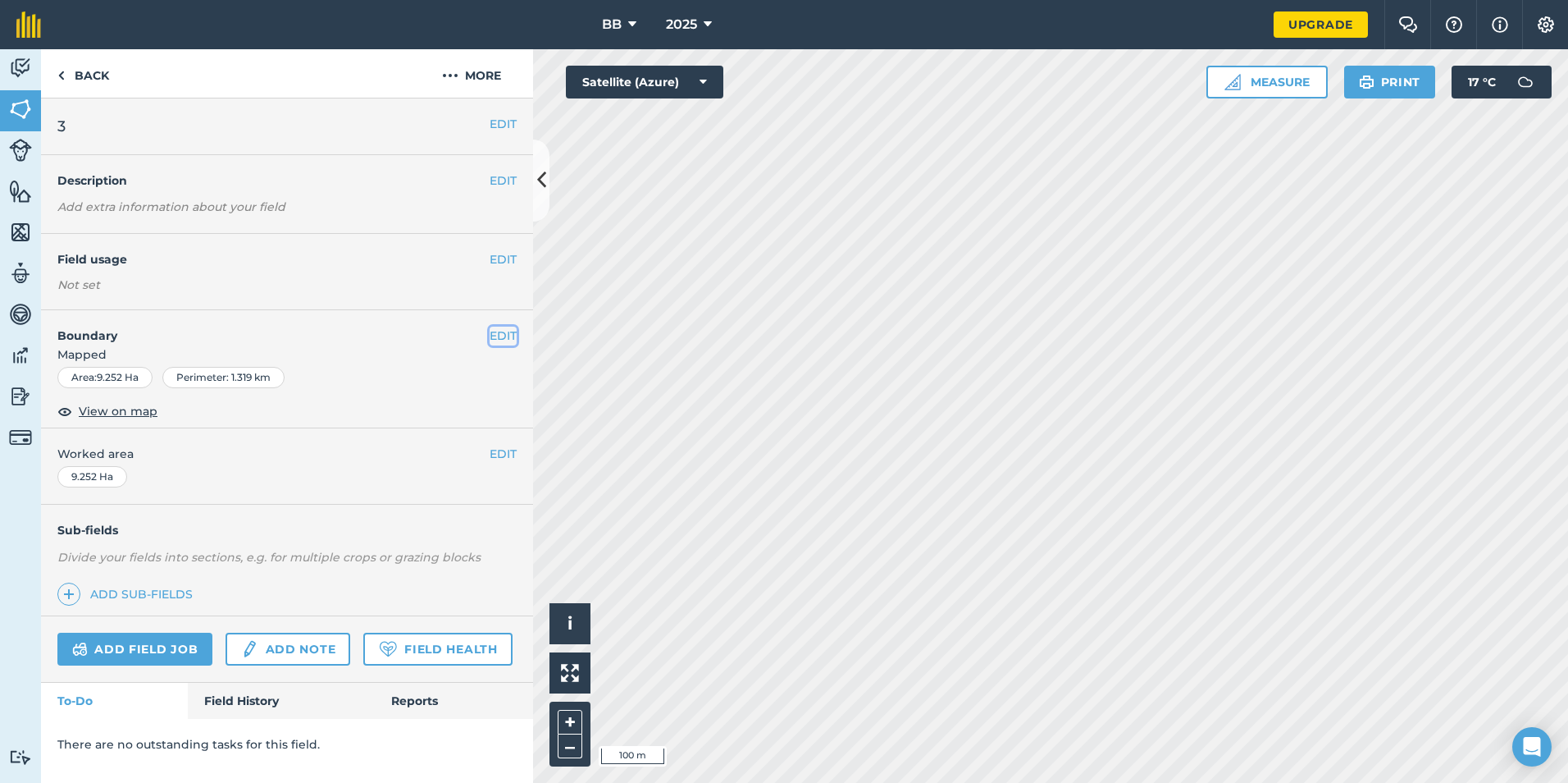
click at [498, 333] on button "EDIT" at bounding box center [503, 335] width 27 height 18
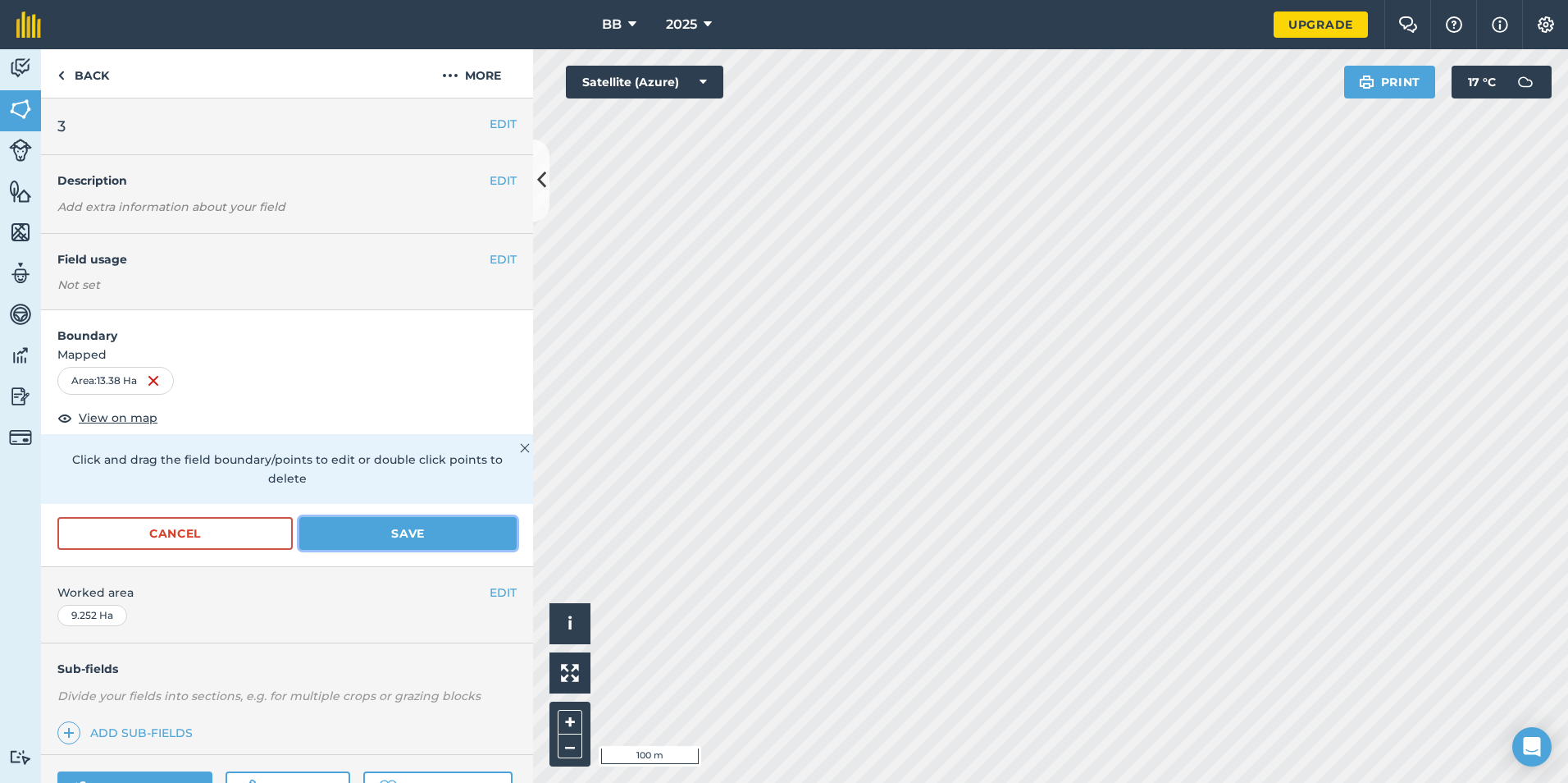
click at [420, 534] on button "Save" at bounding box center [408, 534] width 217 height 33
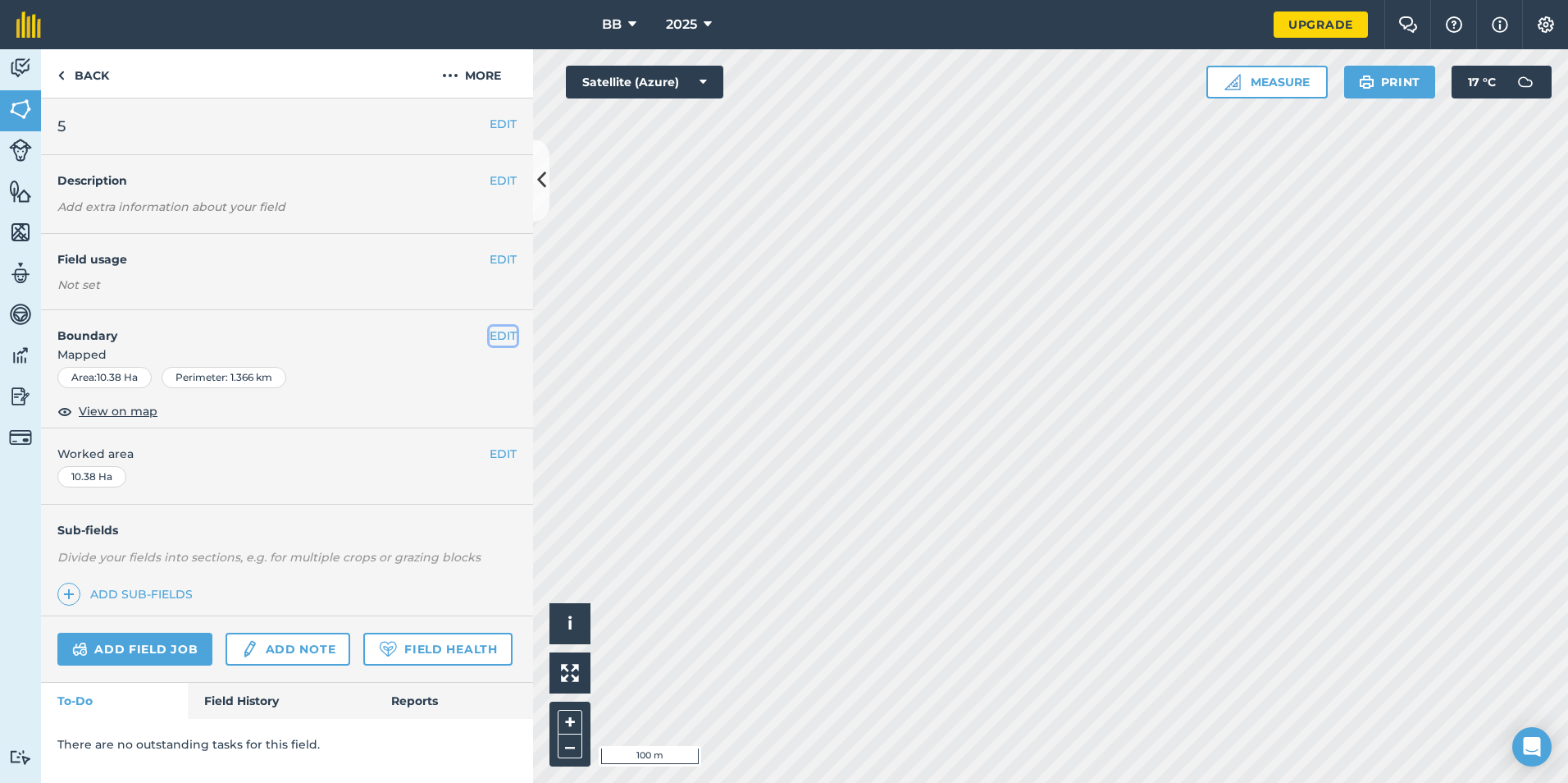
click at [505, 335] on button "EDIT" at bounding box center [503, 335] width 27 height 18
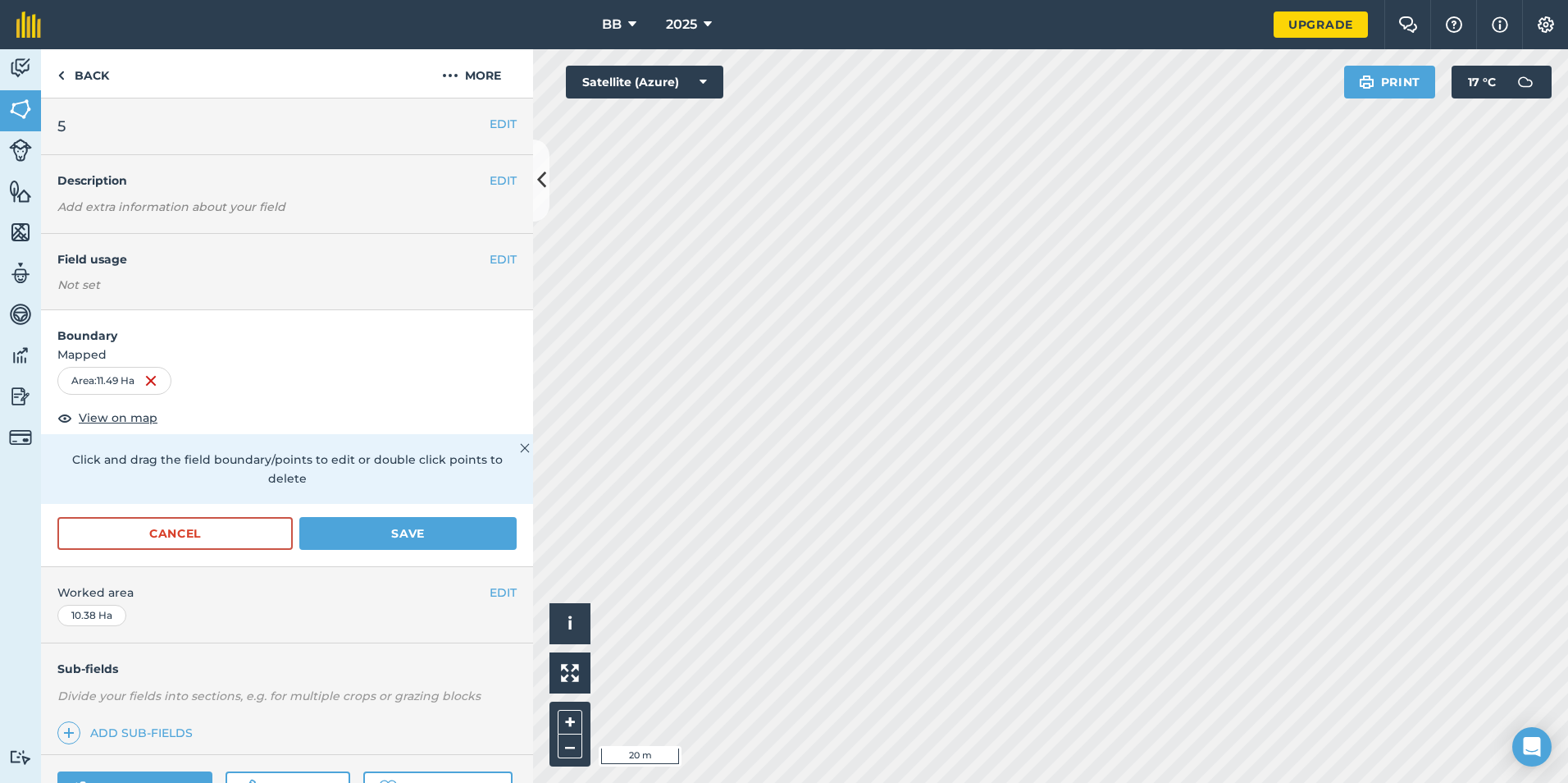
click at [718, 94] on div "Click to start drawing i © 2025 TomTom, Microsoft 20 m + – Satellite (Azure) Pr…" at bounding box center [1050, 416] width 1035 height 733
click at [401, 534] on button "Save" at bounding box center [408, 534] width 217 height 33
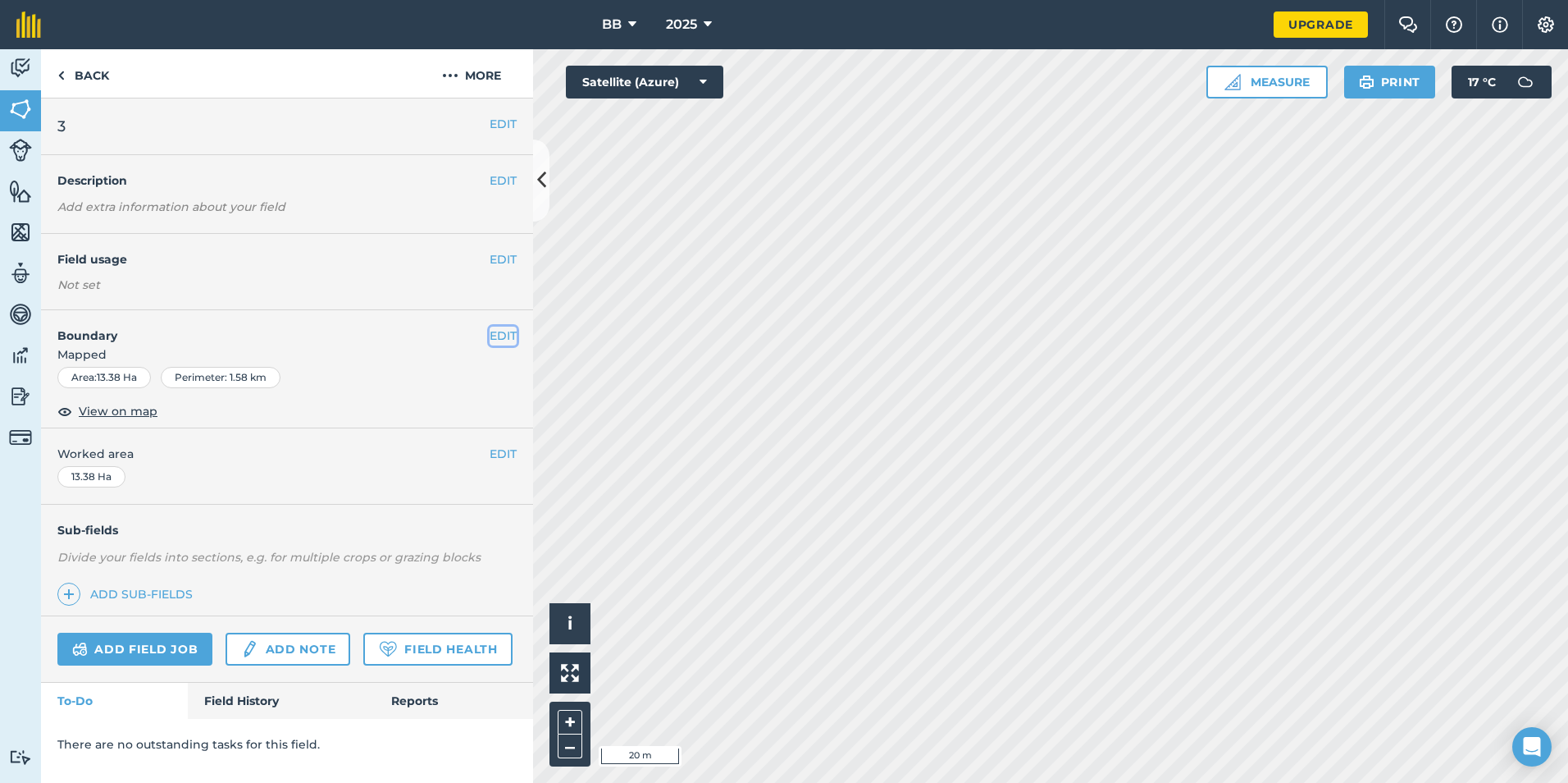
click at [511, 336] on button "EDIT" at bounding box center [503, 335] width 27 height 18
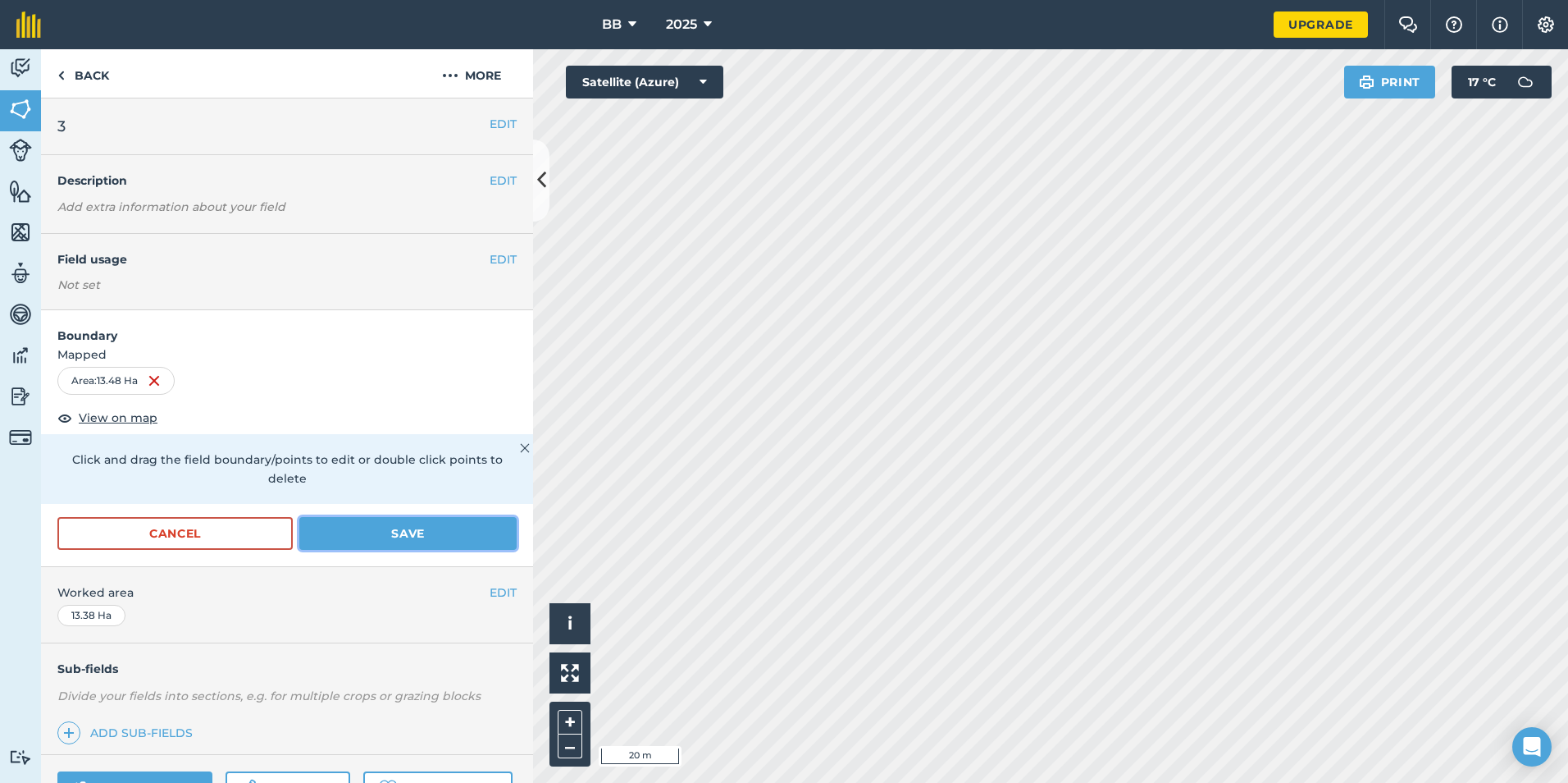
click at [411, 531] on button "Save" at bounding box center [408, 534] width 217 height 33
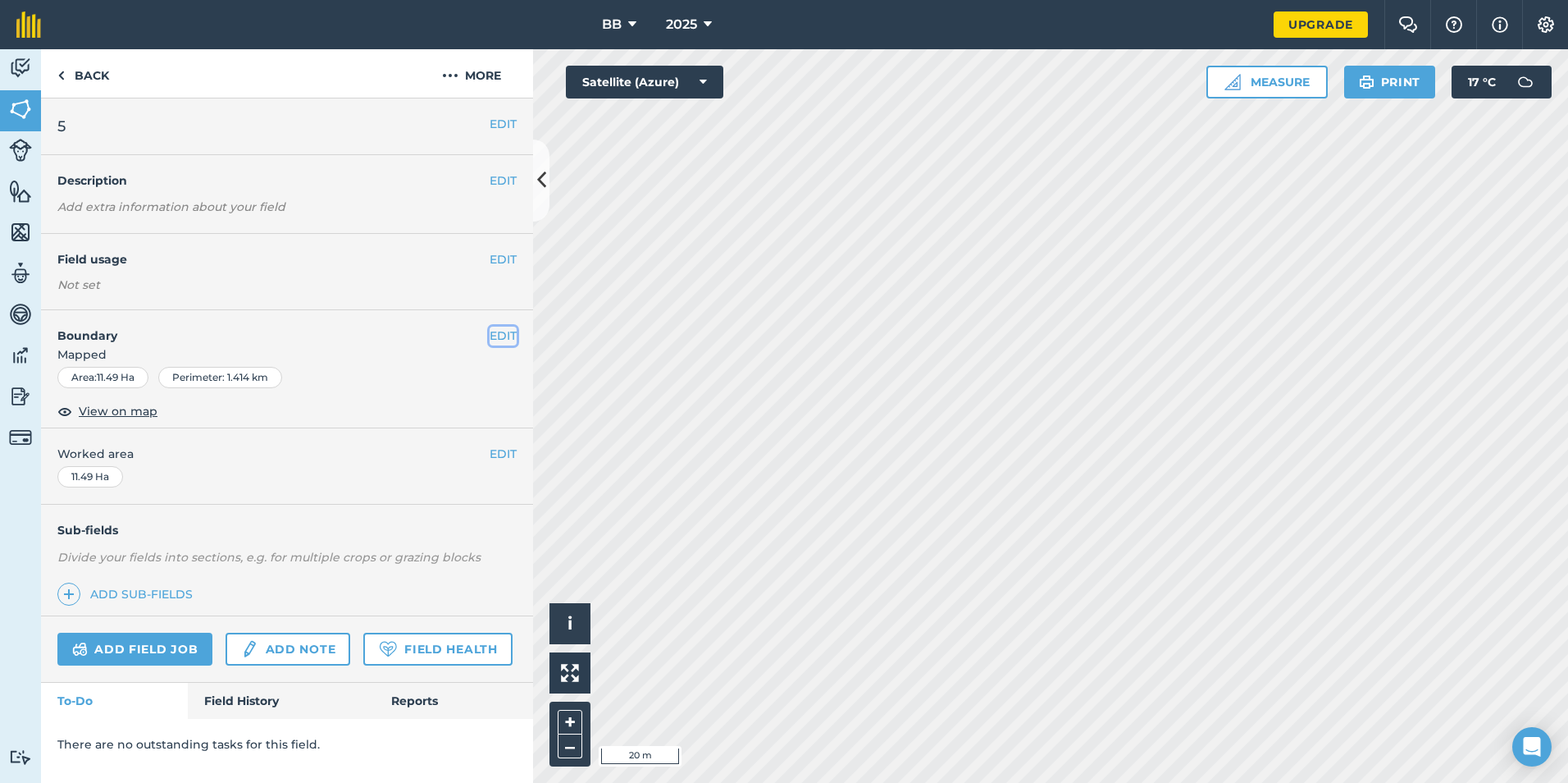
click at [502, 329] on button "EDIT" at bounding box center [503, 335] width 27 height 18
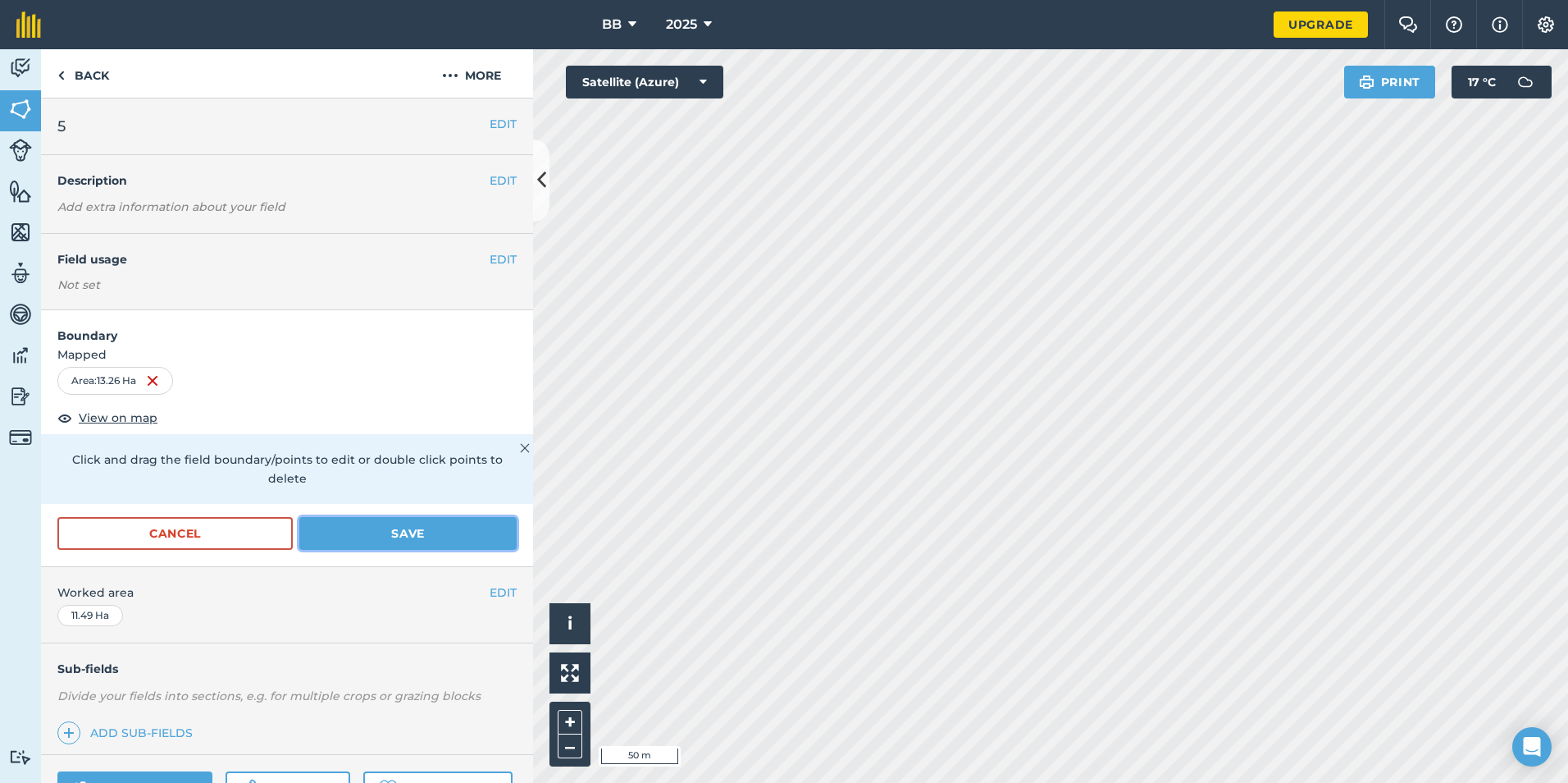
click at [447, 528] on button "Save" at bounding box center [408, 534] width 217 height 33
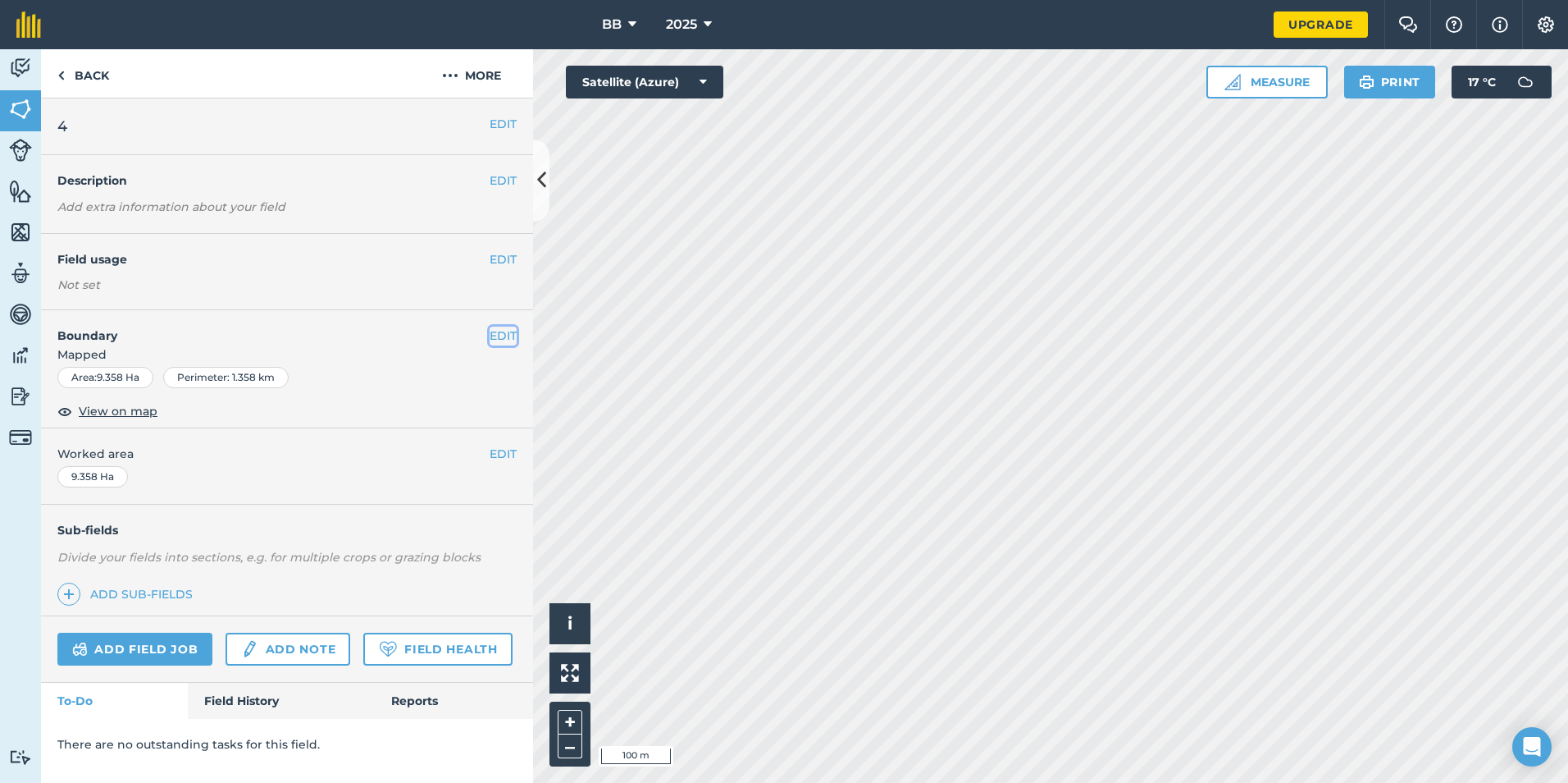
click at [493, 332] on button "EDIT" at bounding box center [503, 335] width 27 height 18
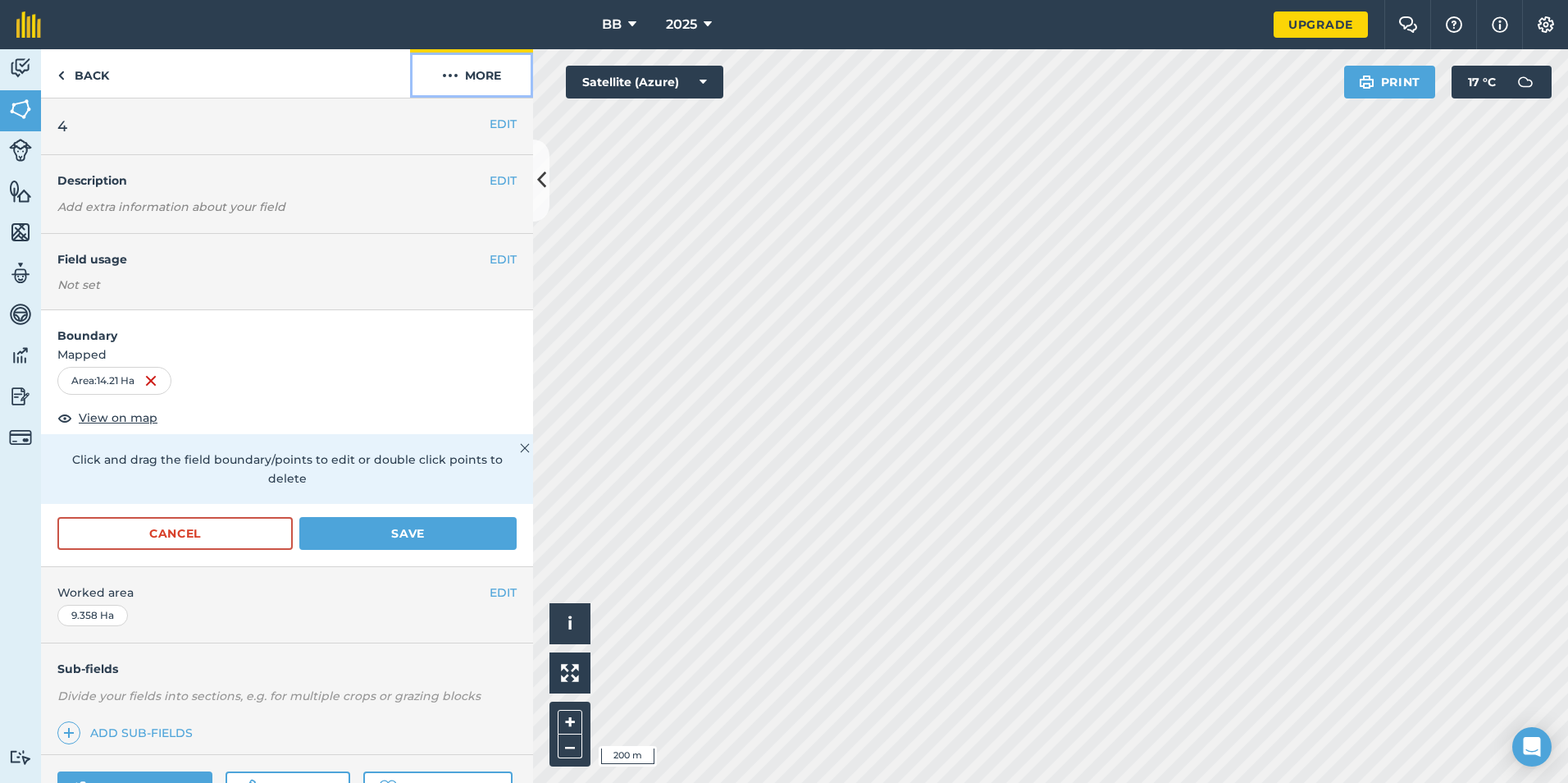
click at [489, 81] on button "More" at bounding box center [472, 74] width 123 height 49
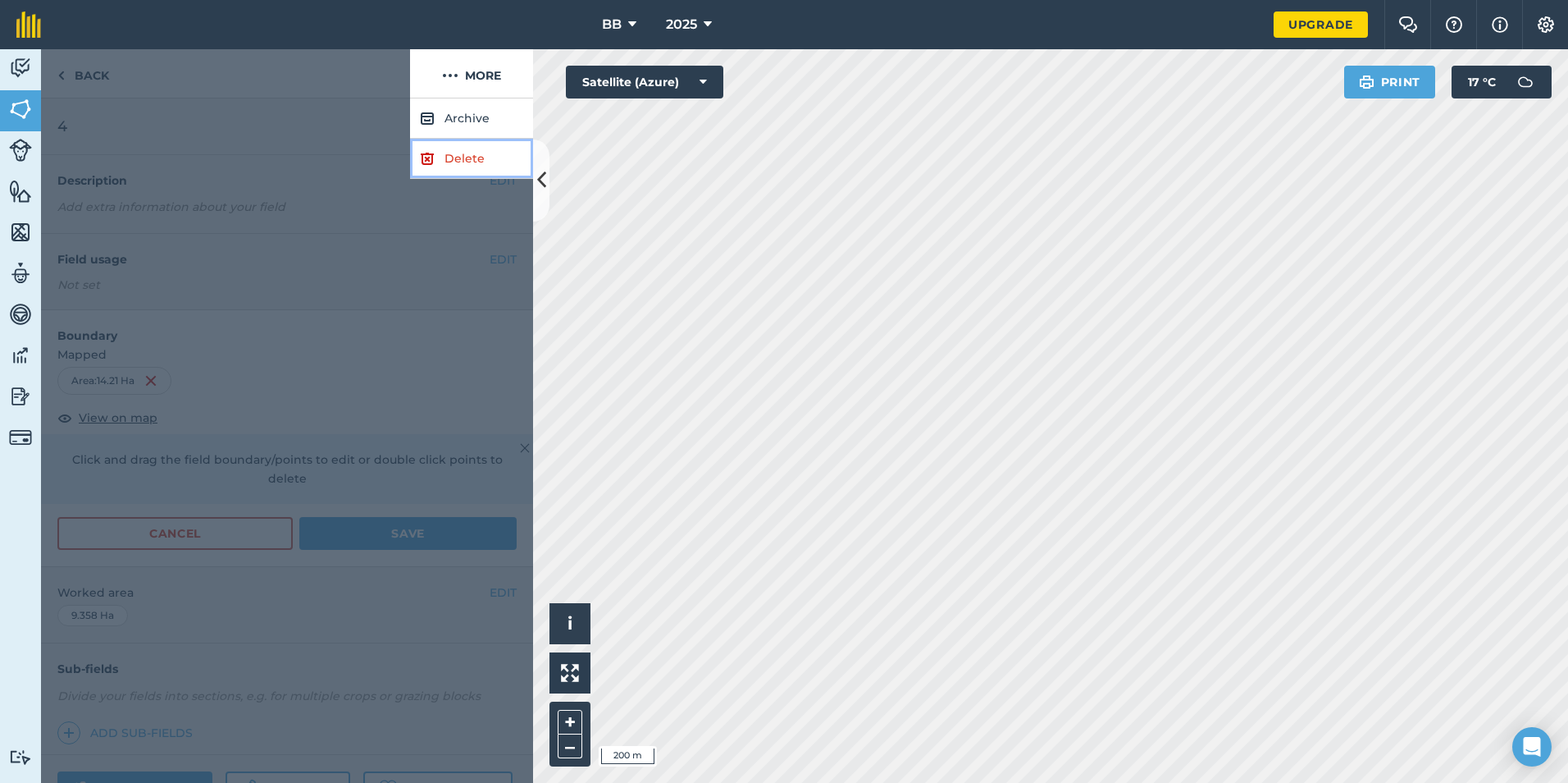
click at [460, 161] on link "Delete" at bounding box center [472, 159] width 123 height 40
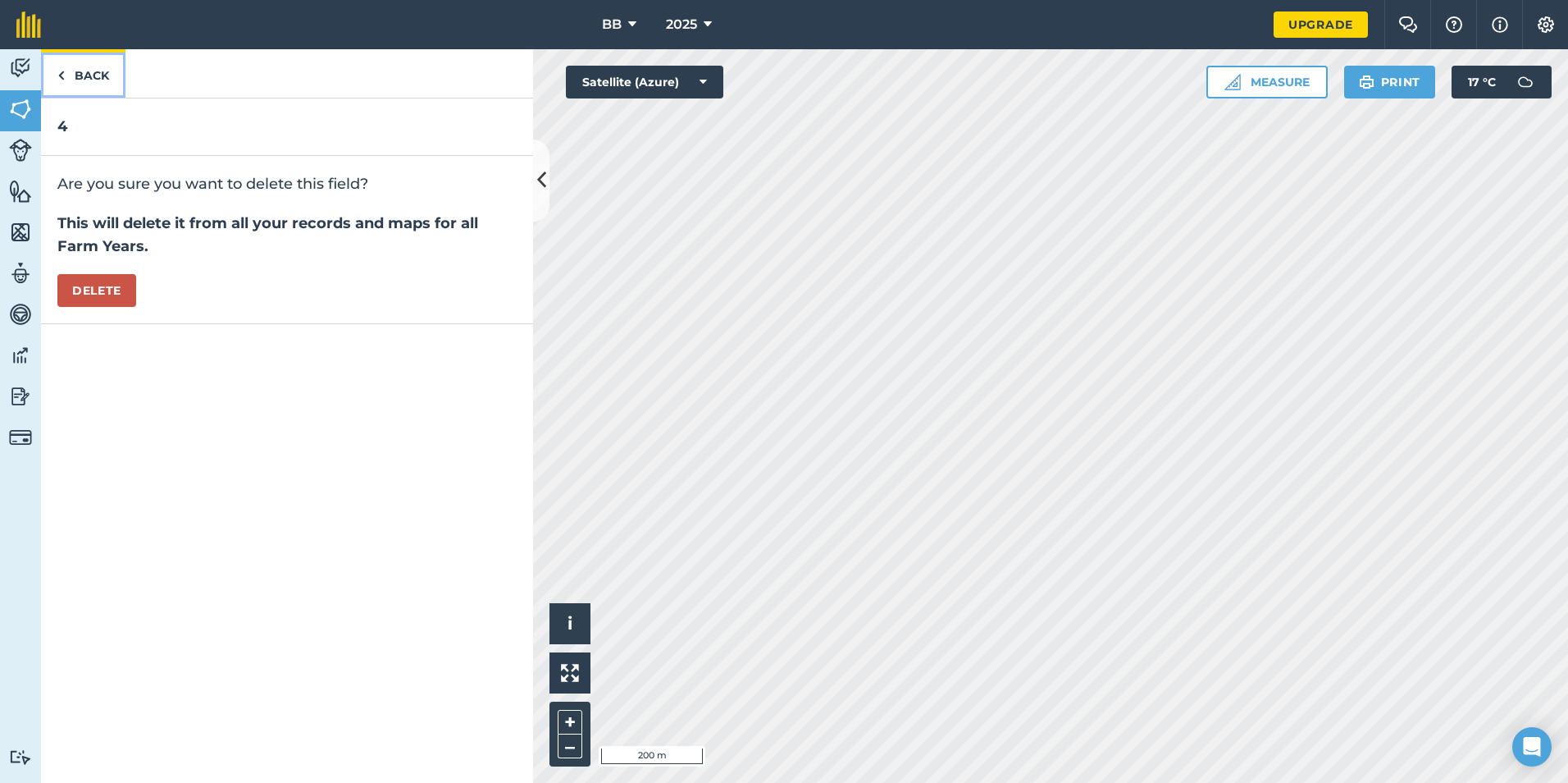
click at [78, 74] on link "Back" at bounding box center [83, 74] width 84 height 49
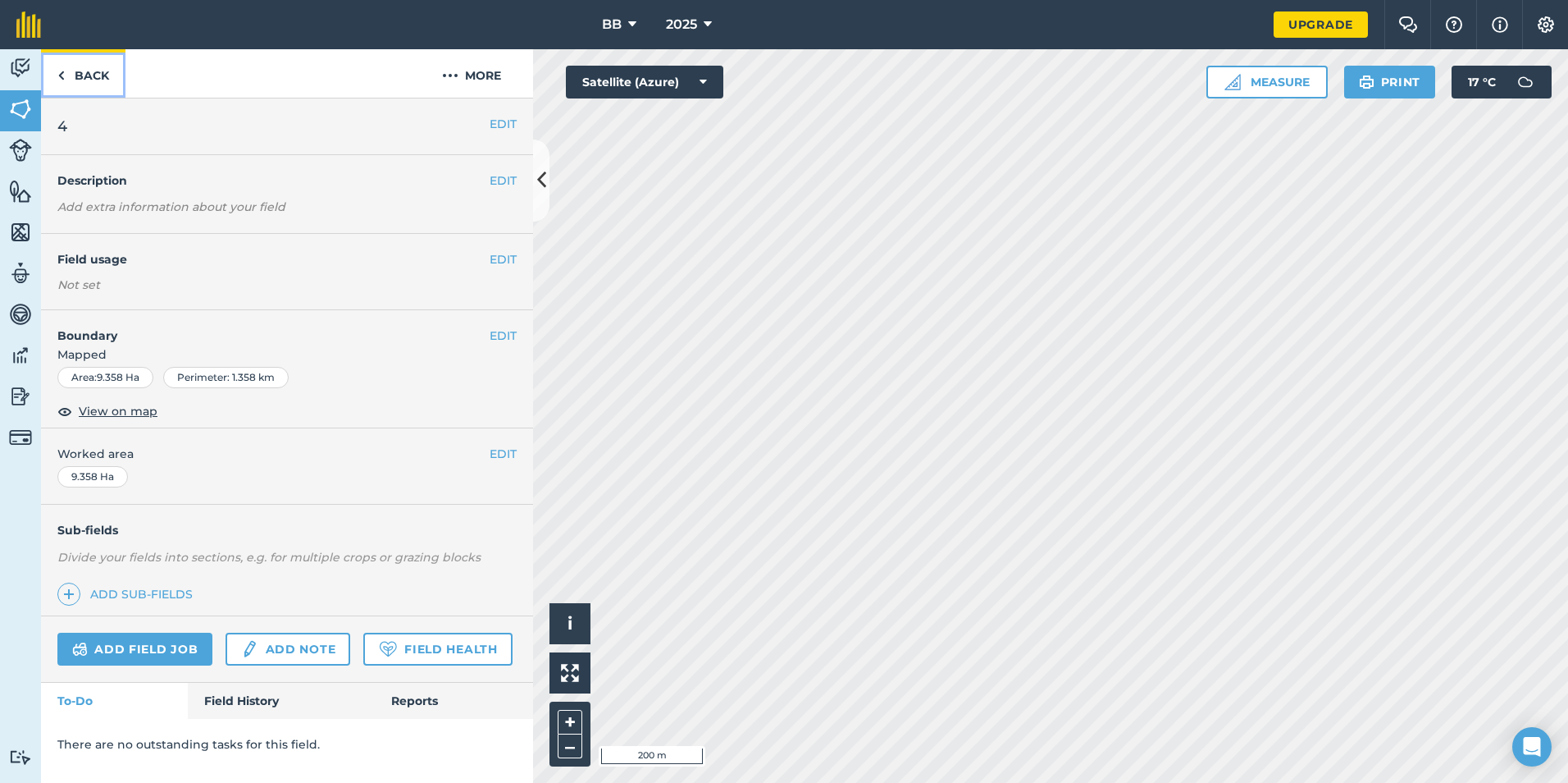
click at [97, 76] on link "Back" at bounding box center [83, 74] width 84 height 49
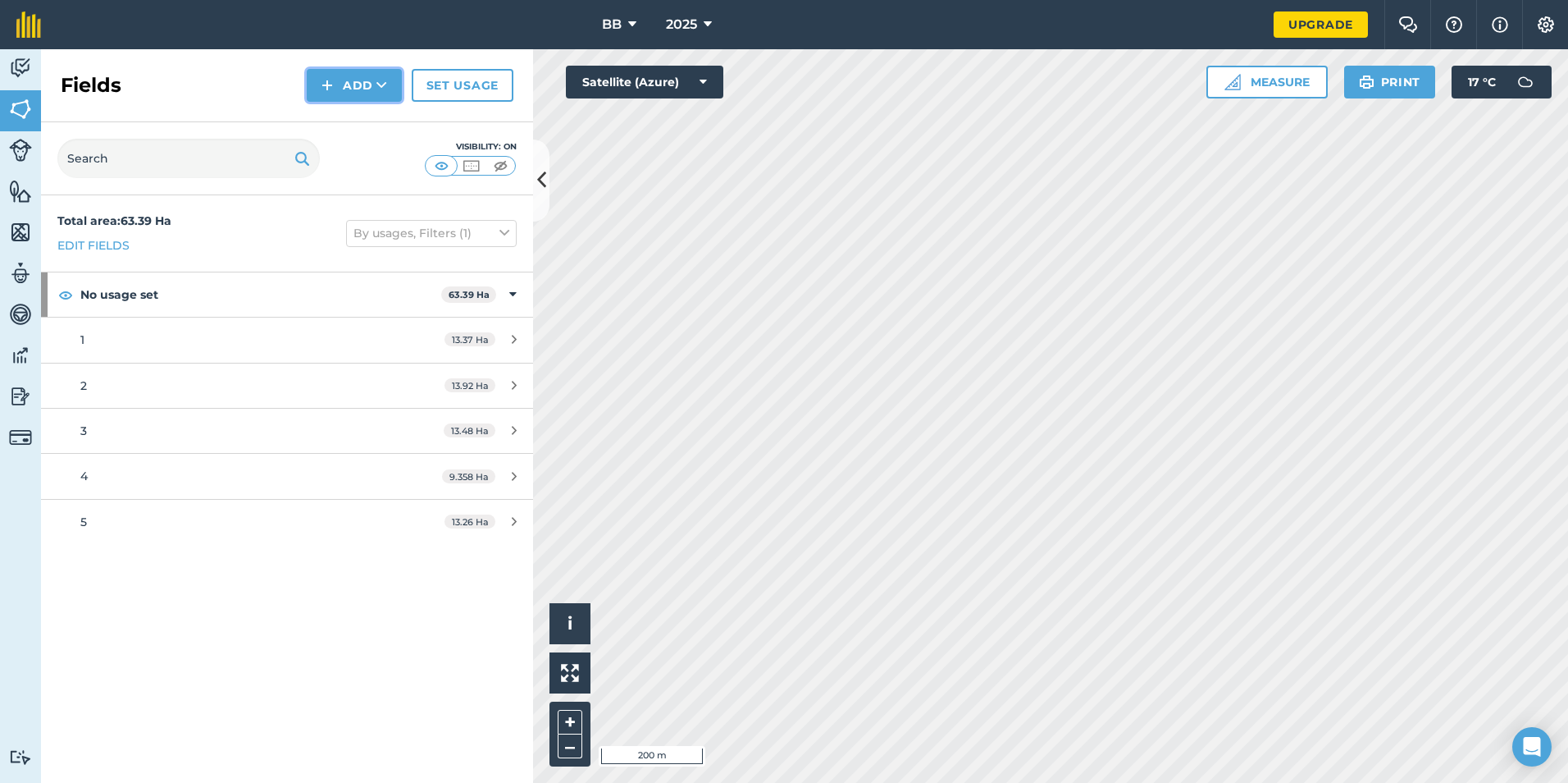
click at [360, 85] on button "Add" at bounding box center [354, 85] width 96 height 33
click at [374, 121] on link "Draw" at bounding box center [354, 123] width 90 height 36
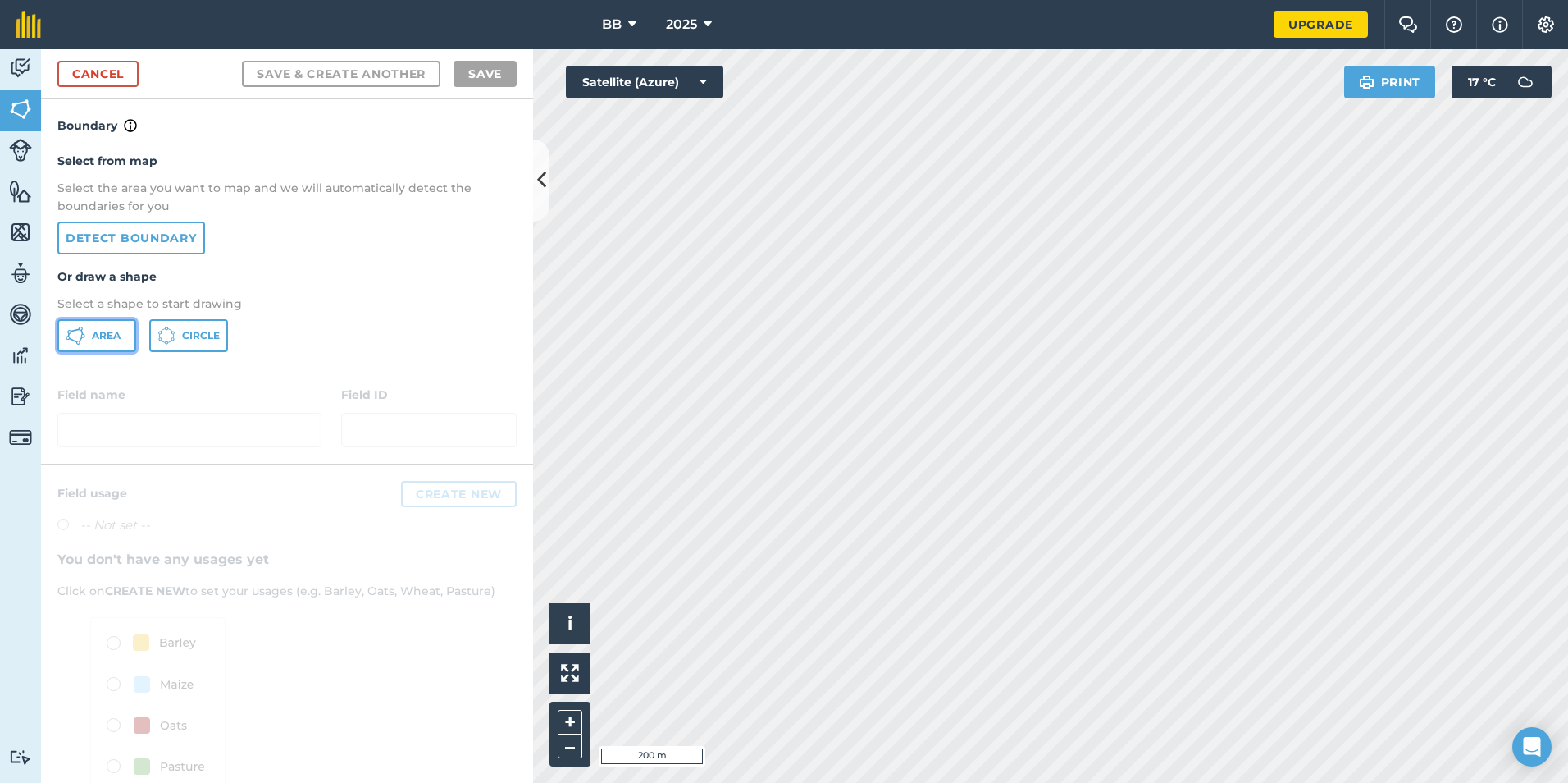
click at [109, 336] on span "Area" at bounding box center [106, 335] width 29 height 13
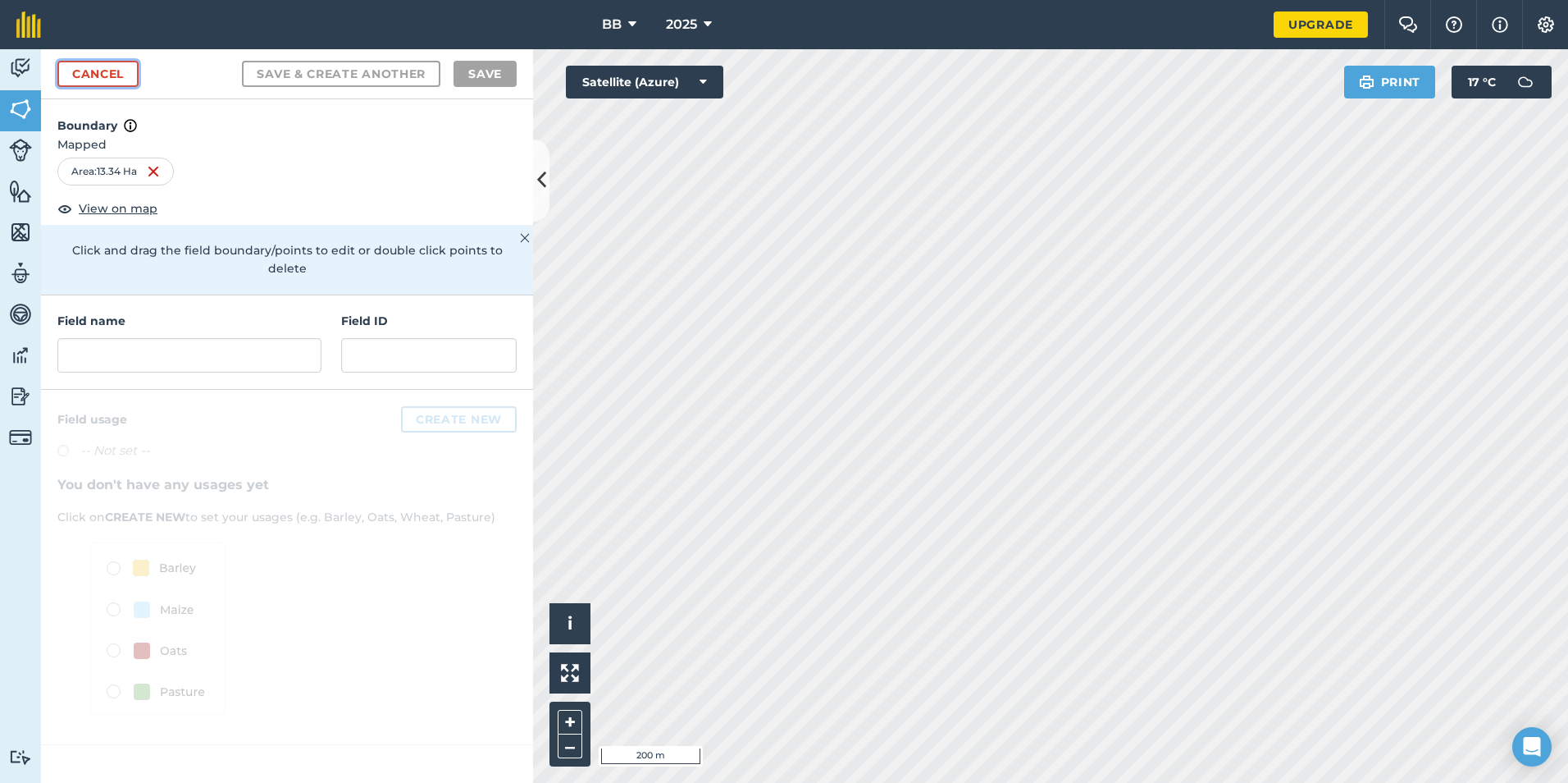
drag, startPoint x: 124, startPoint y: 74, endPoint x: 267, endPoint y: 24, distance: 151.5
click at [124, 74] on link "Cancel" at bounding box center [97, 74] width 81 height 26
